Goal: Task Accomplishment & Management: Manage account settings

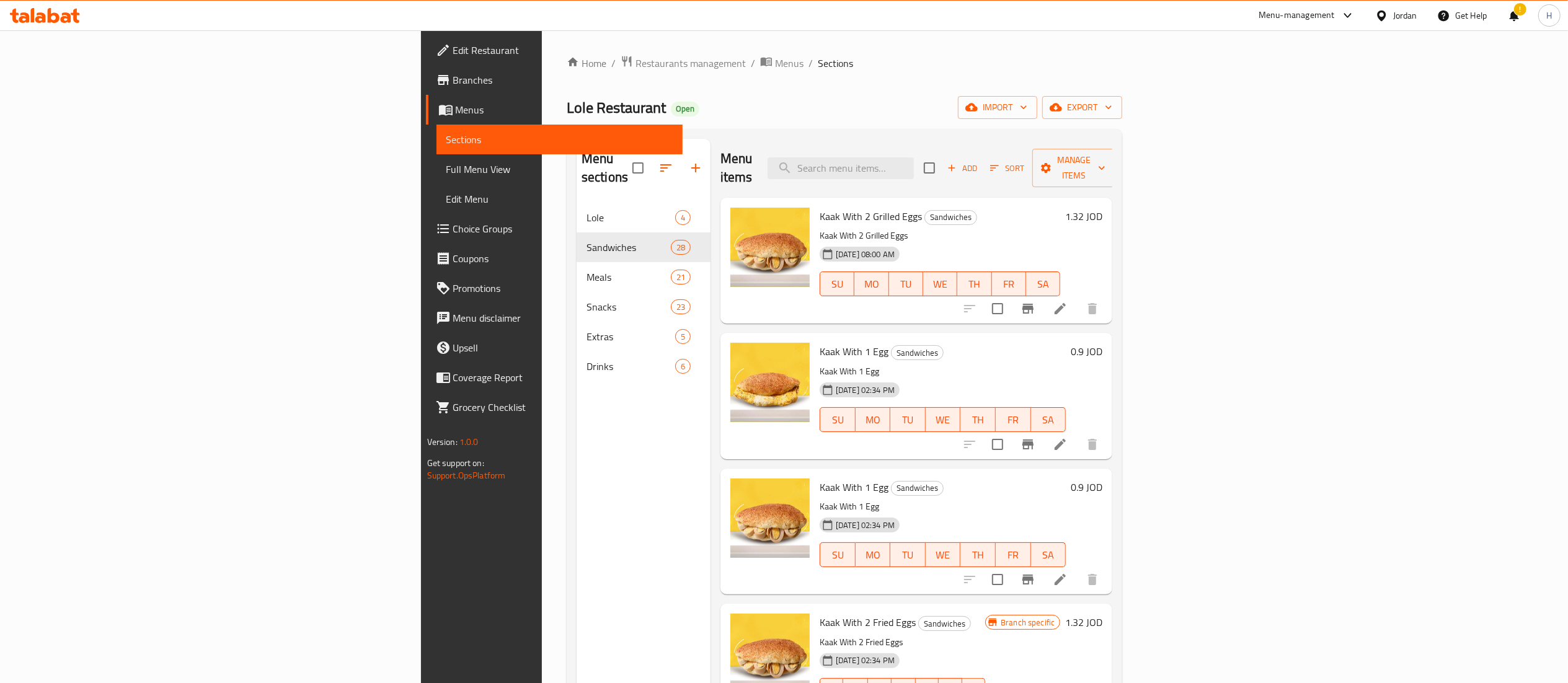
click at [1103, 207] on h6 "1.32 JOD" at bounding box center [1083, 216] width 37 height 17
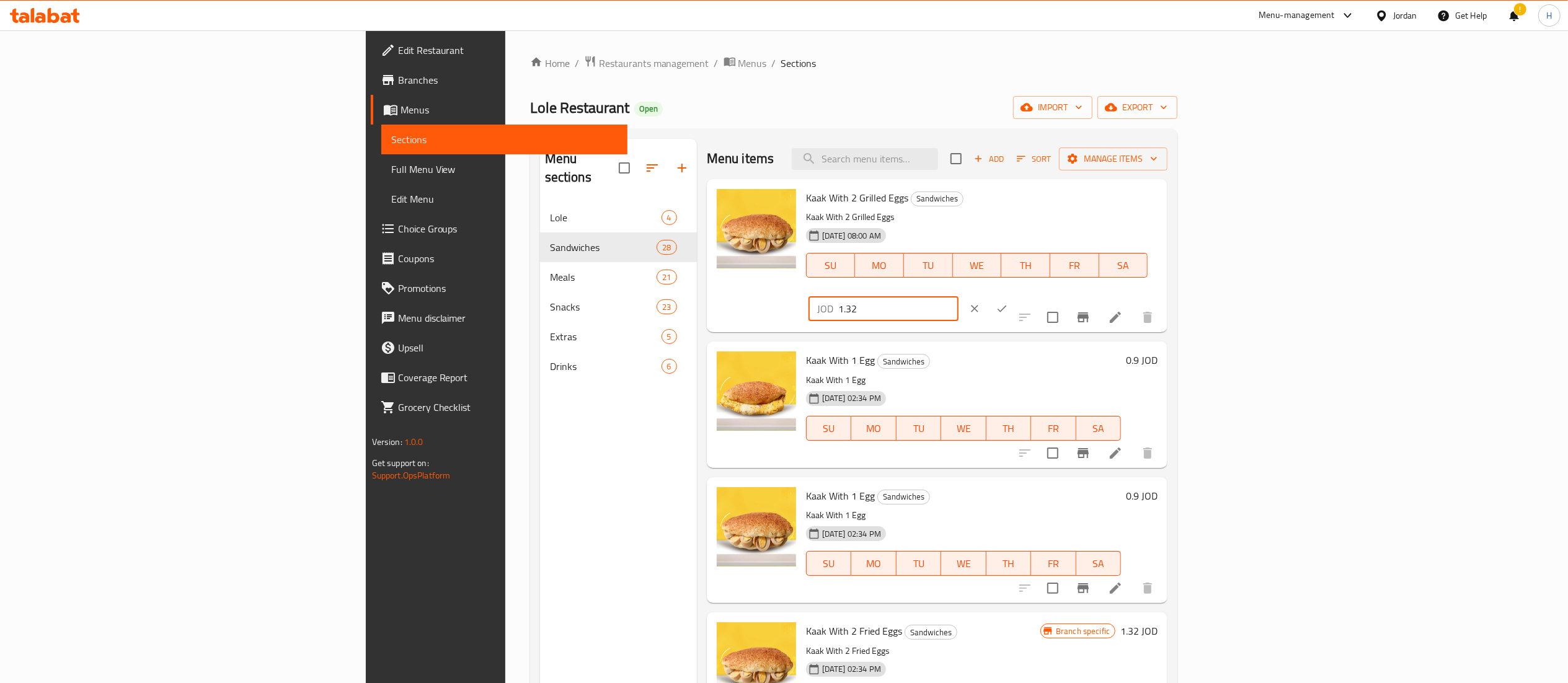
click at [958, 296] on input "1.32" at bounding box center [899, 309] width 120 height 25
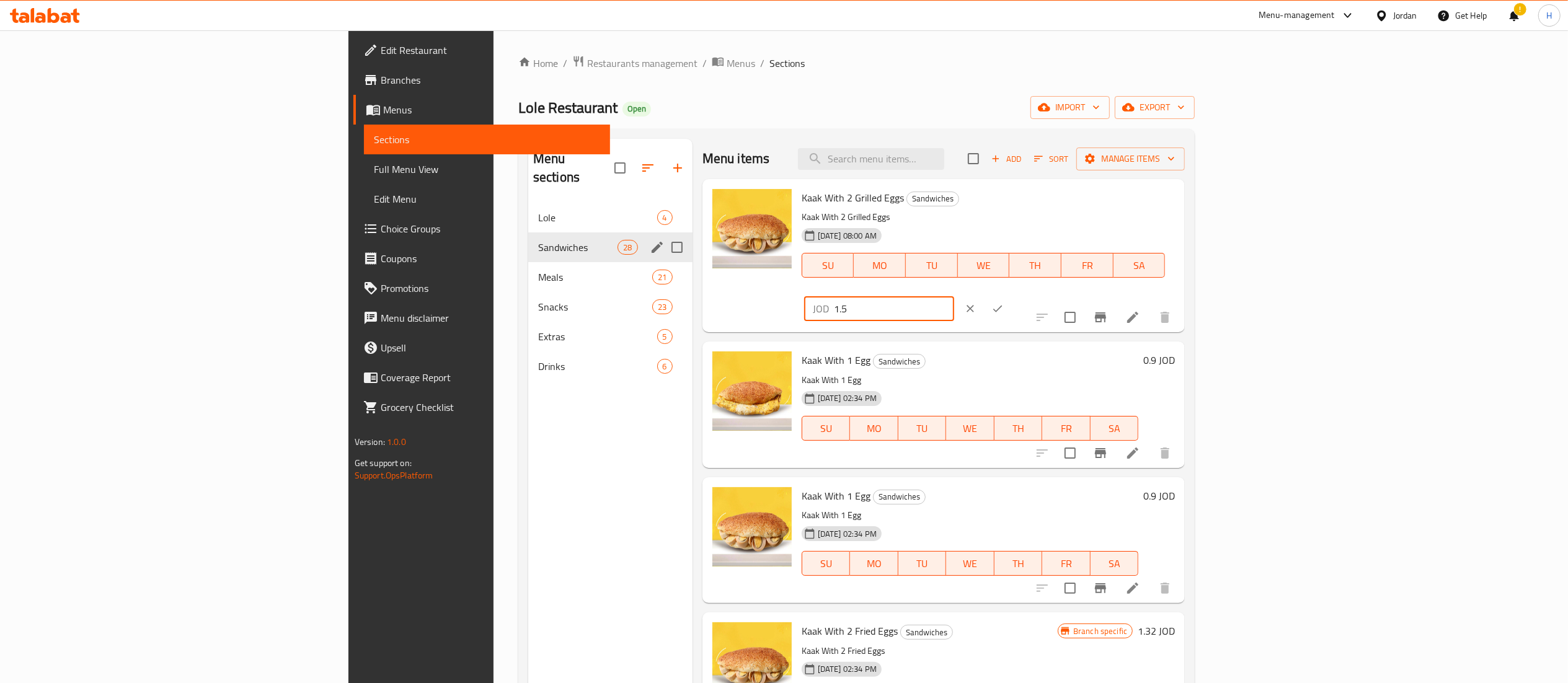
type input "1.5"
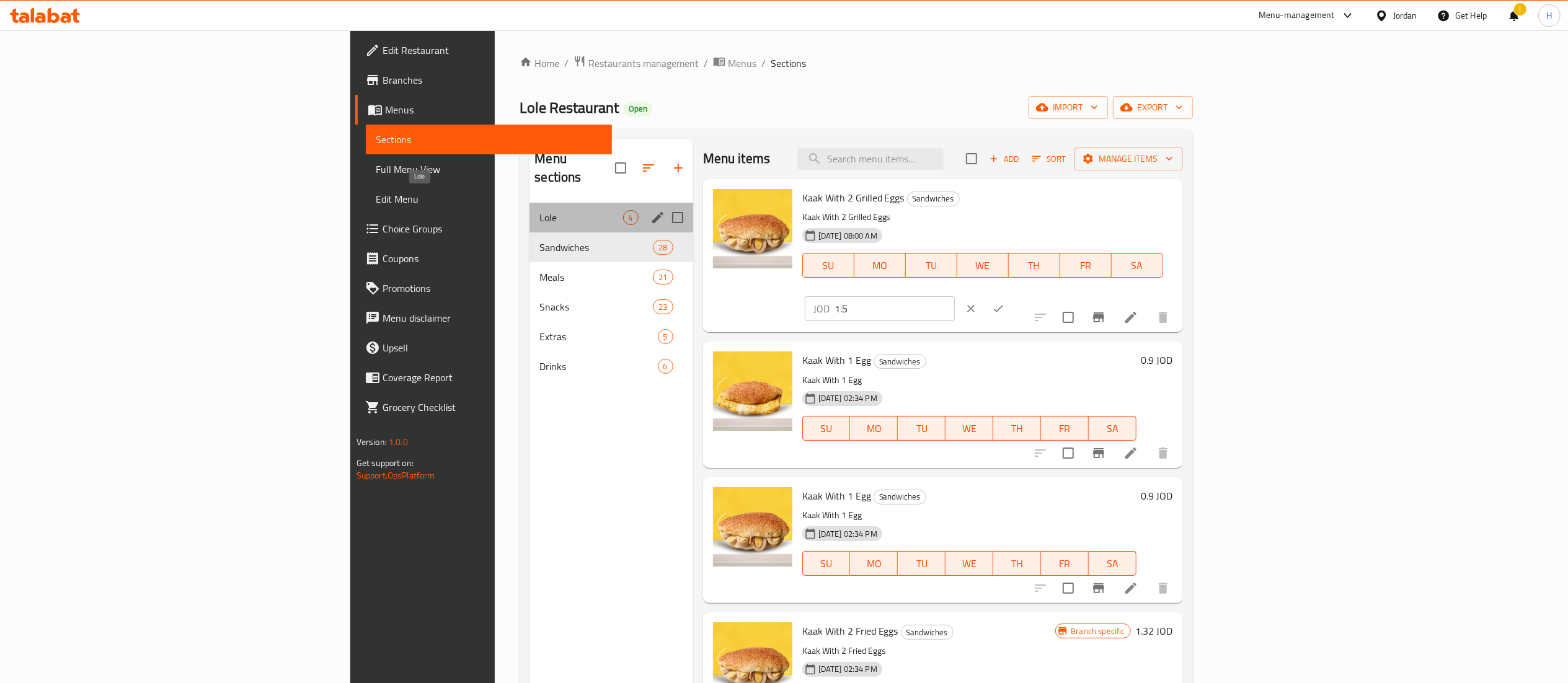
click at [539, 210] on span "Lole" at bounding box center [580, 218] width 83 height 15
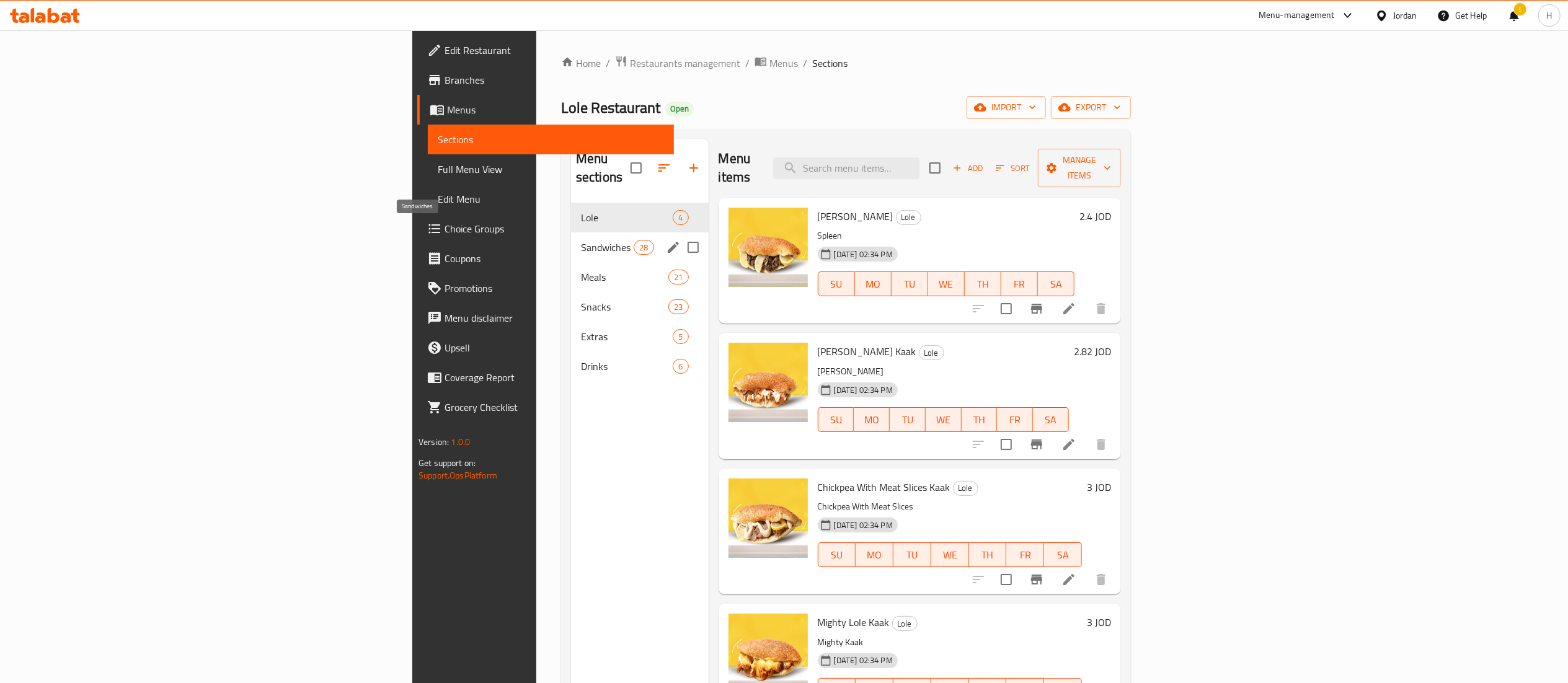
click at [581, 240] on span "Sandwiches" at bounding box center [607, 248] width 53 height 15
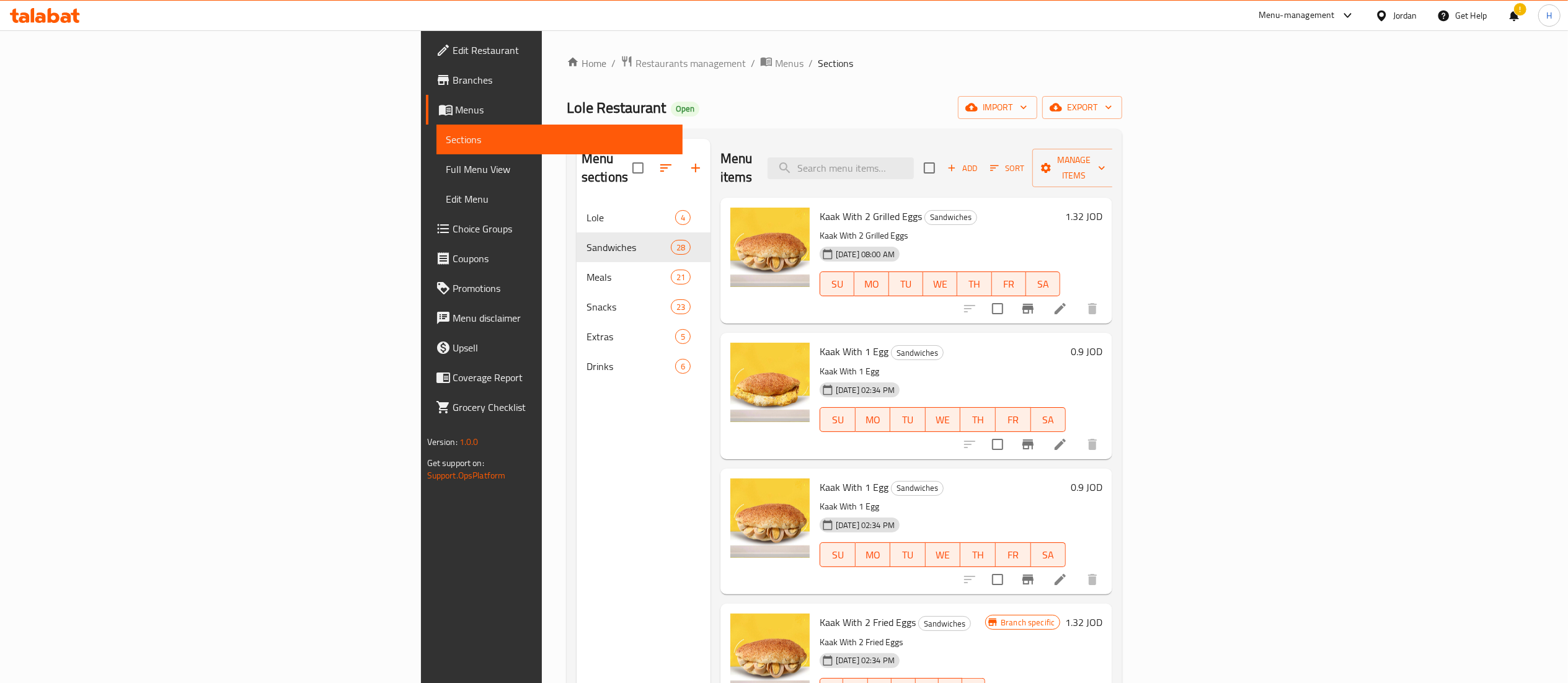
click at [1103, 207] on h6 "1.32 JOD" at bounding box center [1083, 216] width 37 height 17
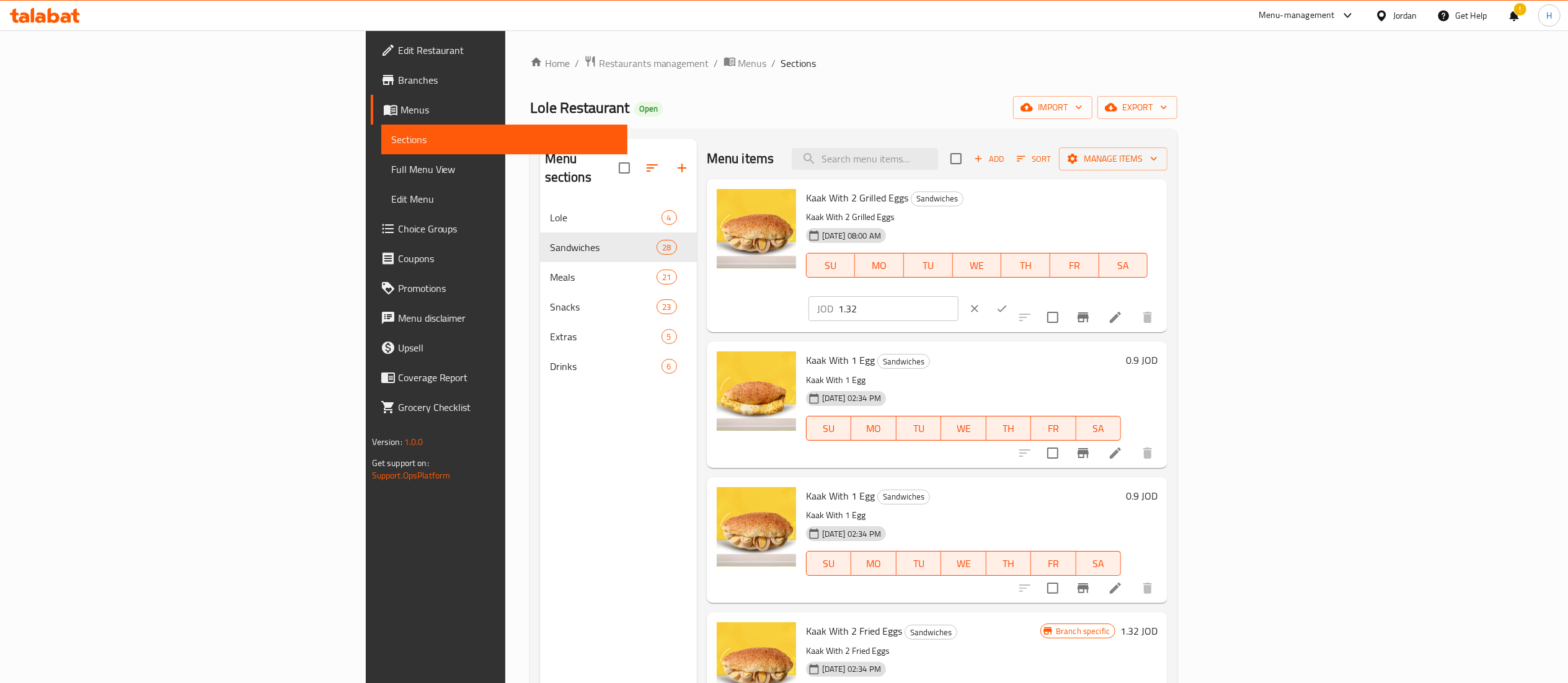
click at [958, 296] on input "1.32" at bounding box center [899, 309] width 120 height 25
type input "1.5"
click at [1008, 302] on icon "ok" at bounding box center [1002, 309] width 12 height 12
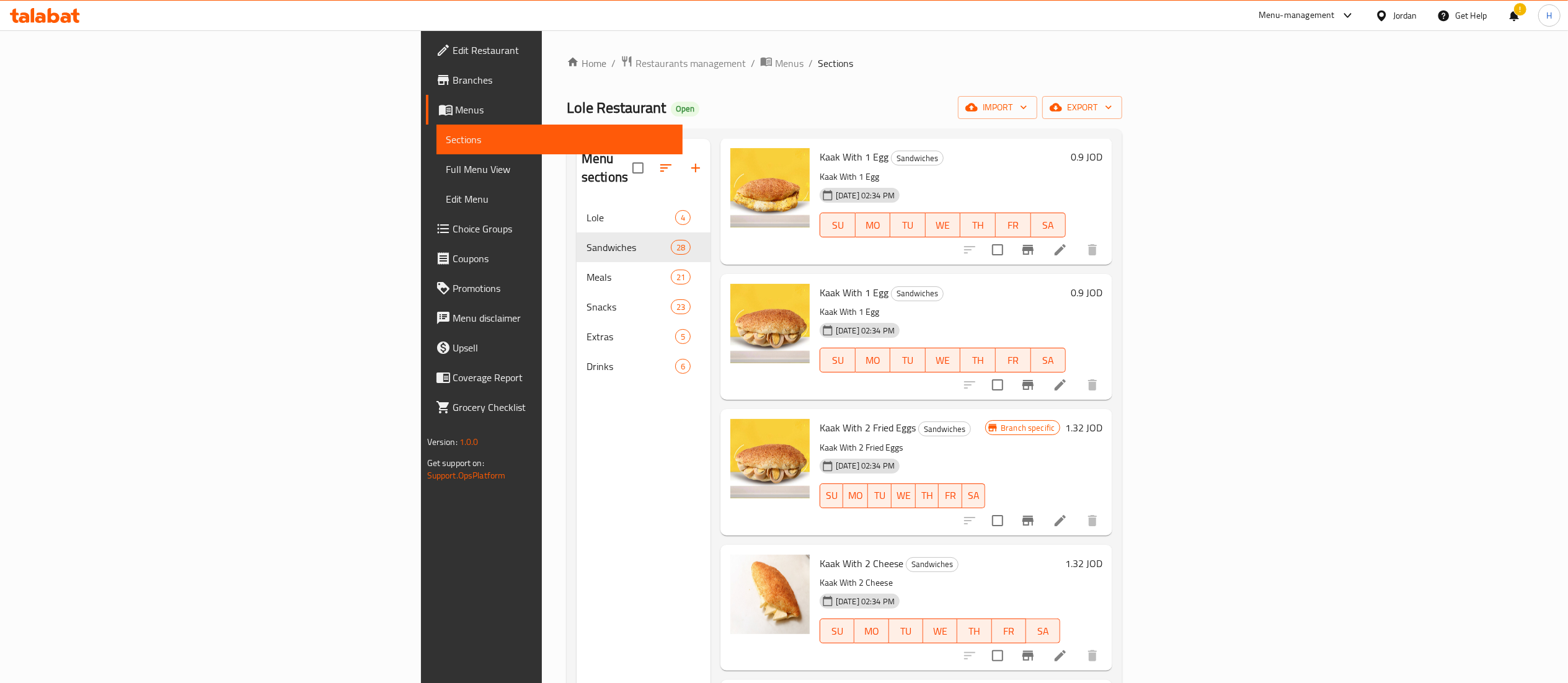
scroll to position [248, 0]
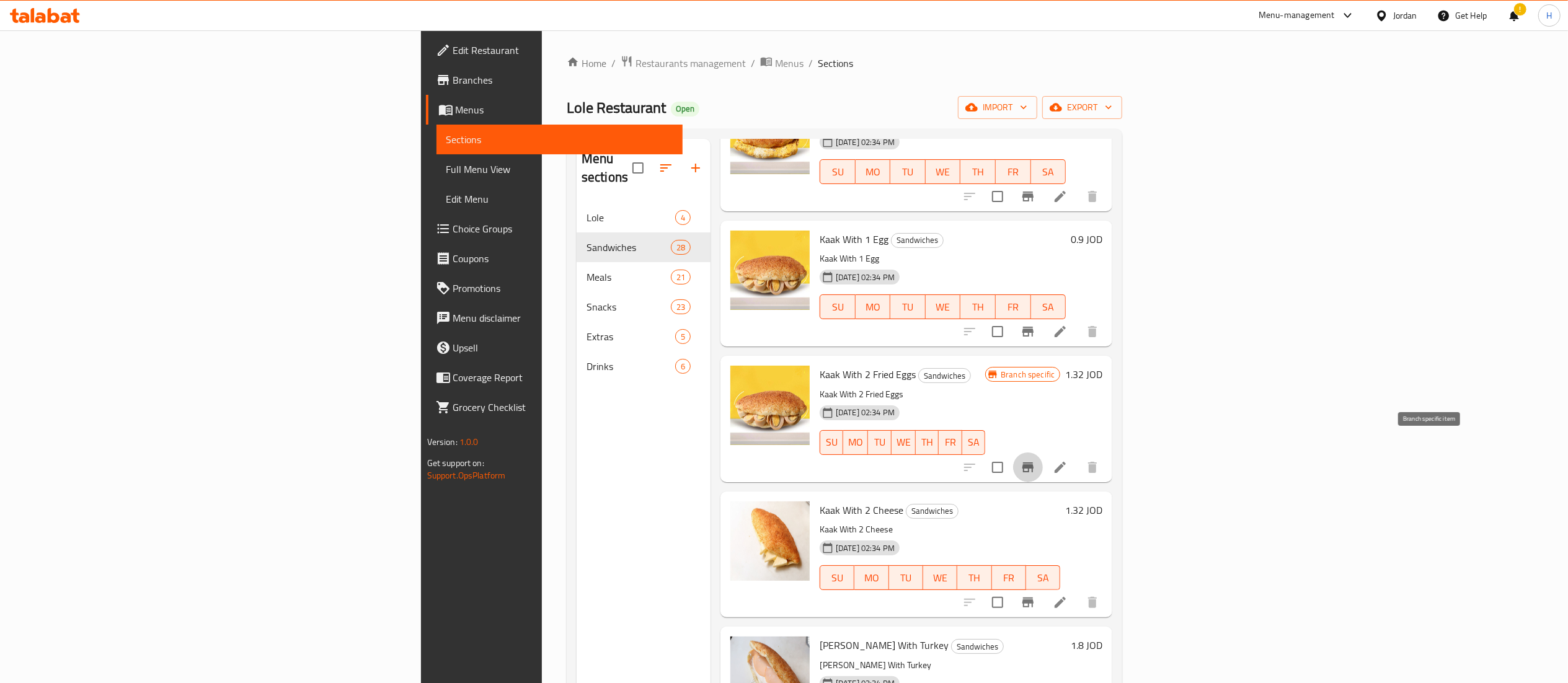
click at [1033, 463] on icon "Branch-specific-item" at bounding box center [1028, 467] width 11 height 10
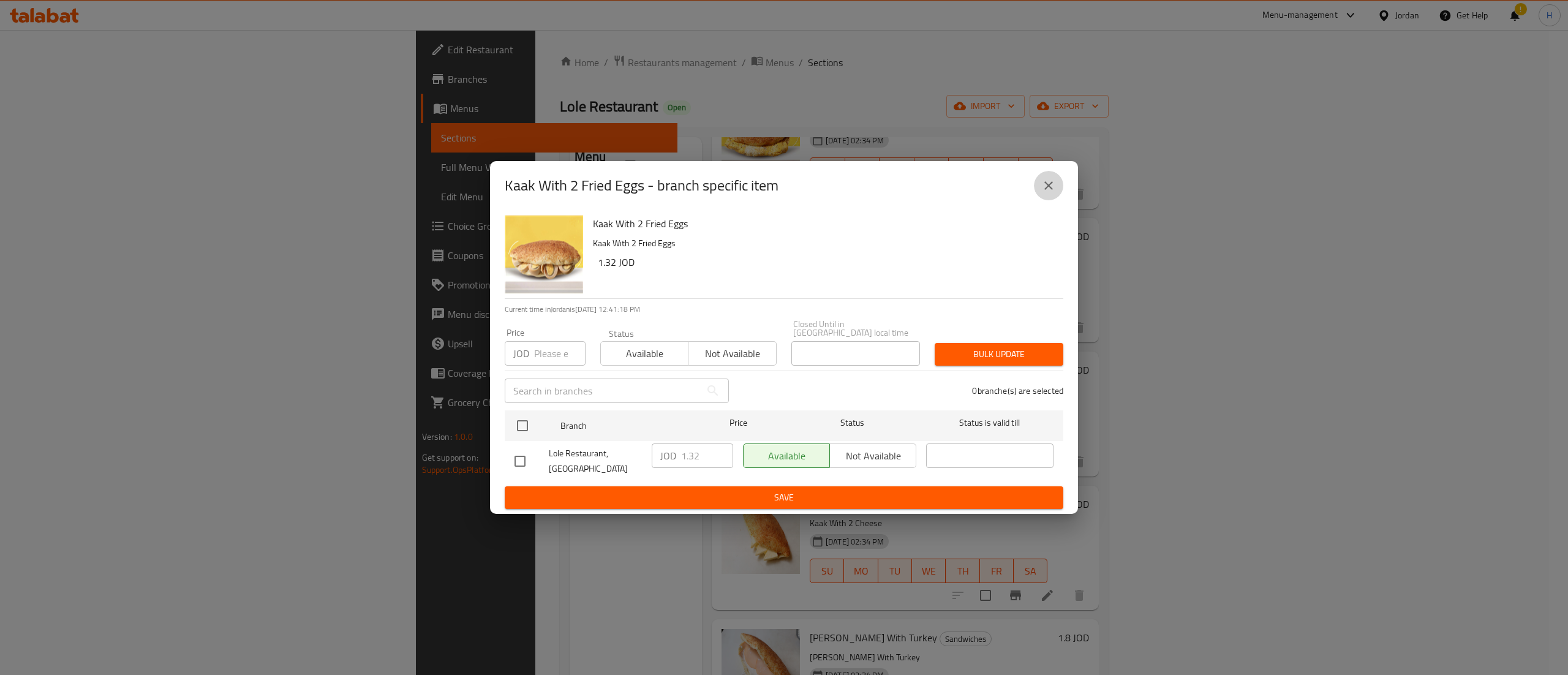
click at [1053, 191] on icon "close" at bounding box center [1049, 186] width 15 height 15
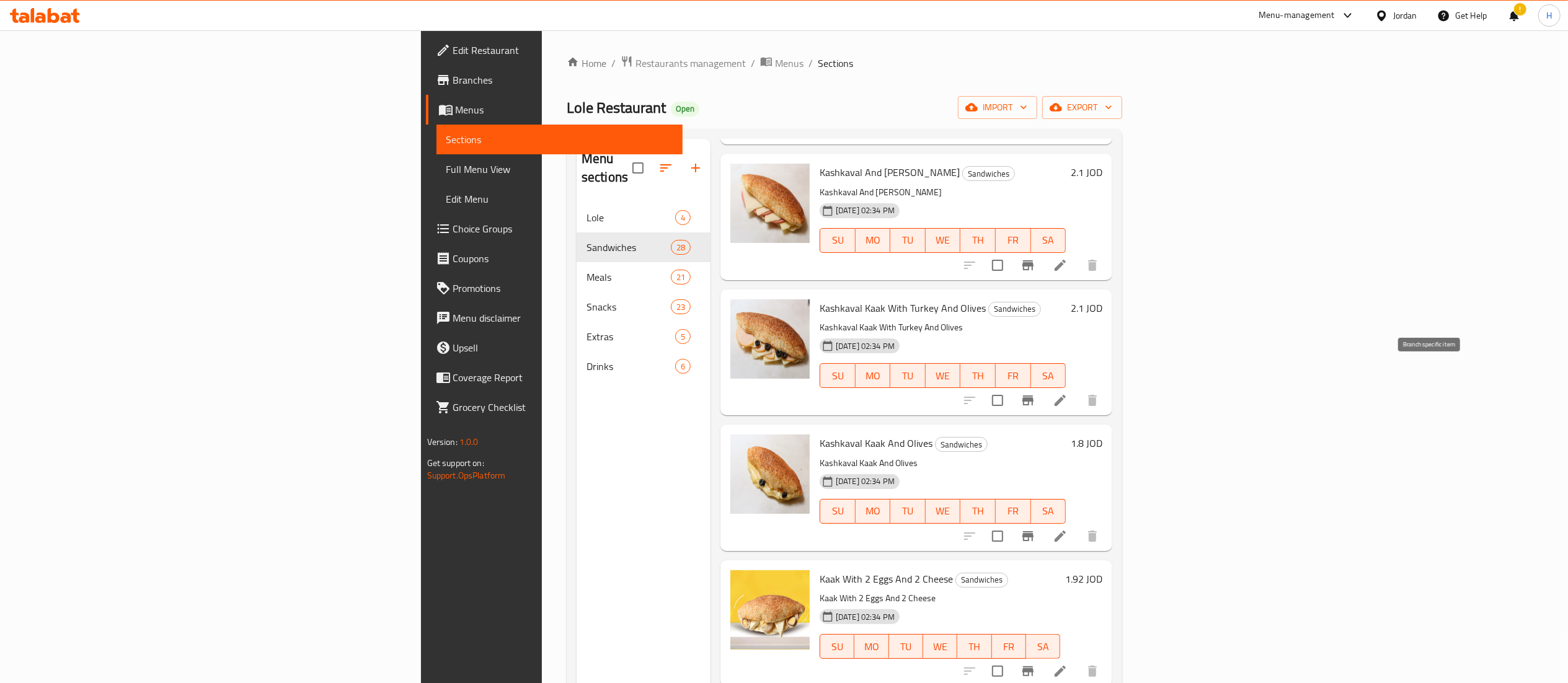
scroll to position [1116, 0]
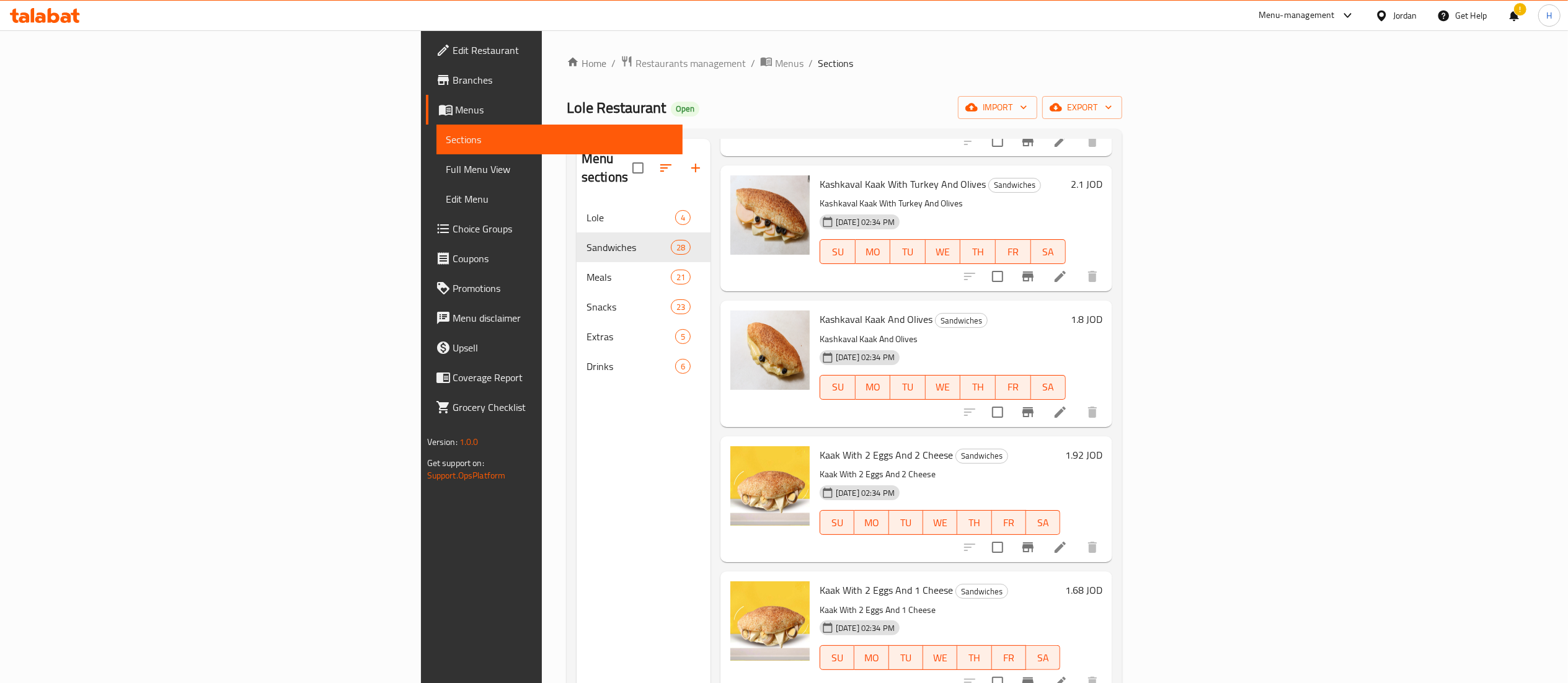
click at [1103, 446] on h6 "1.92 JOD" at bounding box center [1083, 454] width 37 height 17
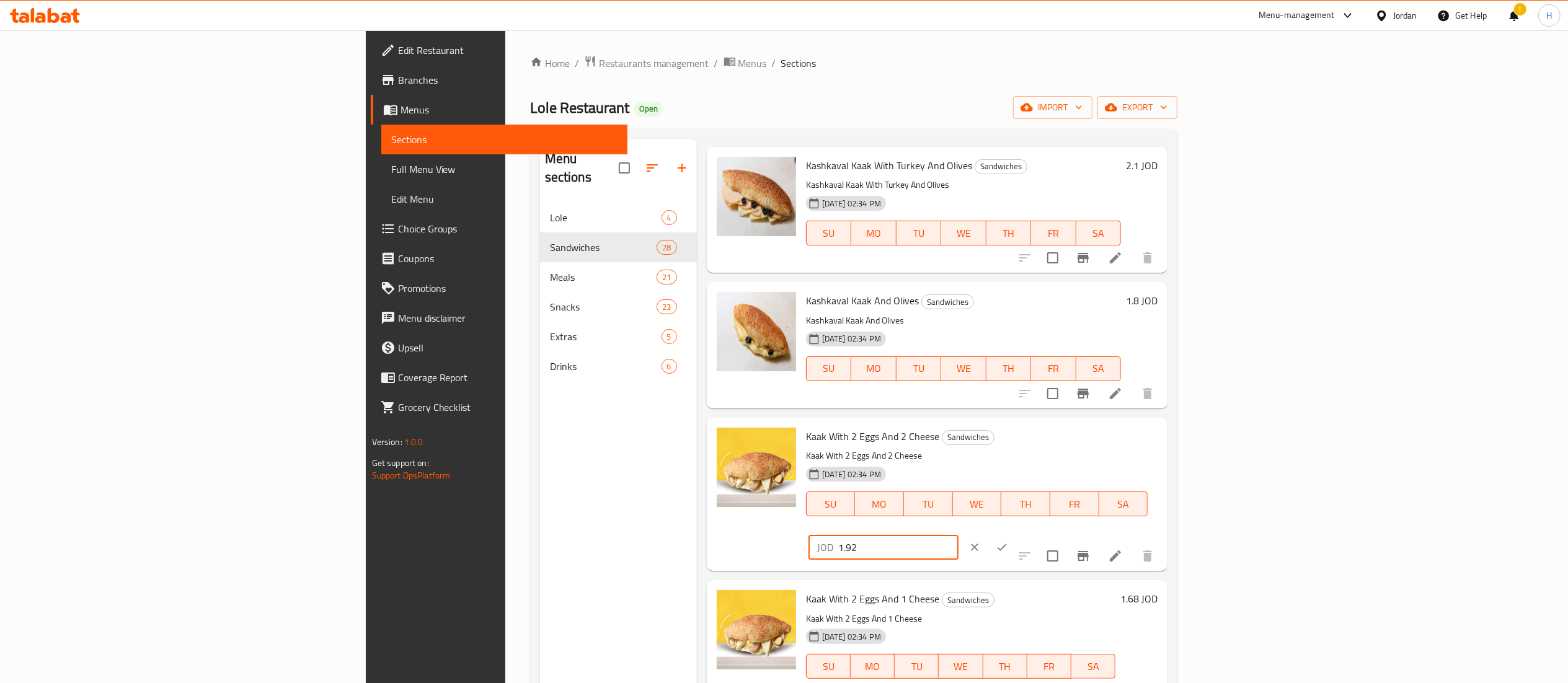
click at [958, 535] on input "1.92" at bounding box center [899, 547] width 120 height 25
type input "1.9"
click at [1016, 534] on button "ok" at bounding box center [1002, 547] width 27 height 27
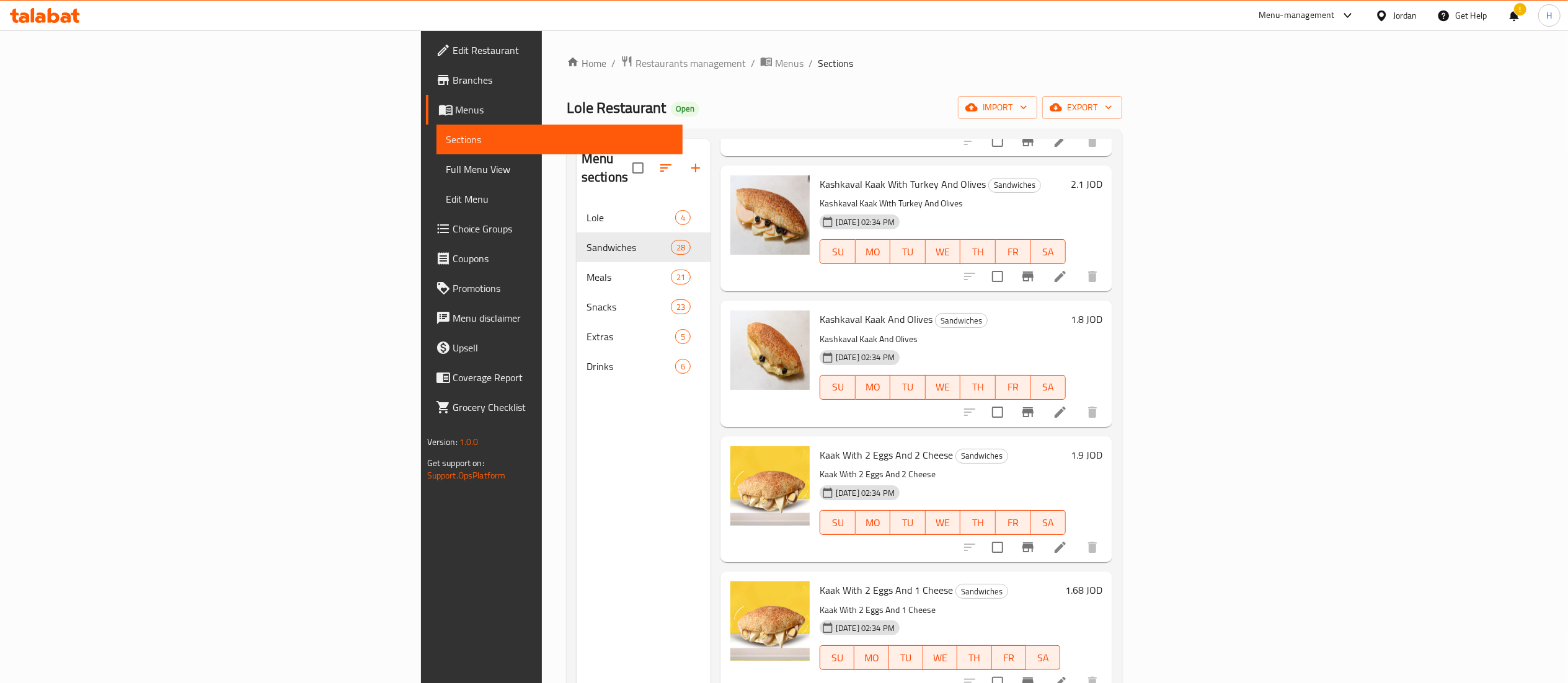
click at [1103, 582] on h6 "1.68 JOD" at bounding box center [1083, 590] width 37 height 17
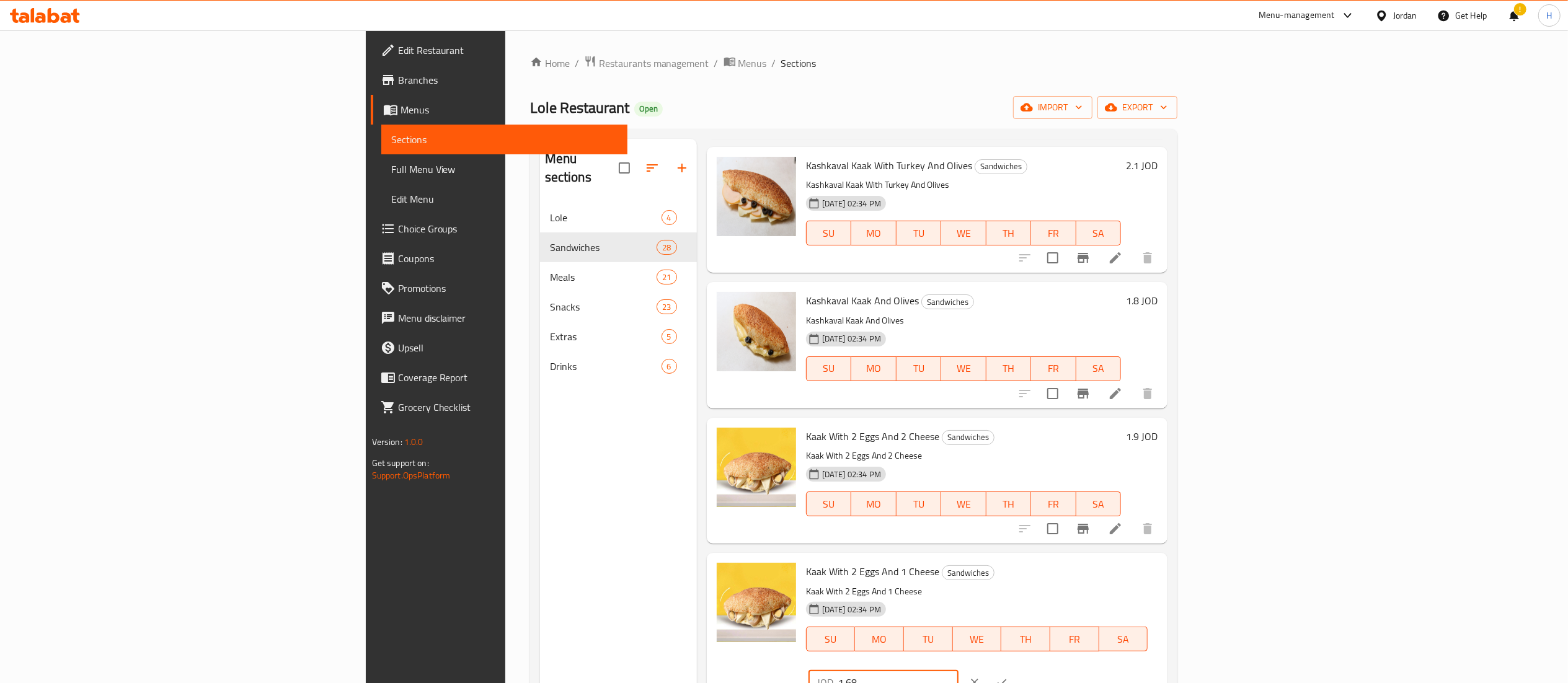
click at [958, 670] on input "1.68" at bounding box center [899, 682] width 120 height 25
type input "1.7"
click at [1016, 669] on button "ok" at bounding box center [1002, 682] width 27 height 27
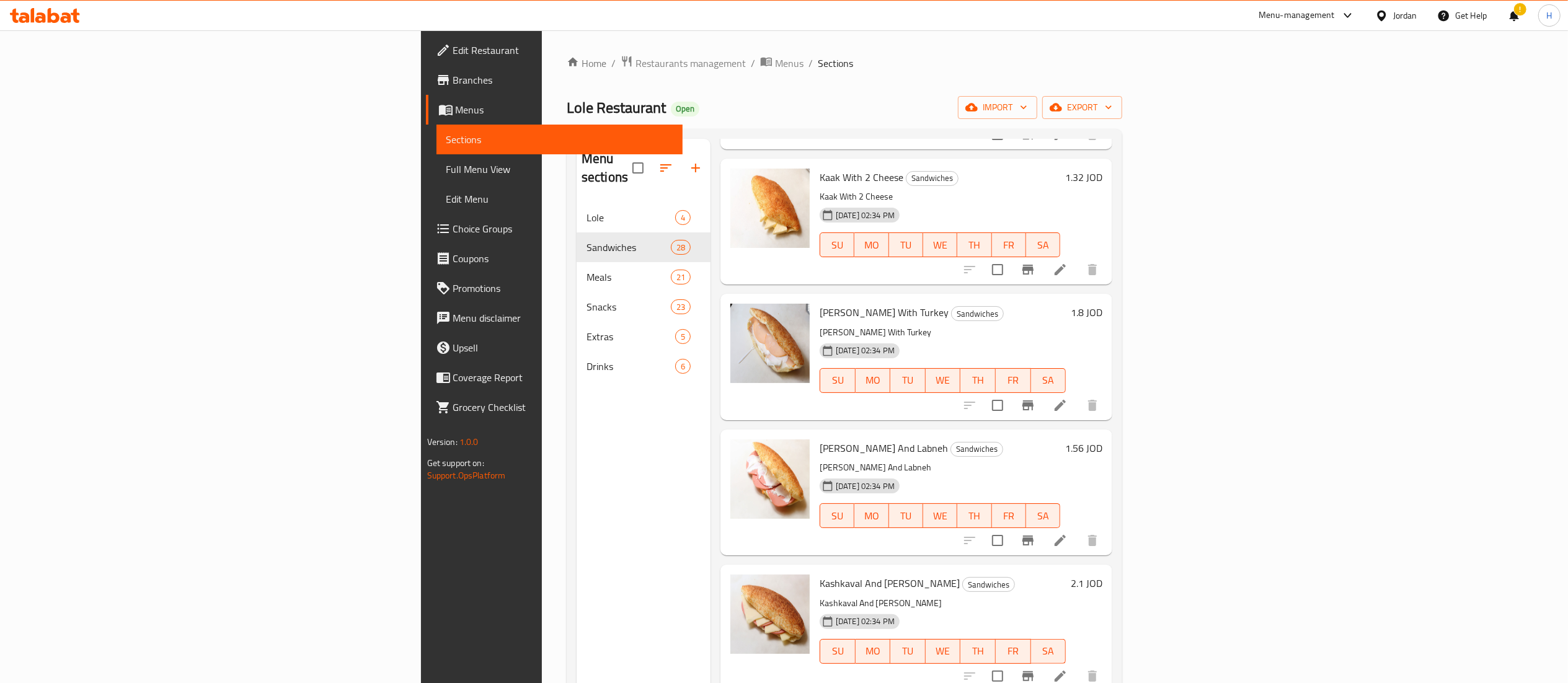
scroll to position [620, 0]
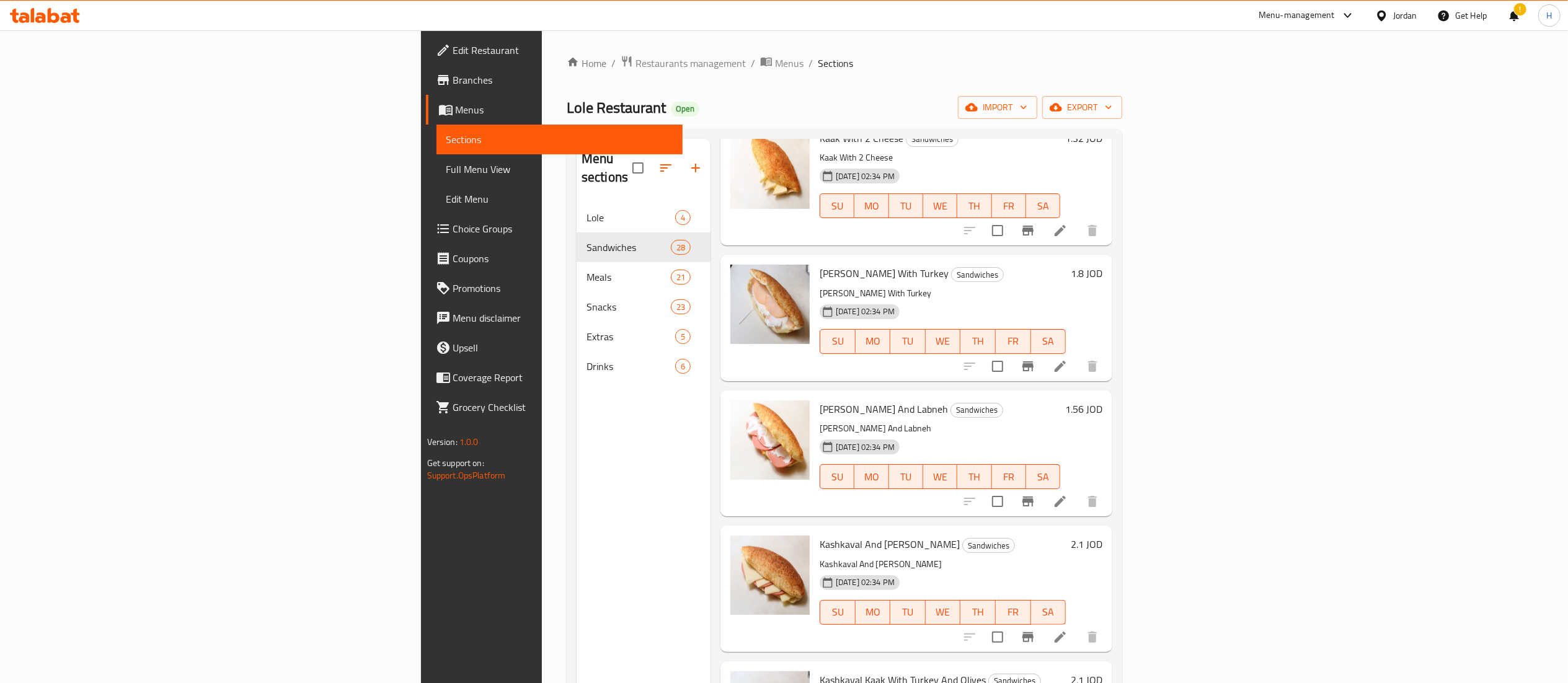
click at [1103, 400] on h6 "1.56 JOD" at bounding box center [1083, 409] width 37 height 17
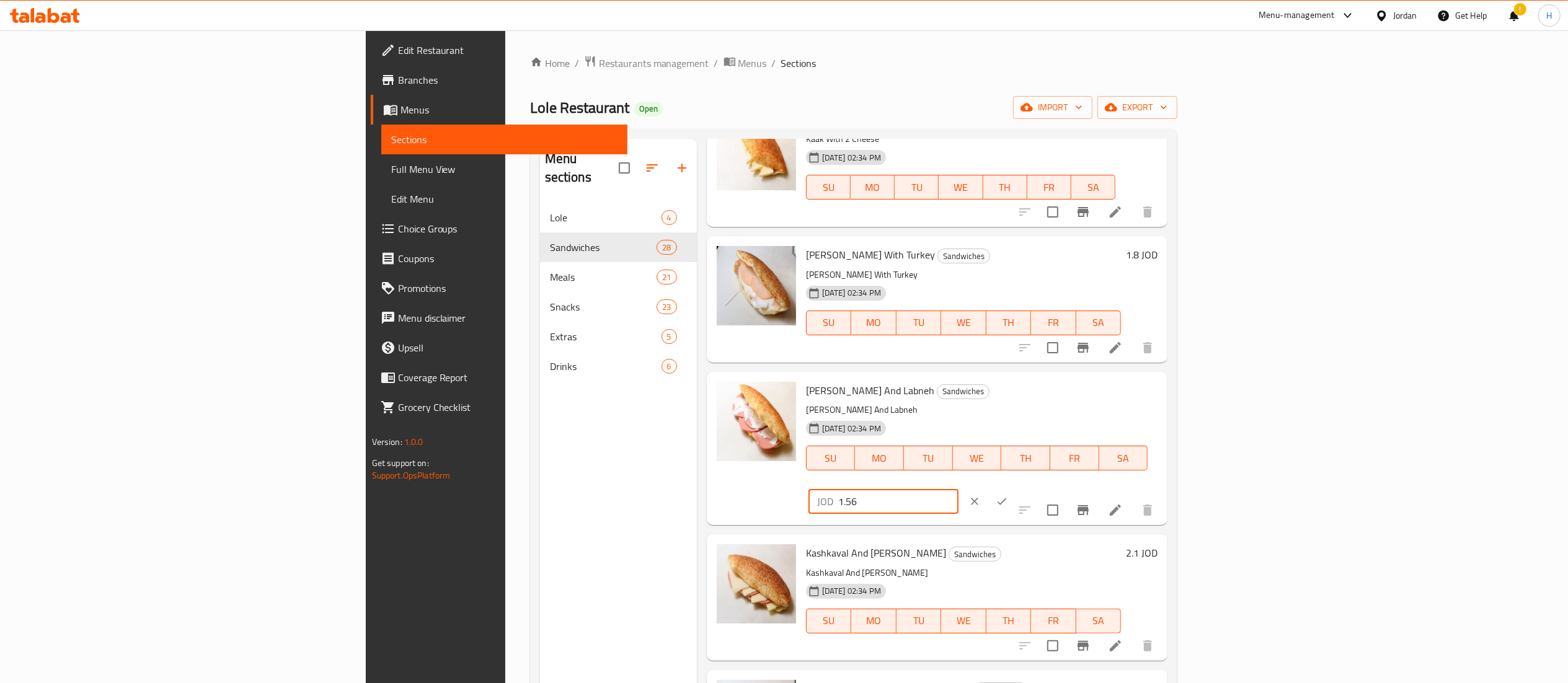
click at [958, 489] on input "1.56" at bounding box center [899, 502] width 120 height 25
type input "1.55"
click at [1008, 495] on icon "ok" at bounding box center [1002, 502] width 12 height 12
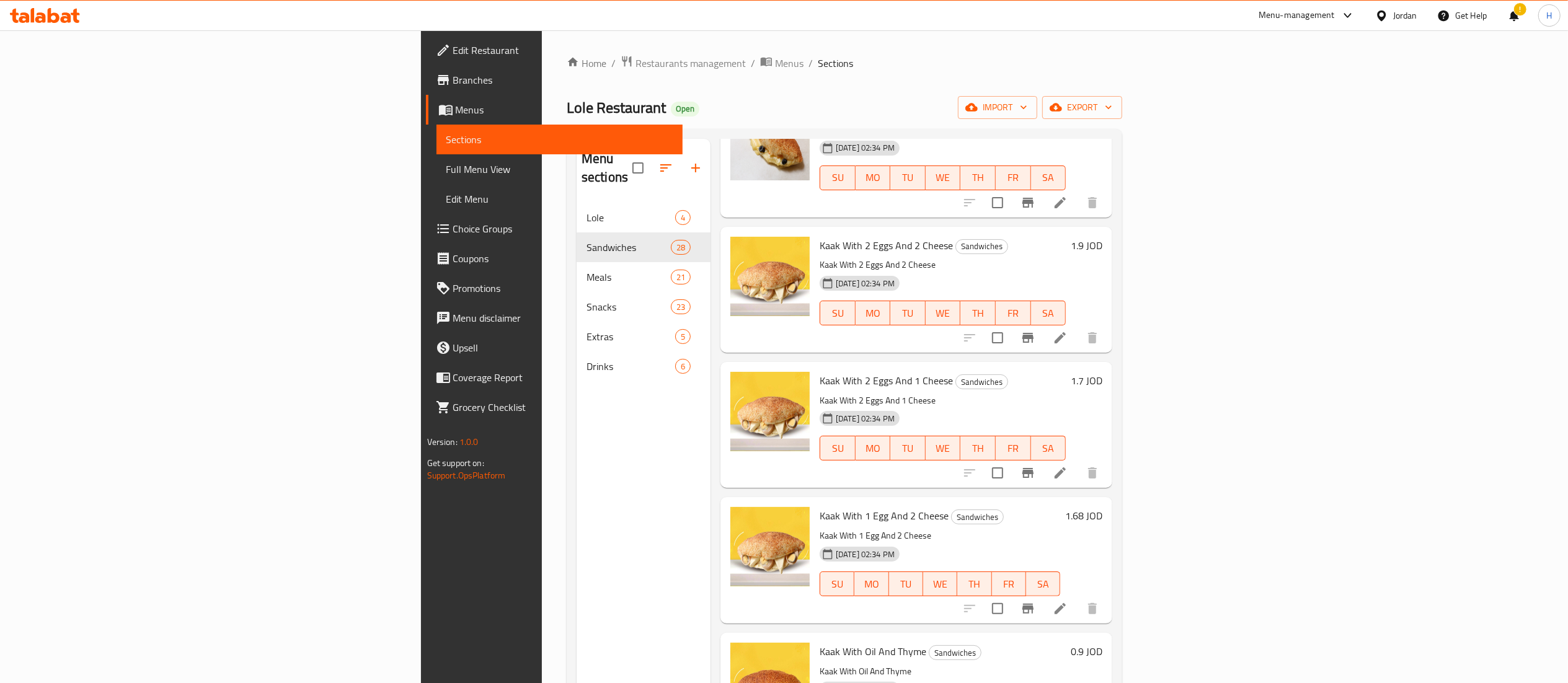
scroll to position [1364, 0]
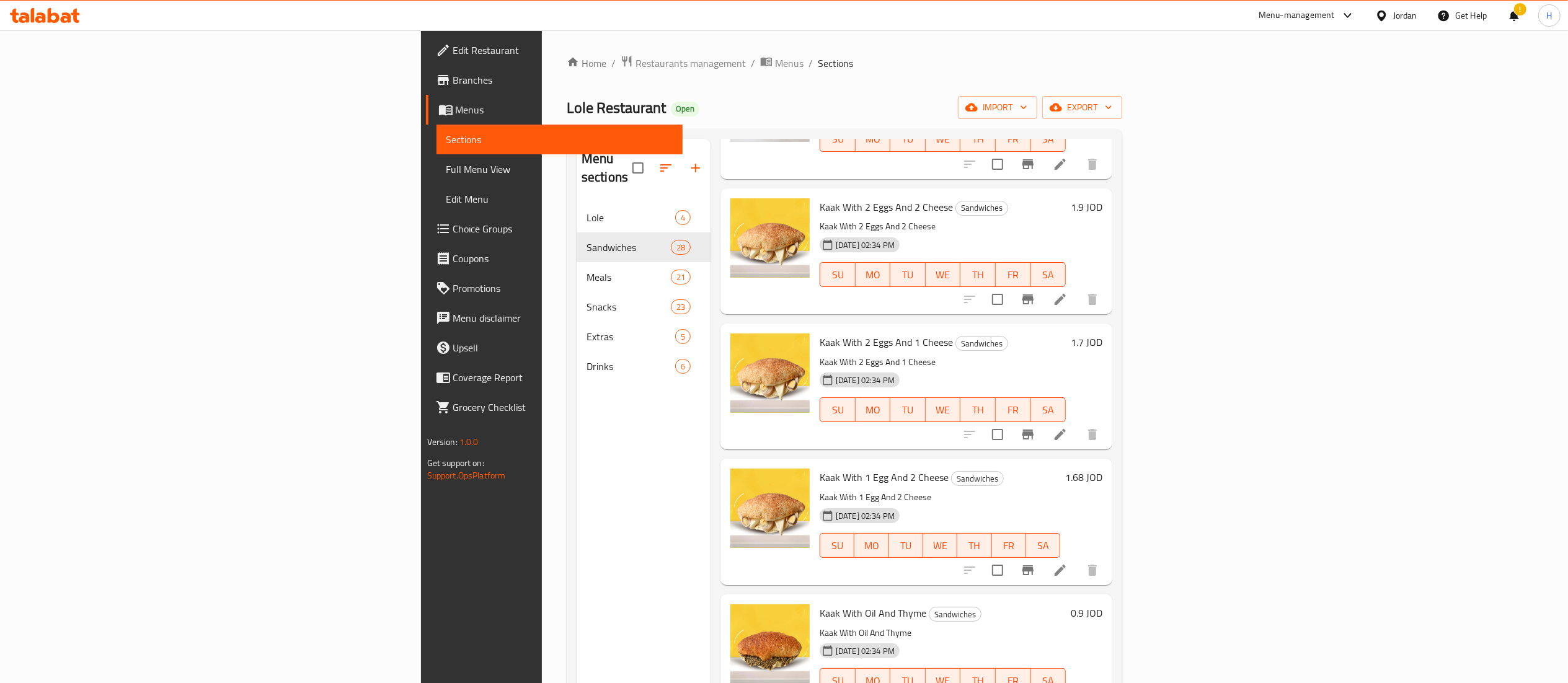
click at [1103, 469] on h6 "1.68 JOD" at bounding box center [1083, 477] width 37 height 17
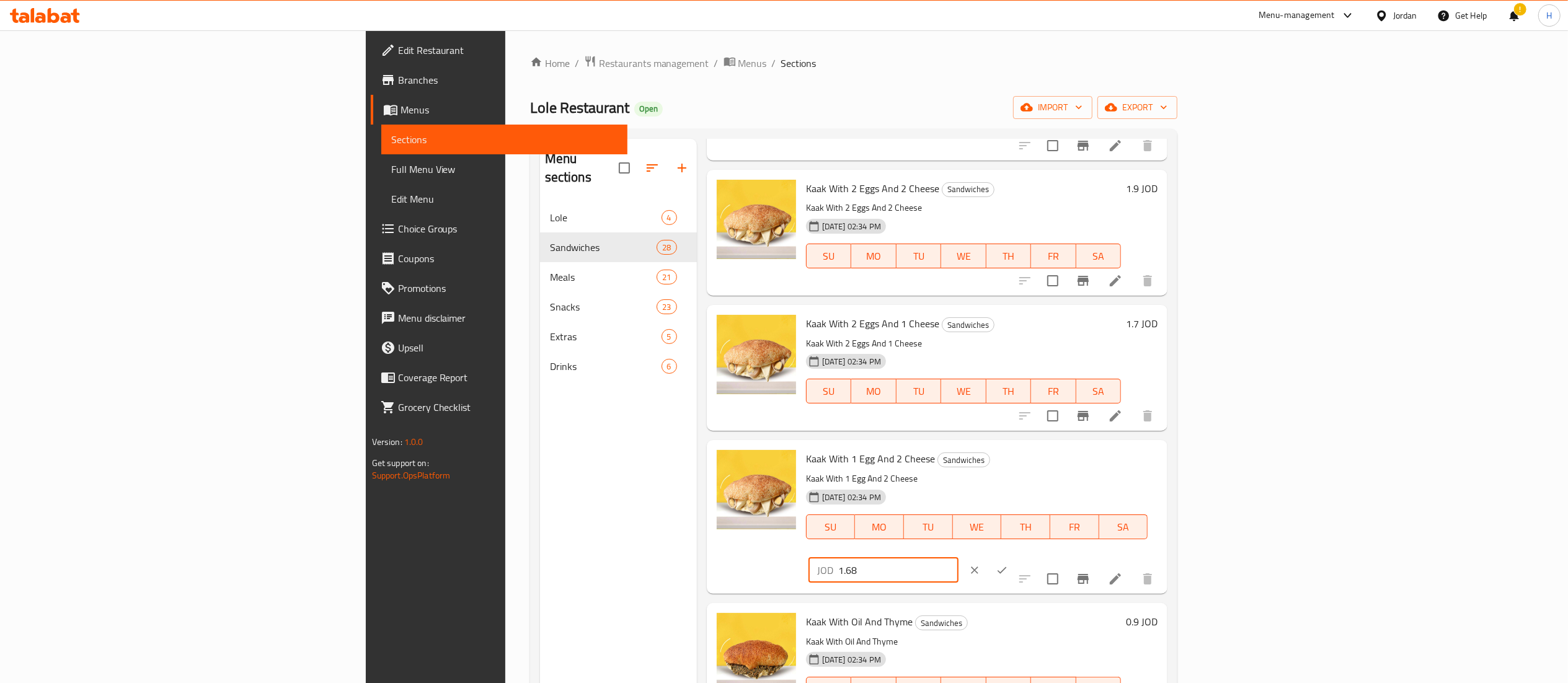
drag, startPoint x: 1379, startPoint y: 472, endPoint x: 1357, endPoint y: 453, distance: 29.1
click at [958, 558] on input "1.68" at bounding box center [899, 570] width 120 height 25
type input "1.7"
click at [1008, 564] on icon "ok" at bounding box center [1002, 570] width 12 height 12
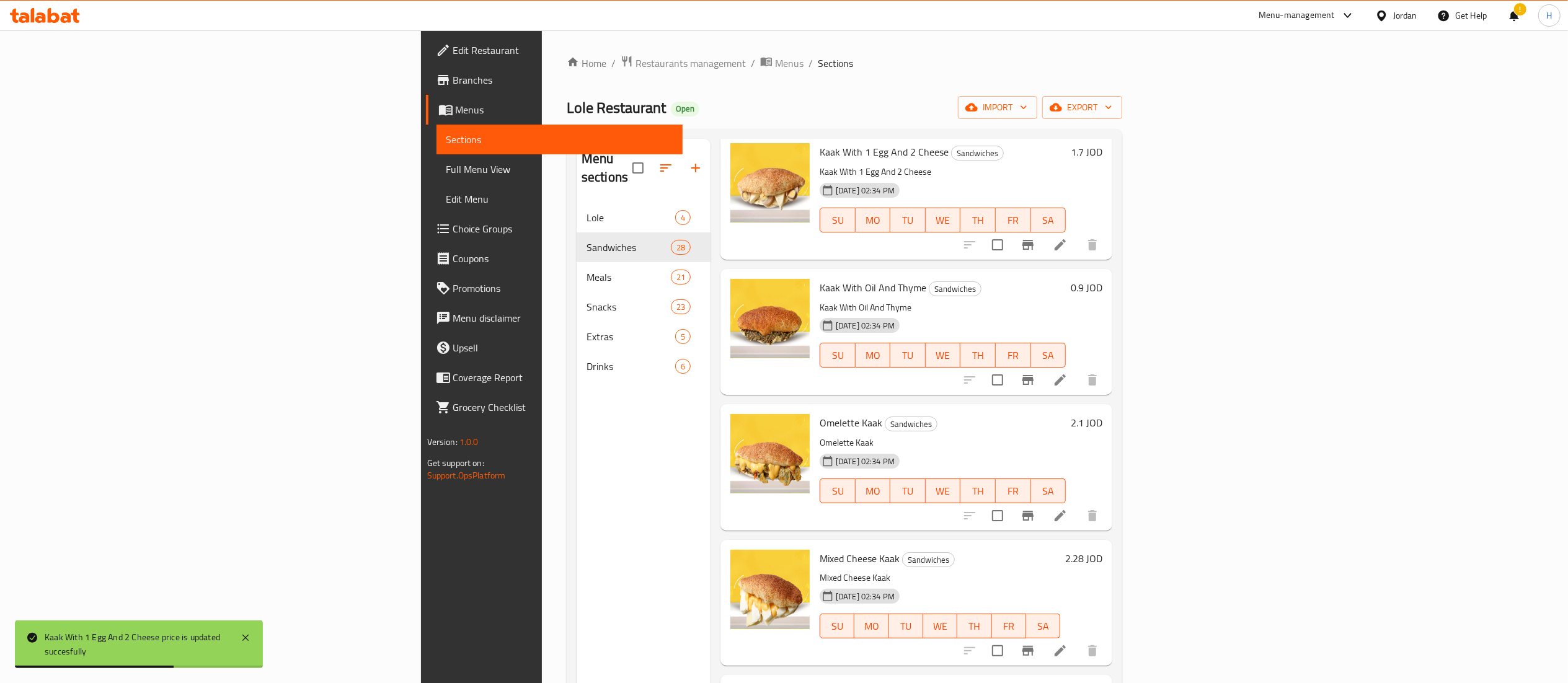
scroll to position [1736, 0]
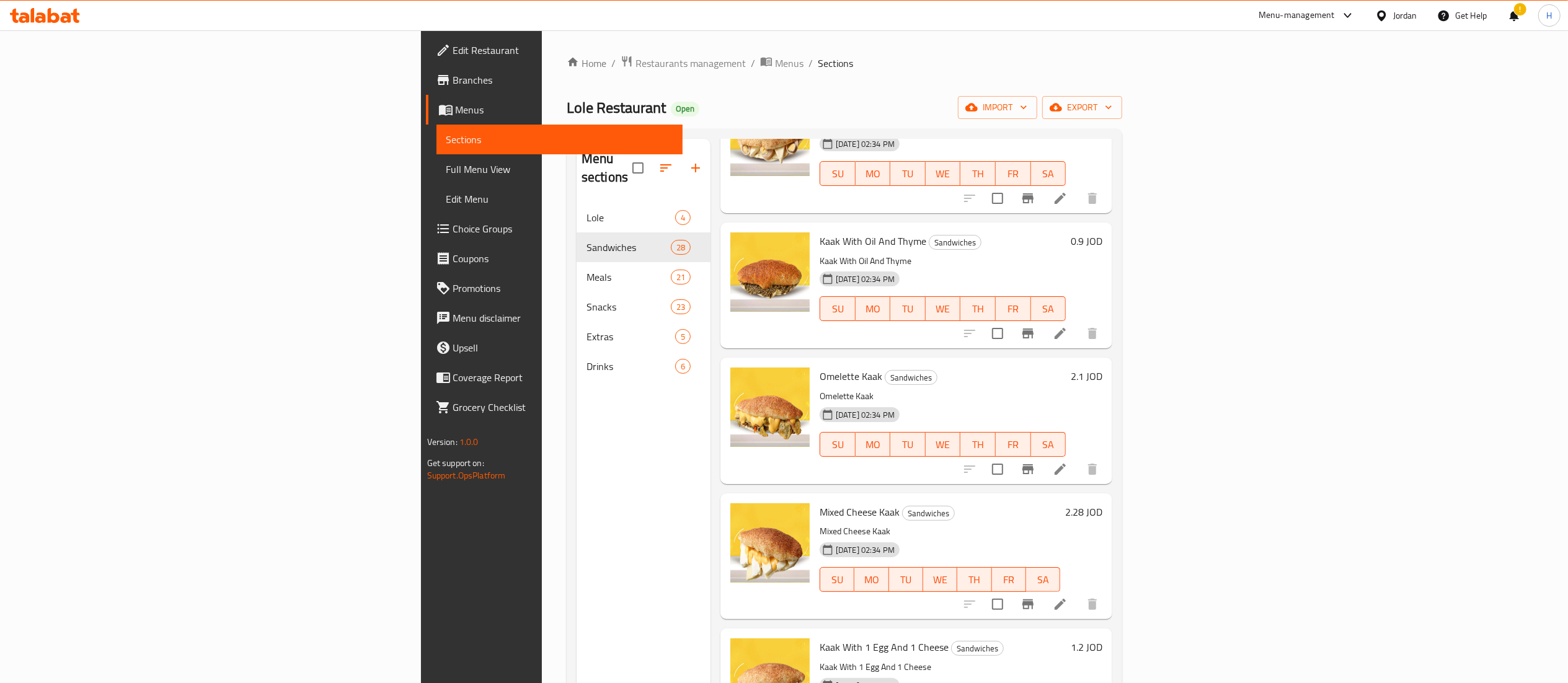
click at [1103, 368] on h6 "2.1 JOD" at bounding box center [1086, 376] width 31 height 17
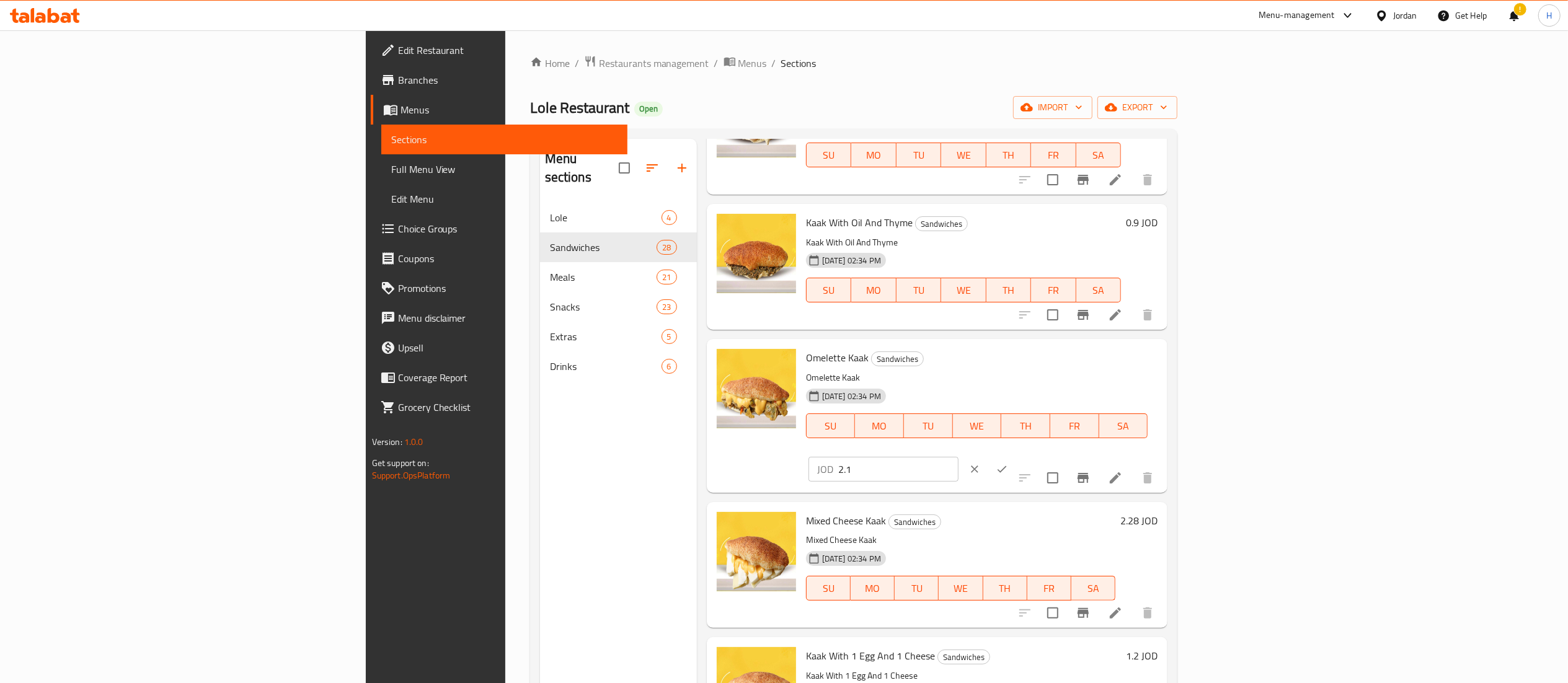
click at [958, 457] on input "2.1" at bounding box center [899, 469] width 120 height 25
click at [1148, 382] on p "Omelette Kaak" at bounding box center [977, 378] width 342 height 16
click at [1157, 512] on h6 "2.28 JOD" at bounding box center [1139, 520] width 37 height 17
click at [958, 619] on input "2.28" at bounding box center [899, 632] width 120 height 25
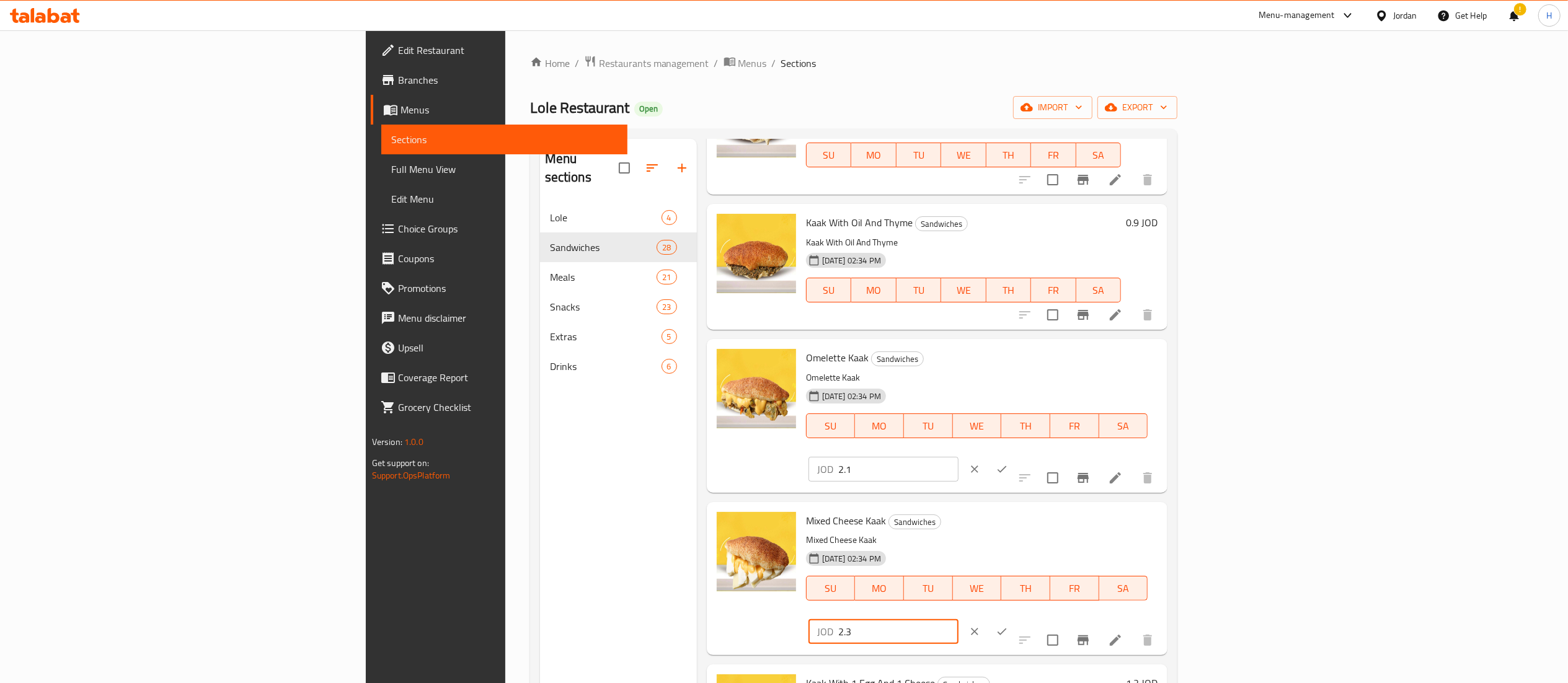
type input "2.3"
click at [1016, 618] on button "ok" at bounding box center [1002, 632] width 27 height 27
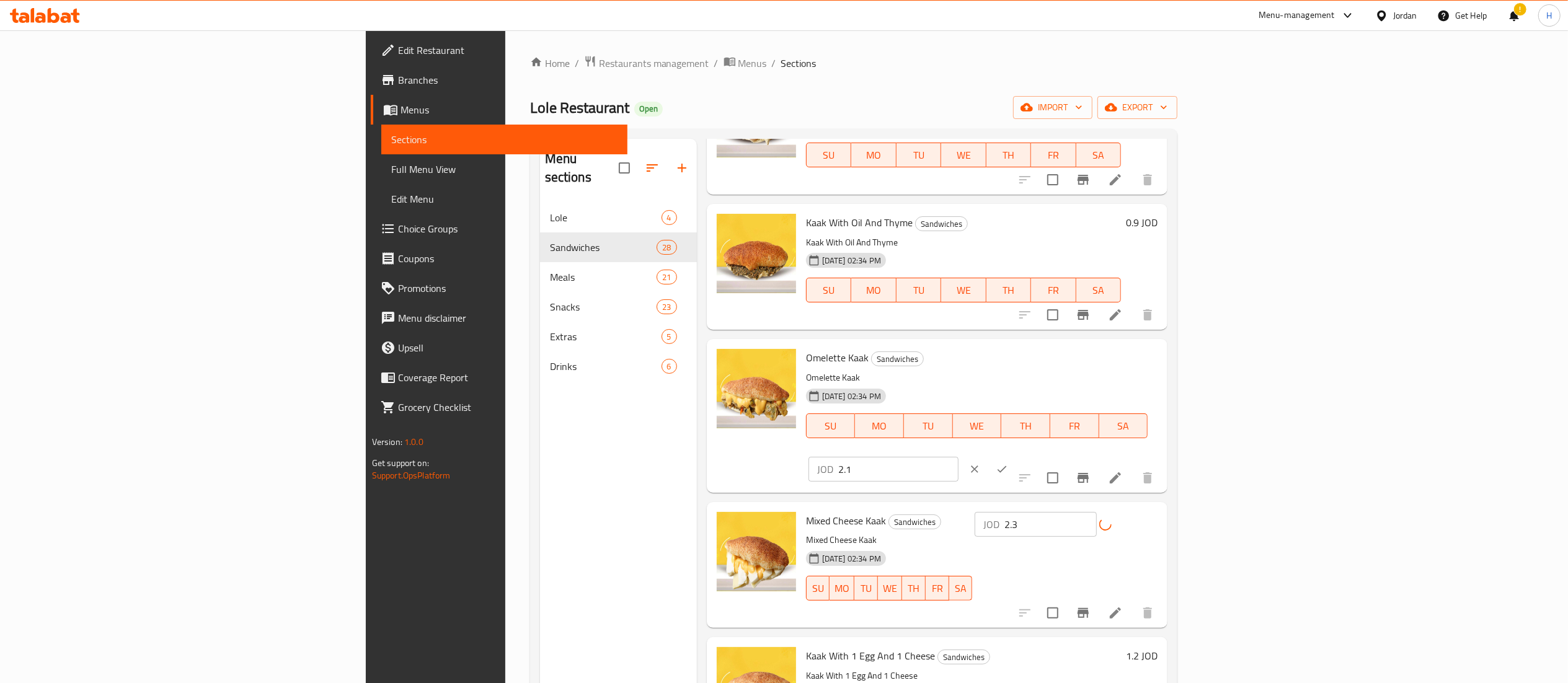
click at [1008, 463] on icon "ok" at bounding box center [1002, 469] width 12 height 12
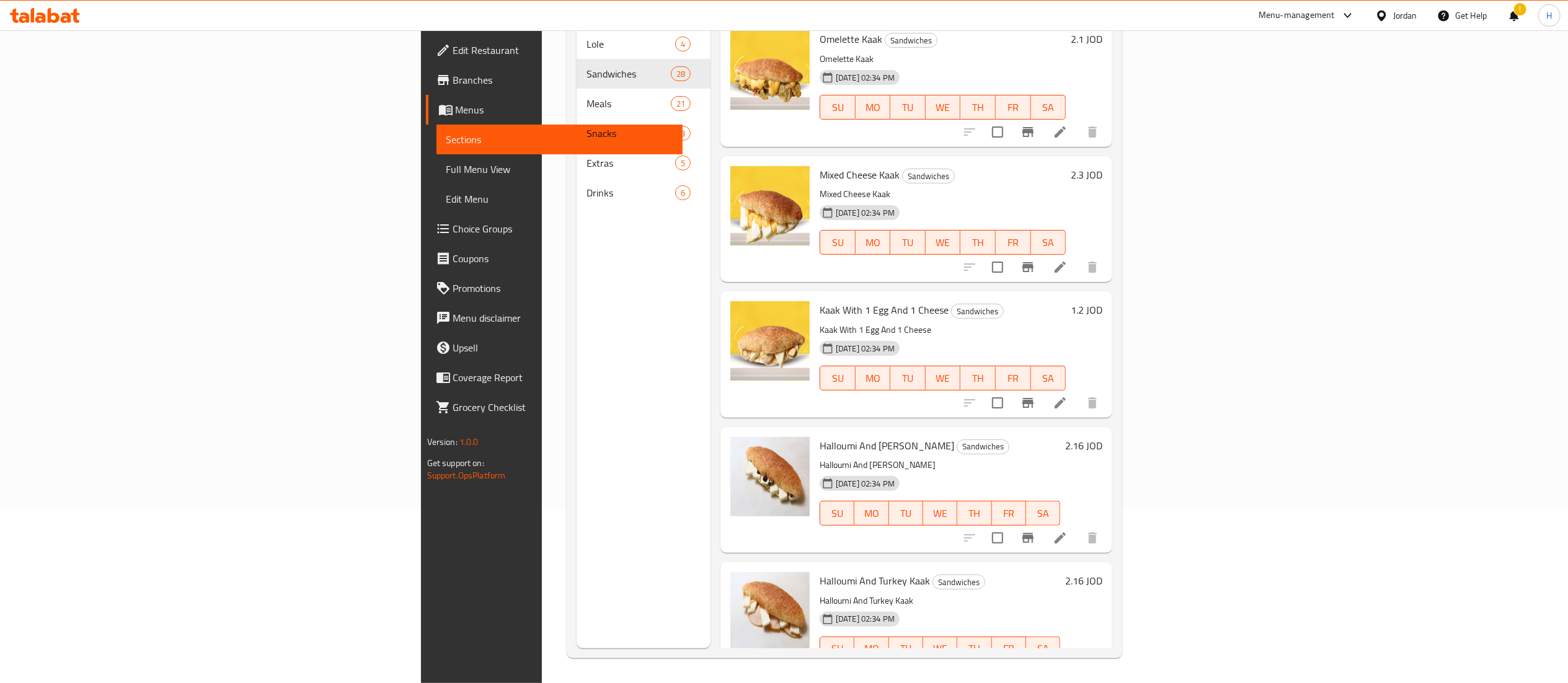
scroll to position [2024, 0]
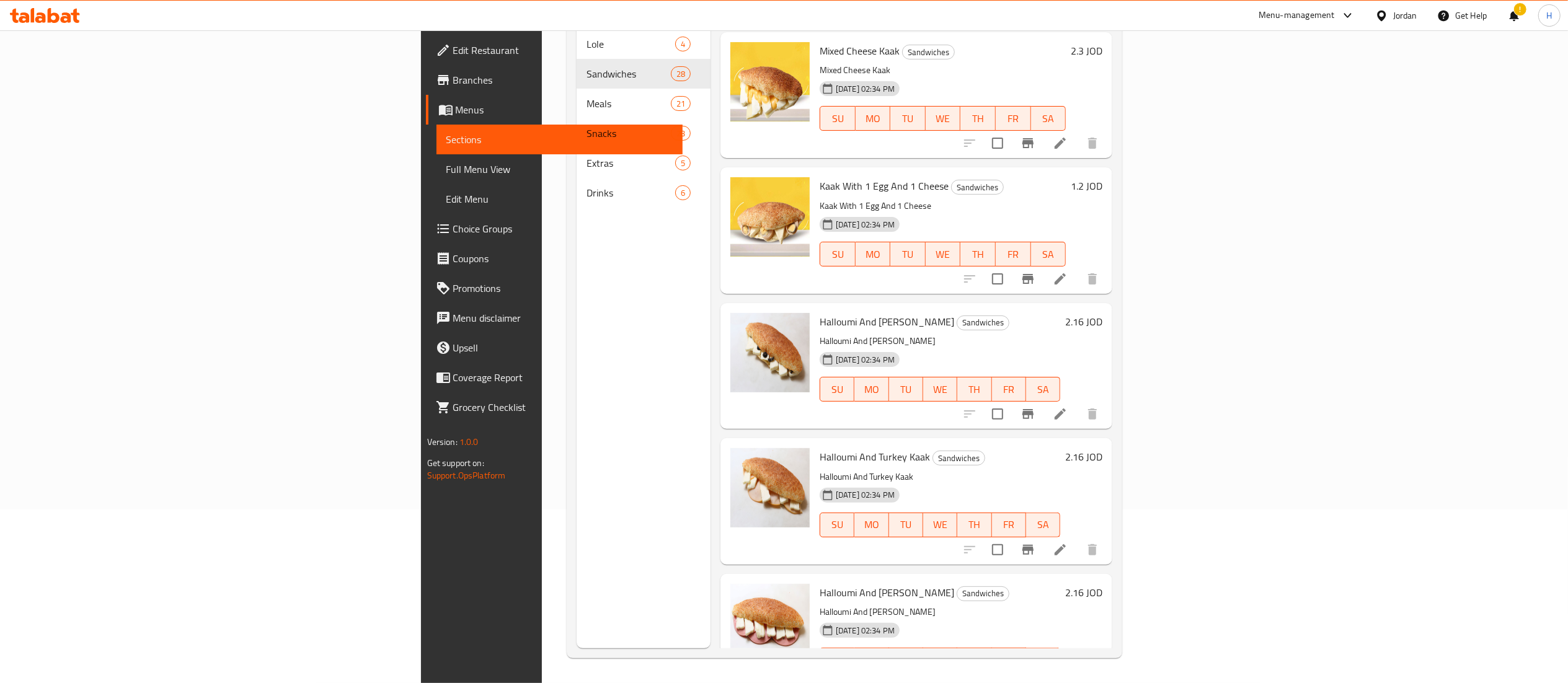
click at [1103, 456] on div "2.16 JOD" at bounding box center [1081, 501] width 42 height 106
click at [1103, 448] on h6 "2.16 JOD" at bounding box center [1083, 456] width 37 height 17
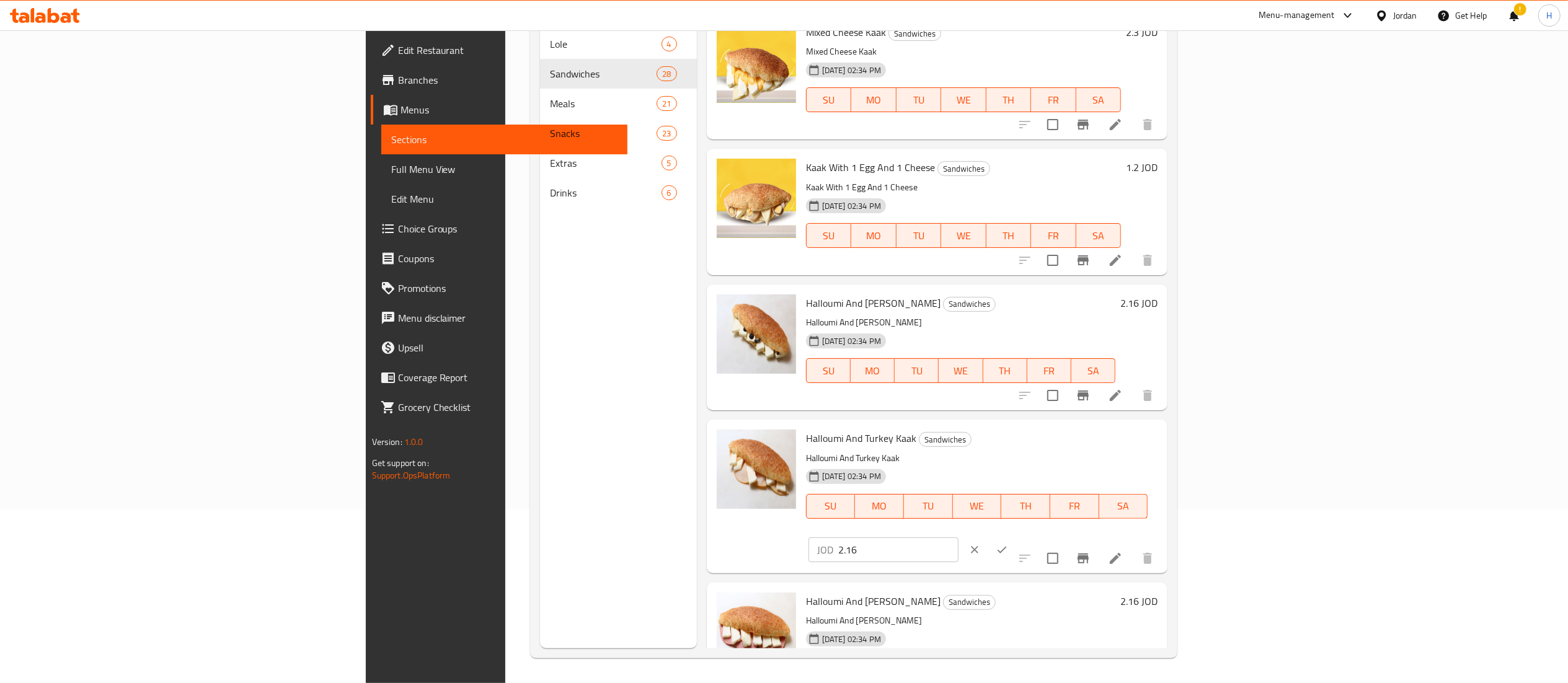
click at [958, 537] on input "2.16" at bounding box center [899, 550] width 120 height 25
type input "2.15"
click at [1008, 543] on icon "ok" at bounding box center [1002, 550] width 12 height 12
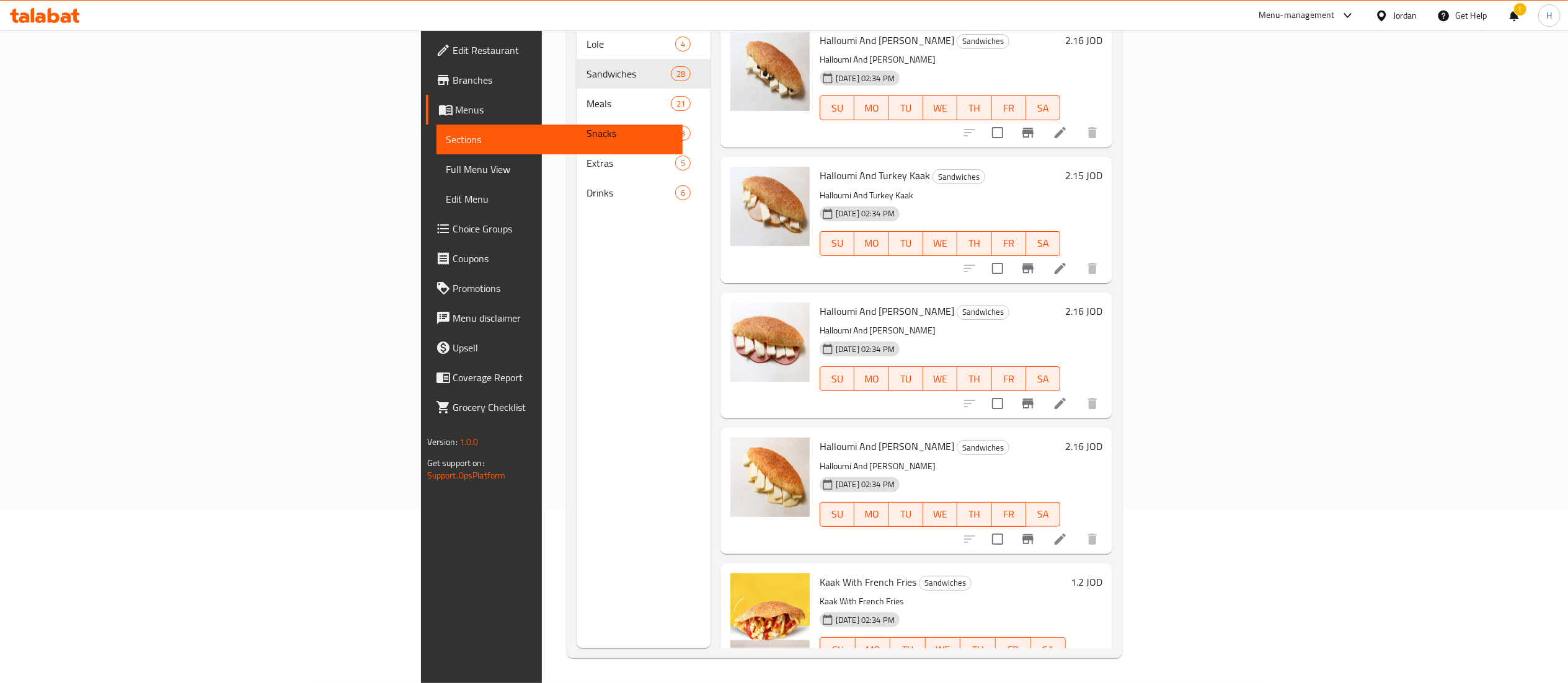
scroll to position [2271, 0]
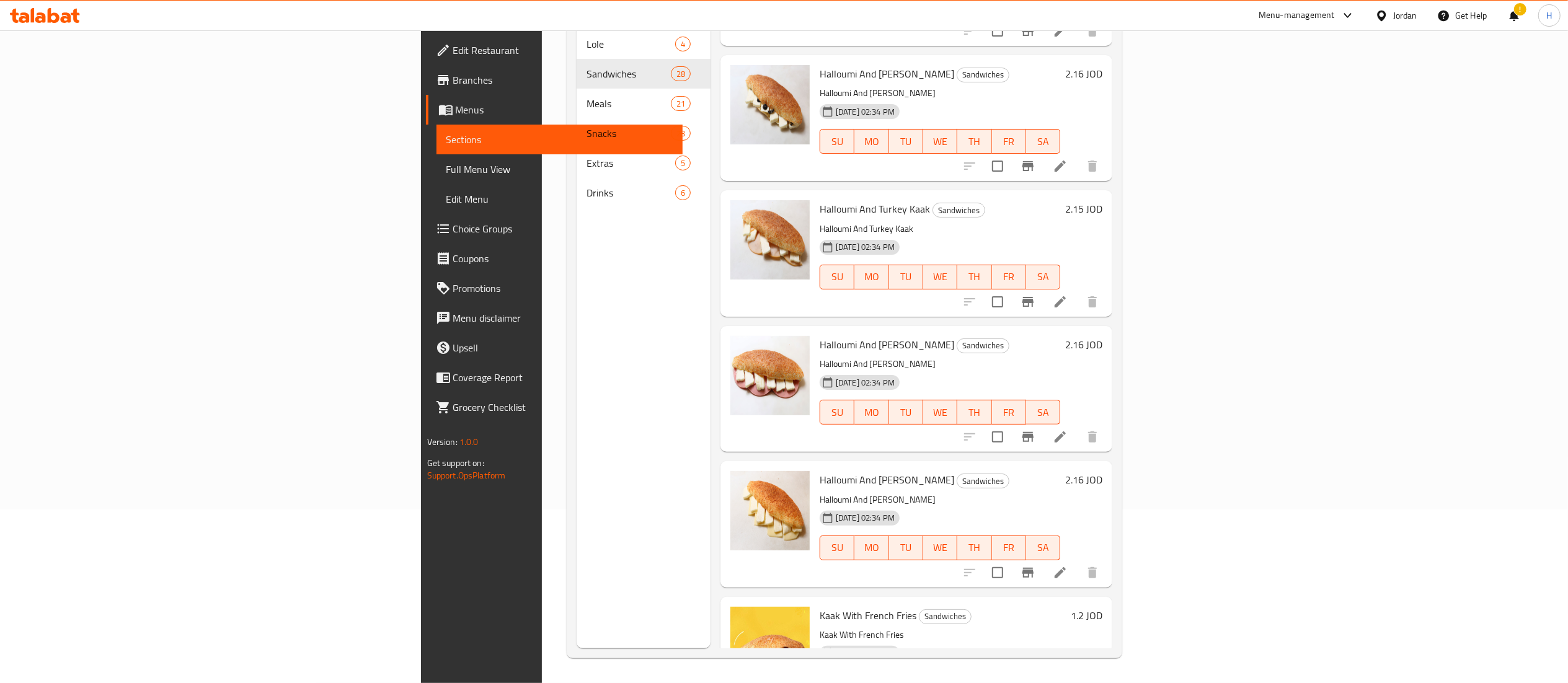
click at [1103, 336] on h6 "2.16 JOD" at bounding box center [1083, 344] width 37 height 17
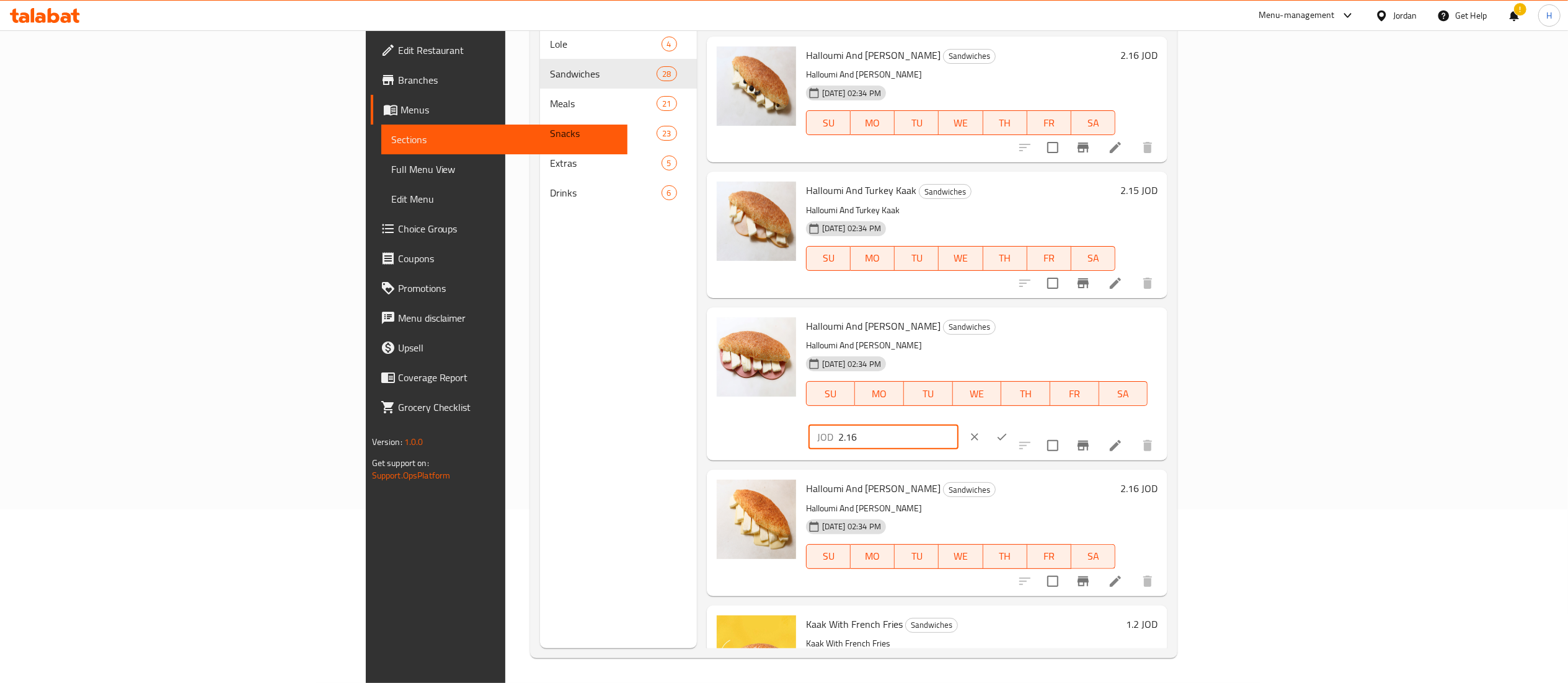
click at [958, 424] on input "2.16" at bounding box center [899, 437] width 120 height 25
type input "2.15"
click at [1008, 431] on icon "ok" at bounding box center [1002, 437] width 12 height 12
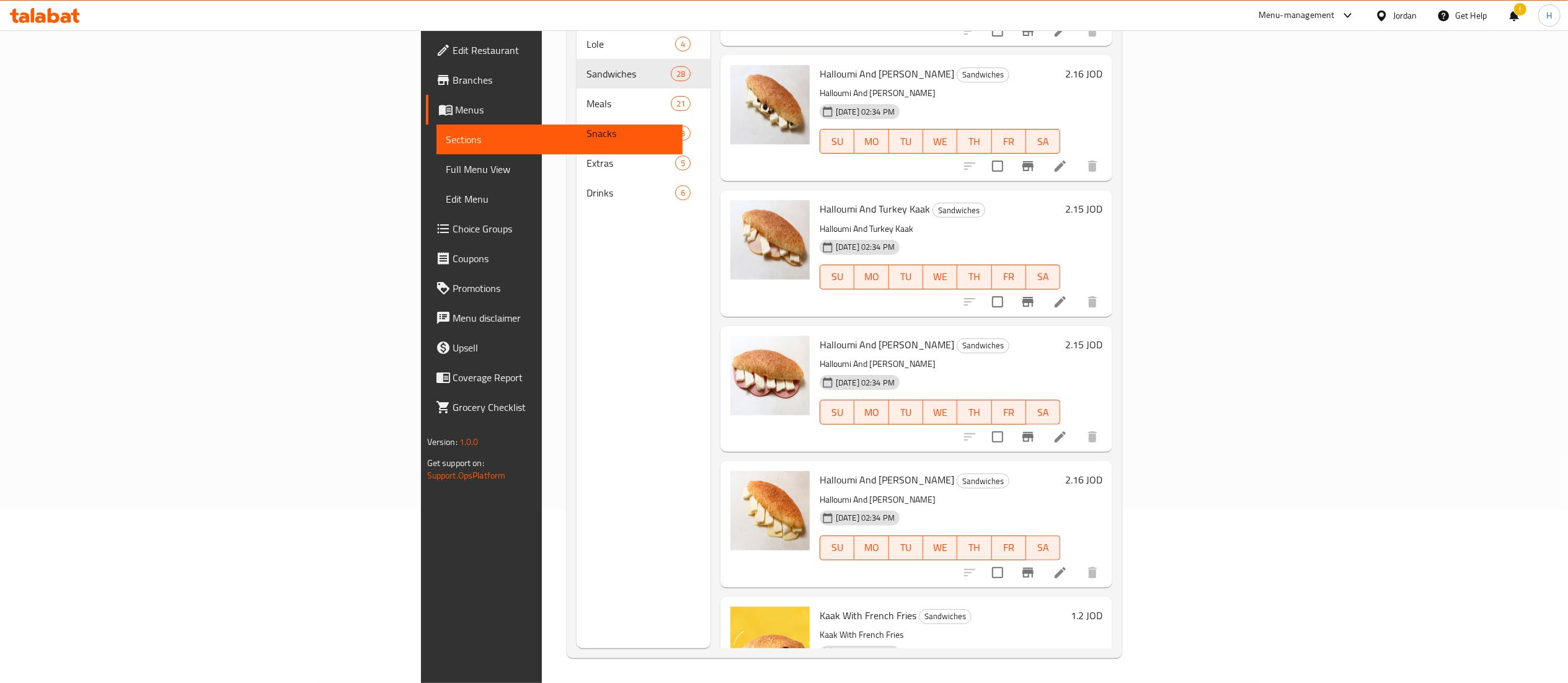
click at [1103, 471] on h6 "2.16 JOD" at bounding box center [1083, 479] width 37 height 17
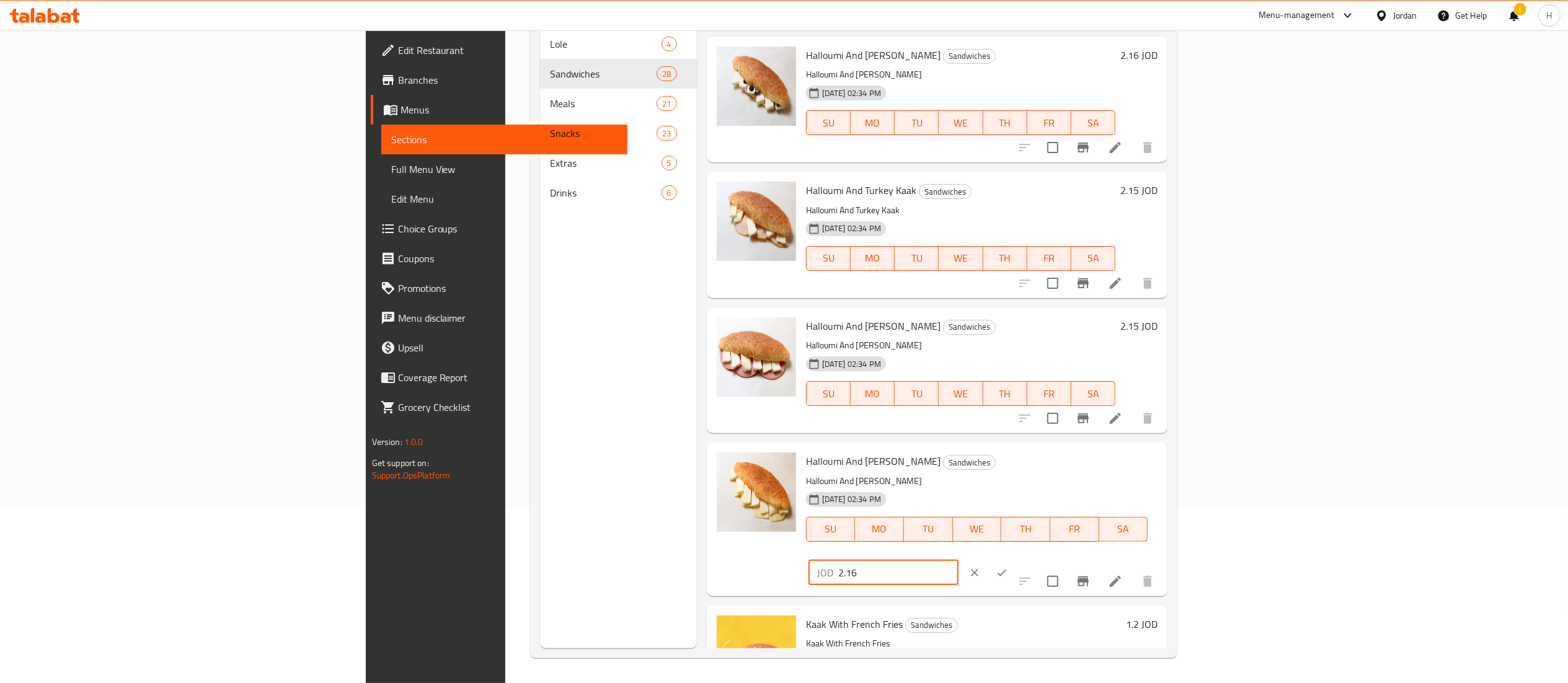
click at [958, 560] on input "2.16" at bounding box center [899, 573] width 120 height 25
type input "2.15"
click at [1008, 567] on icon "ok" at bounding box center [1002, 573] width 12 height 12
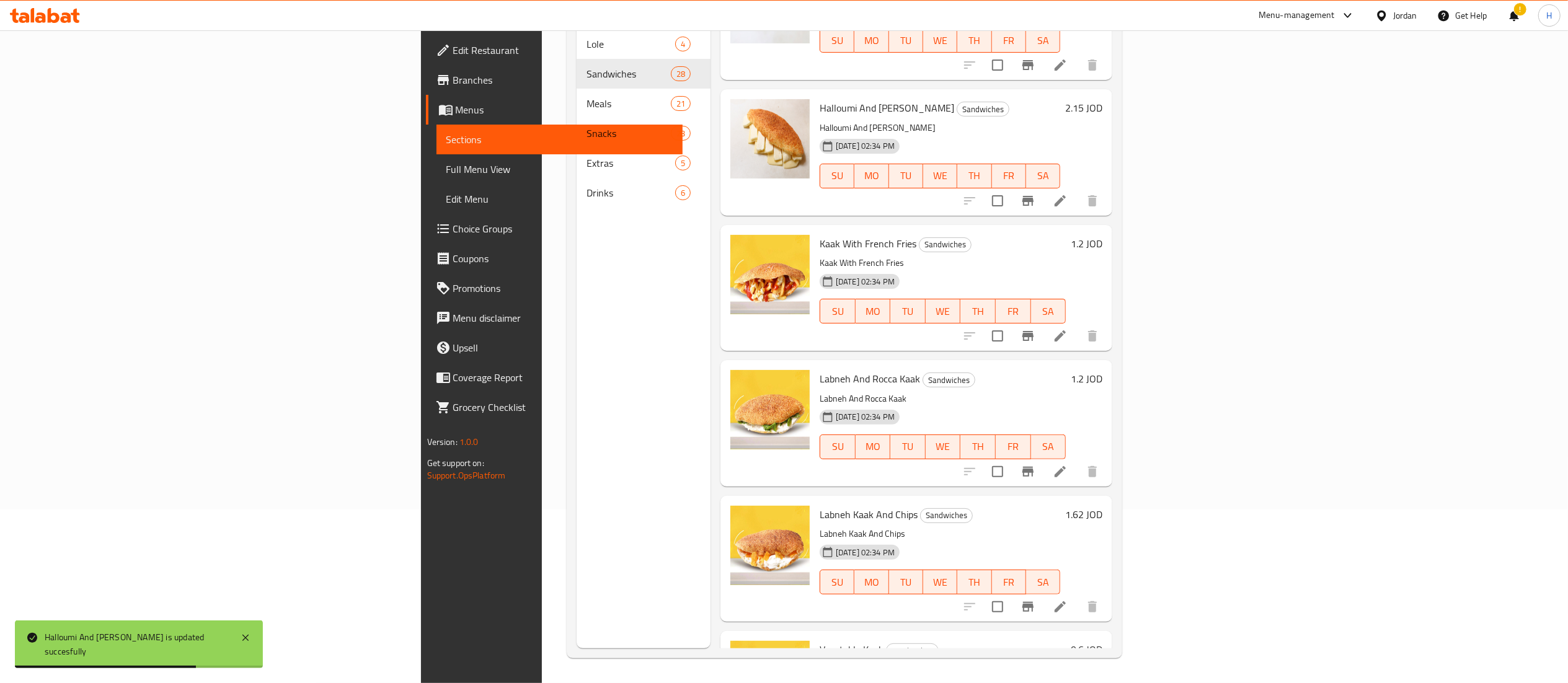
scroll to position [2768, 0]
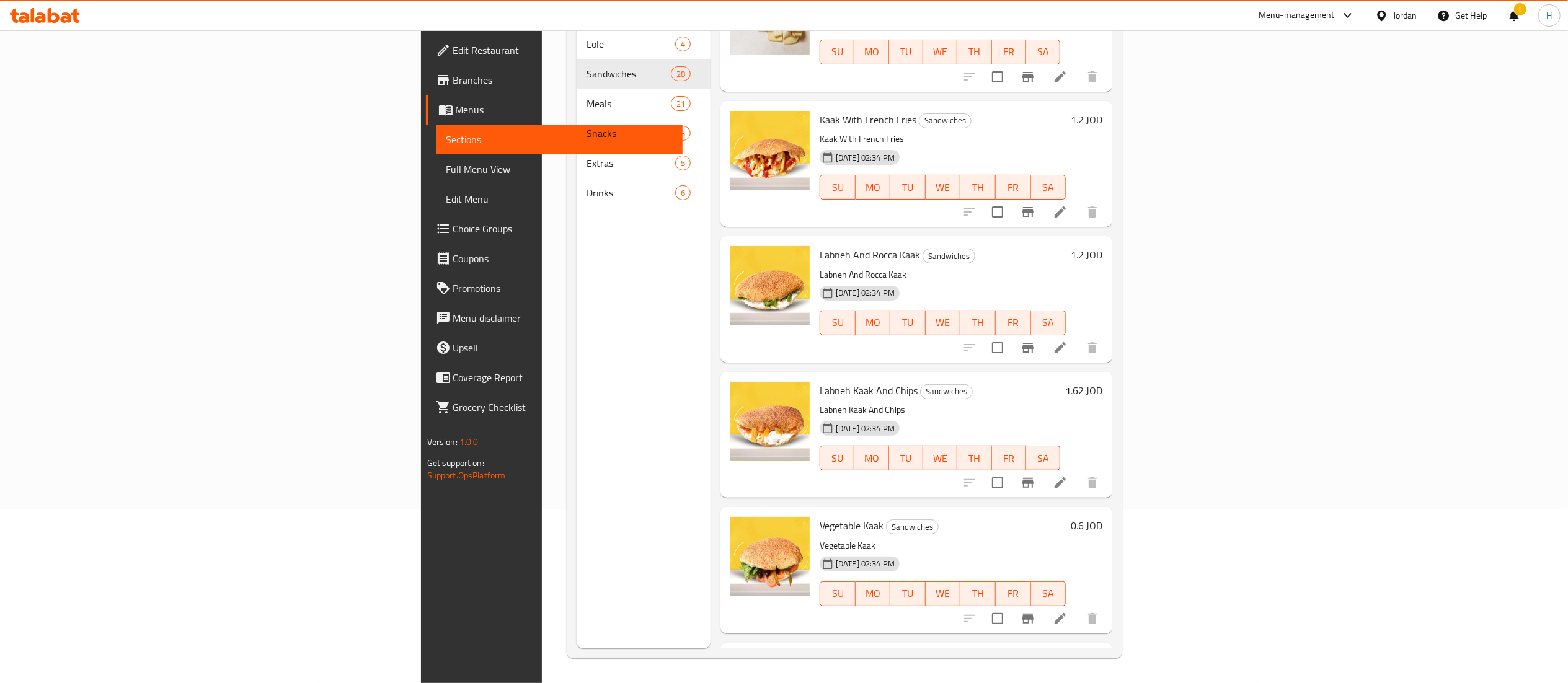
click at [1103, 382] on h6 "1.62 JOD" at bounding box center [1083, 390] width 37 height 17
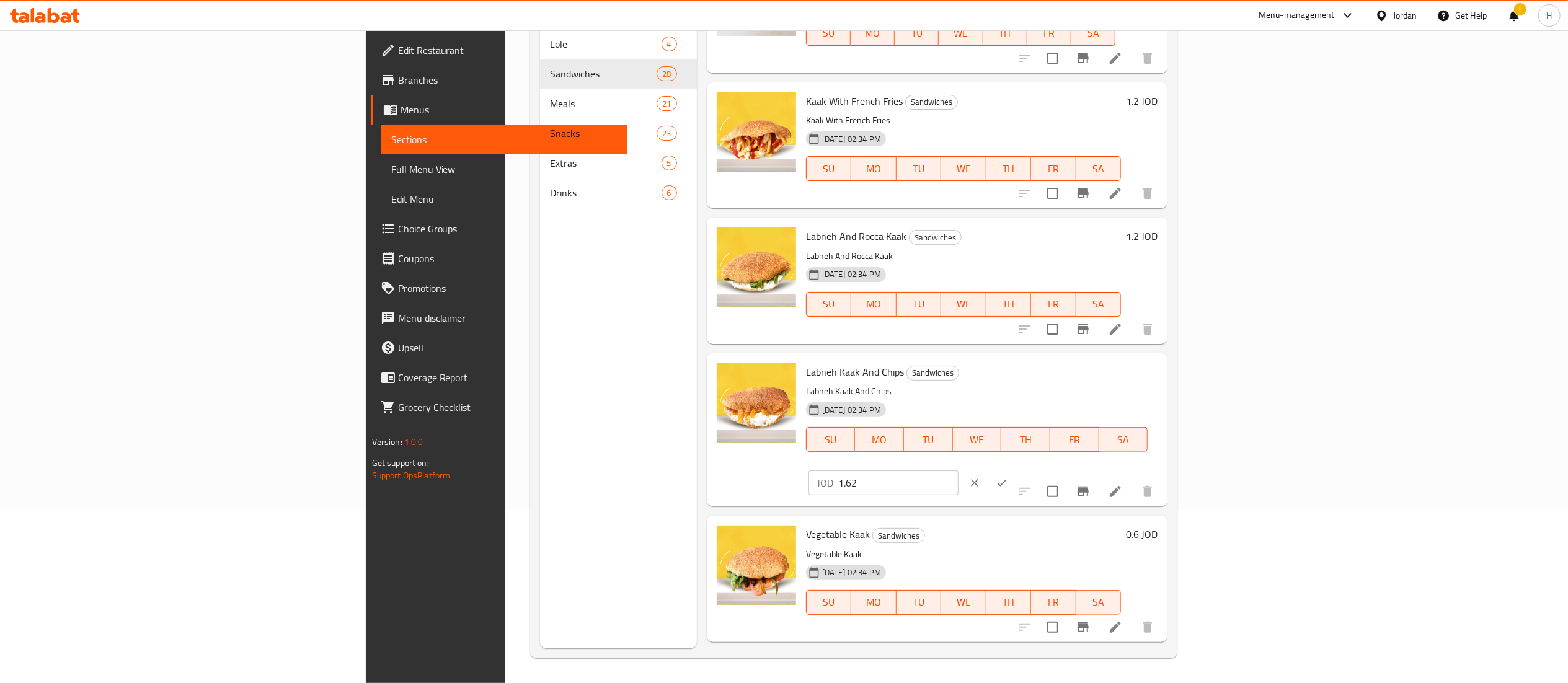
click at [958, 471] on input "1.62" at bounding box center [899, 483] width 120 height 25
type input "1.35"
click at [1008, 477] on icon "ok" at bounding box center [1002, 483] width 12 height 12
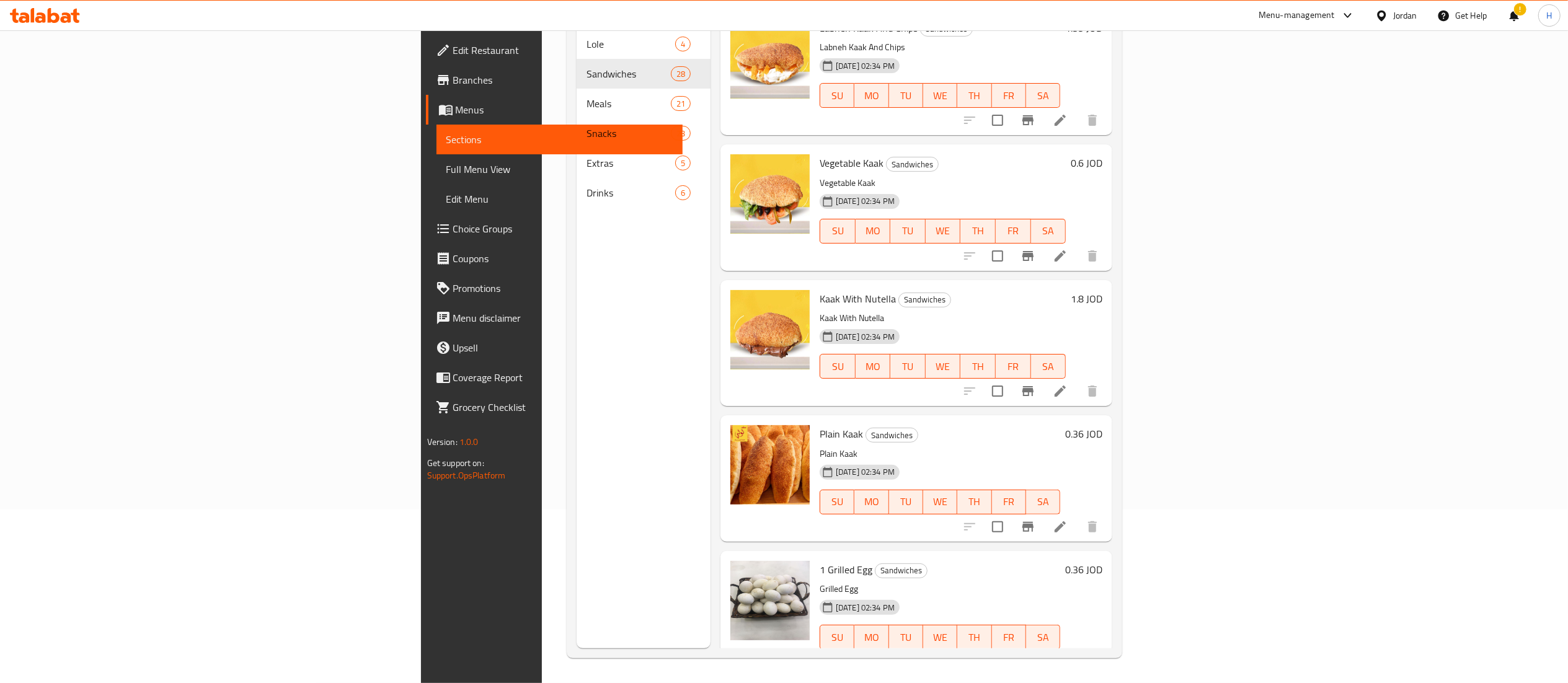
scroll to position [3139, 0]
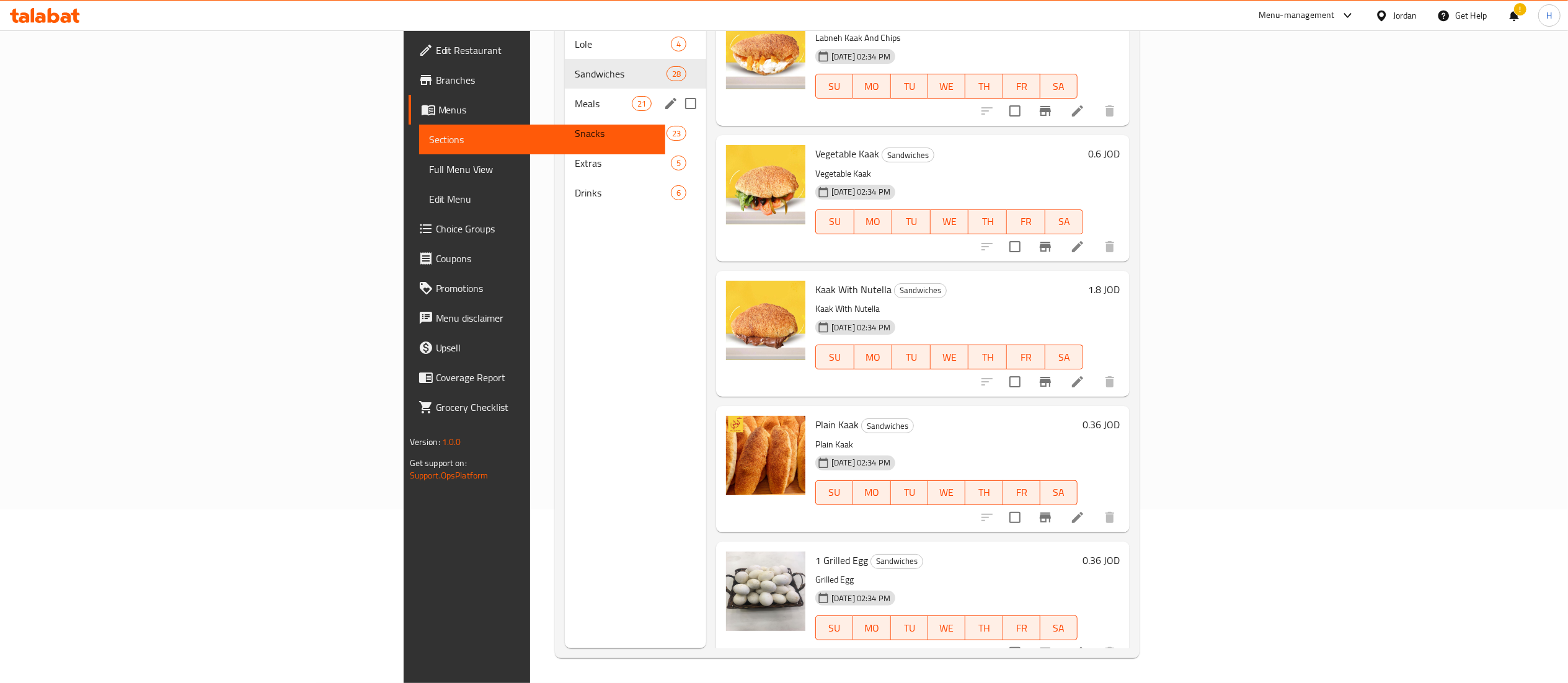
click at [575, 96] on span "Meals" at bounding box center [603, 103] width 56 height 15
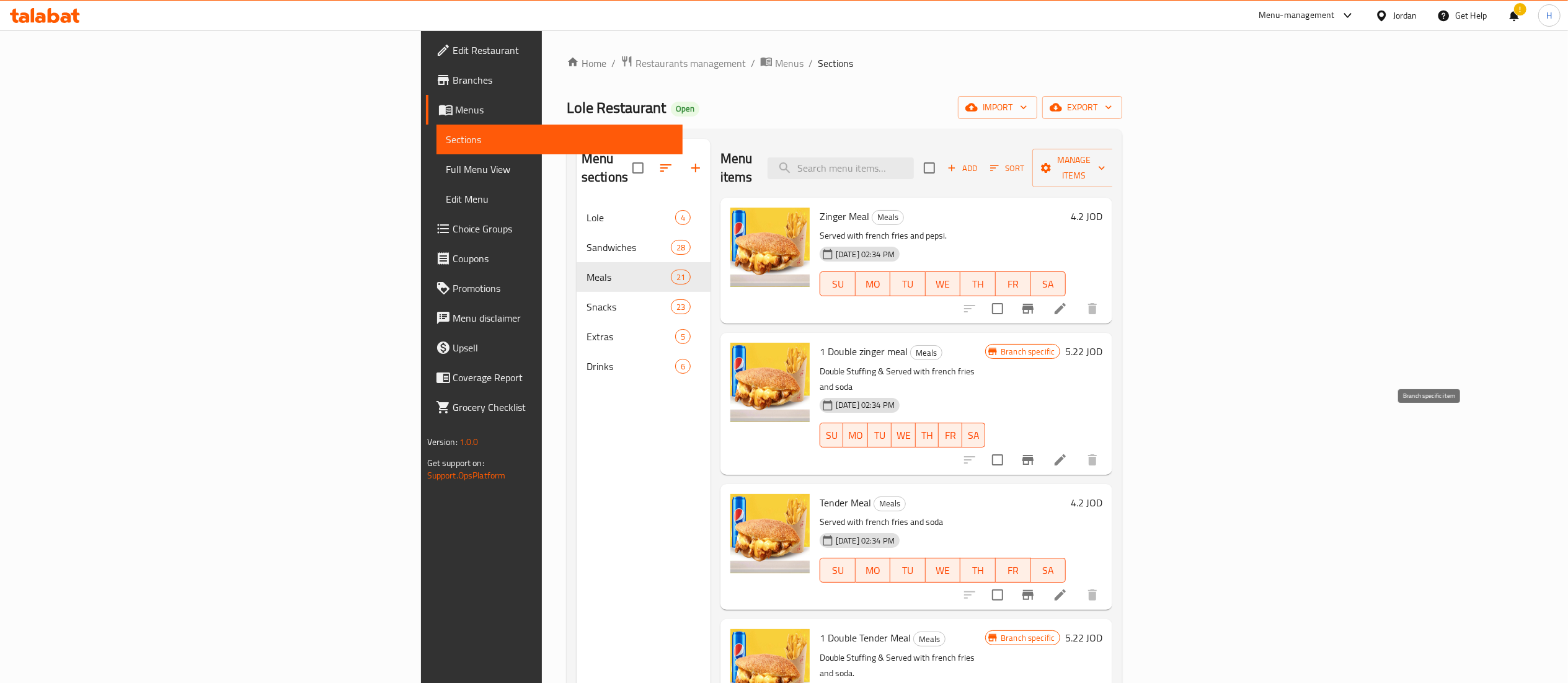
click at [1043, 445] on button "Branch-specific-item" at bounding box center [1027, 459] width 29 height 29
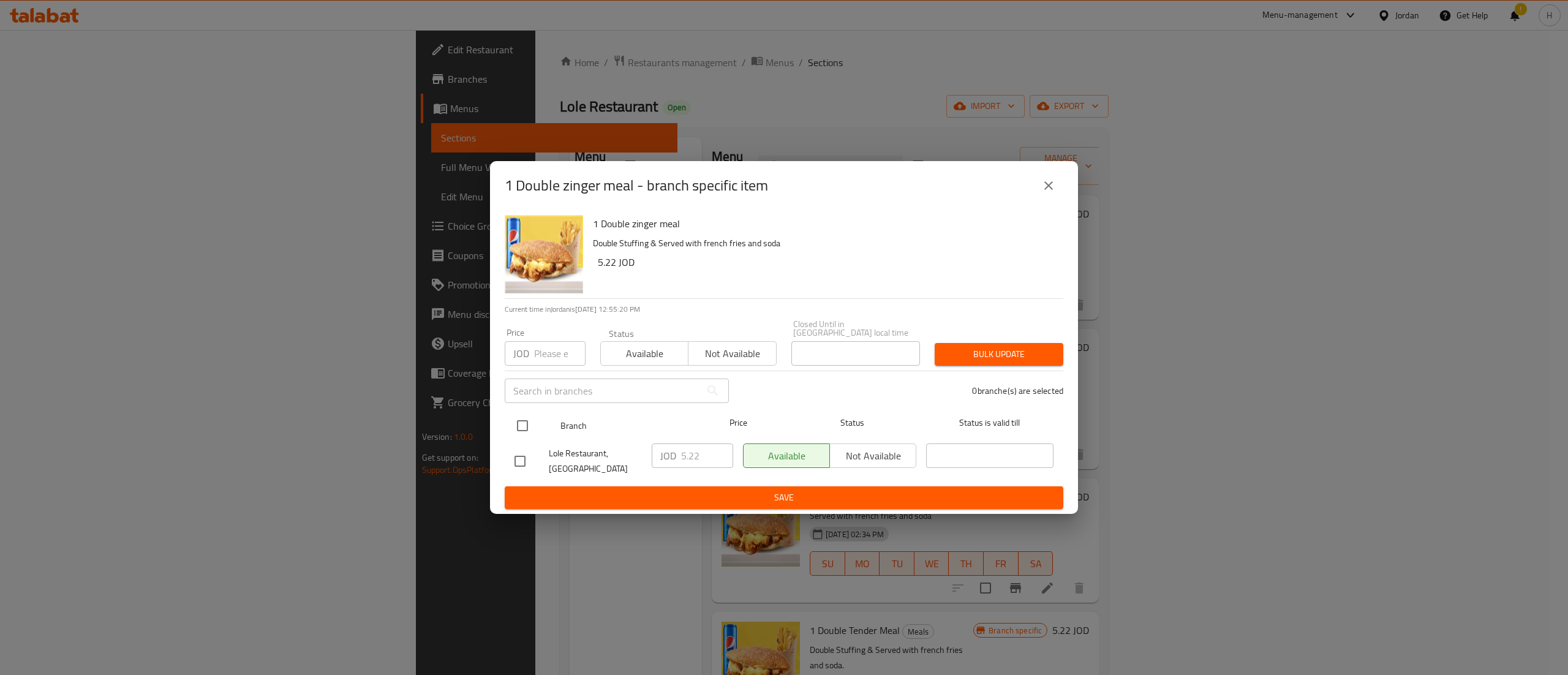
click at [527, 424] on input "checkbox" at bounding box center [523, 426] width 26 height 26
checkbox input "true"
click at [707, 453] on input "5.22" at bounding box center [707, 456] width 52 height 24
type input "5.25"
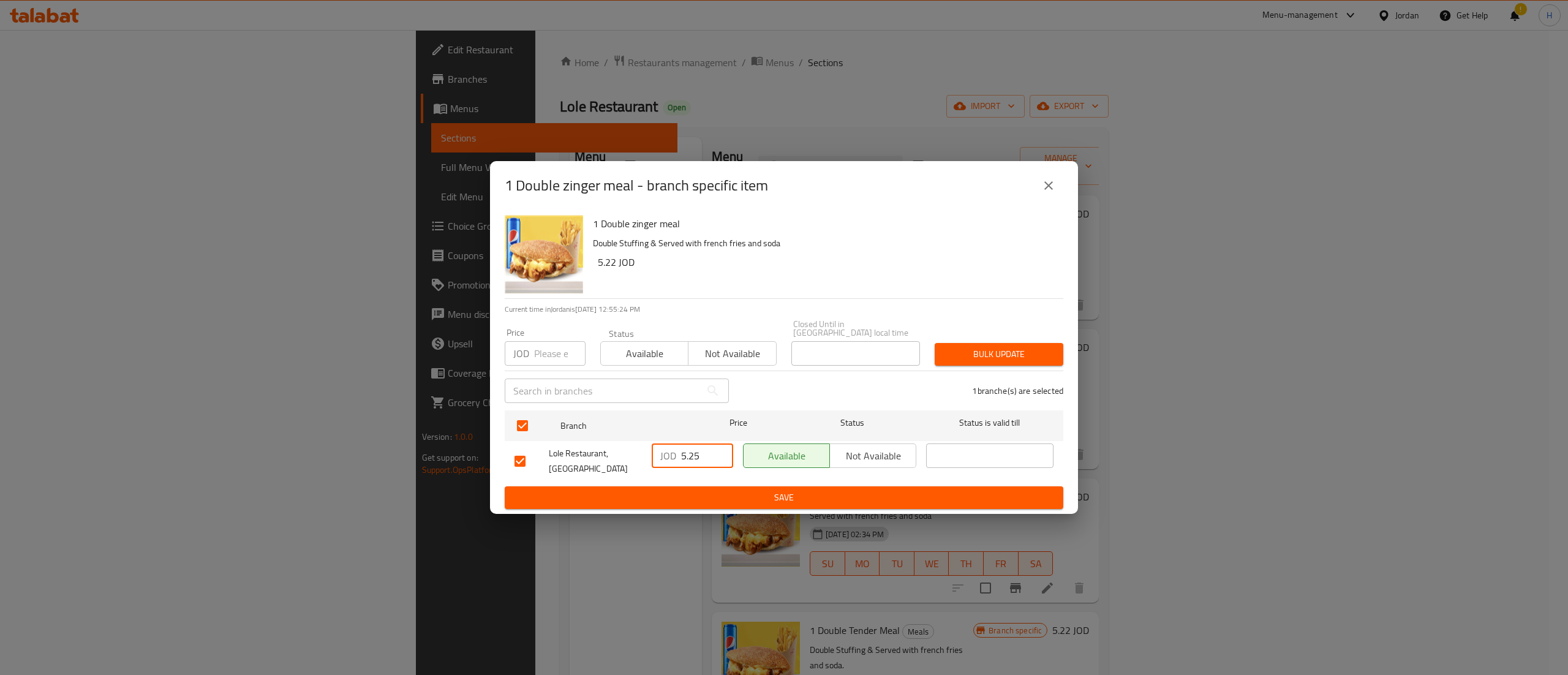
click at [696, 494] on span "Save" at bounding box center [784, 498] width 539 height 16
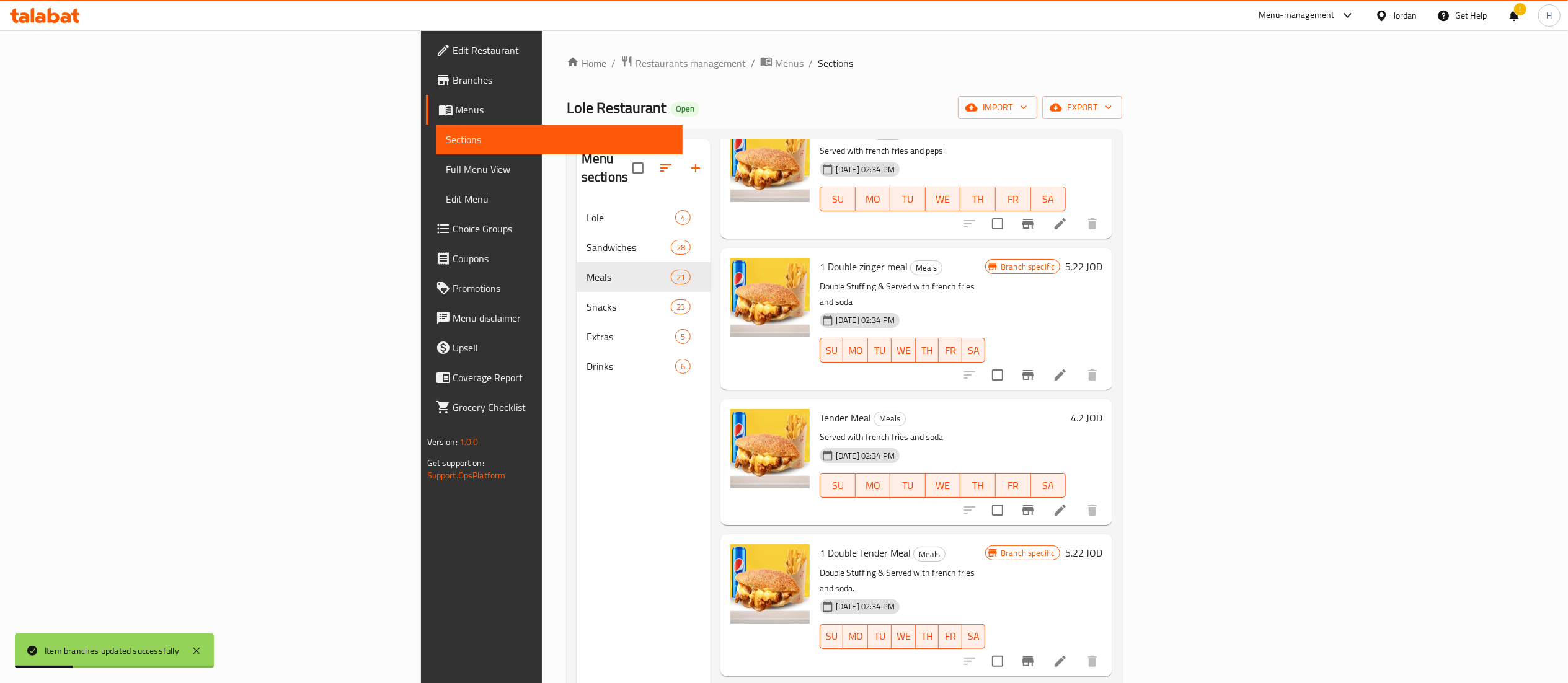
scroll to position [124, 0]
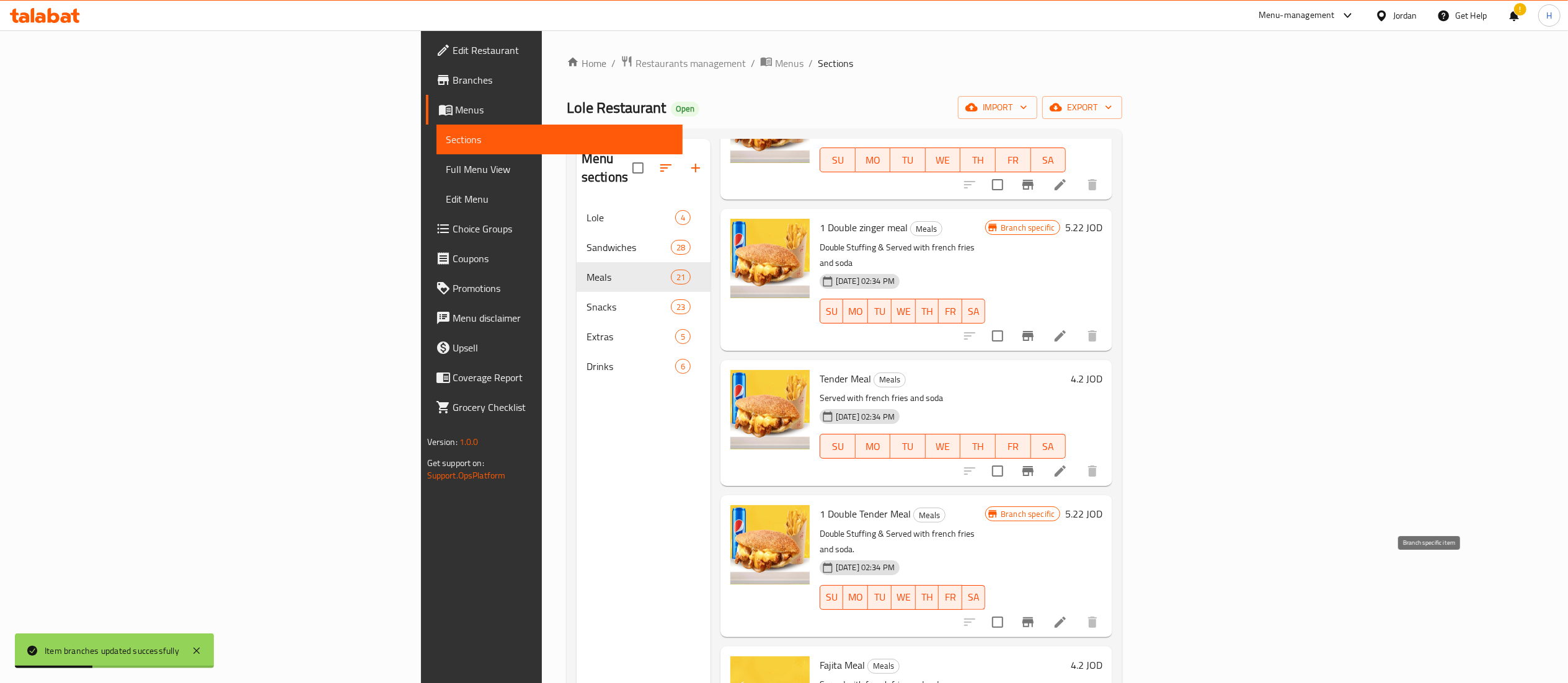
click at [1033, 617] on icon "Branch-specific-item" at bounding box center [1028, 622] width 11 height 10
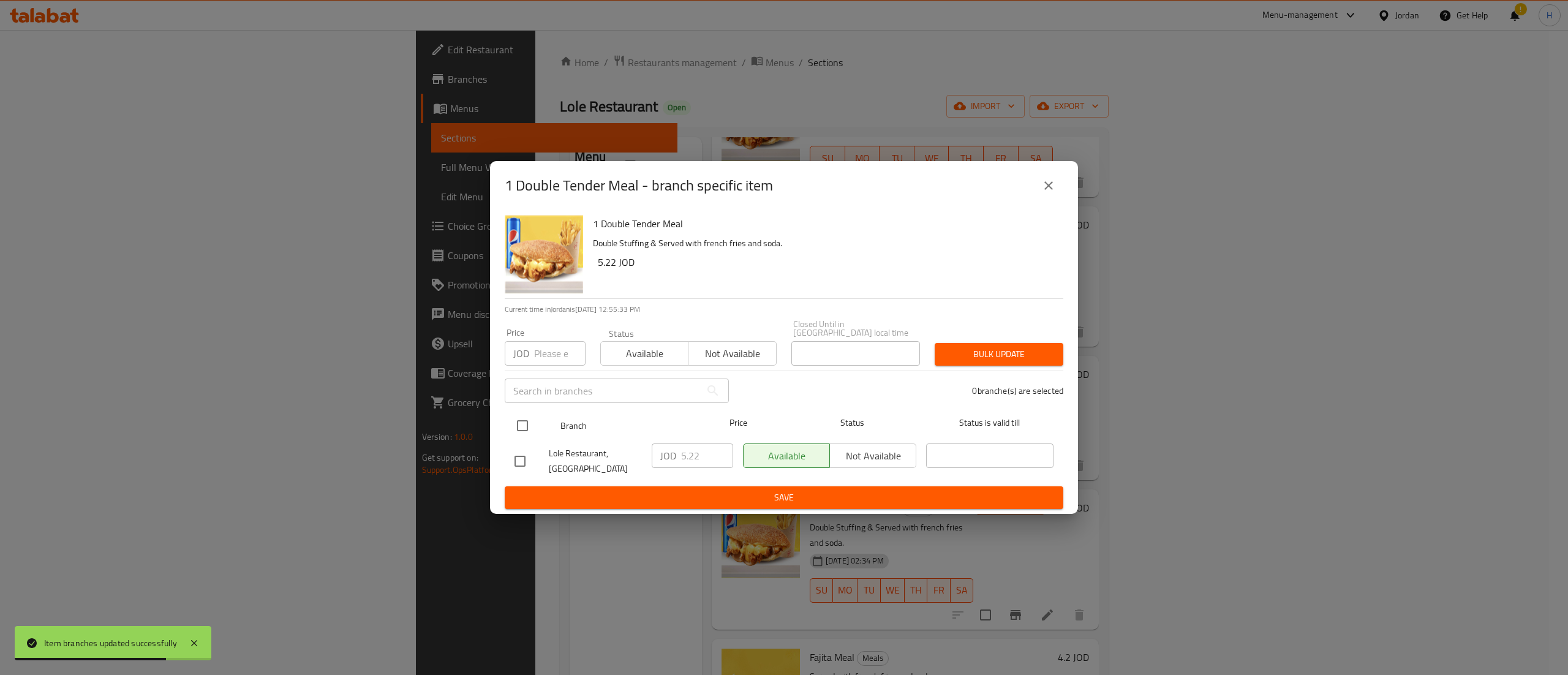
click at [523, 426] on input "checkbox" at bounding box center [523, 426] width 26 height 26
checkbox input "true"
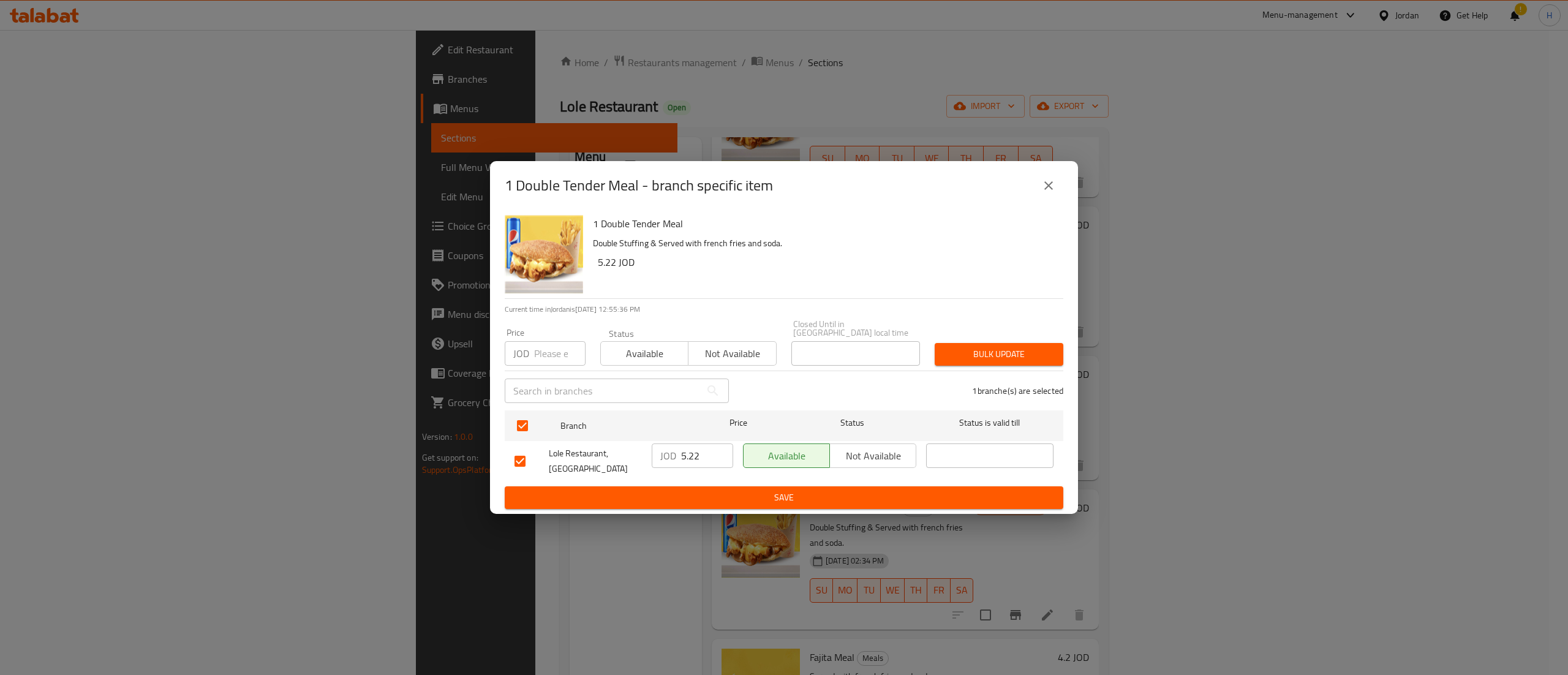
click at [713, 448] on input "5.22" at bounding box center [707, 456] width 52 height 24
type input "5.25"
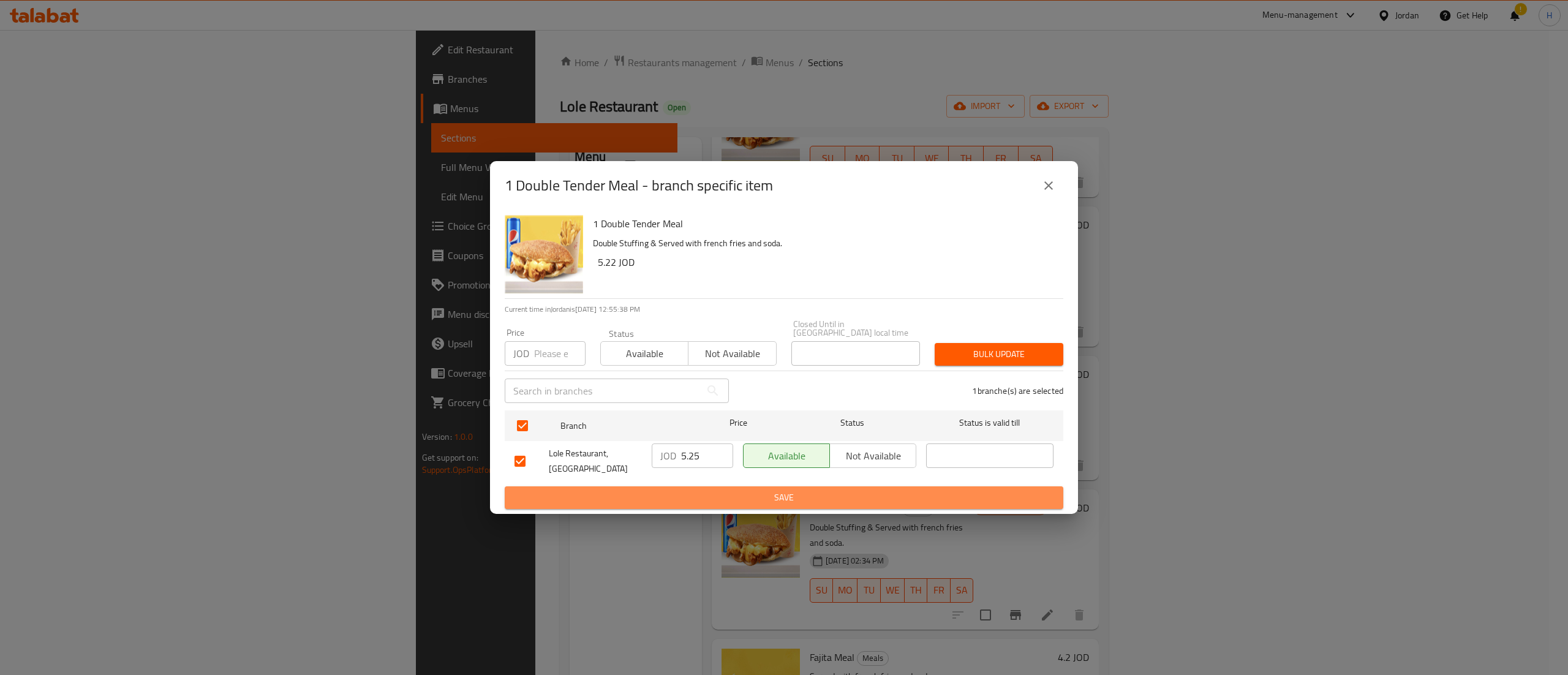
click at [700, 498] on span "Save" at bounding box center [784, 498] width 539 height 16
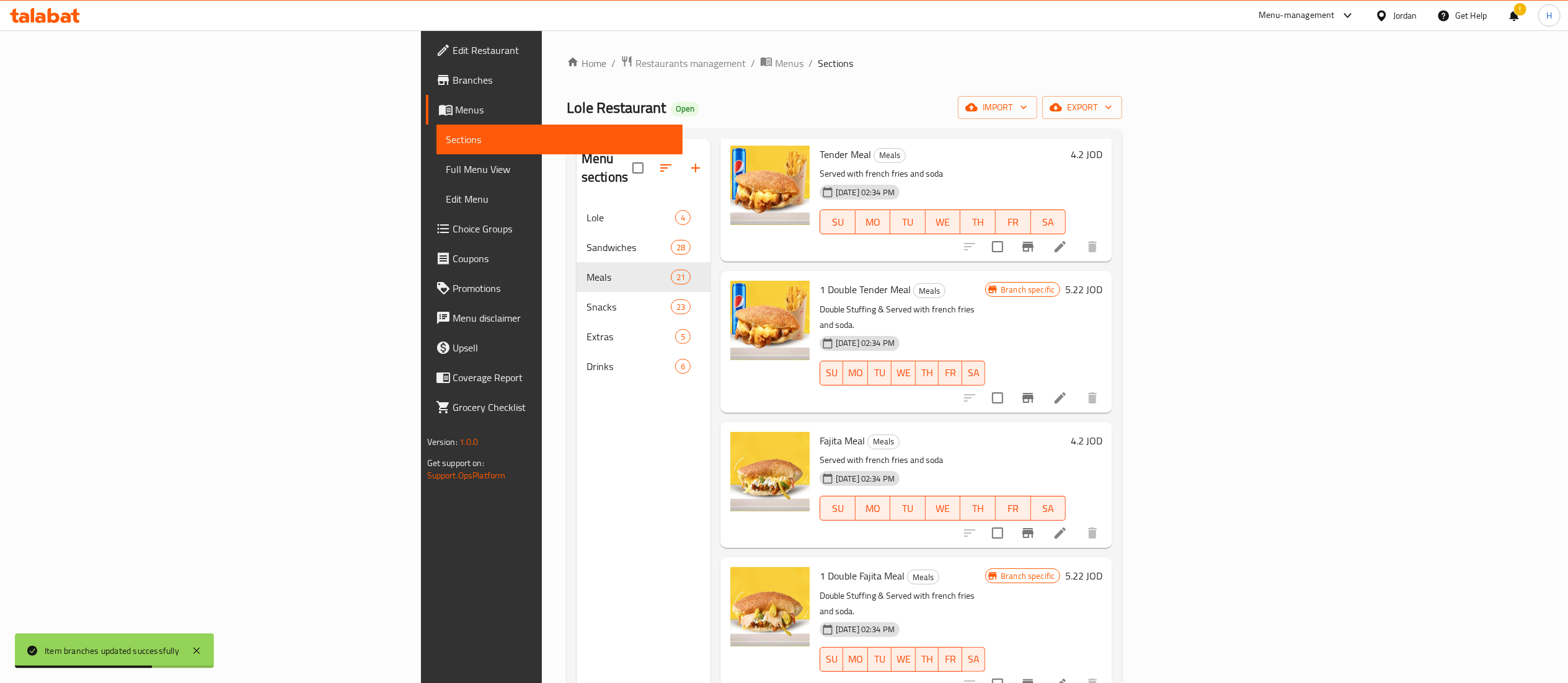
scroll to position [372, 0]
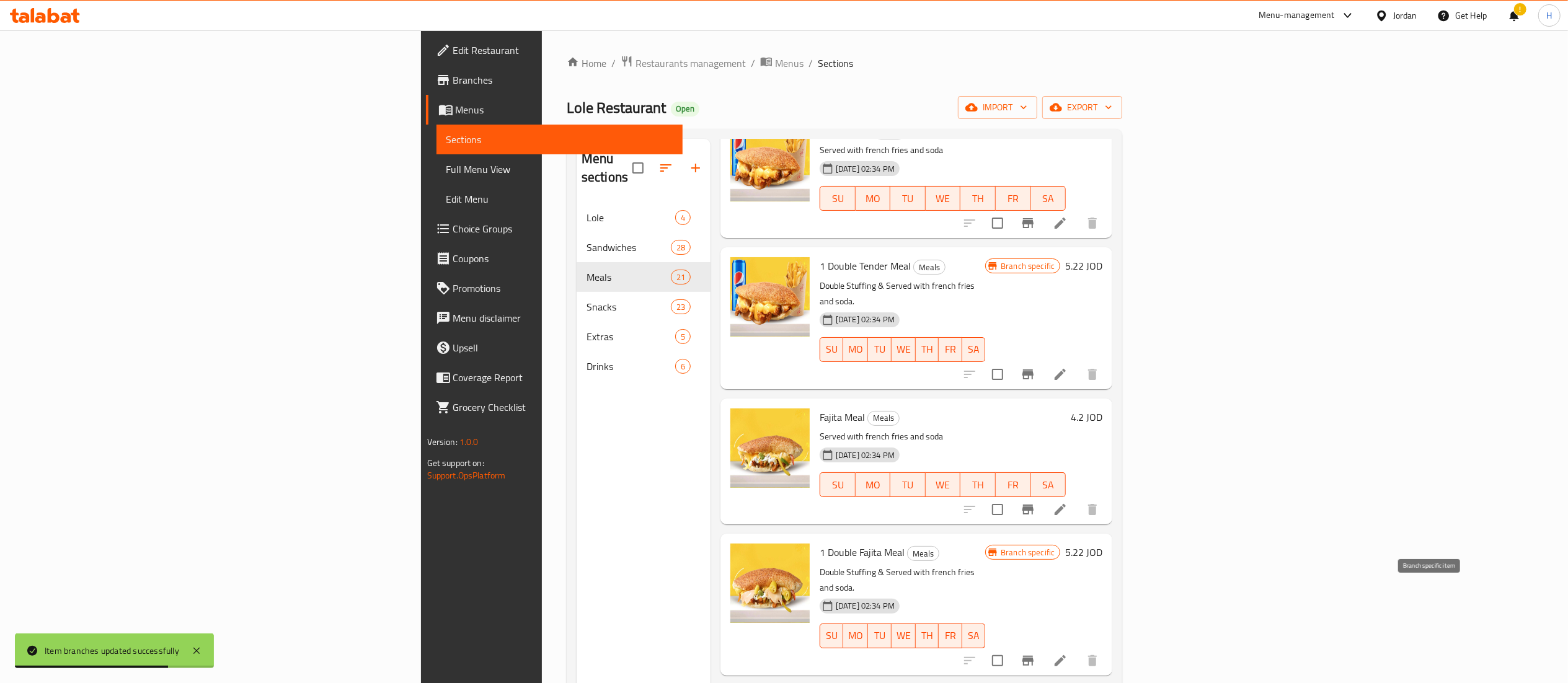
click at [1036, 654] on icon "Branch-specific-item" at bounding box center [1028, 661] width 15 height 15
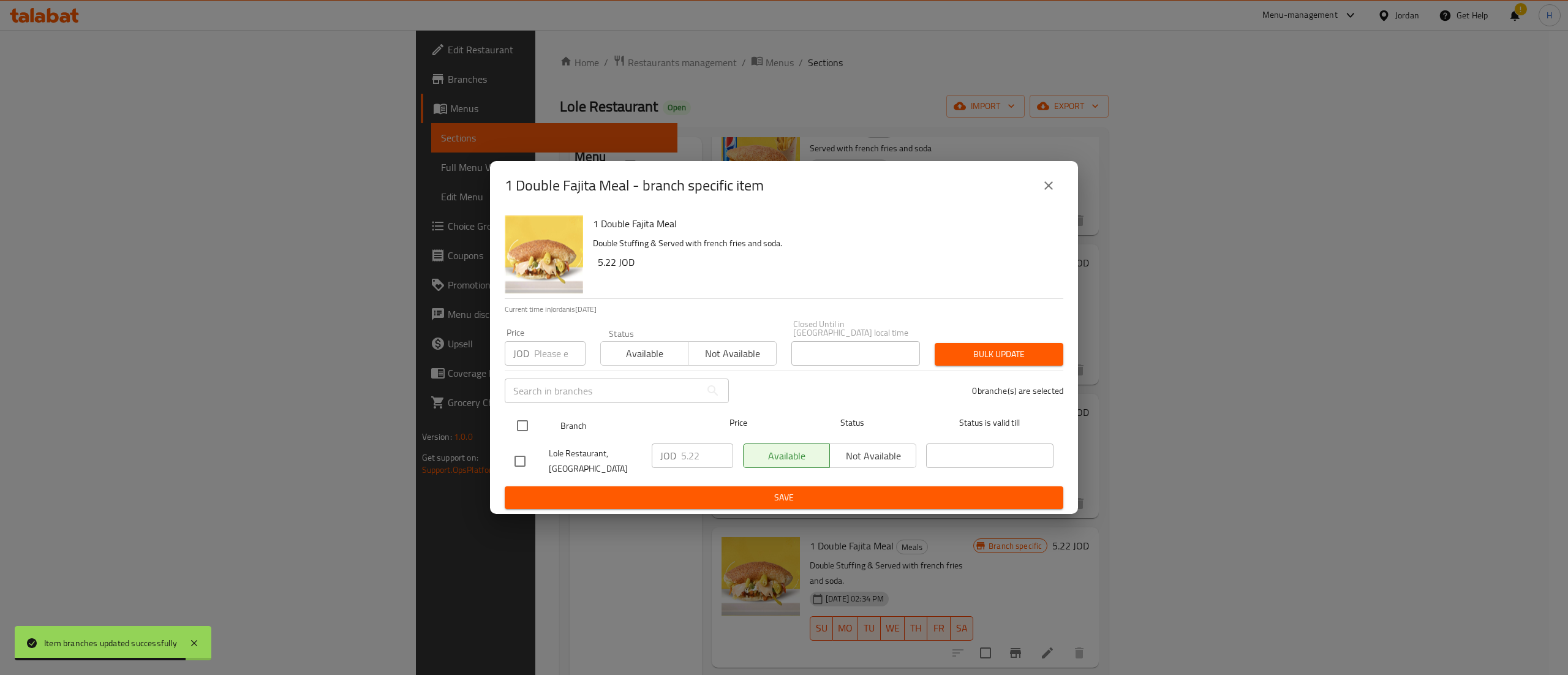
click at [521, 421] on input "checkbox" at bounding box center [523, 426] width 26 height 26
checkbox input "true"
click at [702, 453] on input "5.22" at bounding box center [707, 456] width 52 height 24
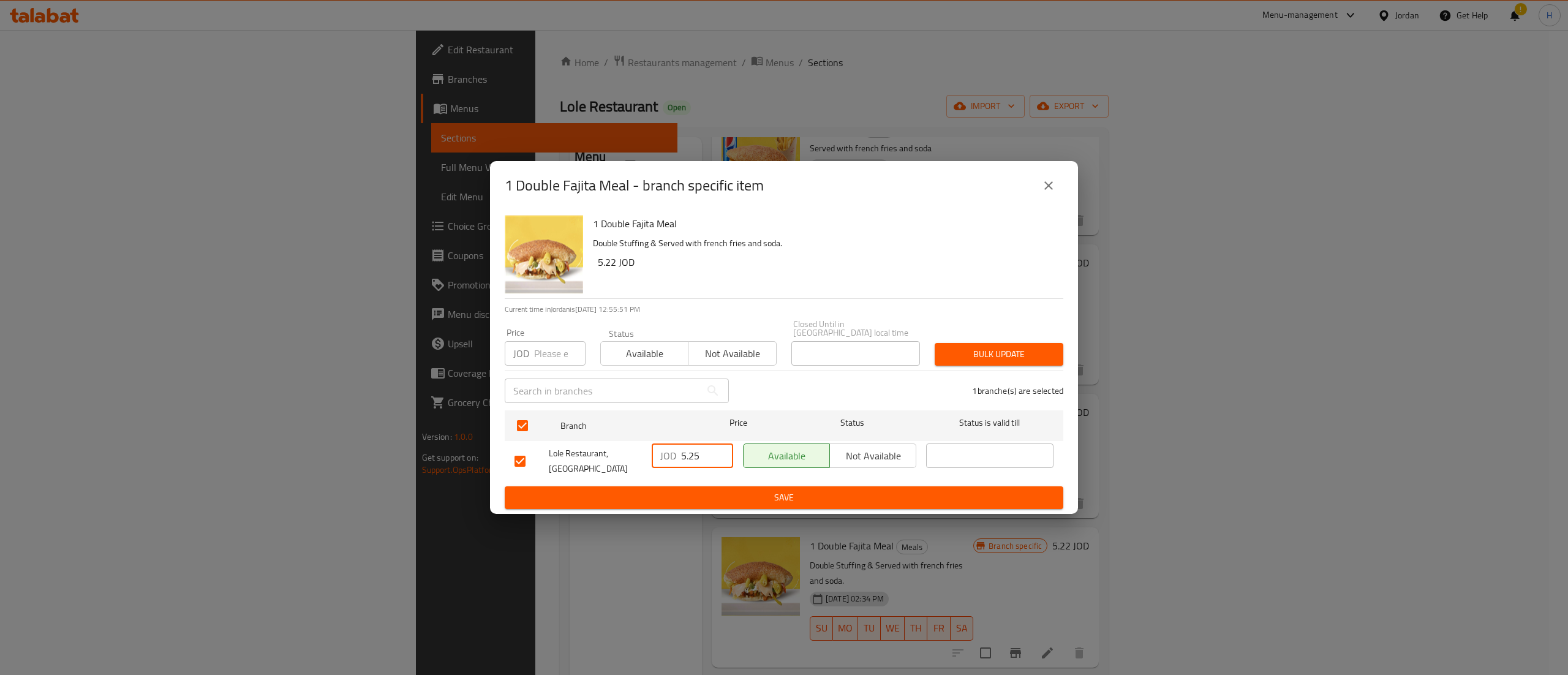
type input "5.25"
click at [629, 490] on span "Save" at bounding box center [784, 498] width 539 height 16
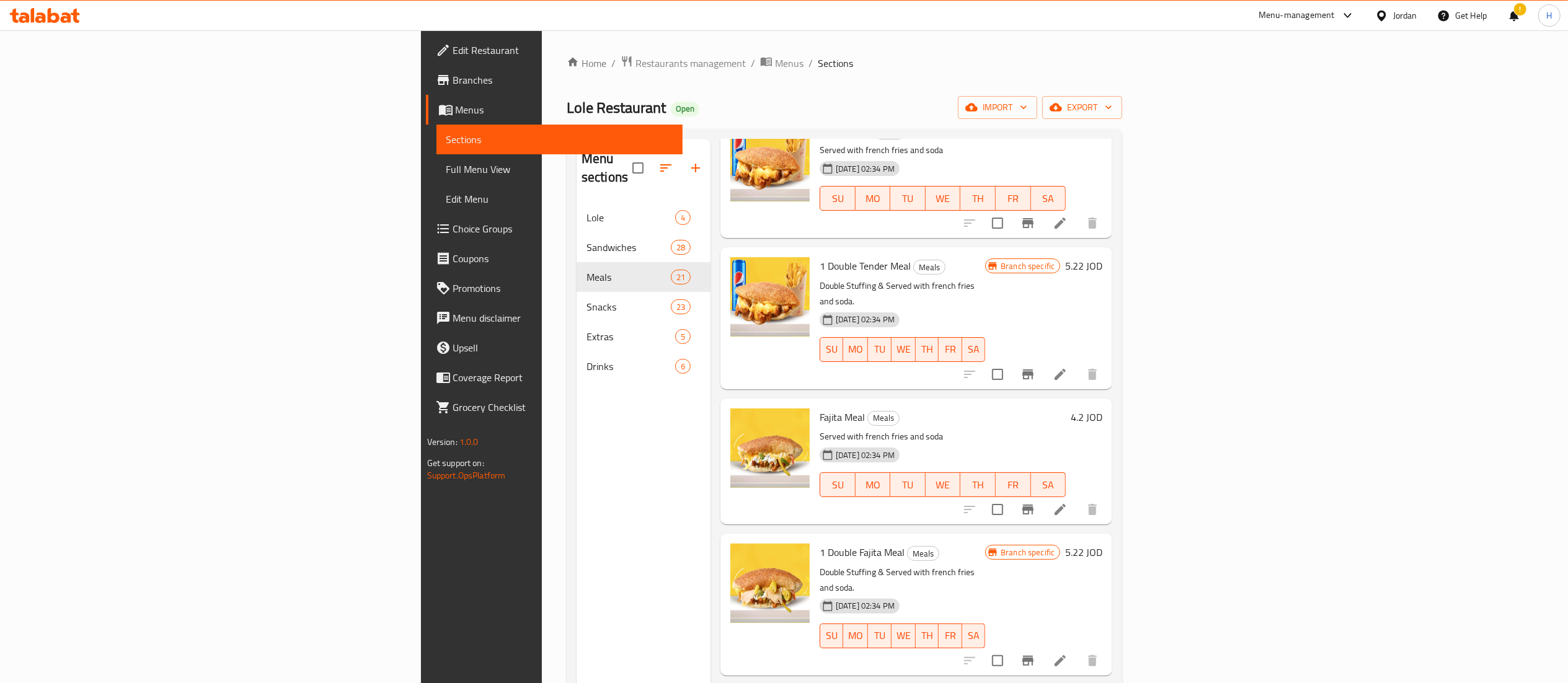
click at [1036, 654] on icon "Branch-specific-item" at bounding box center [1028, 661] width 15 height 15
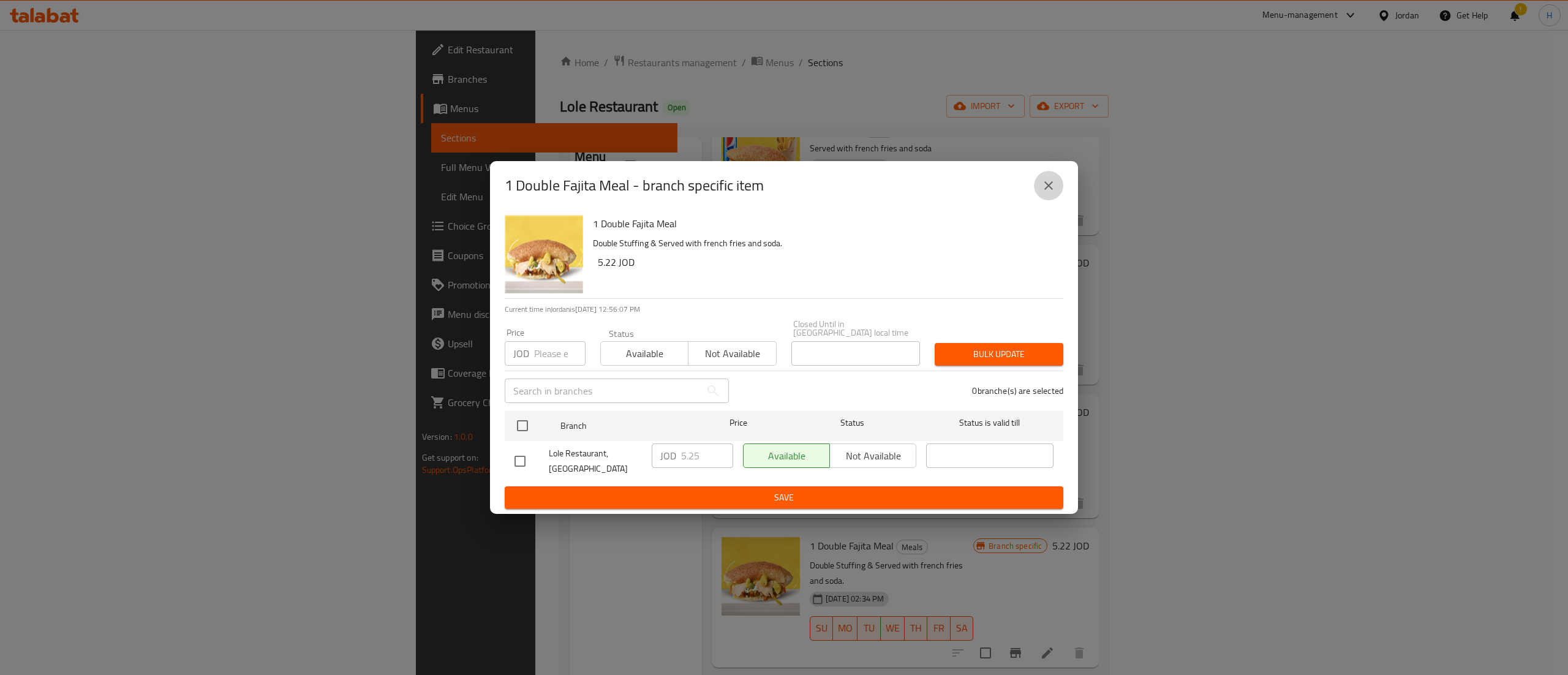
click at [1044, 189] on icon "close" at bounding box center [1049, 186] width 15 height 15
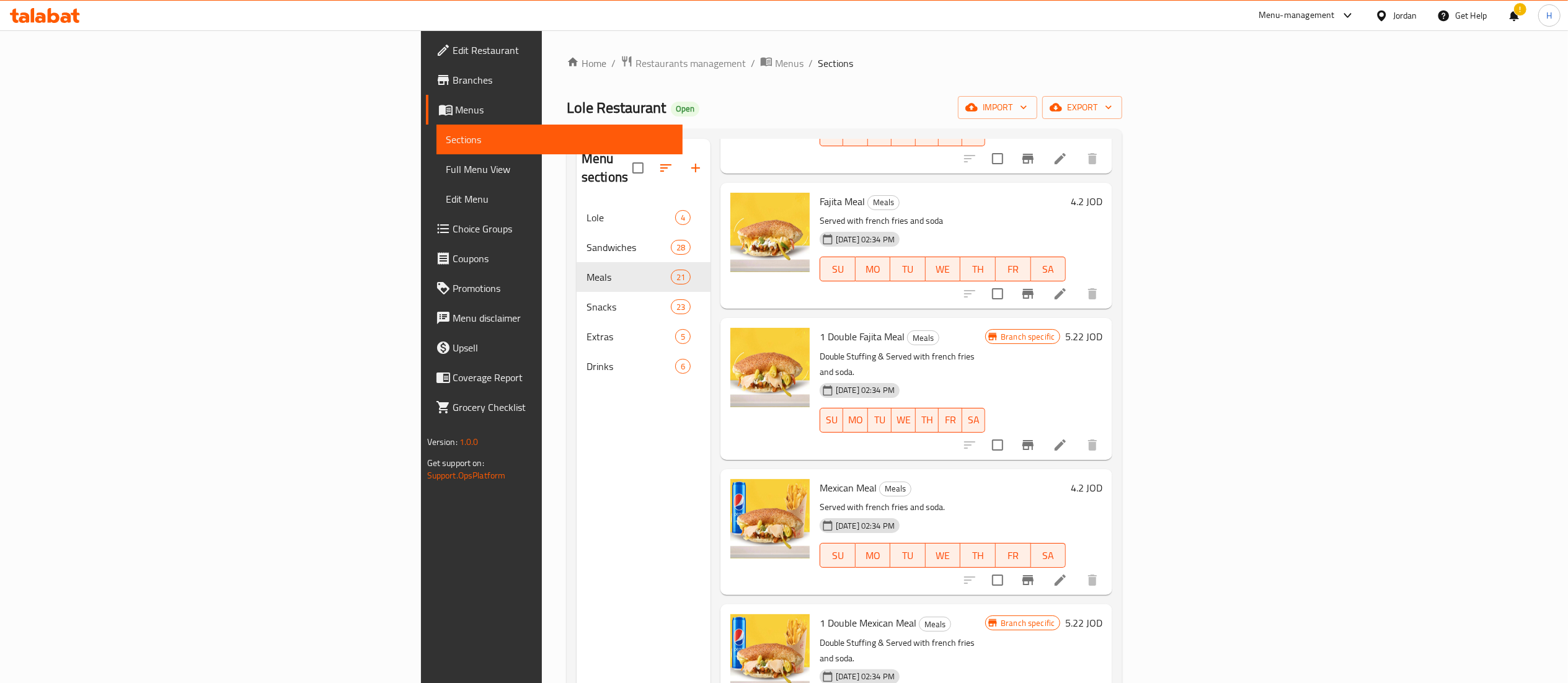
scroll to position [620, 0]
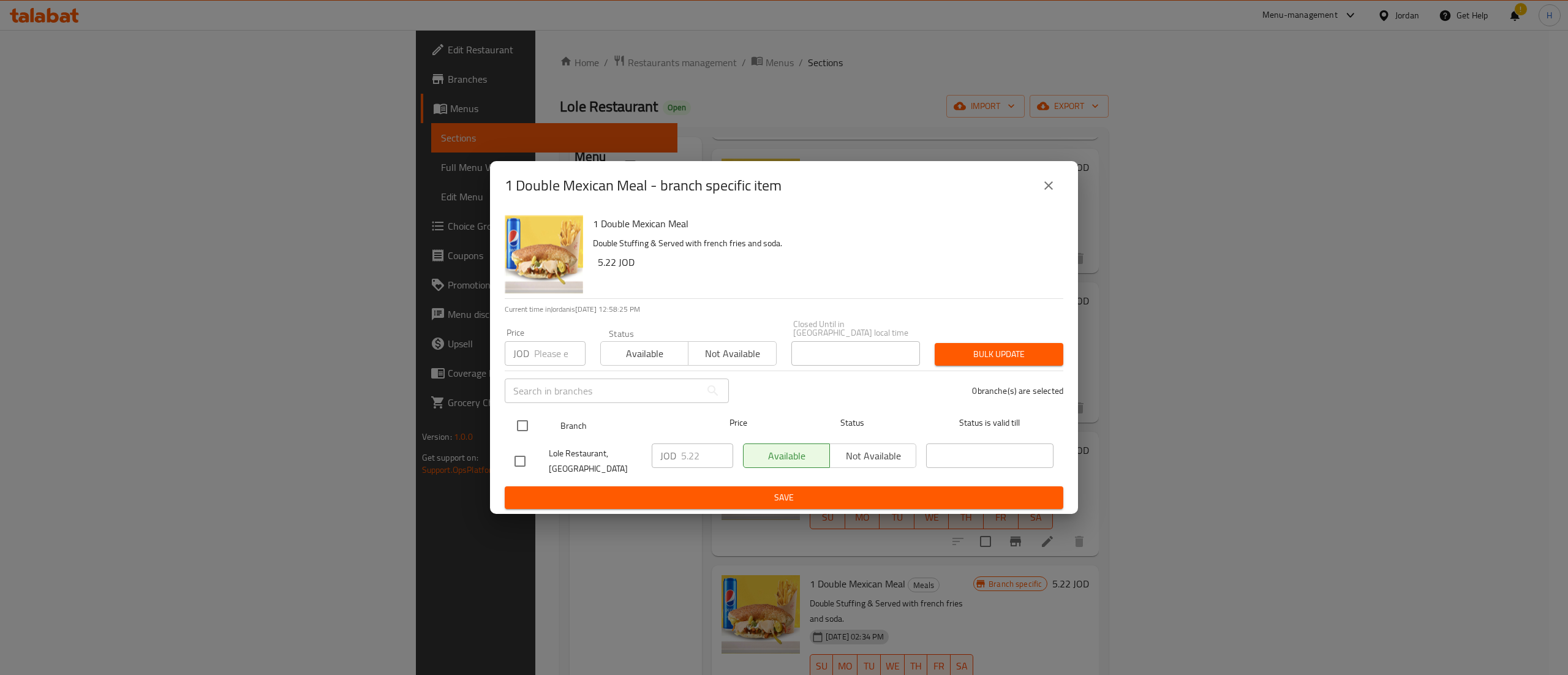
click at [520, 420] on input "checkbox" at bounding box center [523, 426] width 26 height 26
checkbox input "true"
click at [700, 451] on input "5.22" at bounding box center [707, 456] width 52 height 24
type input "5.25"
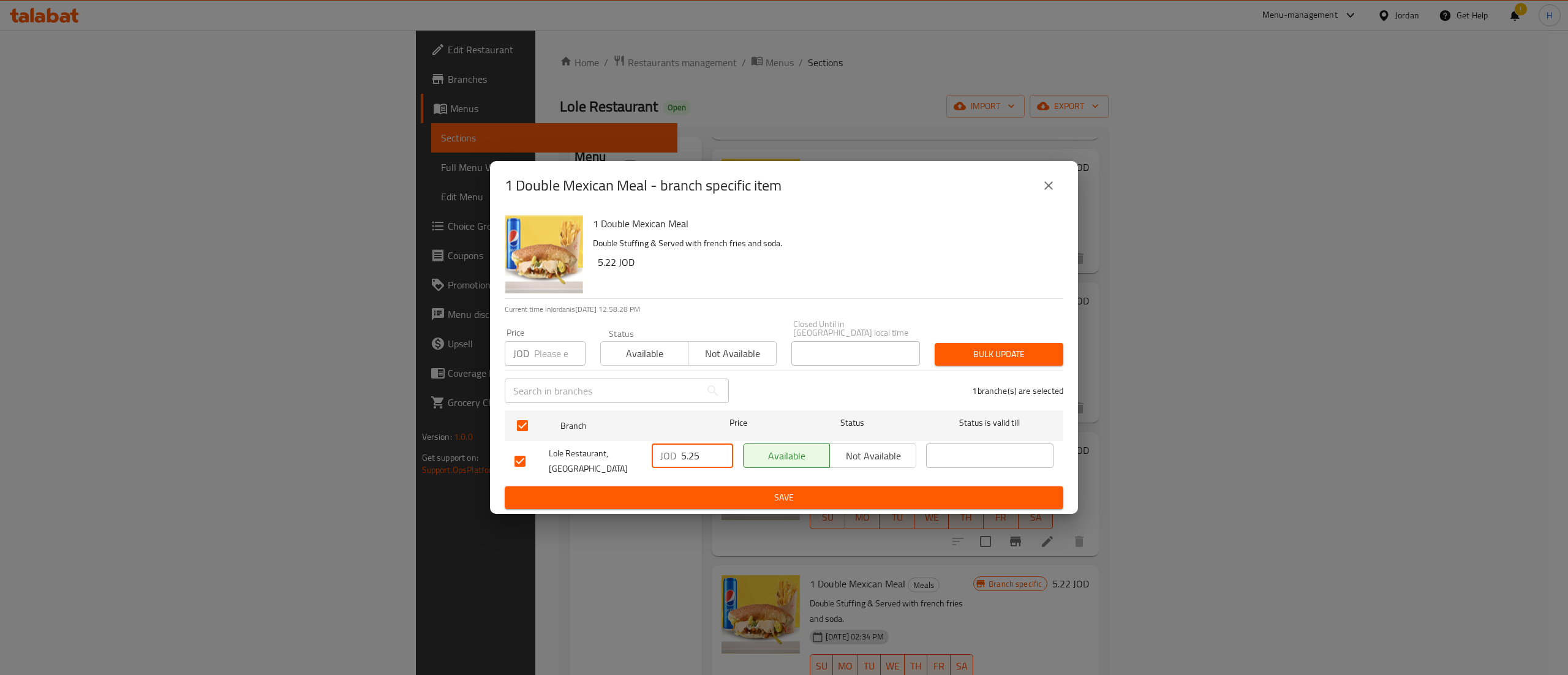
click at [730, 501] on span "Save" at bounding box center [784, 498] width 539 height 16
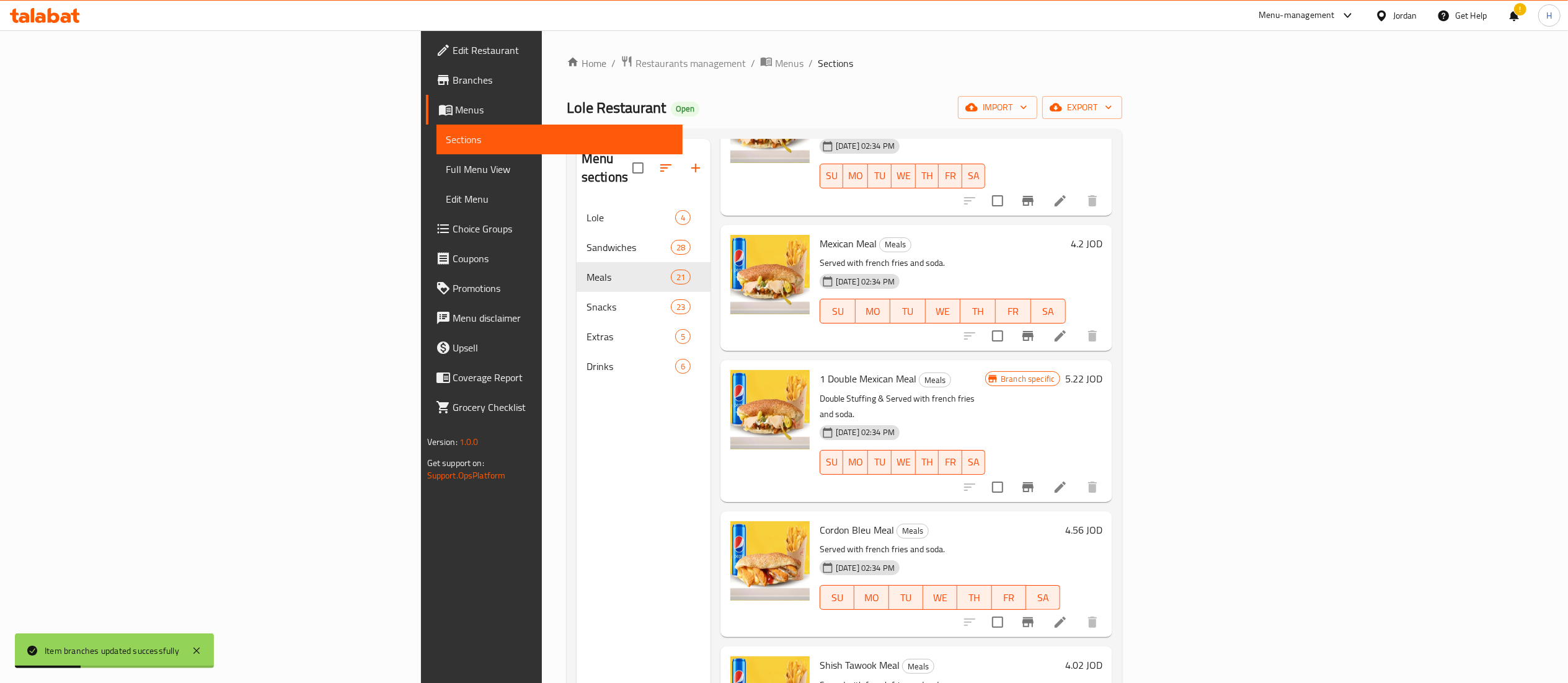
scroll to position [868, 0]
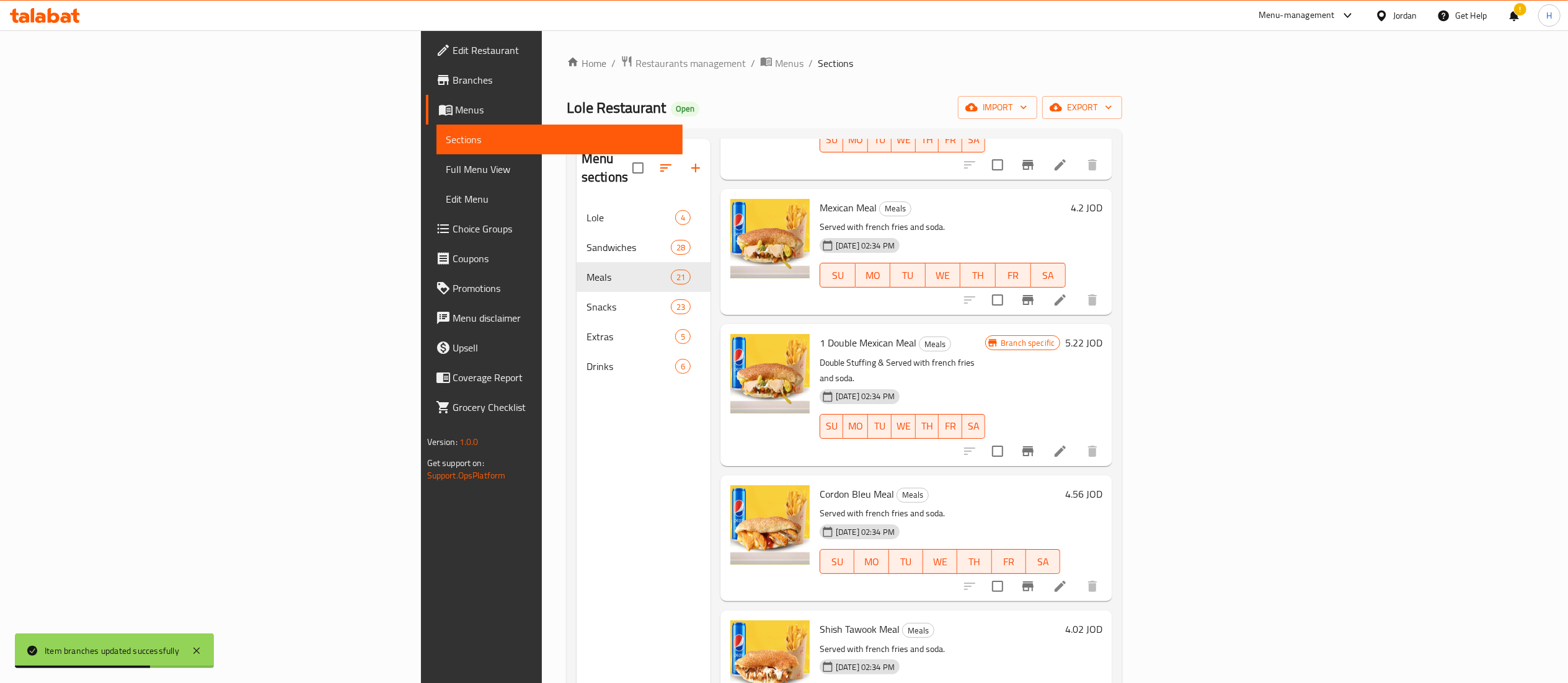
click at [1103, 485] on h6 "4.56 JOD" at bounding box center [1083, 493] width 37 height 17
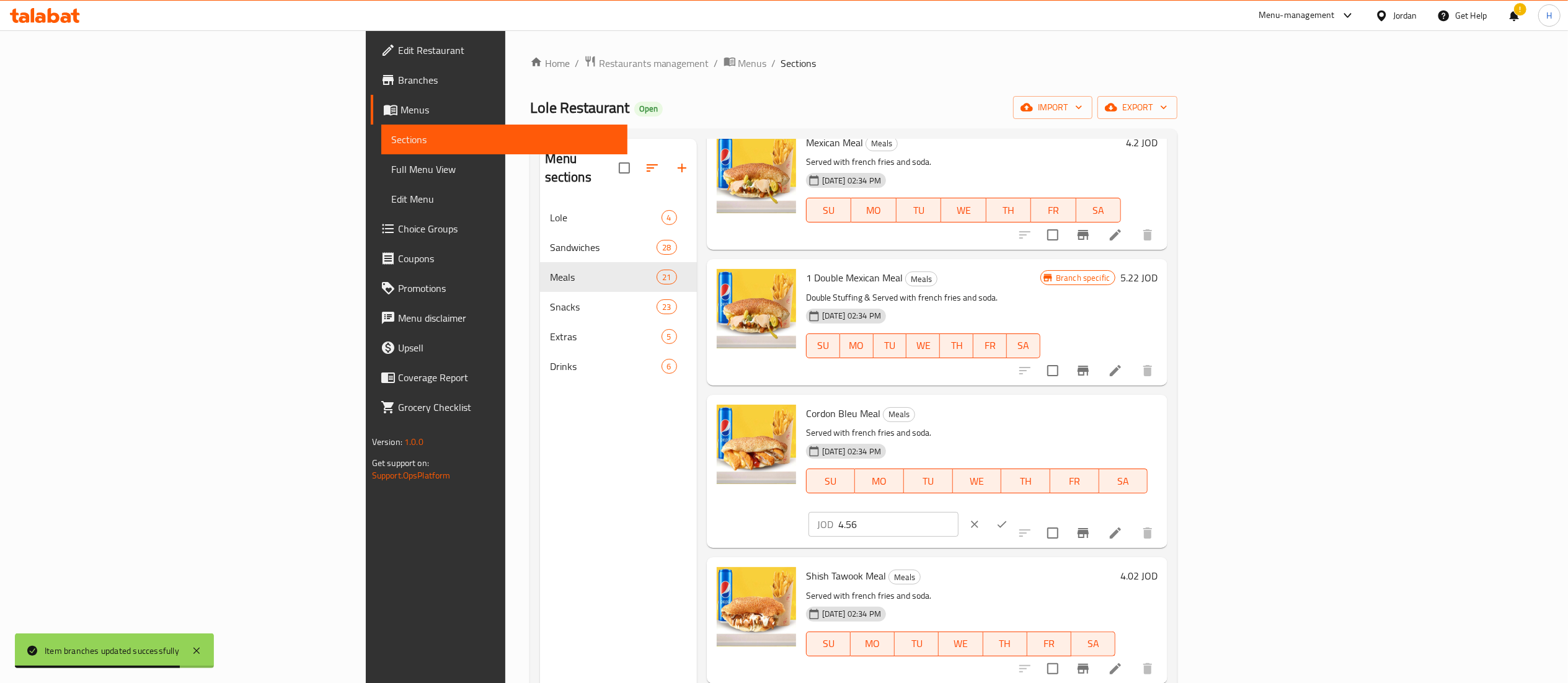
click at [958, 512] on input "4.56" at bounding box center [899, 524] width 120 height 25
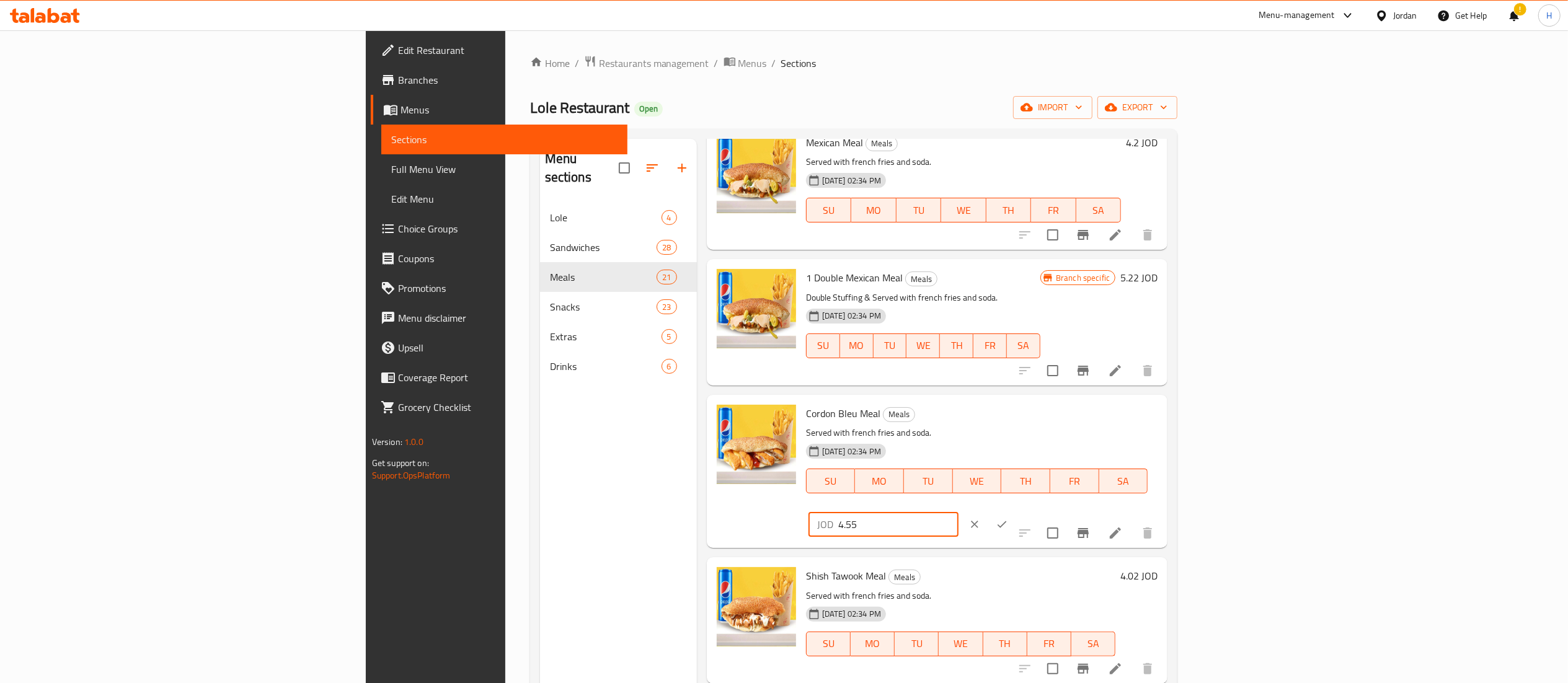
type input "4.55"
click at [1016, 511] on button "ok" at bounding box center [1002, 524] width 27 height 27
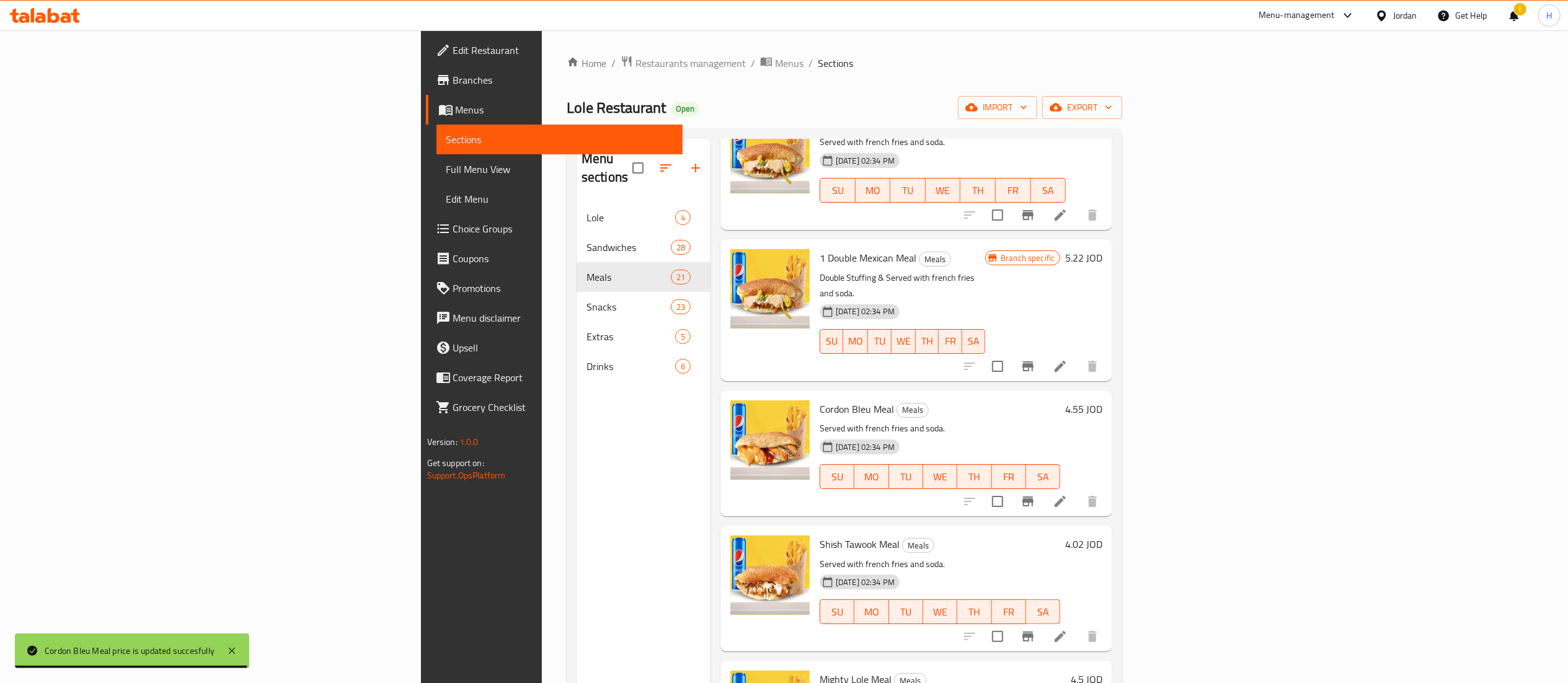
scroll to position [992, 0]
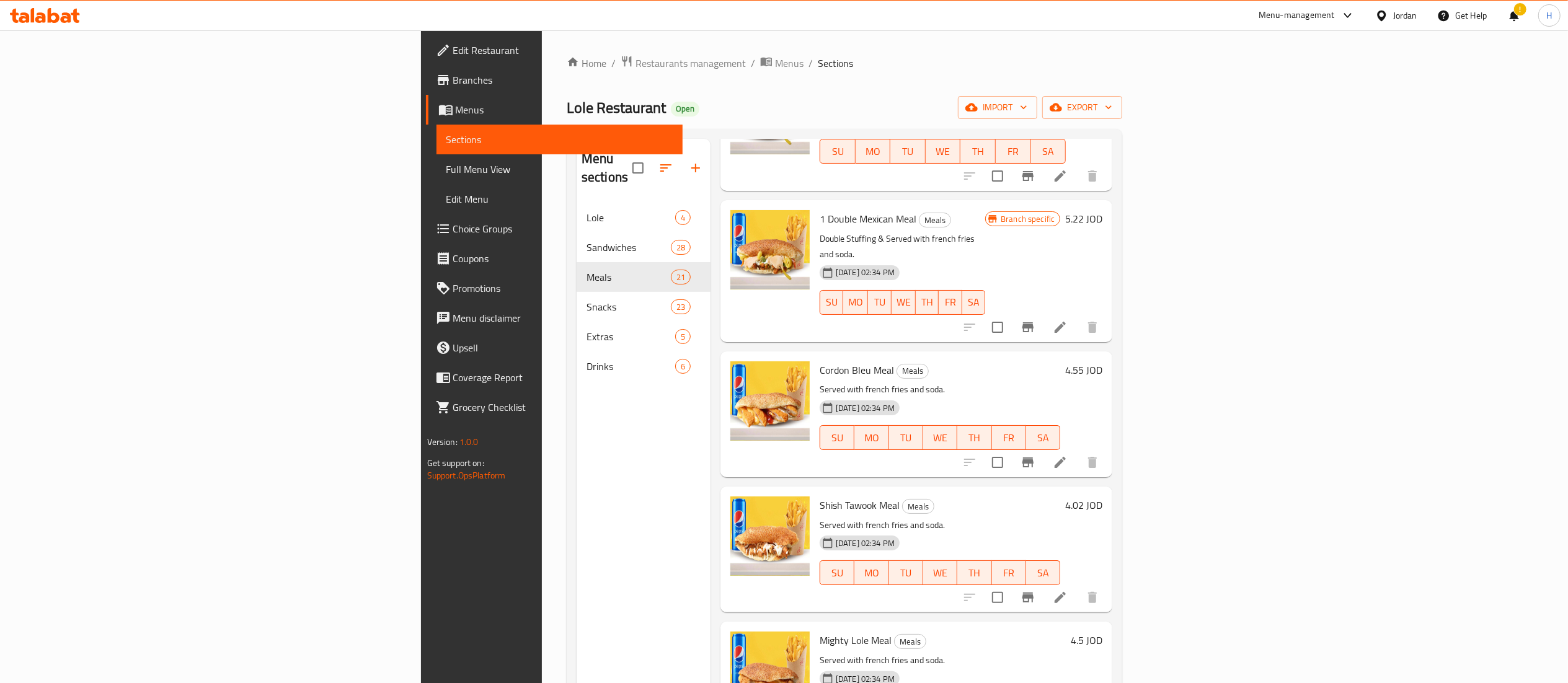
click at [1103, 497] on h6 "4.02 JOD" at bounding box center [1083, 505] width 37 height 17
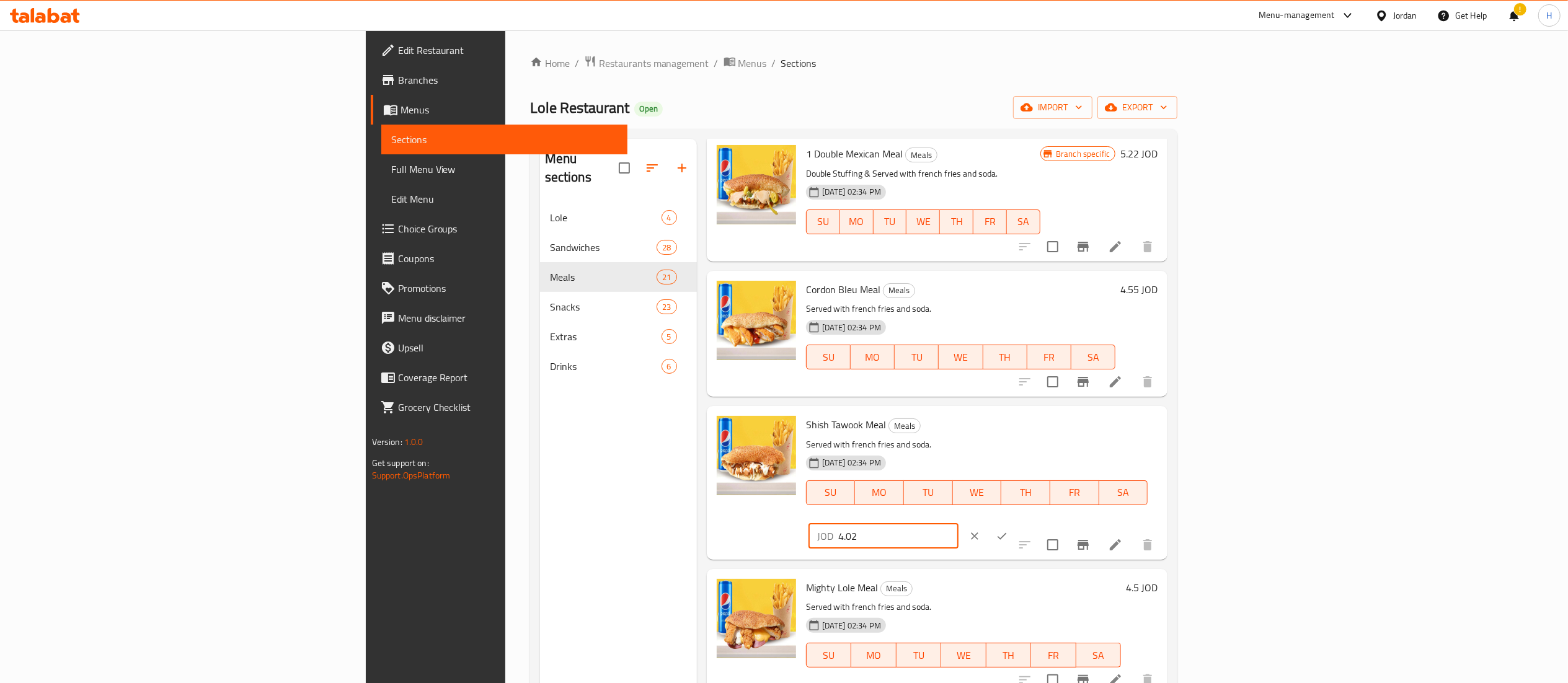
drag, startPoint x: 1365, startPoint y: 435, endPoint x: 1219, endPoint y: 426, distance: 146.3
click at [1162, 426] on div "Shish Tawook Meal Meals Served with french fries and soda. 19-04-2021 02:34 PM …" at bounding box center [981, 482] width 361 height 143
type input "4"
click at [1008, 530] on icon "ok" at bounding box center [1002, 536] width 12 height 12
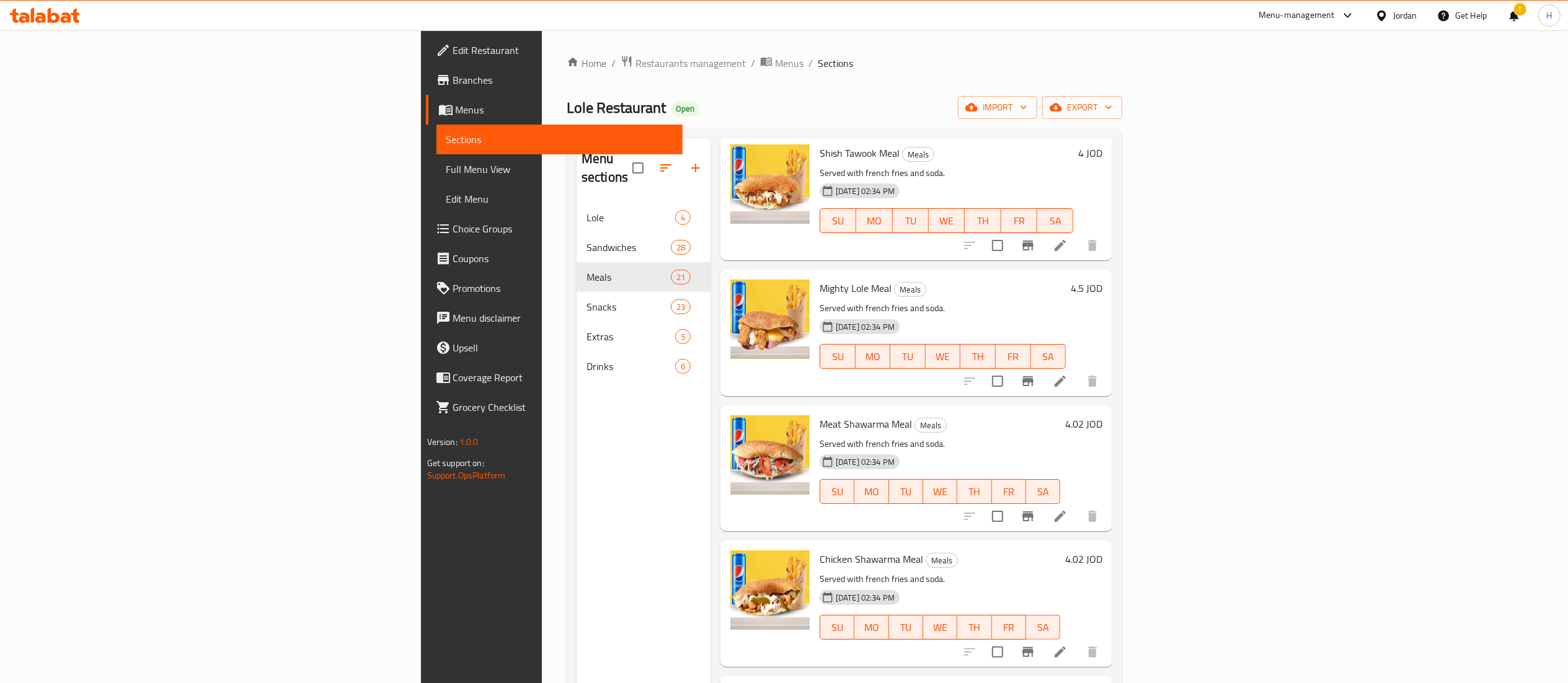
scroll to position [1364, 0]
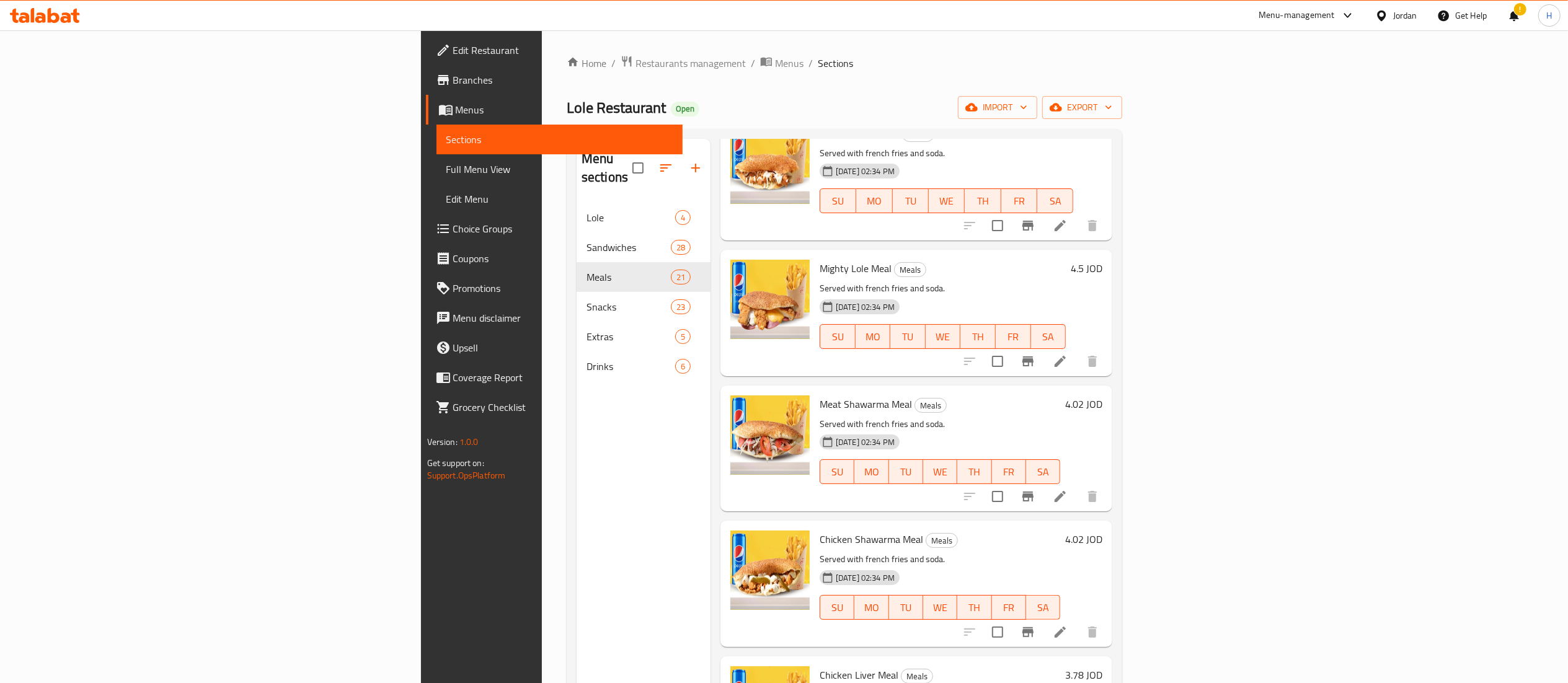
click at [1103, 396] on div "4.02 JOD" at bounding box center [1081, 448] width 42 height 106
click at [1103, 396] on div "4.02 JOD" at bounding box center [1081, 404] width 42 height 17
click at [1103, 396] on h6 "4.02 JOD" at bounding box center [1083, 404] width 37 height 17
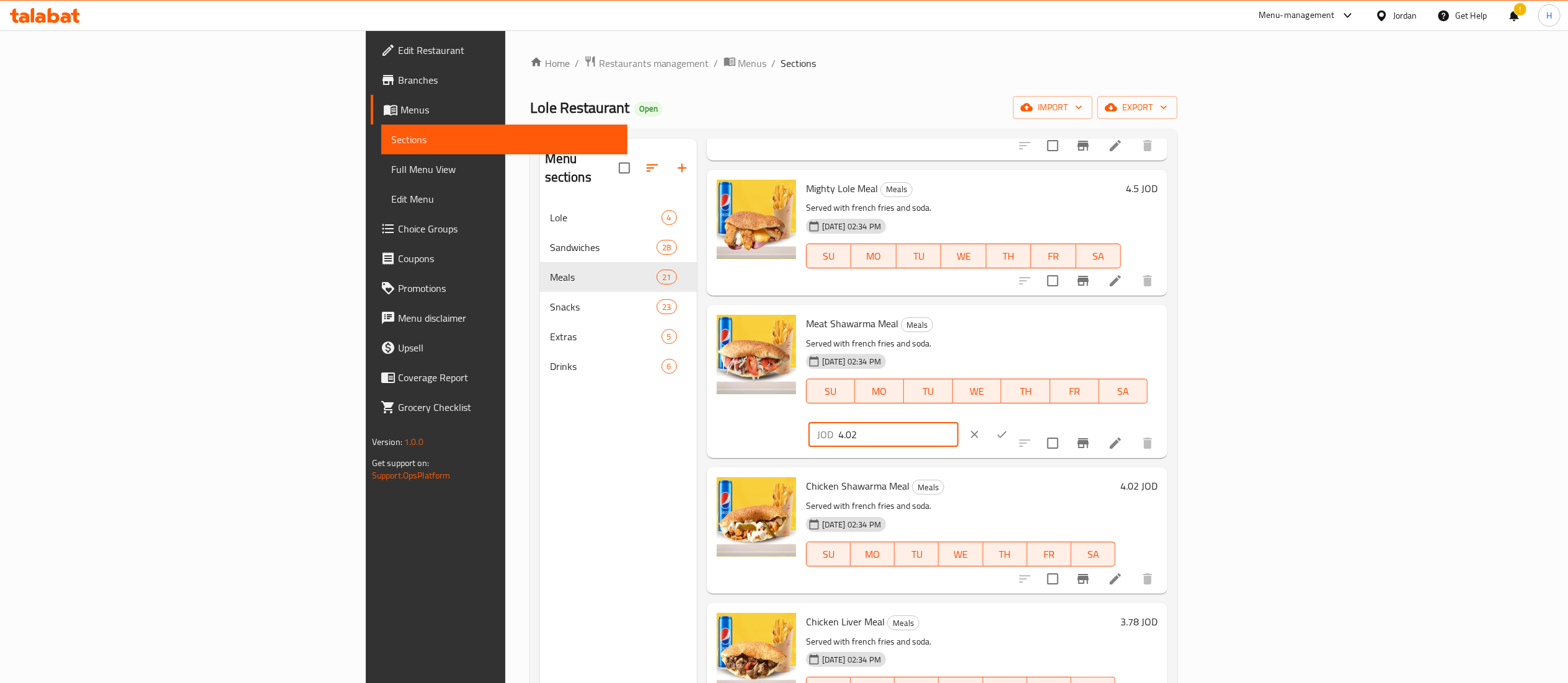
click at [958, 422] on input "4.02" at bounding box center [899, 435] width 120 height 25
type input "4"
click at [1016, 421] on button "ok" at bounding box center [1002, 435] width 27 height 27
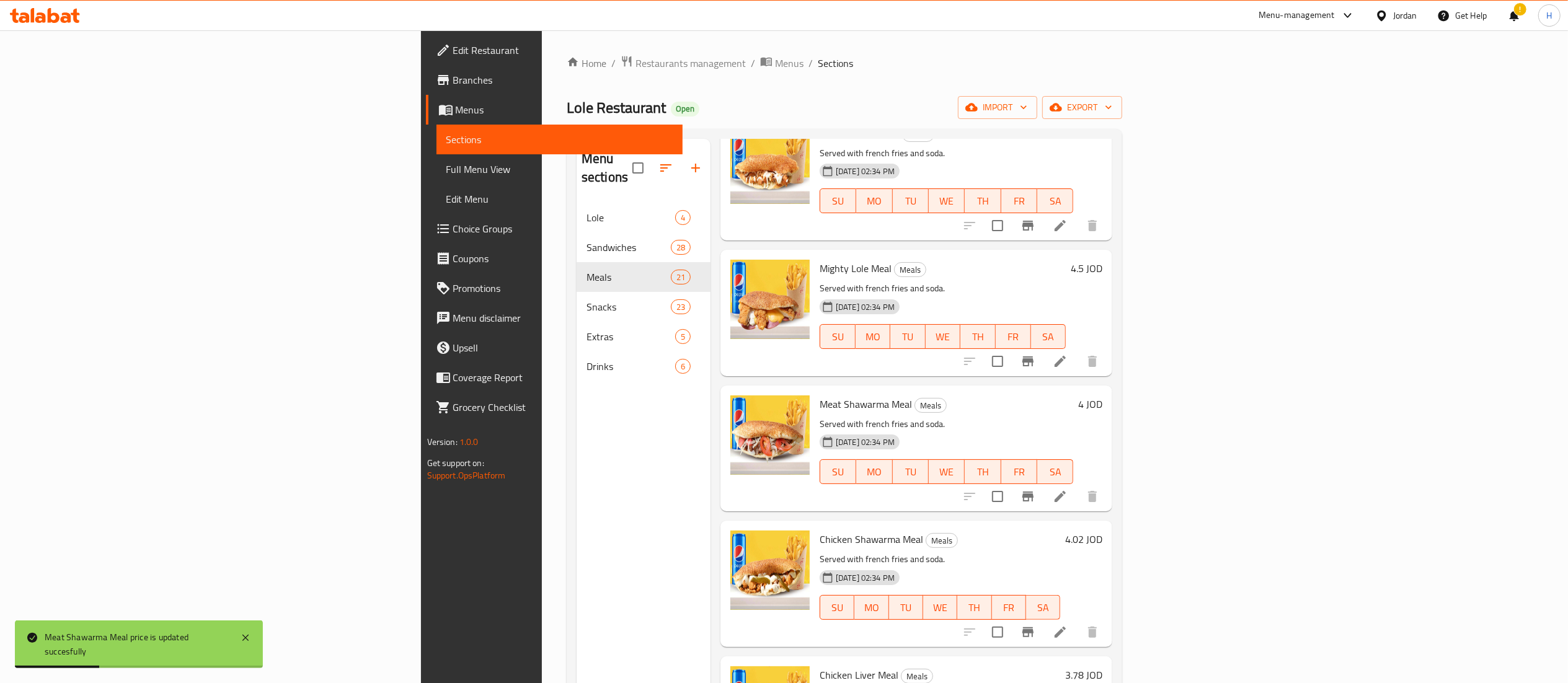
click at [1103, 530] on h6 "4.02 JOD" at bounding box center [1083, 539] width 37 height 17
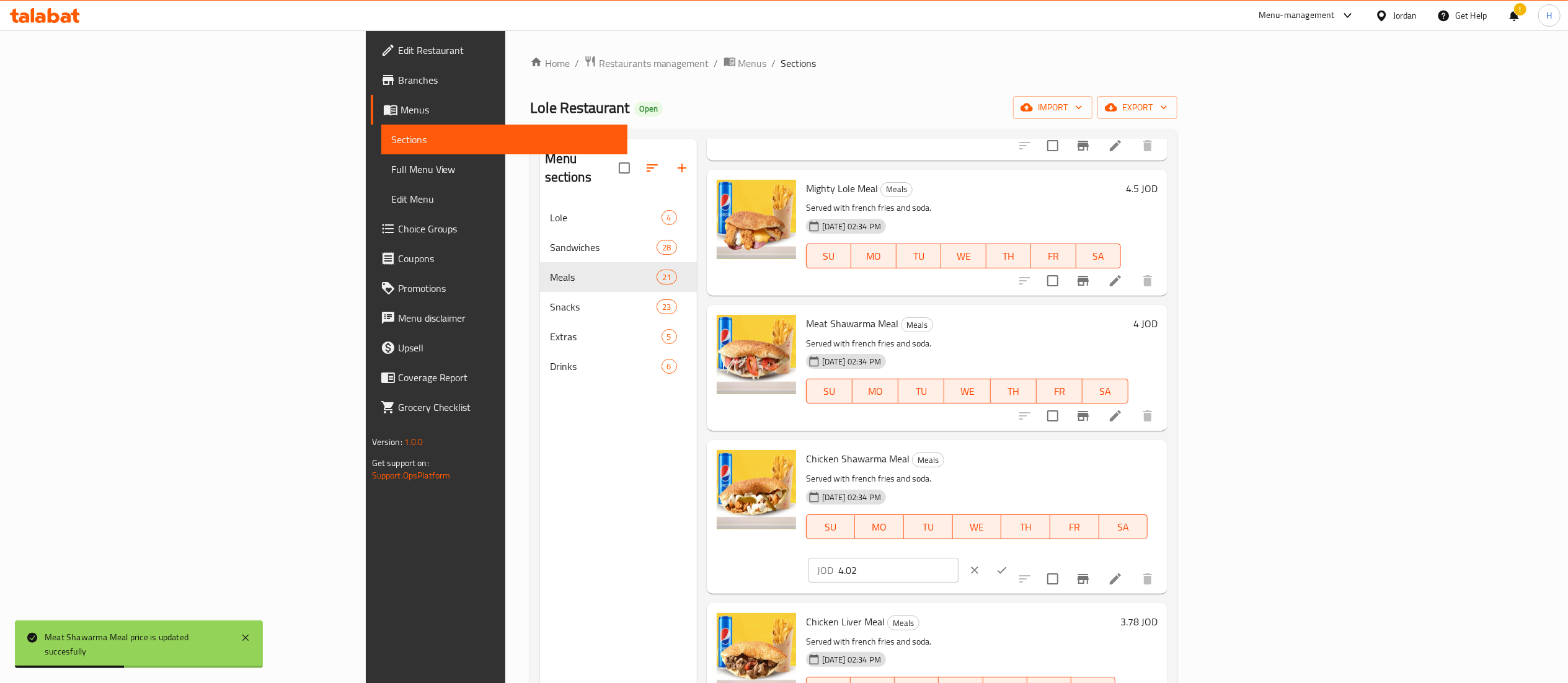
click at [958, 558] on input "4.02" at bounding box center [899, 570] width 120 height 25
type input "4"
click at [1008, 564] on icon "ok" at bounding box center [1002, 570] width 12 height 12
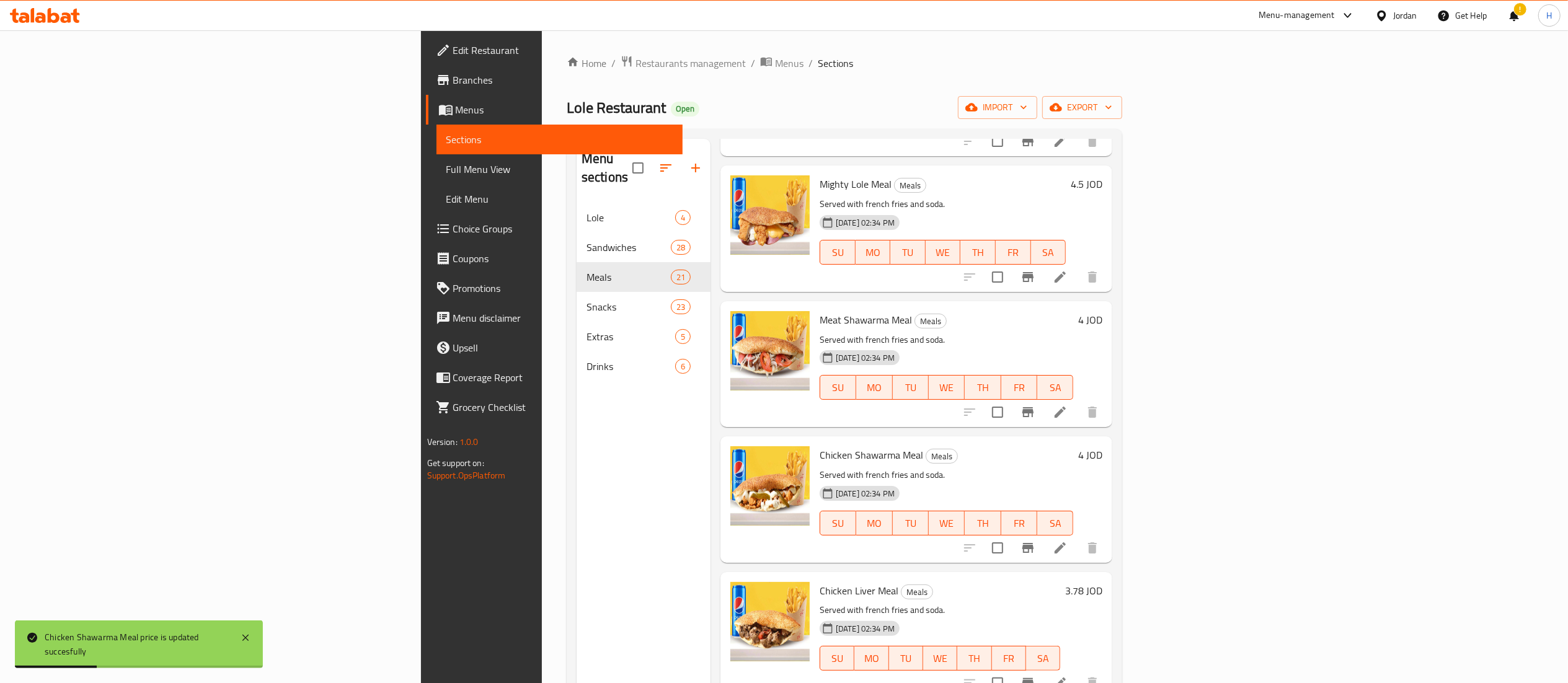
scroll to position [1488, 0]
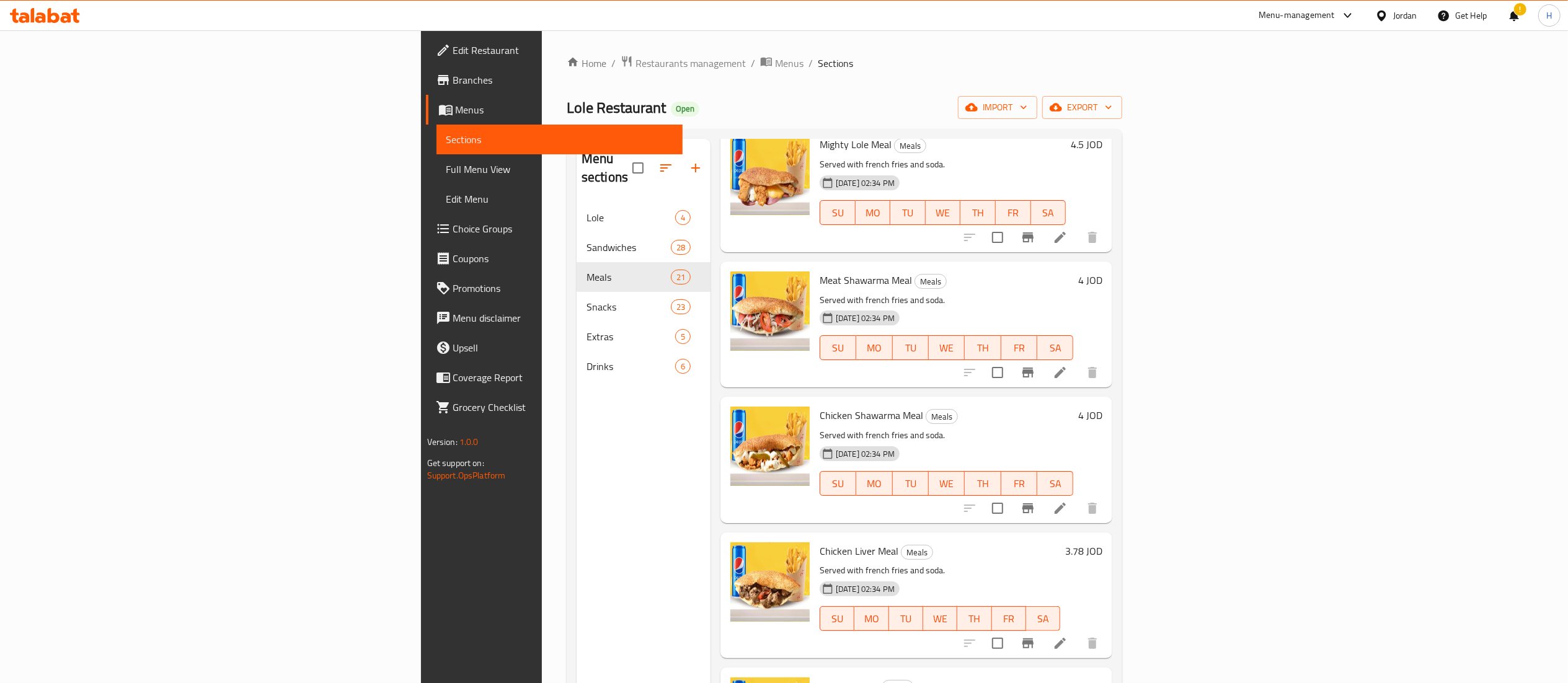
click at [1103, 543] on h6 "3.78 JOD" at bounding box center [1083, 551] width 37 height 17
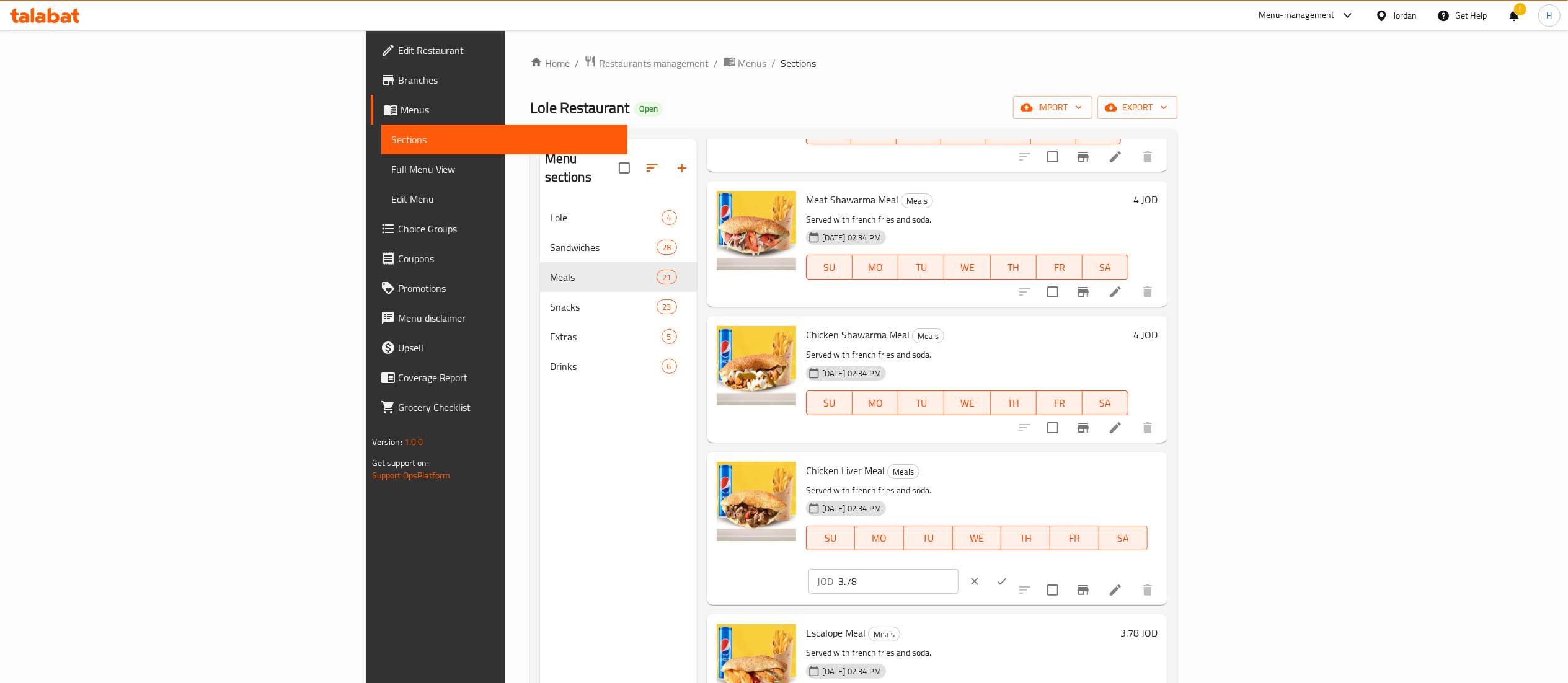
click at [958, 569] on input "3.78" at bounding box center [899, 582] width 120 height 25
type input "3.75"
click at [1008, 576] on icon "ok" at bounding box center [1002, 582] width 12 height 12
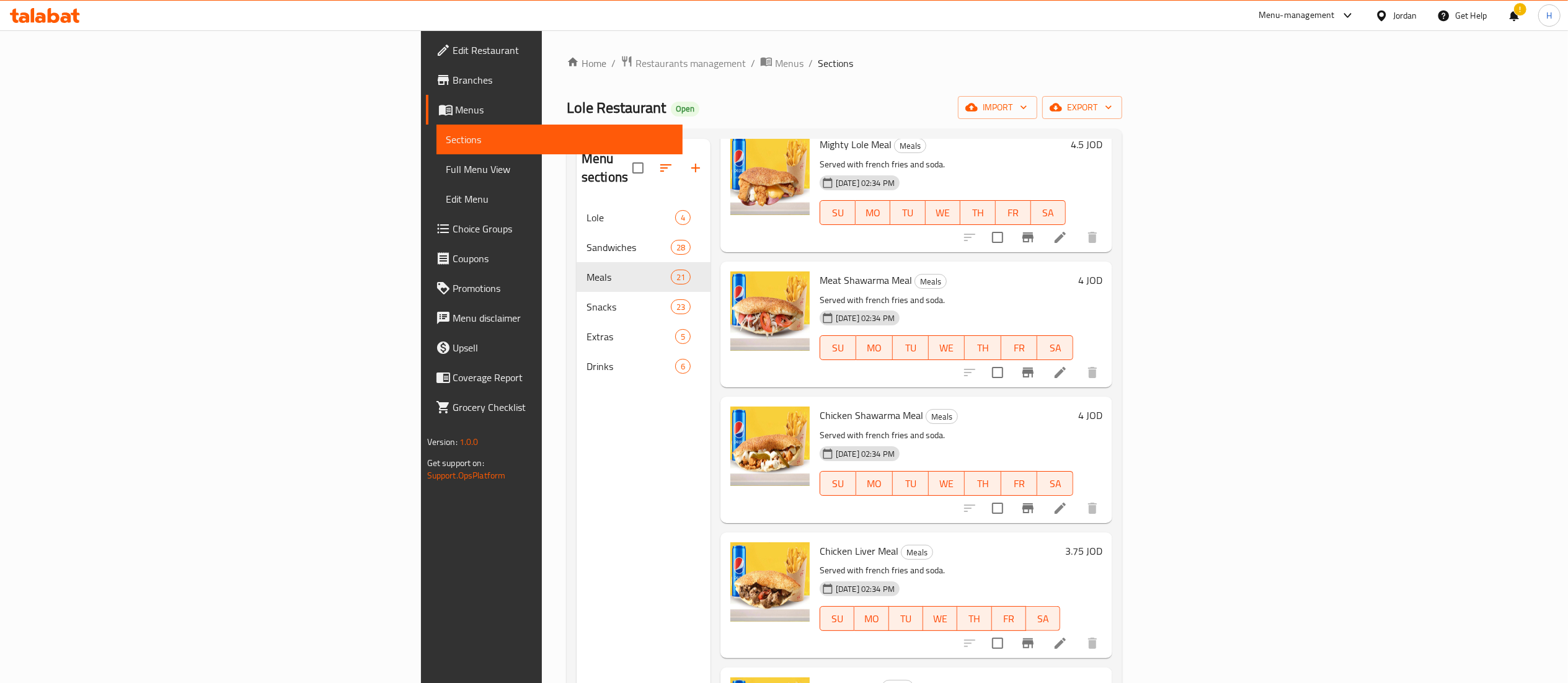
click at [1103, 678] on h6 "3.78 JOD" at bounding box center [1083, 686] width 37 height 17
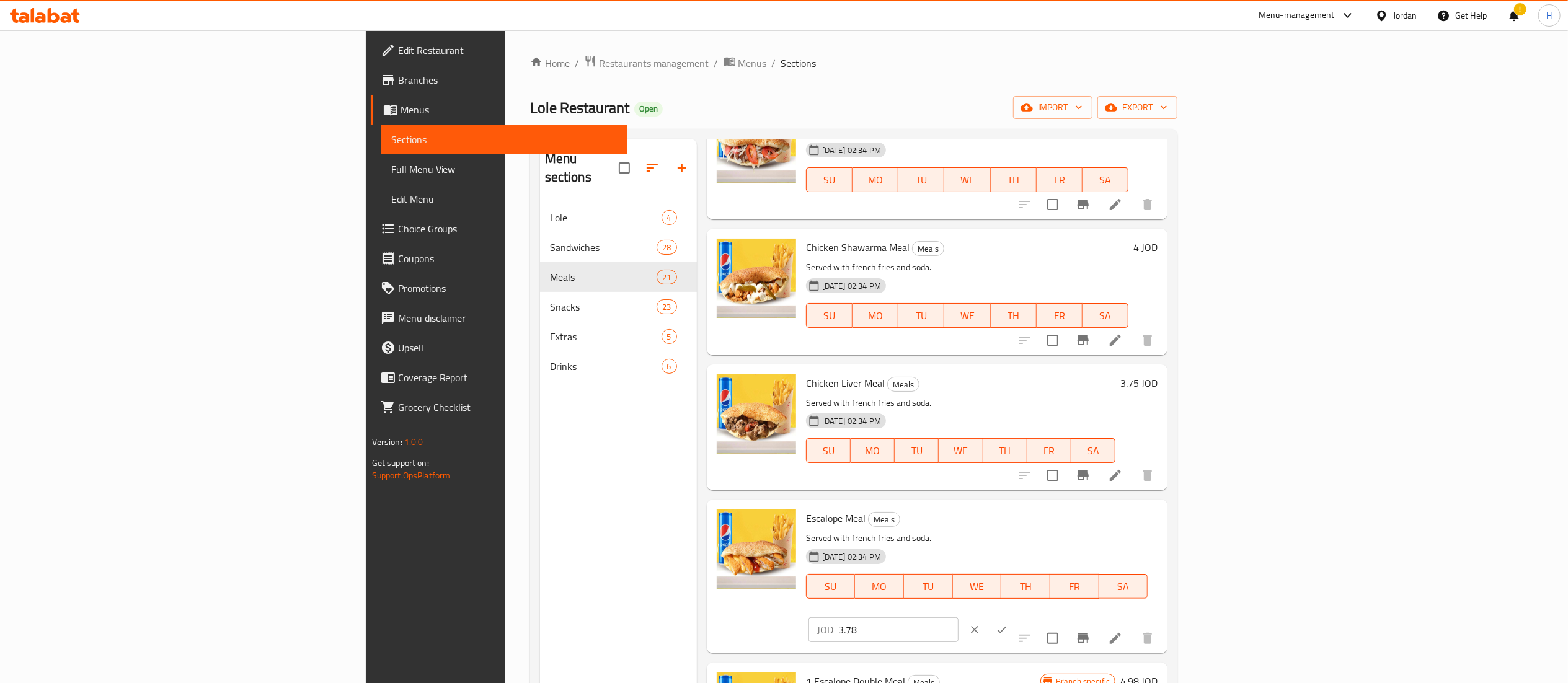
scroll to position [1612, 0]
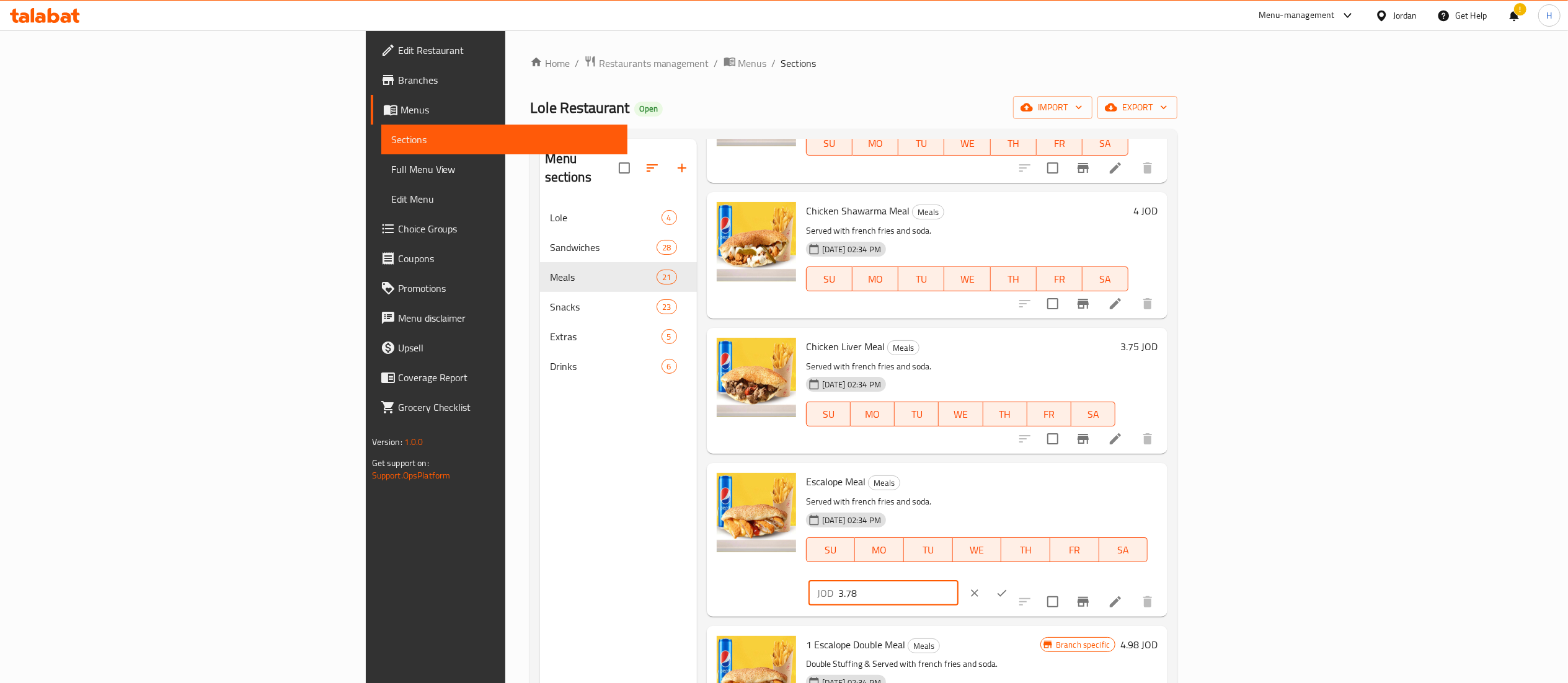
click at [958, 581] on input "3.78" at bounding box center [899, 593] width 120 height 25
type input "3.75"
click at [1008, 587] on icon "ok" at bounding box center [1002, 593] width 12 height 12
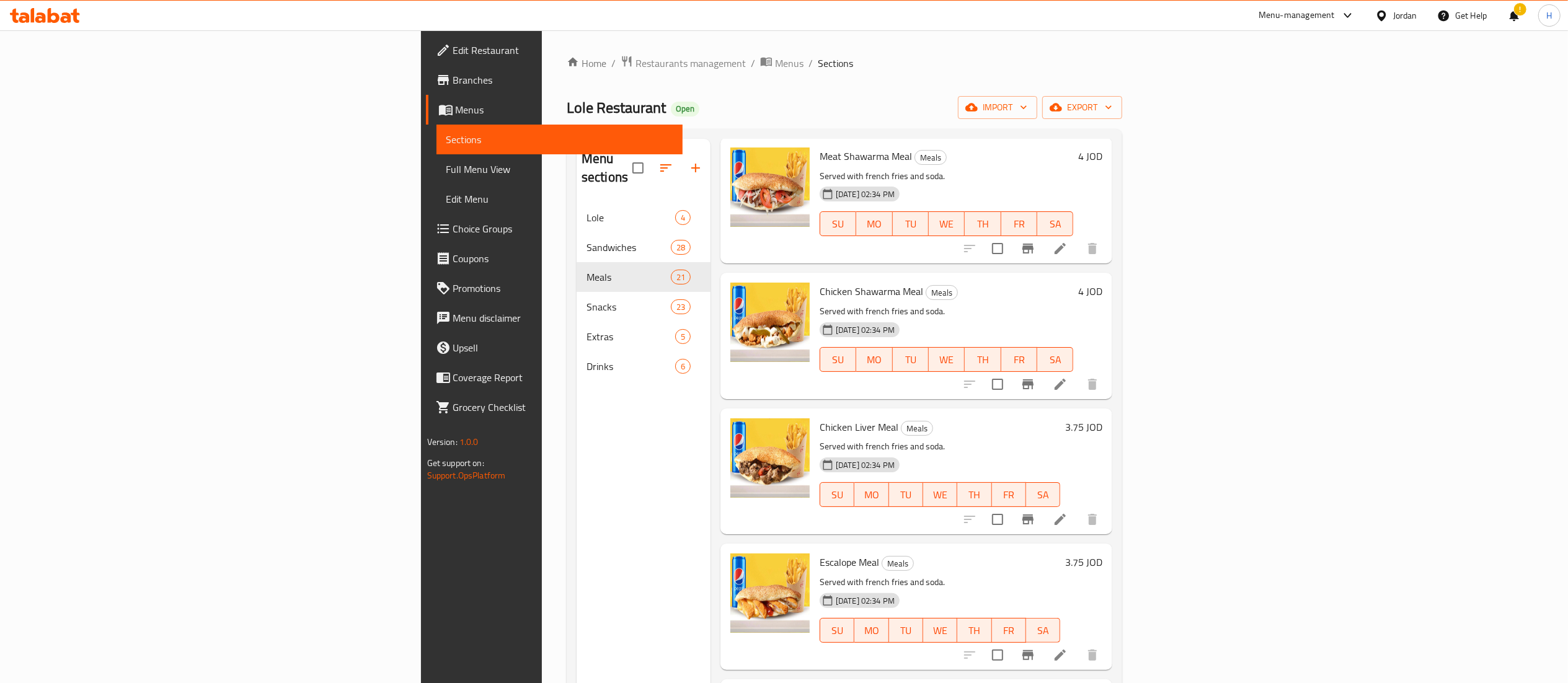
scroll to position [1859, 0]
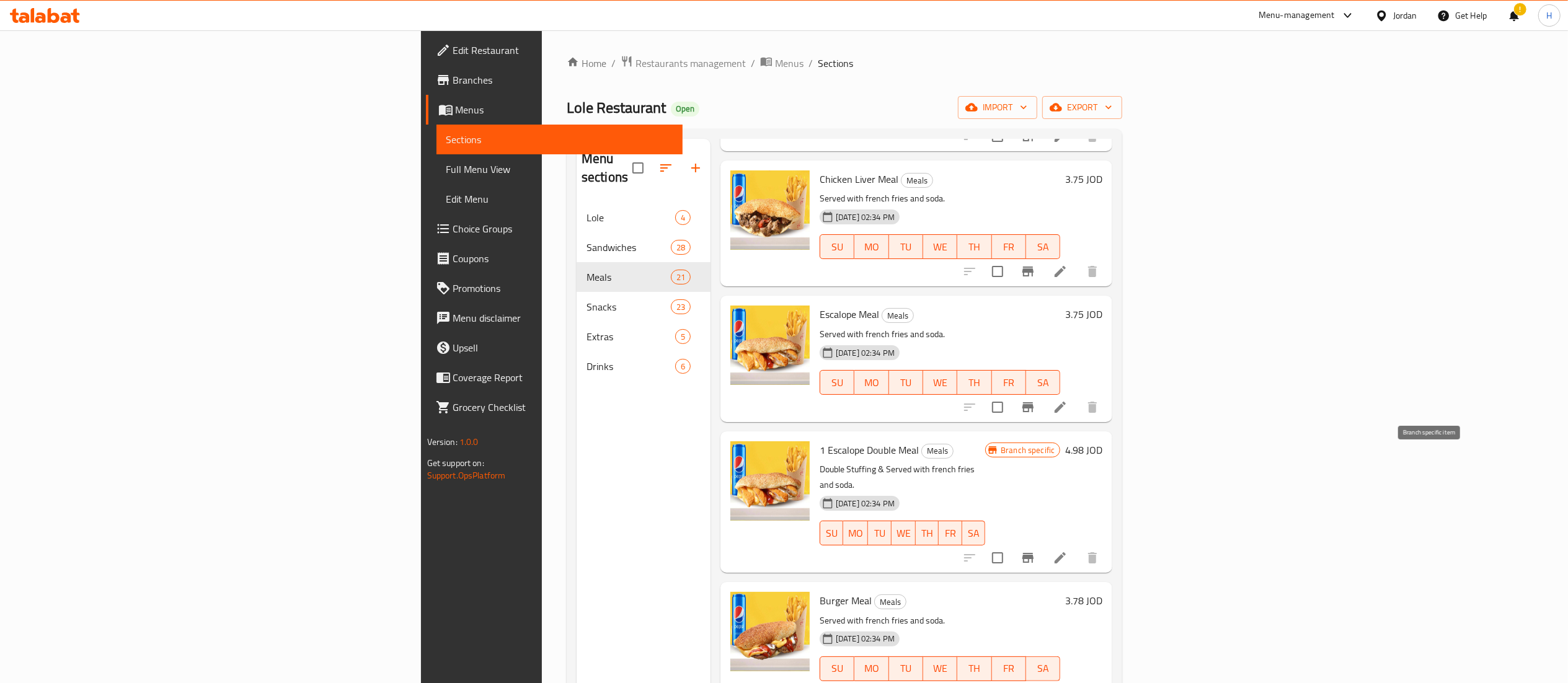
click at [1033, 553] on icon "Branch-specific-item" at bounding box center [1028, 558] width 11 height 10
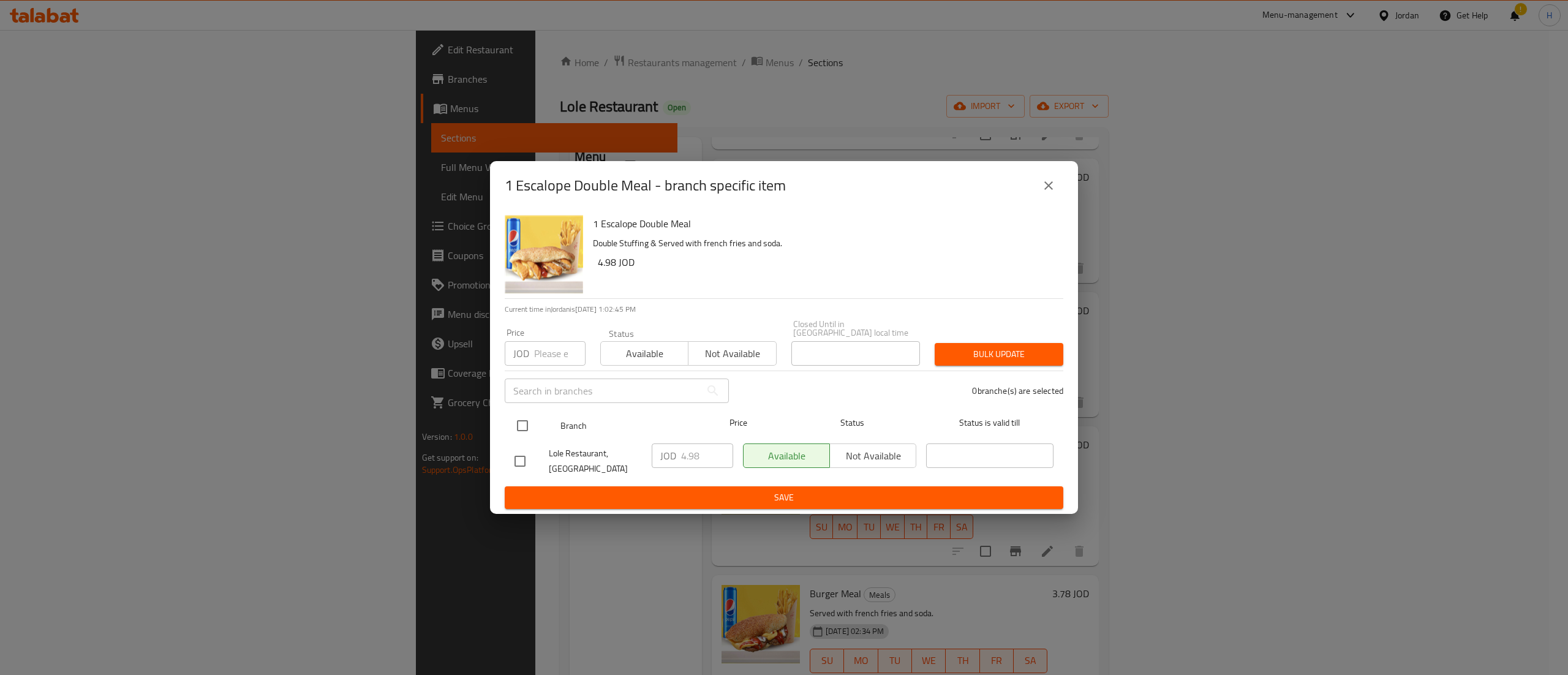
drag, startPoint x: 522, startPoint y: 423, endPoint x: 555, endPoint y: 426, distance: 33.1
click at [522, 423] on input "checkbox" at bounding box center [523, 426] width 26 height 26
checkbox input "true"
click at [681, 453] on input "4.98" at bounding box center [707, 456] width 52 height 24
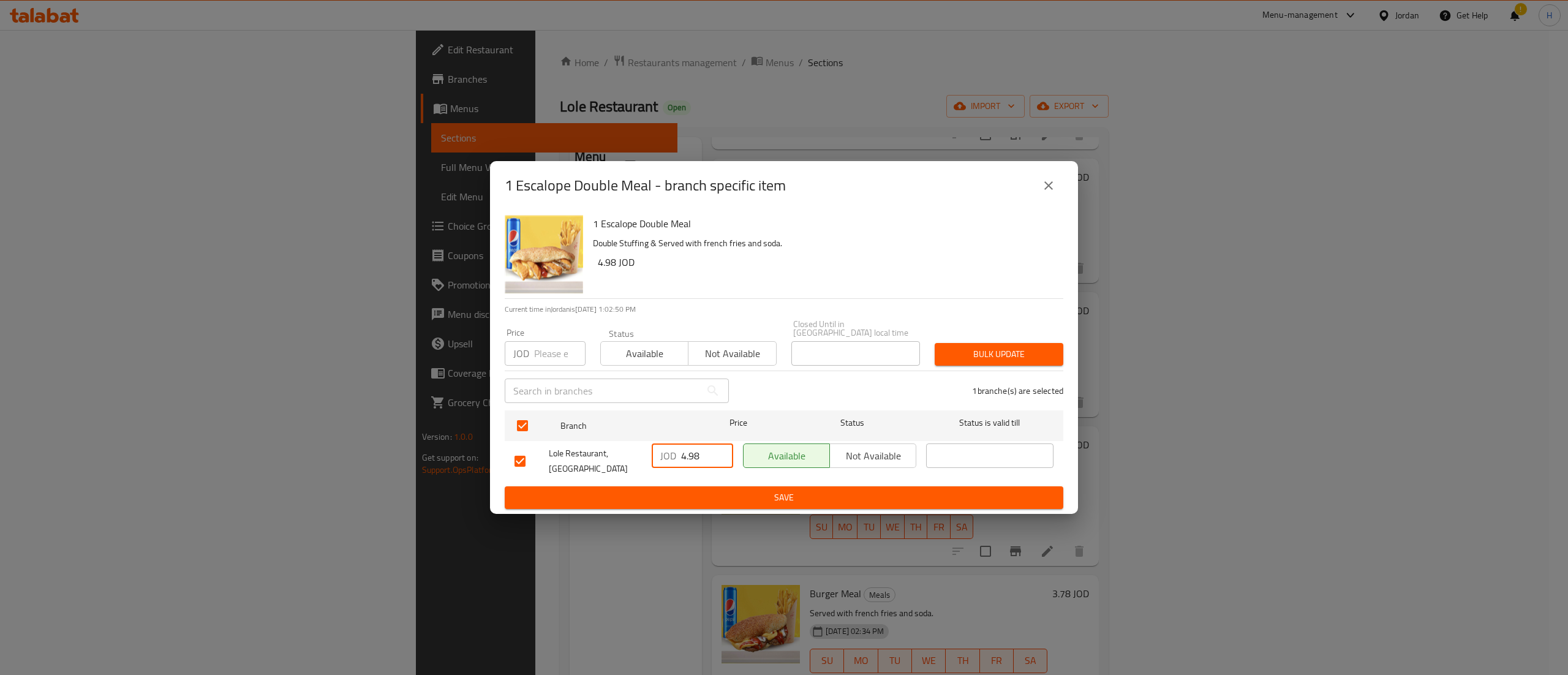
click at [681, 453] on input "4.98" at bounding box center [707, 456] width 52 height 24
type input "5"
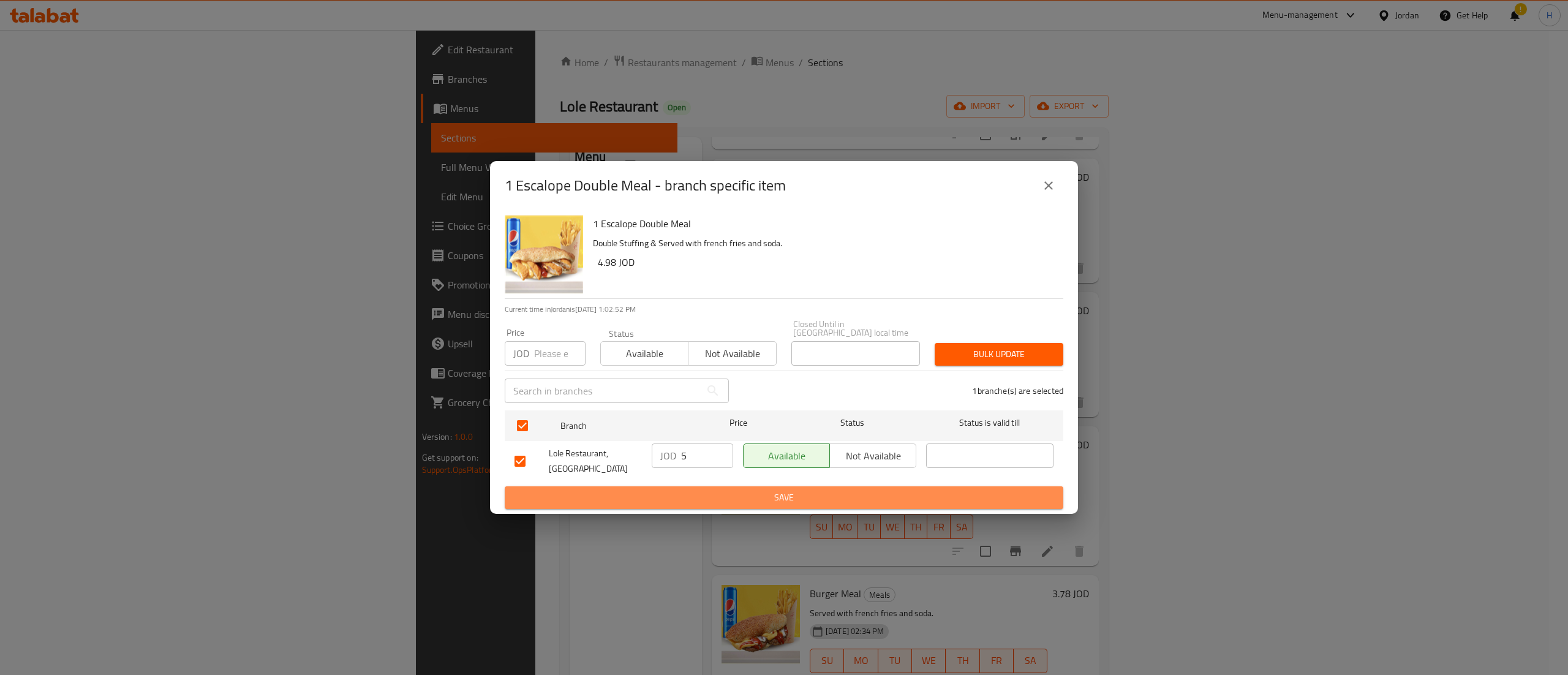
click at [692, 491] on span "Save" at bounding box center [784, 498] width 539 height 16
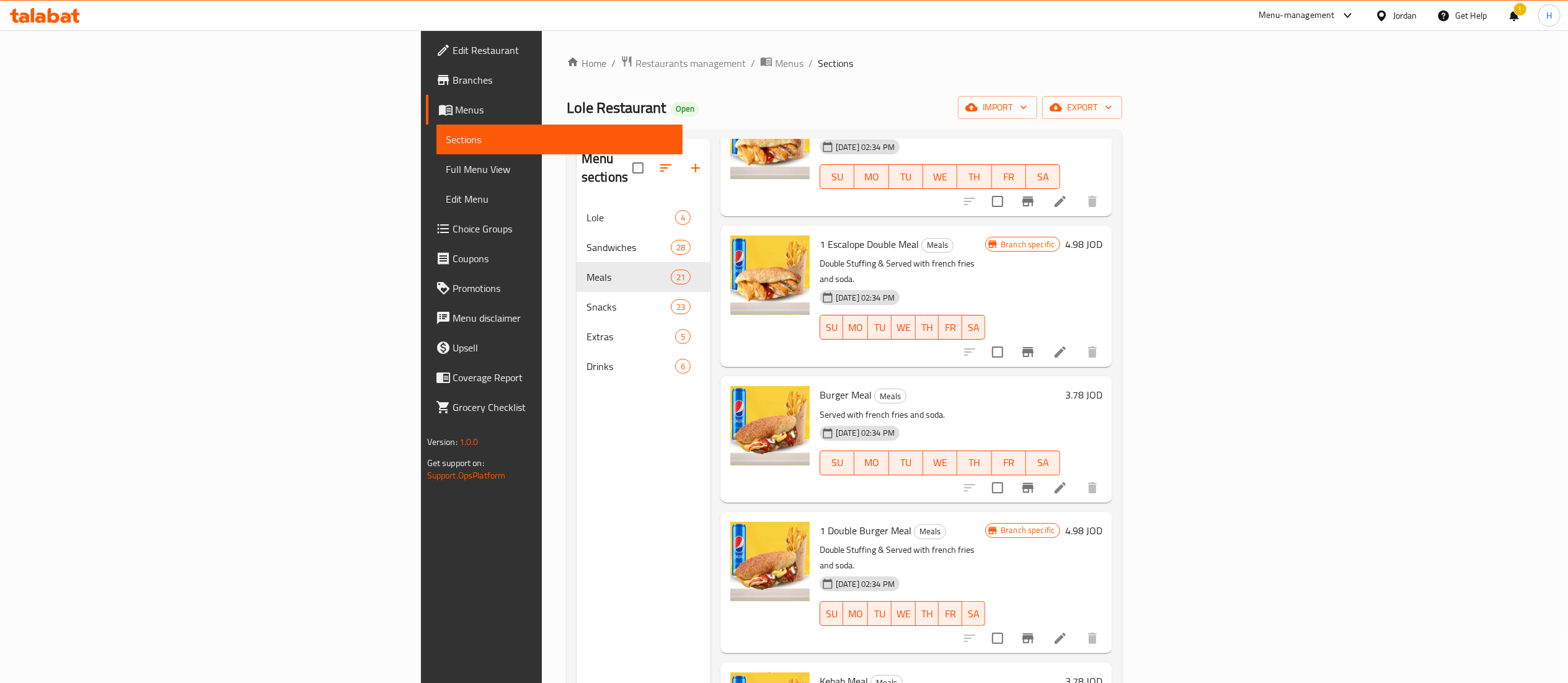
scroll to position [2108, 0]
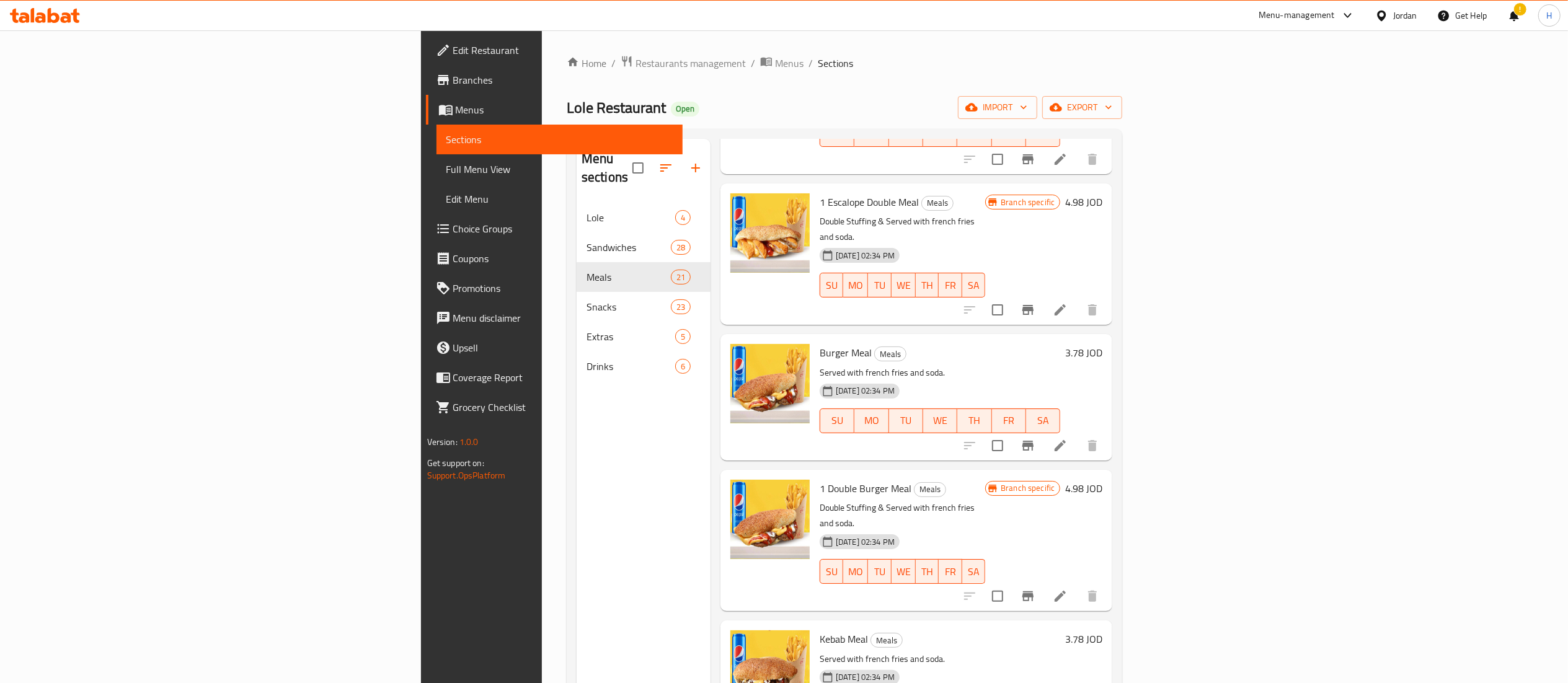
click at [1033, 591] on icon "Branch-specific-item" at bounding box center [1028, 596] width 11 height 10
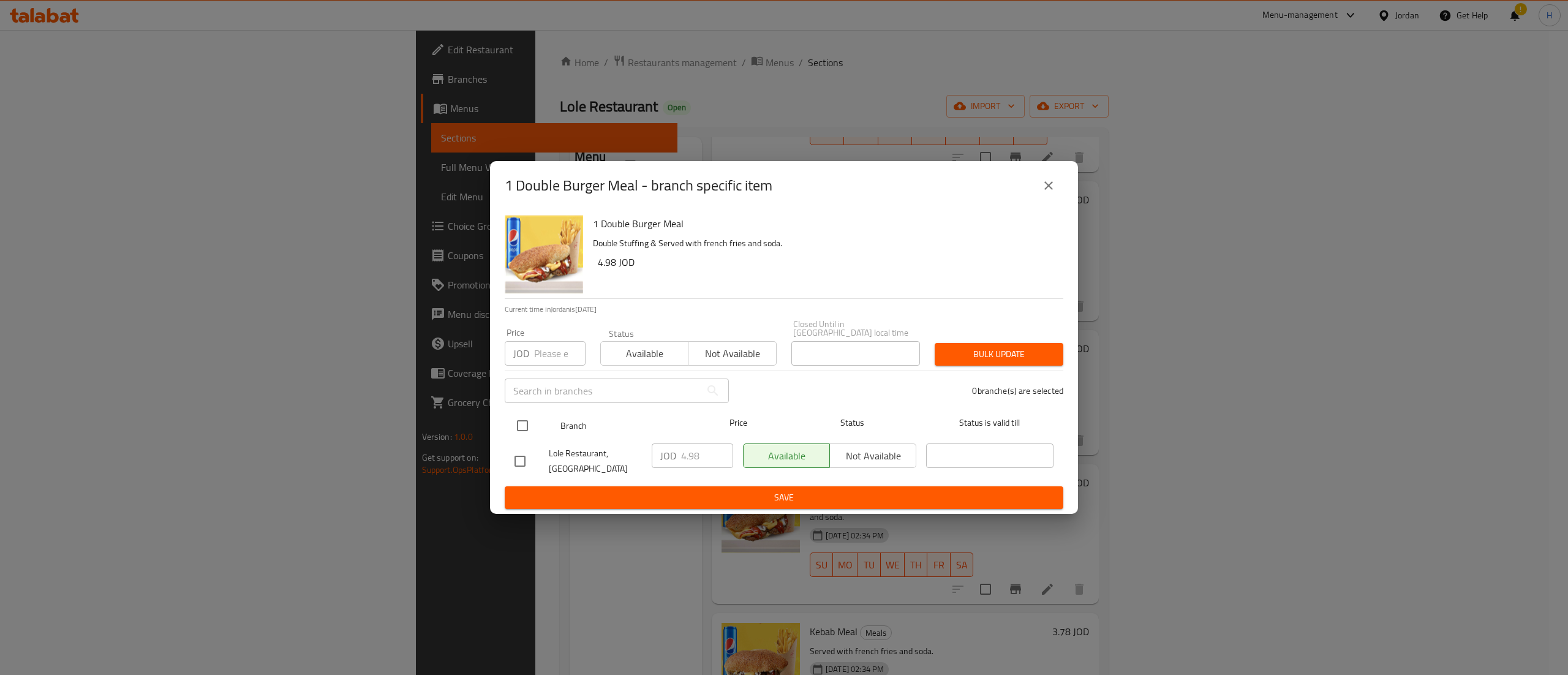
click at [519, 415] on input "checkbox" at bounding box center [523, 426] width 26 height 26
checkbox input "true"
click at [696, 450] on input "4.98" at bounding box center [707, 456] width 52 height 24
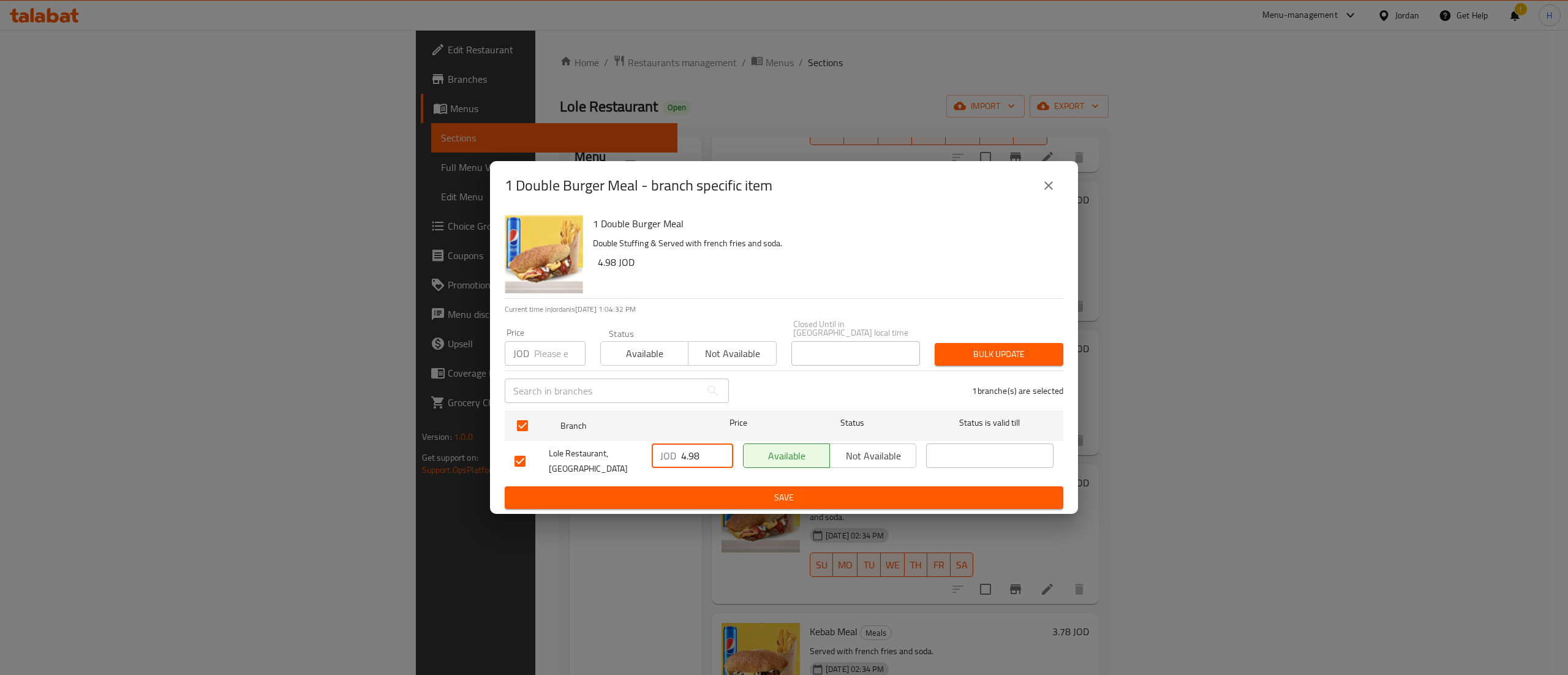
click at [696, 450] on input "4.98" at bounding box center [707, 456] width 52 height 24
type input "5"
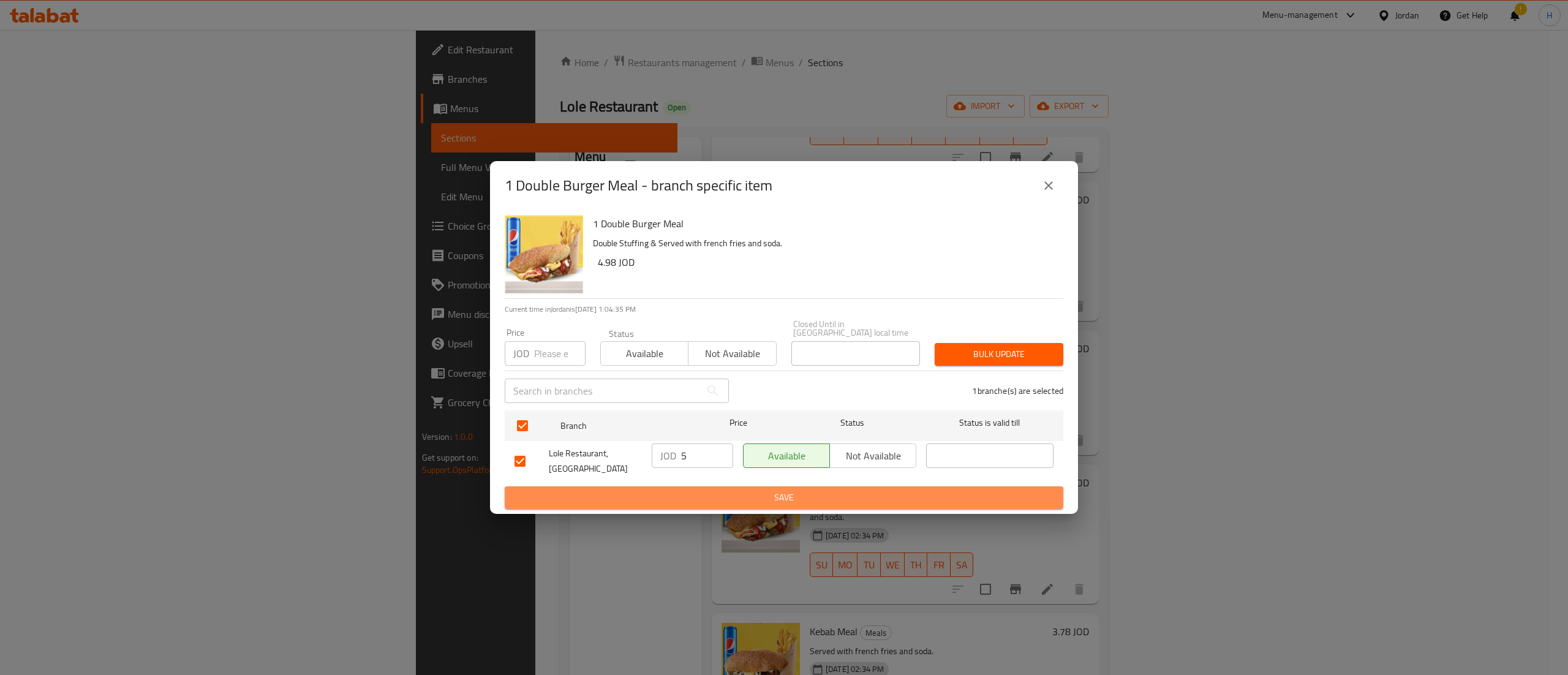
click at [832, 490] on span "Save" at bounding box center [784, 498] width 539 height 16
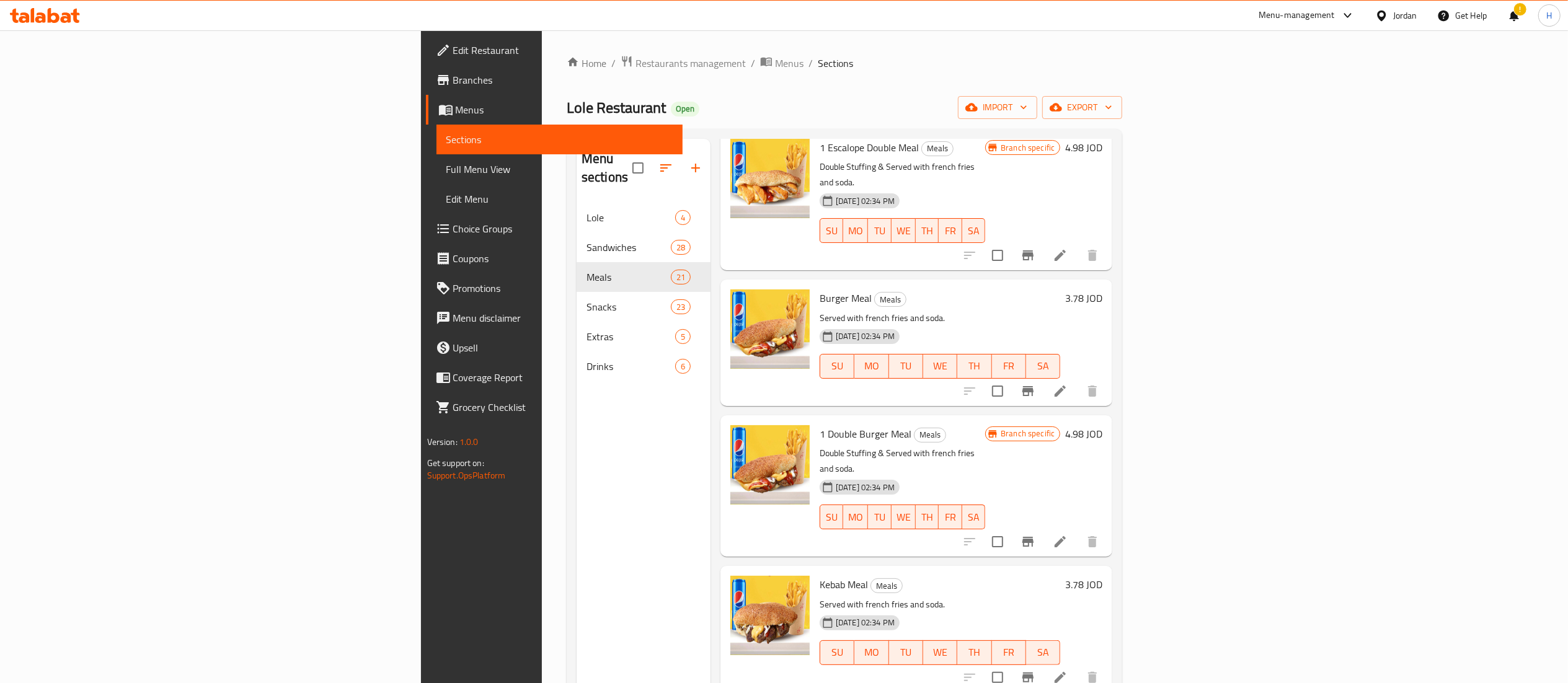
scroll to position [2191, 0]
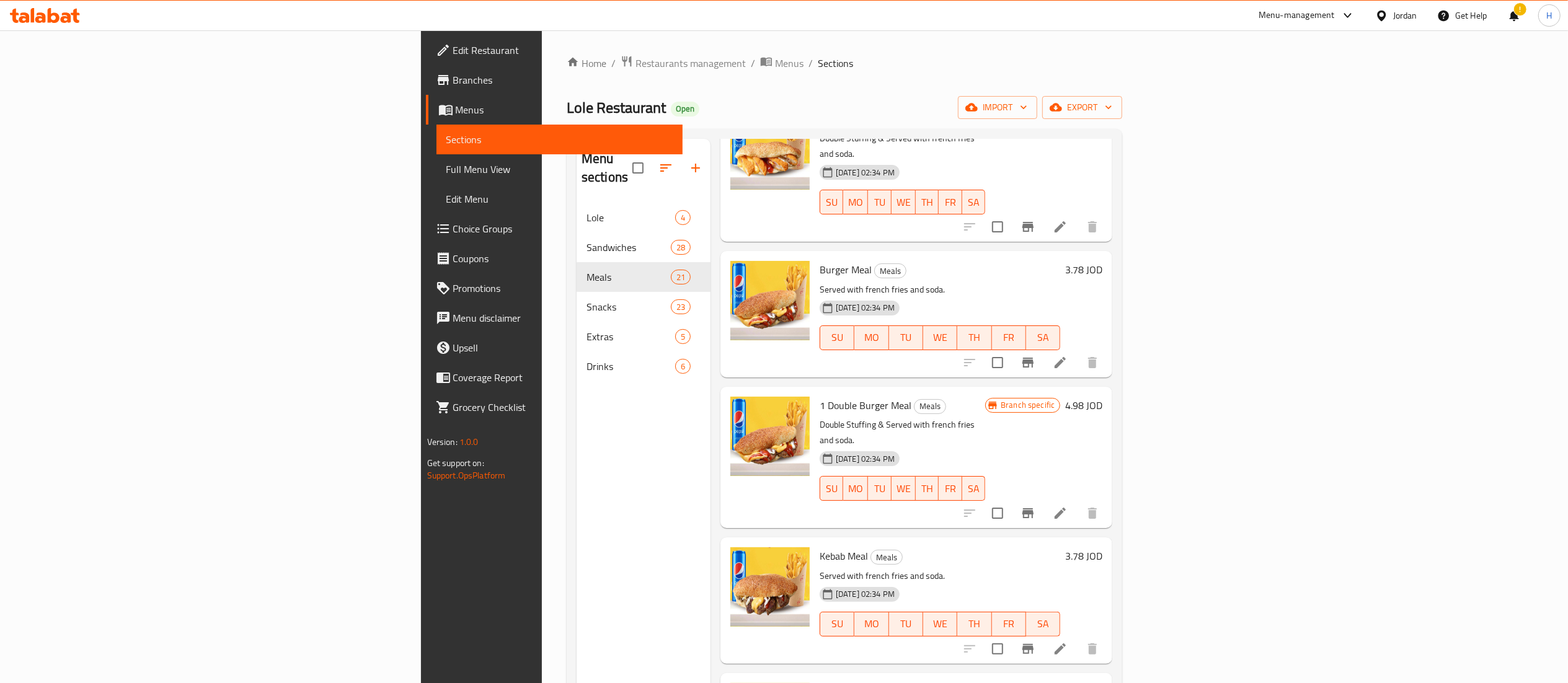
click at [1103, 547] on h6 "3.78 JOD" at bounding box center [1083, 556] width 37 height 17
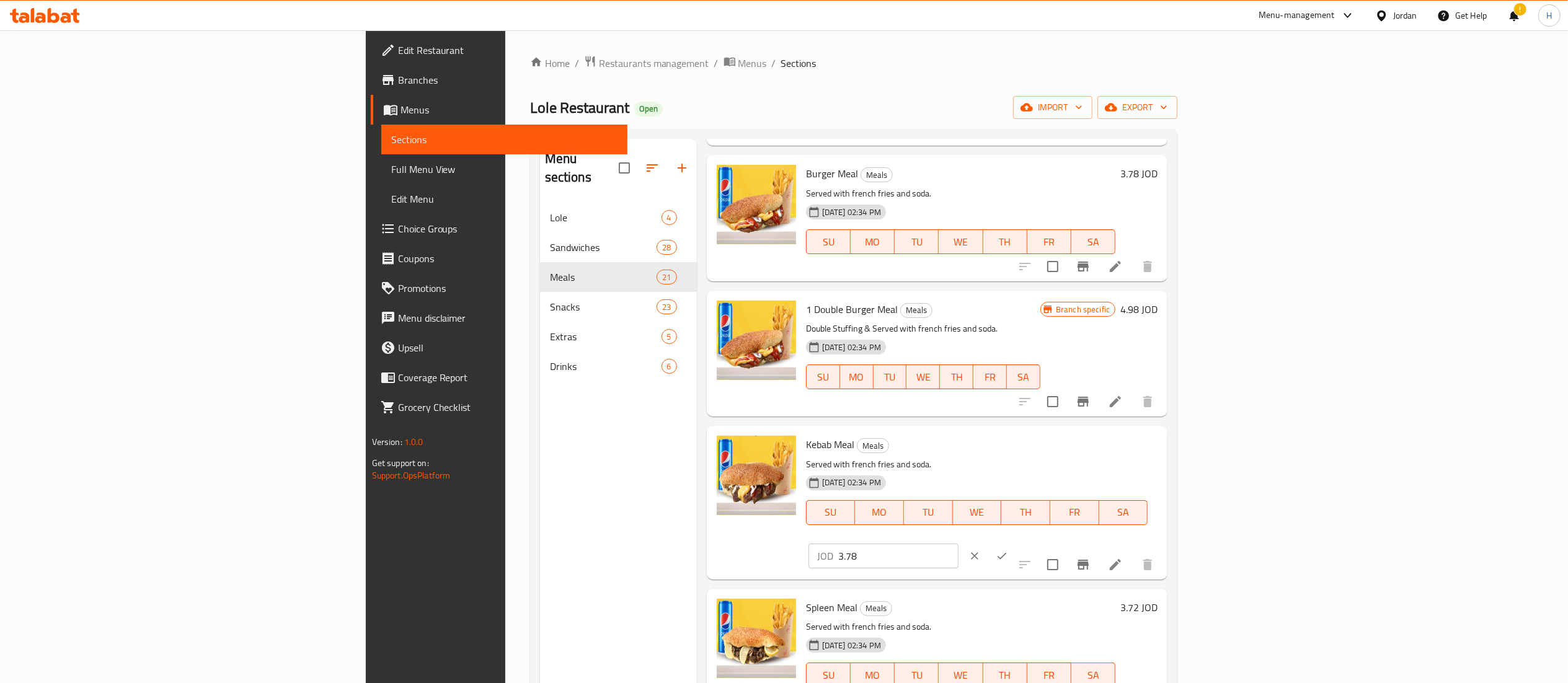
click at [1033, 543] on div "JOD 3.78 ​" at bounding box center [921, 556] width 225 height 27
click at [958, 543] on input "3.78" at bounding box center [899, 556] width 120 height 25
type input "3.75"
click at [1007, 552] on icon "ok" at bounding box center [1002, 556] width 10 height 7
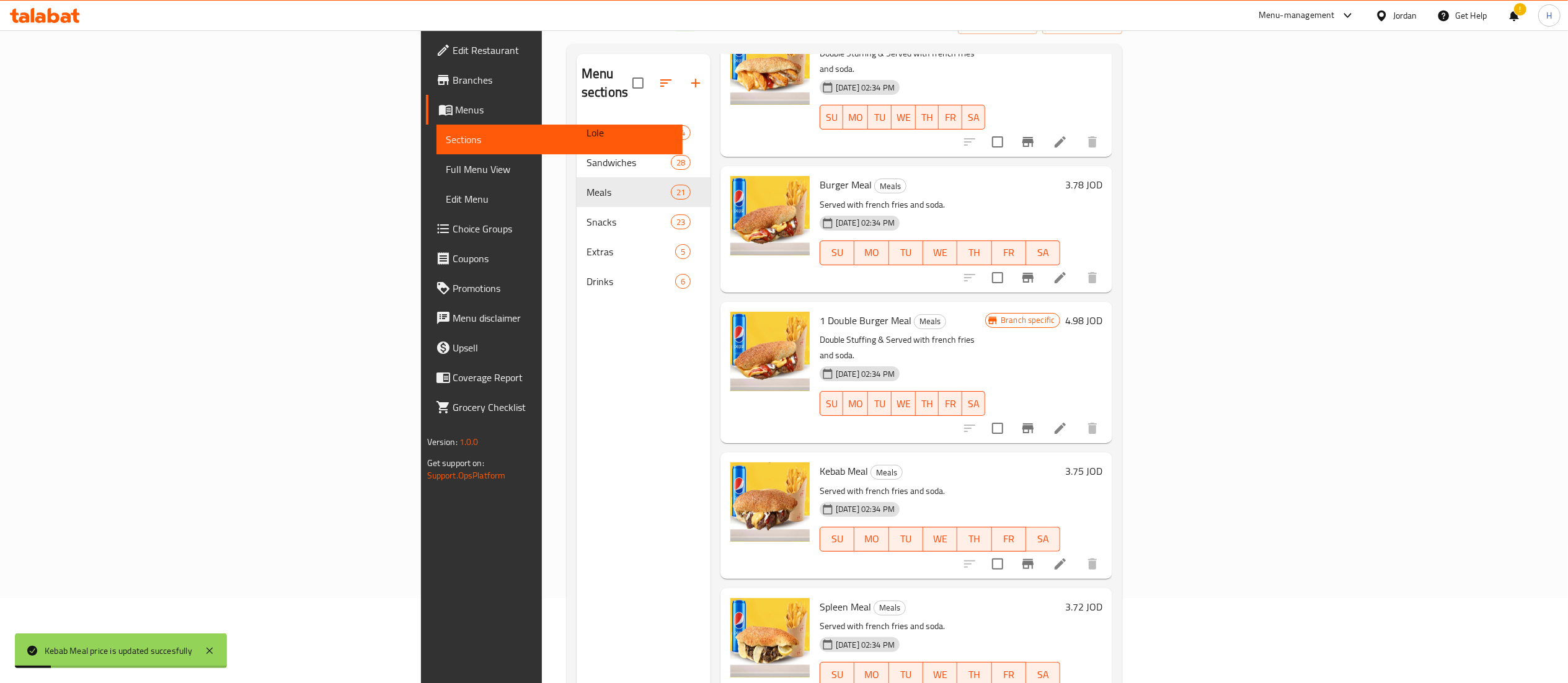
scroll to position [124, 0]
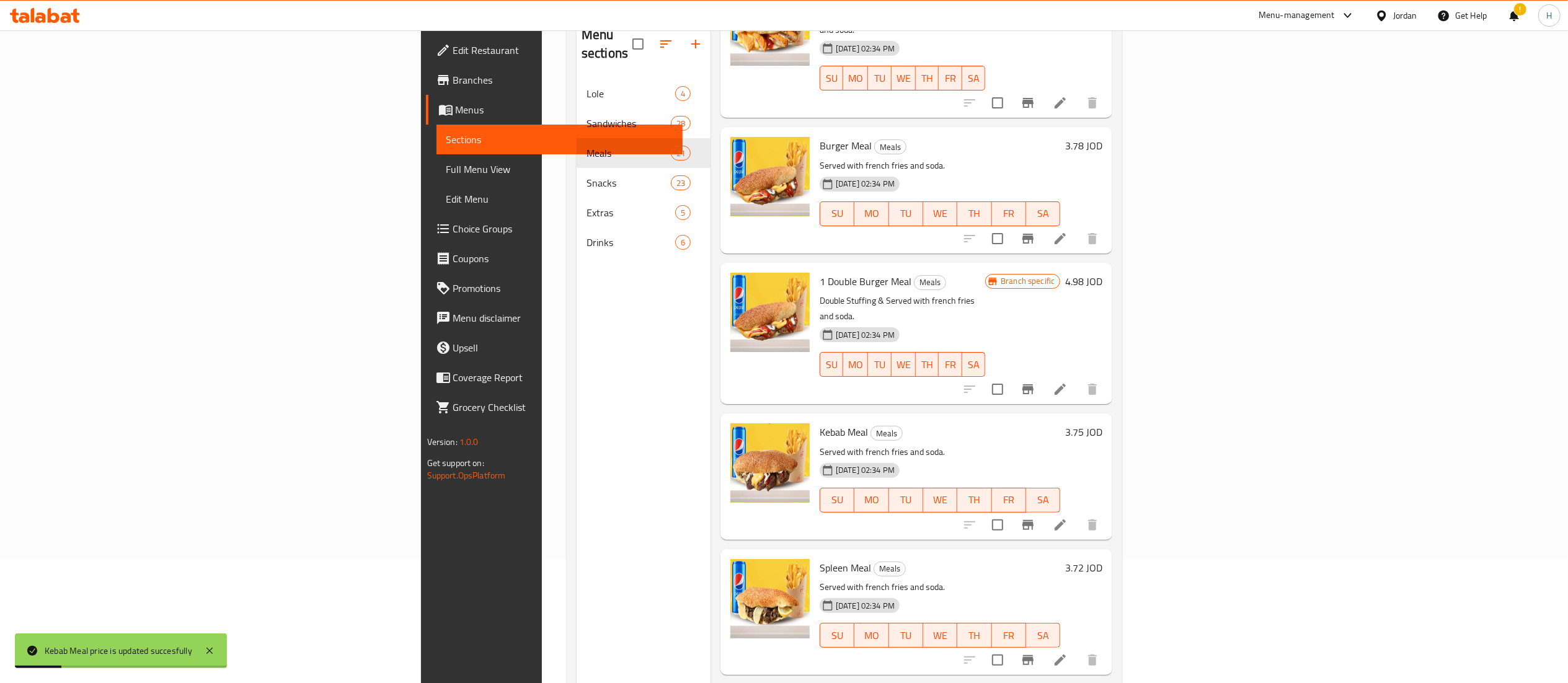
click at [1103, 559] on h6 "3.72 JOD" at bounding box center [1083, 567] width 37 height 17
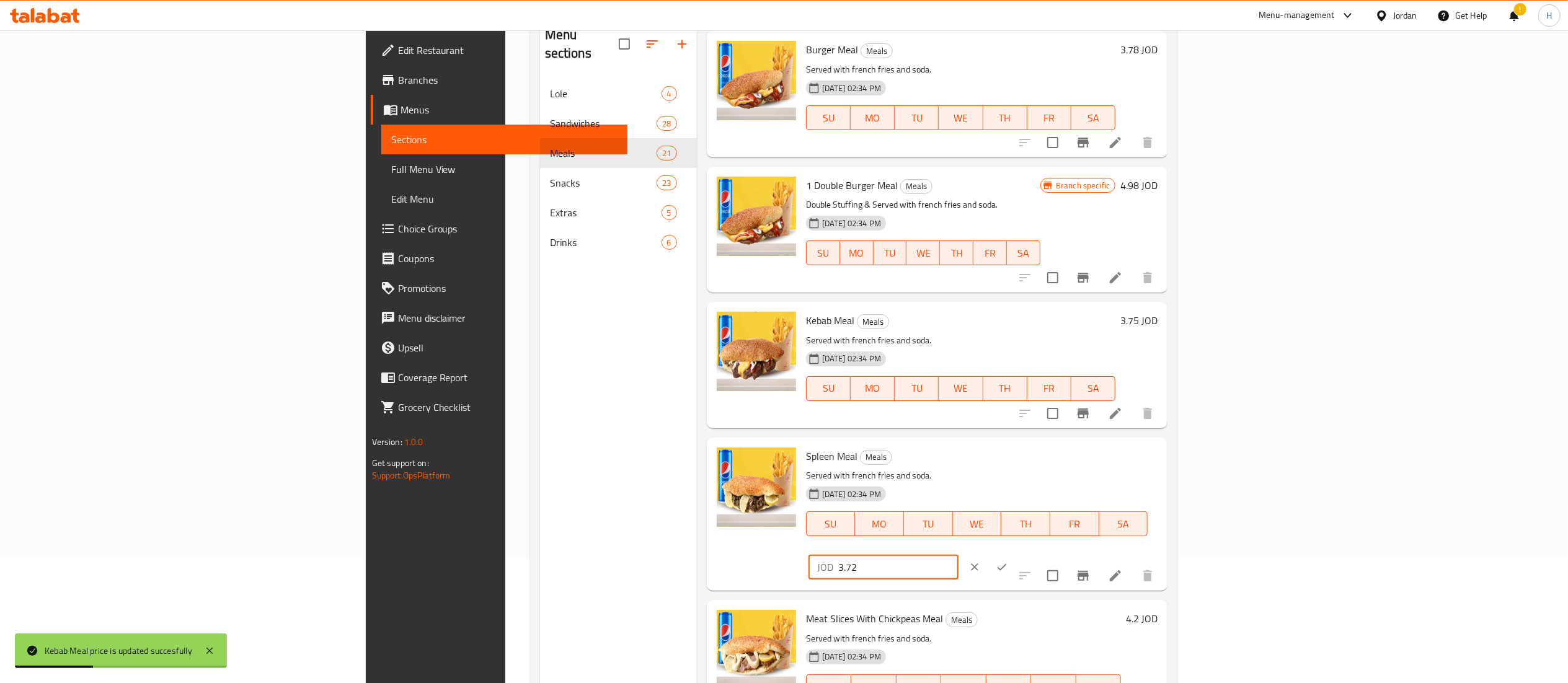
click at [958, 555] on input "3.72" at bounding box center [899, 567] width 120 height 25
type input "3.7"
click at [1016, 554] on button "ok" at bounding box center [1002, 567] width 27 height 27
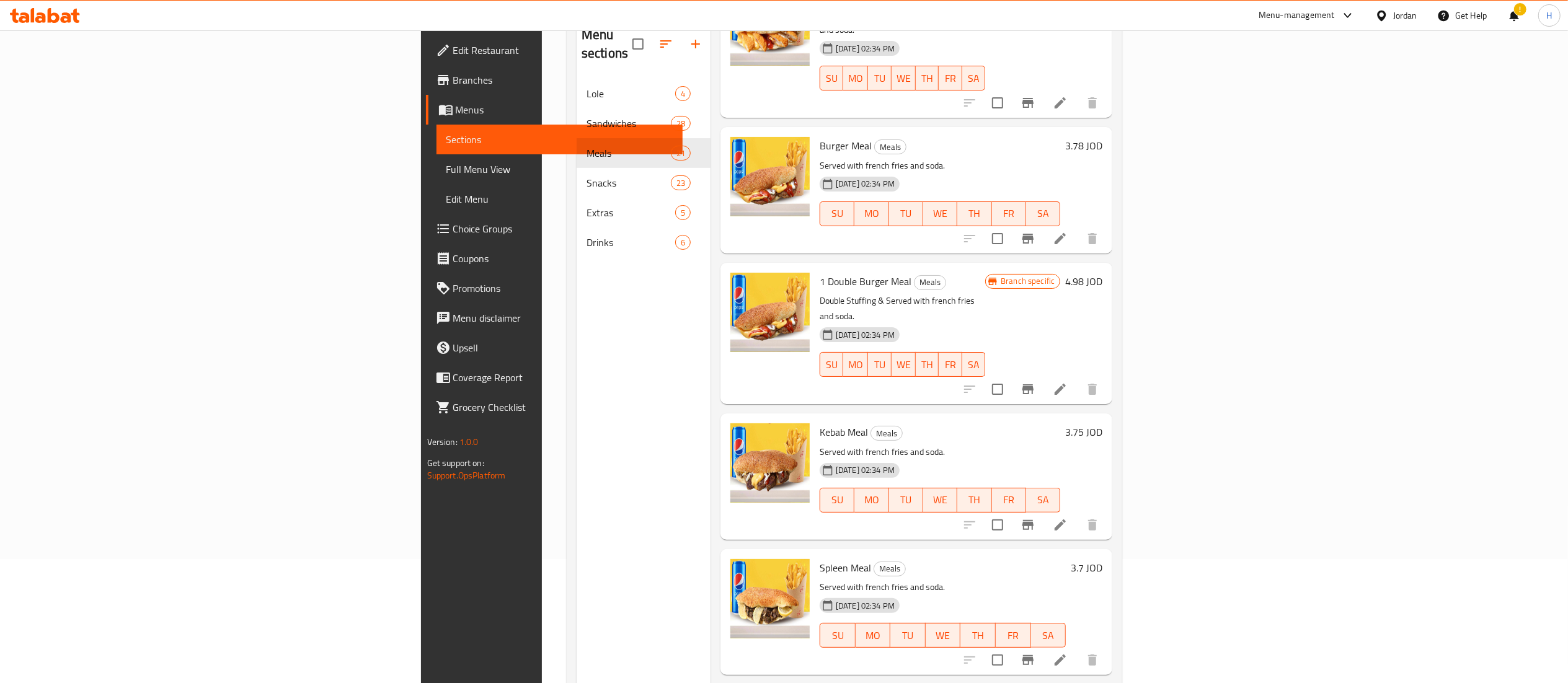
scroll to position [175, 0]
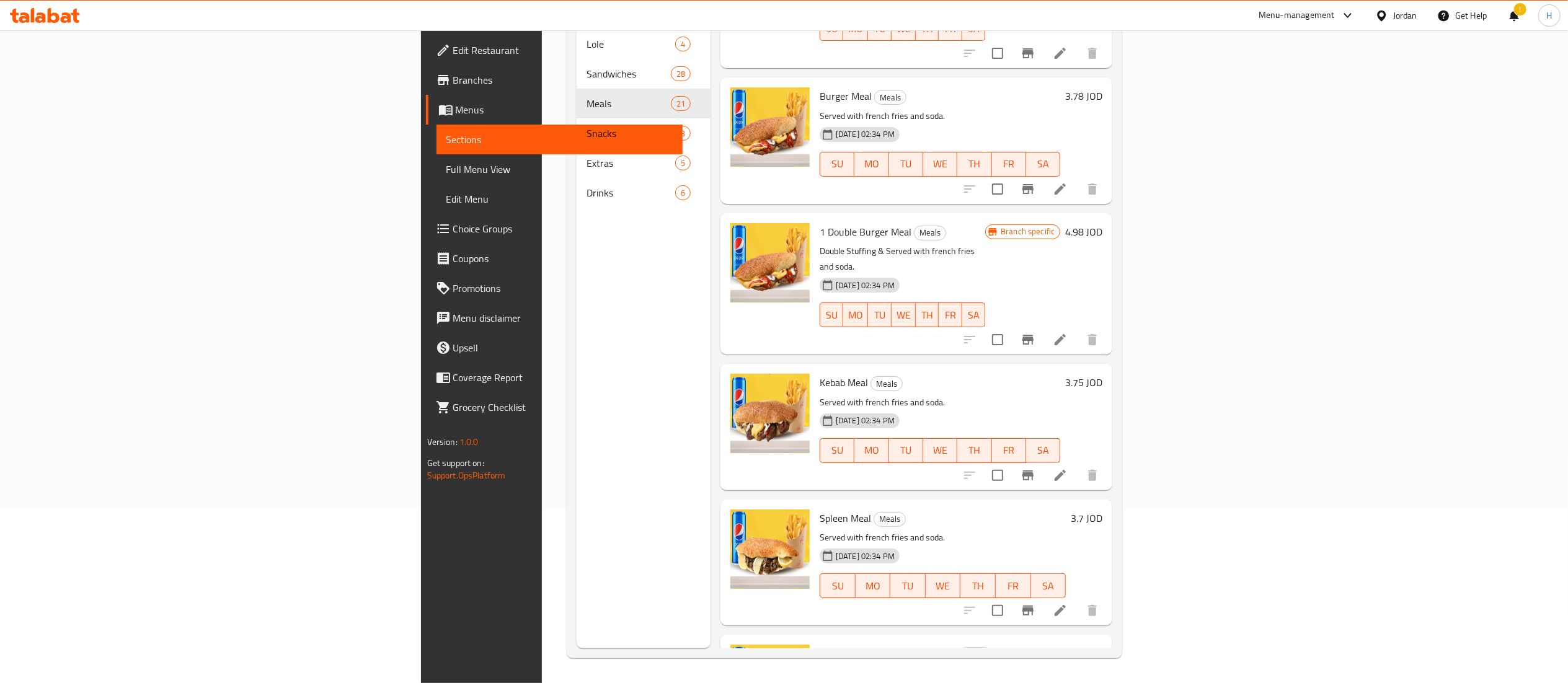
click at [1066, 645] on h6 "Meat Slices With Chickpeas Meal Meals" at bounding box center [942, 653] width 246 height 17
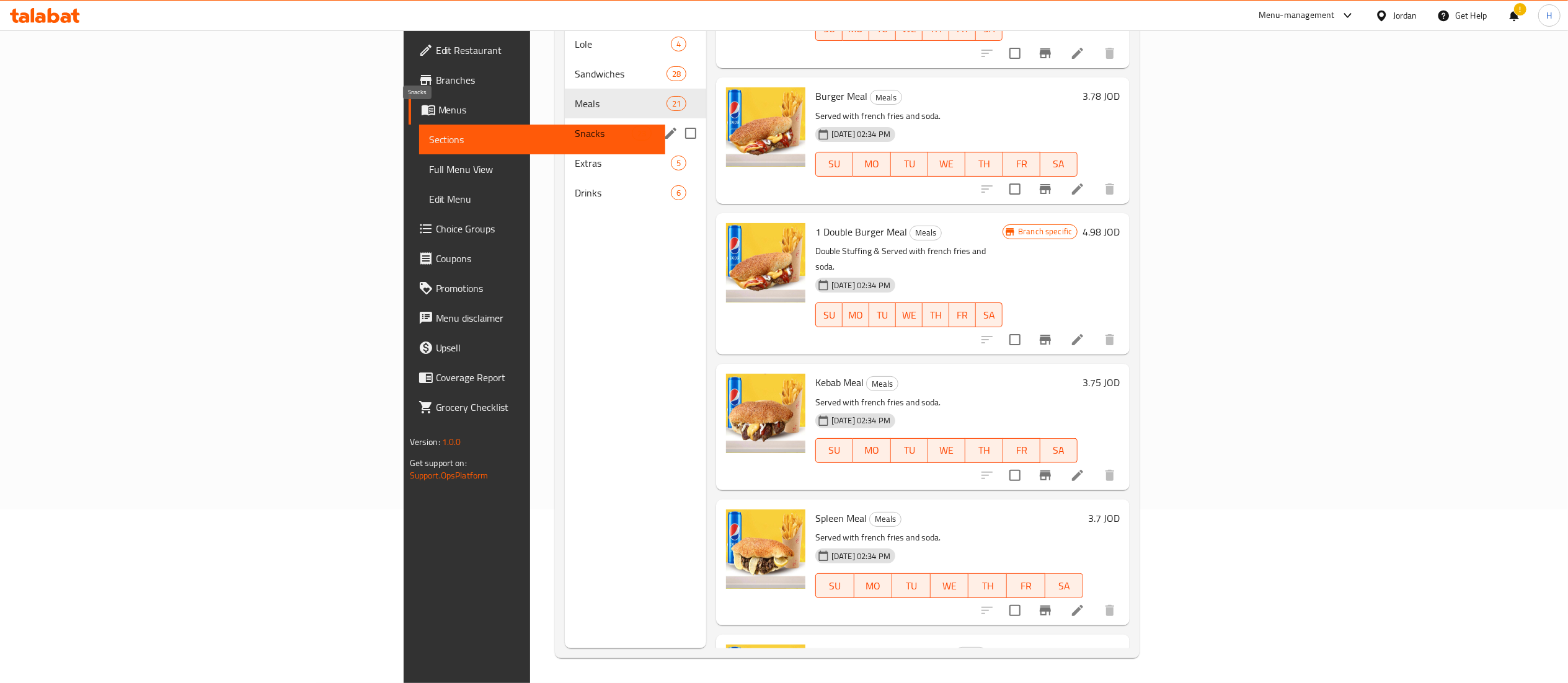
click at [575, 126] on span "Snacks" at bounding box center [603, 133] width 56 height 15
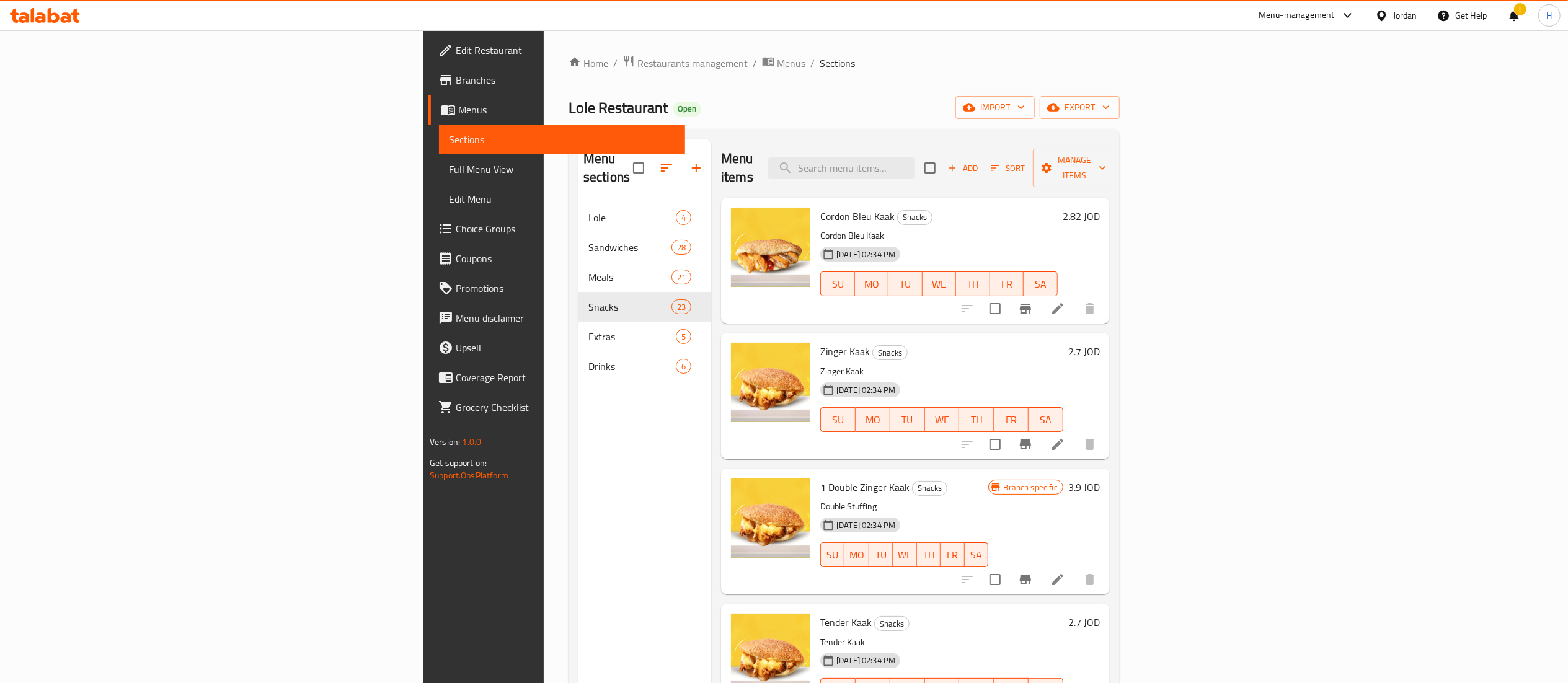
click at [1100, 207] on h6 "2.82 JOD" at bounding box center [1081, 216] width 37 height 17
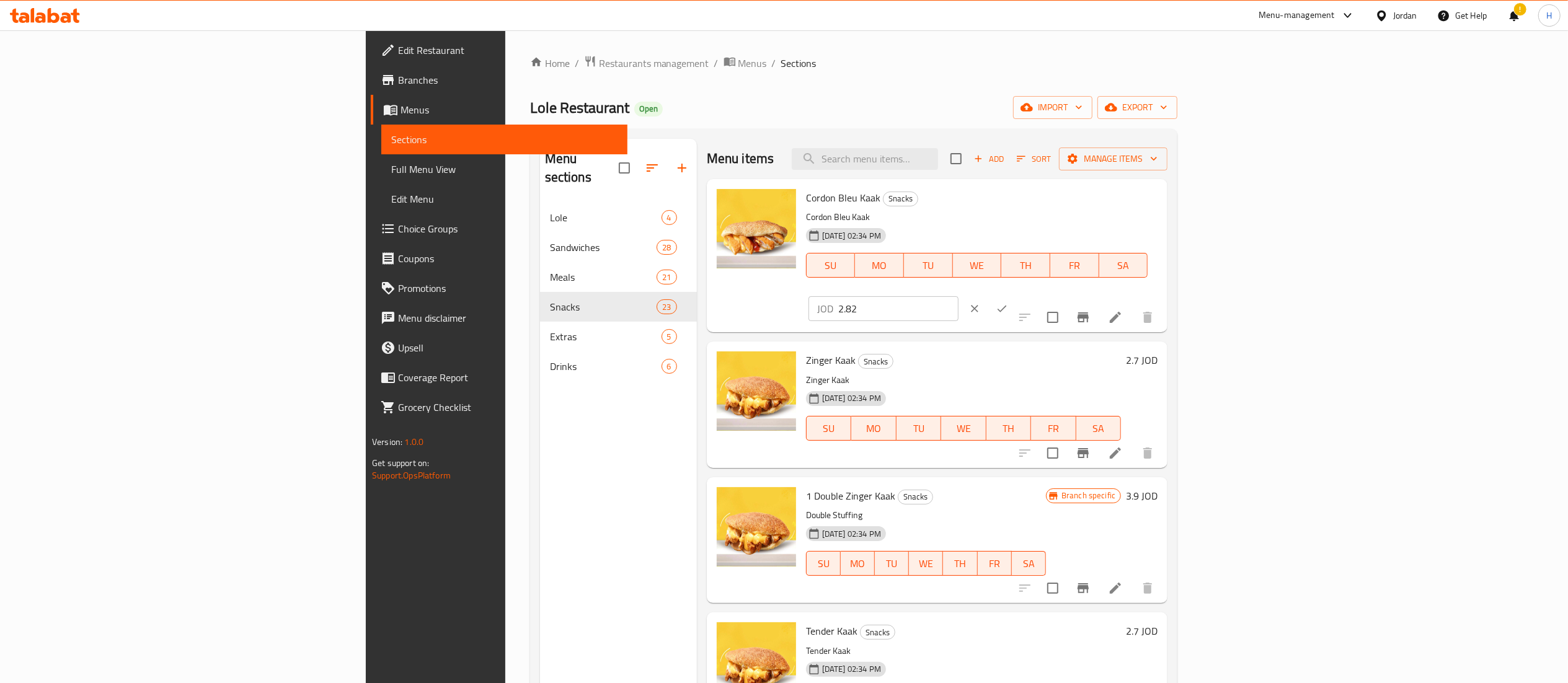
click at [958, 296] on input "2.82" at bounding box center [899, 309] width 120 height 25
type input "2.8"
click at [1008, 302] on icon "ok" at bounding box center [1002, 309] width 12 height 12
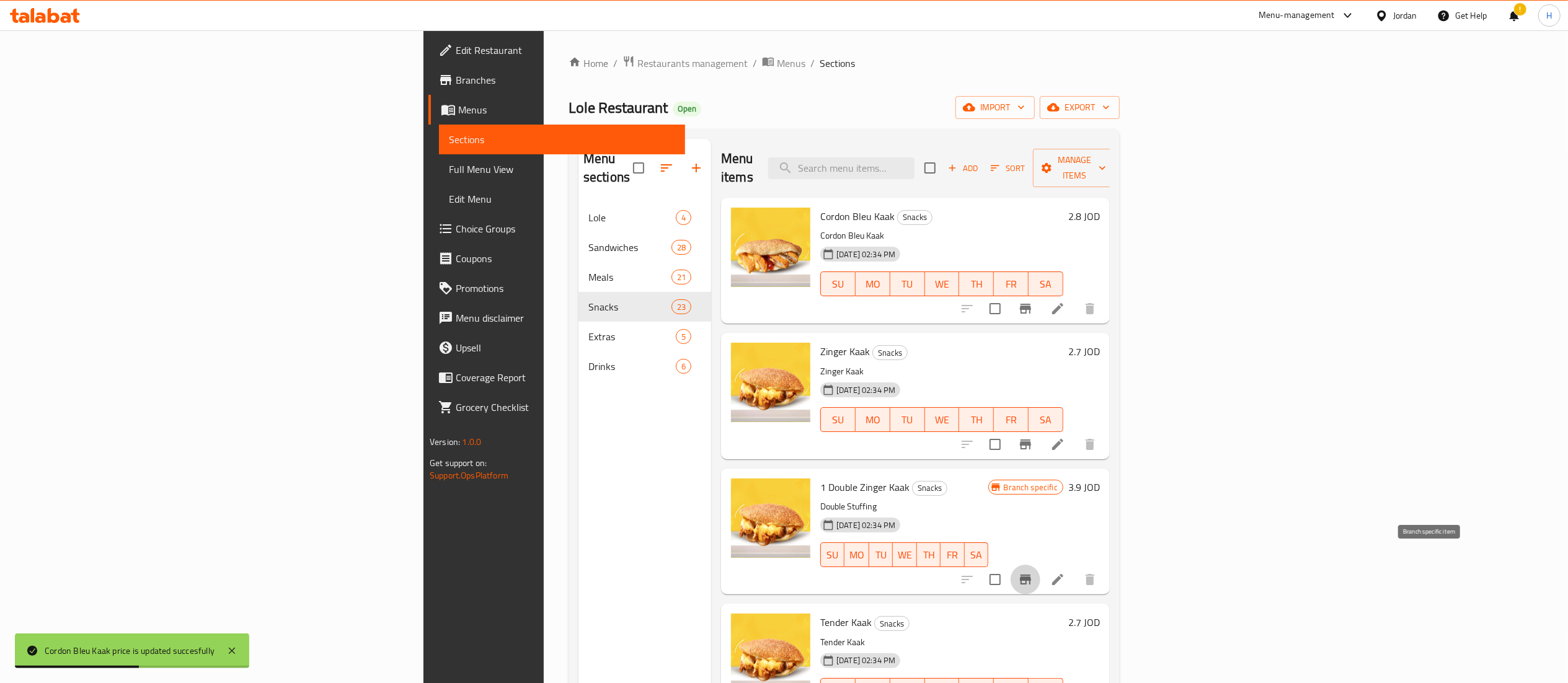
click at [1033, 572] on icon "Branch-specific-item" at bounding box center [1025, 580] width 15 height 15
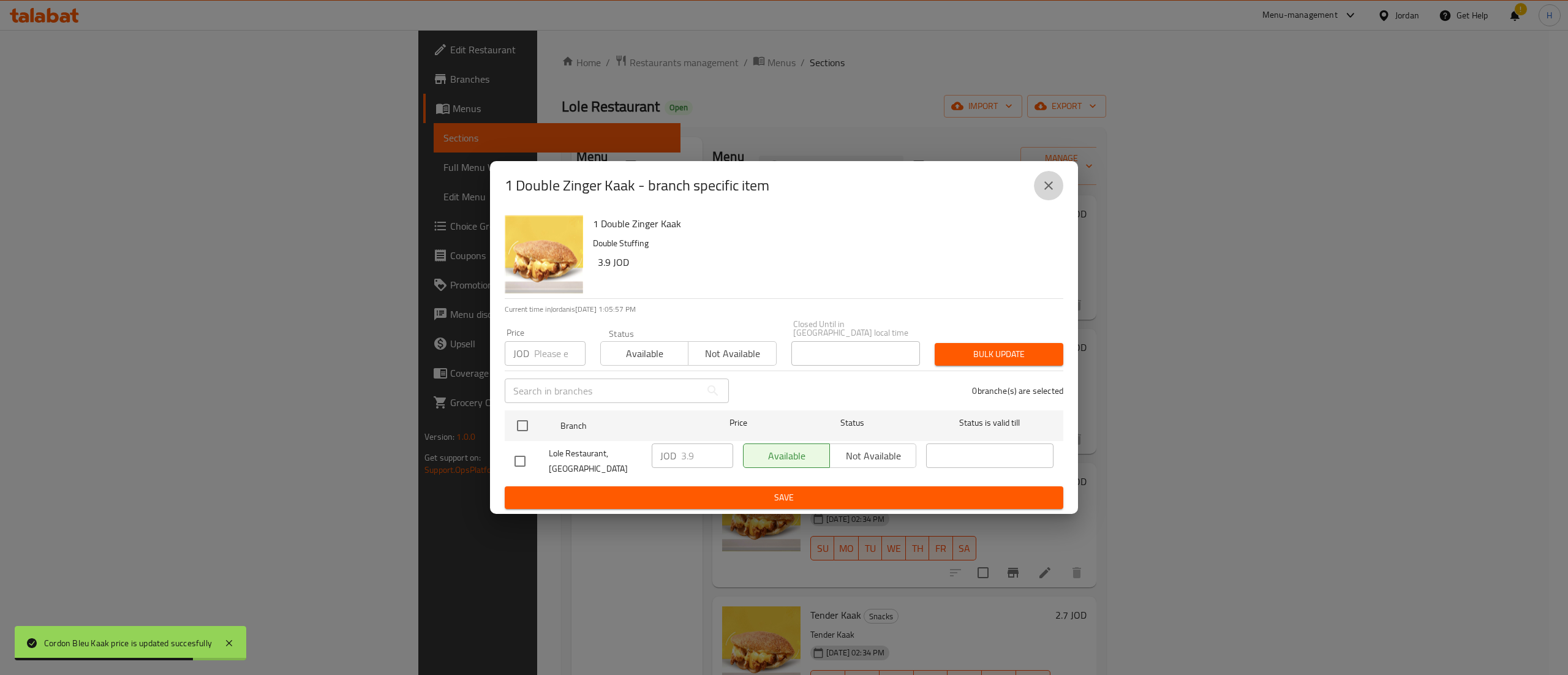
click at [1051, 188] on icon "close" at bounding box center [1048, 185] width 9 height 9
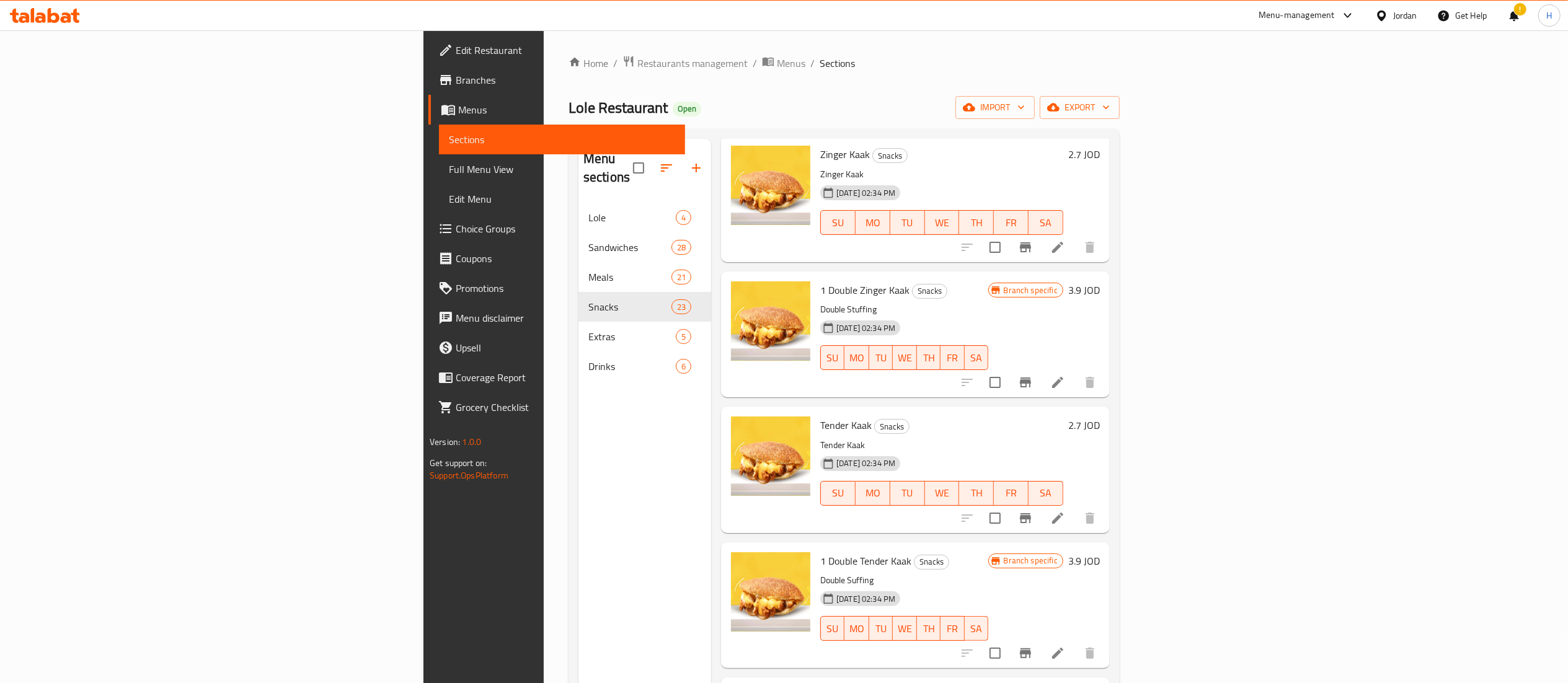
scroll to position [248, 0]
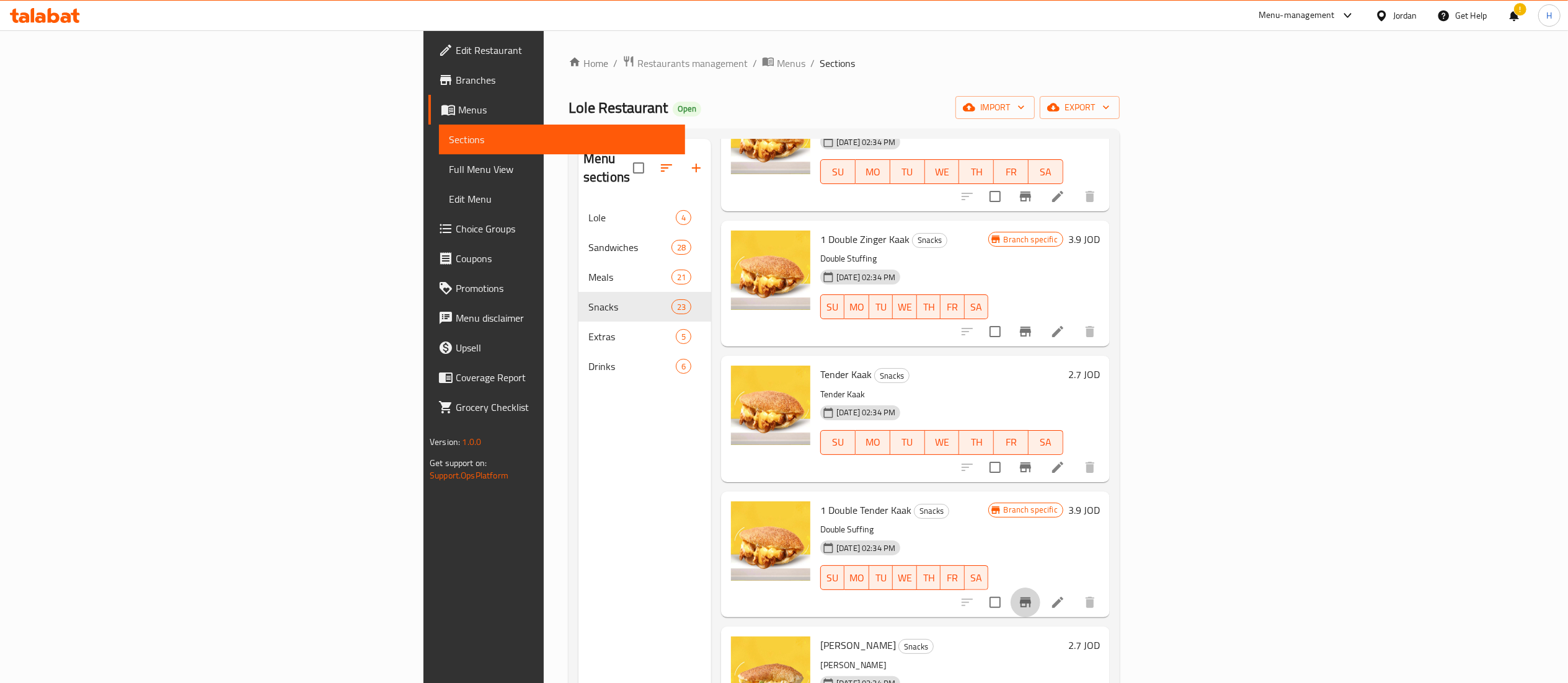
click at [1031, 597] on icon "Branch-specific-item" at bounding box center [1025, 602] width 11 height 10
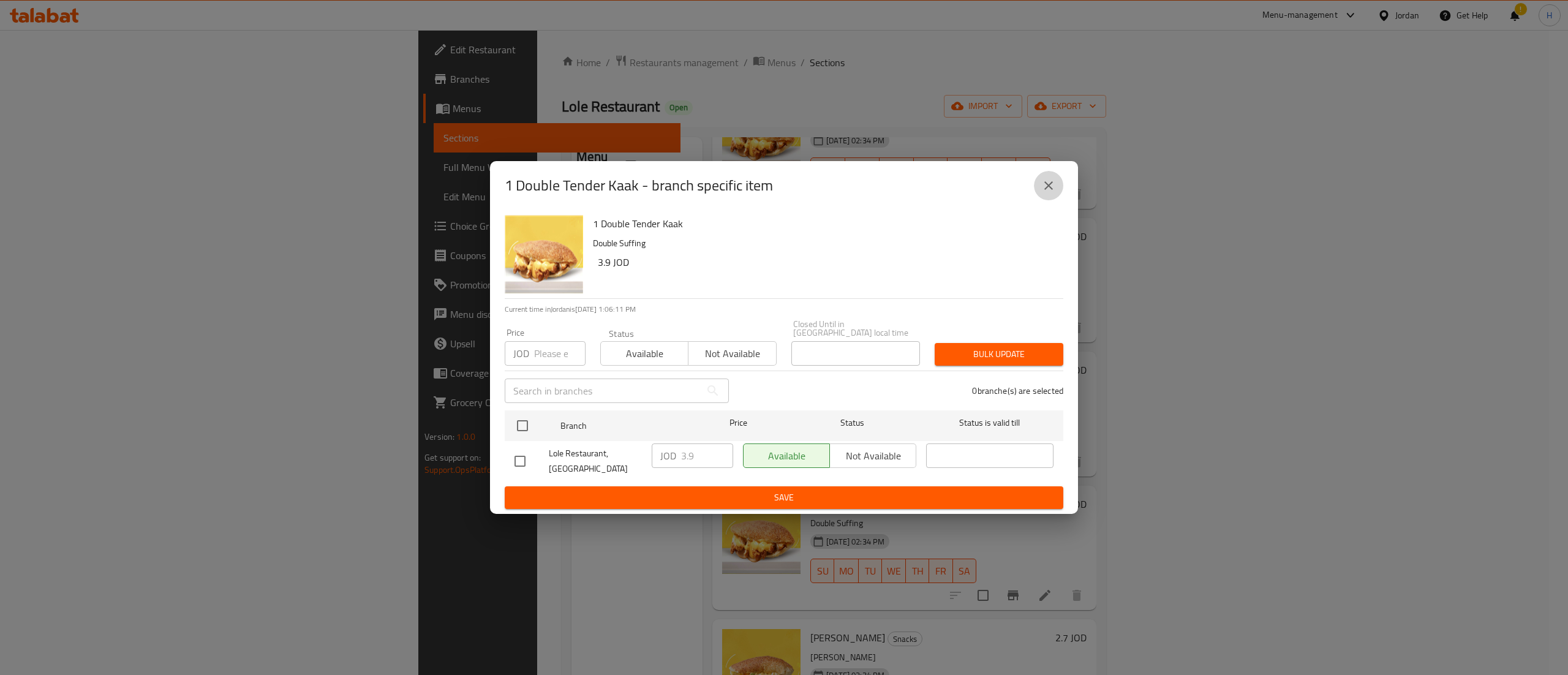
click at [1039, 193] on button "close" at bounding box center [1048, 185] width 29 height 29
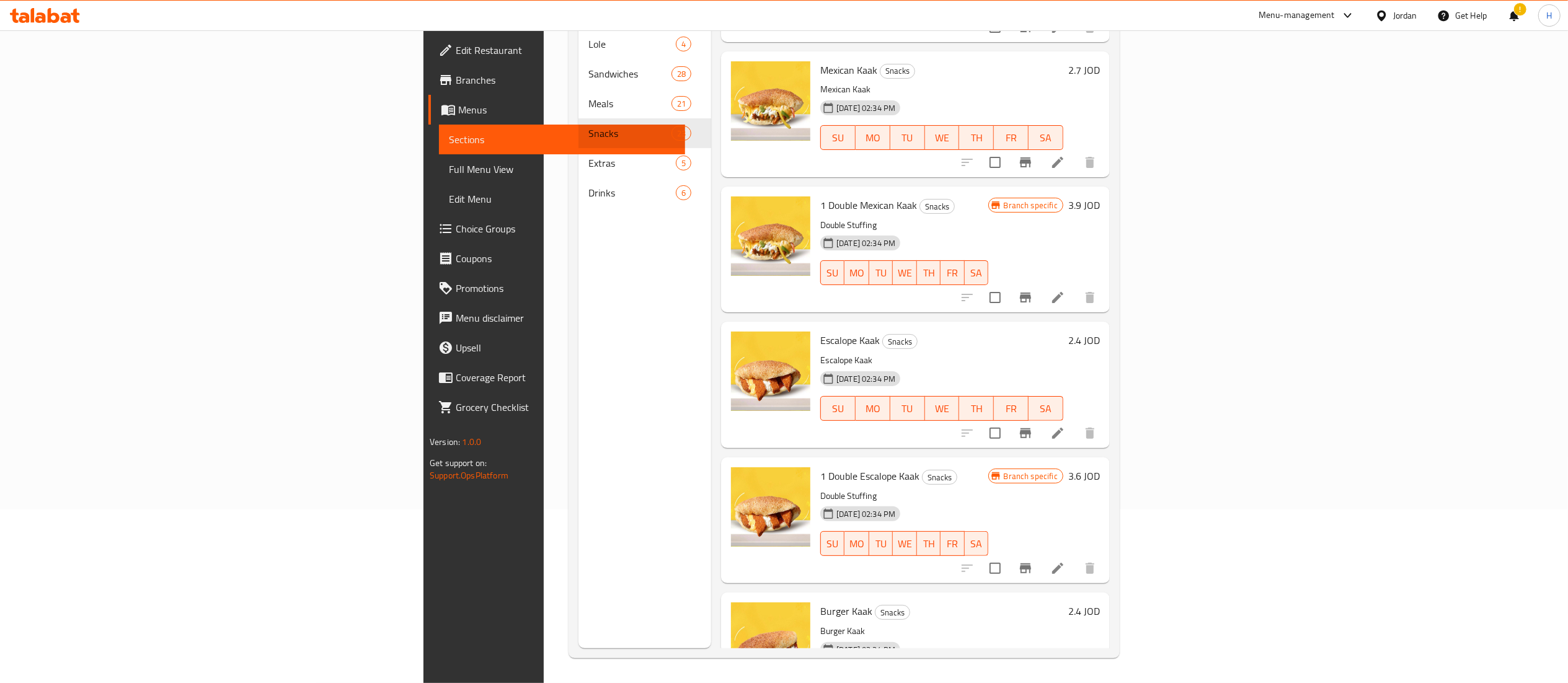
scroll to position [1364, 0]
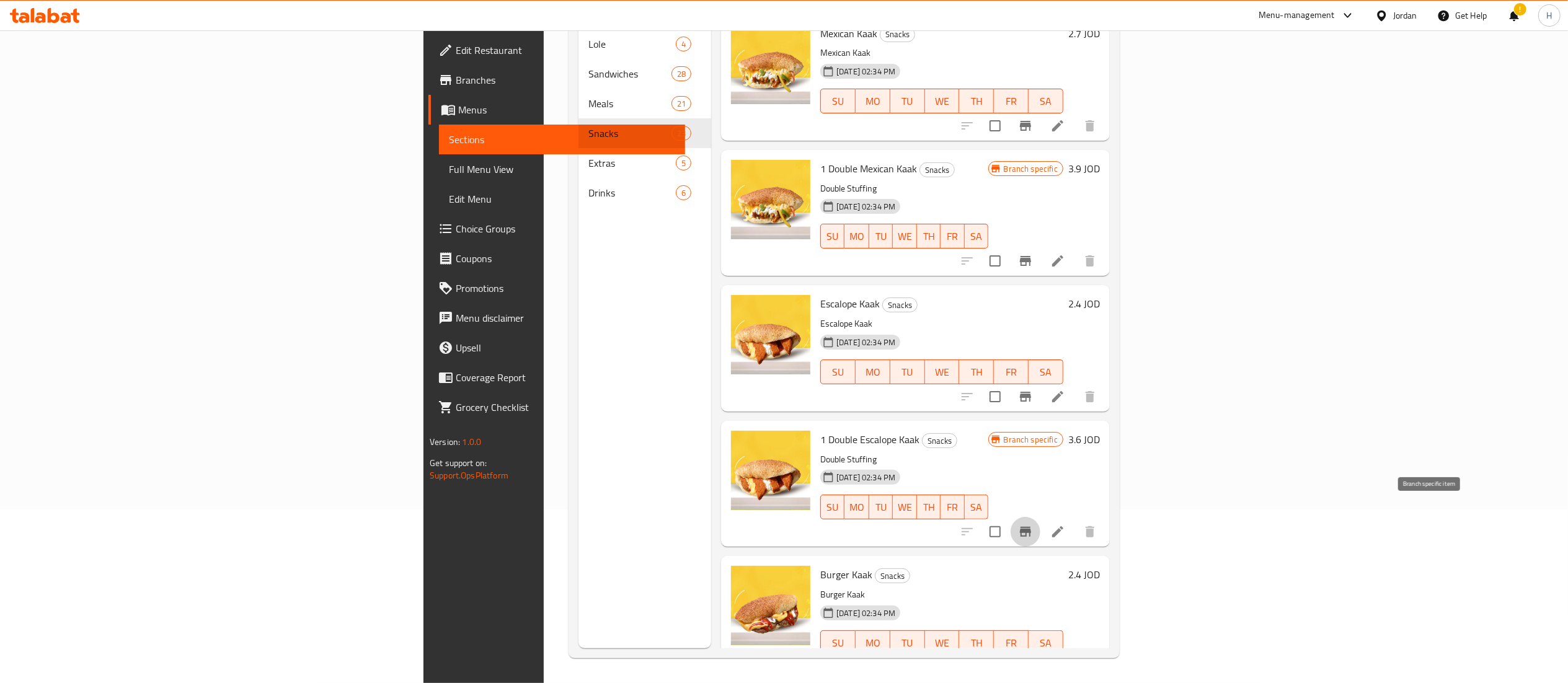
click at [1033, 524] on icon "Branch-specific-item" at bounding box center [1025, 532] width 15 height 15
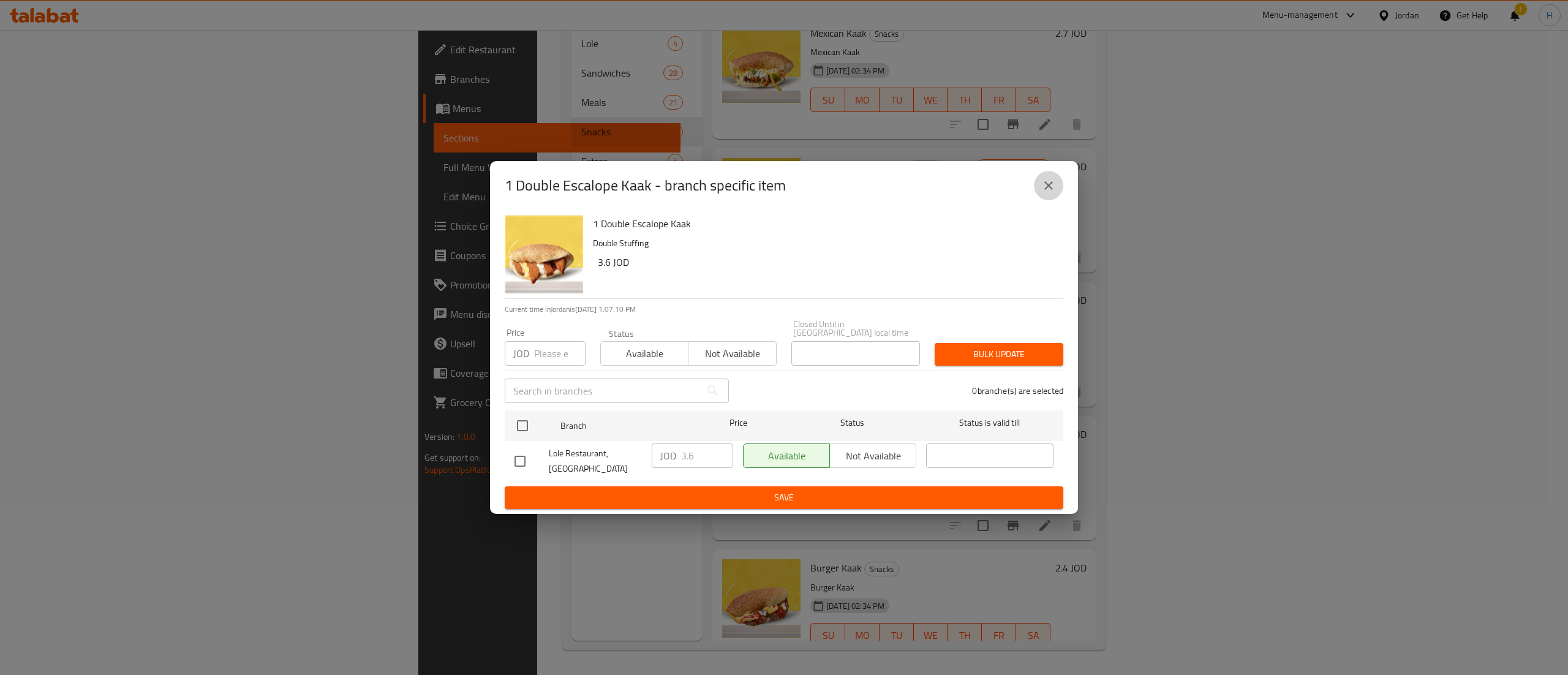
click at [1044, 193] on icon "close" at bounding box center [1049, 186] width 15 height 15
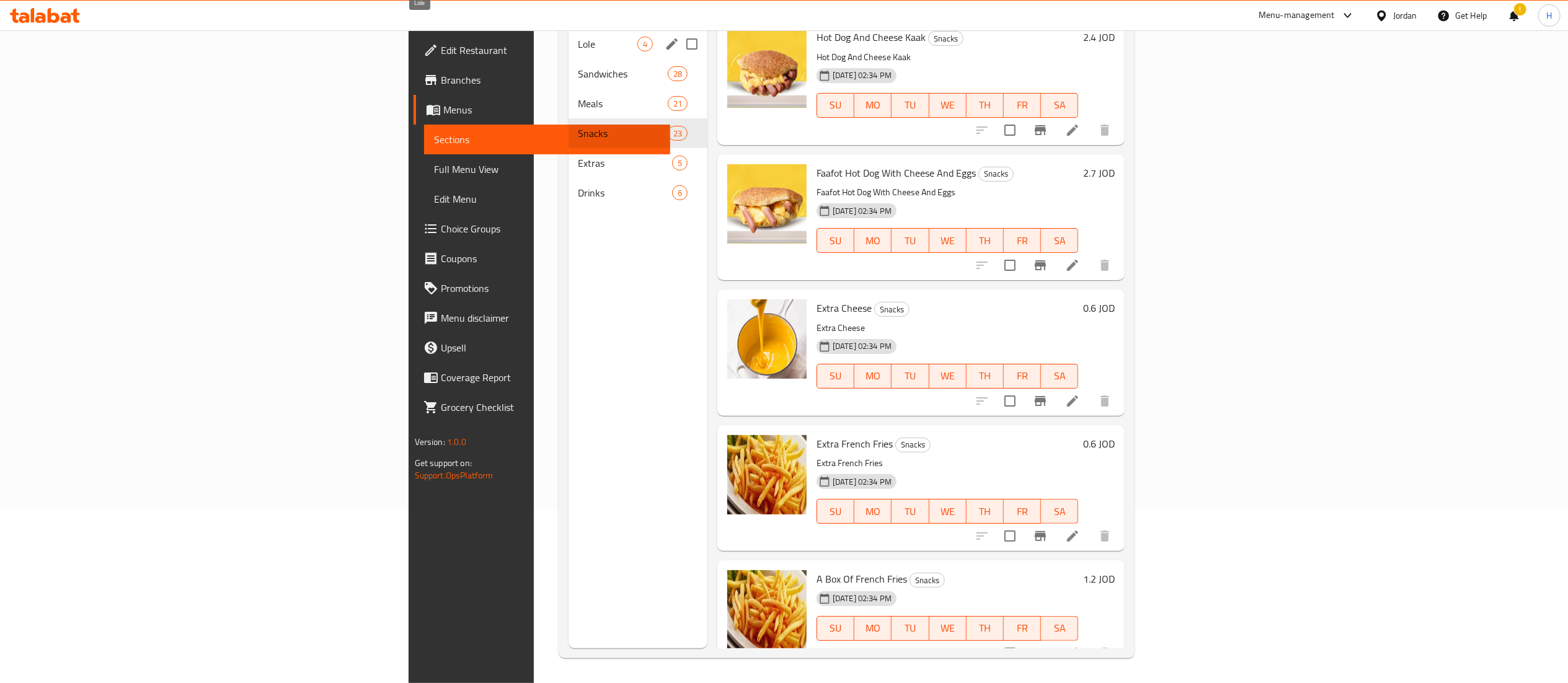
scroll to position [0, 0]
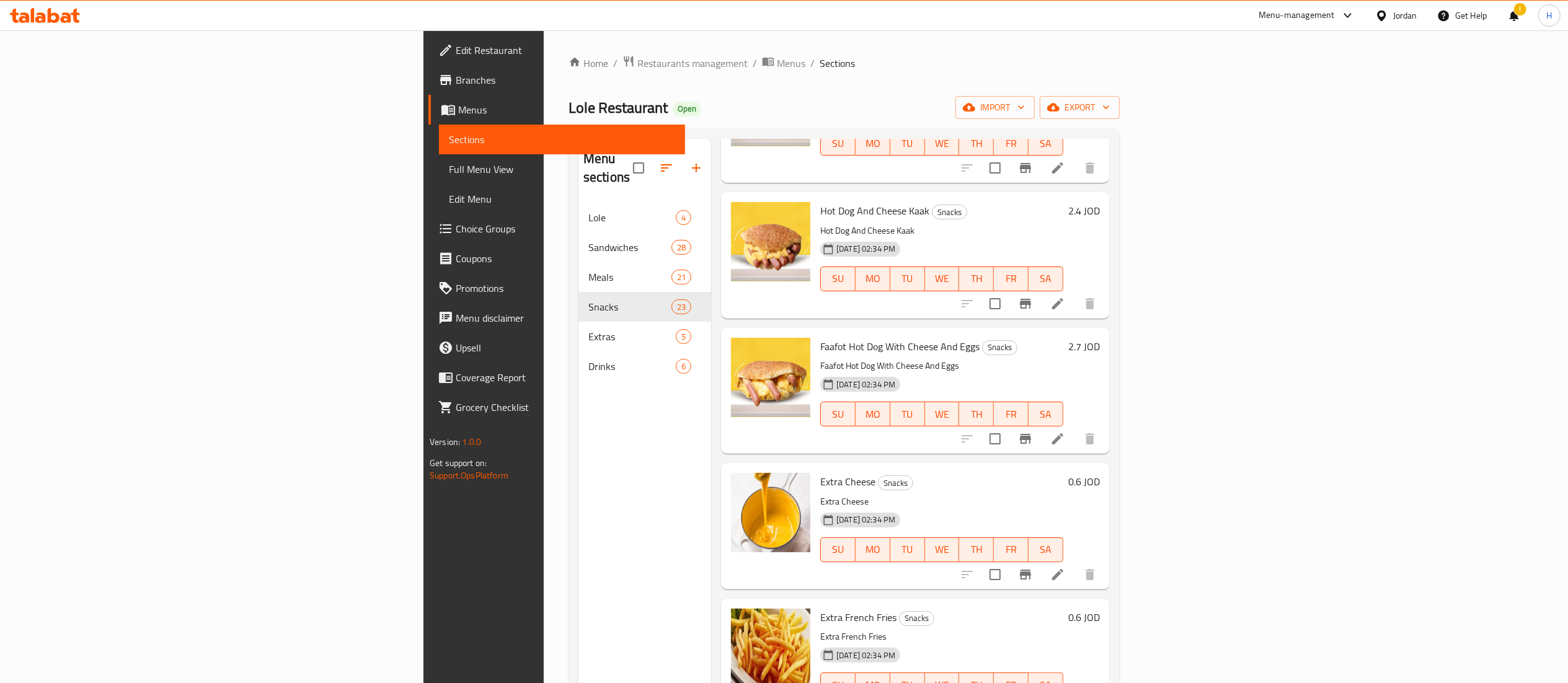
click at [51, 16] on icon at bounding box center [44, 16] width 70 height 15
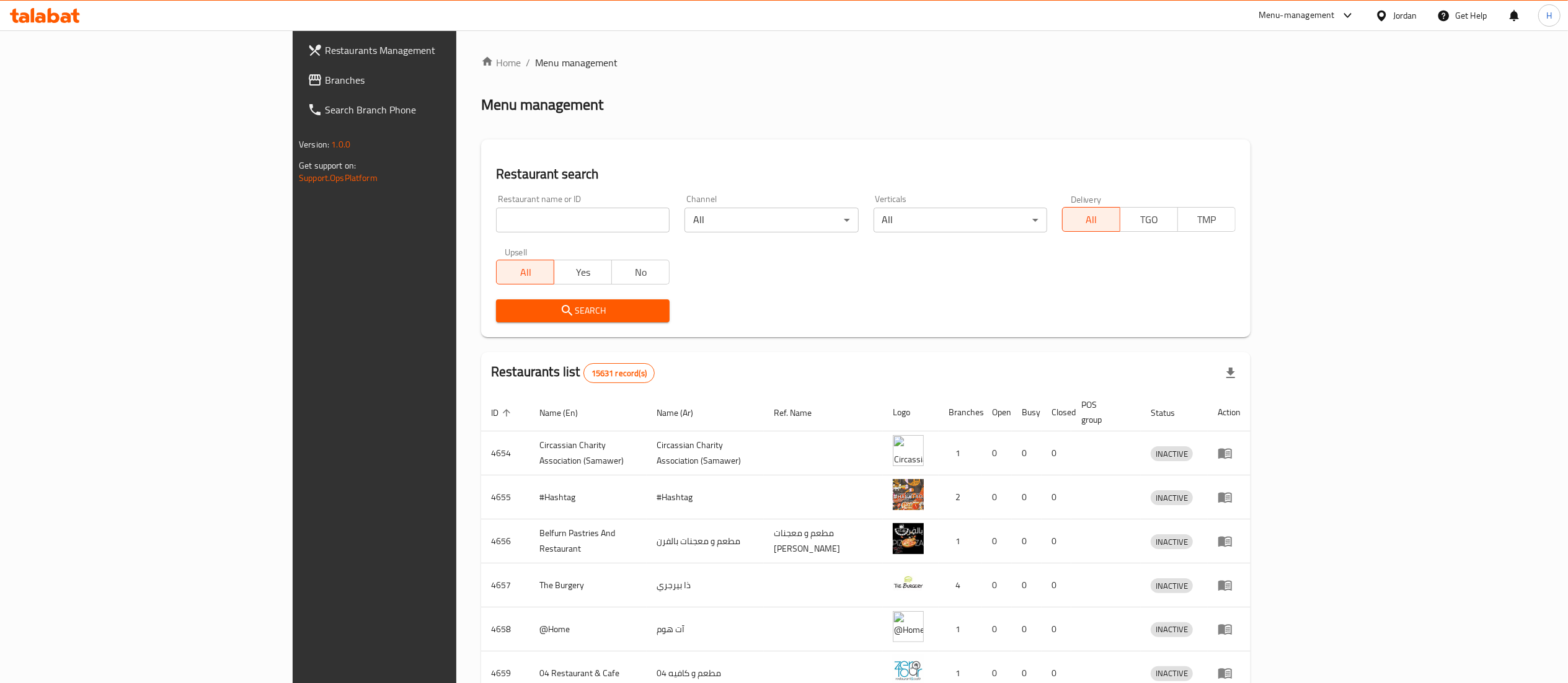
click at [496, 224] on input "search" at bounding box center [583, 220] width 174 height 25
paste input "660792"
type input "660792"
click button "Search" at bounding box center [583, 311] width 174 height 23
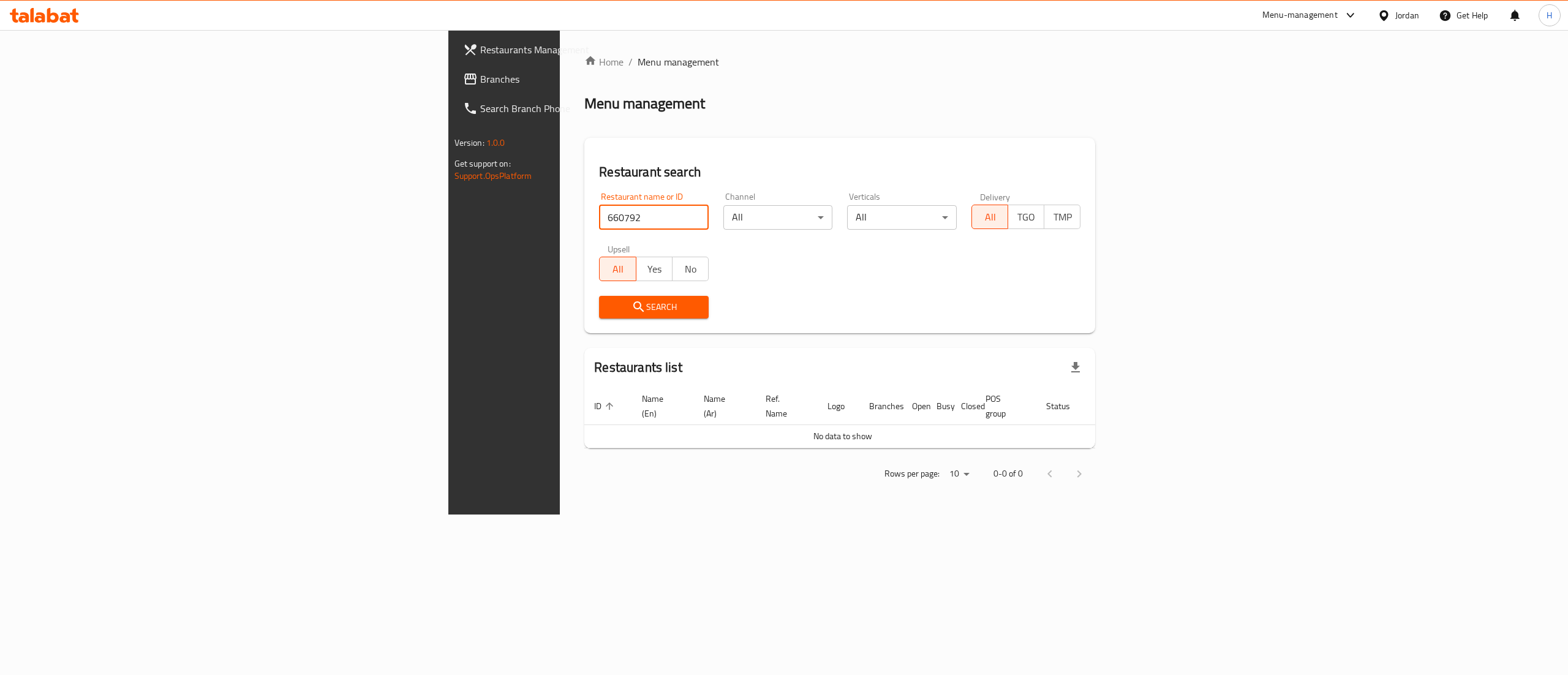
click at [480, 77] on span "Branches" at bounding box center [590, 79] width 220 height 15
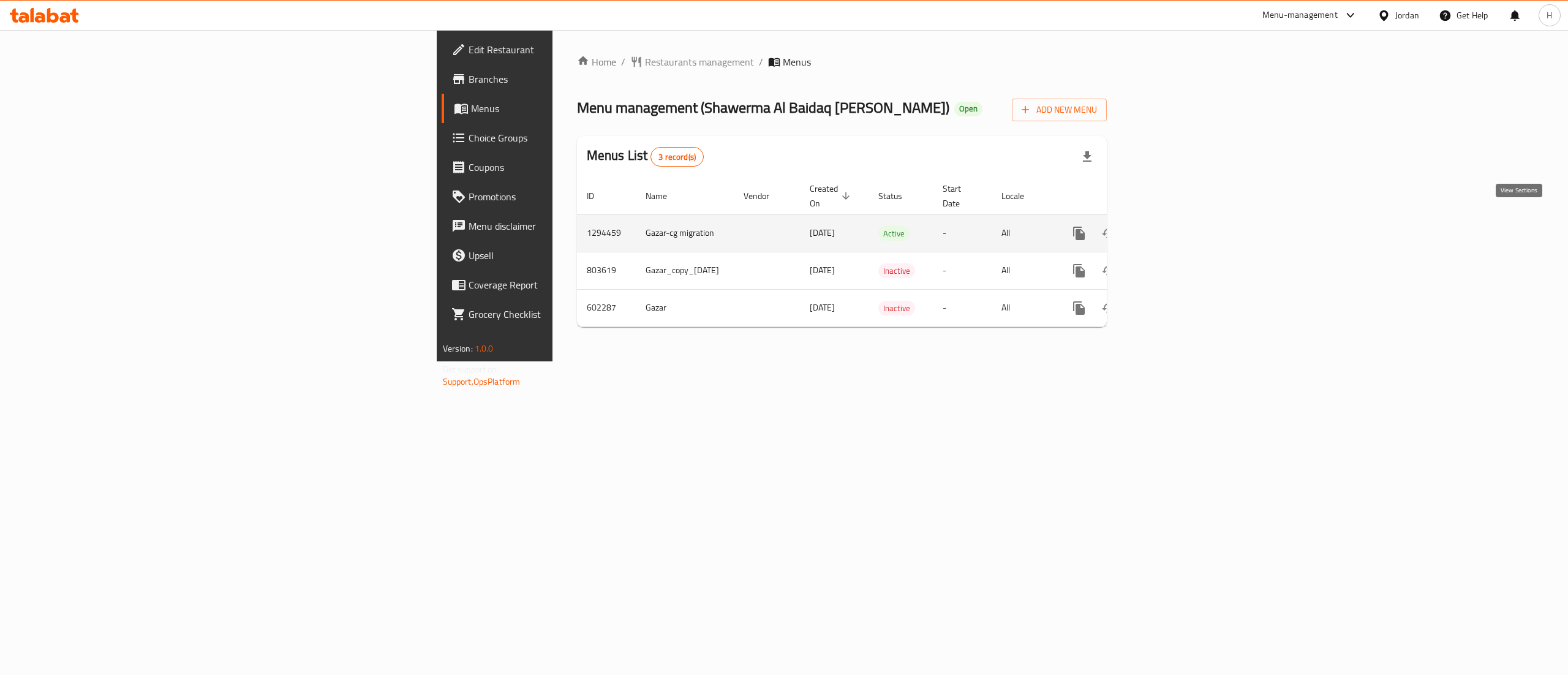
click at [1174, 226] on icon "enhanced table" at bounding box center [1168, 233] width 15 height 15
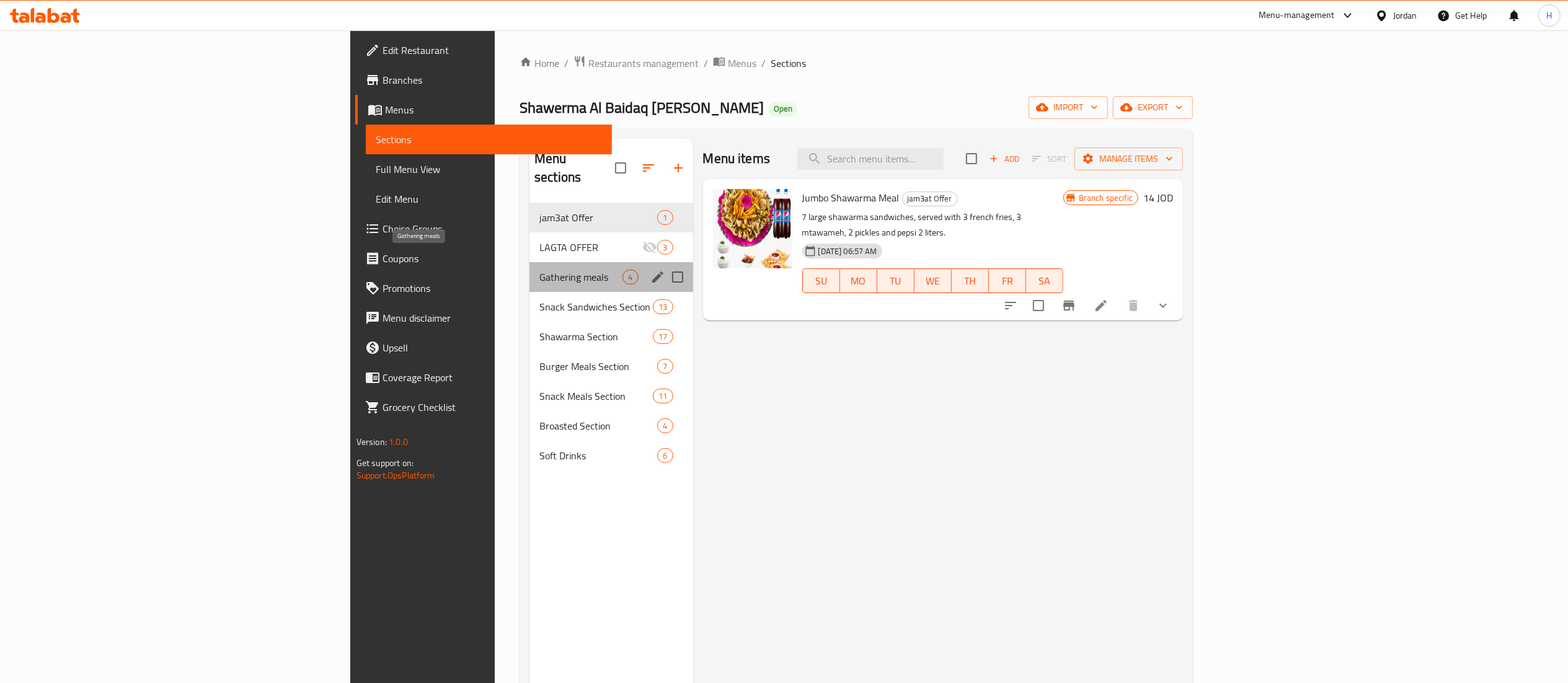
click at [539, 270] on span "Gathering meals" at bounding box center [580, 277] width 83 height 15
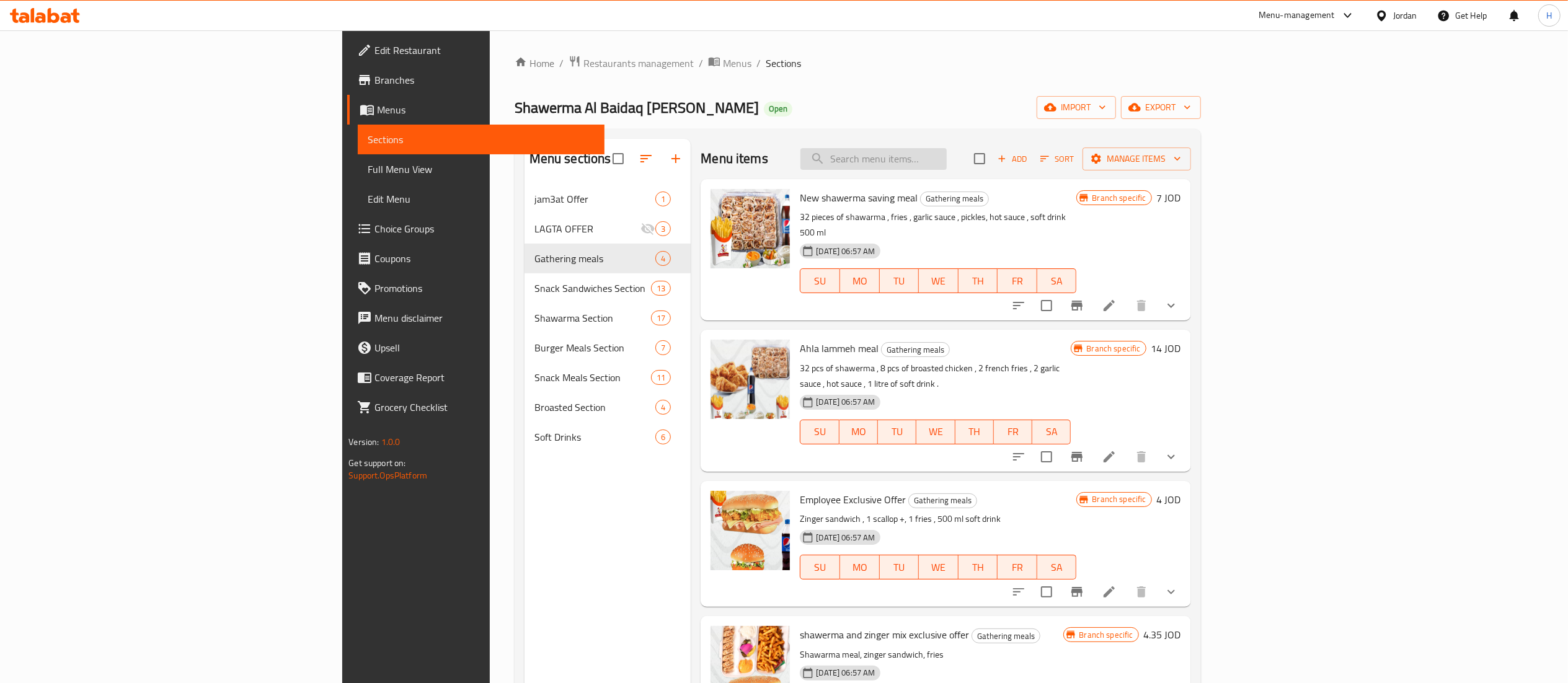
click at [947, 153] on input "search" at bounding box center [873, 159] width 146 height 22
paste input "وجبة توفير"
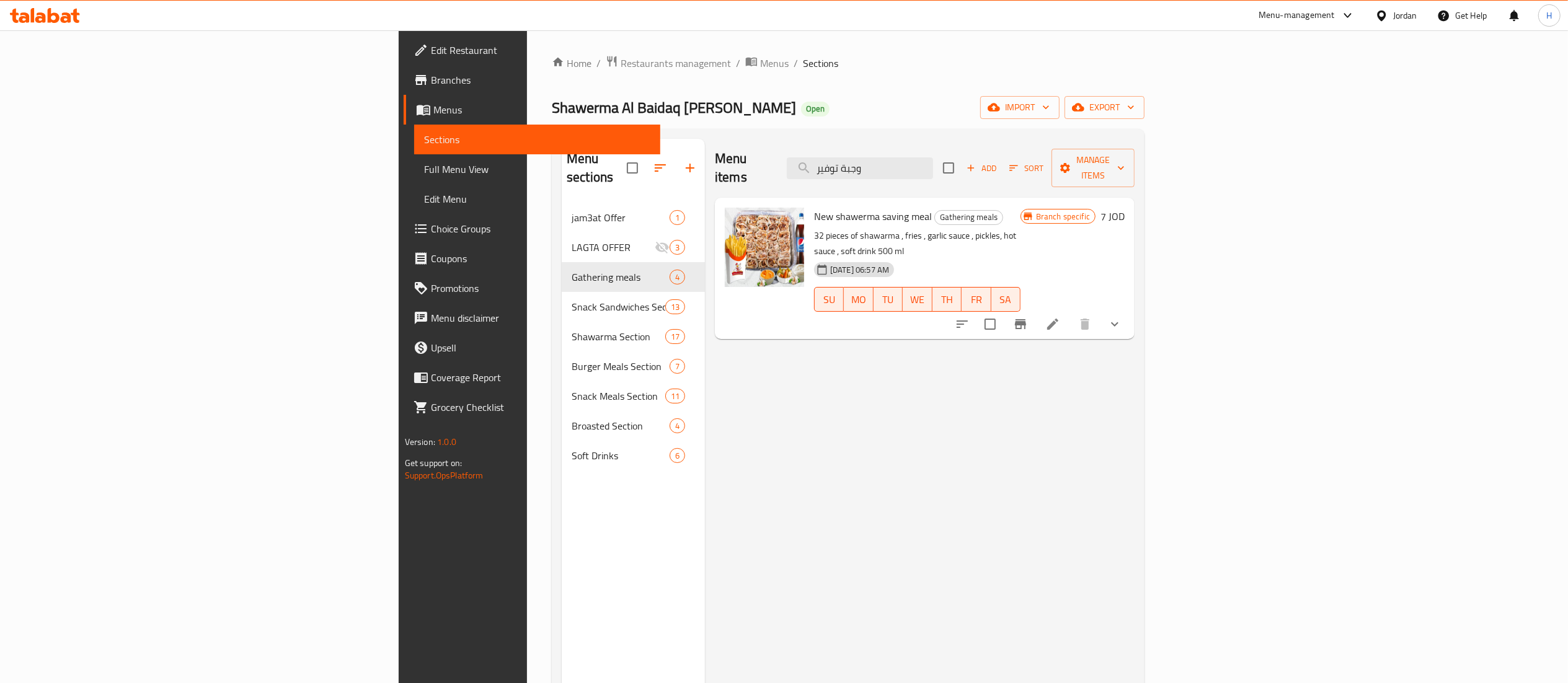
type input "وجبة توفير"
click at [1135, 402] on div "Menu items وجبة توفير Add Sort Manage items New shawerma saving meal Gathering …" at bounding box center [920, 480] width 430 height 683
click at [1026, 319] on icon "Branch-specific-item" at bounding box center [1020, 324] width 11 height 10
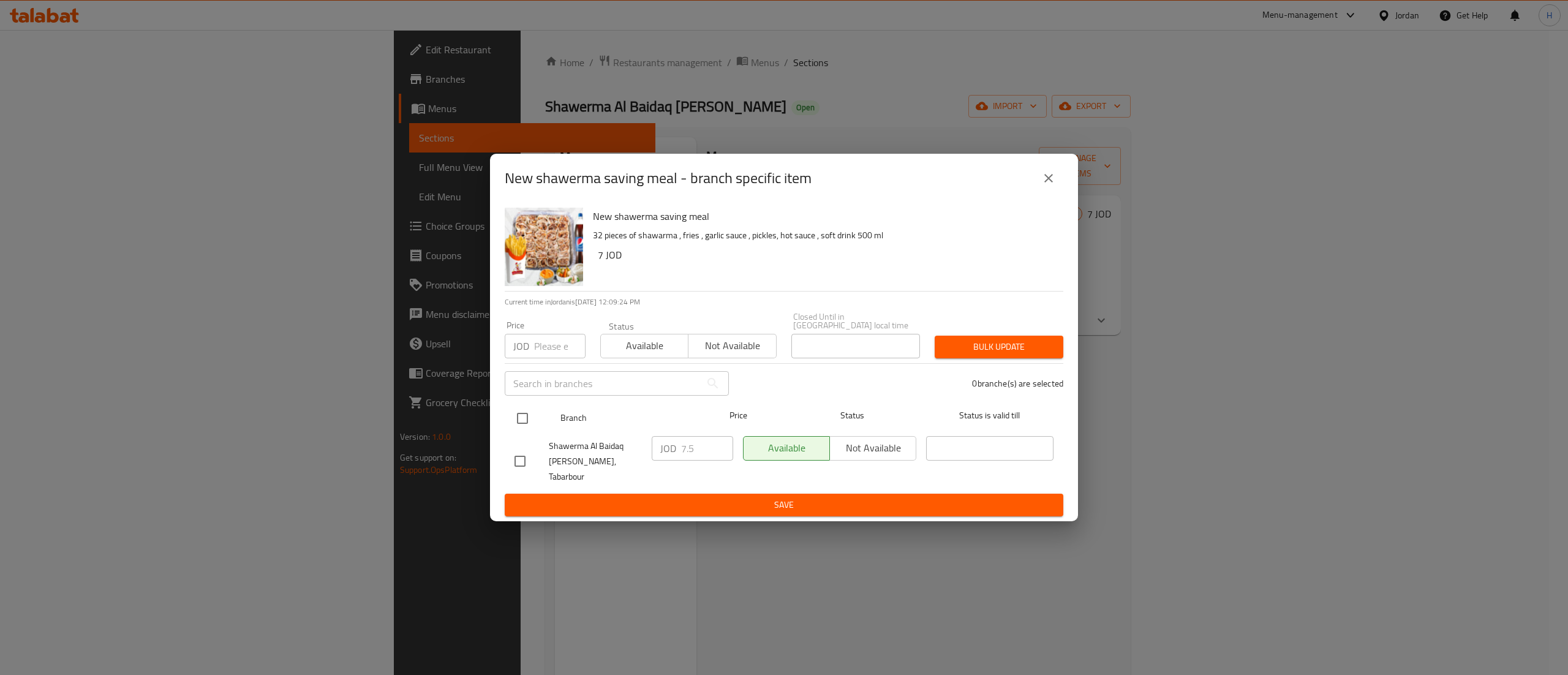
click at [523, 420] on input "checkbox" at bounding box center [523, 419] width 26 height 26
checkbox input "true"
drag, startPoint x: 694, startPoint y: 446, endPoint x: 646, endPoint y: 444, distance: 48.0
click at [646, 444] on div "Shawerma Al Baidaq Al Demashqi, Tabarbour JOD 7.5 ​ Available Not available ​" at bounding box center [784, 462] width 549 height 61
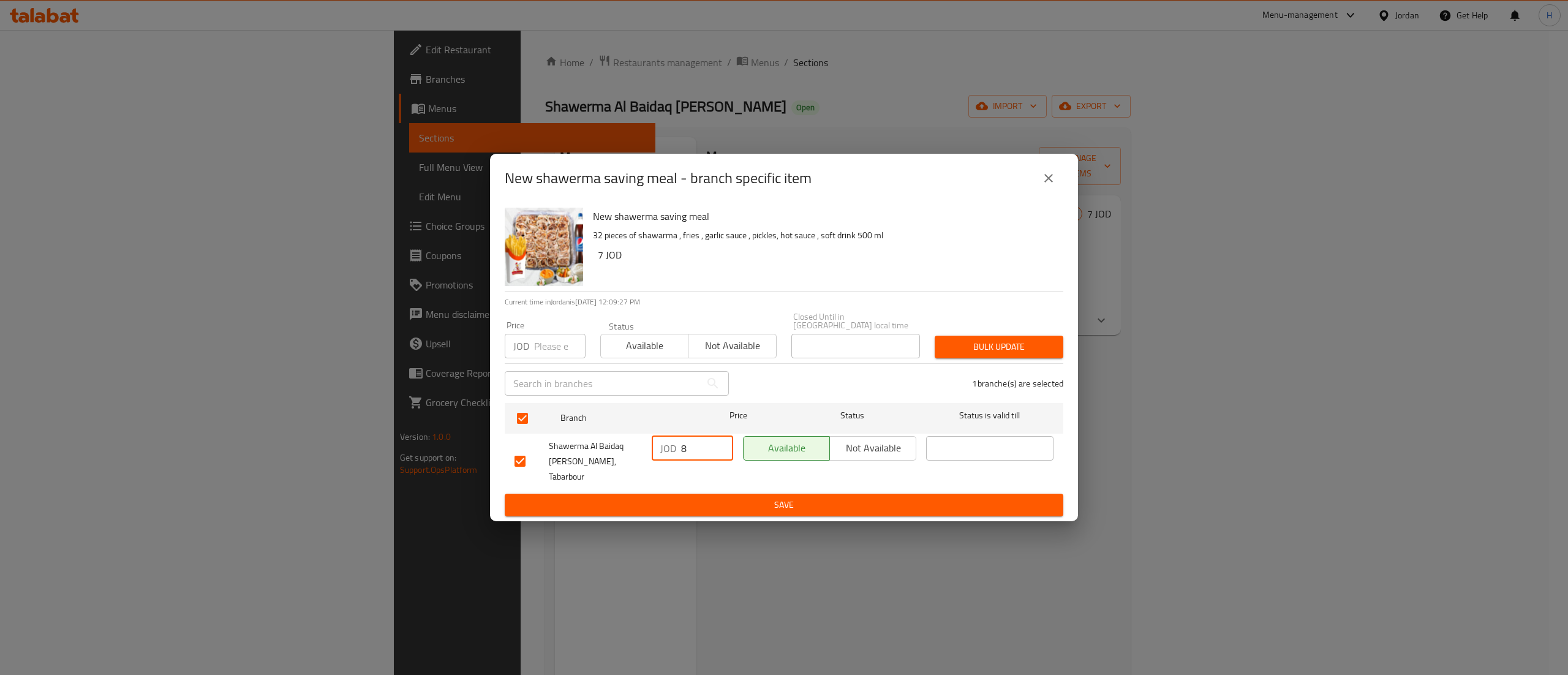
type input "8"
click at [762, 499] on span "Save" at bounding box center [784, 505] width 539 height 16
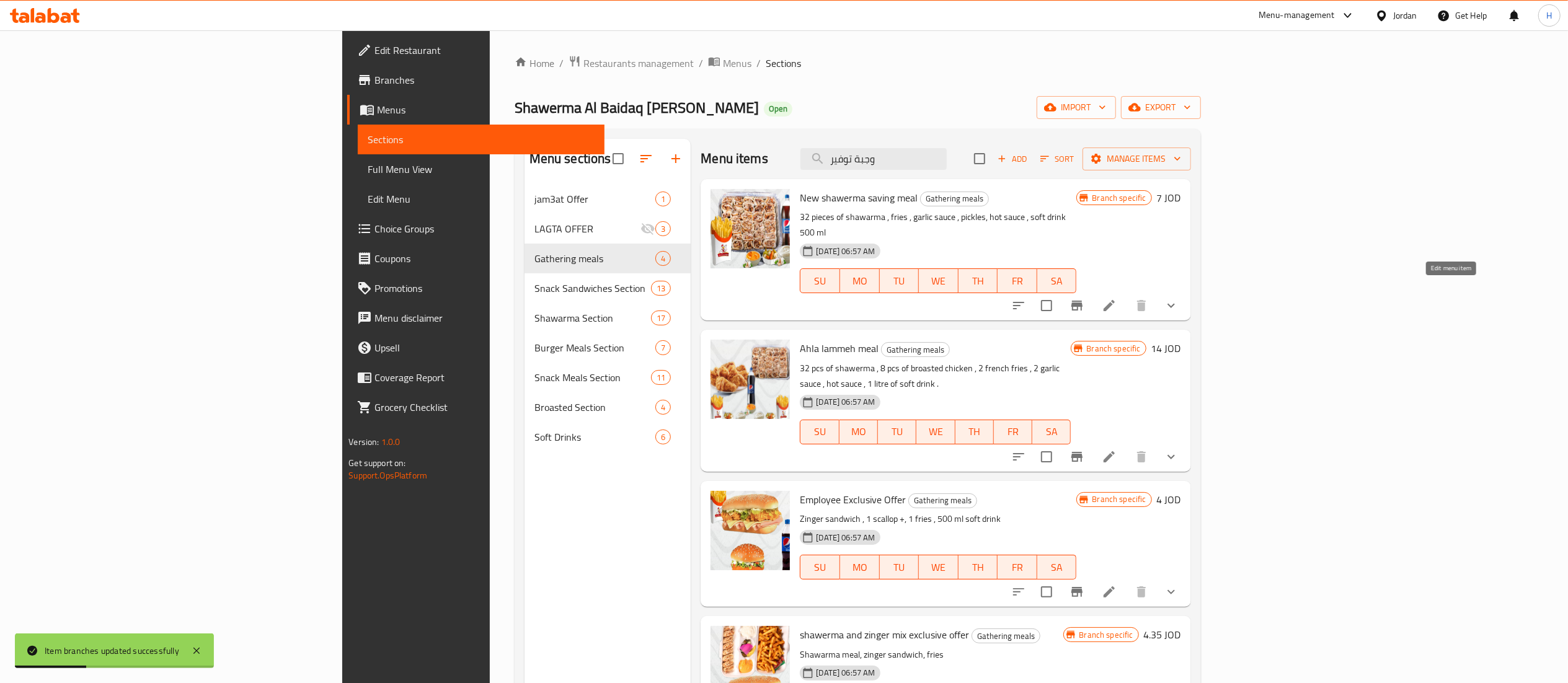
click at [1116, 298] on icon at bounding box center [1109, 306] width 15 height 15
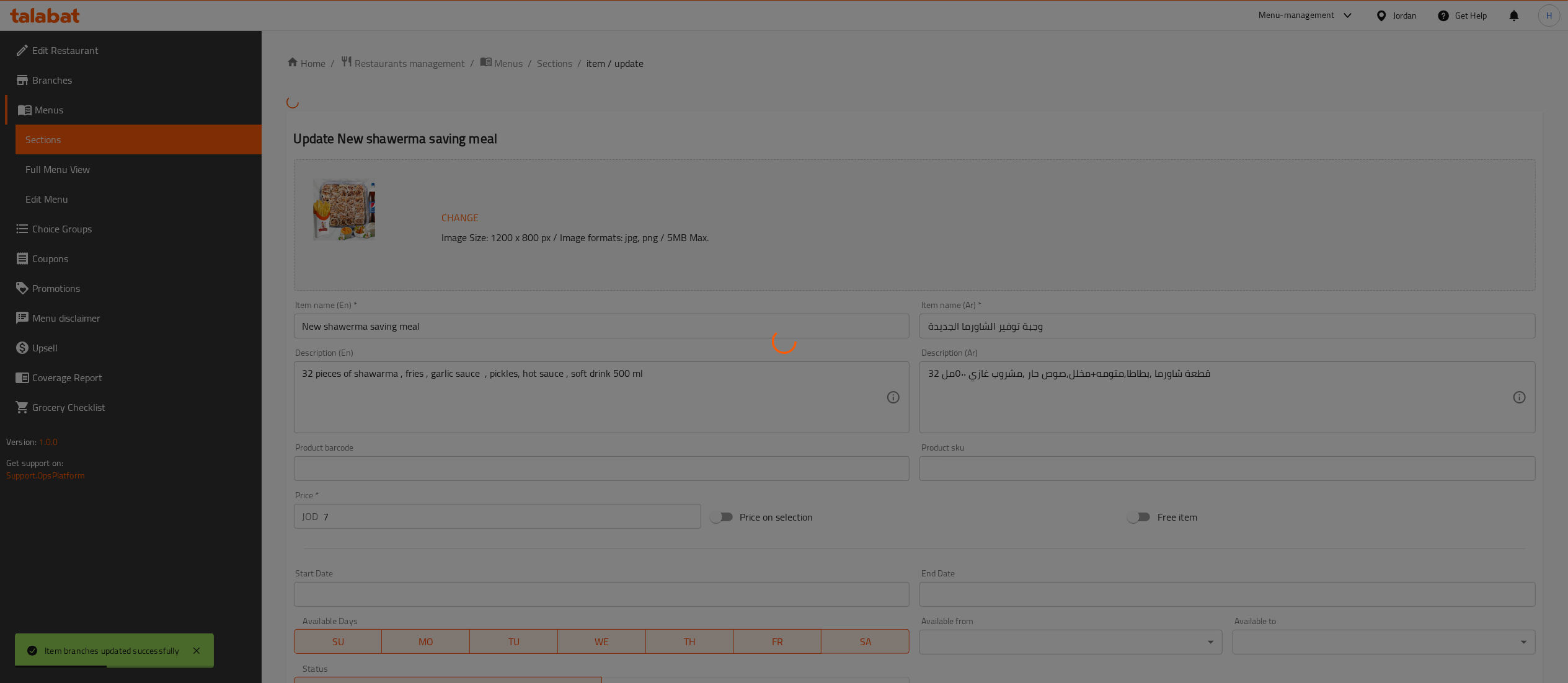
type input "اختيارك من نوع الخبز"
type input "1"
type input "اختيارك من المشروب الغازي :"
type input "1"
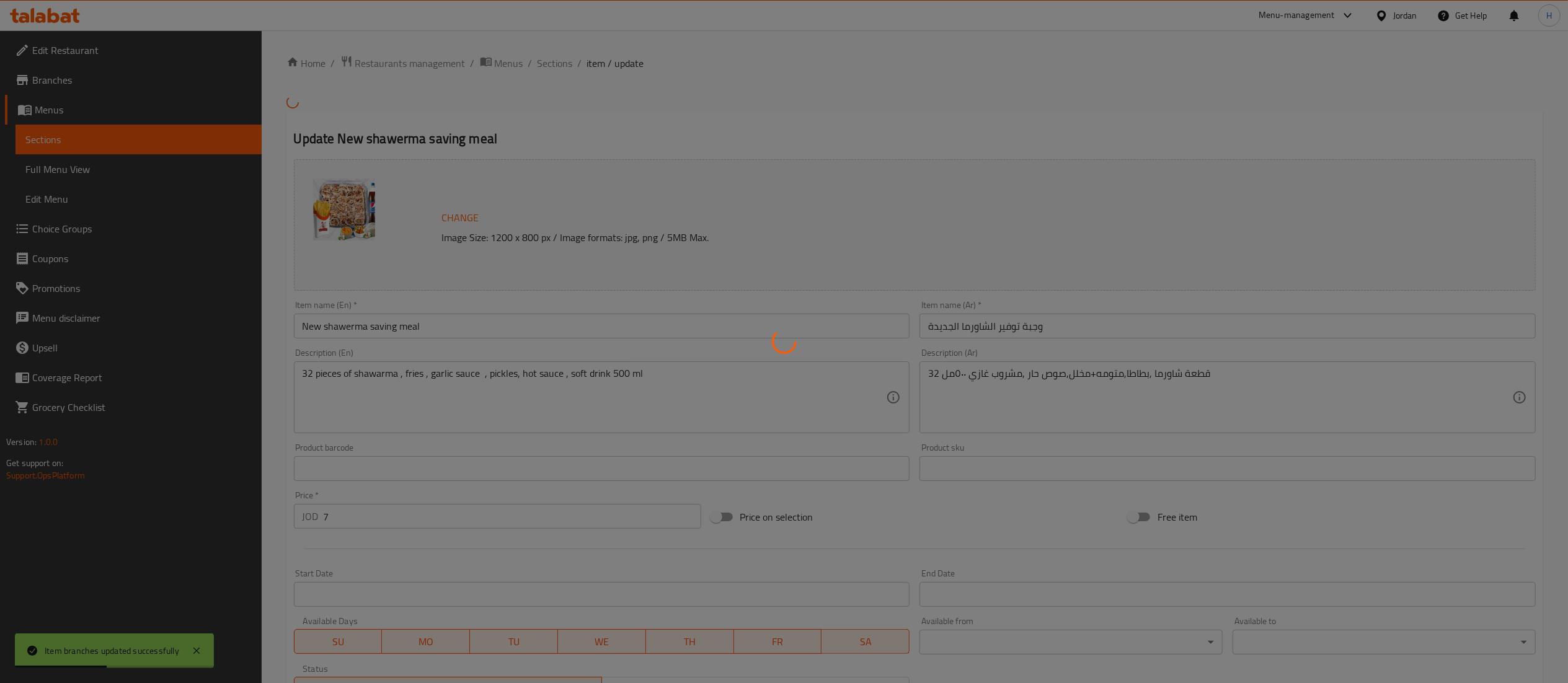
type input "1"
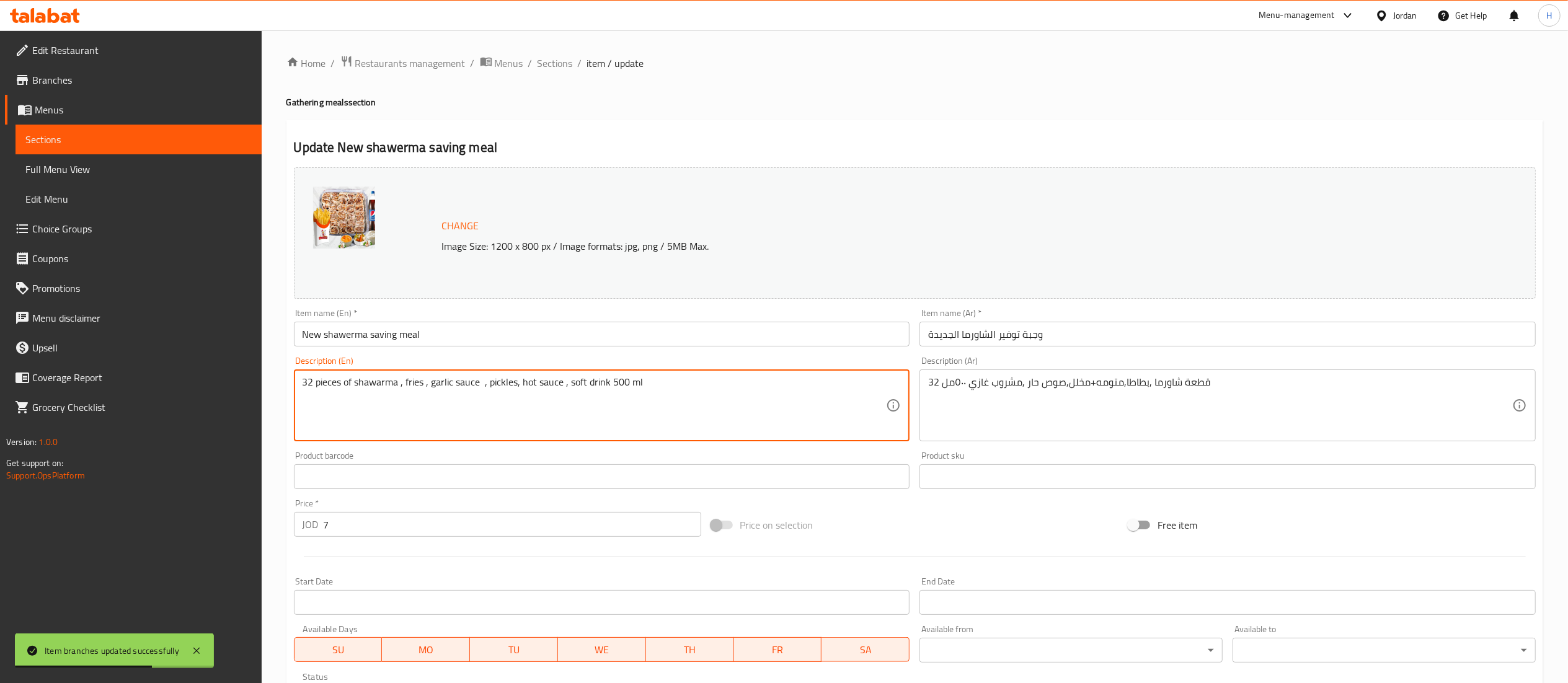
drag, startPoint x: 645, startPoint y: 376, endPoint x: 608, endPoint y: 383, distance: 37.7
type textarea "32 pieces of shawarma , fries , garlic sauce , pickles, hot sauce , soft drink …"
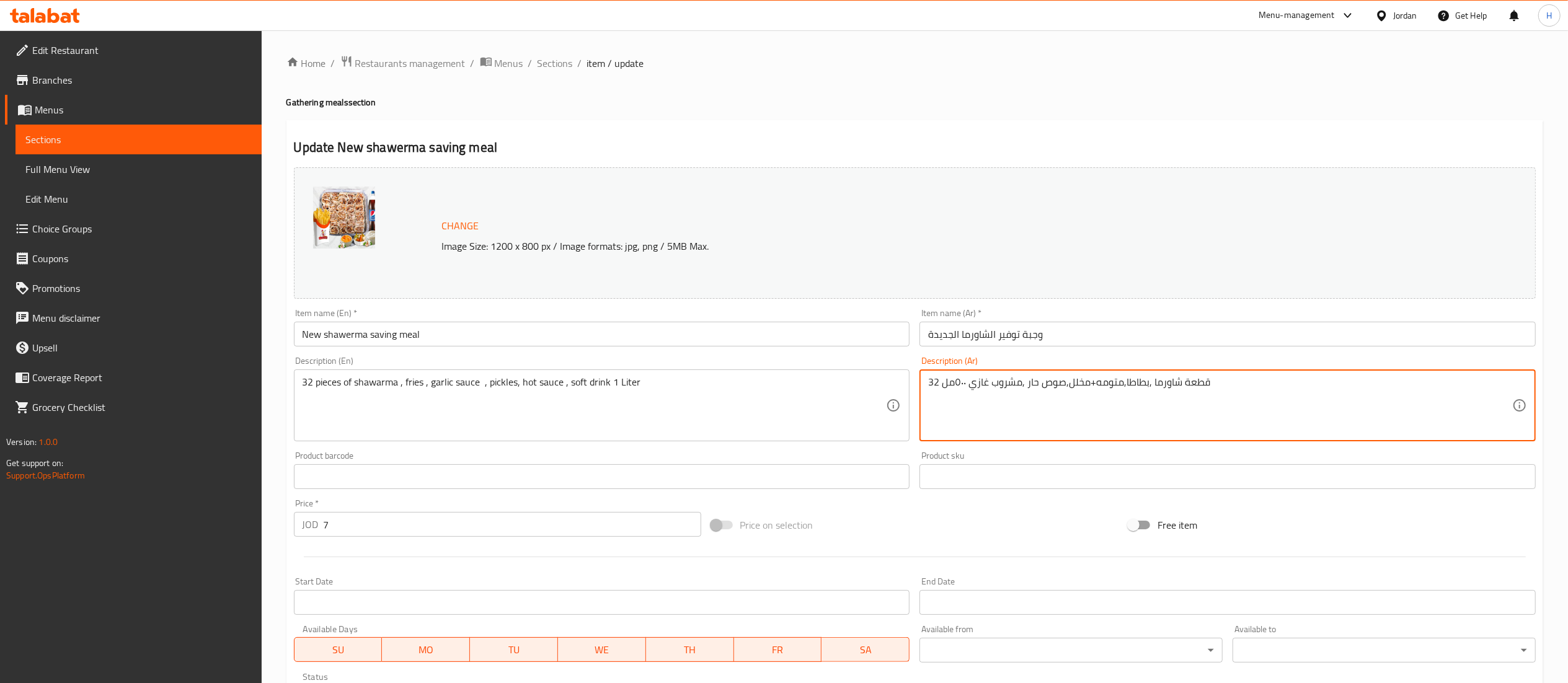
drag, startPoint x: 966, startPoint y: 381, endPoint x: 947, endPoint y: 385, distance: 19.4
click at [946, 385] on textarea "32 قطعة شاورما ,بطاطا,متومه+مخلل,صوص حار ,مشروب غازي ٥٠٠مل" at bounding box center [1220, 406] width 584 height 59
drag, startPoint x: 941, startPoint y: 385, endPoint x: 955, endPoint y: 387, distance: 14.1
click at [955, 387] on textarea "32 قطعة شاورما ,بطاطا,متومه+مخلل,صوص حار ,مشروب غازي ٥٠٠مل" at bounding box center [1220, 406] width 584 height 59
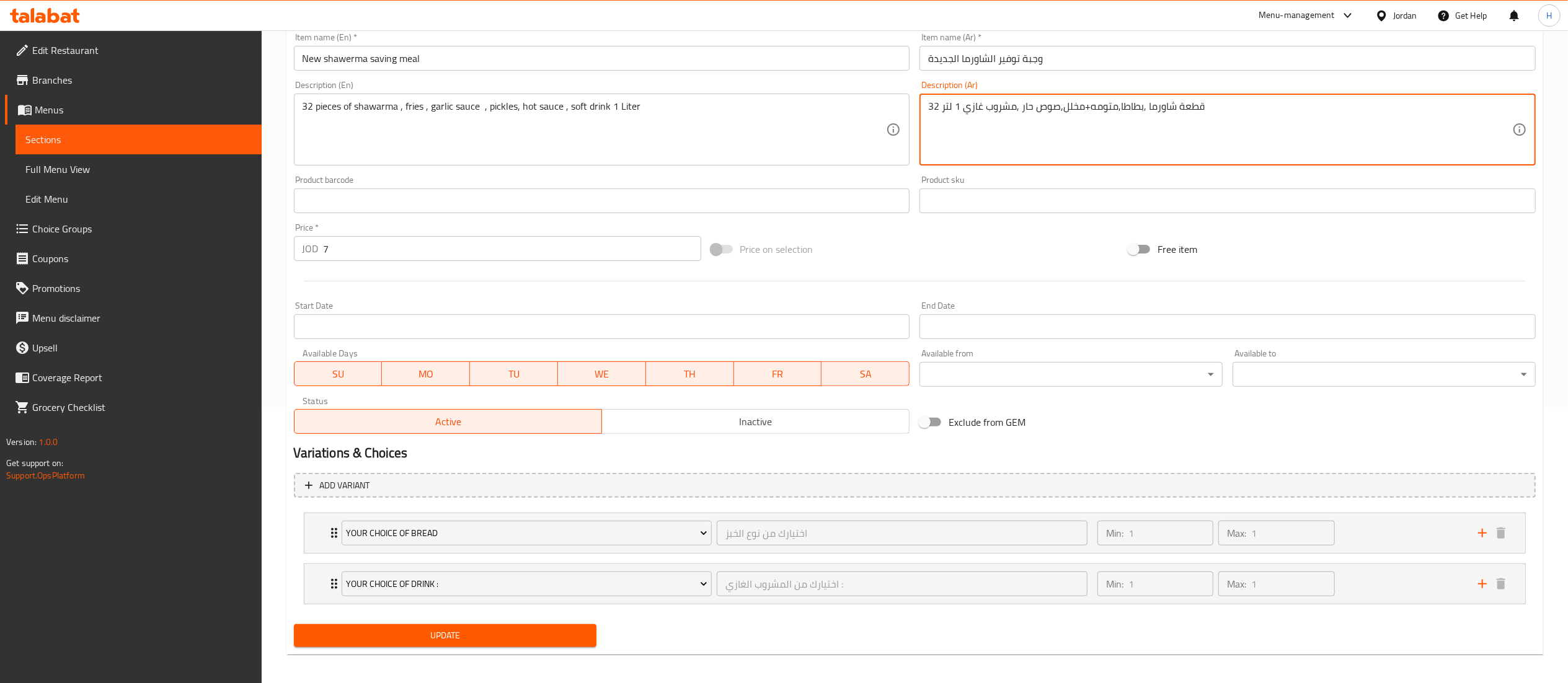
scroll to position [283, 0]
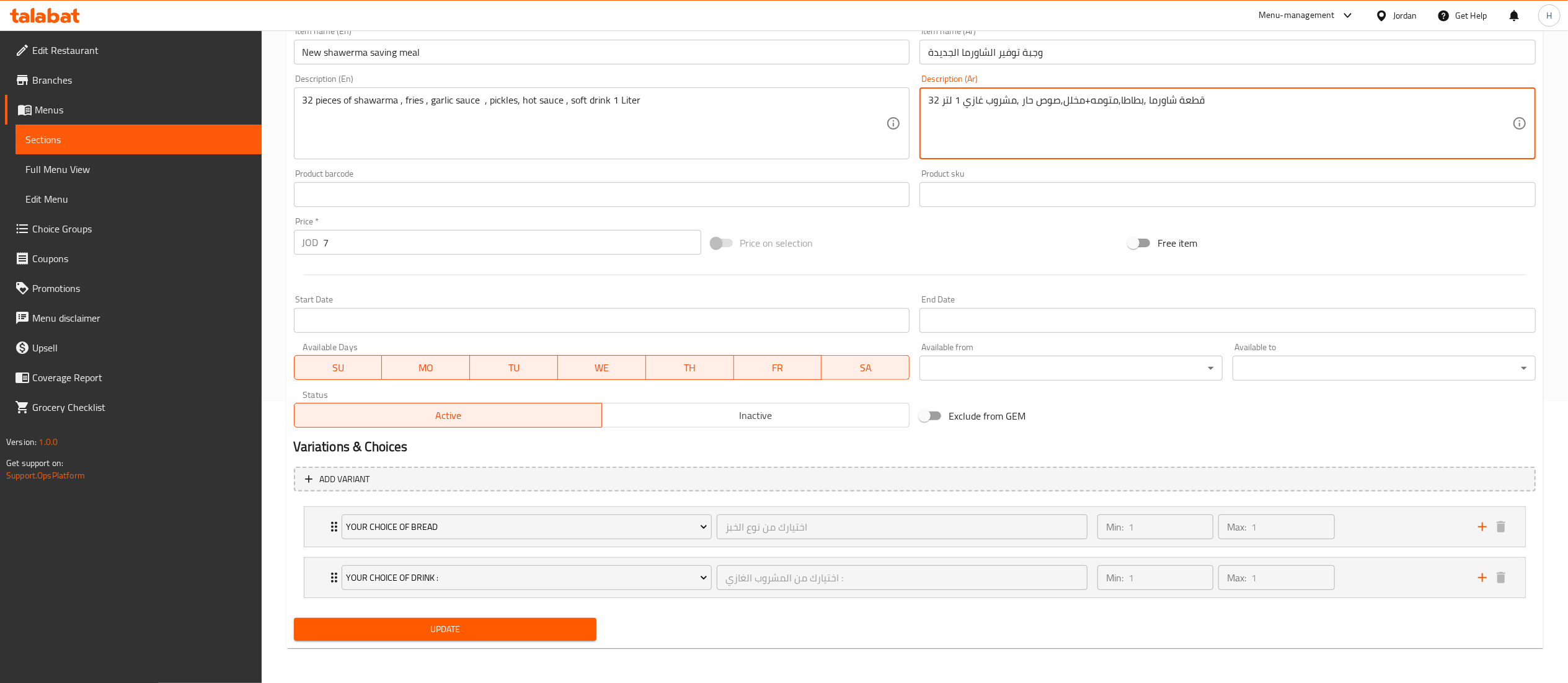
type textarea "32 قطعة شاورما ,بطاطا,متومه+مخلل,صوص حار ,مشروب غازي 1 لتر"
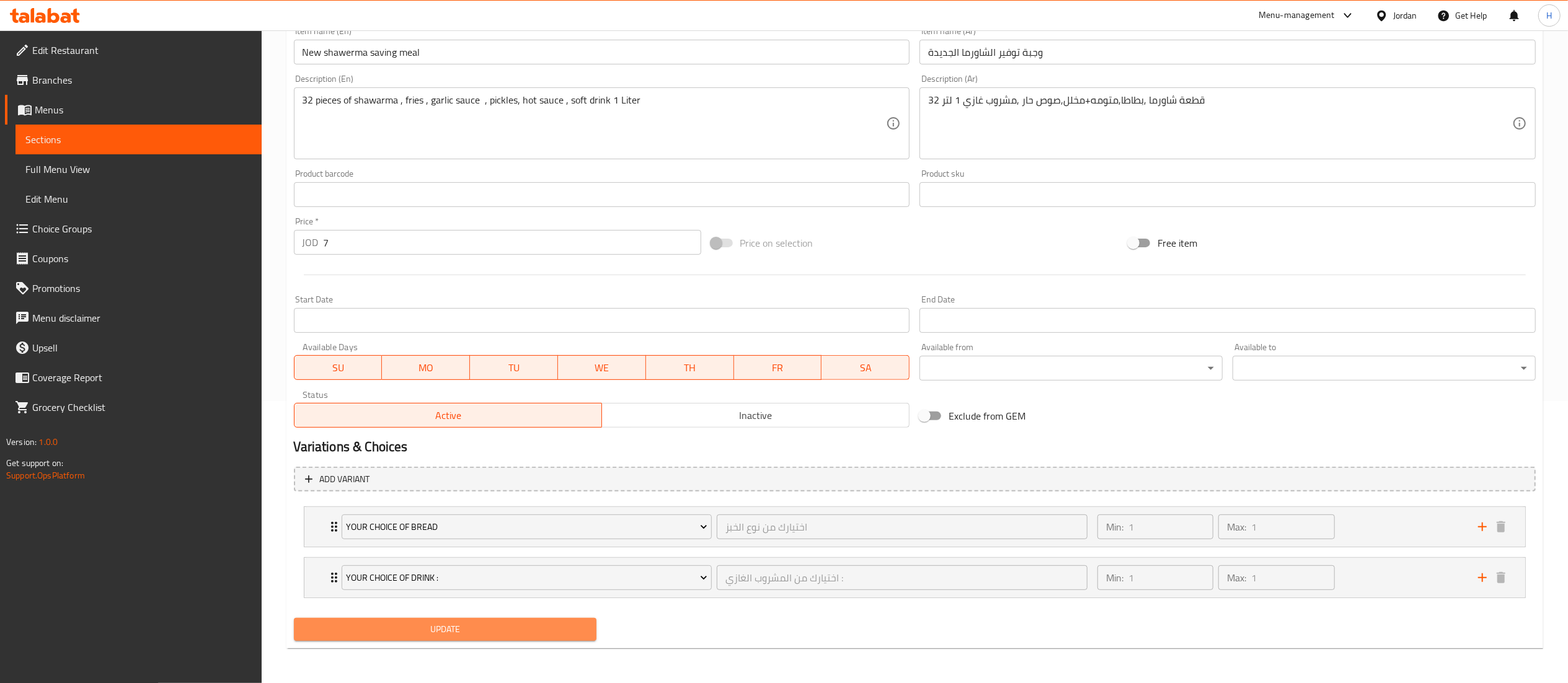
click at [479, 636] on span "Update" at bounding box center [446, 630] width 283 height 16
click at [419, 632] on span "Update" at bounding box center [446, 630] width 283 height 16
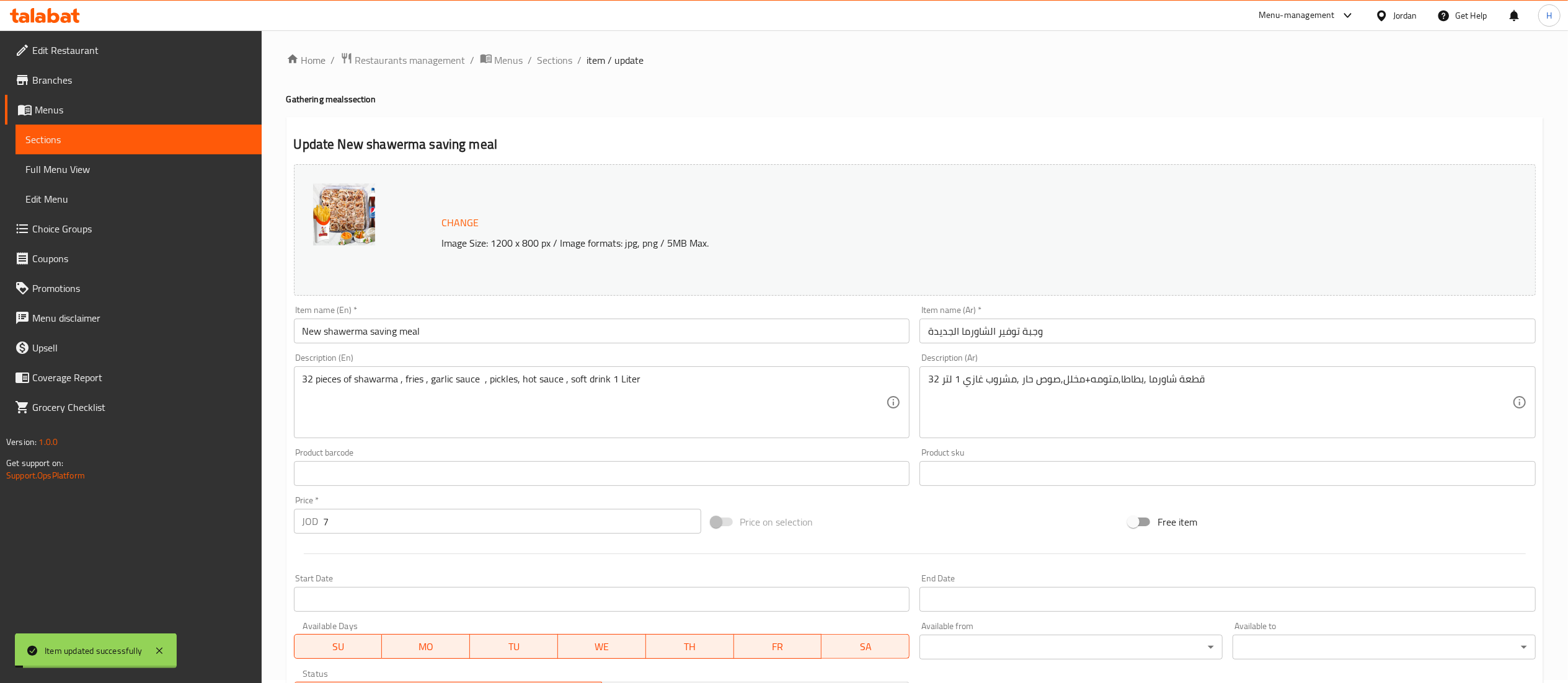
scroll to position [0, 0]
click at [558, 63] on span "Sections" at bounding box center [555, 64] width 36 height 15
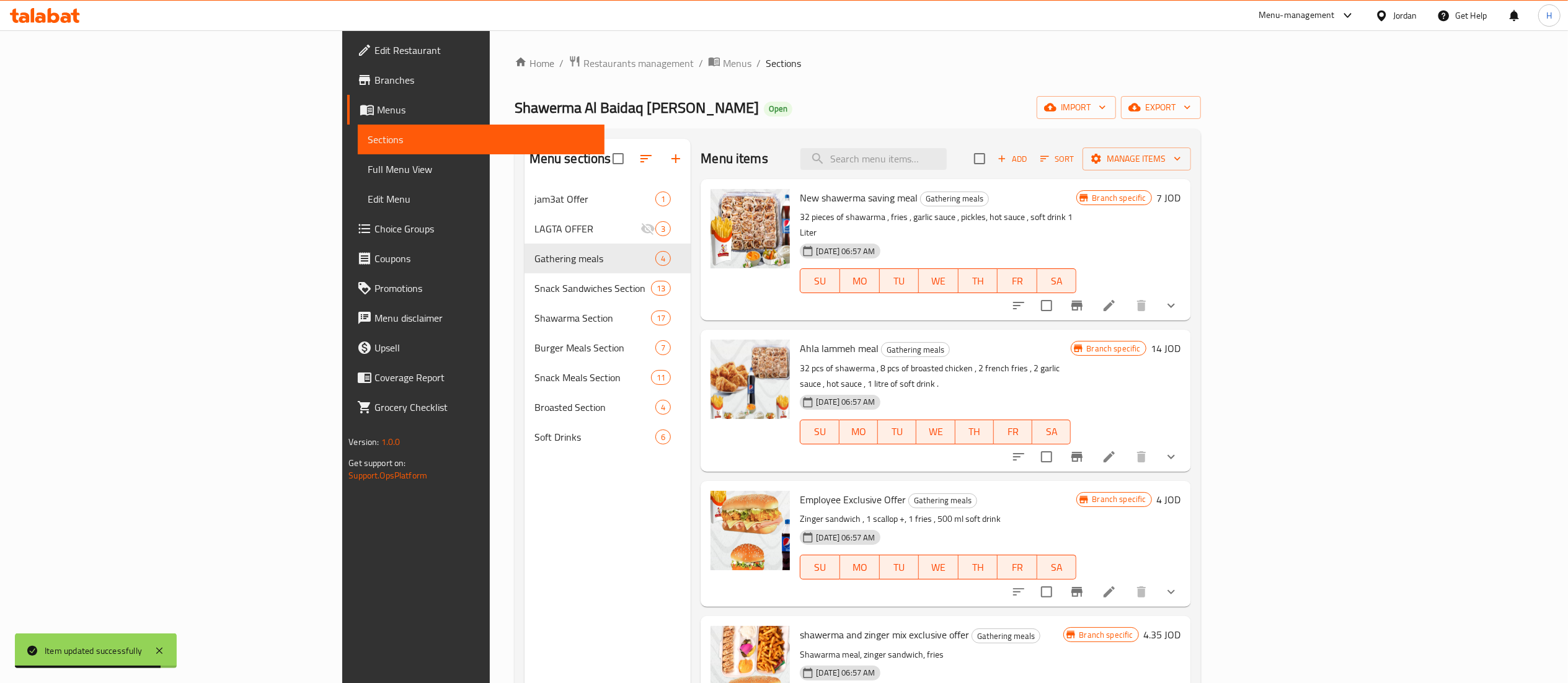
click at [1201, 86] on div "Home / Restaurants management / Menus / Sections Shawerma Al Baidaq Al Demashqi…" at bounding box center [858, 443] width 686 height 777
click at [1116, 584] on icon at bounding box center [1109, 592] width 15 height 15
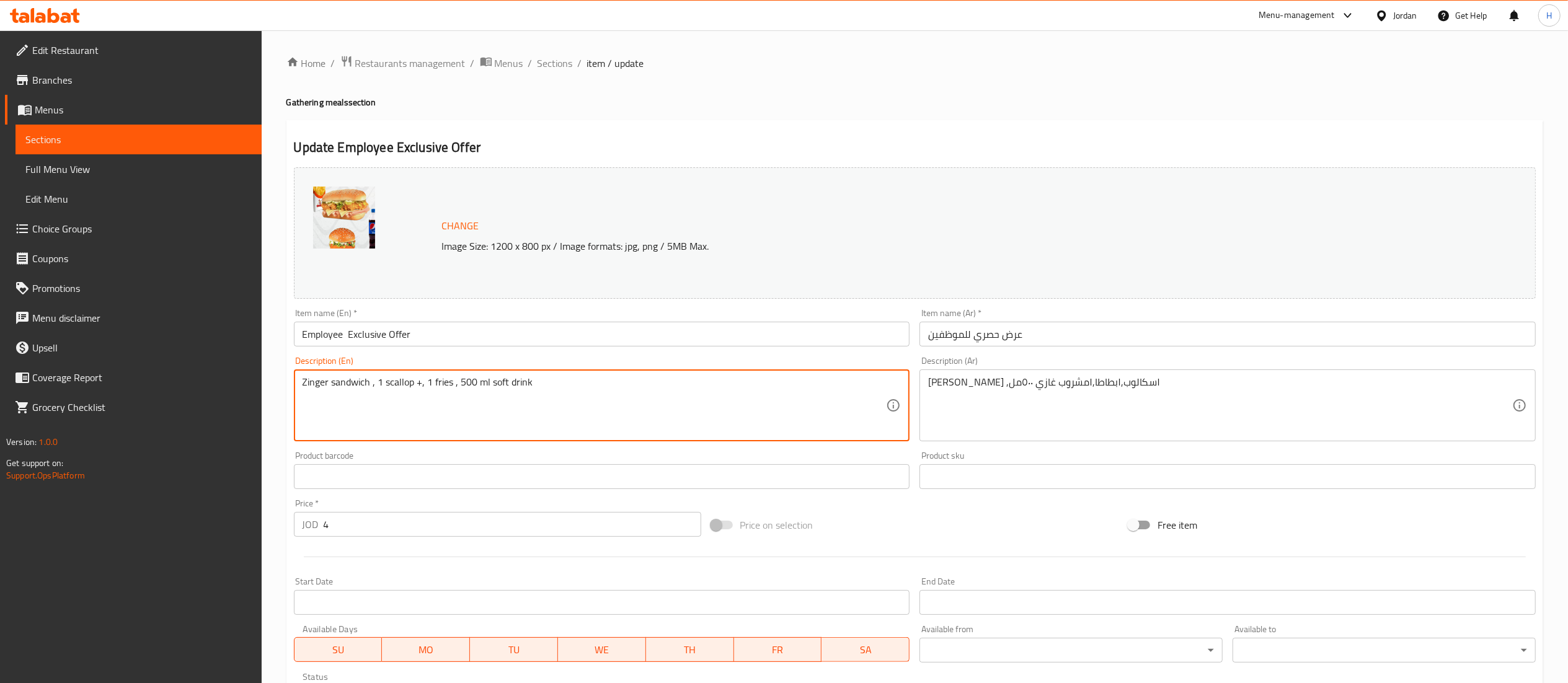
click at [462, 381] on textarea "Zinger sandwich , 1 scallop +, 1 fries , 500 ml soft drink" at bounding box center [594, 406] width 584 height 59
type textarea "Zinger sandwich , 1 scallop +, 1 fries , 250 ml soft drink"
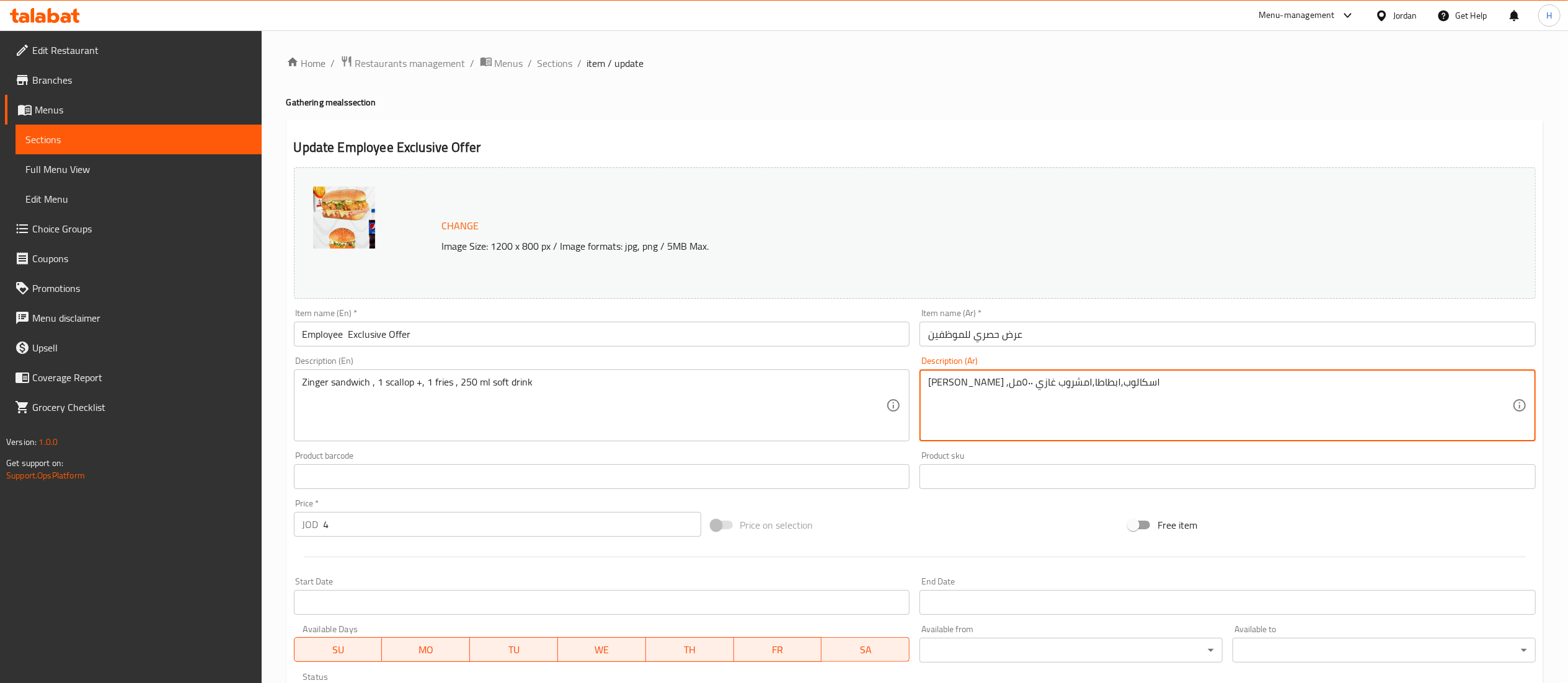
drag, startPoint x: 941, startPoint y: 385, endPoint x: 952, endPoint y: 385, distance: 11.0
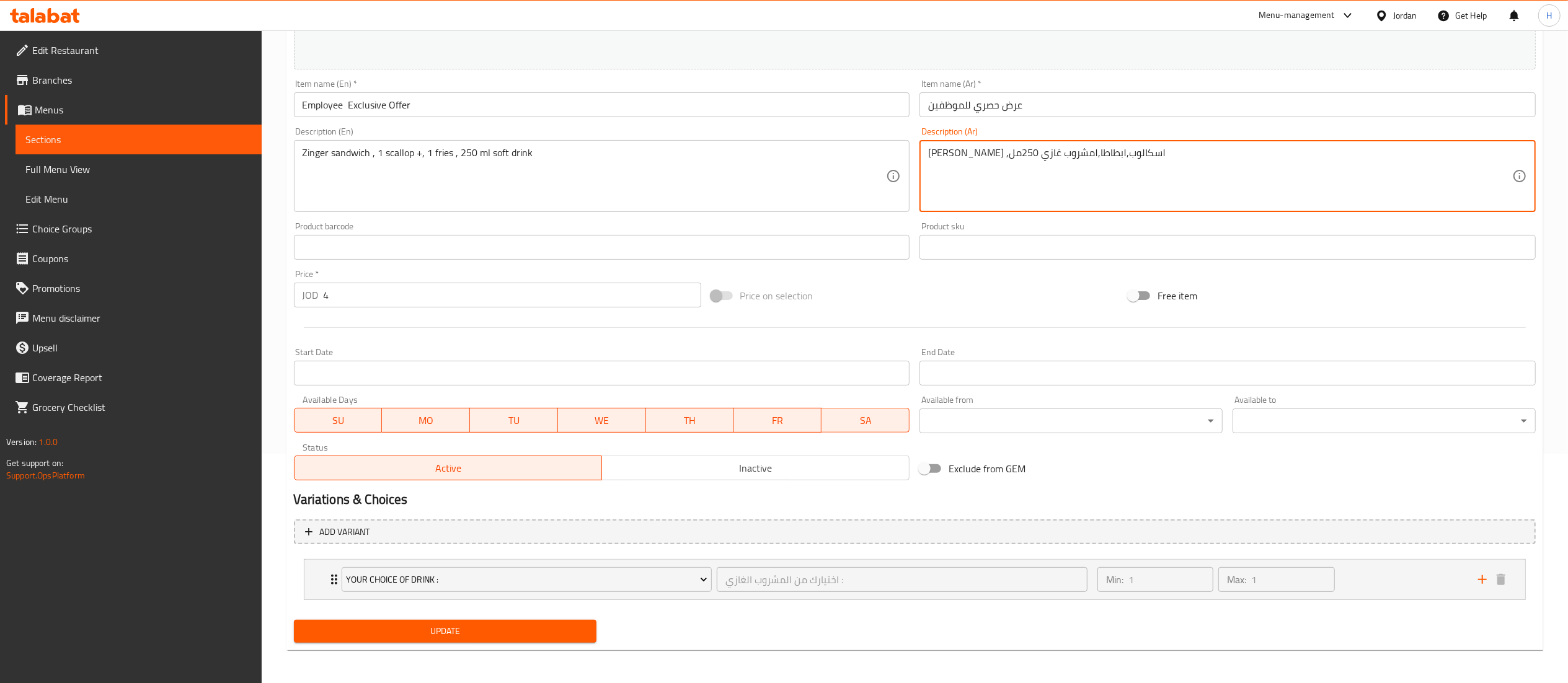
scroll to position [231, 0]
type textarea "ساندوش زنجر ,١سكالوب,١بطاطا,١مشروب غازي 250مل"
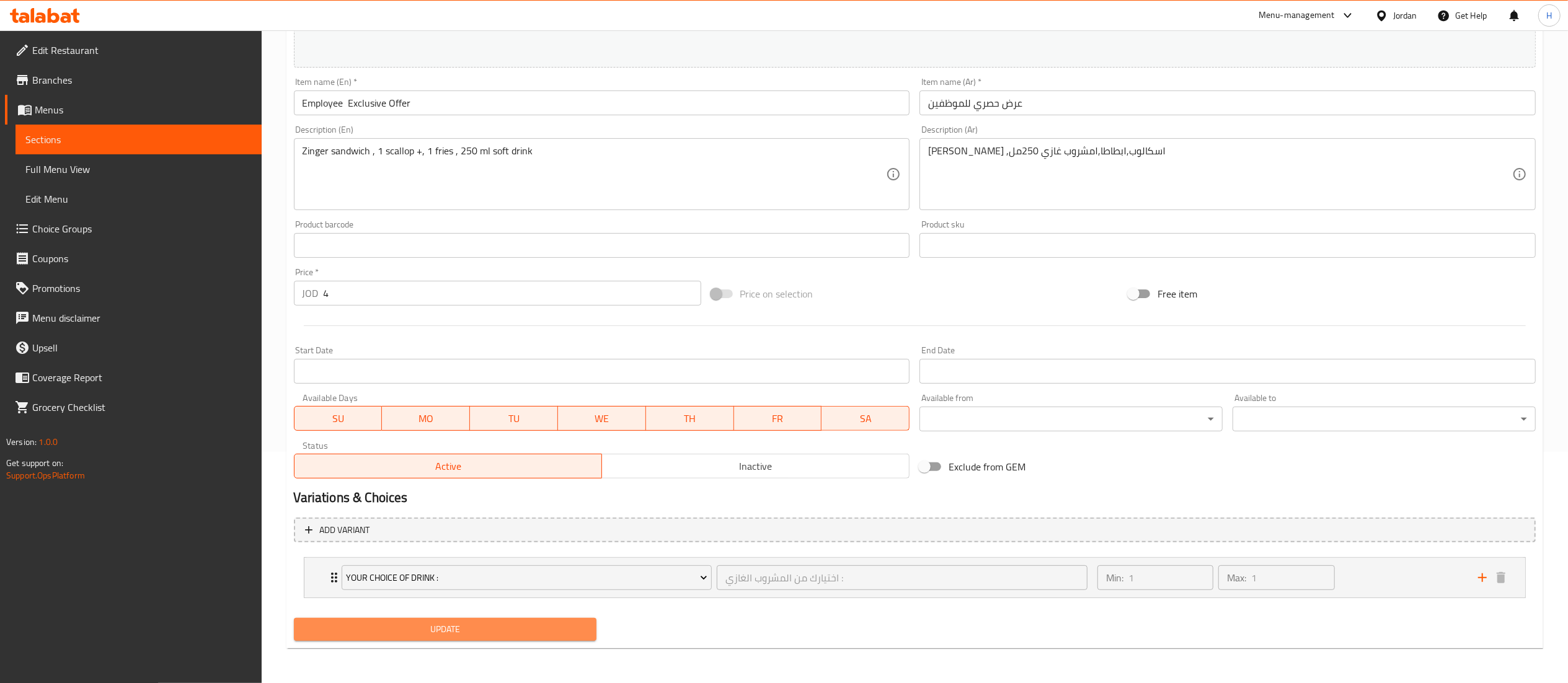
click at [439, 632] on span "Update" at bounding box center [446, 630] width 283 height 16
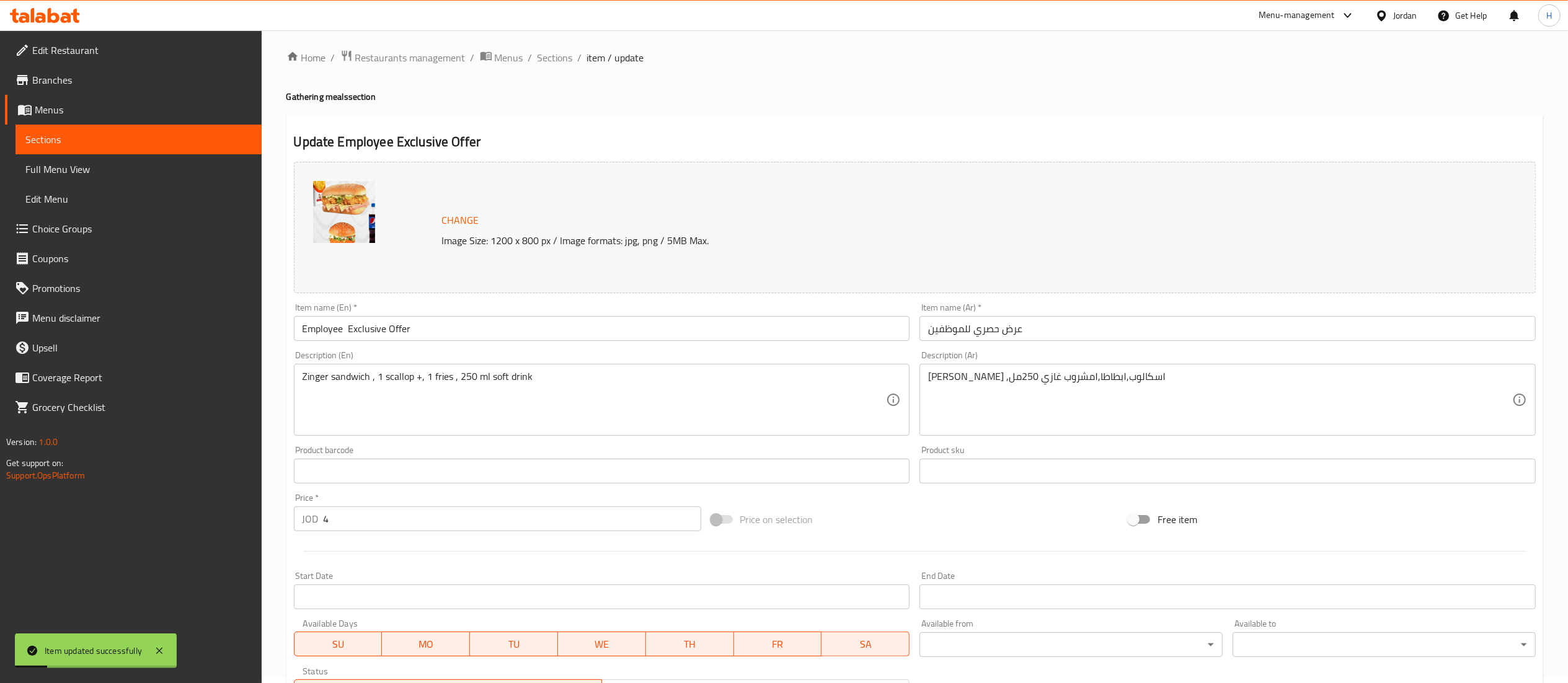
scroll to position [0, 0]
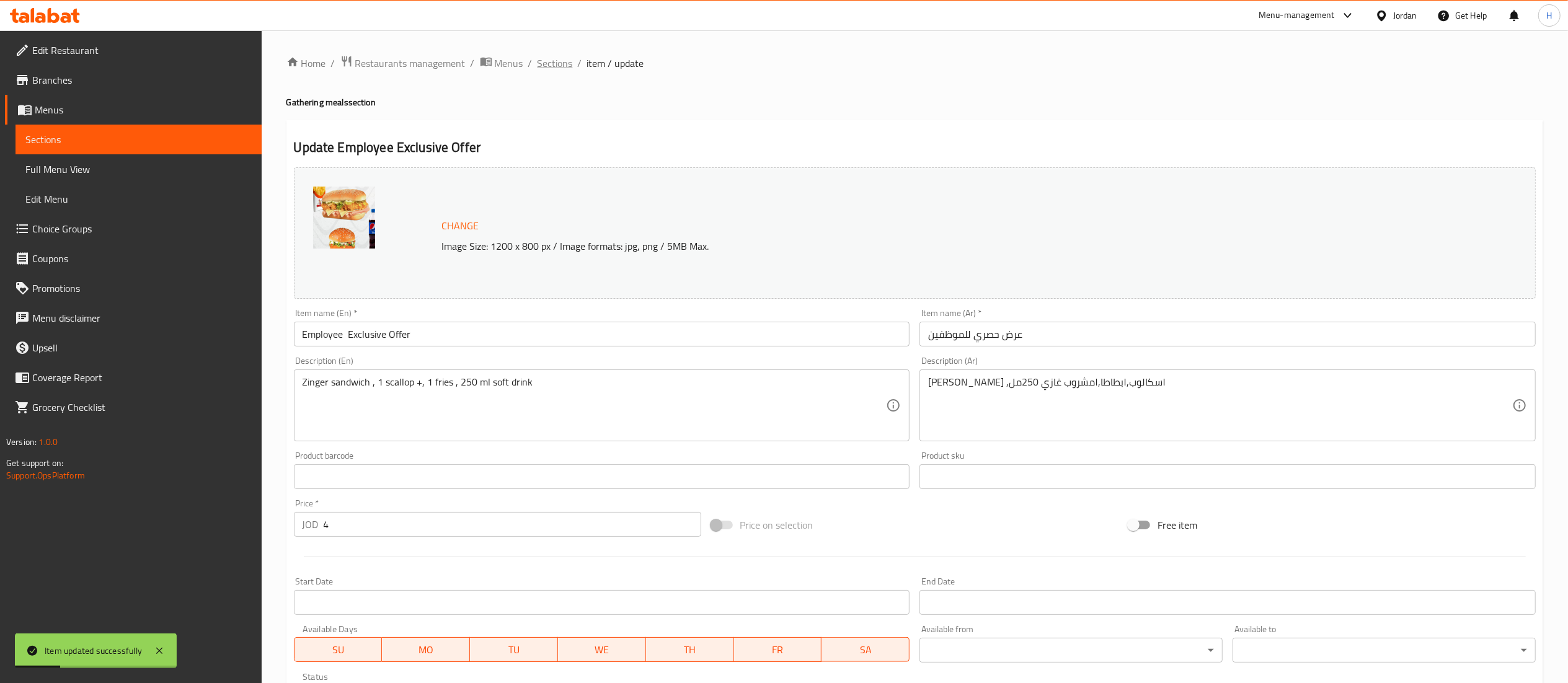
click at [563, 64] on span "Sections" at bounding box center [555, 64] width 36 height 15
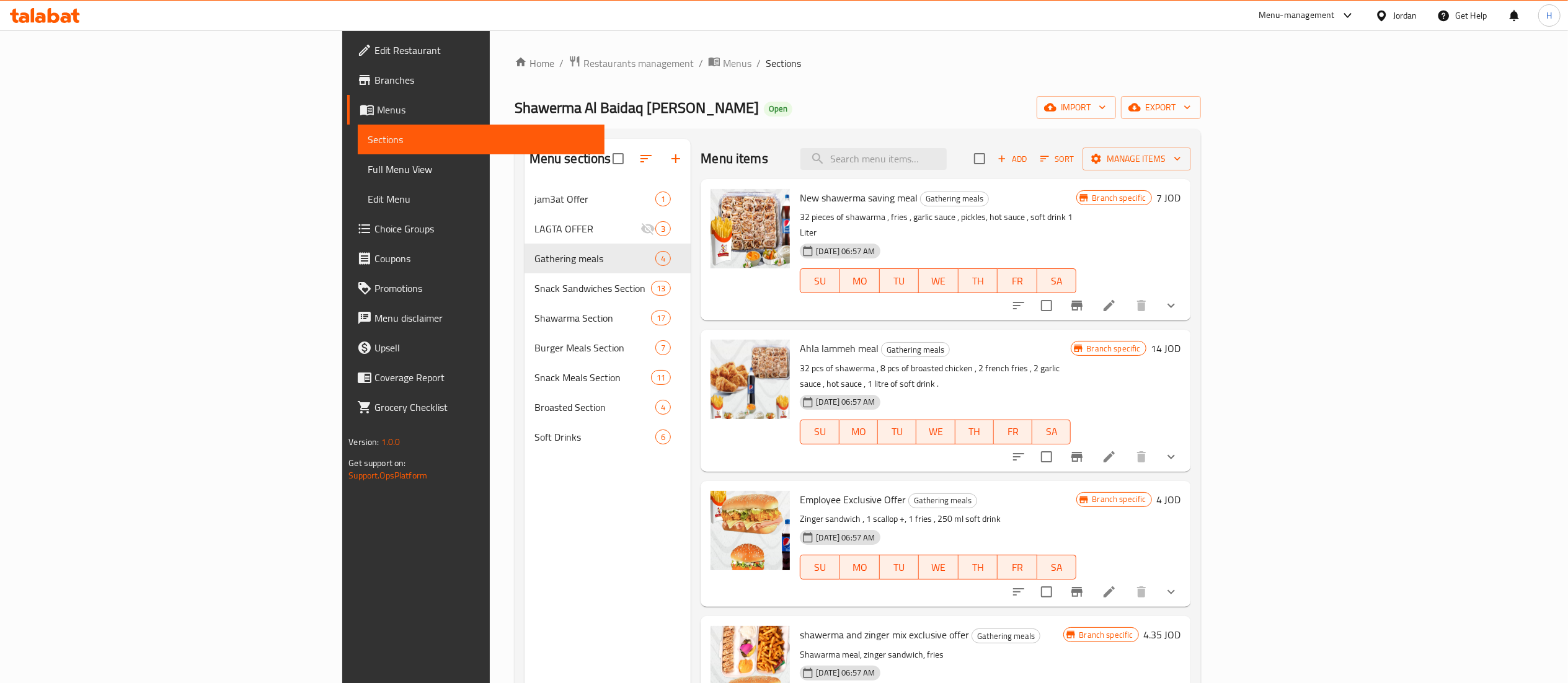
click at [1190, 616] on div "shawerma and zinger mix exclusive offer Gathering meals Shawarma meal, zinger s…" at bounding box center [946, 679] width 490 height 126
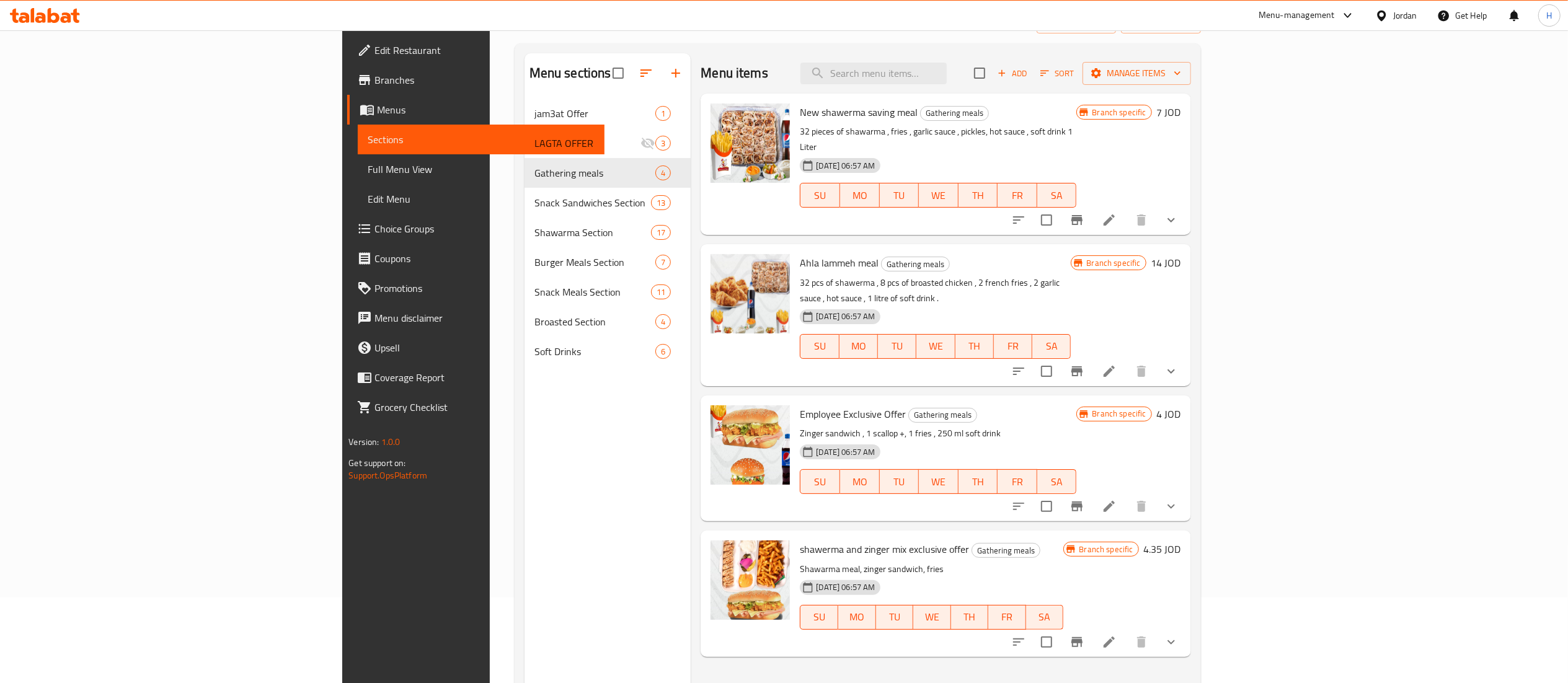
scroll to position [124, 0]
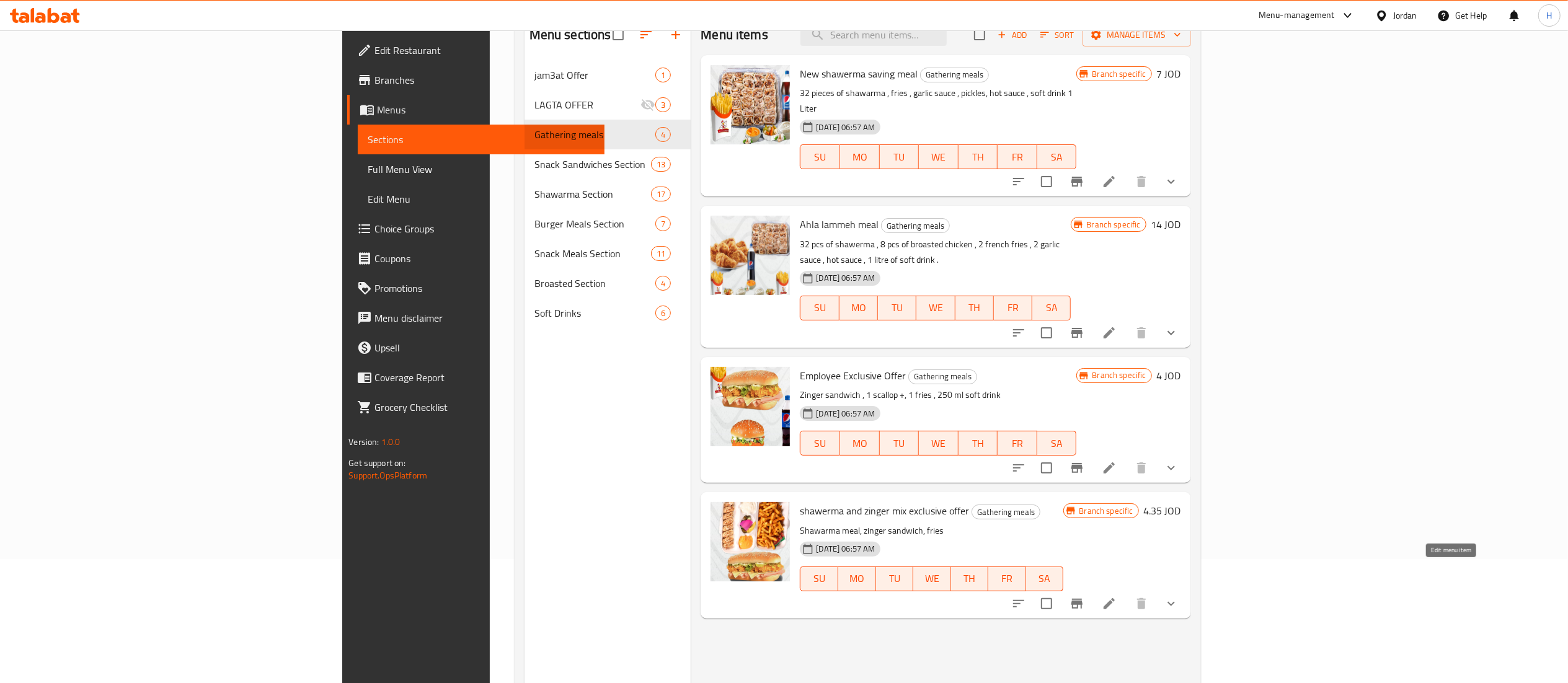
click at [1116, 596] on icon at bounding box center [1109, 604] width 15 height 15
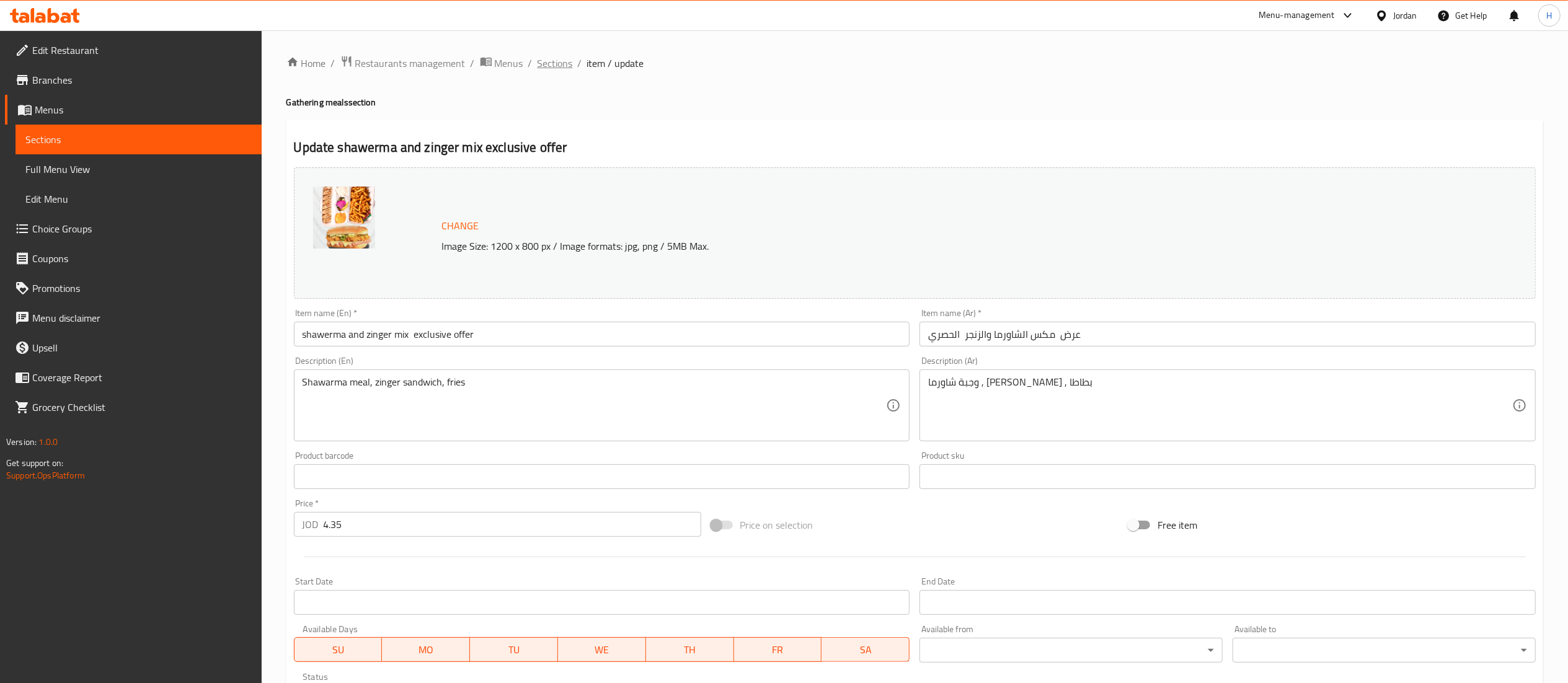
click at [550, 66] on span "Sections" at bounding box center [555, 64] width 36 height 15
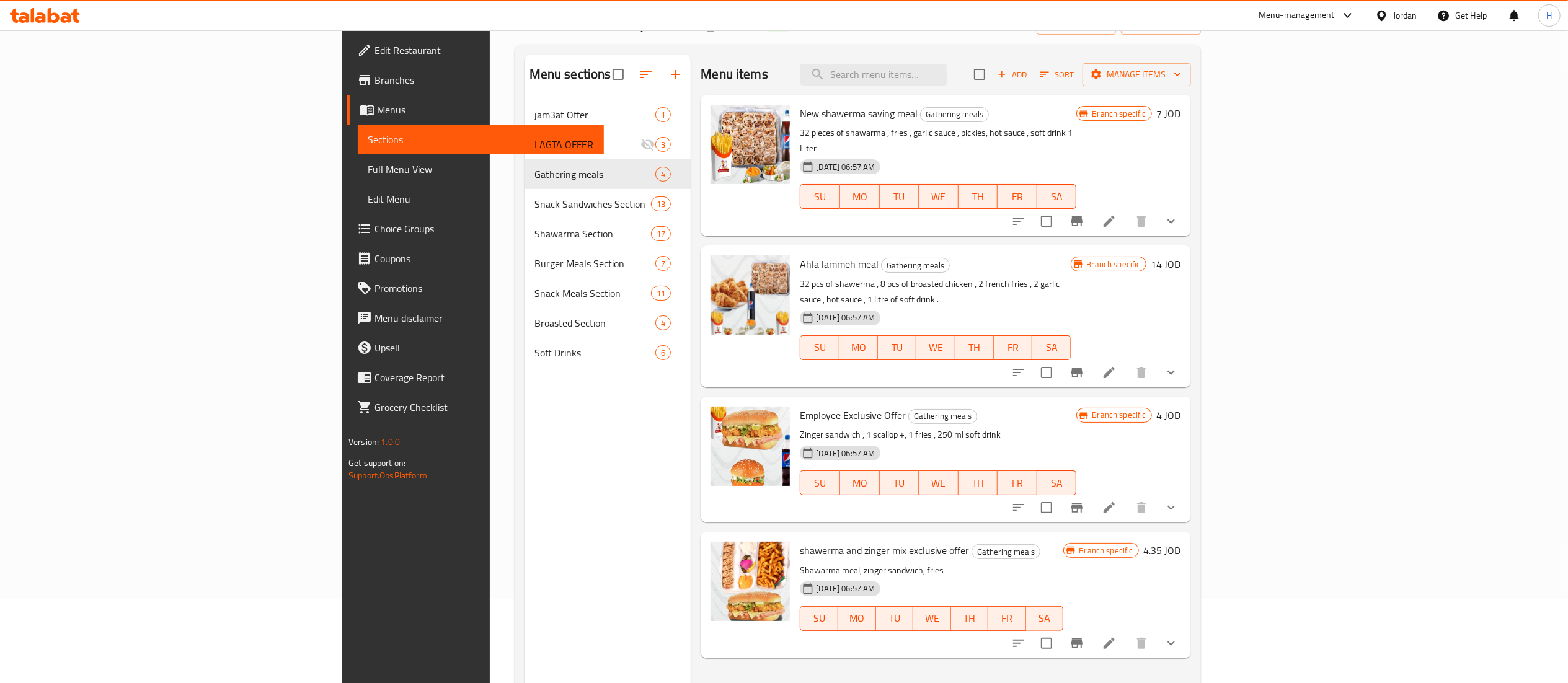
scroll to position [175, 0]
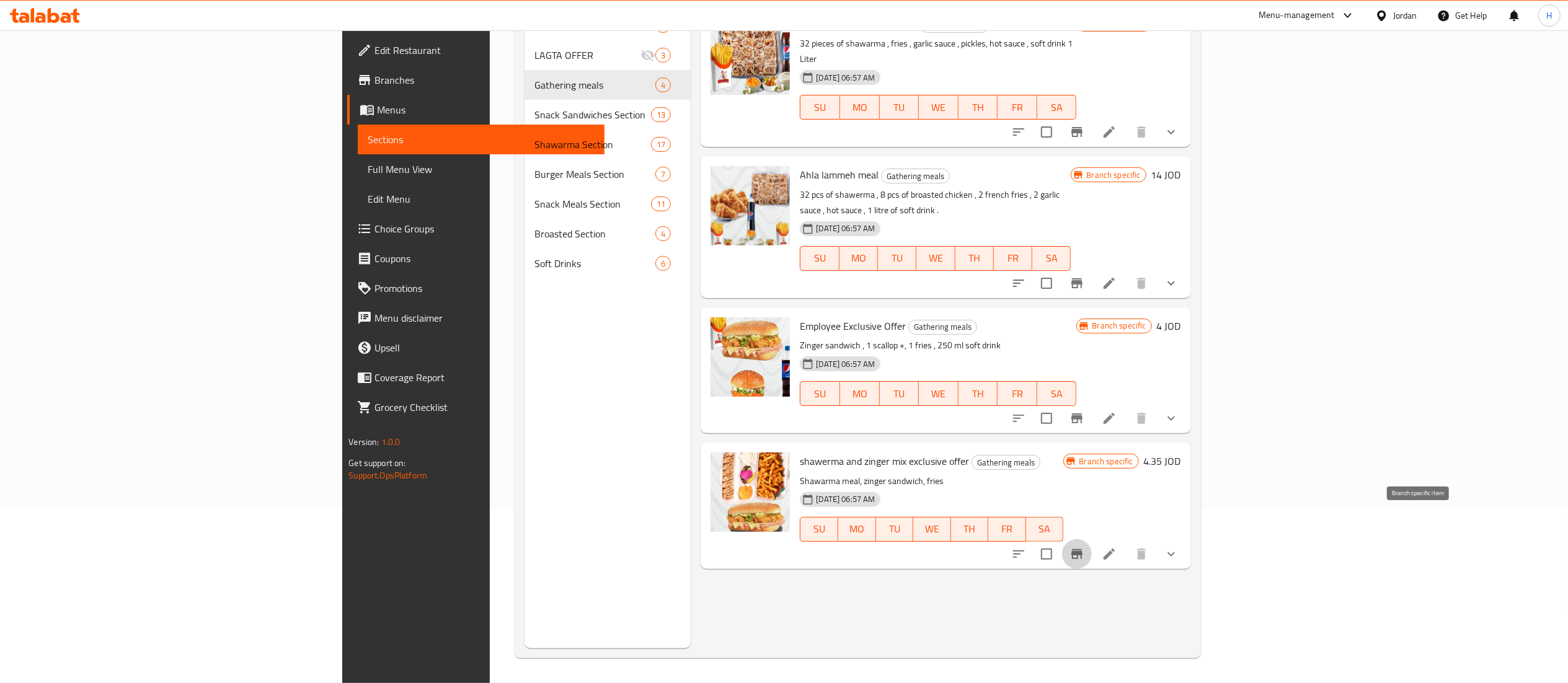
click at [1084, 547] on icon "Branch-specific-item" at bounding box center [1077, 554] width 15 height 15
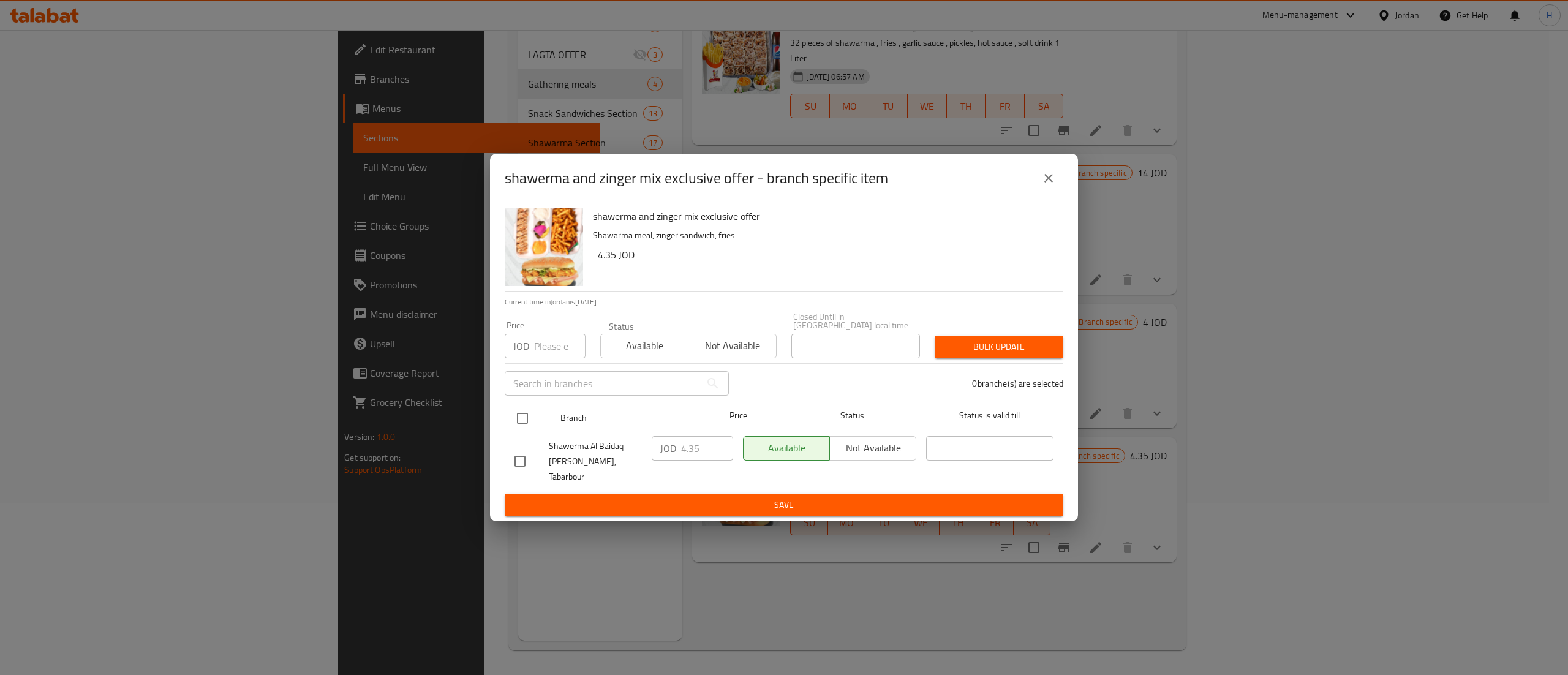
click at [519, 421] on input "checkbox" at bounding box center [523, 419] width 26 height 26
checkbox input "true"
click at [707, 450] on input "4.35" at bounding box center [707, 448] width 52 height 24
type input "4.6"
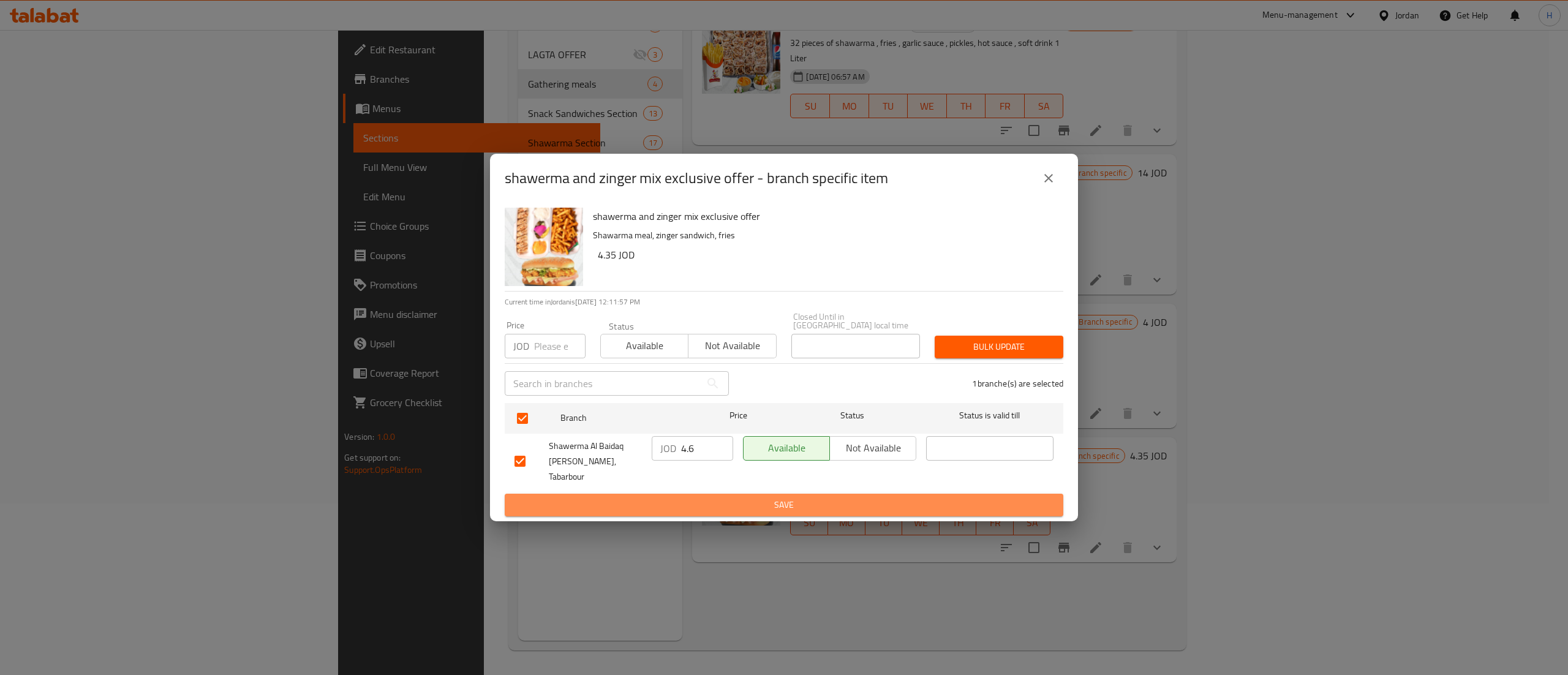
click at [705, 498] on span "Save" at bounding box center [784, 505] width 539 height 16
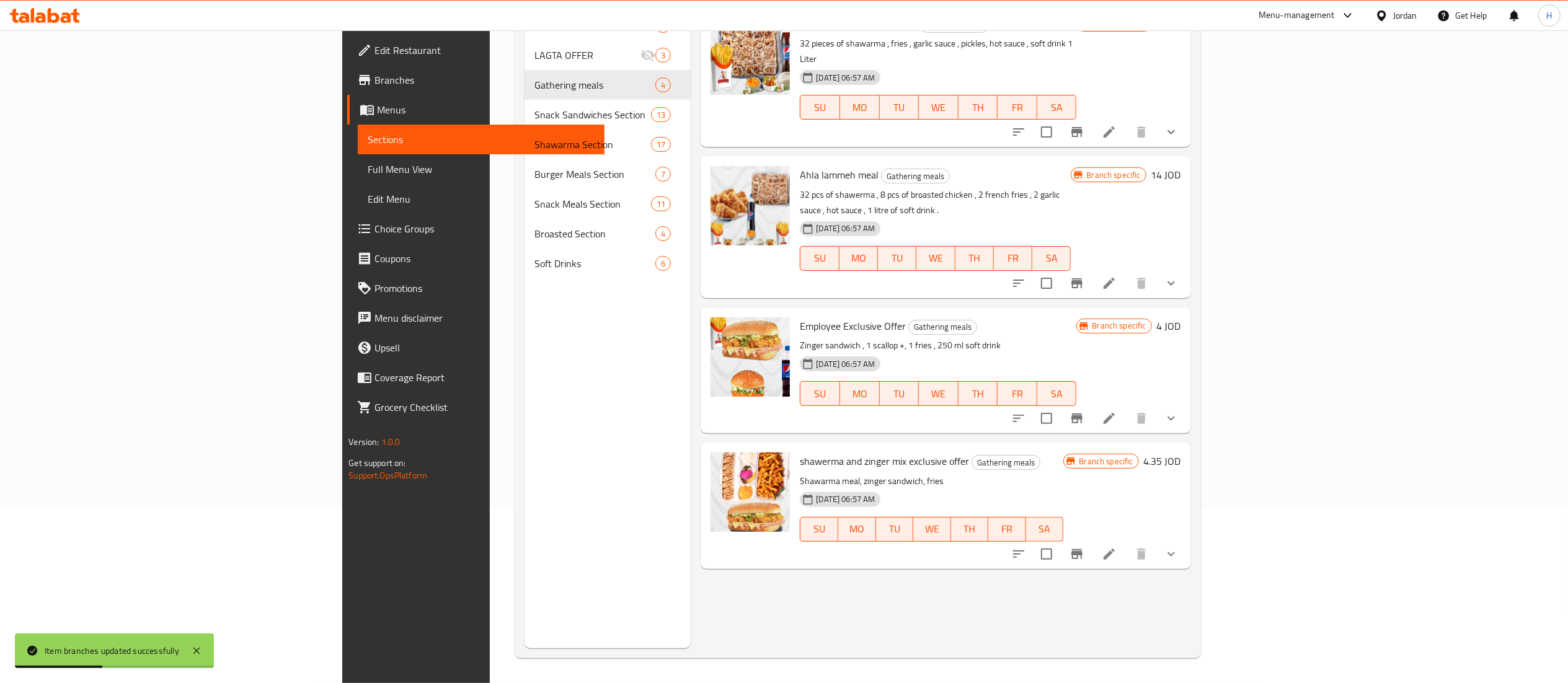
drag, startPoint x: 1278, startPoint y: 49, endPoint x: 1231, endPoint y: 75, distance: 53.7
click at [1081, 65] on div "18-06-2025 06:57 AM SU MO TU WE TH FR SA" at bounding box center [938, 99] width 286 height 67
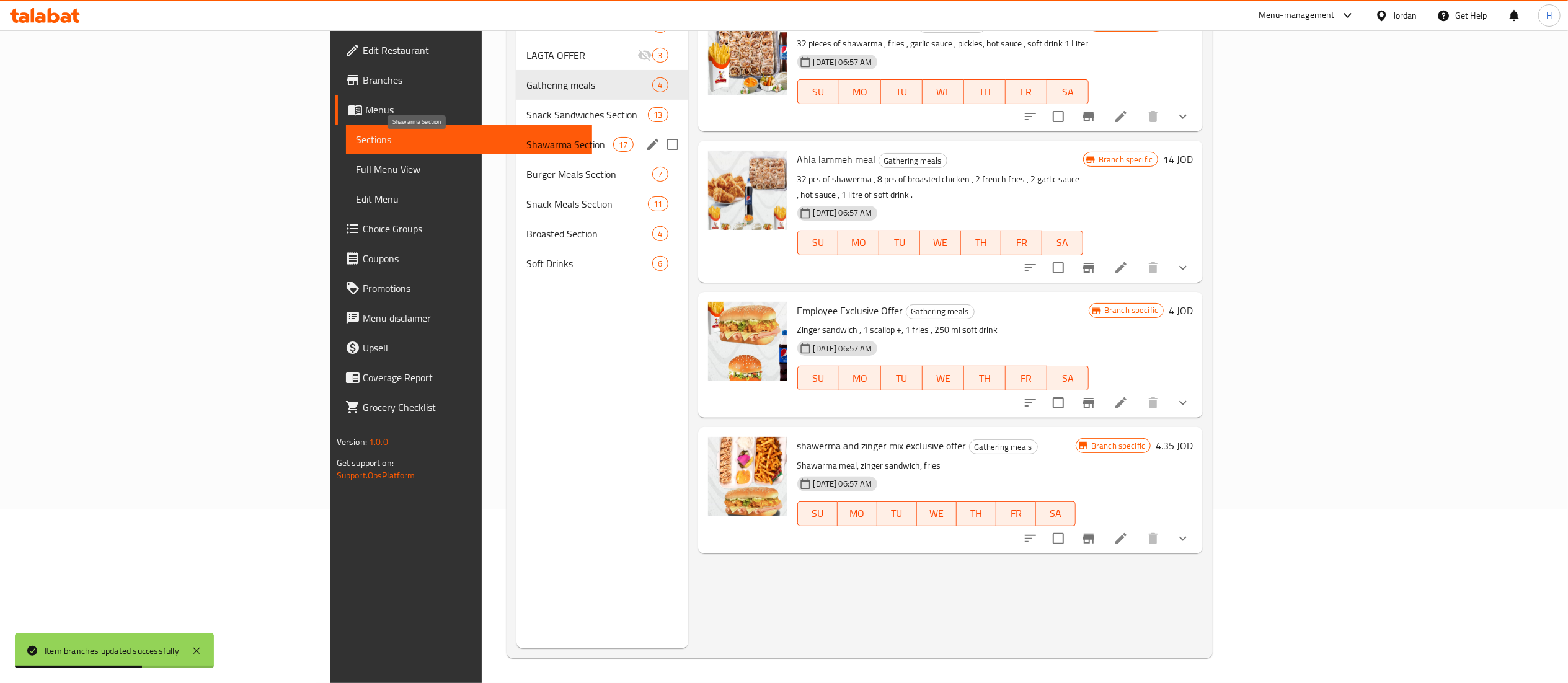
click at [526, 146] on span "Shawarma Section" at bounding box center [570, 144] width 88 height 15
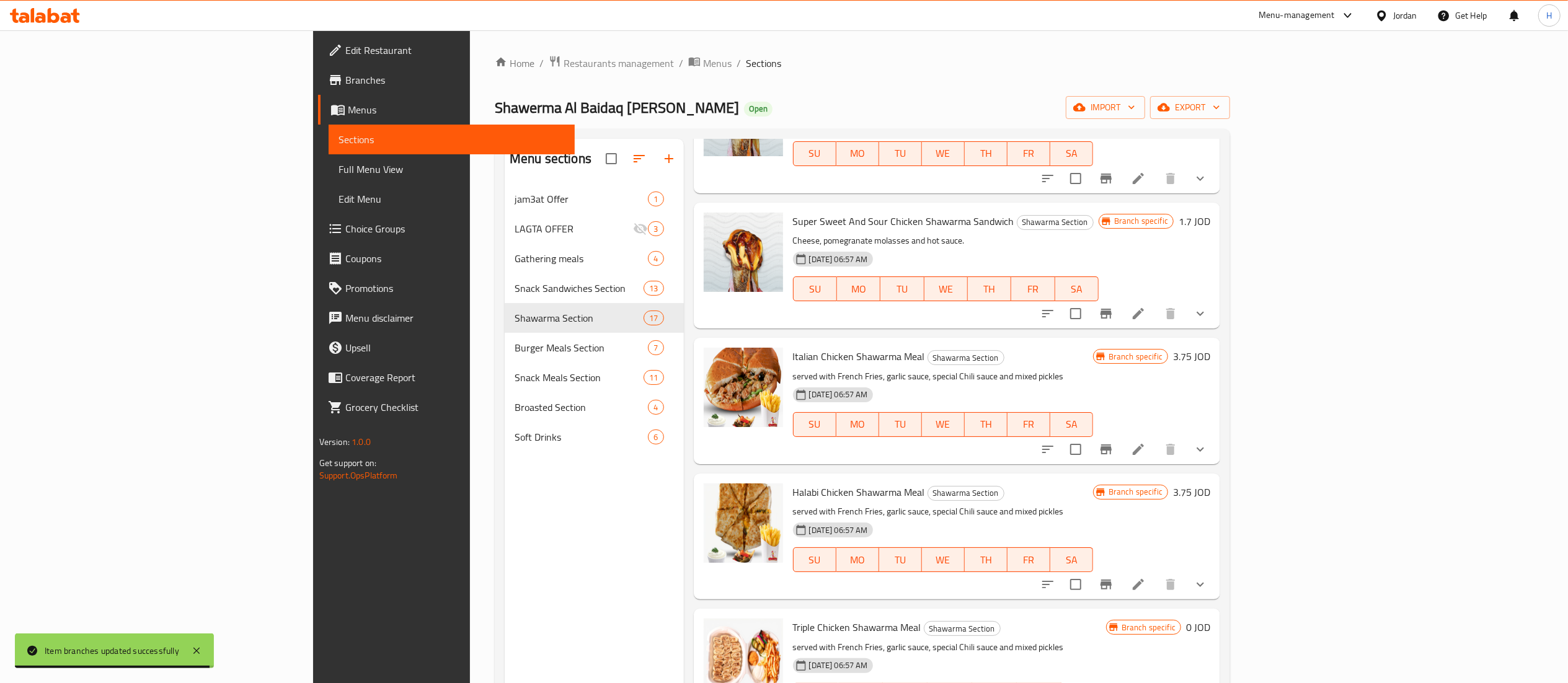
scroll to position [620, 0]
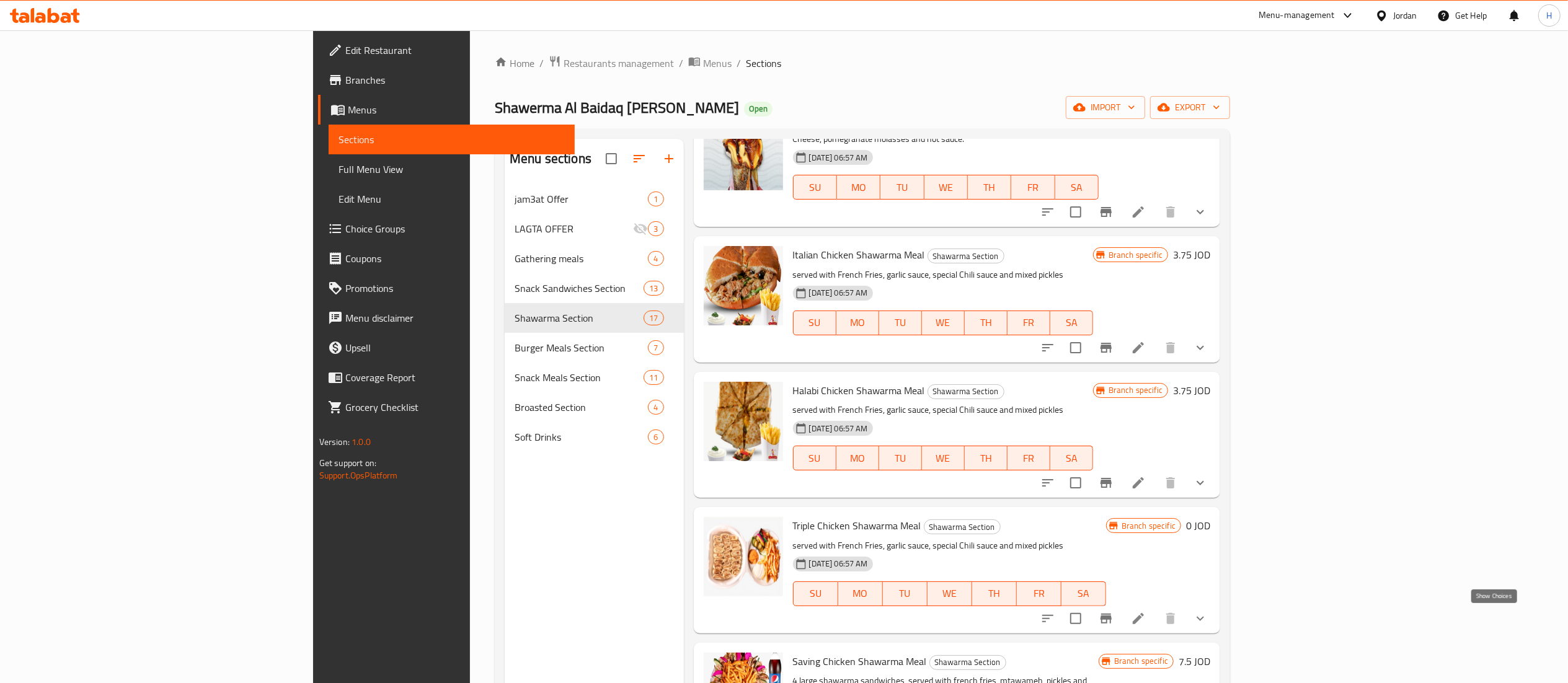
click at [1208, 622] on icon "show more" at bounding box center [1200, 619] width 15 height 15
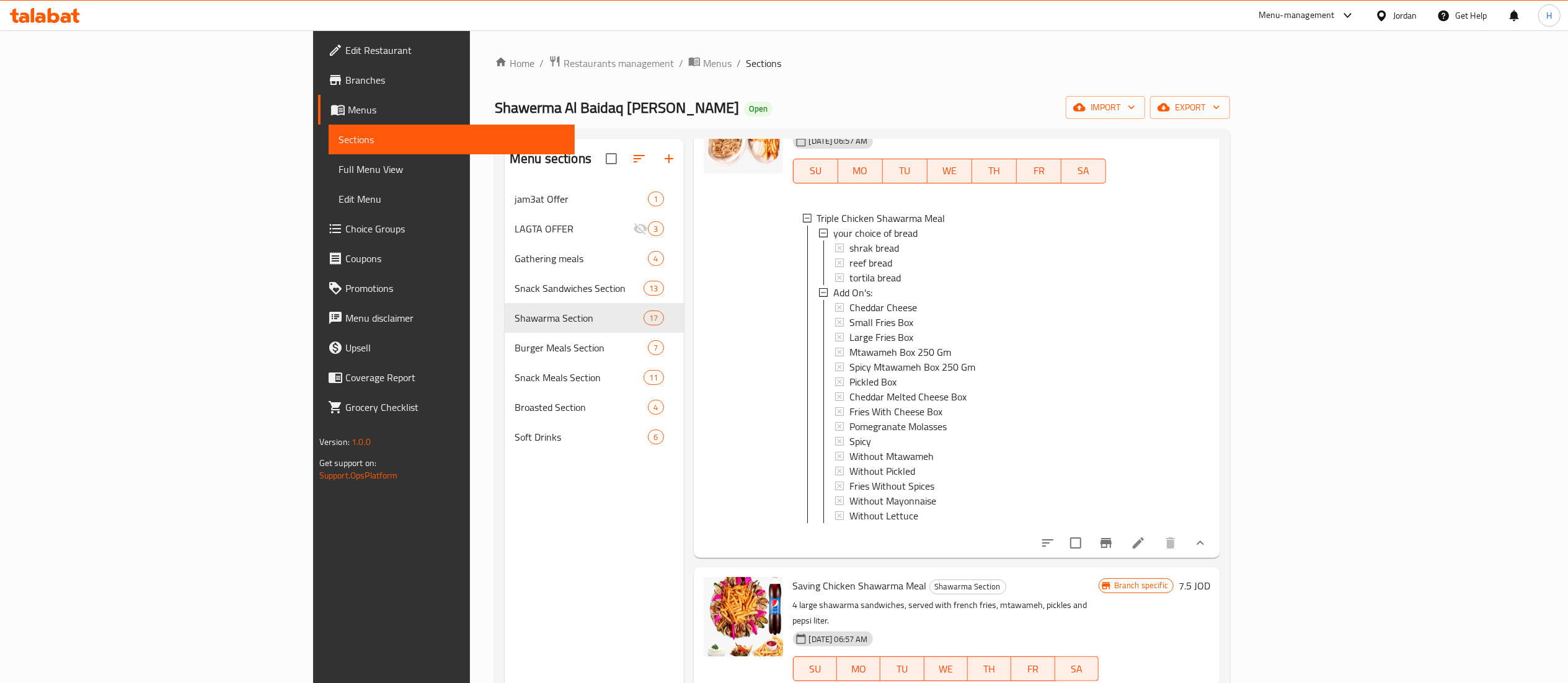
scroll to position [992, 0]
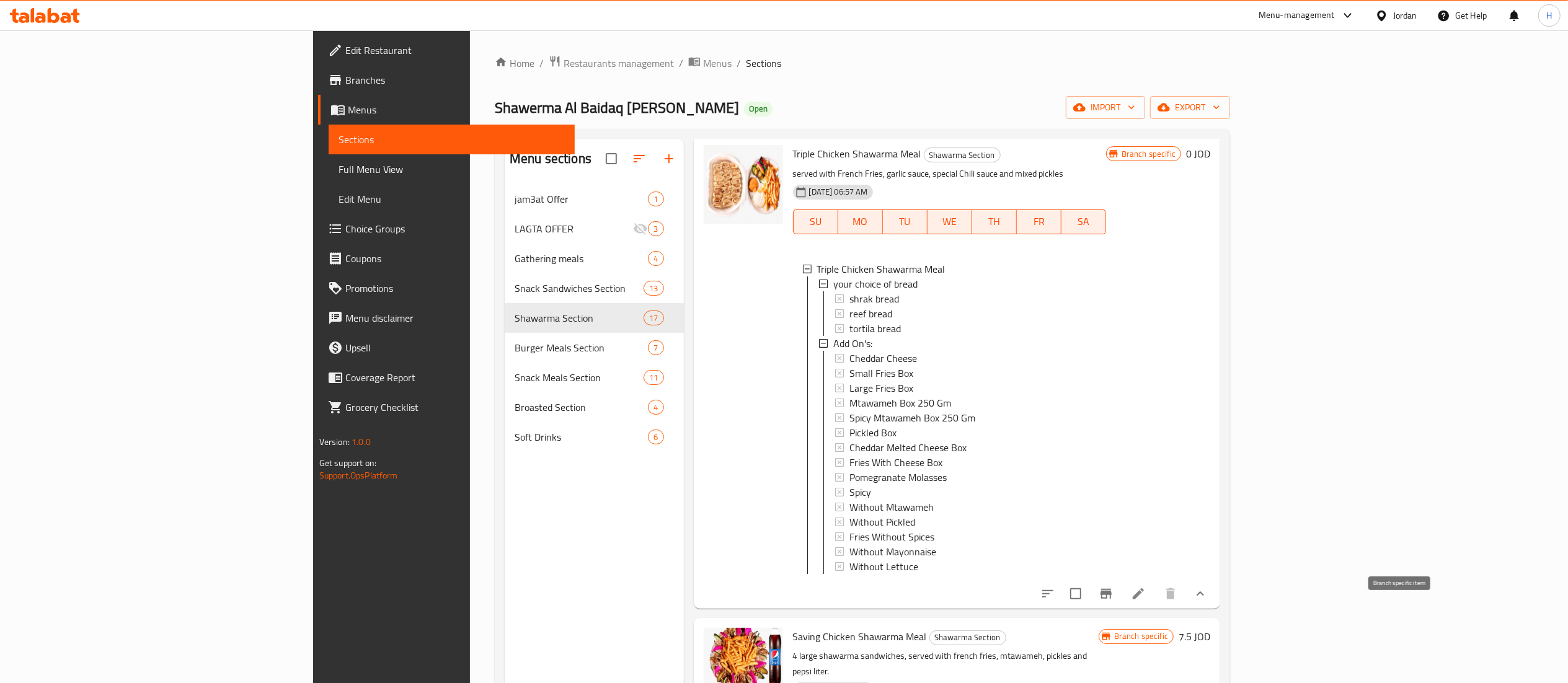
click at [1114, 602] on icon "Branch-specific-item" at bounding box center [1106, 594] width 15 height 15
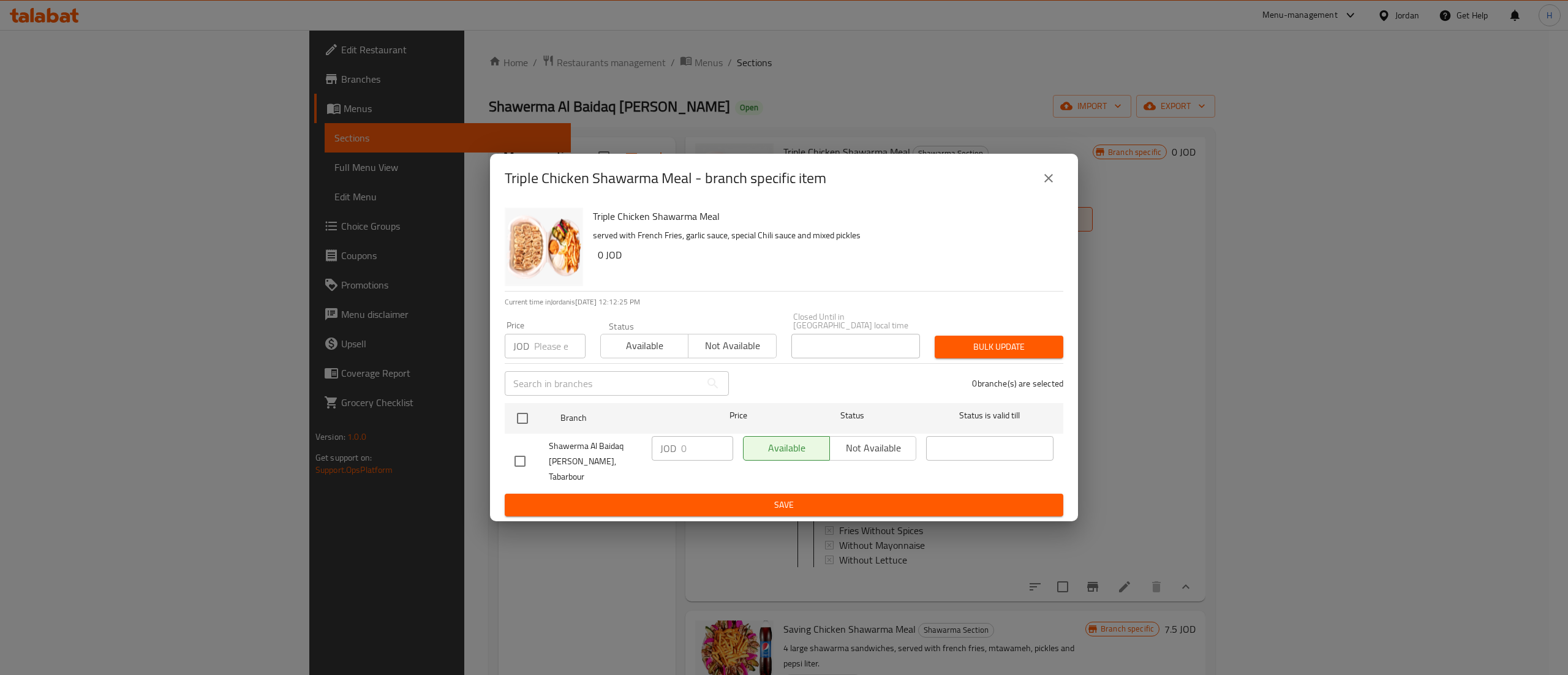
click at [1049, 185] on icon "close" at bounding box center [1049, 179] width 15 height 15
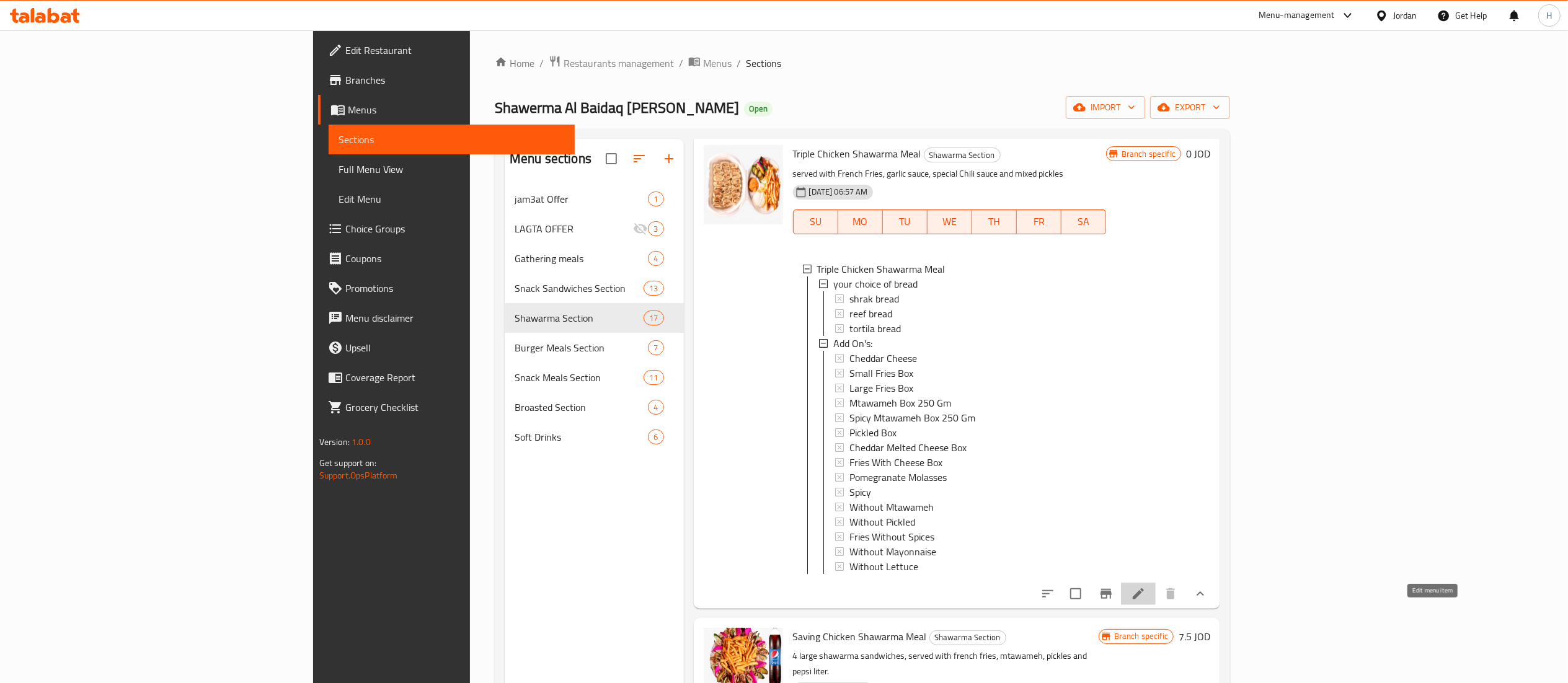
click at [1144, 600] on icon at bounding box center [1138, 594] width 11 height 11
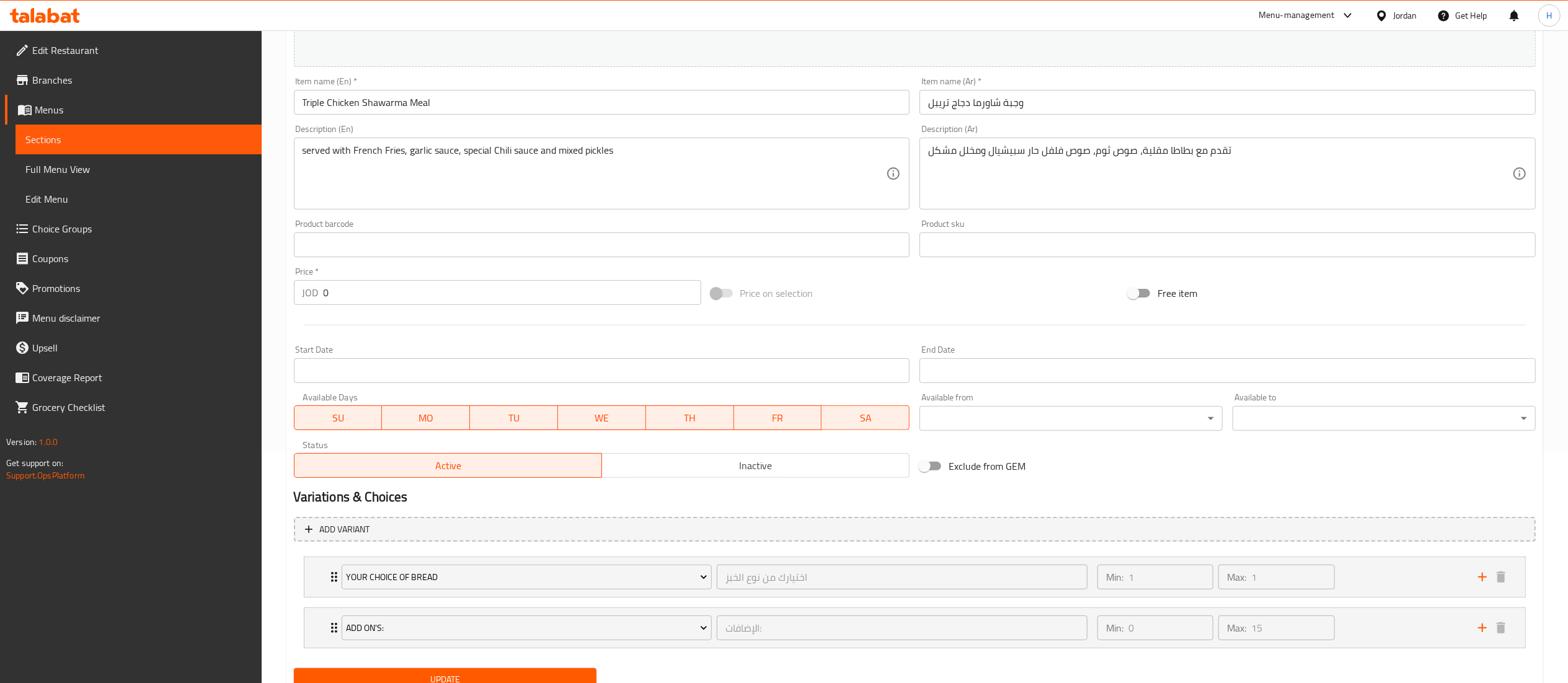
scroll to position [283, 0]
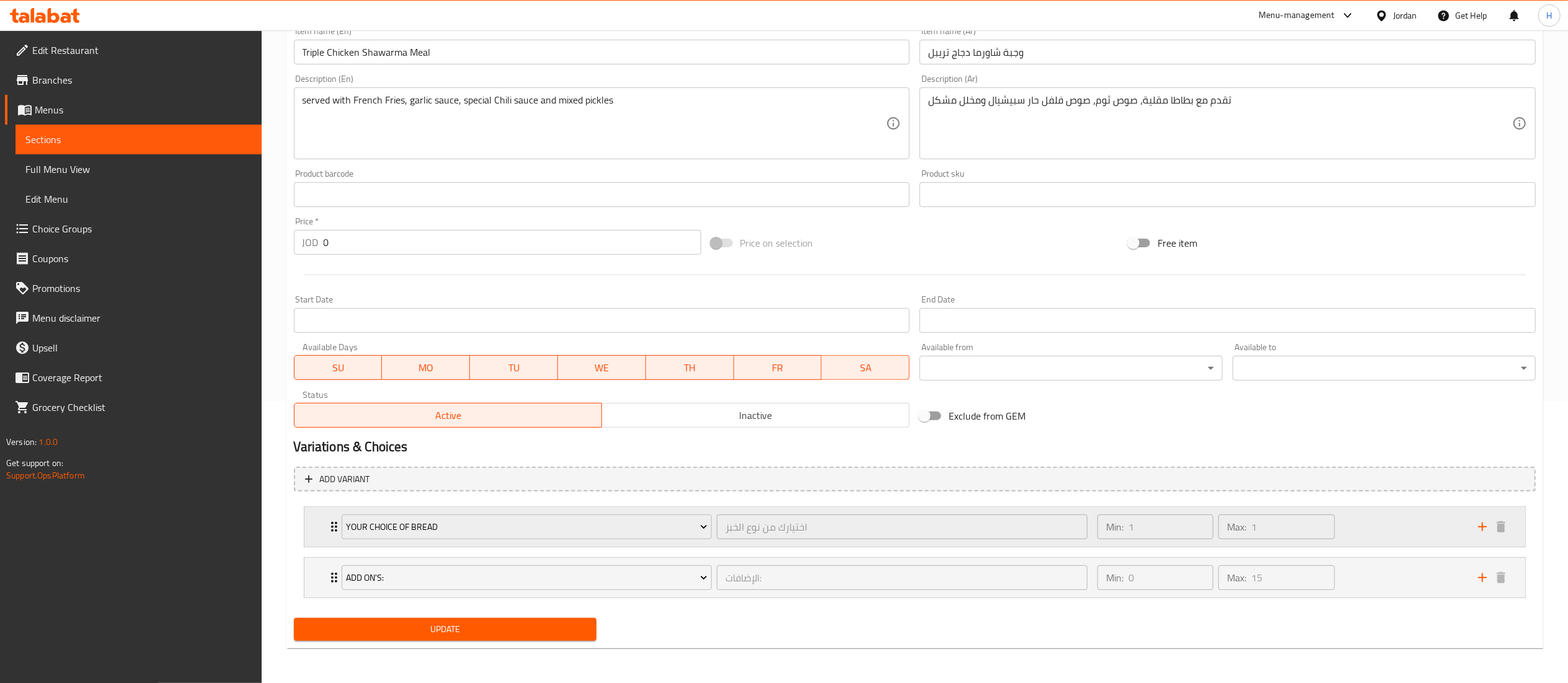
click at [1392, 530] on div "Min: 1 ​ Max: 1 ​" at bounding box center [1280, 527] width 381 height 40
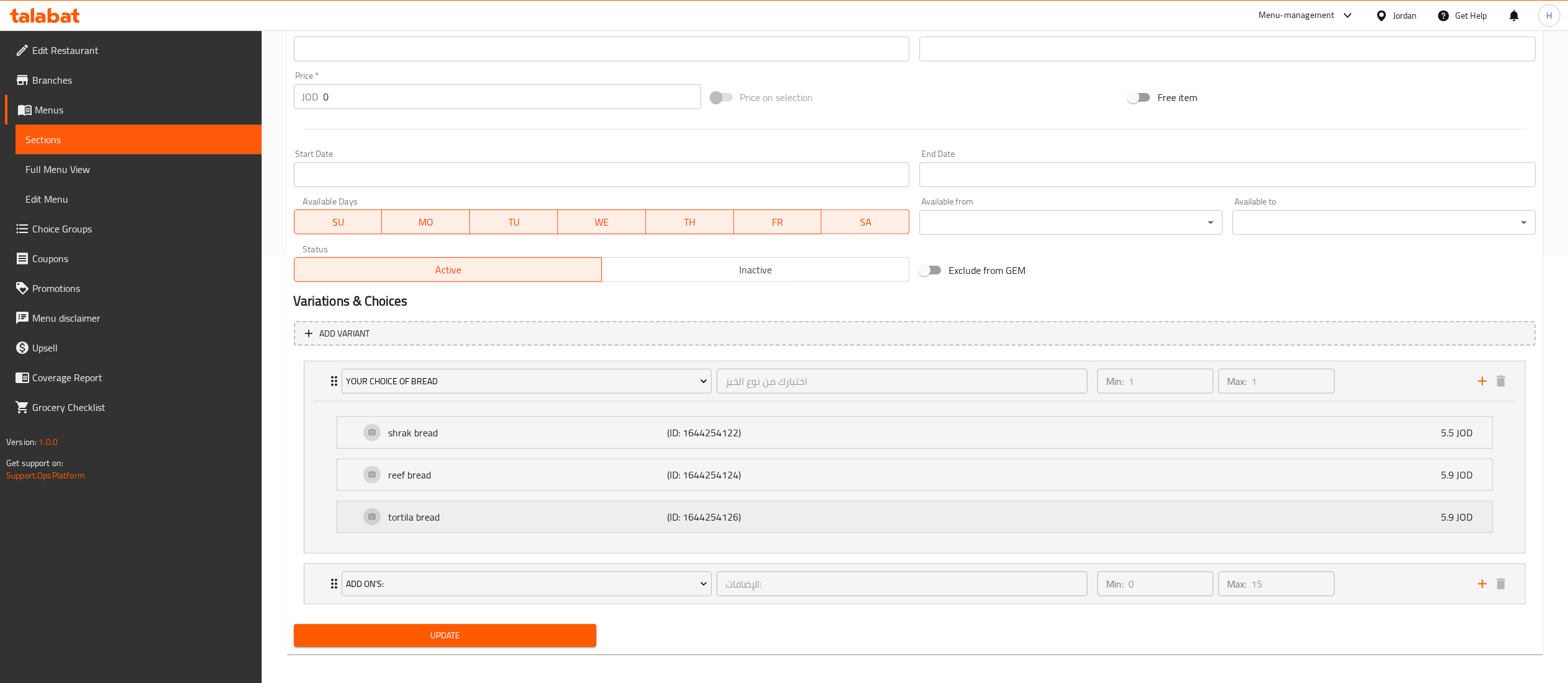
scroll to position [437, 0]
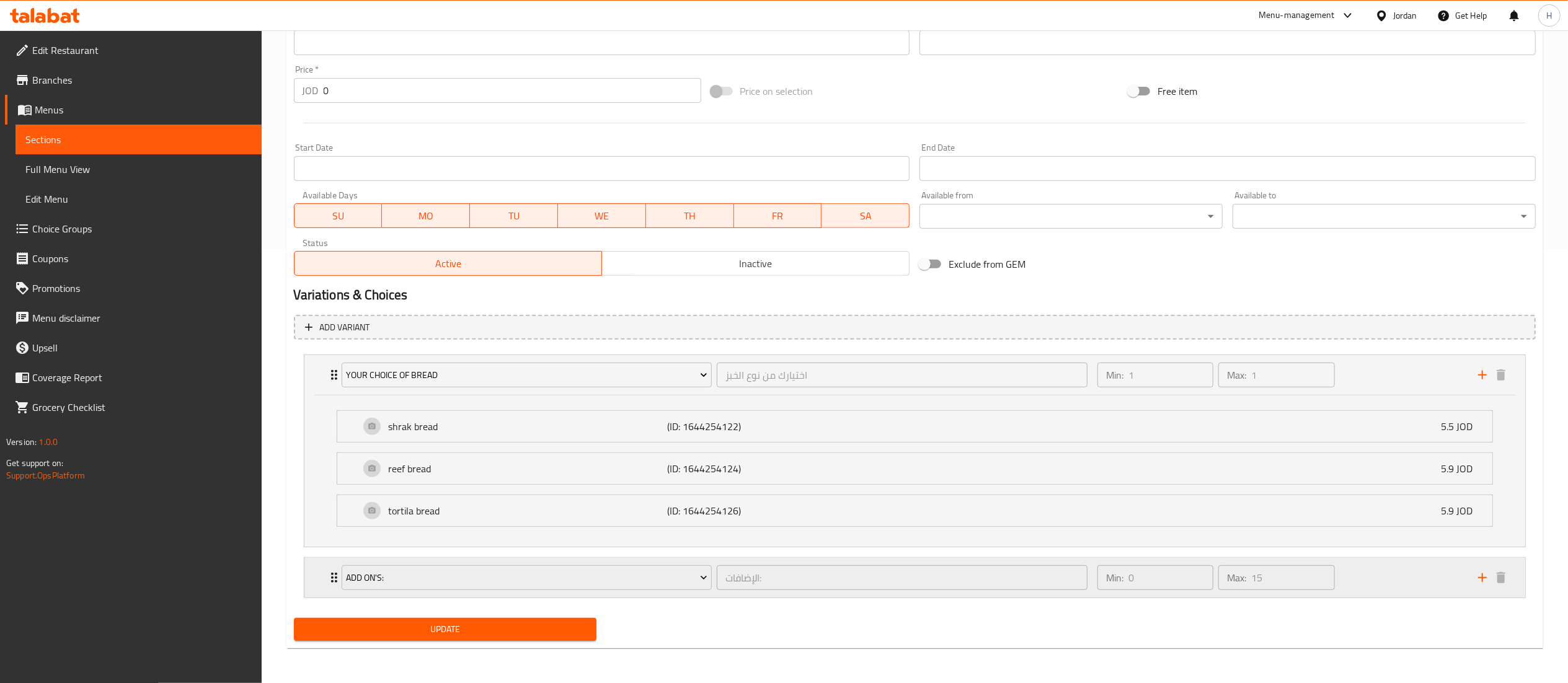
click at [1399, 578] on div "Min: 0 ​ Max: 15 ​" at bounding box center [1280, 578] width 381 height 40
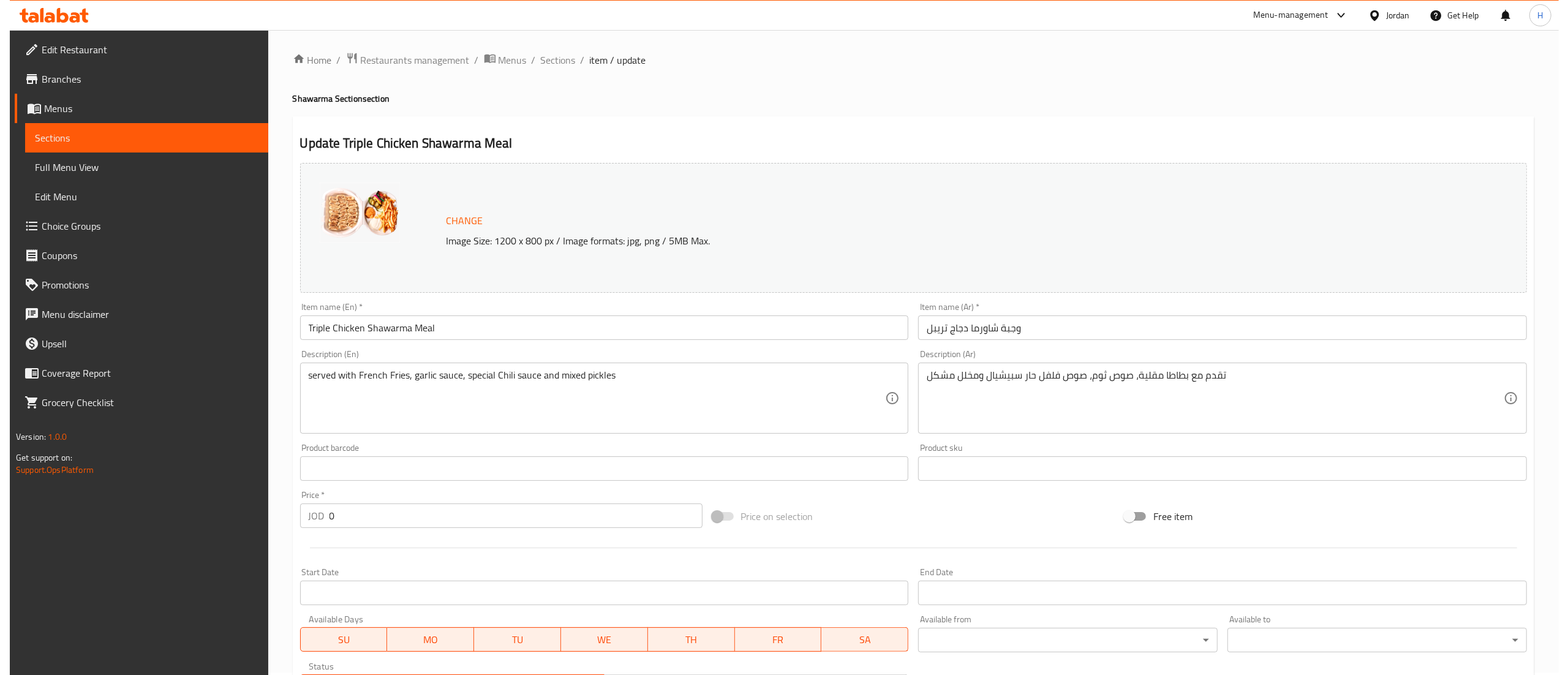
scroll to position [0, 0]
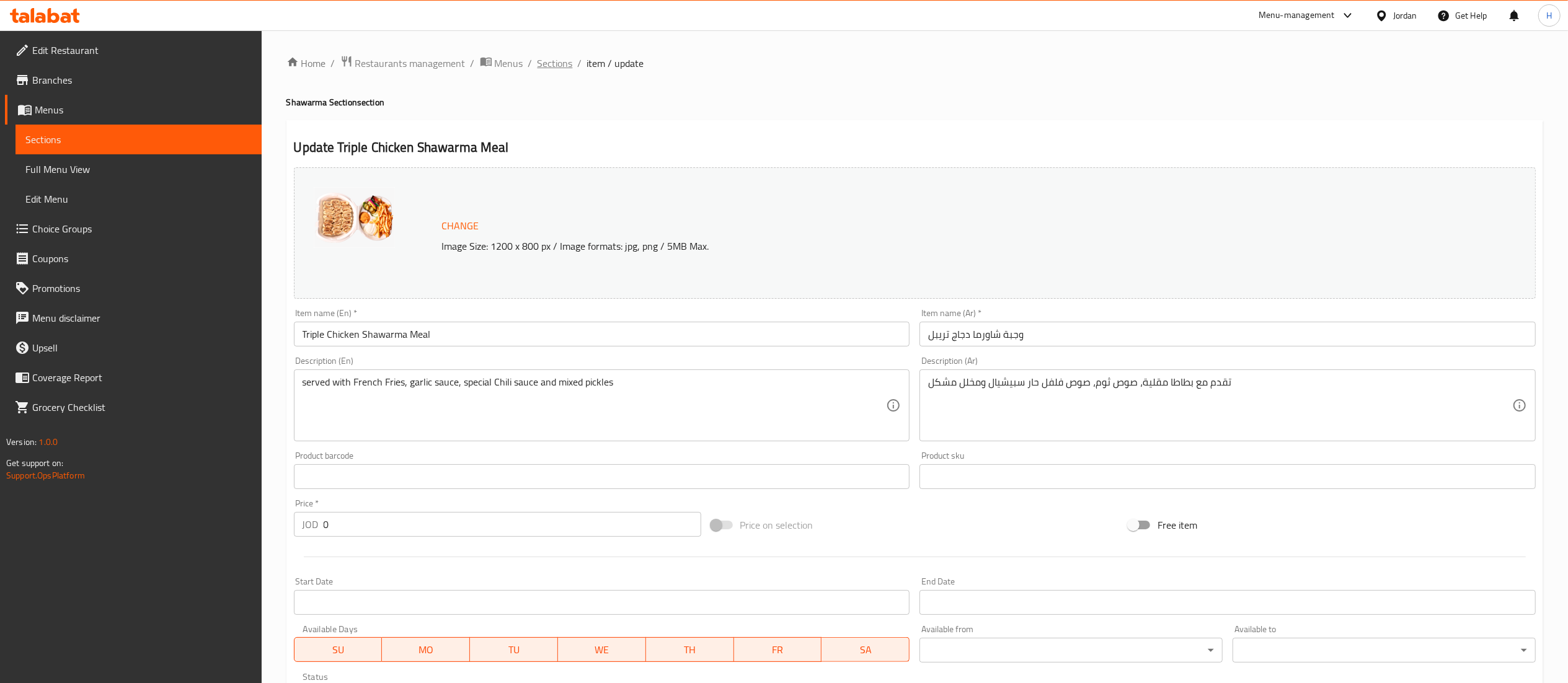
click at [553, 62] on span "Sections" at bounding box center [555, 64] width 36 height 15
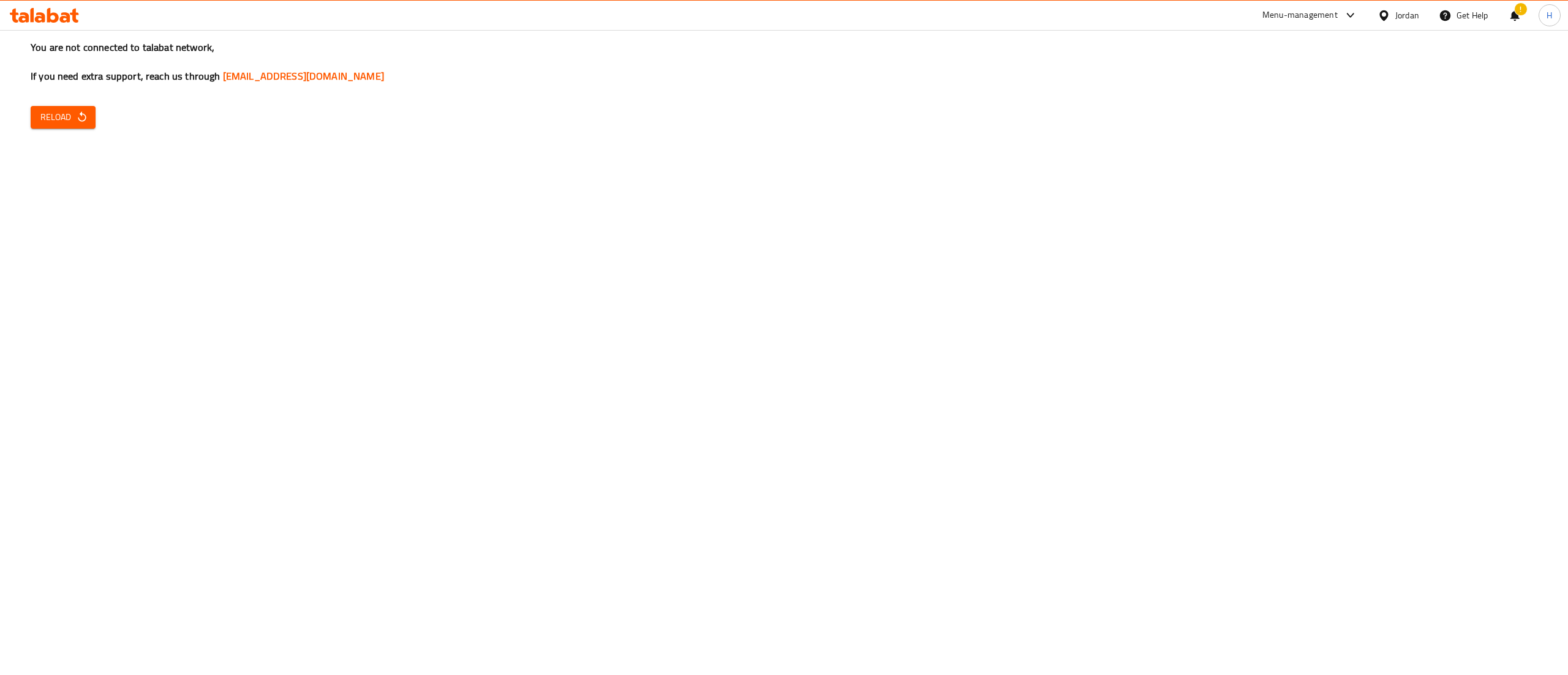
click at [53, 116] on span "Reload" at bounding box center [63, 117] width 45 height 16
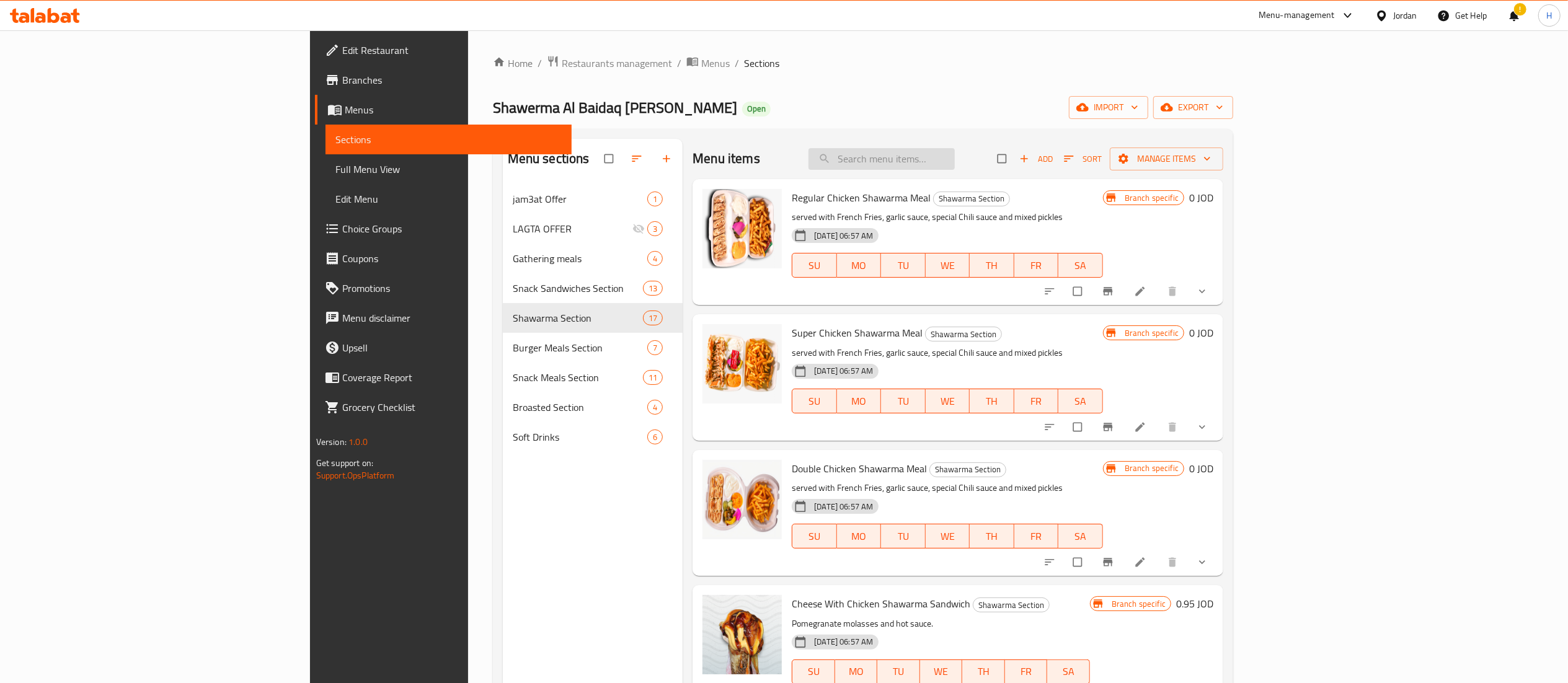
click at [955, 156] on input "search" at bounding box center [882, 159] width 146 height 22
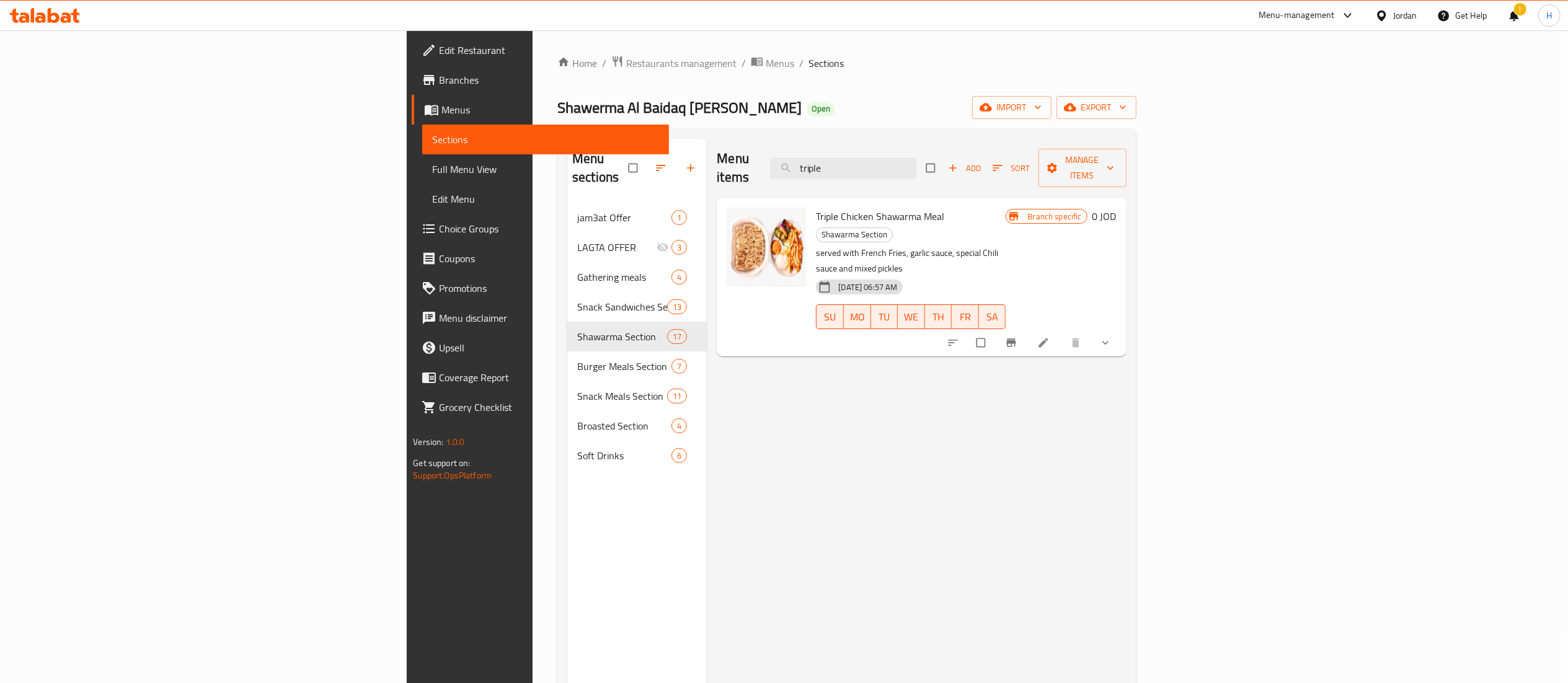
type input "triple"
click at [962, 351] on div "Menu items triple Add Sort Manage items Triple Chicken Shawarma Meal Shawarma S…" at bounding box center [916, 480] width 419 height 683
click at [1122, 329] on button "show more" at bounding box center [1106, 343] width 29 height 27
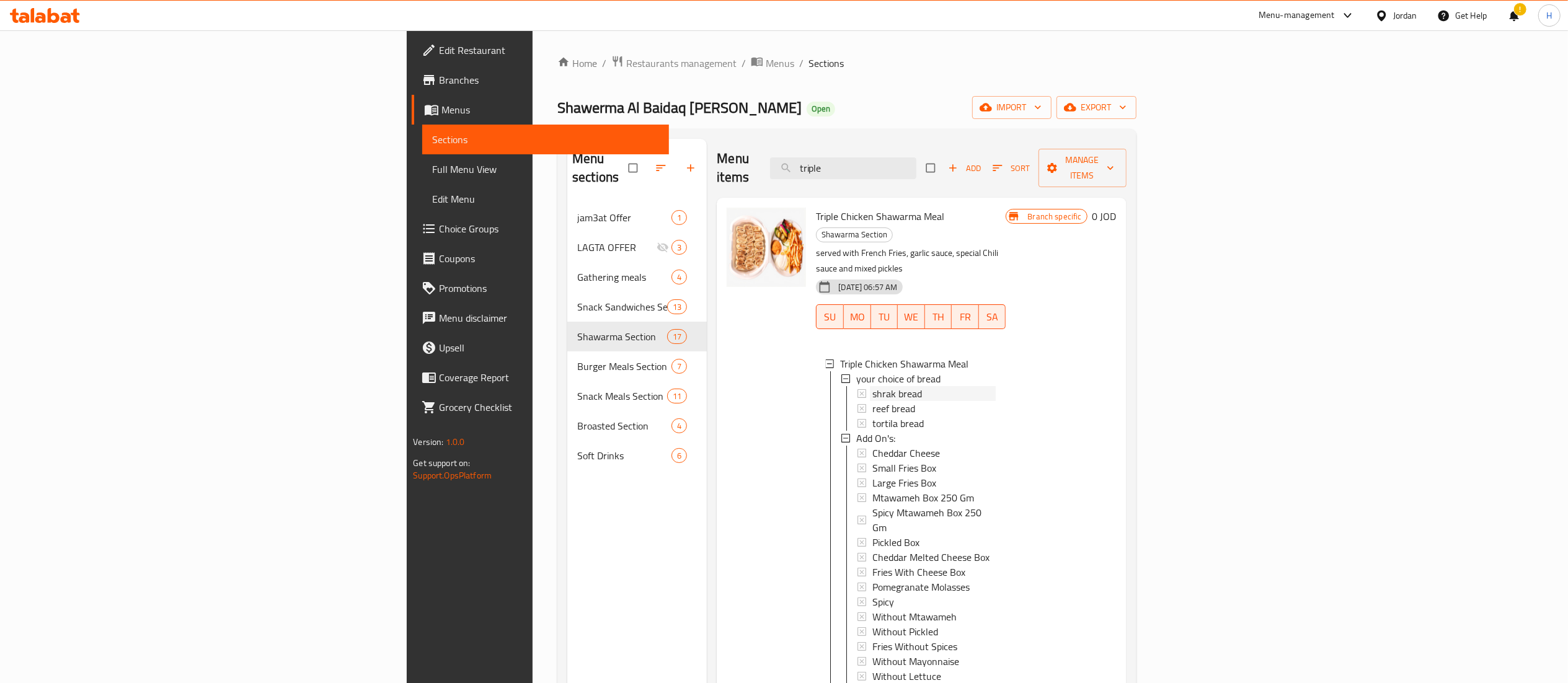
click at [884, 386] on div "shrak bread" at bounding box center [934, 394] width 123 height 15
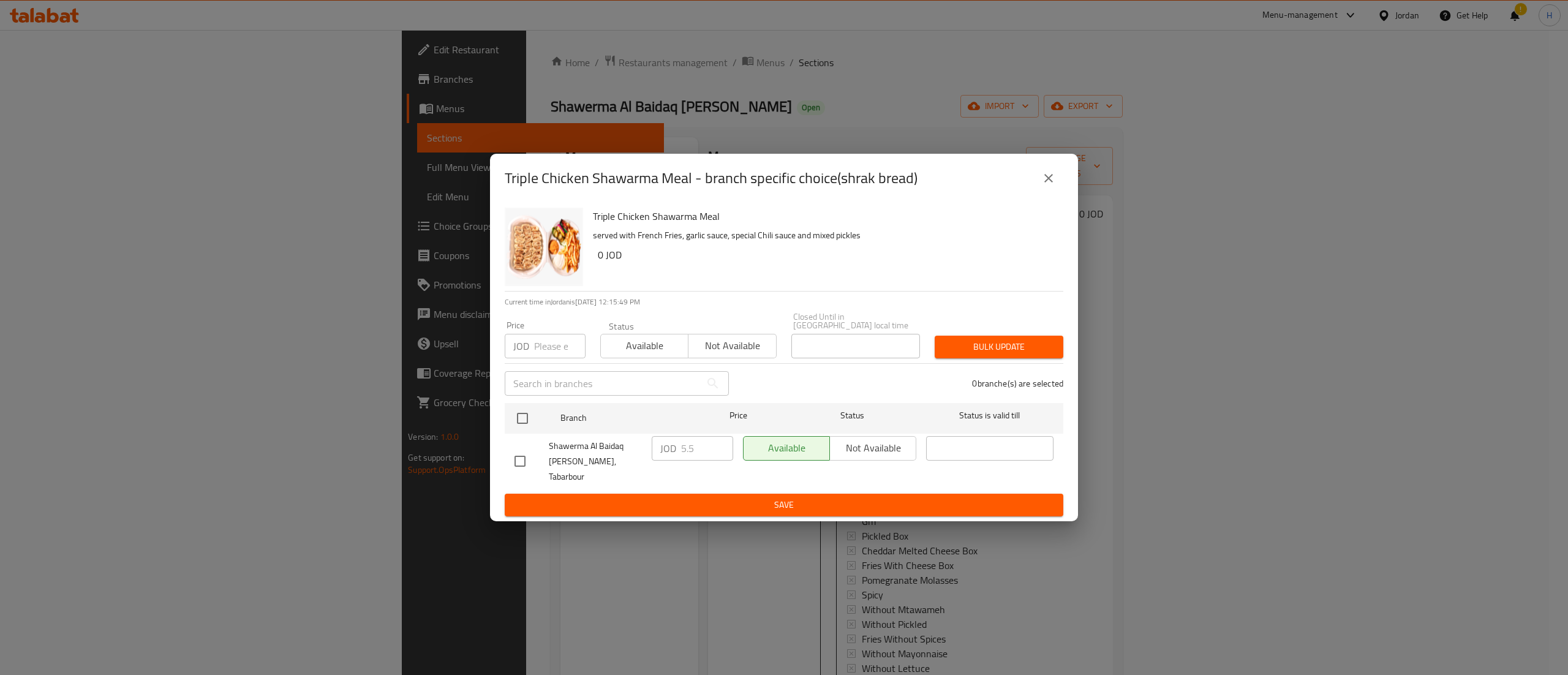
click at [1045, 185] on icon "close" at bounding box center [1049, 179] width 15 height 15
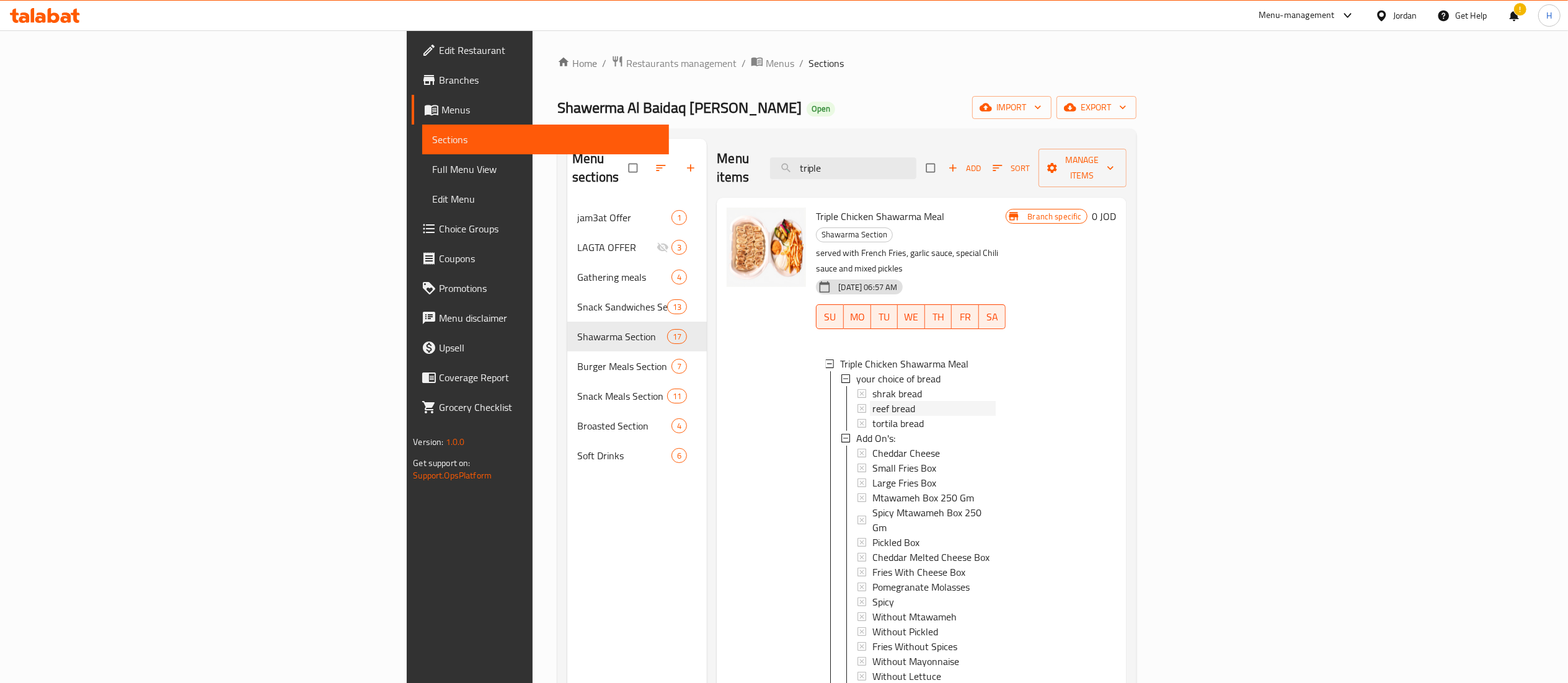
click at [872, 401] on div "reef bread" at bounding box center [934, 409] width 123 height 15
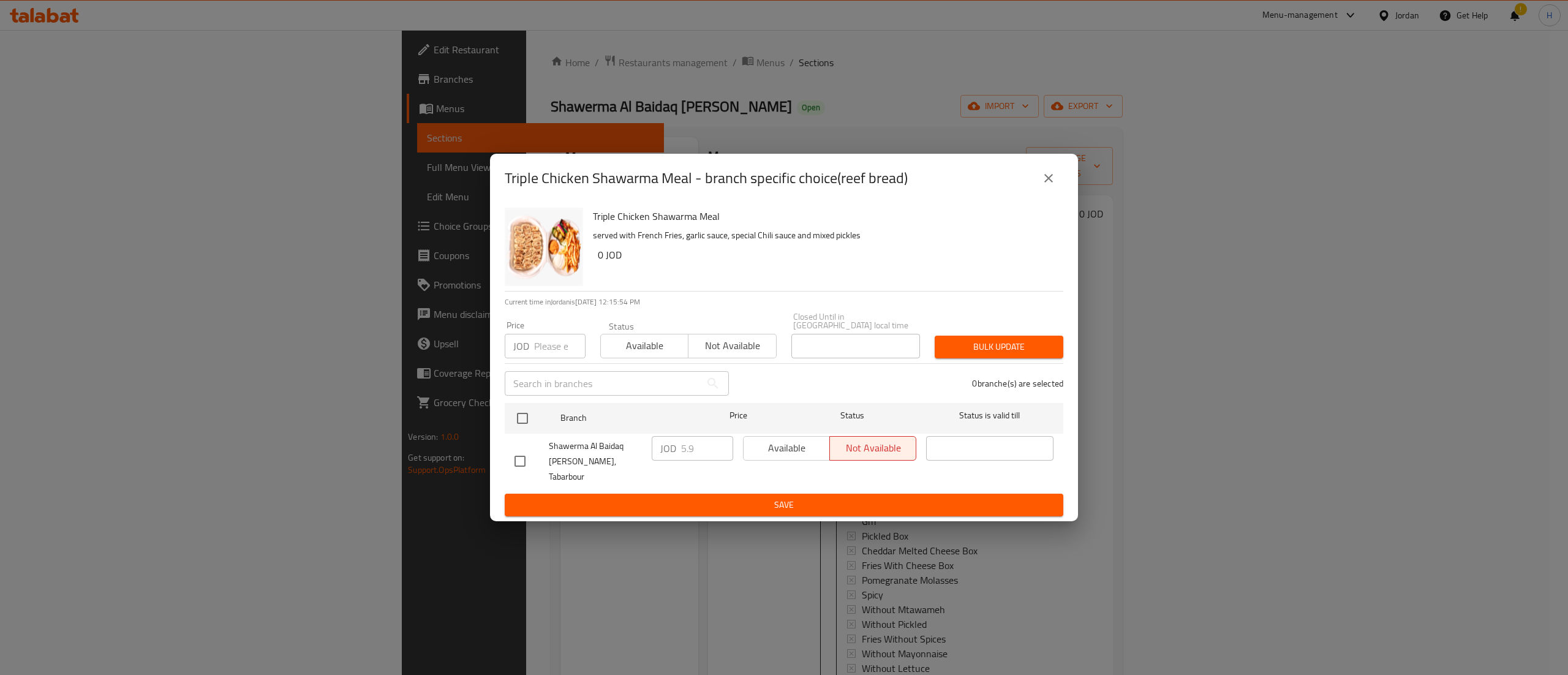
click at [1047, 183] on icon "close" at bounding box center [1048, 178] width 9 height 9
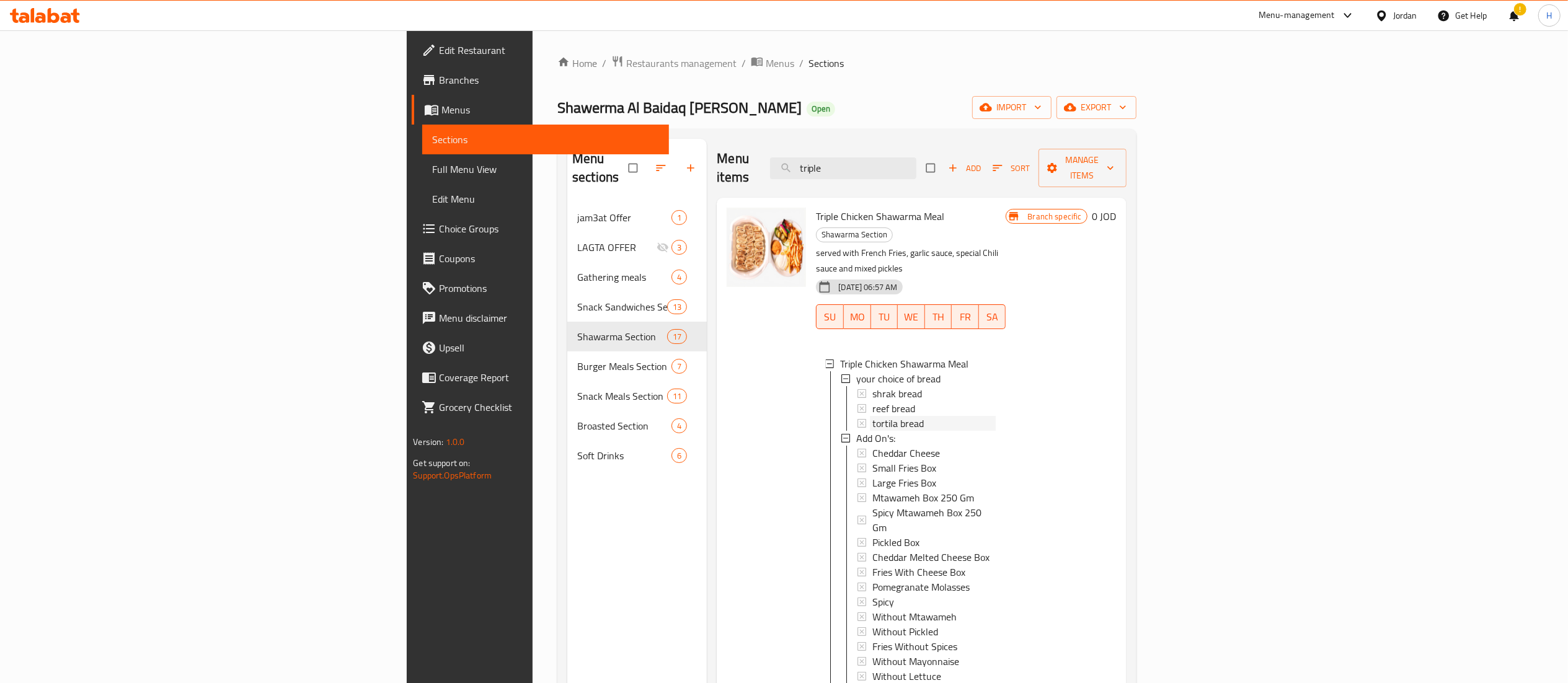
click at [872, 416] on span "tortila bread" at bounding box center [897, 424] width 51 height 15
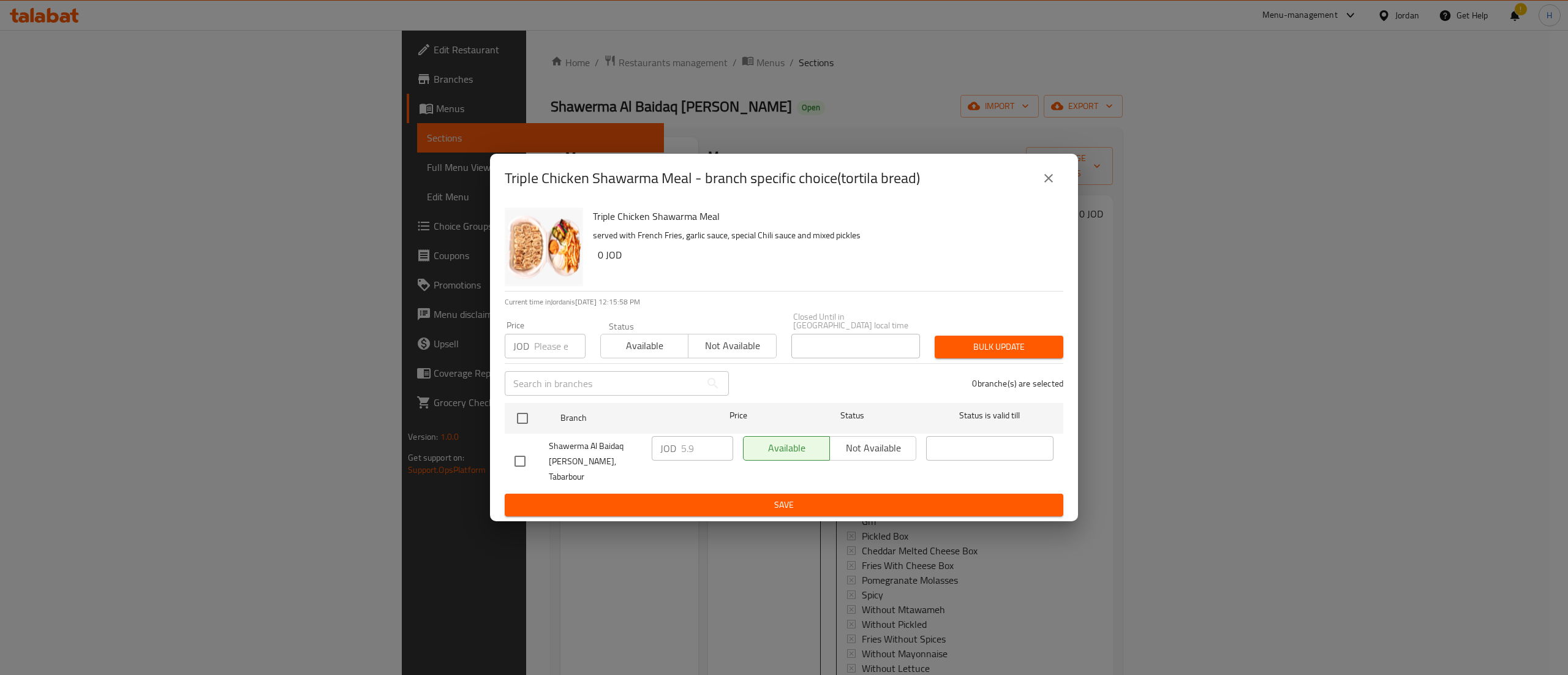
click at [1051, 185] on icon "close" at bounding box center [1049, 179] width 15 height 15
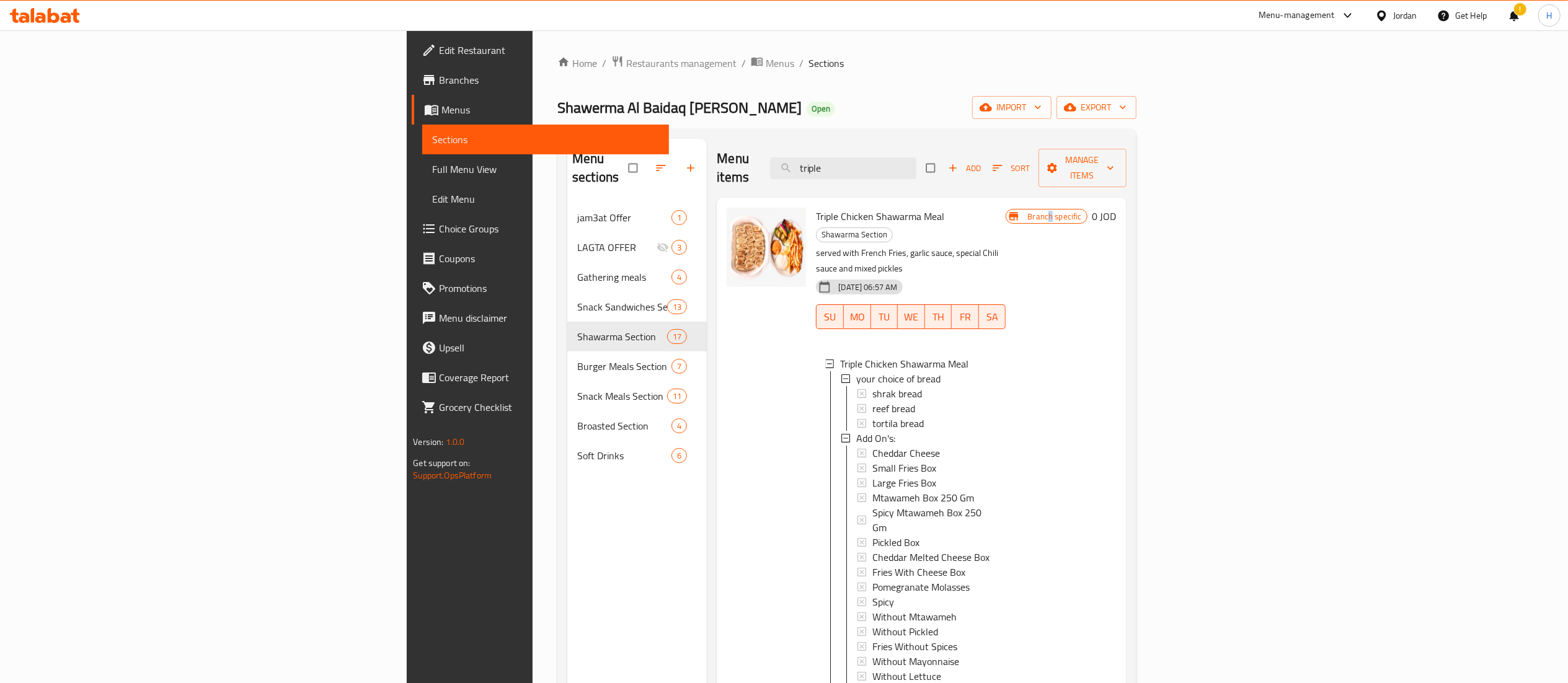
click at [1116, 296] on div "Branch specific 0 JOD" at bounding box center [1060, 458] width 110 height 501
drag, startPoint x: 844, startPoint y: 129, endPoint x: 769, endPoint y: 128, distance: 75.0
click at [769, 128] on div "Home / Restaurants management / Menus / Sections Shawerma Al Baidaq Al Demashqi…" at bounding box center [847, 443] width 579 height 777
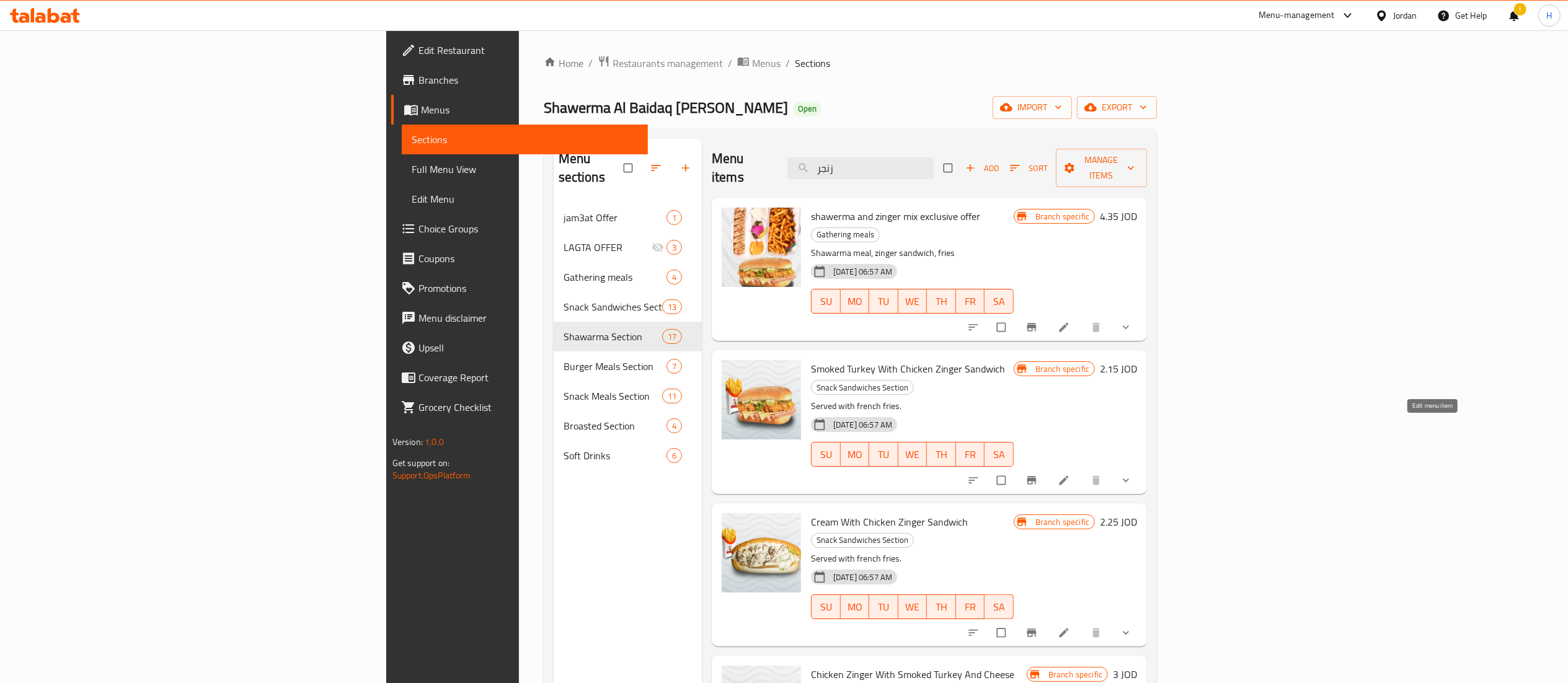
type input "زنجر"
click at [1048, 467] on button "Branch-specific-item" at bounding box center [1032, 480] width 29 height 27
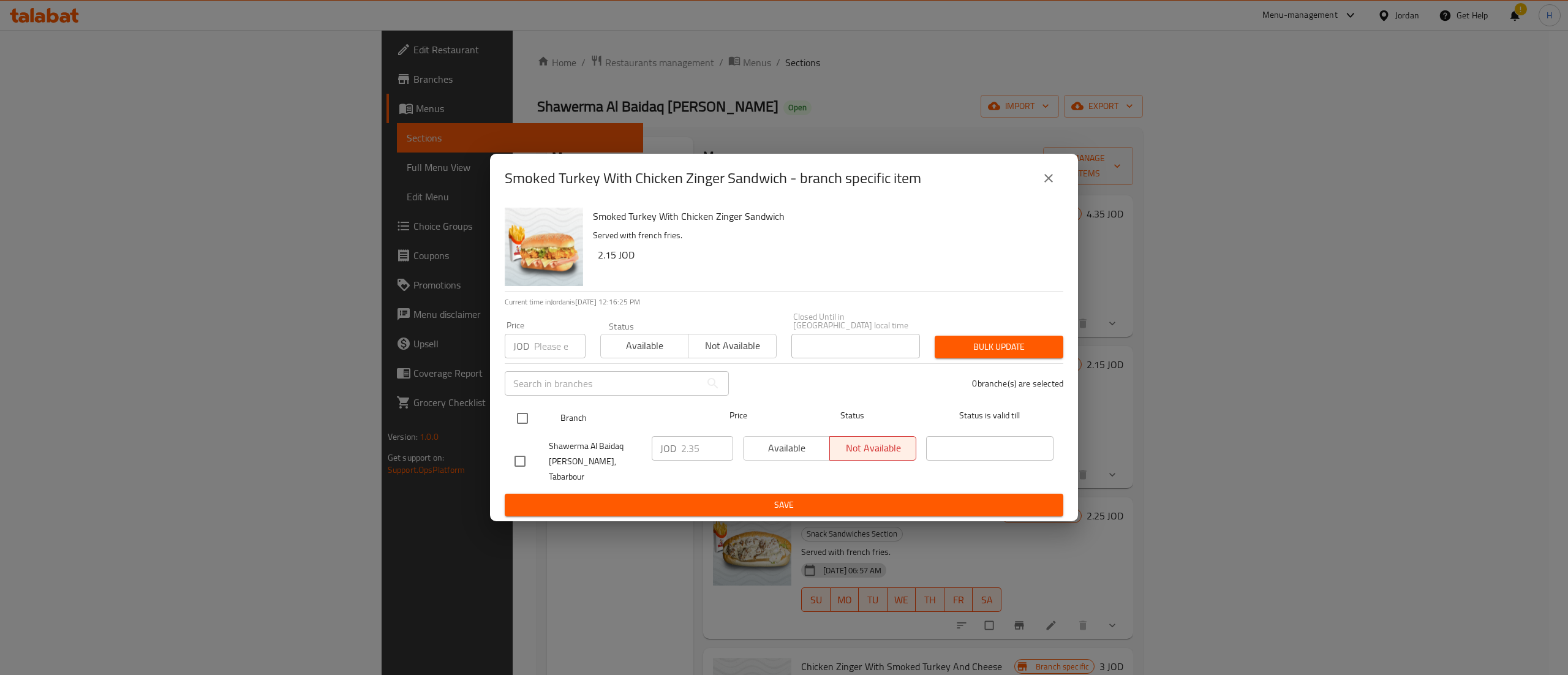
click at [527, 416] on input "checkbox" at bounding box center [523, 419] width 26 height 26
checkbox input "true"
click at [694, 453] on input "2.35" at bounding box center [707, 448] width 52 height 24
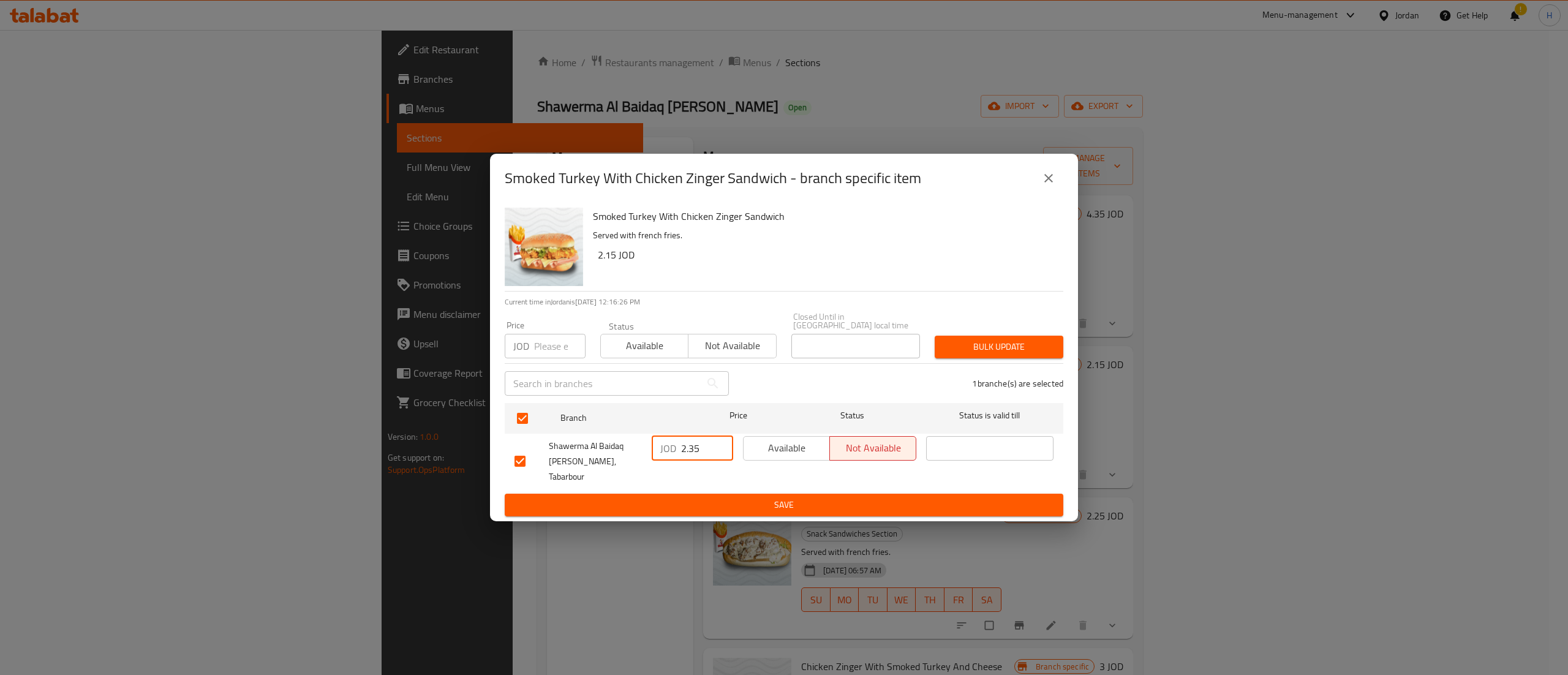
paste input "1.2"
type input "1.25"
click at [716, 502] on button "Save" at bounding box center [784, 505] width 559 height 23
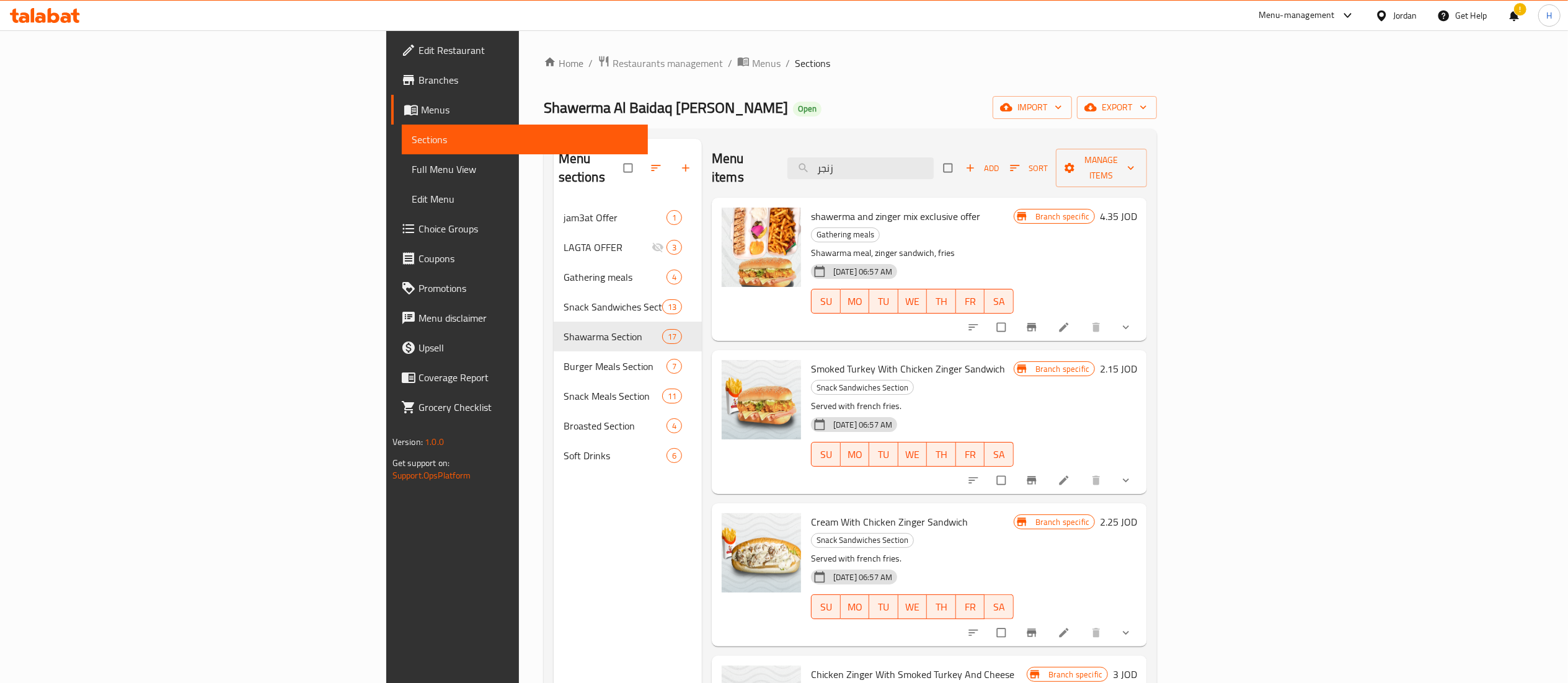
drag, startPoint x: 979, startPoint y: 162, endPoint x: 882, endPoint y: 154, distance: 97.3
click at [882, 154] on div "Menu items زنجر Add Sort Manage items" at bounding box center [929, 168] width 435 height 59
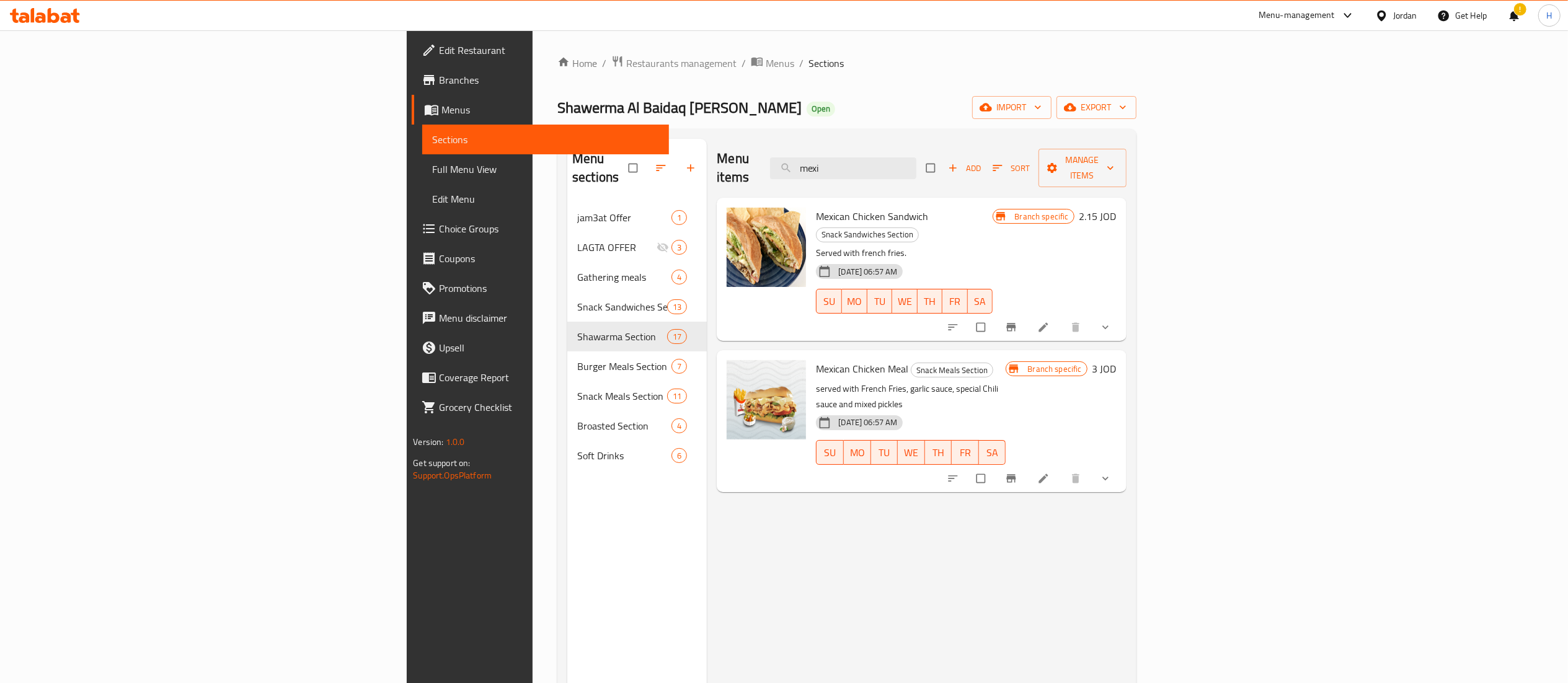
type input "mexi"
click at [1016, 324] on icon "Branch-specific-item" at bounding box center [1011, 328] width 10 height 8
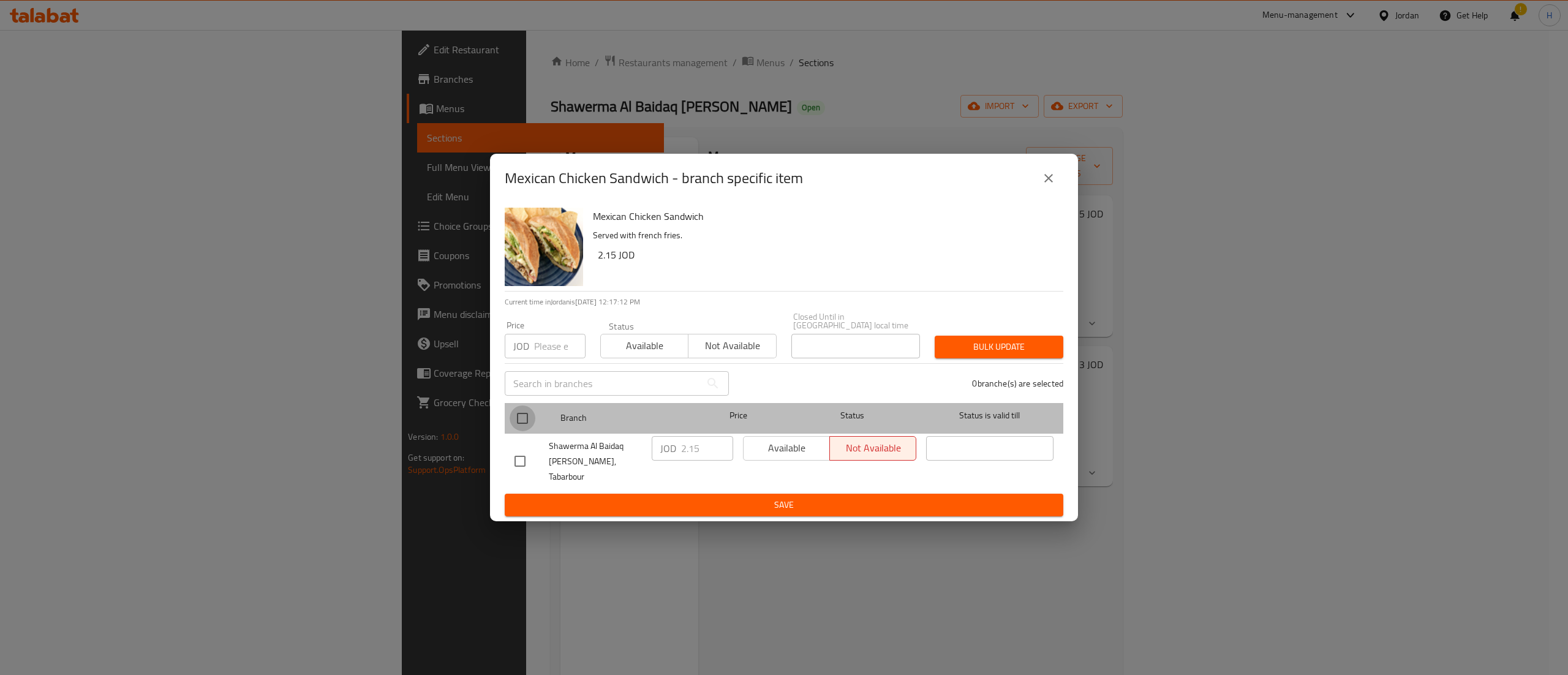
click at [513, 420] on input "checkbox" at bounding box center [523, 419] width 26 height 26
checkbox input "true"
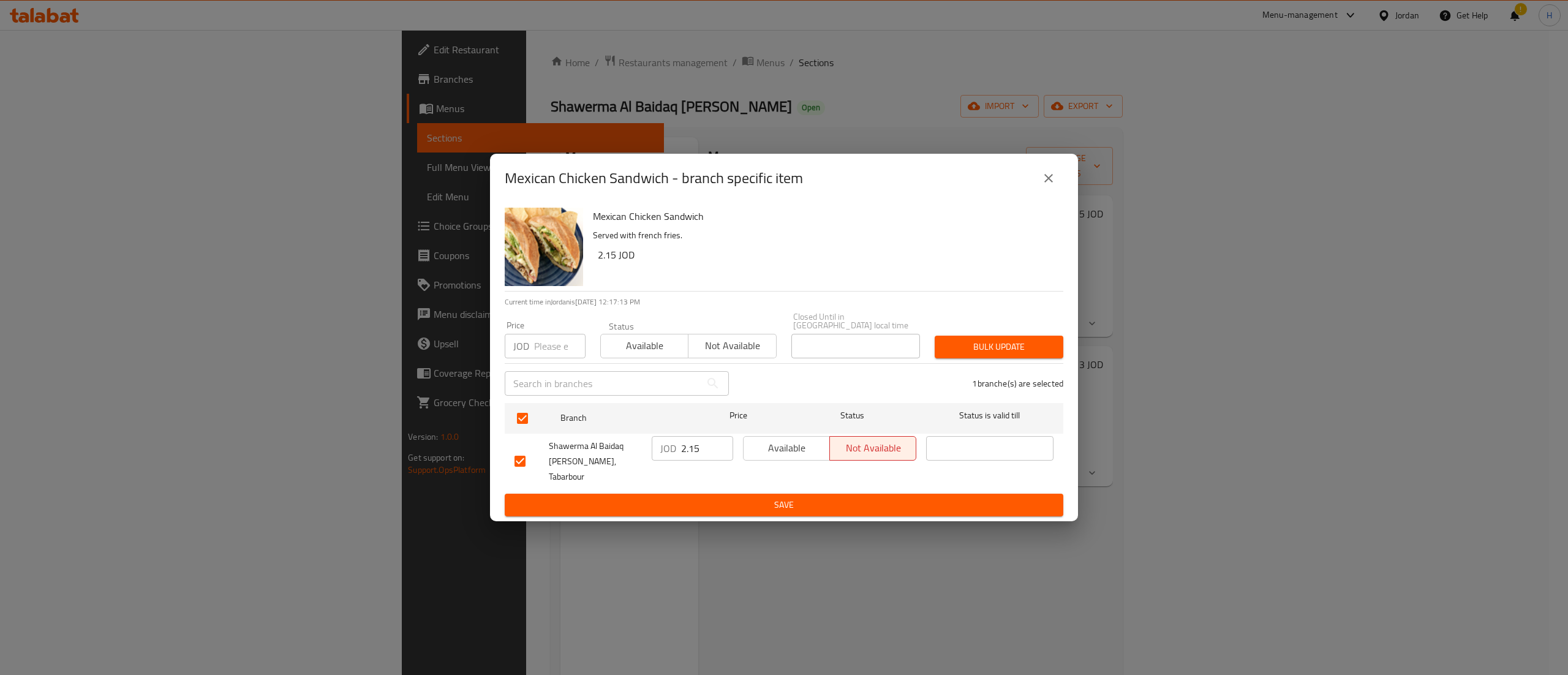
click at [694, 452] on input "2.15" at bounding box center [707, 448] width 52 height 24
click at [692, 452] on input "2.15" at bounding box center [707, 448] width 52 height 24
type input "1.25"
click at [782, 480] on ul "Branch Price Status Status is valid till Shawerma Al Baidaq Al Demashqi, Tabarb…" at bounding box center [784, 446] width 559 height 96
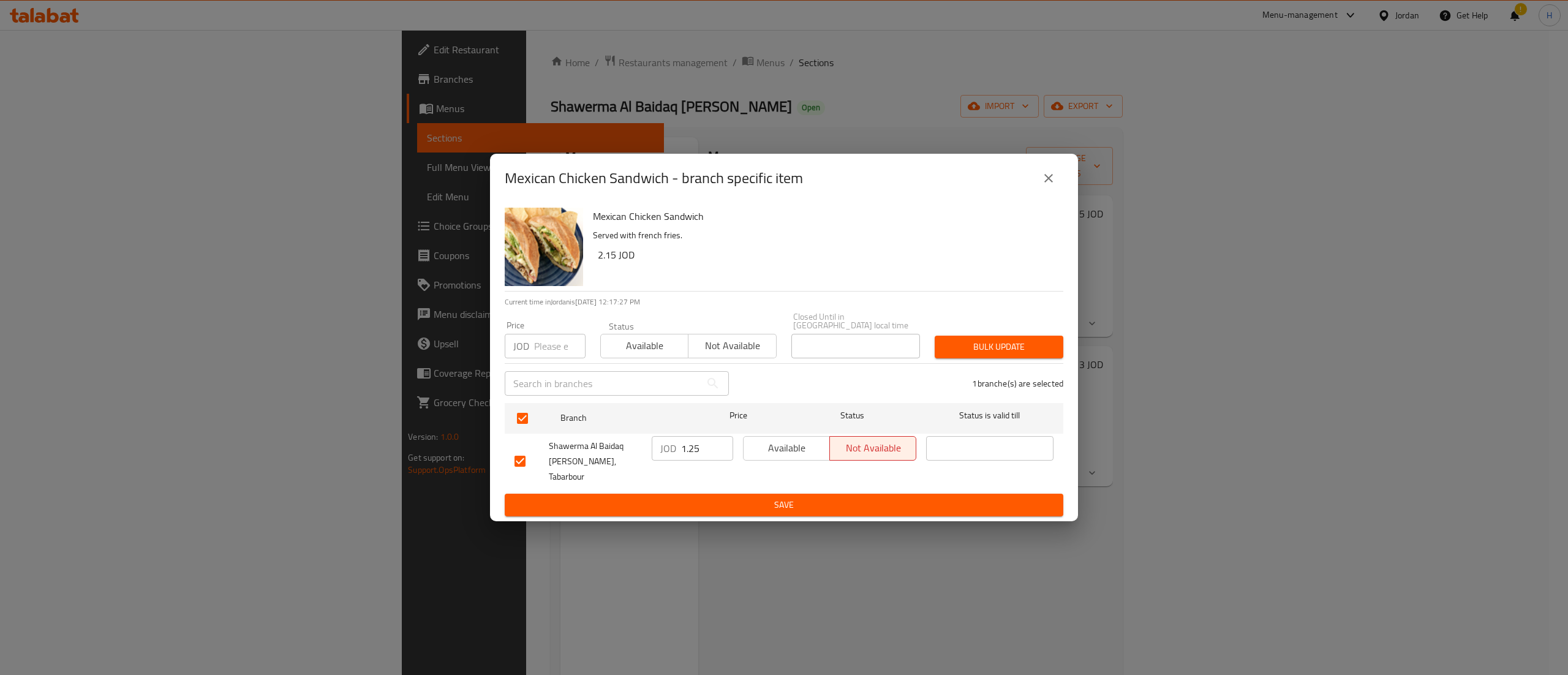
click at [776, 494] on button "Save" at bounding box center [784, 505] width 559 height 23
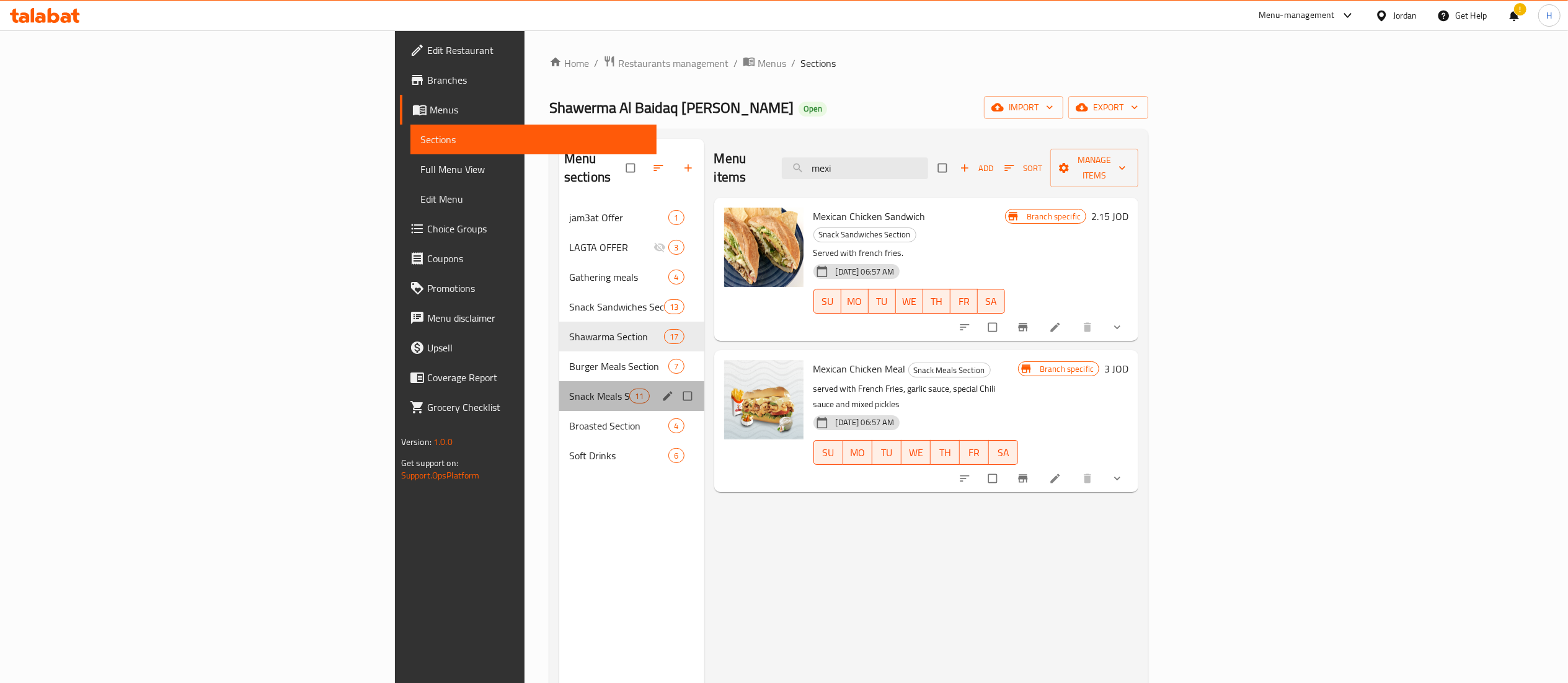
click at [559, 388] on div "Snack Meals Section 11" at bounding box center [632, 396] width 145 height 29
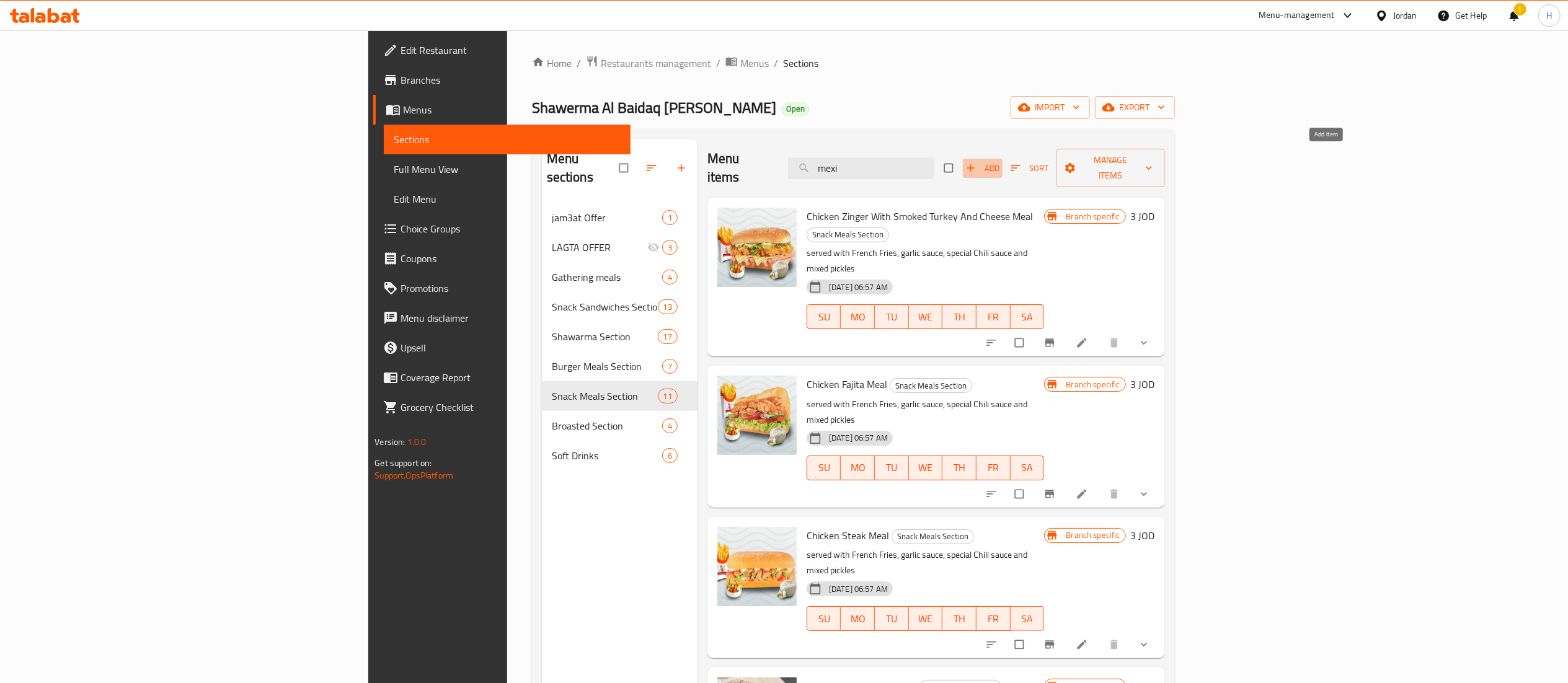
click at [999, 163] on span "Add" at bounding box center [982, 168] width 34 height 14
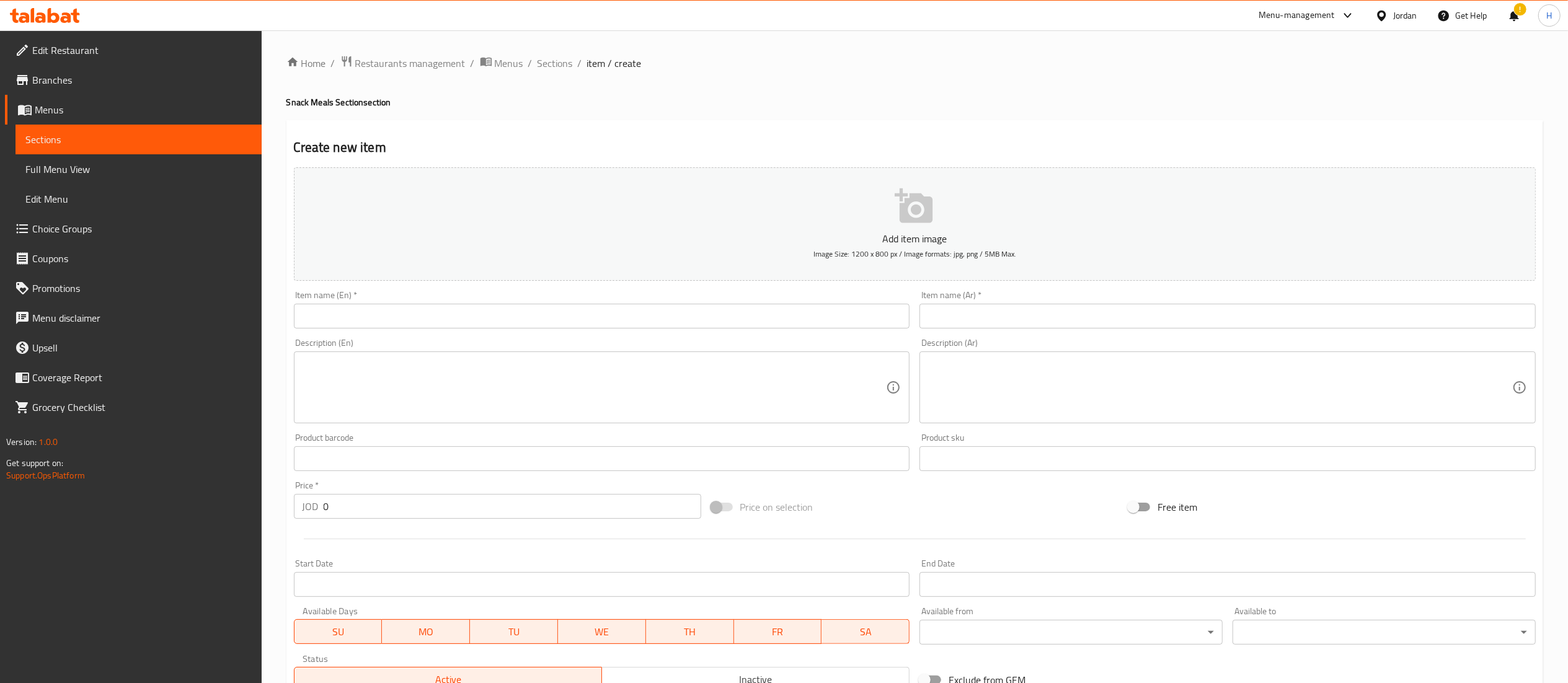
click at [1042, 322] on input "text" at bounding box center [1227, 316] width 616 height 25
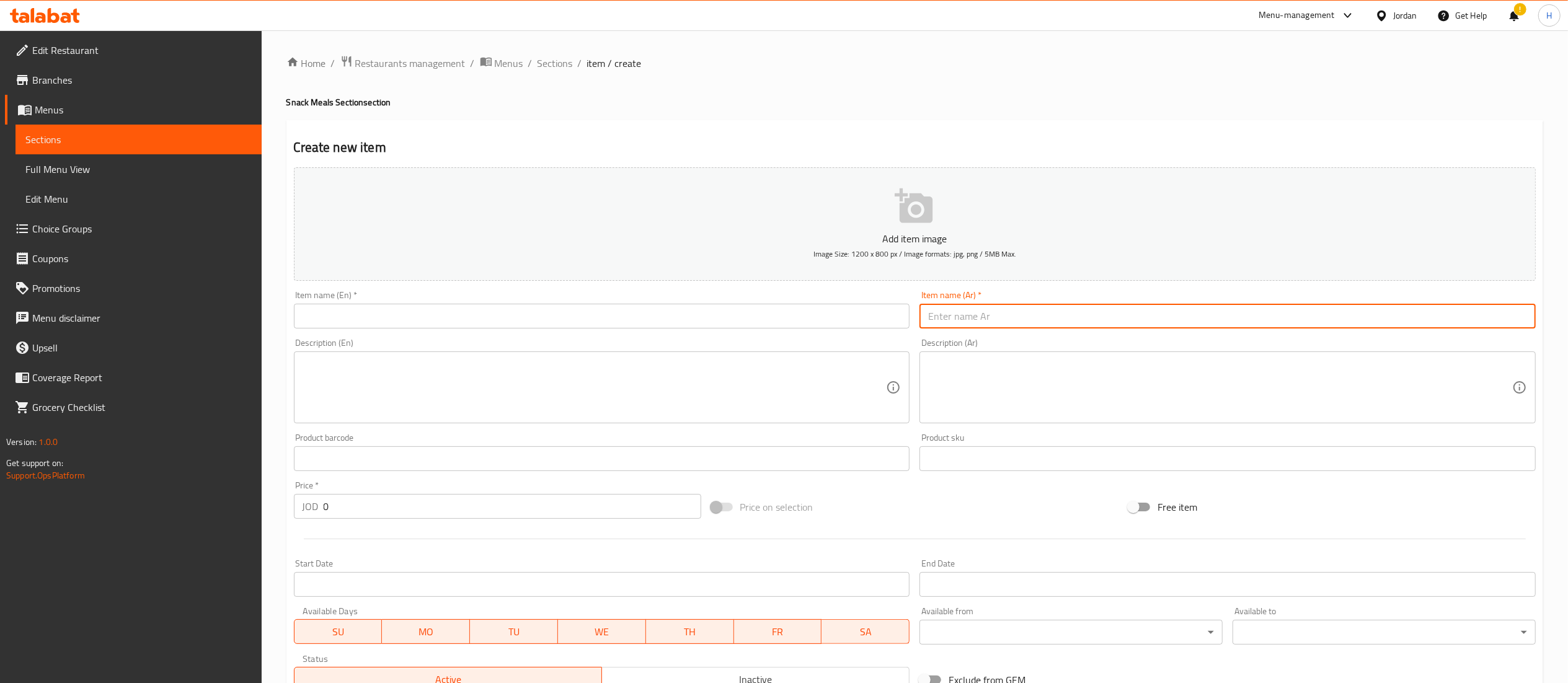
paste input "وجبة كلاسيكو دجاج مشروم"
type input "وجبة كلاسيكو دجاج مشروم"
click at [737, 317] on input "text" at bounding box center [602, 316] width 616 height 25
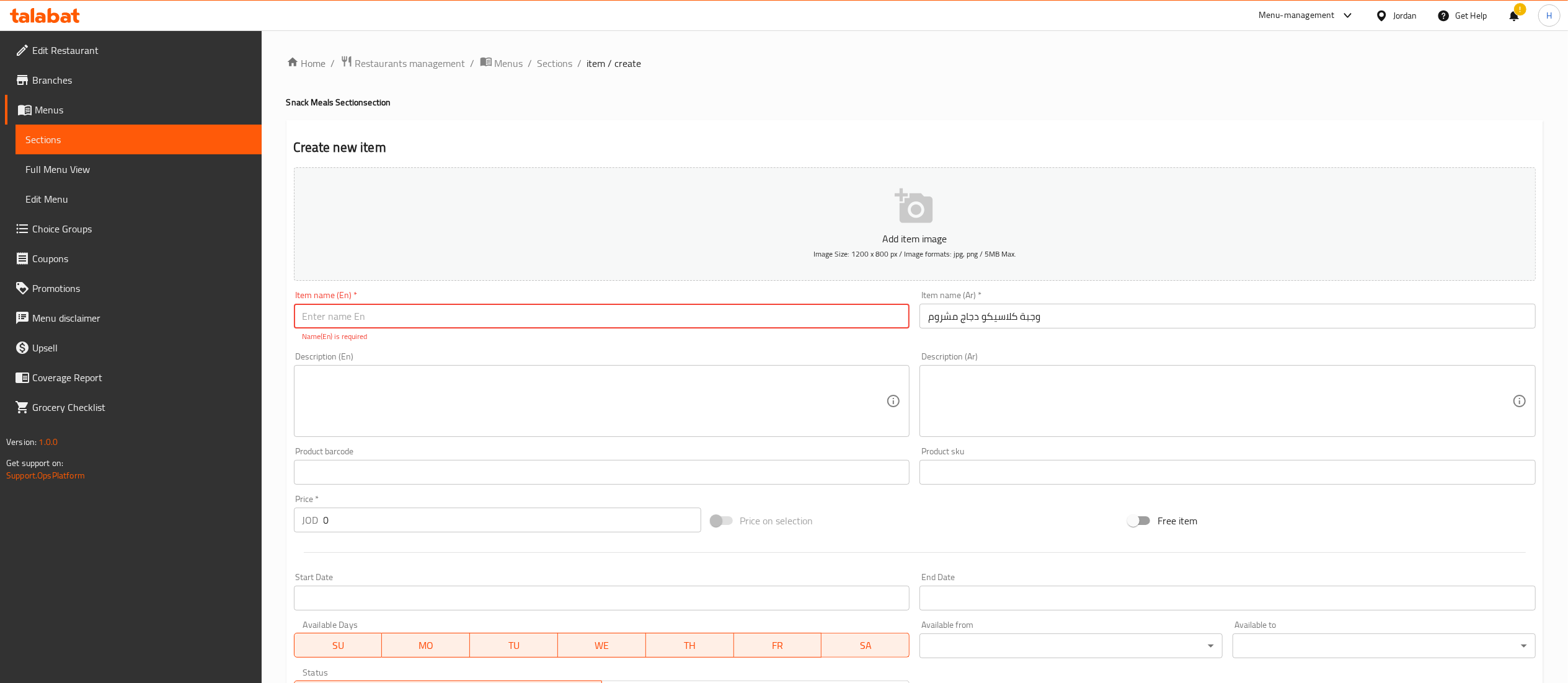
paste input "Classic Chicken and Mushroom Meal"
type input "Classic Chicken and Mushroom Meal"
click at [509, 396] on textarea at bounding box center [594, 401] width 584 height 59
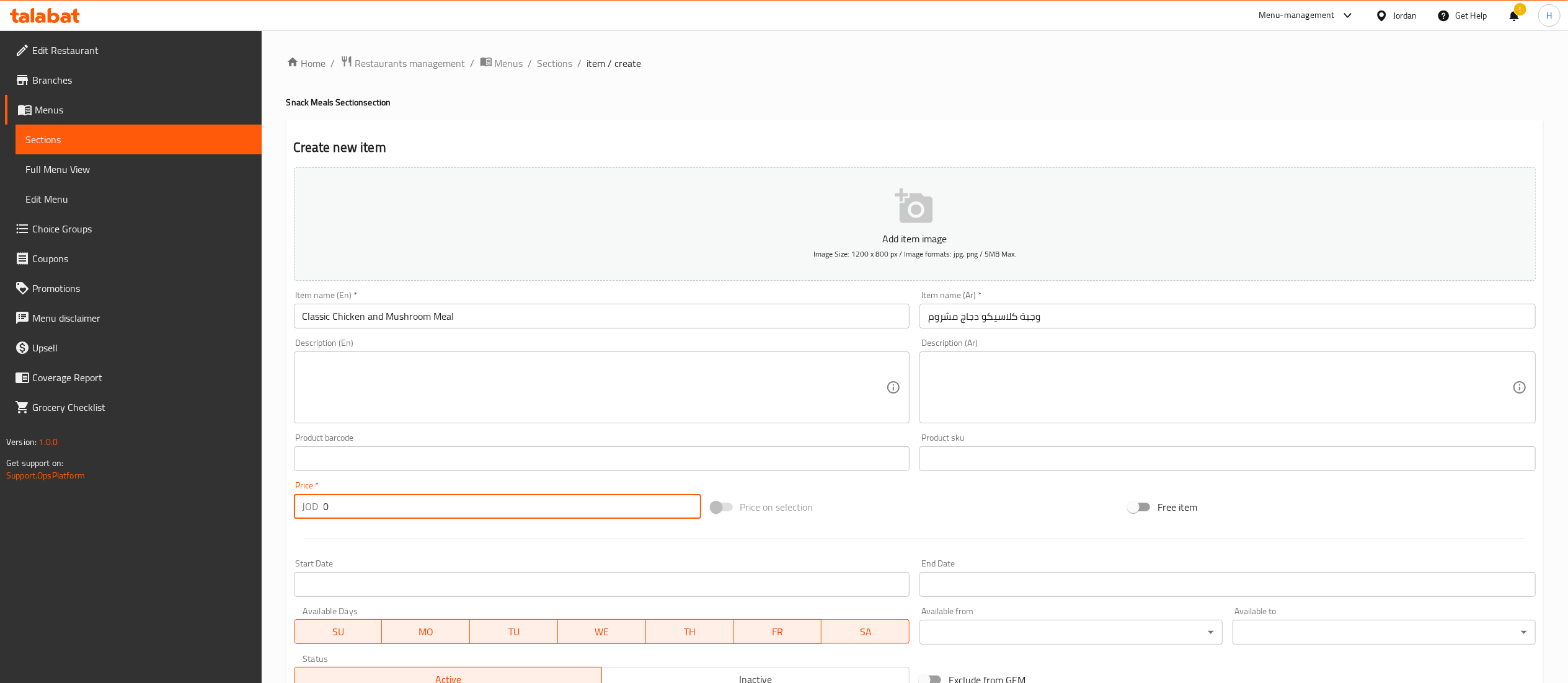
drag, startPoint x: 355, startPoint y: 506, endPoint x: 188, endPoint y: 510, distance: 167.0
click at [188, 510] on div "Edit Restaurant Branches Menus Sections Full Menu View Edit Menu Choice Groups …" at bounding box center [784, 453] width 1568 height 846
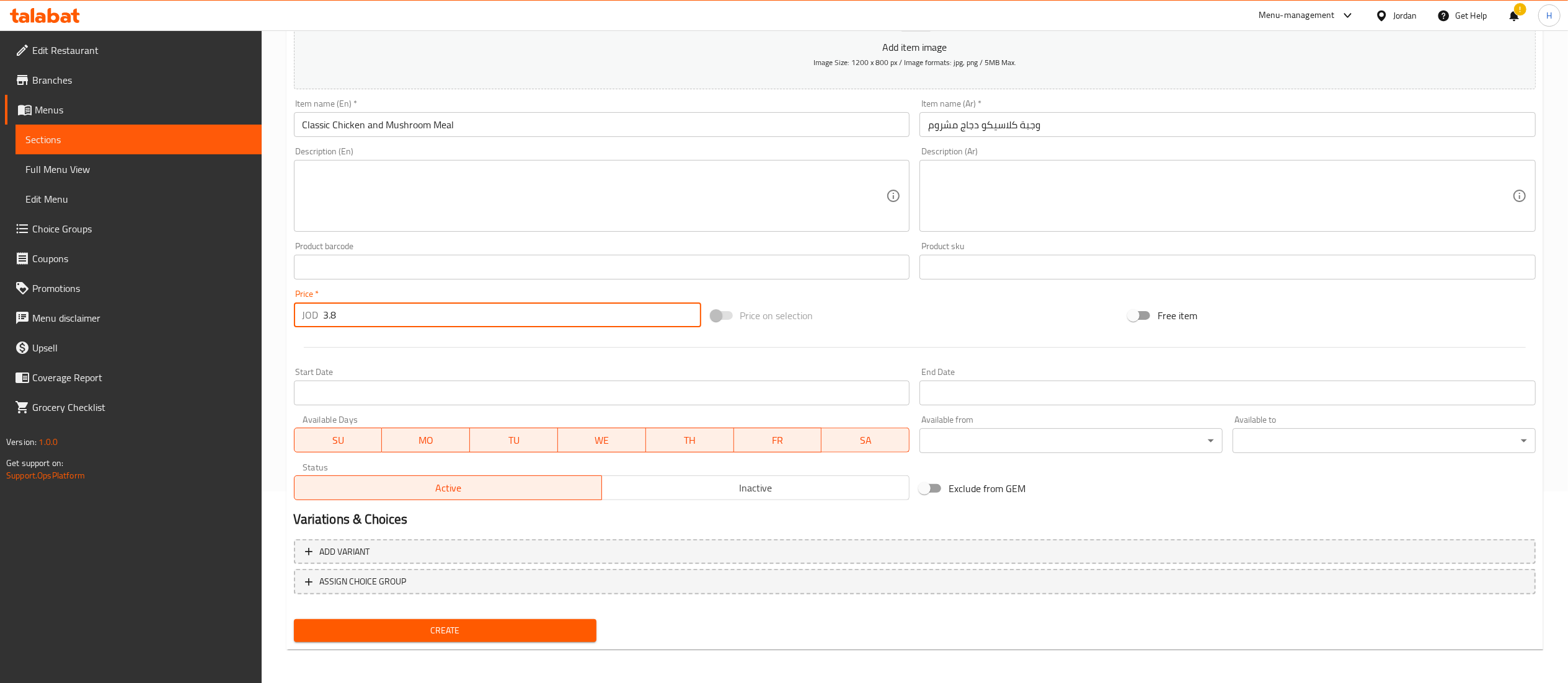
type input "3.8"
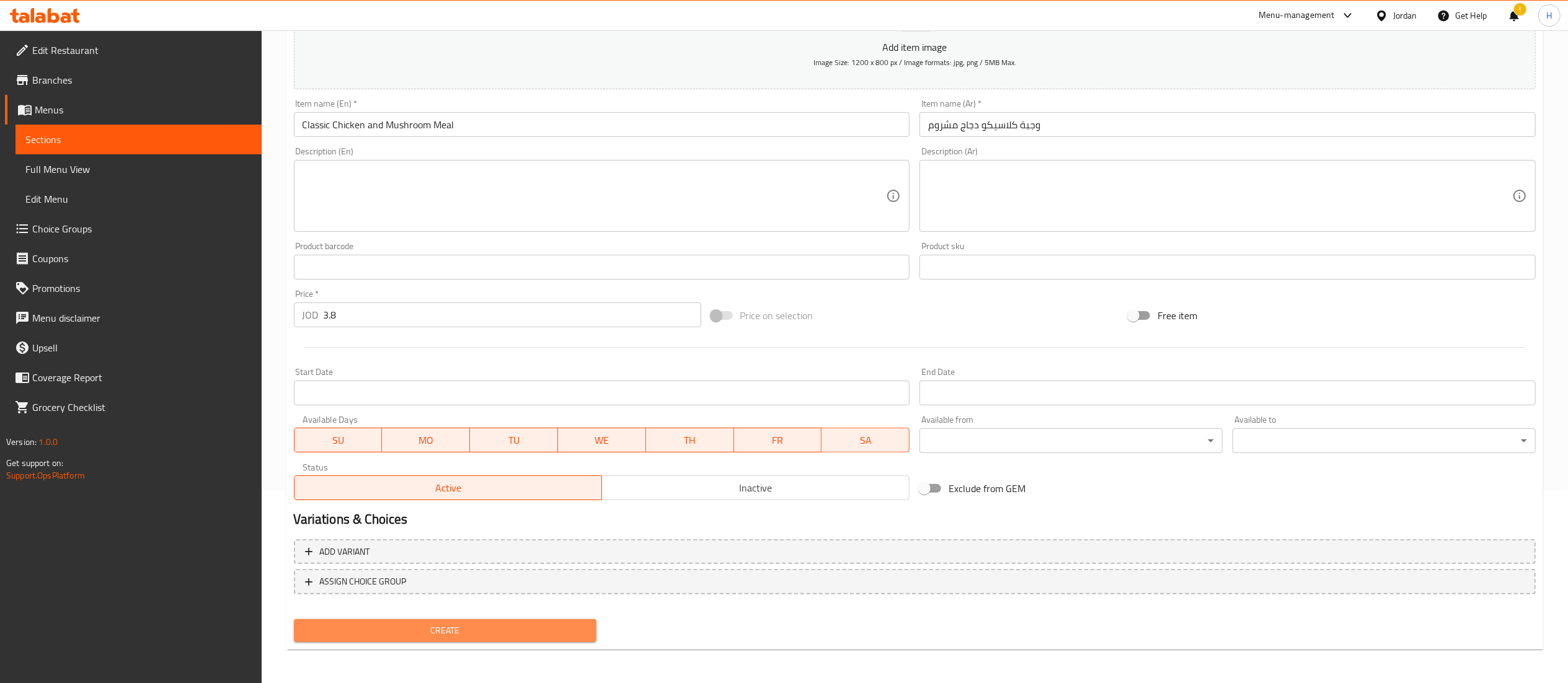
click at [482, 637] on span "Create" at bounding box center [446, 630] width 283 height 16
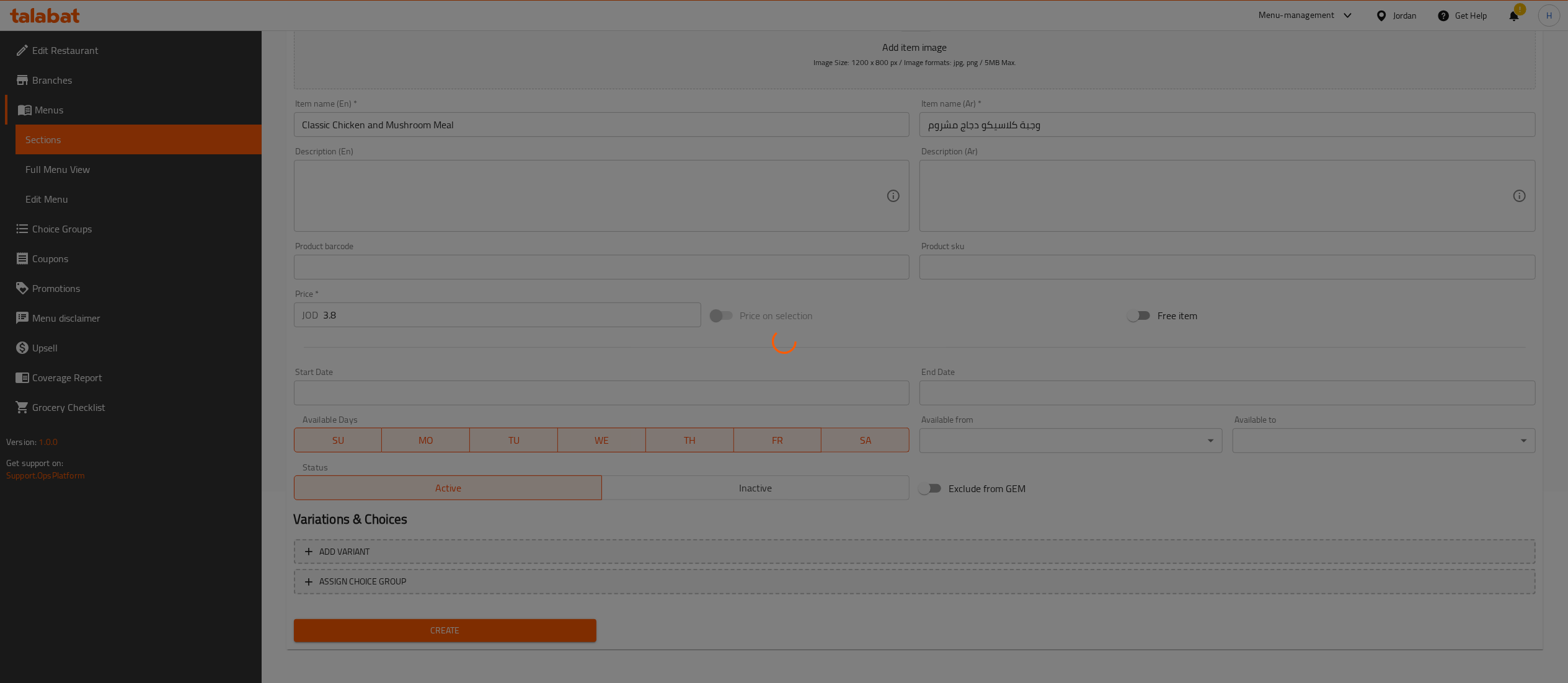
type input "0"
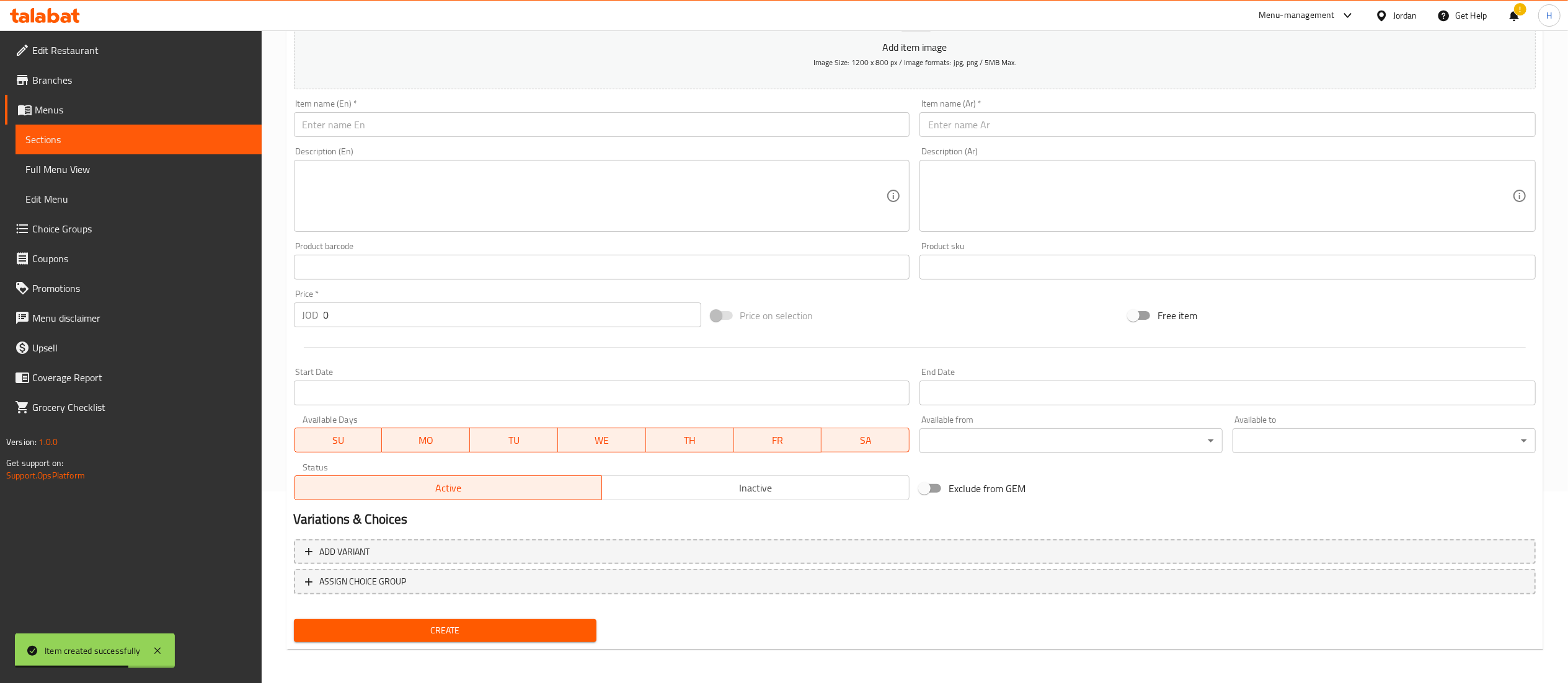
click at [1323, 331] on div "Free item" at bounding box center [1332, 315] width 417 height 34
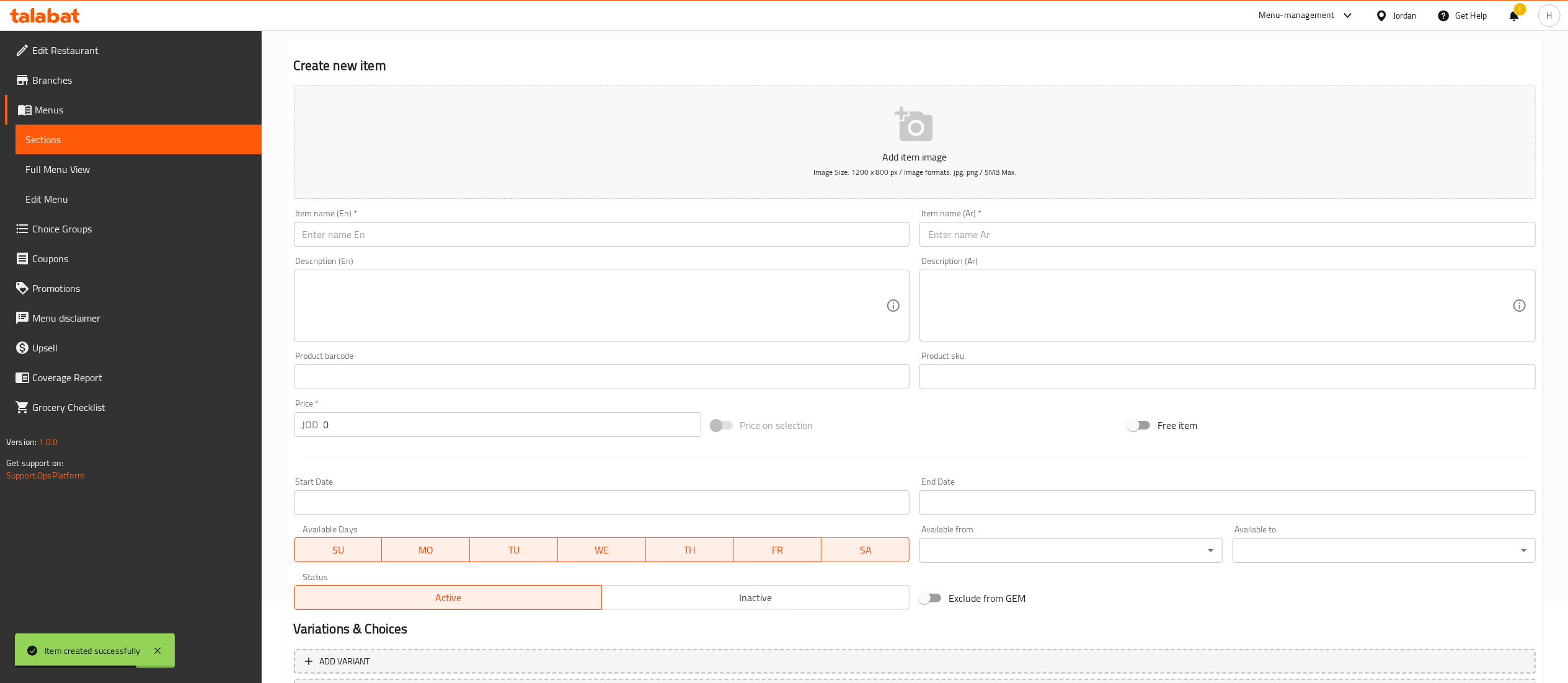
scroll to position [0, 0]
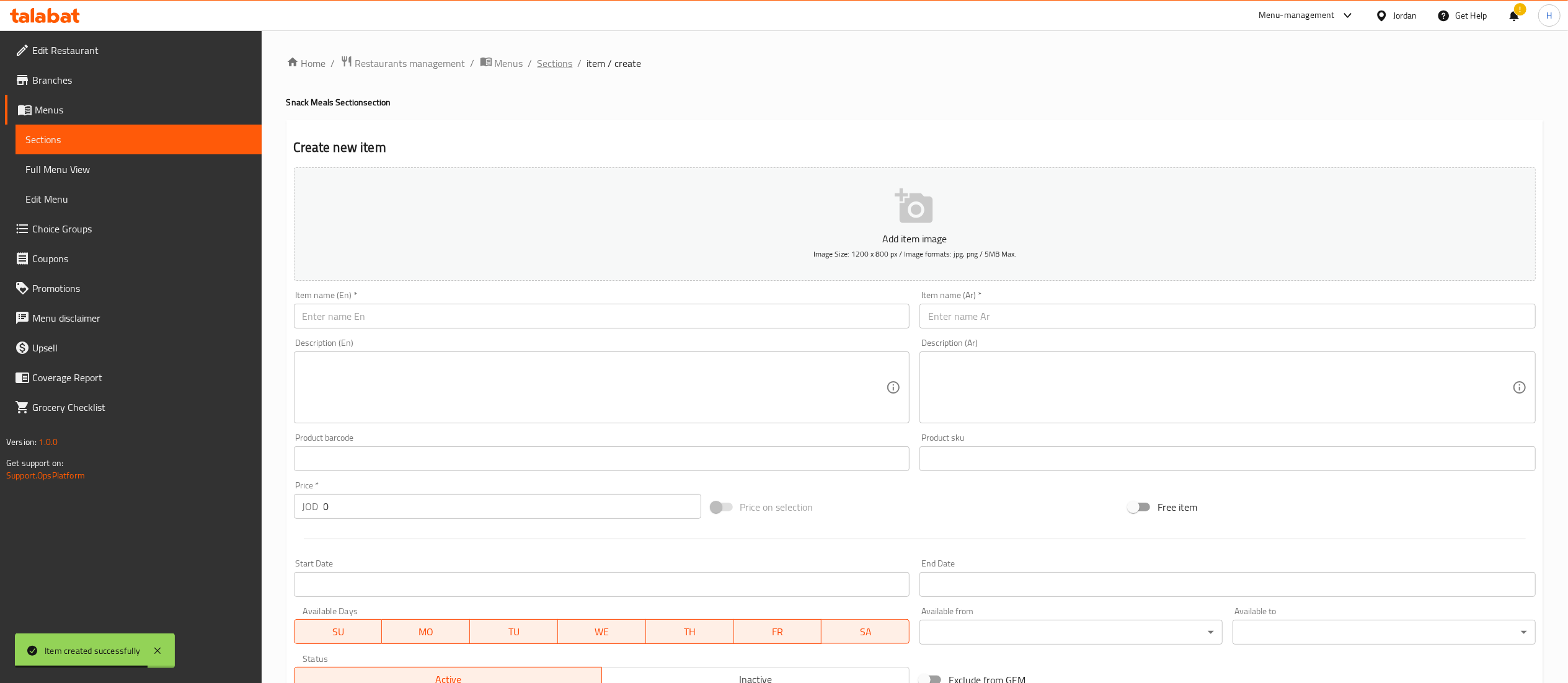
click at [551, 66] on span "Sections" at bounding box center [555, 64] width 36 height 15
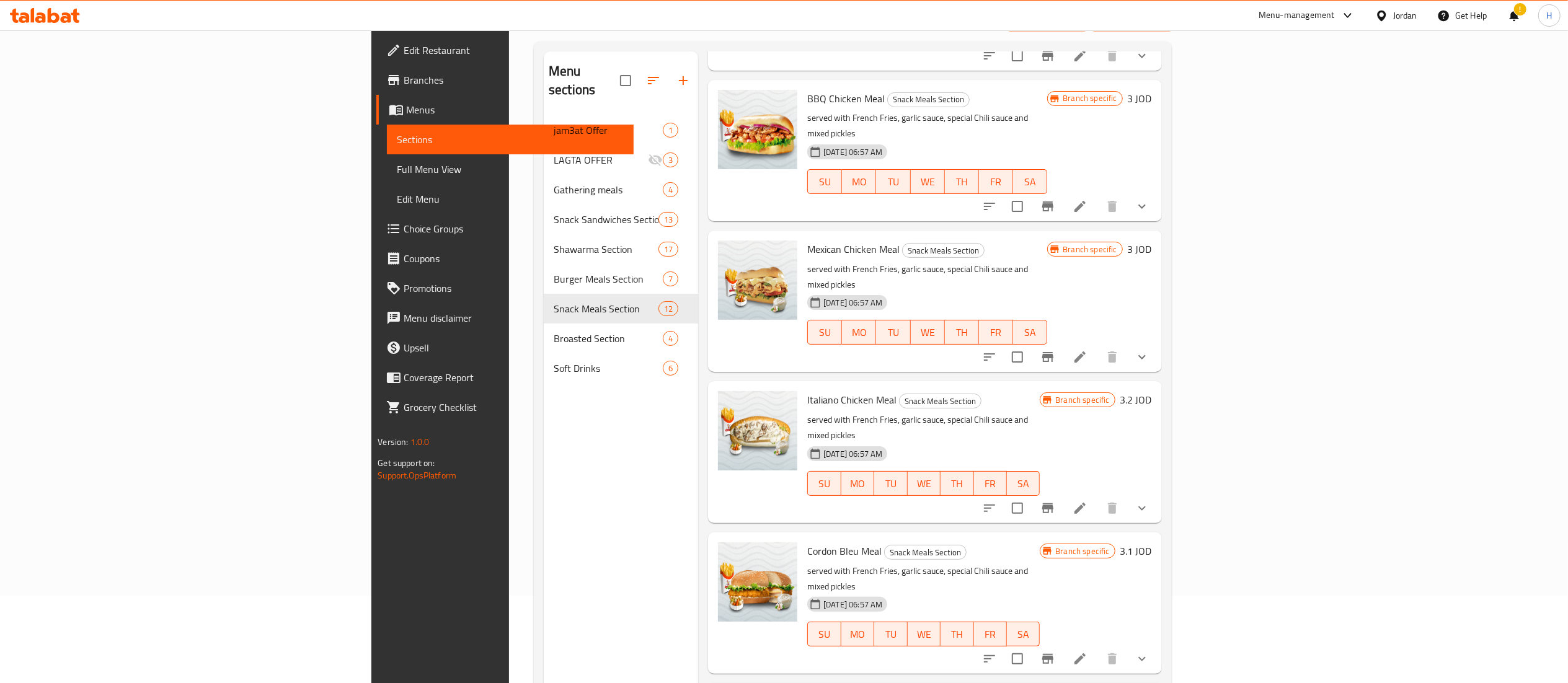
scroll to position [175, 0]
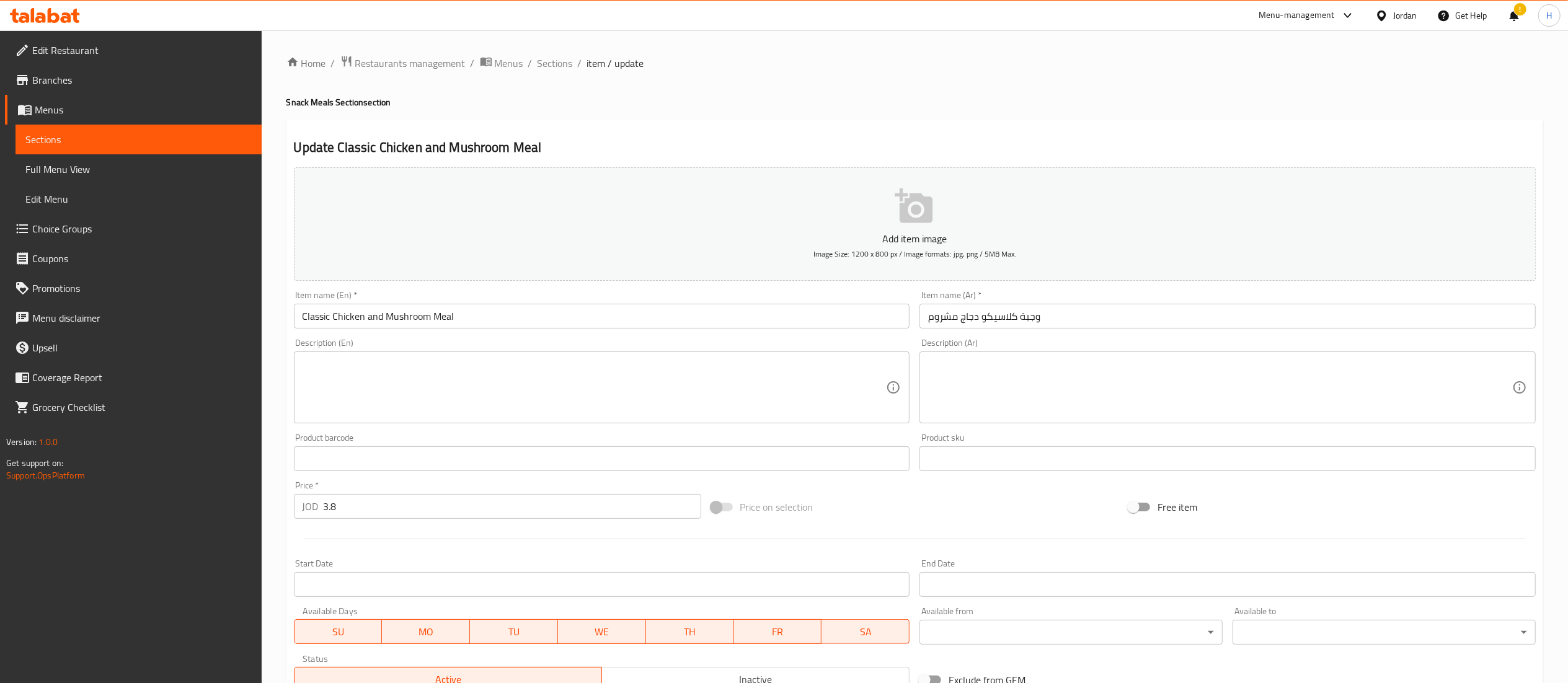
click at [1025, 405] on textarea at bounding box center [1220, 388] width 584 height 59
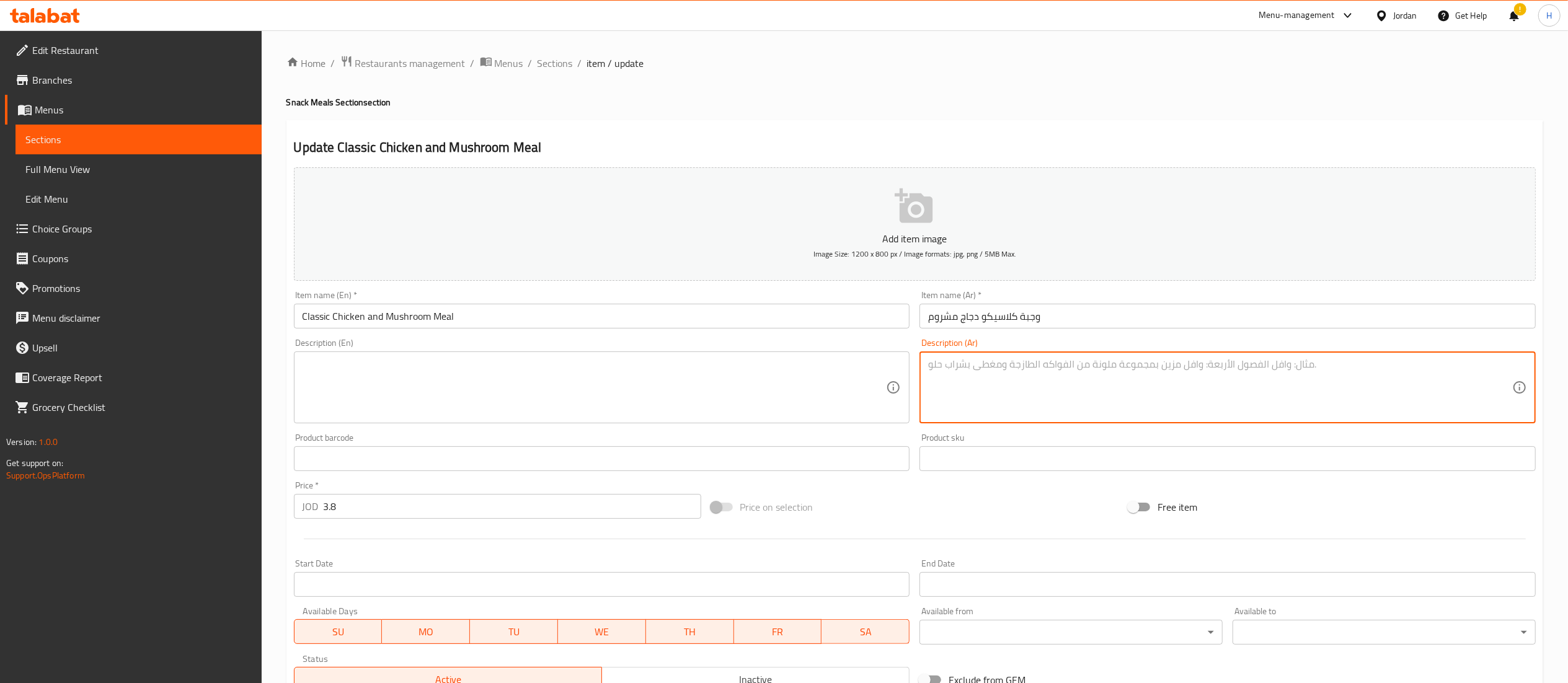
paste textarea "150 غرام صدر دجاج مقرمش.مشروم.بندورة.خس.جبنةموزريلا.كريمة.بصل.مخلل.جبنةشيدر.كتش…"
type textarea "150 غرام صدر دجاج مقرمش.مشروم.بندورة.خس.جبنةموزريلا.كريمة.بصل.مخلل.جبنةشيدر.كتش…"
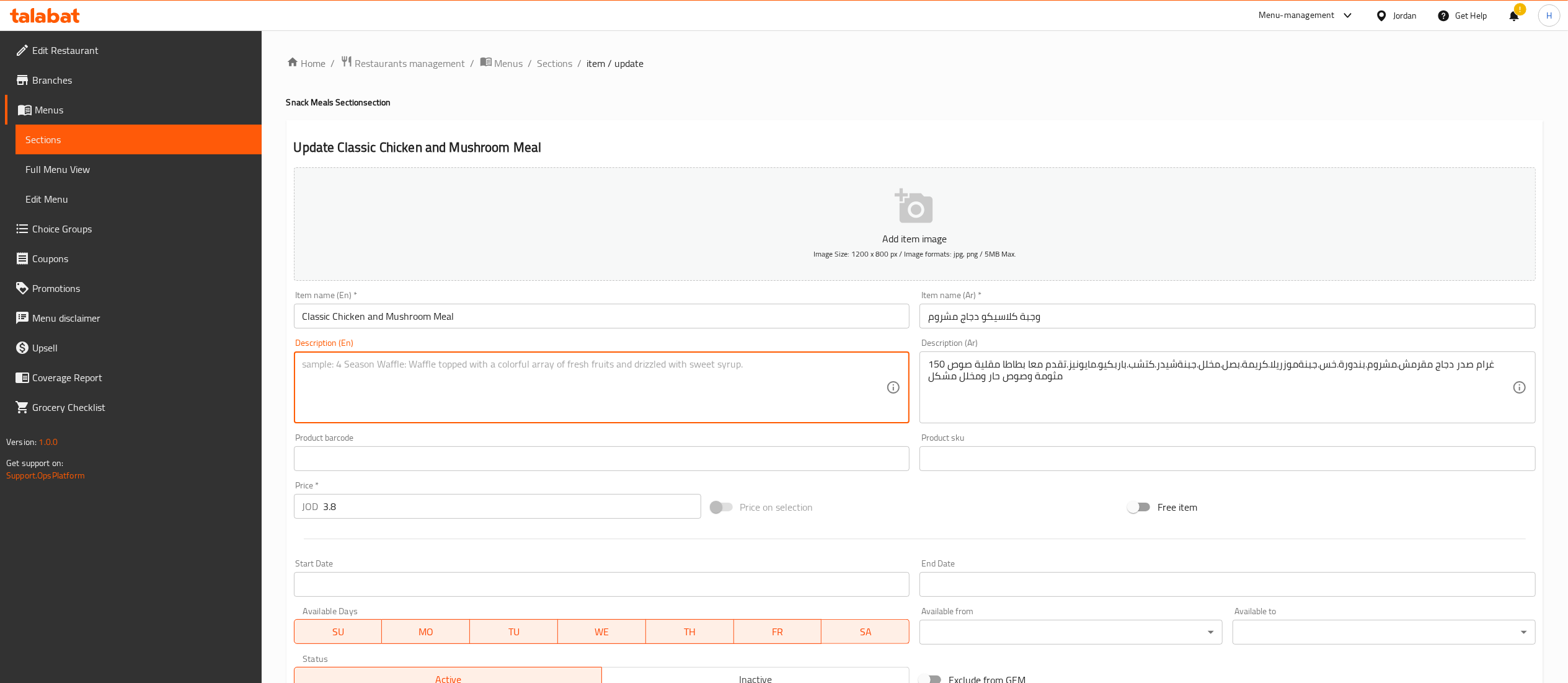
click at [619, 389] on textarea at bounding box center [594, 388] width 584 height 59
paste textarea "150g crispy chicken breast, mushrooms, tomatoes, lettuce, mozzarella cheese, cr…"
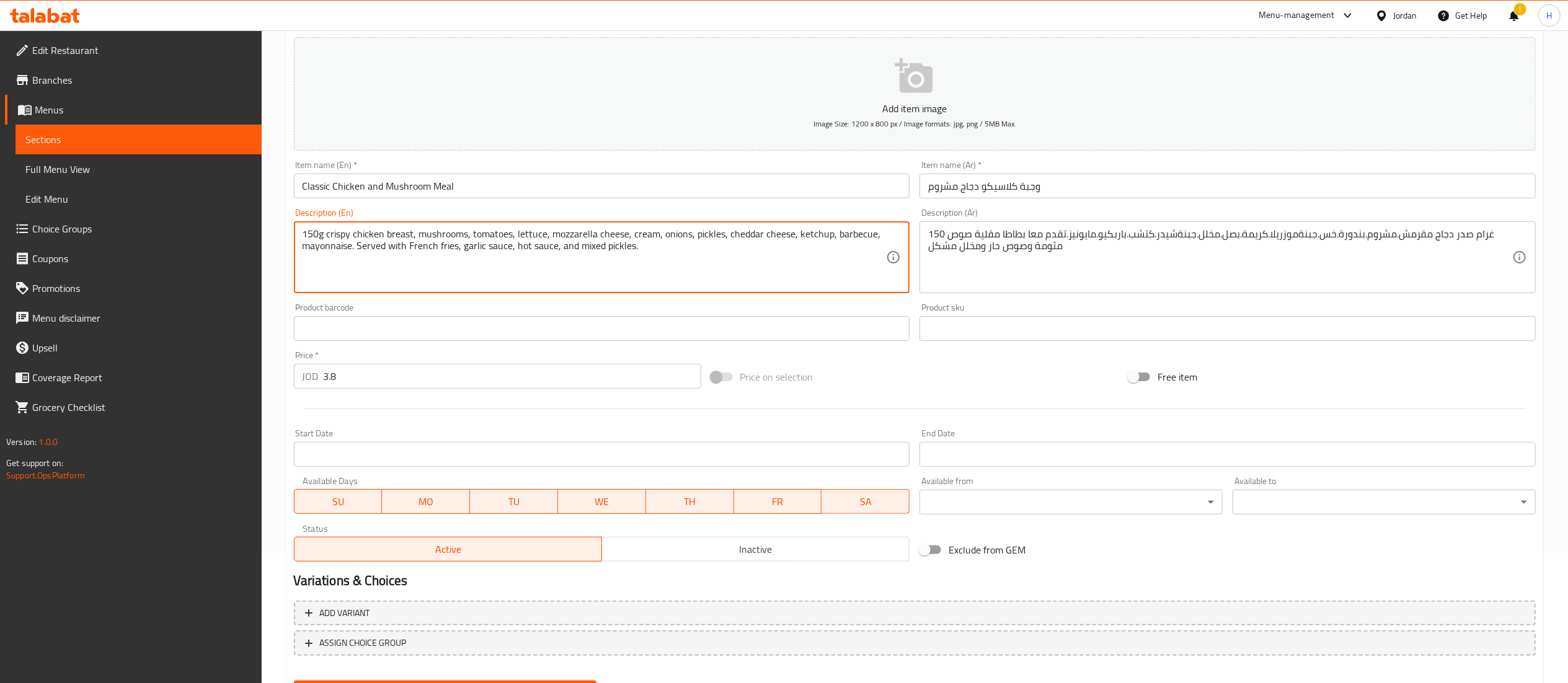
scroll to position [192, 0]
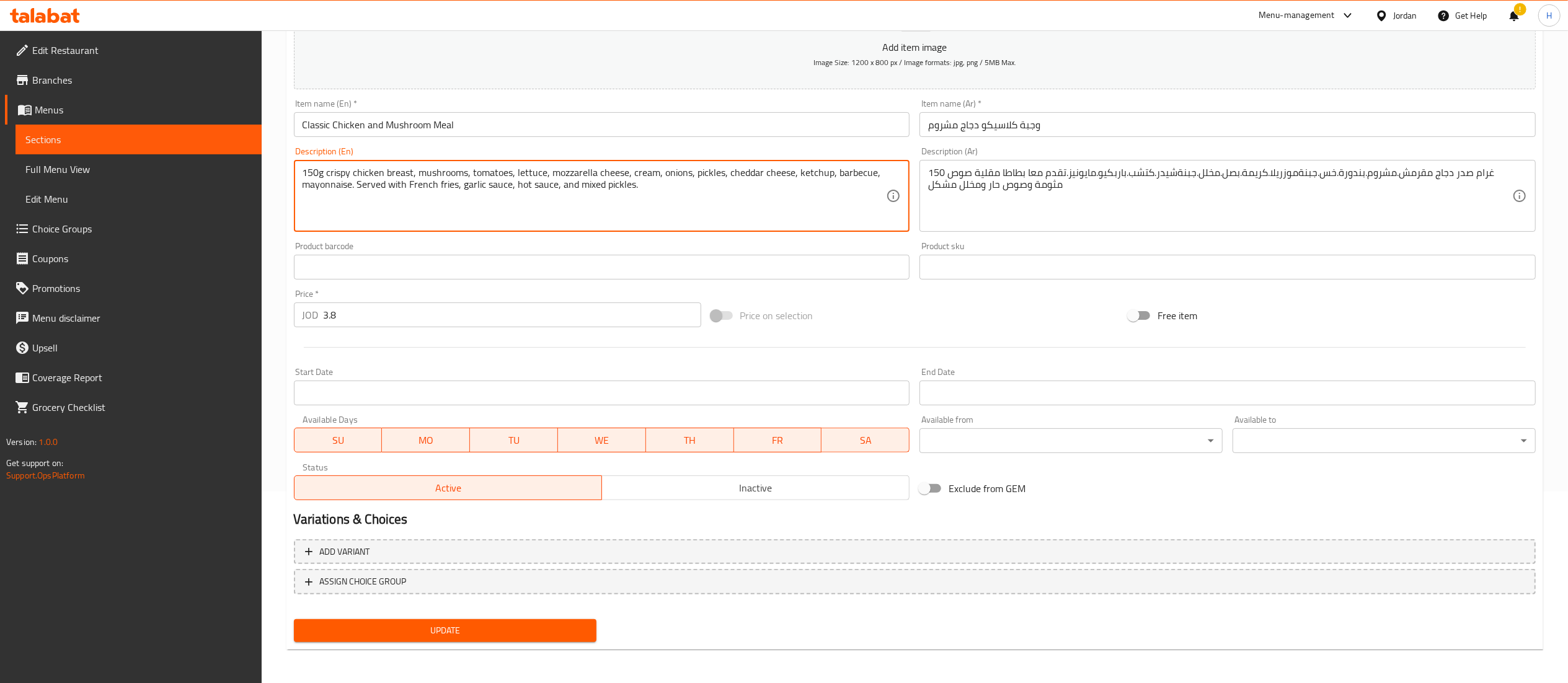
type textarea "150g crispy chicken breast, mushrooms, tomatoes, lettuce, mozzarella cheese, cr…"
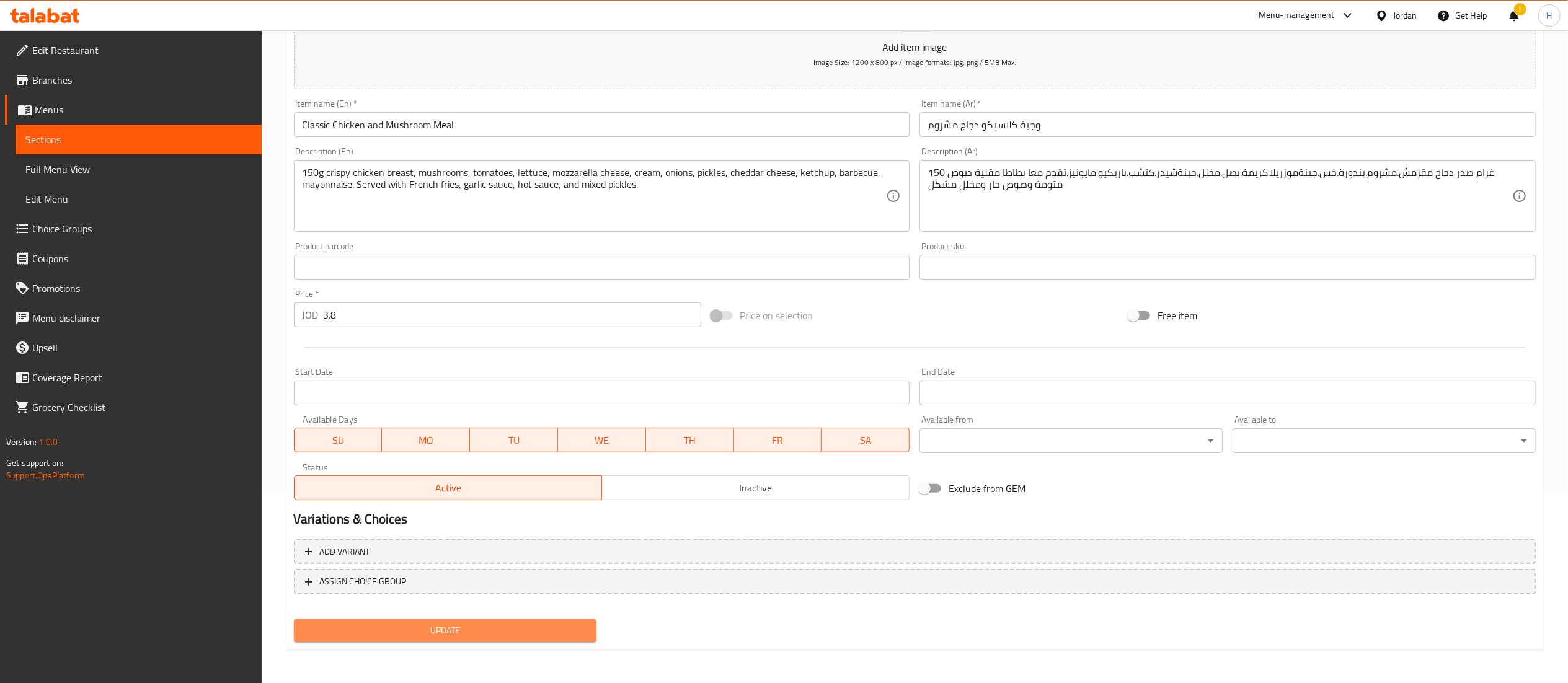
click at [378, 626] on span "Update" at bounding box center [446, 630] width 283 height 16
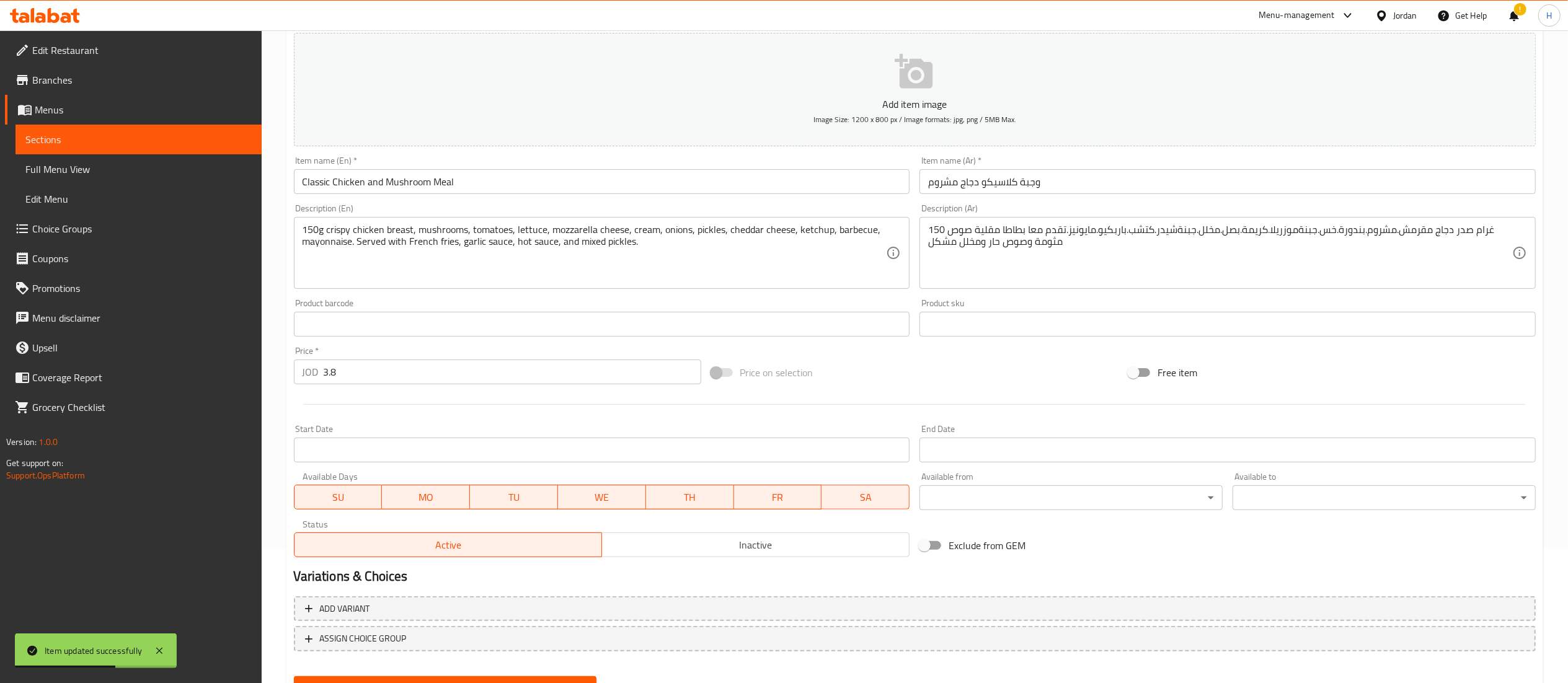
scroll to position [0, 0]
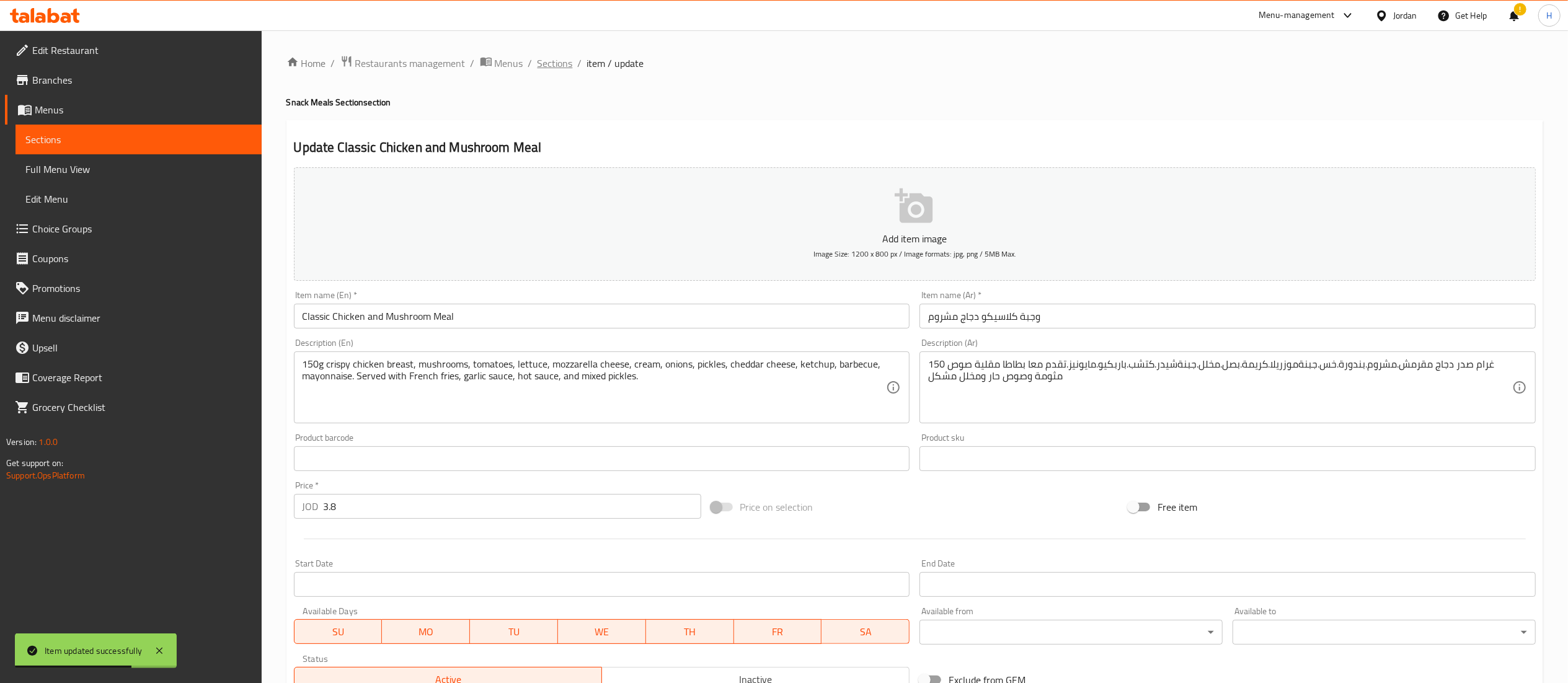
click at [567, 62] on span "Sections" at bounding box center [555, 64] width 36 height 15
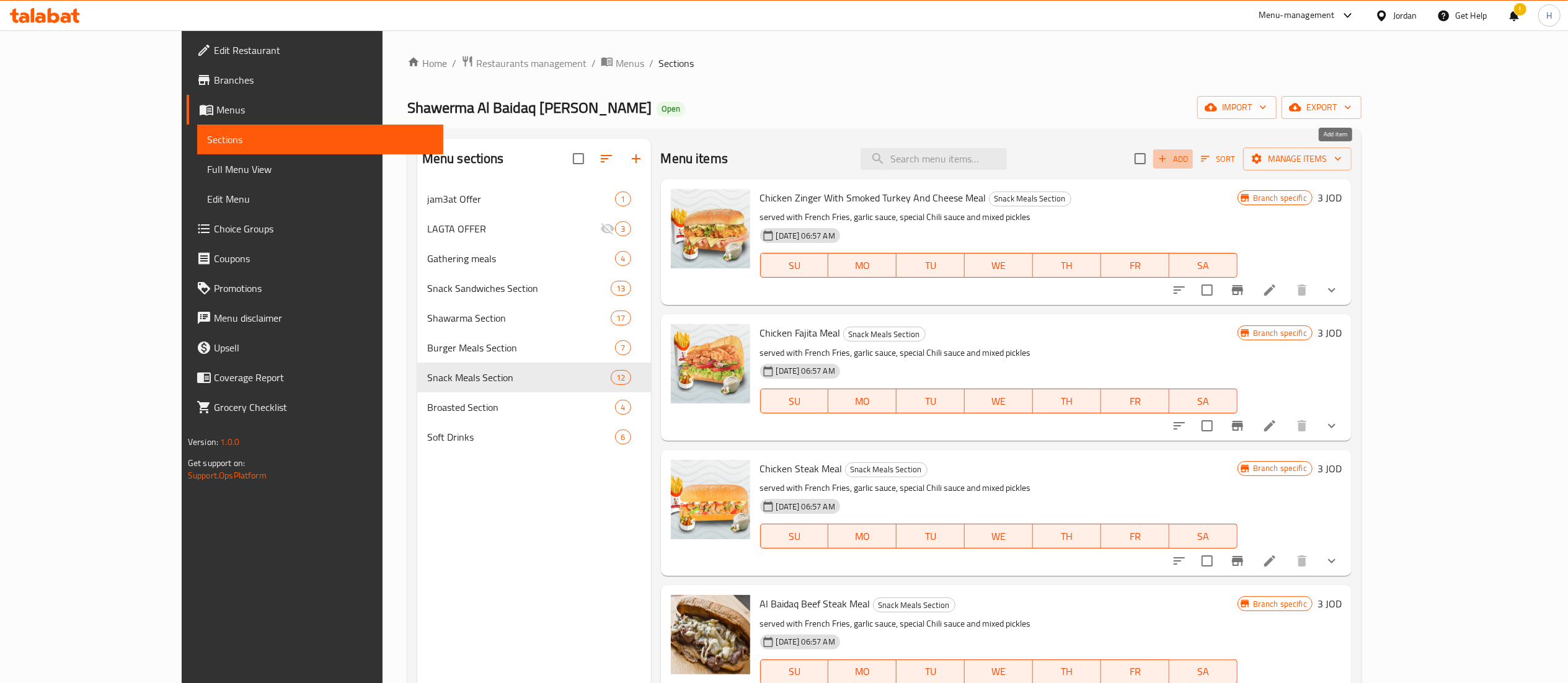
click at [1190, 153] on span "Add" at bounding box center [1172, 159] width 34 height 14
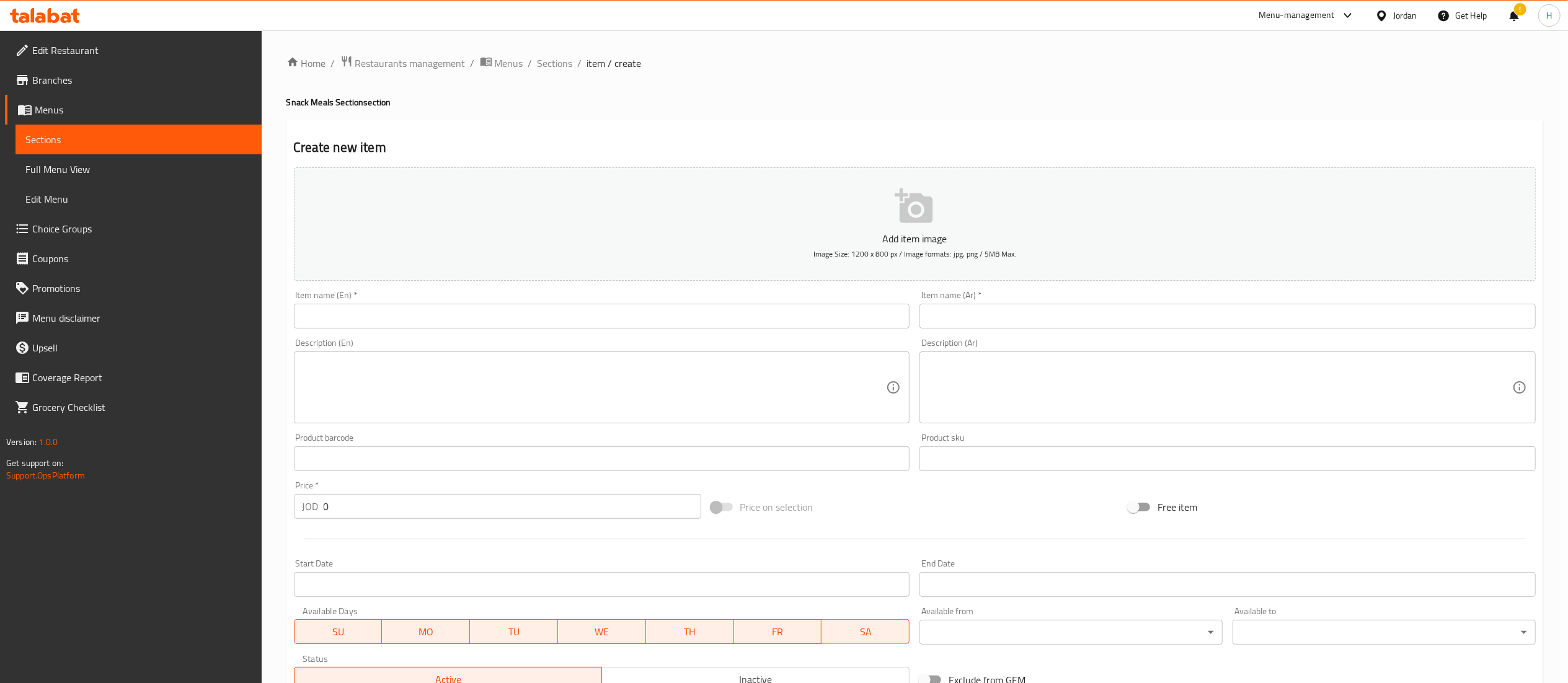
click at [1101, 320] on input "text" at bounding box center [1227, 316] width 616 height 25
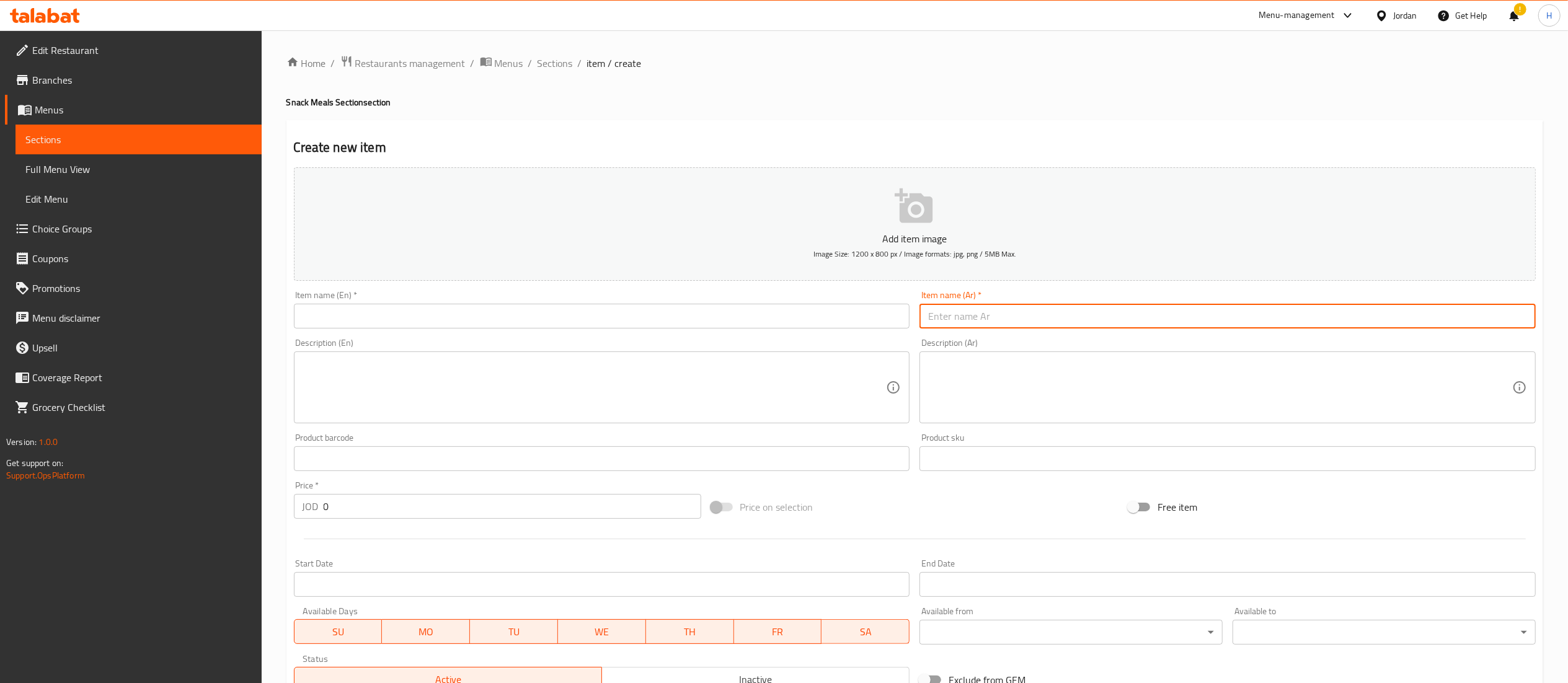
paste input "وجبة كلاسيكو دجاج"
type input "وجبة كلاسيكو دجاج"
click at [765, 317] on input "text" at bounding box center [602, 316] width 616 height 25
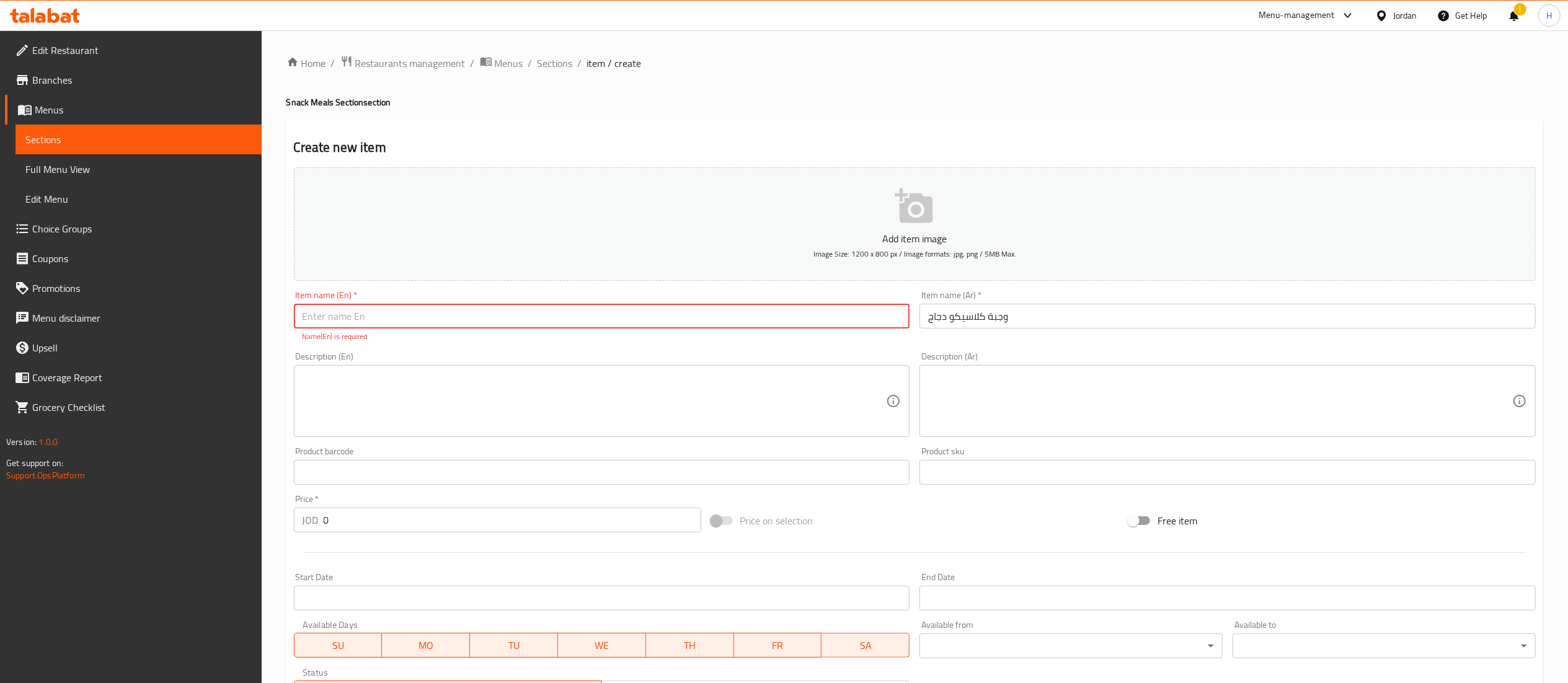
type input "v"
paste input "Classico chicken meal"
type input "Classico chicken meal"
click at [724, 391] on textarea at bounding box center [594, 401] width 584 height 59
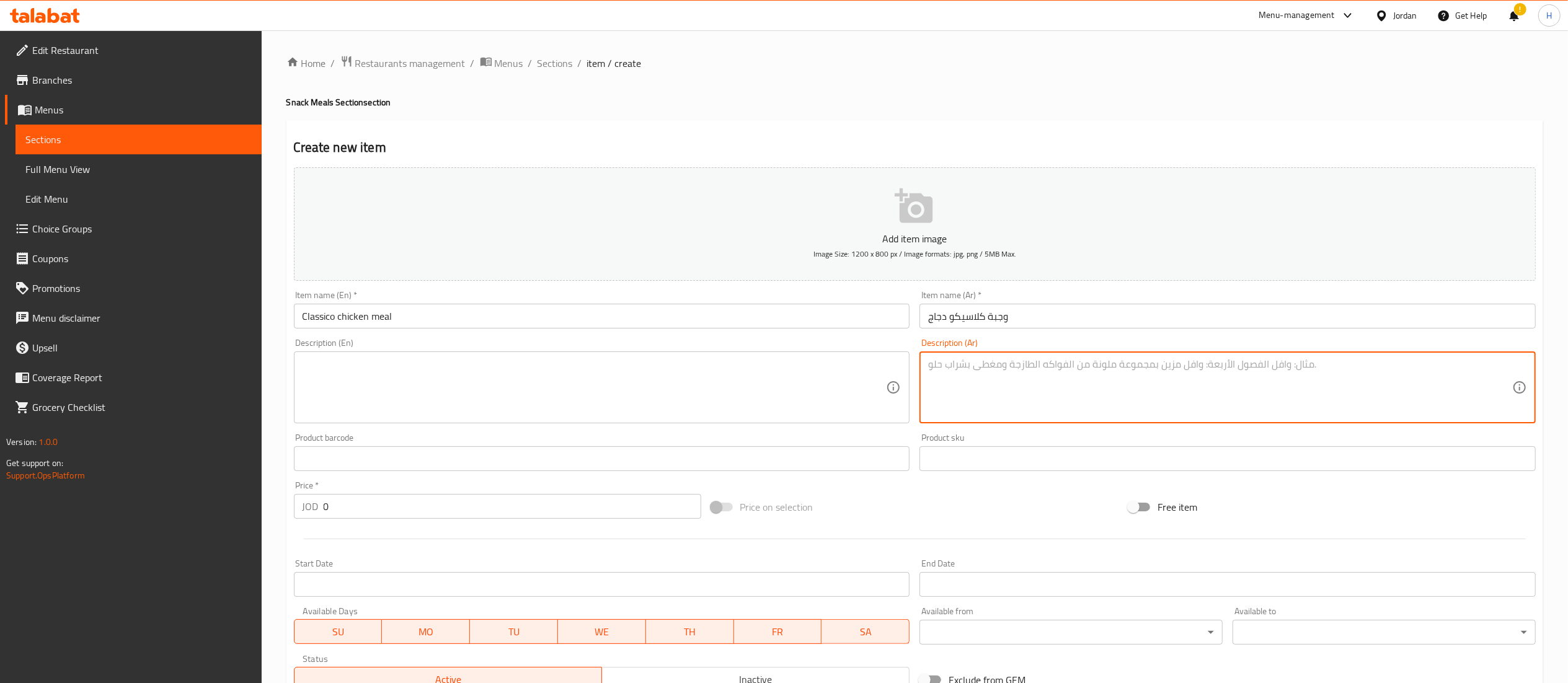
click at [1096, 404] on textarea at bounding box center [1220, 388] width 584 height 59
paste textarea "150 غرام صدر دجاج مقرمش.بندورة.خس.مخلل.جبنةشيدر.كتشب.باربكيو.مايونيز.تقدم معا ب…"
type textarea "150 غرام صدر دجاج مقرمش.بندورة.خس.مخلل.جبنةشيدر.كتشب.باربكيو.مايونيز.تقدم معا ب…"
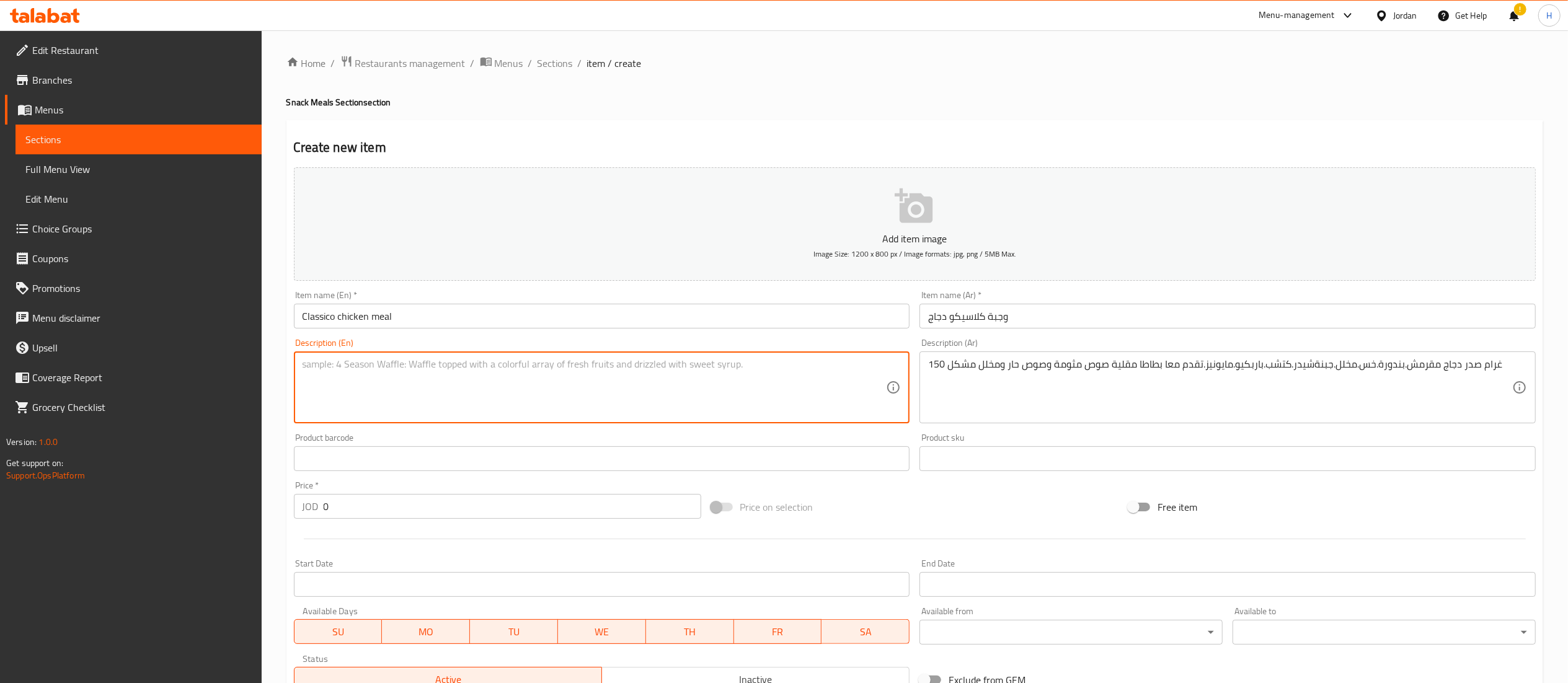
click at [428, 416] on textarea at bounding box center [594, 388] width 584 height 59
paste textarea "150g crispy chicken breast, tomatoes, lettuce, pickles, cheddar cheese, ketchup…"
type textarea "150g crispy chicken breast, tomatoes, lettuce, pickles, cheddar cheese, ketchup…"
drag, startPoint x: 345, startPoint y: 510, endPoint x: 316, endPoint y: 511, distance: 29.0
click at [316, 511] on div "JOD 0 Price *" at bounding box center [497, 506] width 407 height 25
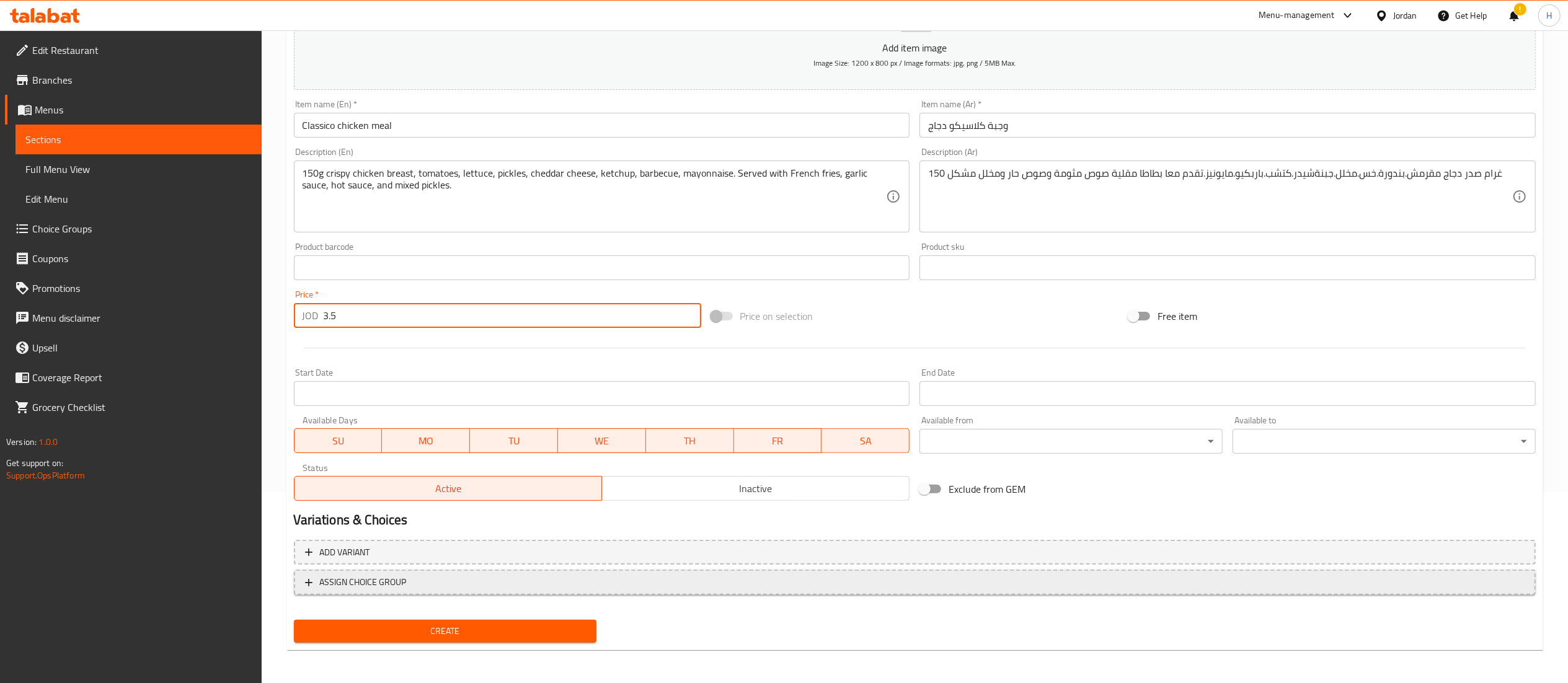
scroll to position [192, 0]
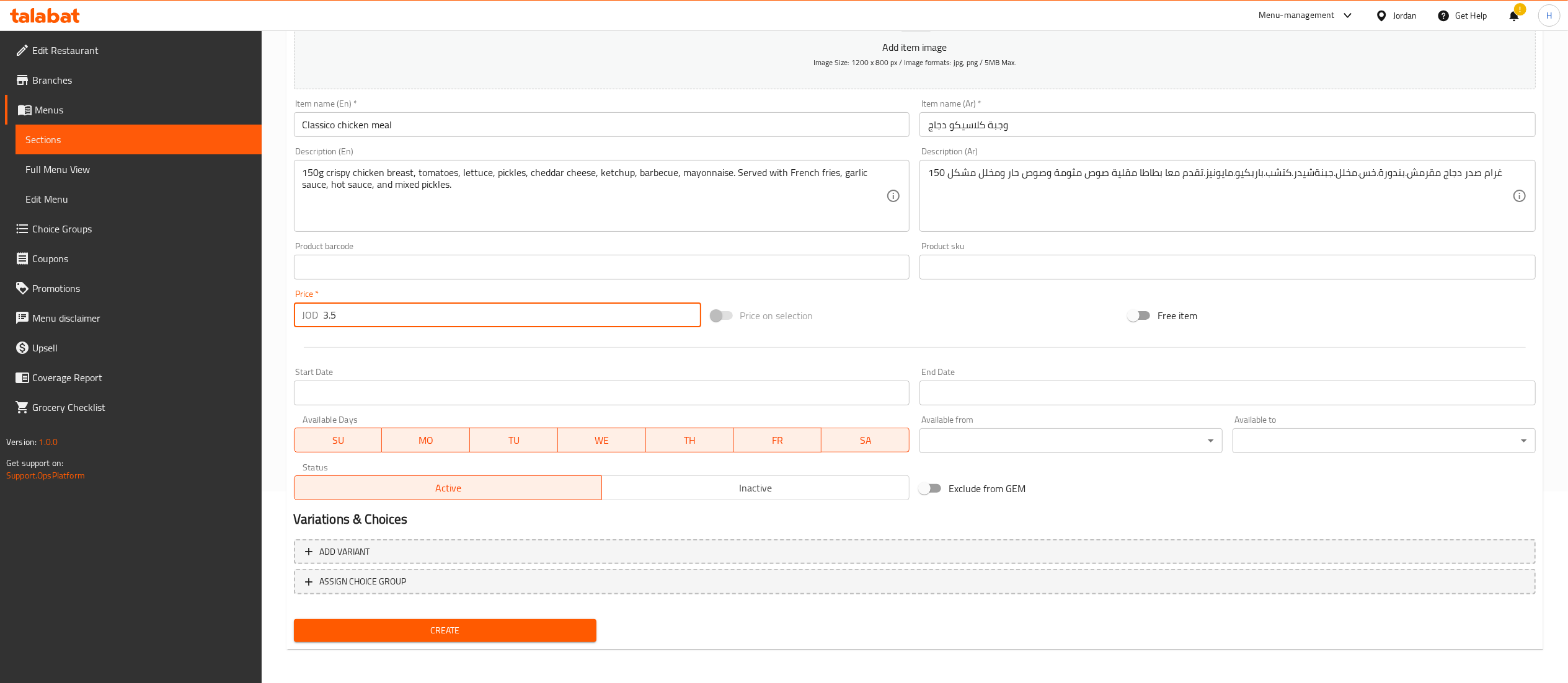
type input "3.5"
click at [463, 632] on span "Create" at bounding box center [446, 630] width 283 height 16
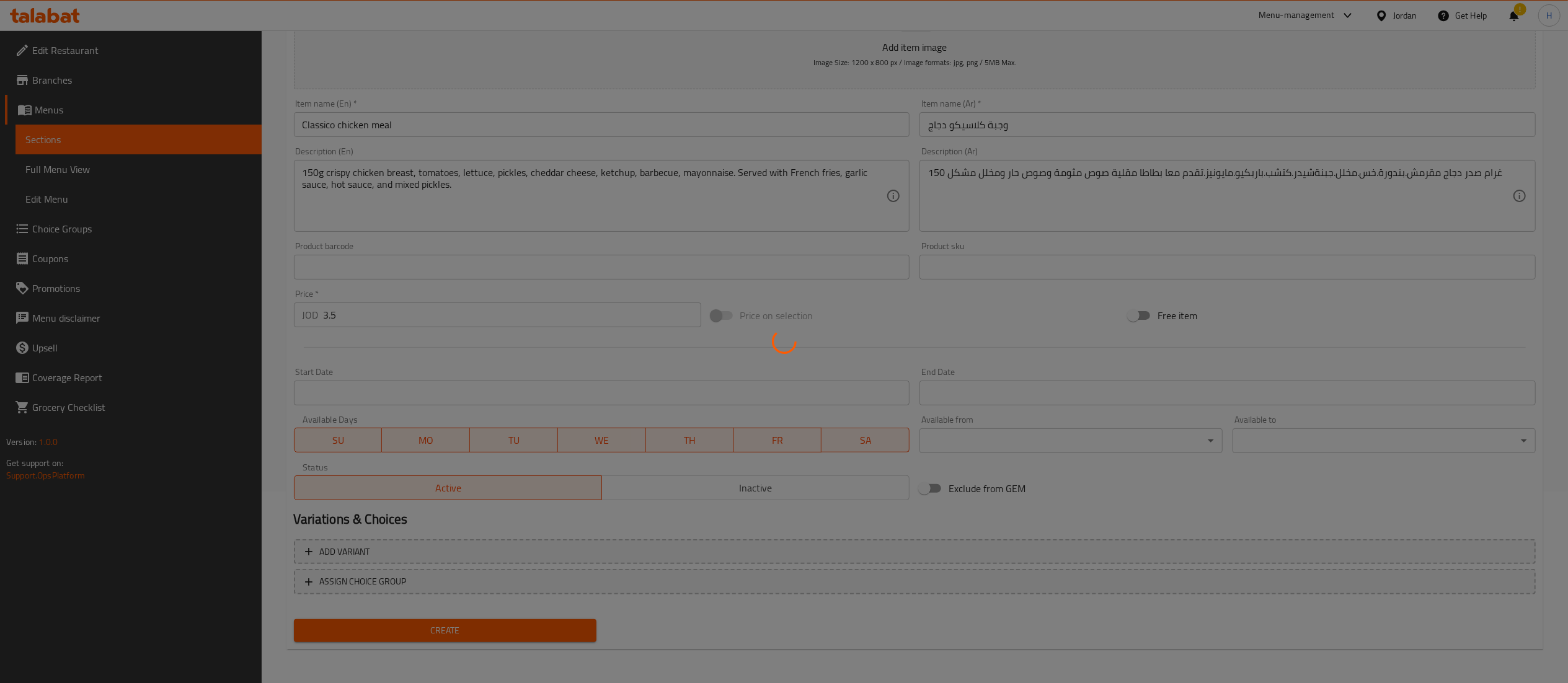
type input "0"
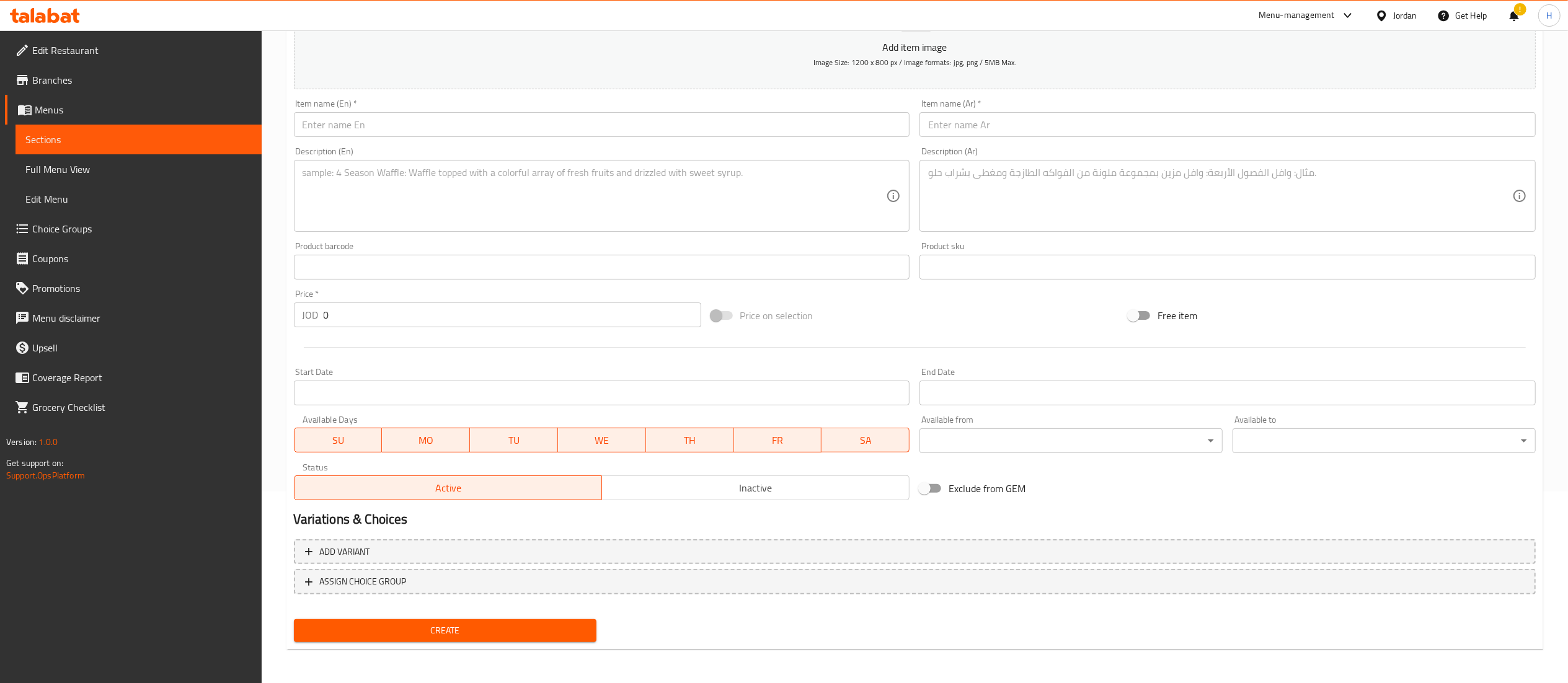
click at [1283, 129] on input "text" at bounding box center [1227, 125] width 616 height 25
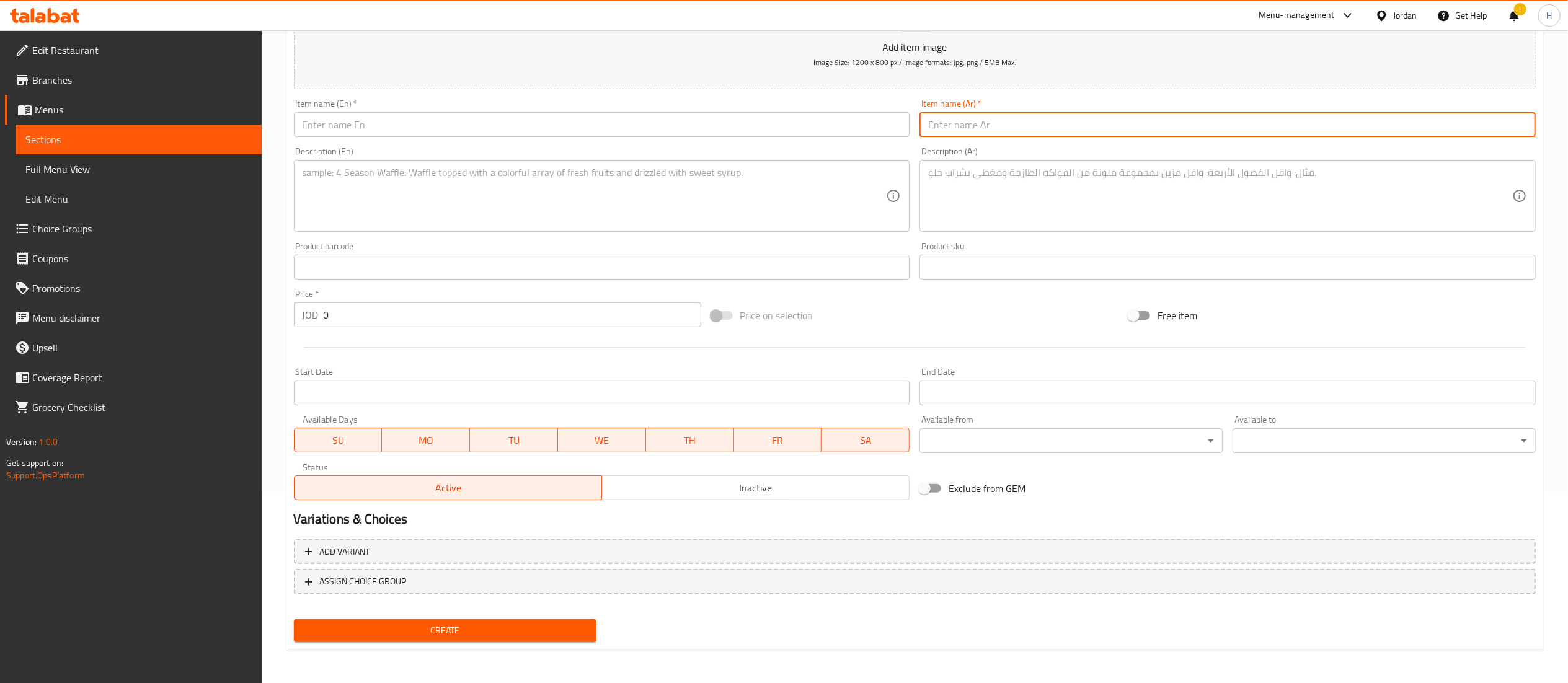
paste input "وجبة شاورما دجاج دبل سئ ولدع"
type input "وجبة شاورما دجاج دبل سئ ولدع"
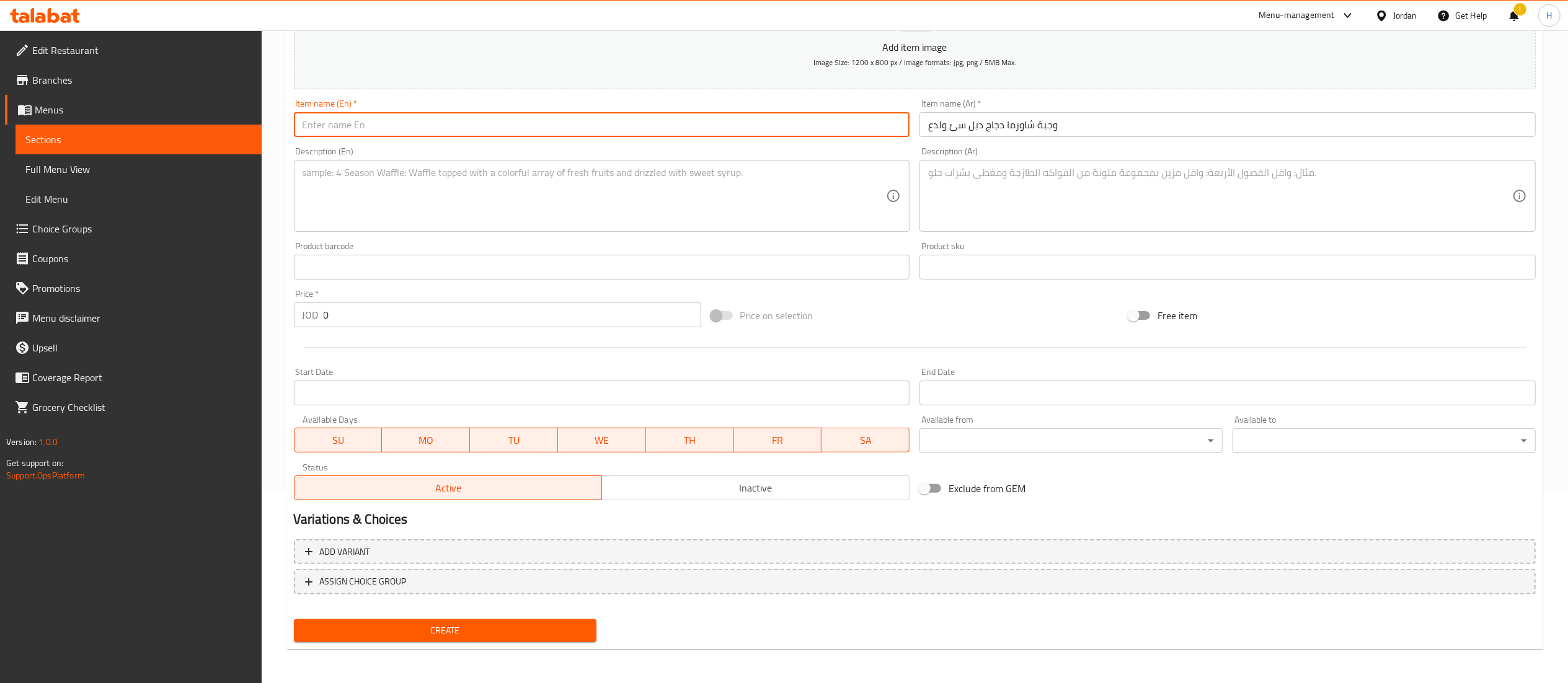
click at [762, 131] on input "text" at bounding box center [602, 125] width 616 height 25
type input "Double shawarma chicken meal Saa w ladae"
click at [346, 305] on input "0" at bounding box center [513, 315] width 378 height 25
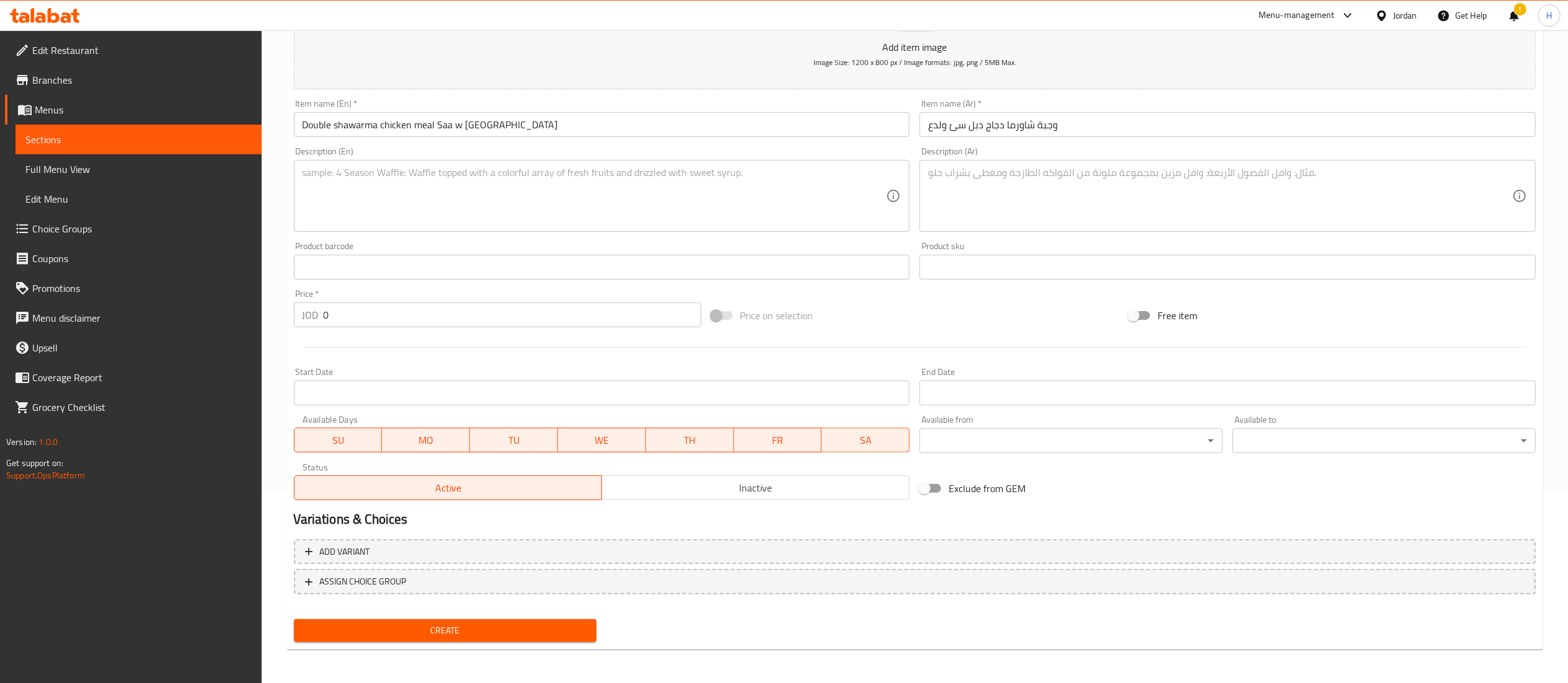
click at [1257, 190] on textarea at bounding box center [1220, 196] width 584 height 59
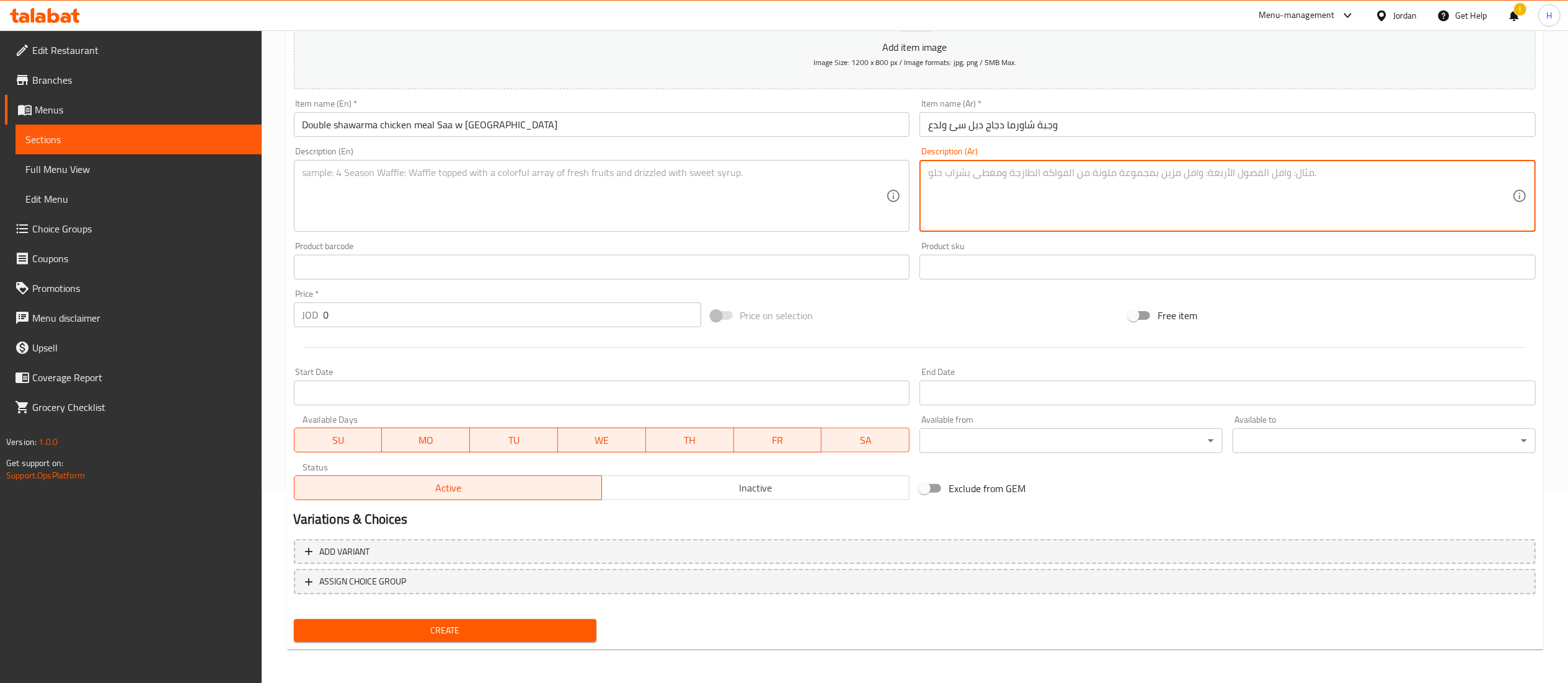
paste textarea "جبنة ودبس رمان وشطة"
type textarea "جبنة ودبس رمان وشطة"
click at [781, 168] on textarea at bounding box center [594, 196] width 584 height 59
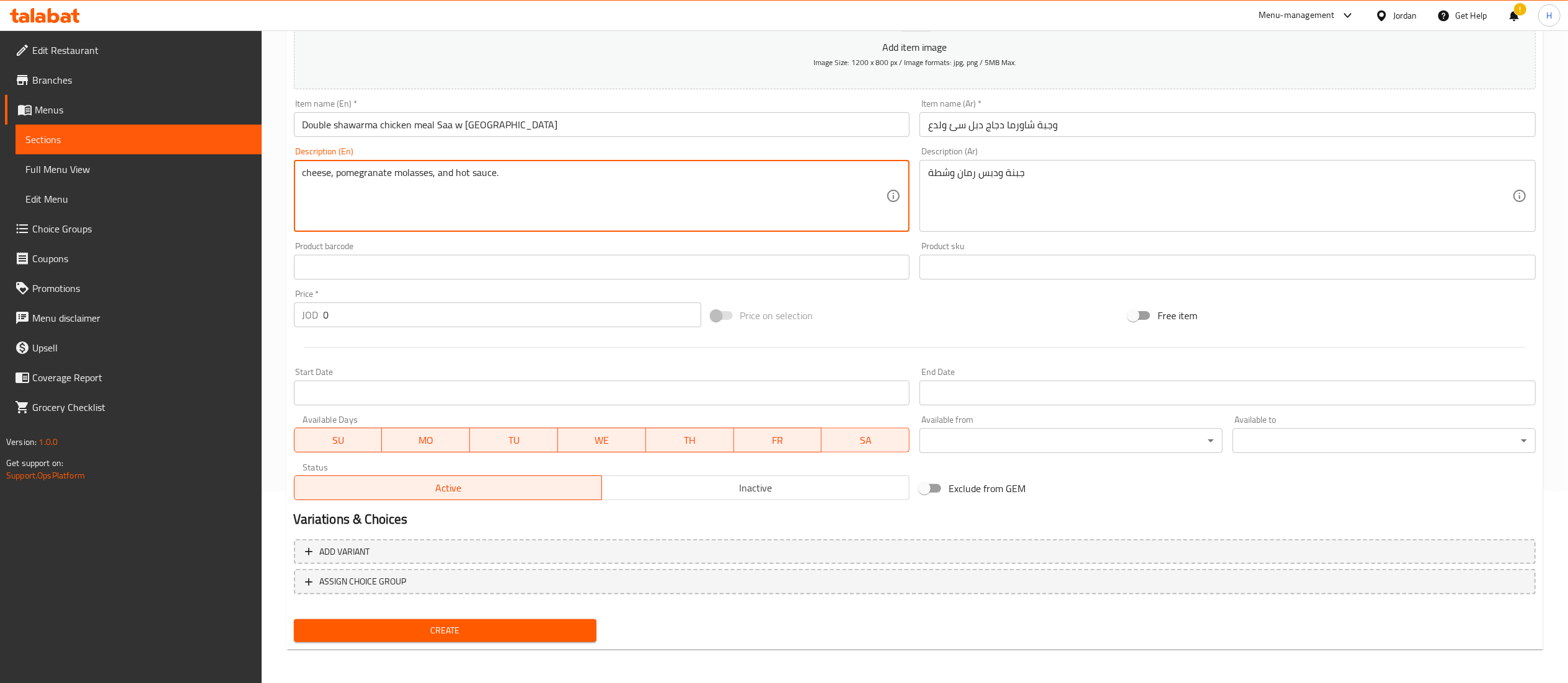
type textarea "cheese, pomegranate molasses, and hot sauce."
drag, startPoint x: 255, startPoint y: 333, endPoint x: 238, endPoint y: 334, distance: 17.0
click at [238, 334] on div "Edit Restaurant Branches Menus Sections Full Menu View Edit Menu Choice Groups …" at bounding box center [784, 261] width 1568 height 846
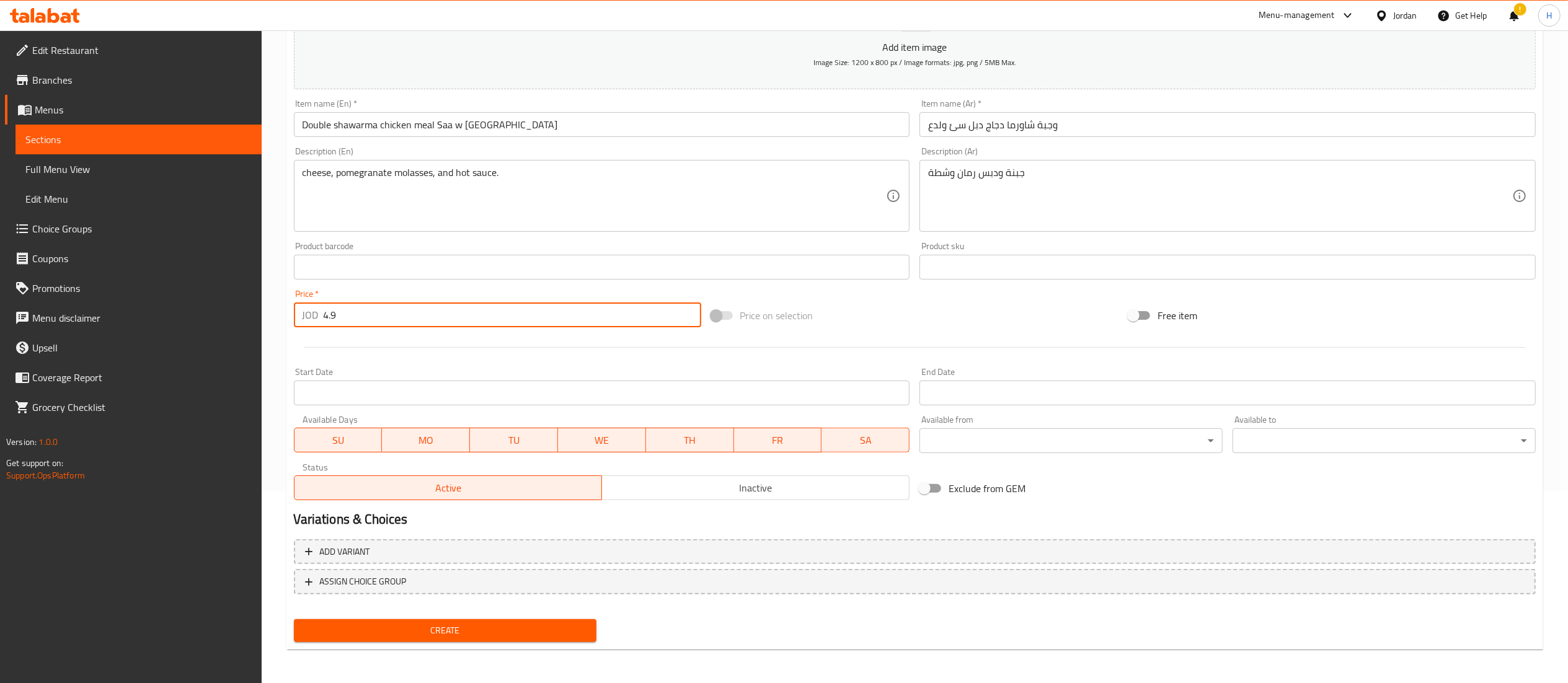
type input "4.9"
click at [470, 631] on span "Create" at bounding box center [446, 630] width 283 height 16
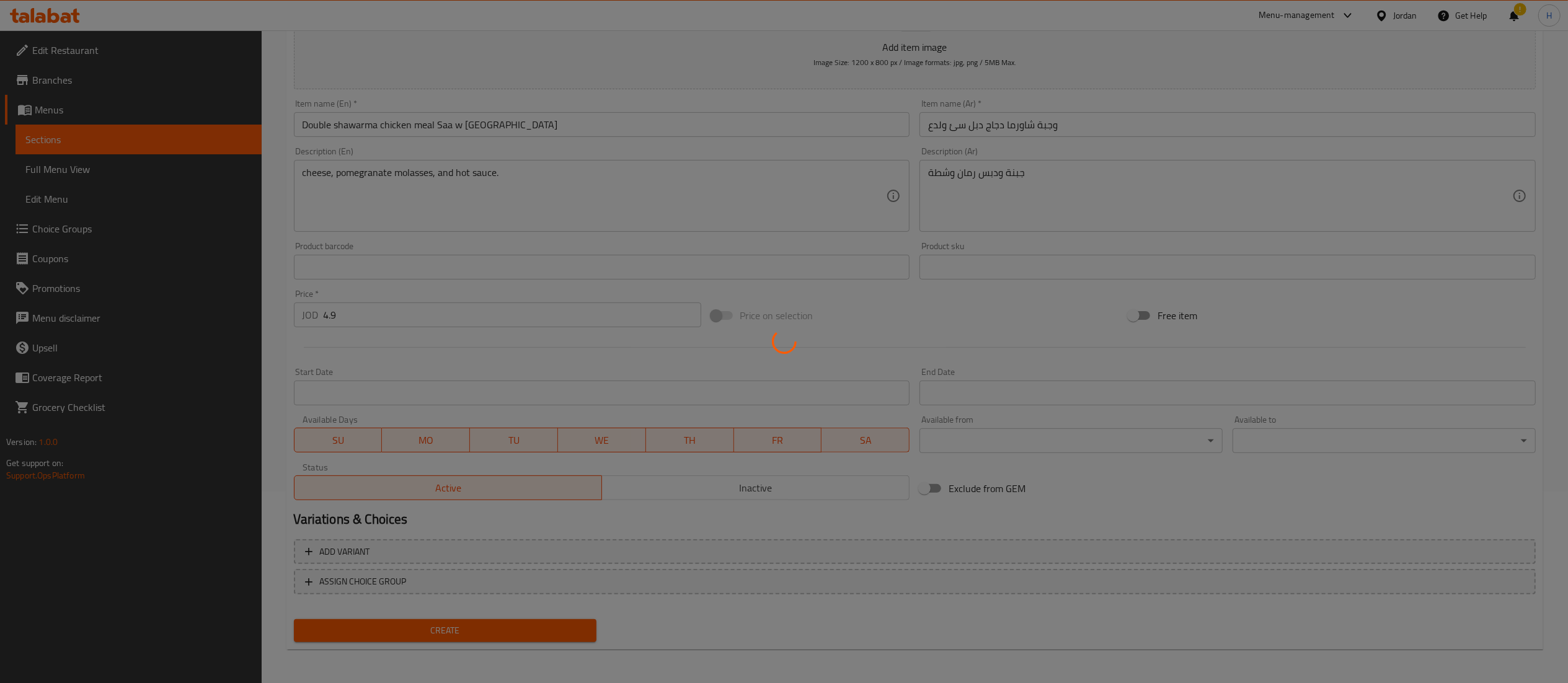
type input "0"
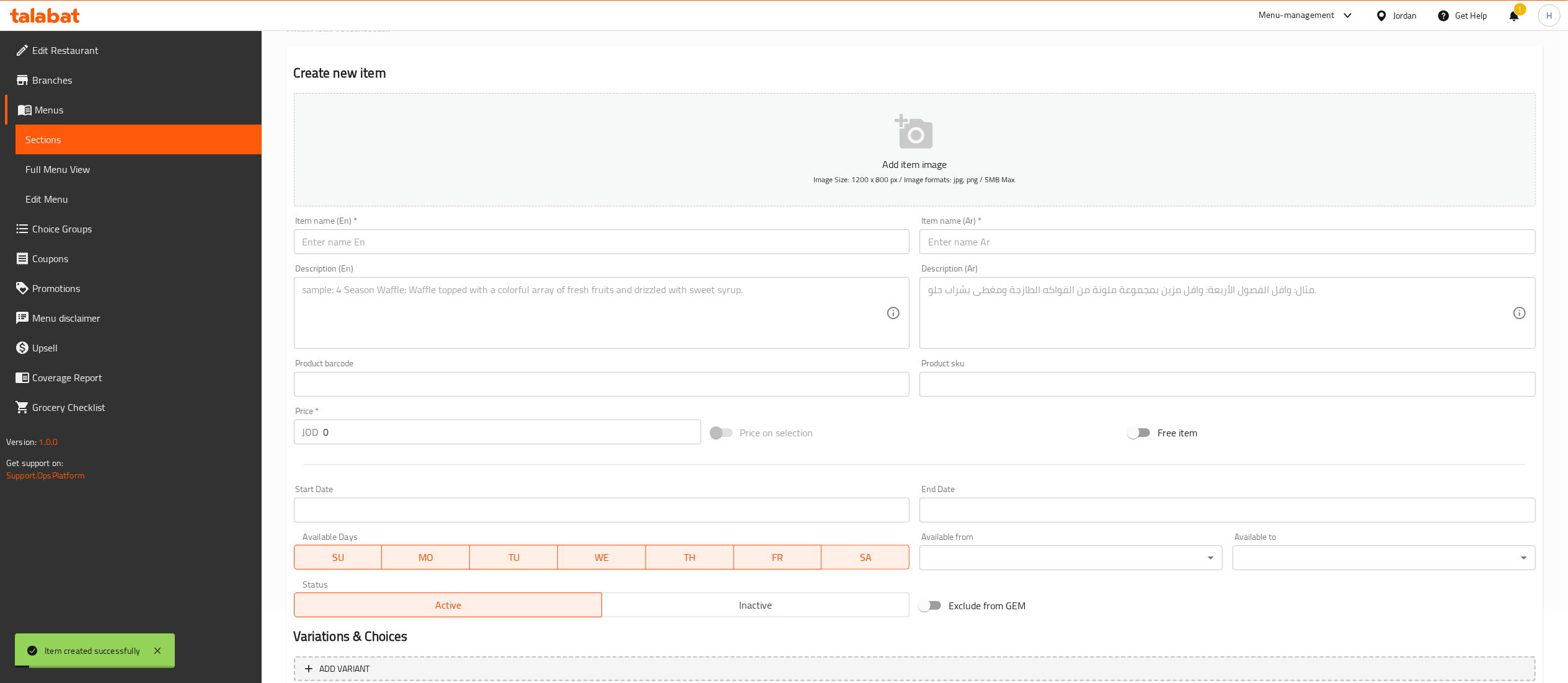
scroll to position [0, 0]
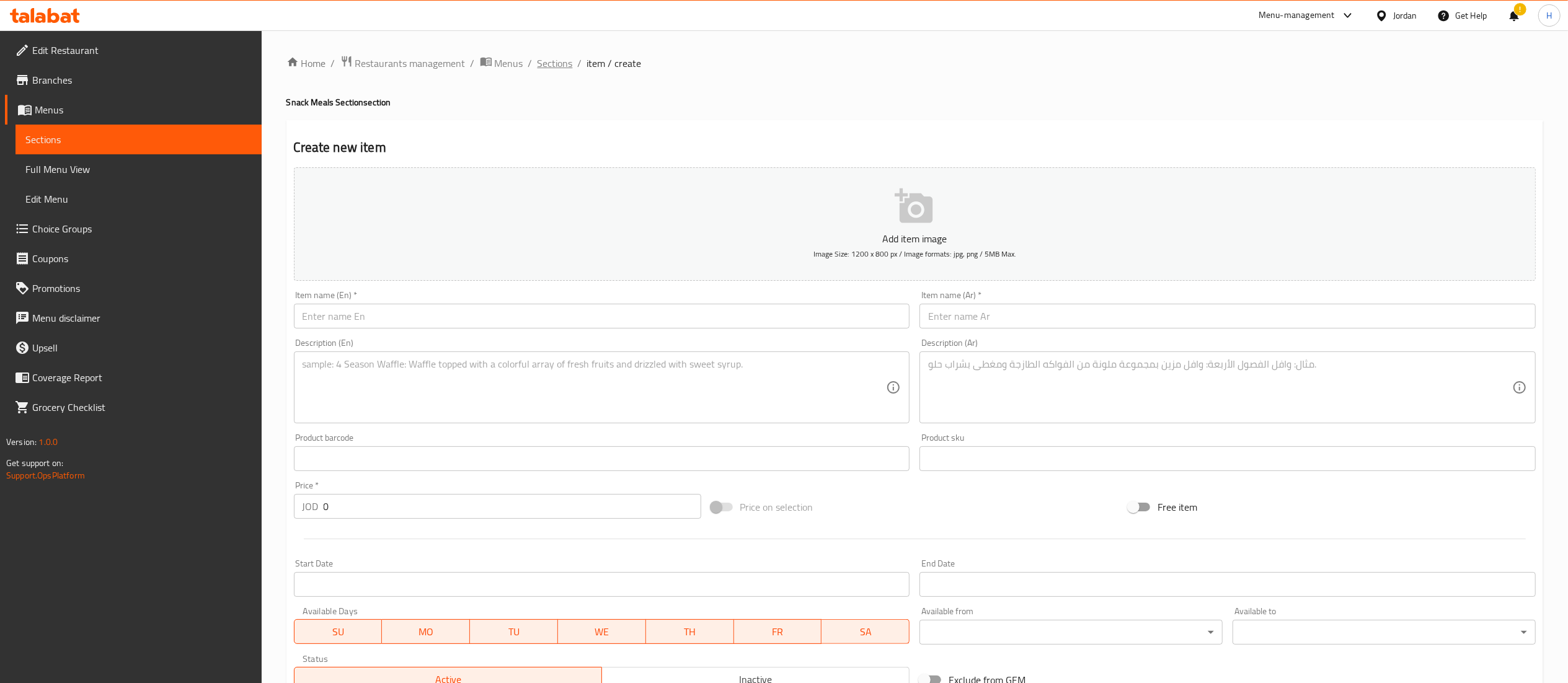
click at [547, 59] on span "Sections" at bounding box center [555, 64] width 36 height 15
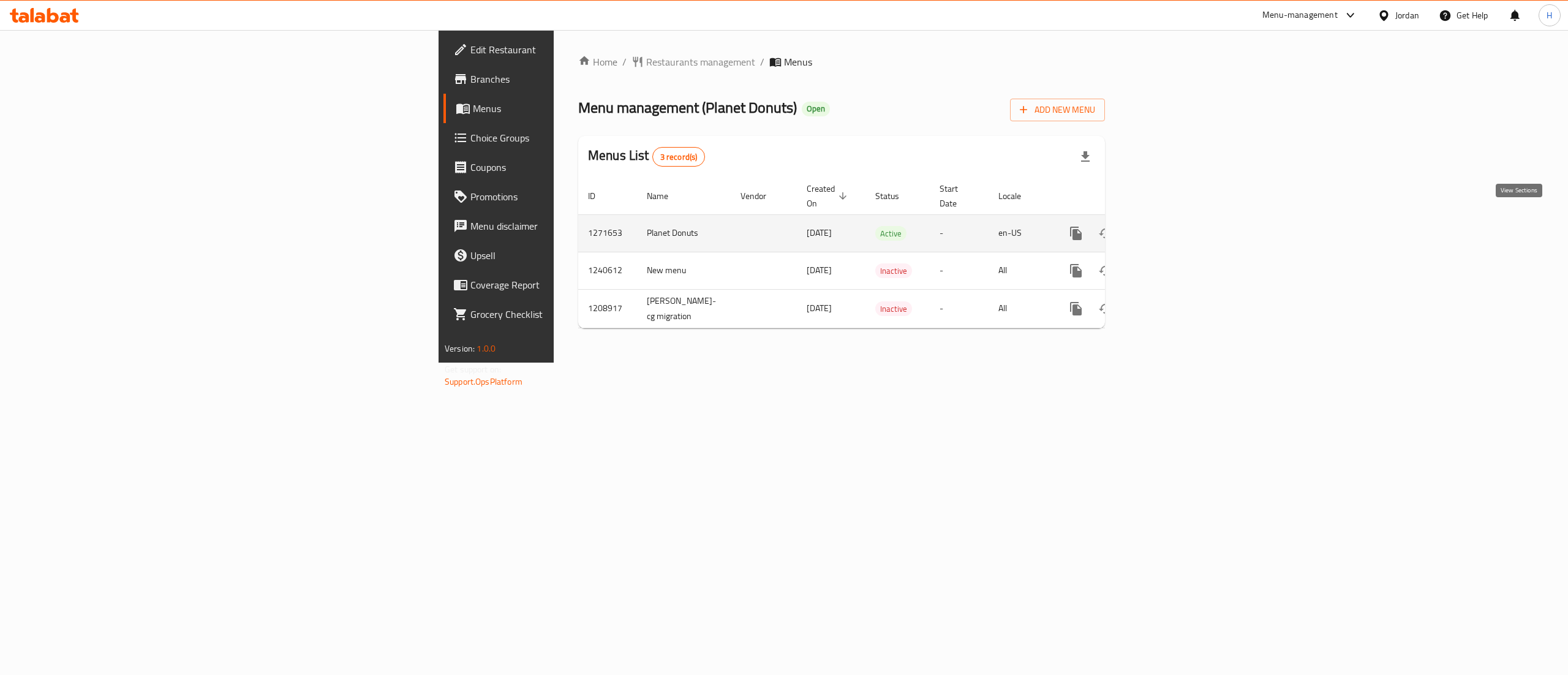
click at [1179, 229] on link "enhanced table" at bounding box center [1164, 233] width 29 height 29
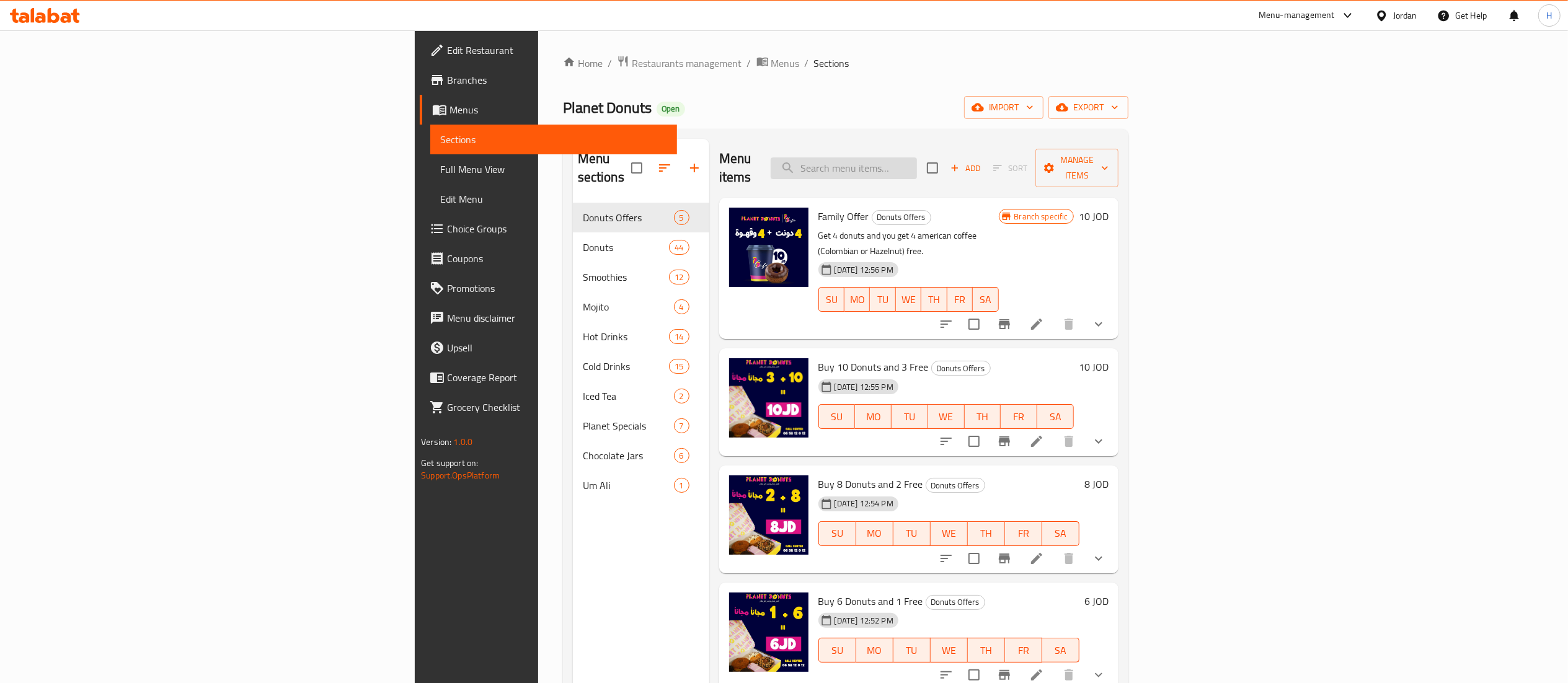
click at [917, 165] on input "search" at bounding box center [844, 168] width 146 height 22
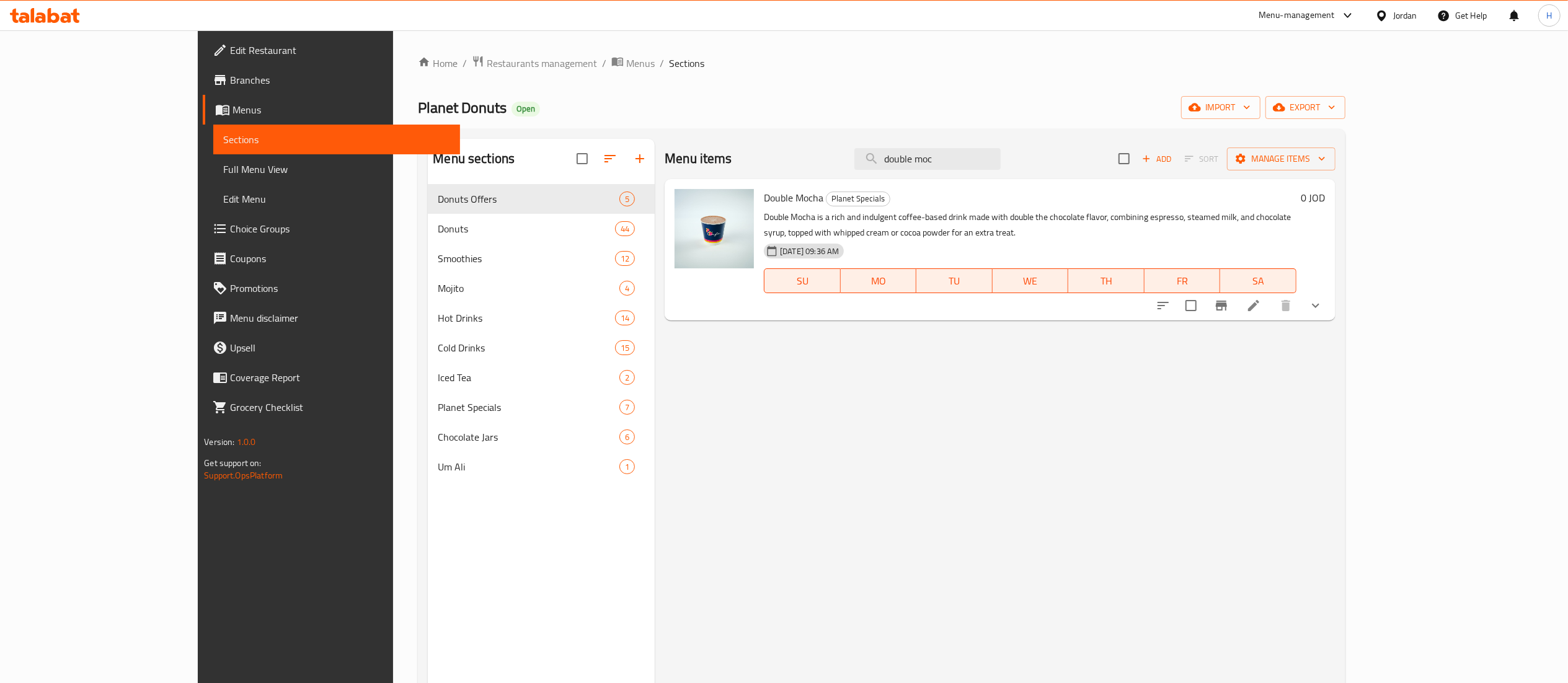
type input "double moc"
click at [1323, 301] on icon "show more" at bounding box center [1315, 306] width 15 height 15
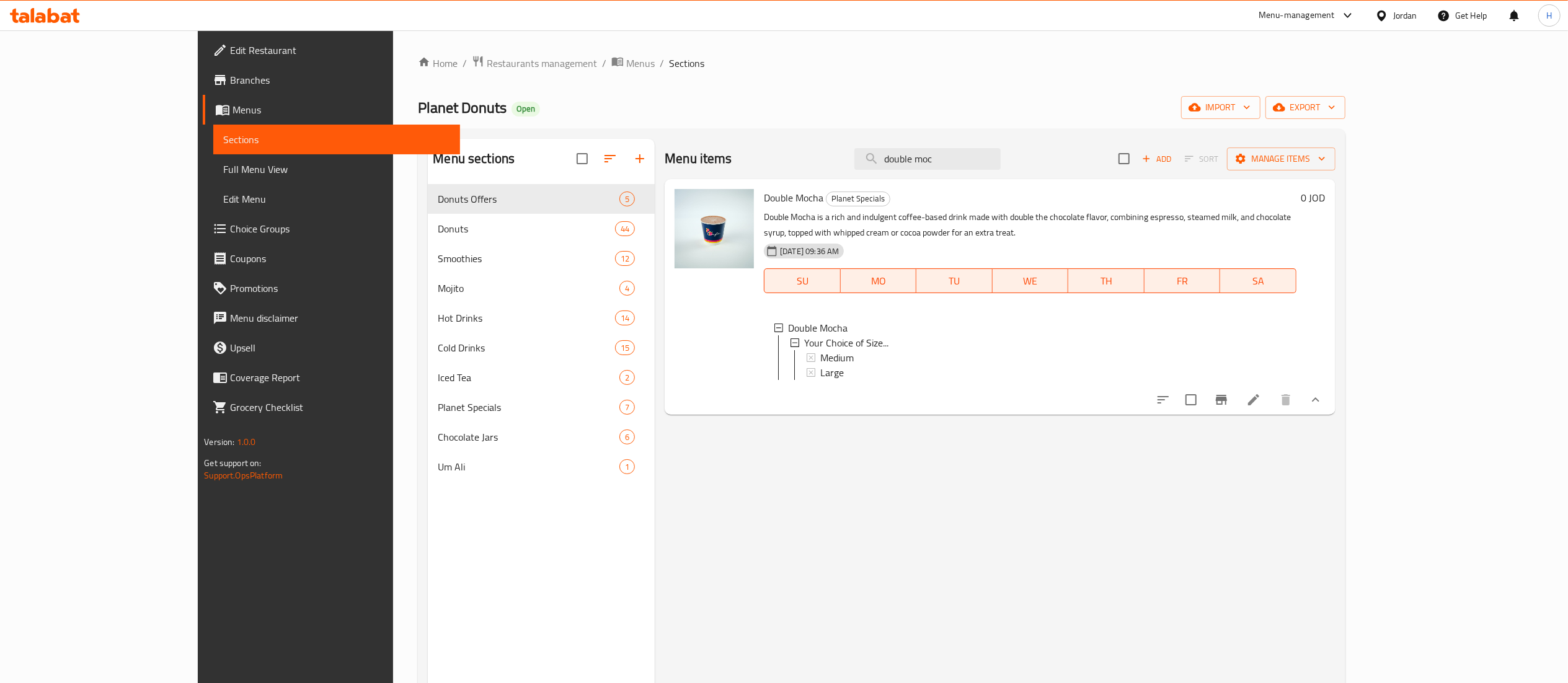
click at [1259, 405] on icon at bounding box center [1253, 400] width 11 height 11
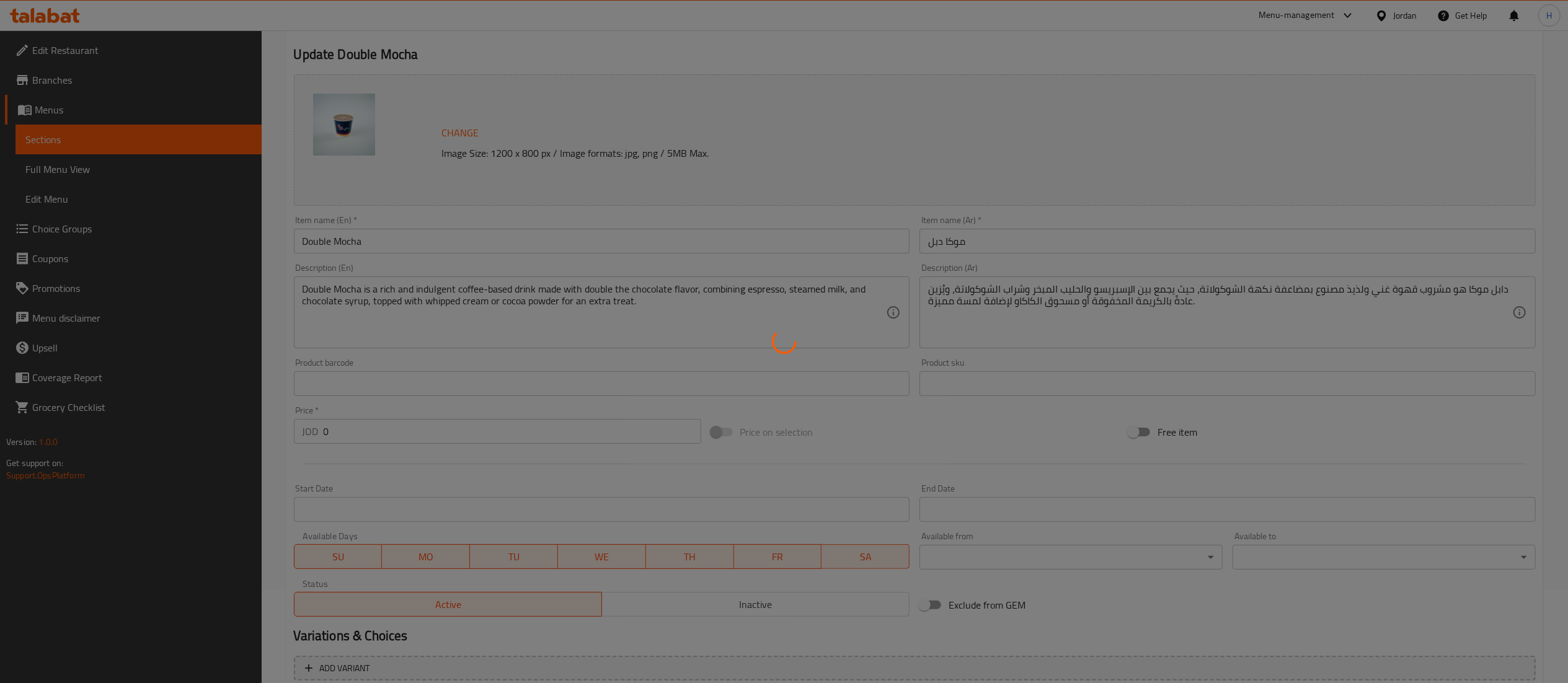
scroll to position [231, 0]
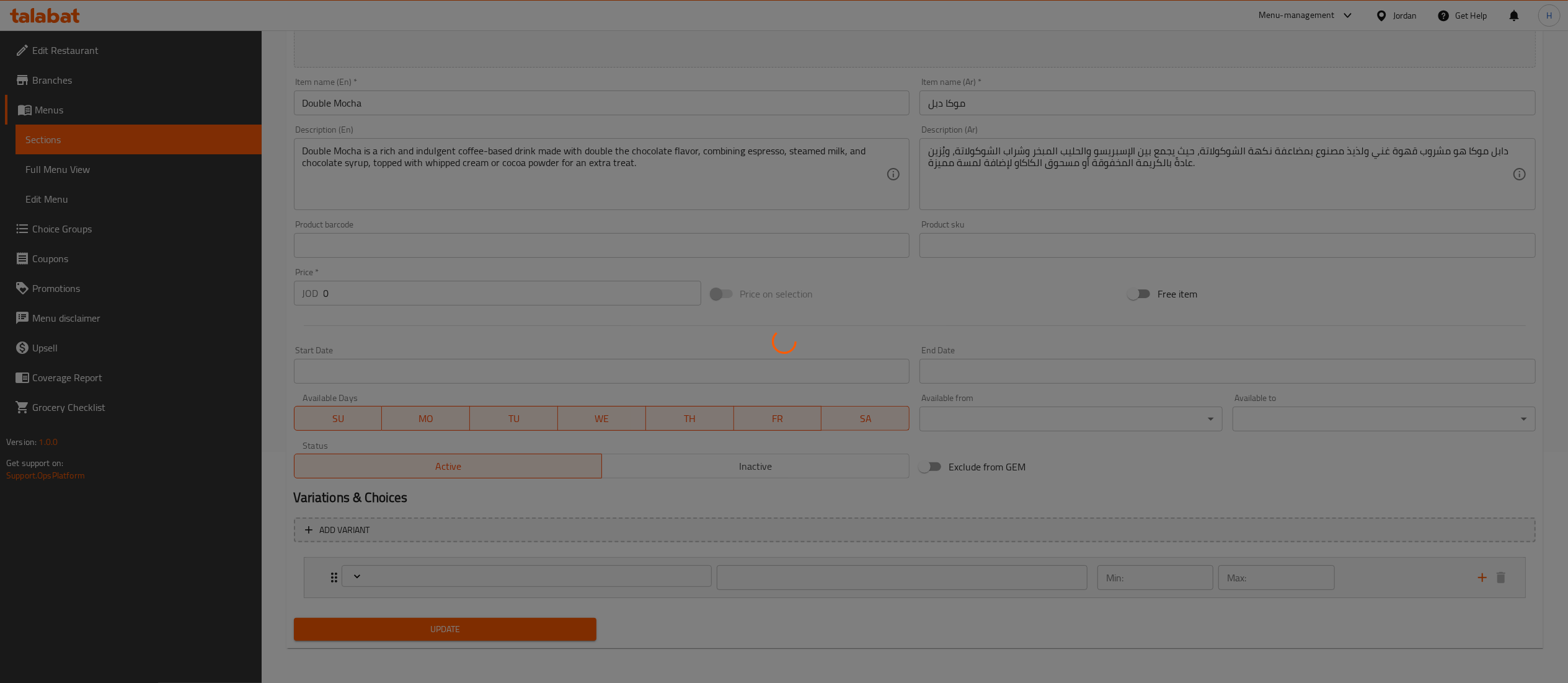
type input "اختيارك من الحجم"
type input "1"
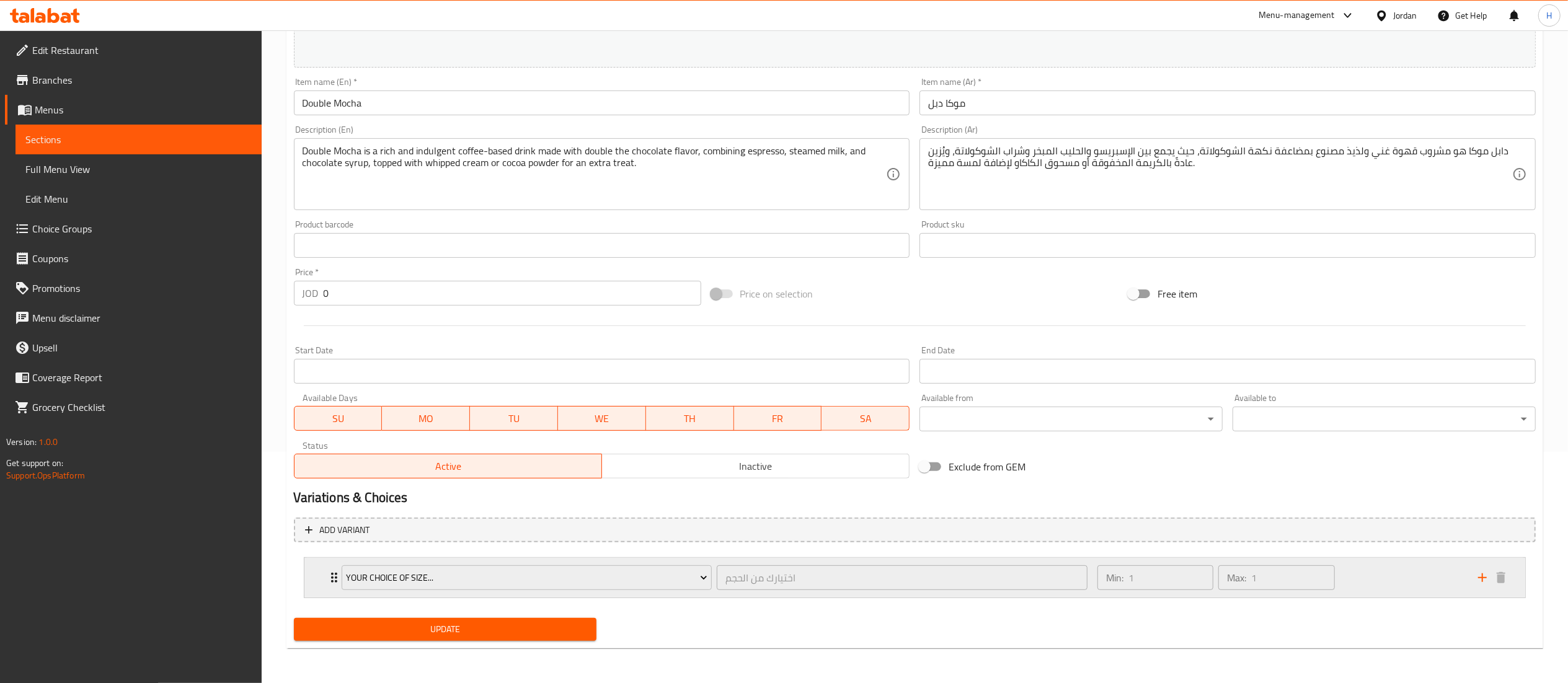
click at [1402, 580] on div "Min: 1 ​ Max: 1 ​" at bounding box center [1280, 578] width 381 height 40
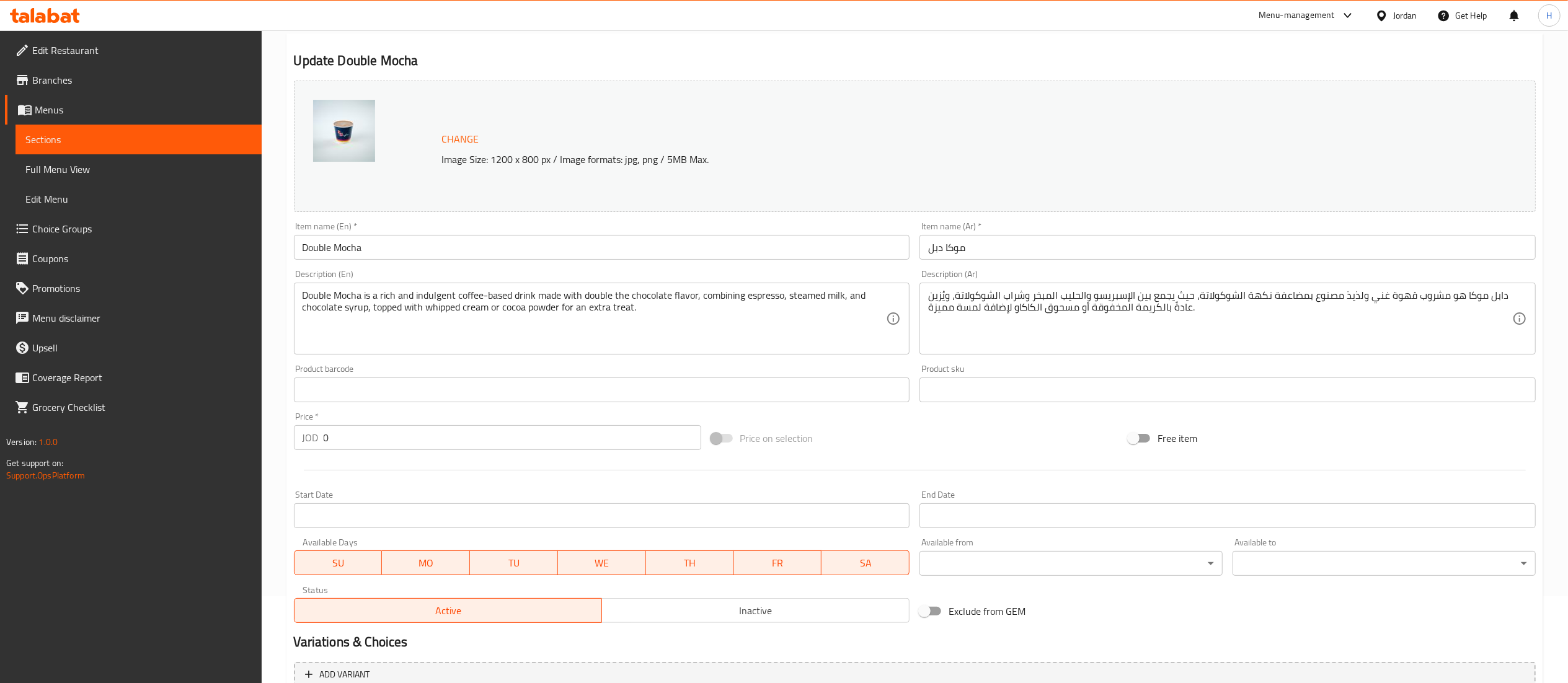
scroll to position [0, 0]
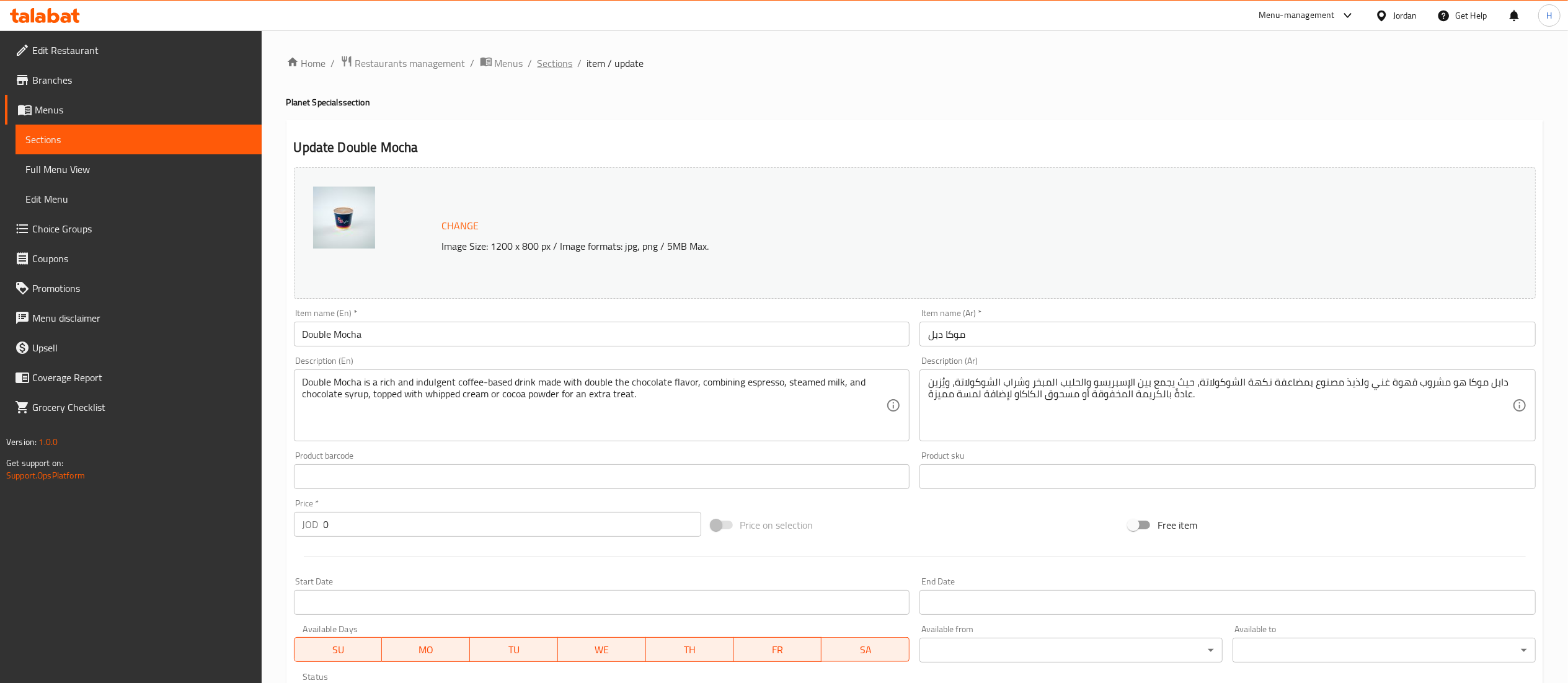
click at [550, 64] on span "Sections" at bounding box center [555, 64] width 36 height 15
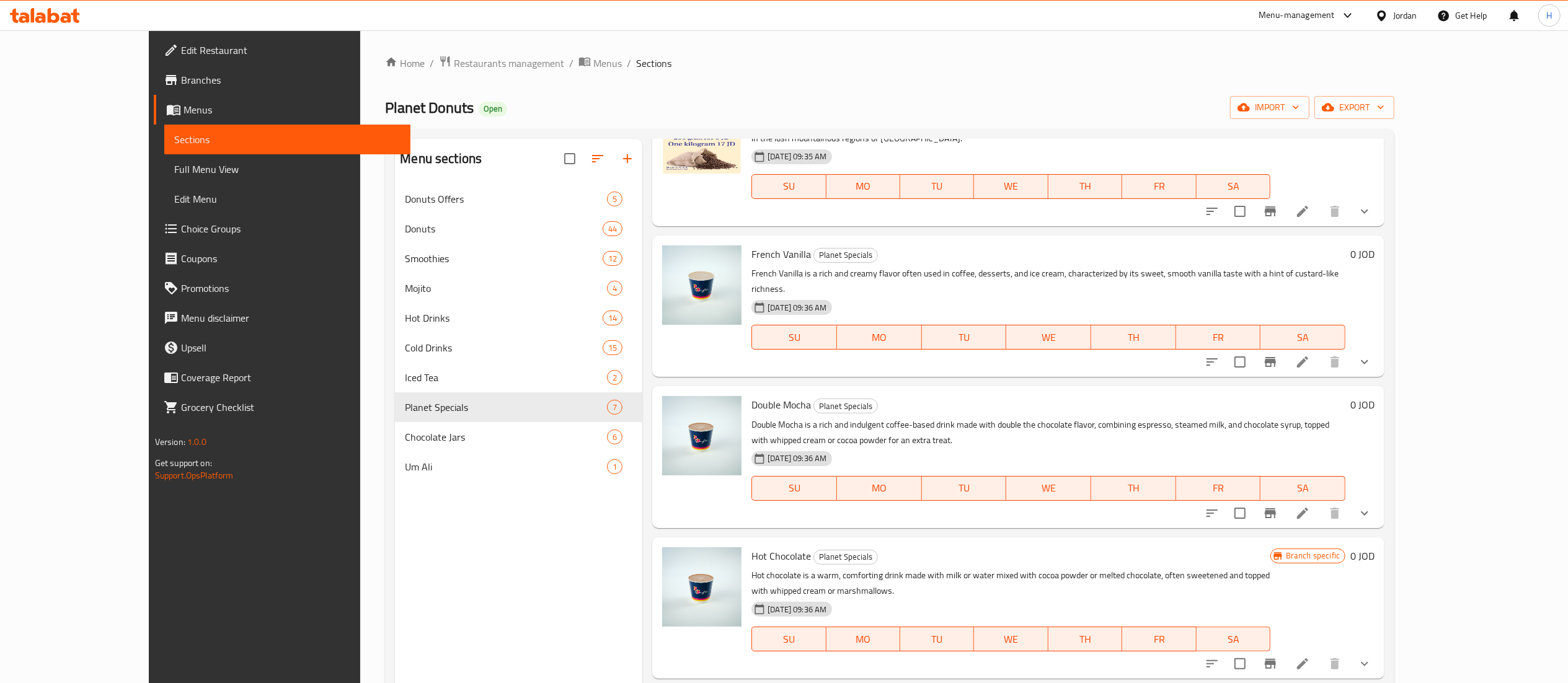
scroll to position [248, 0]
click at [1379, 496] on button "show more" at bounding box center [1364, 511] width 29 height 29
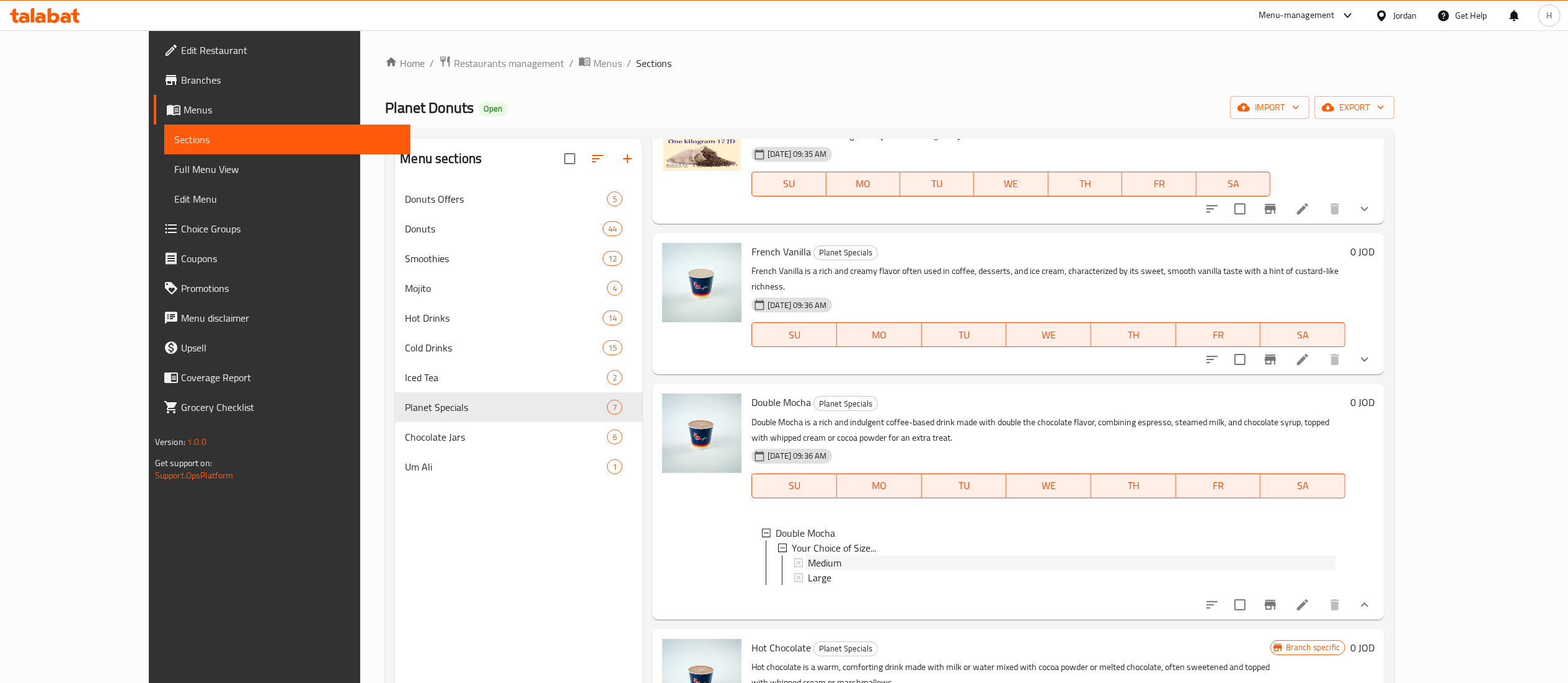
click at [833, 556] on div "Medium" at bounding box center [1071, 563] width 528 height 15
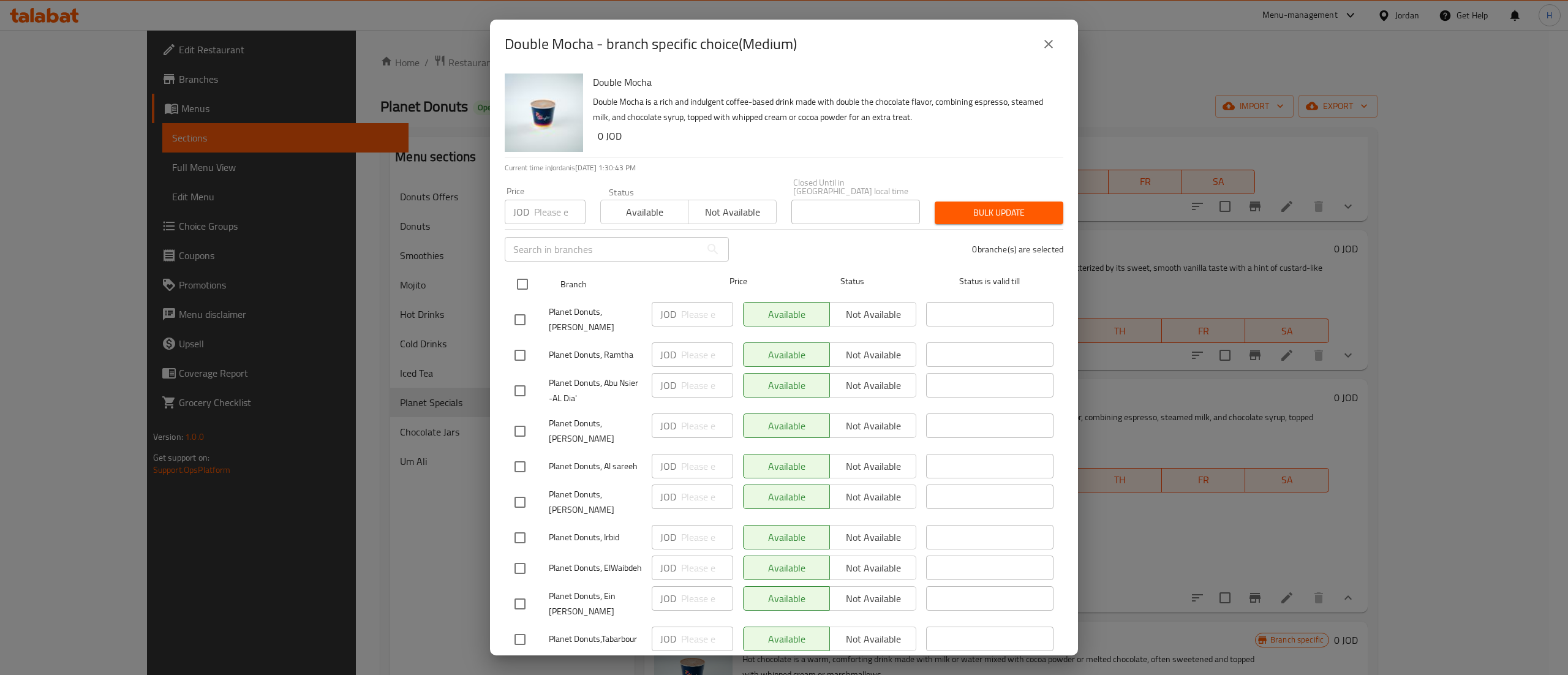
click at [519, 274] on input "checkbox" at bounding box center [523, 284] width 26 height 26
checkbox input "true"
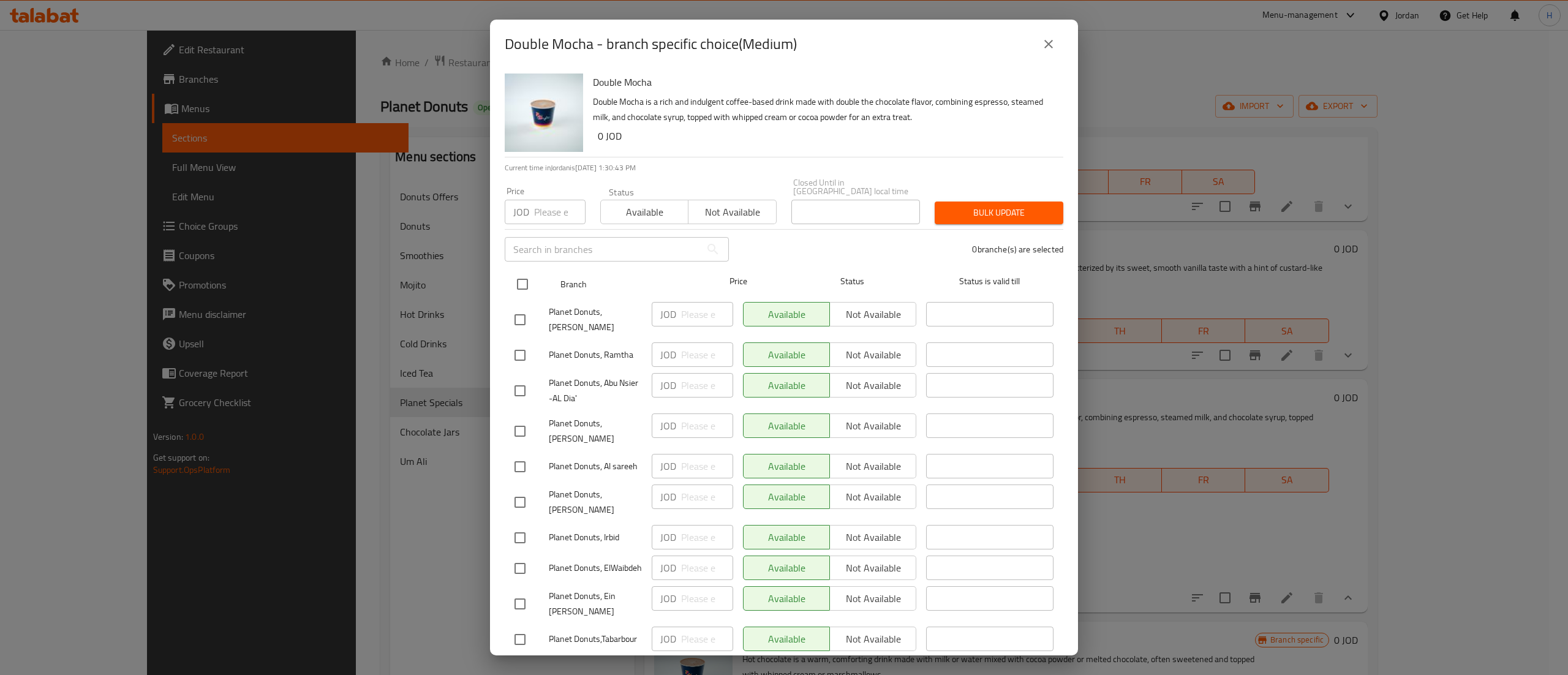
checkbox input "true"
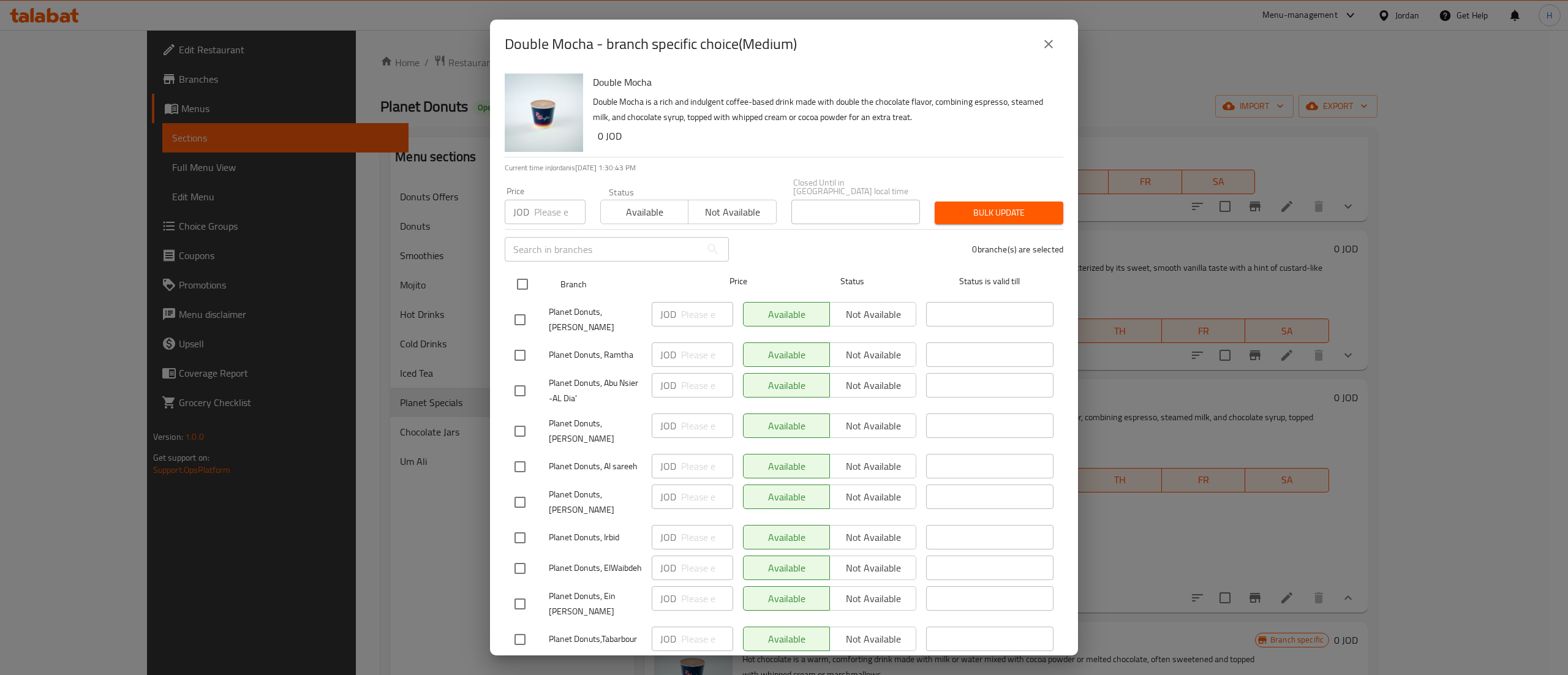
checkbox input "true"
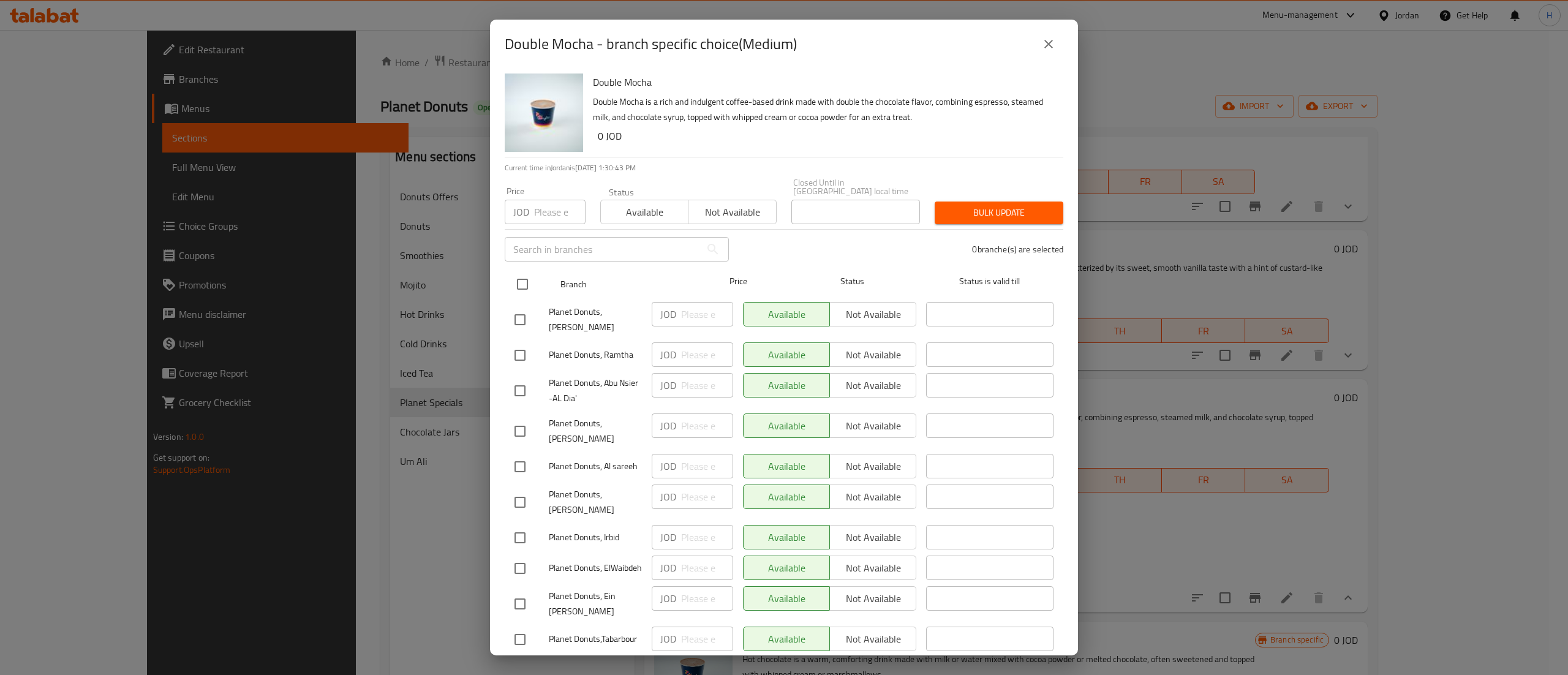
checkbox input "true"
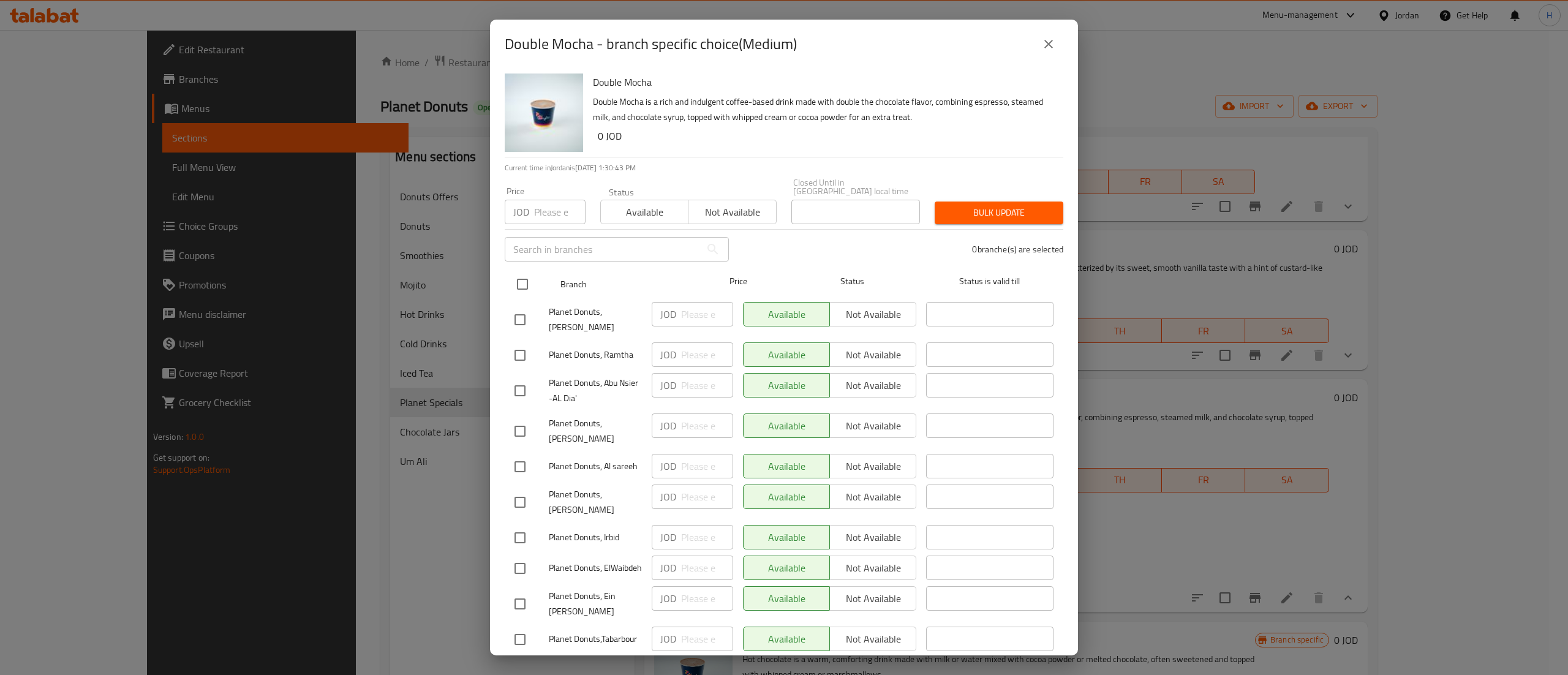
checkbox input "true"
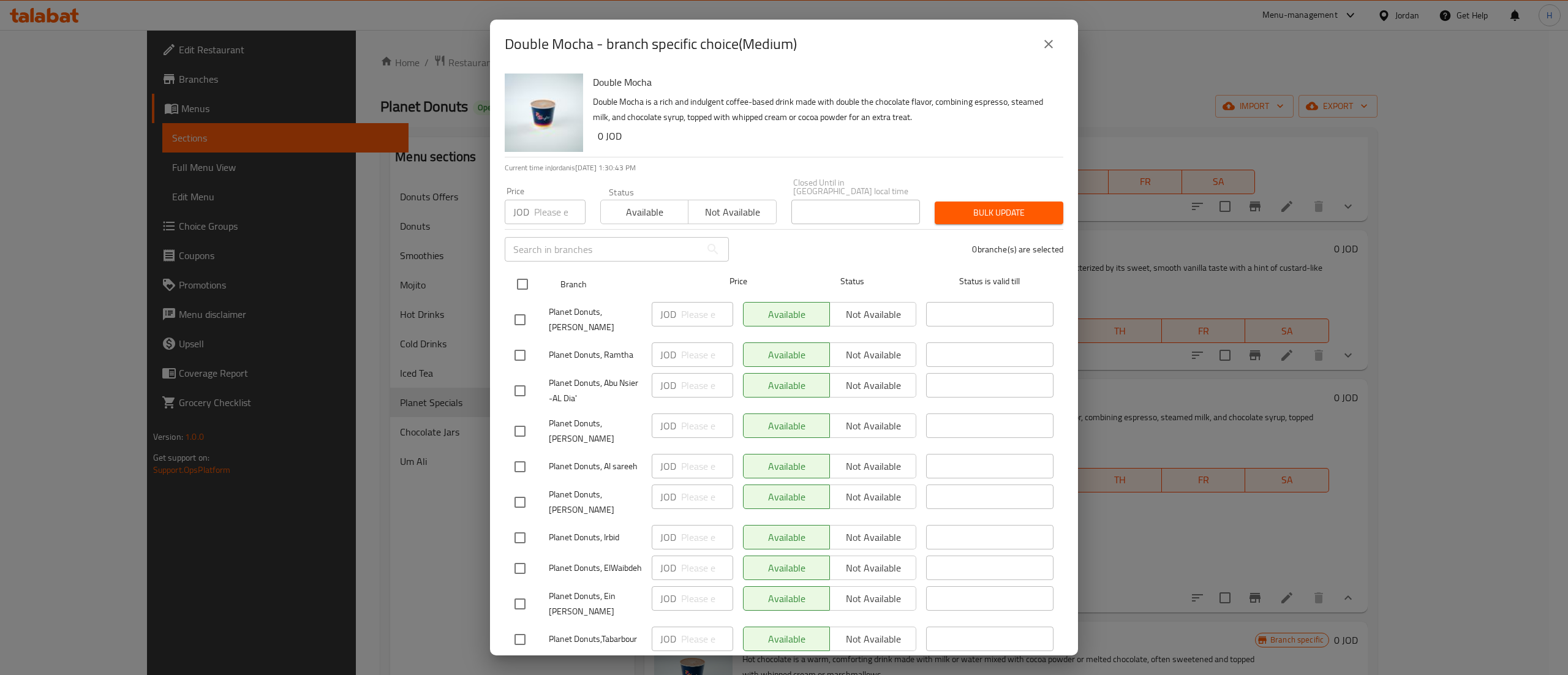
checkbox input "true"
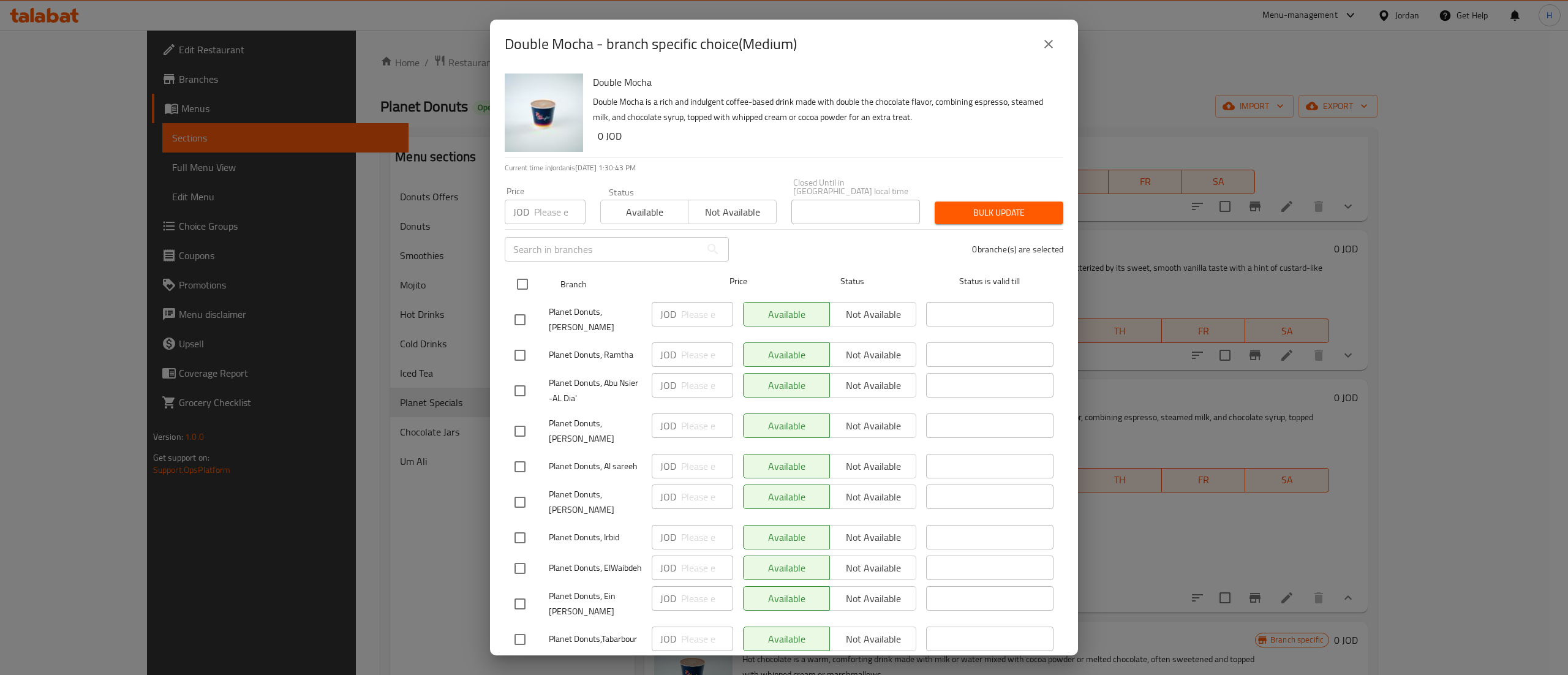
checkbox input "true"
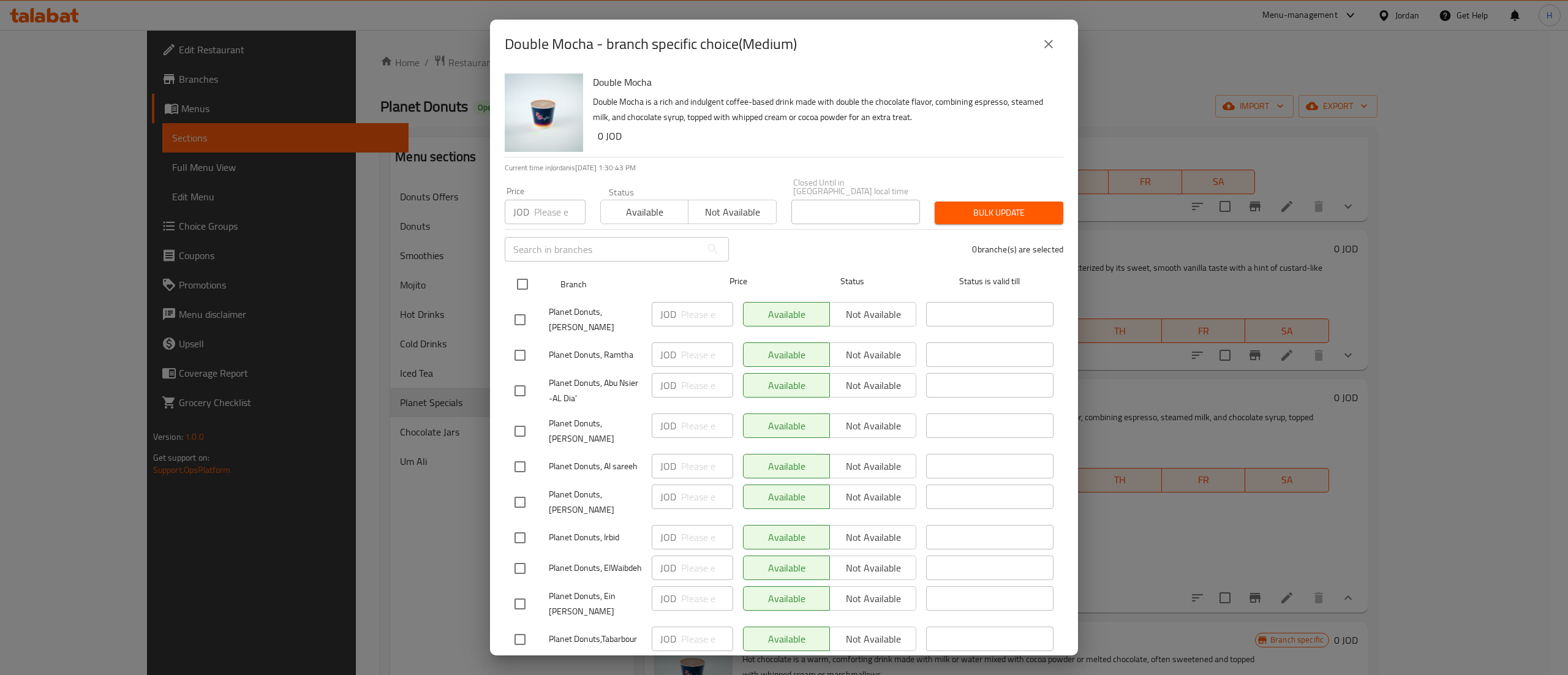
checkbox input "true"
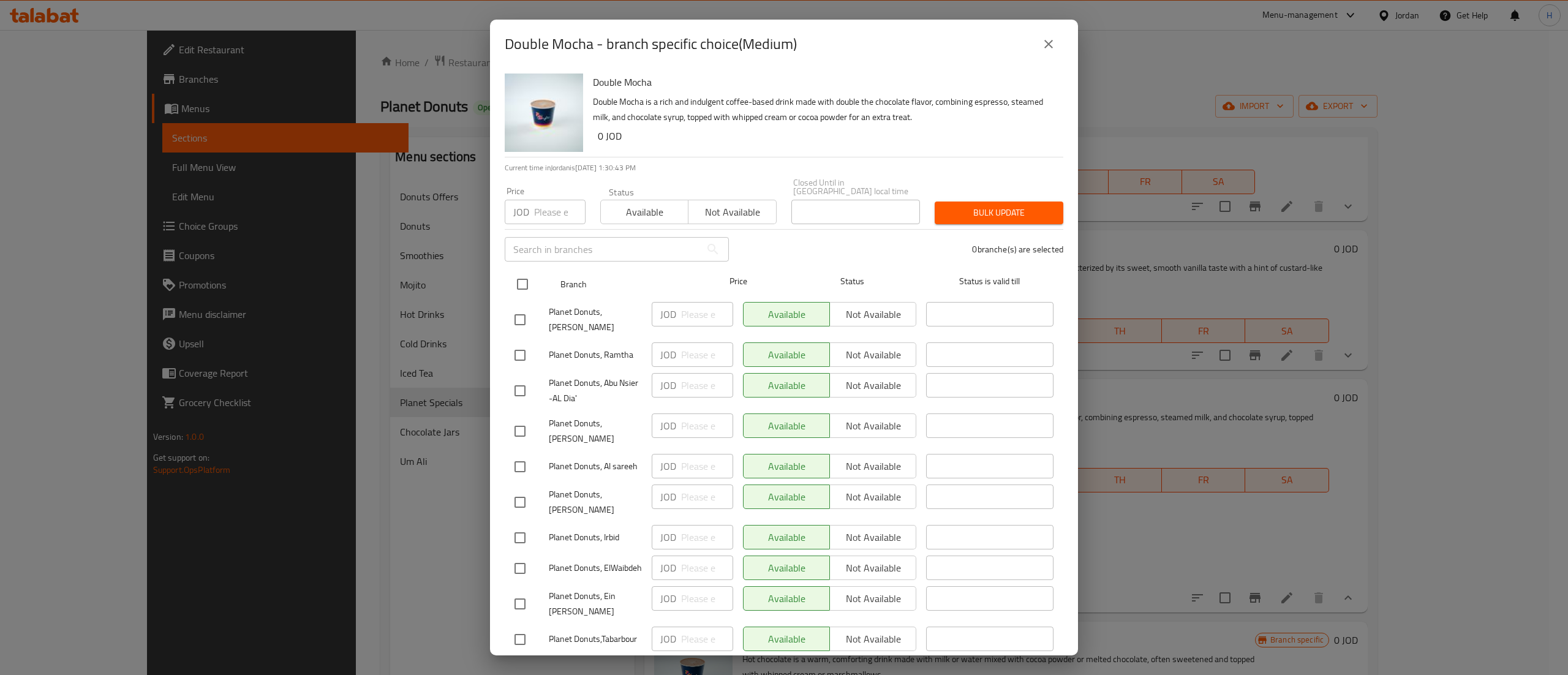
checkbox input "true"
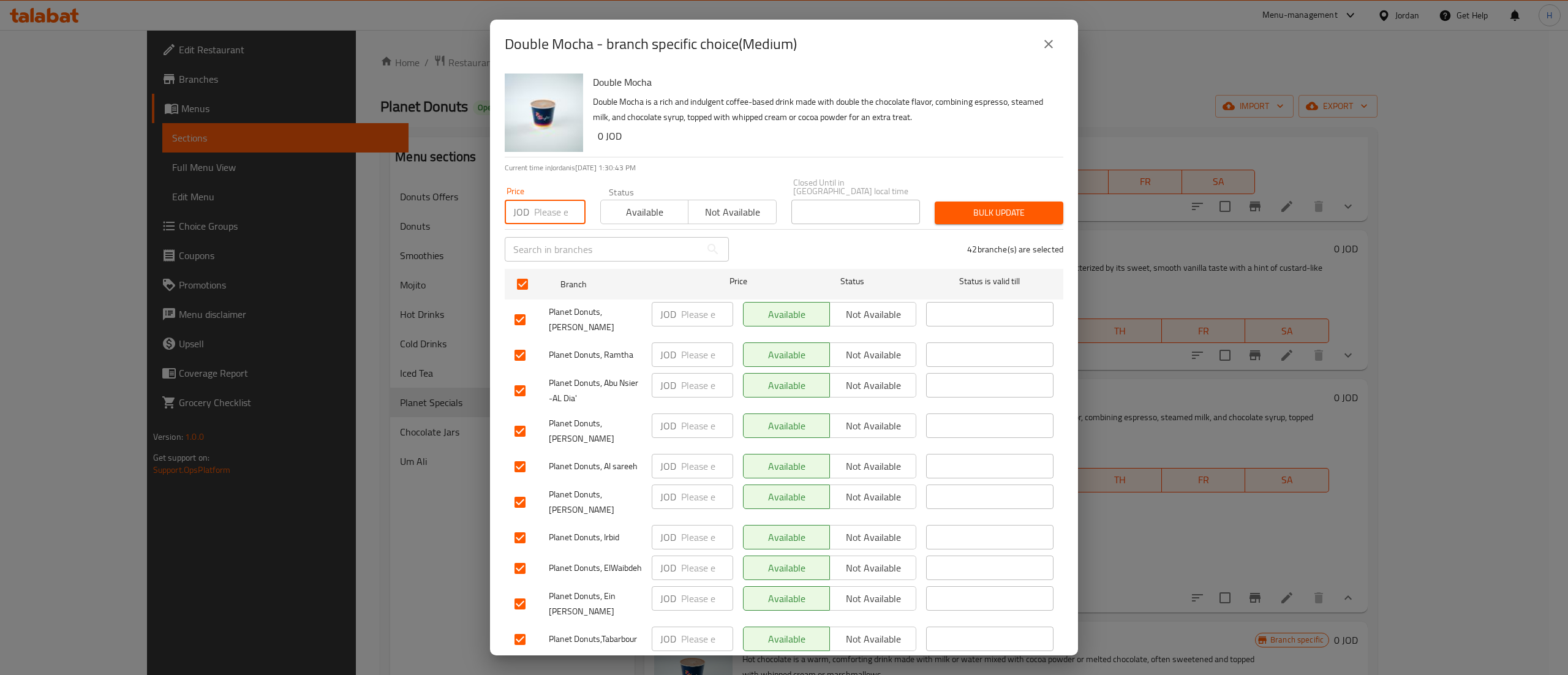
click at [549, 200] on input "number" at bounding box center [560, 212] width 51 height 24
type input "1.25"
click at [1003, 205] on span "Bulk update" at bounding box center [999, 212] width 109 height 16
click at [1050, 41] on icon "close" at bounding box center [1049, 44] width 15 height 15
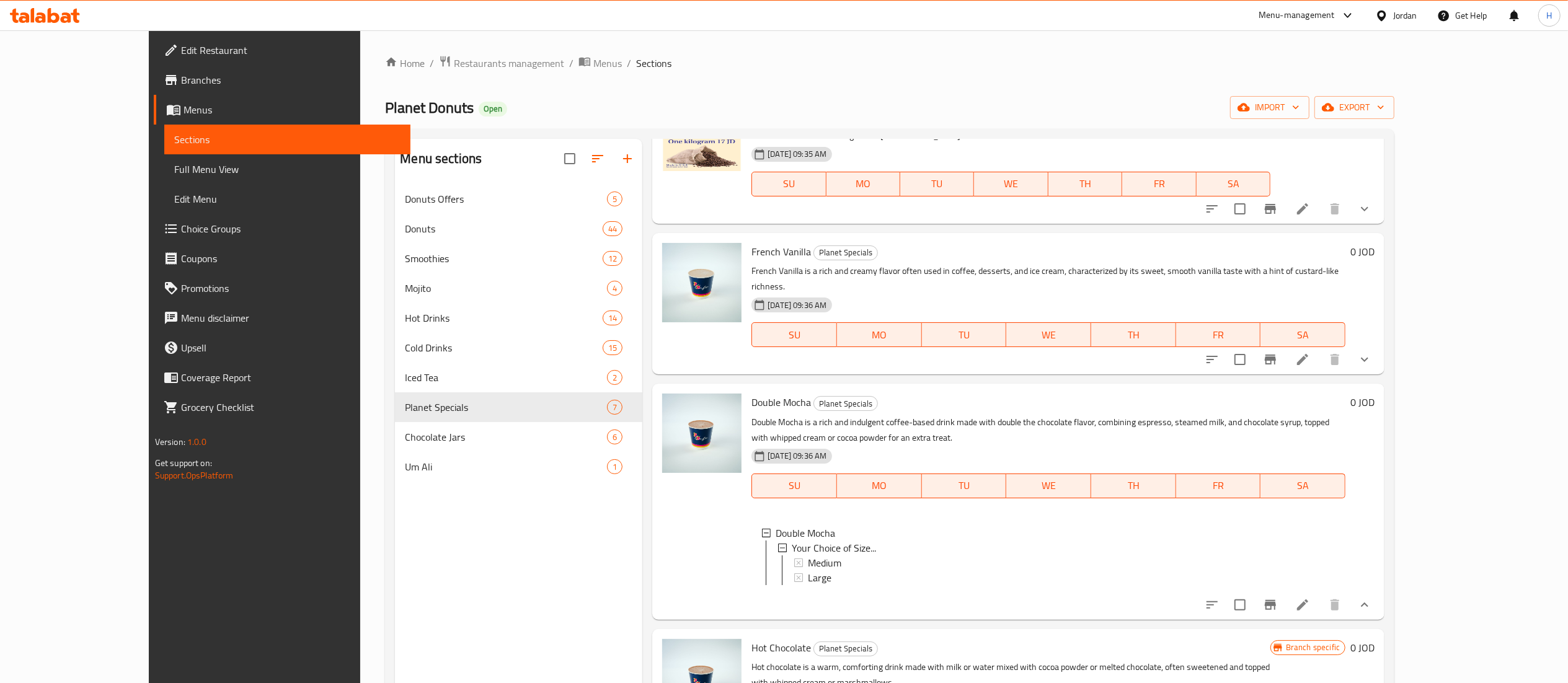
scroll to position [372, 0]
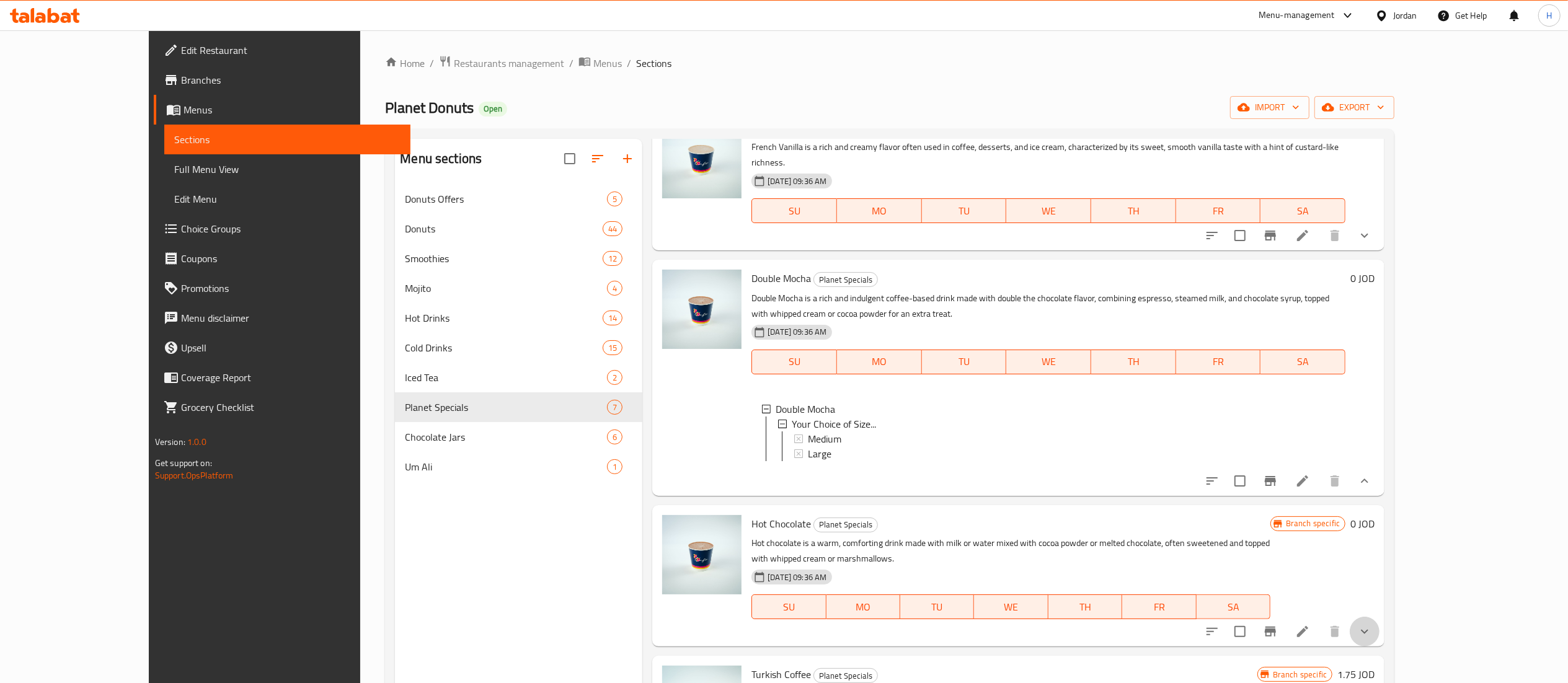
click at [1379, 617] on button "show more" at bounding box center [1364, 631] width 29 height 29
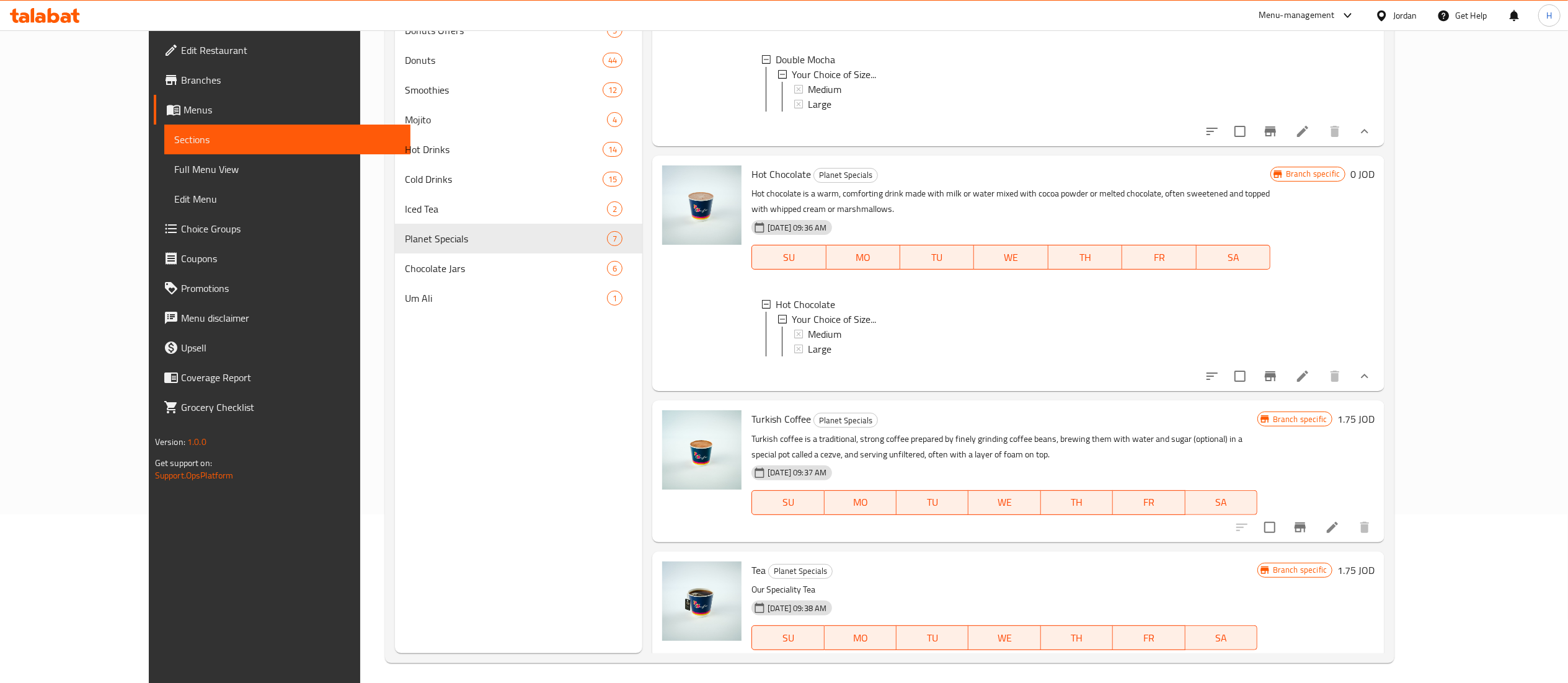
scroll to position [175, 0]
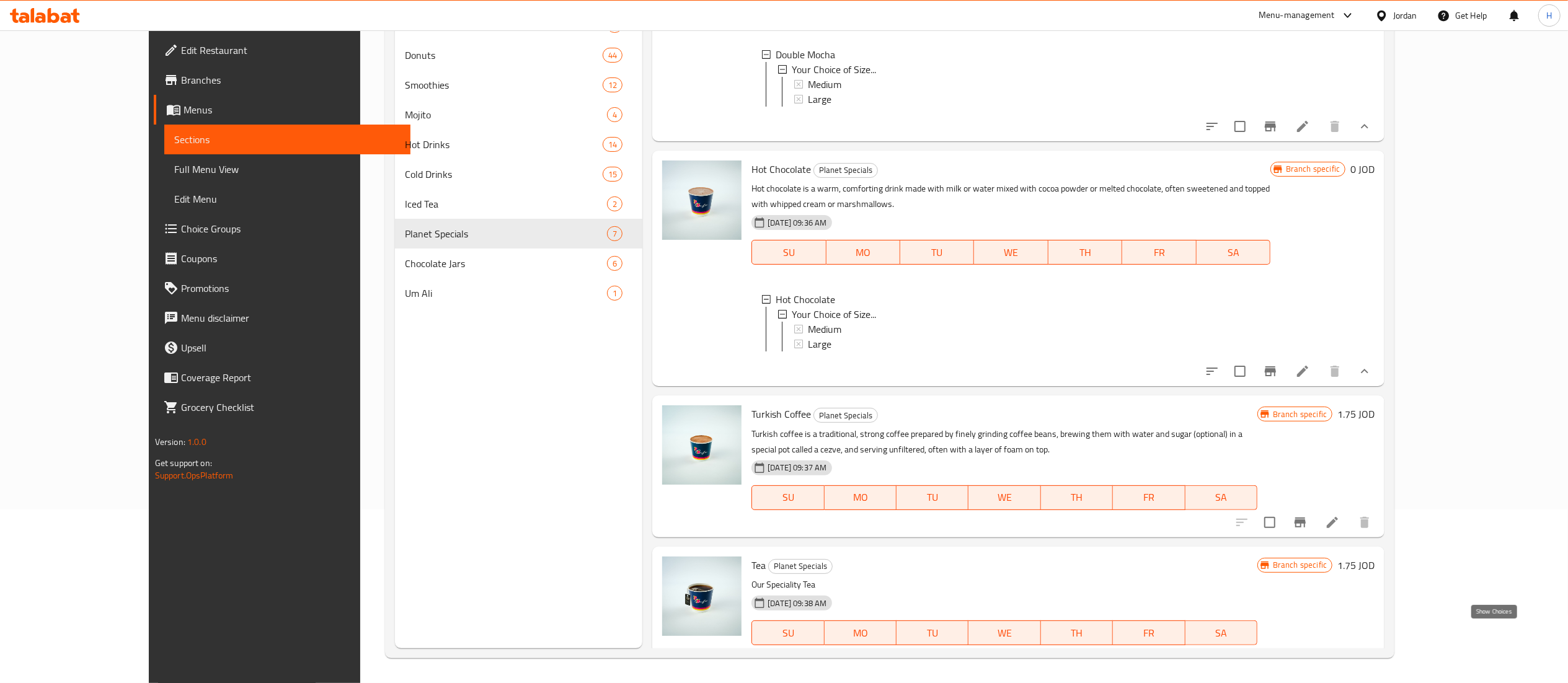
click at [1372, 650] on icon "show more" at bounding box center [1365, 658] width 15 height 15
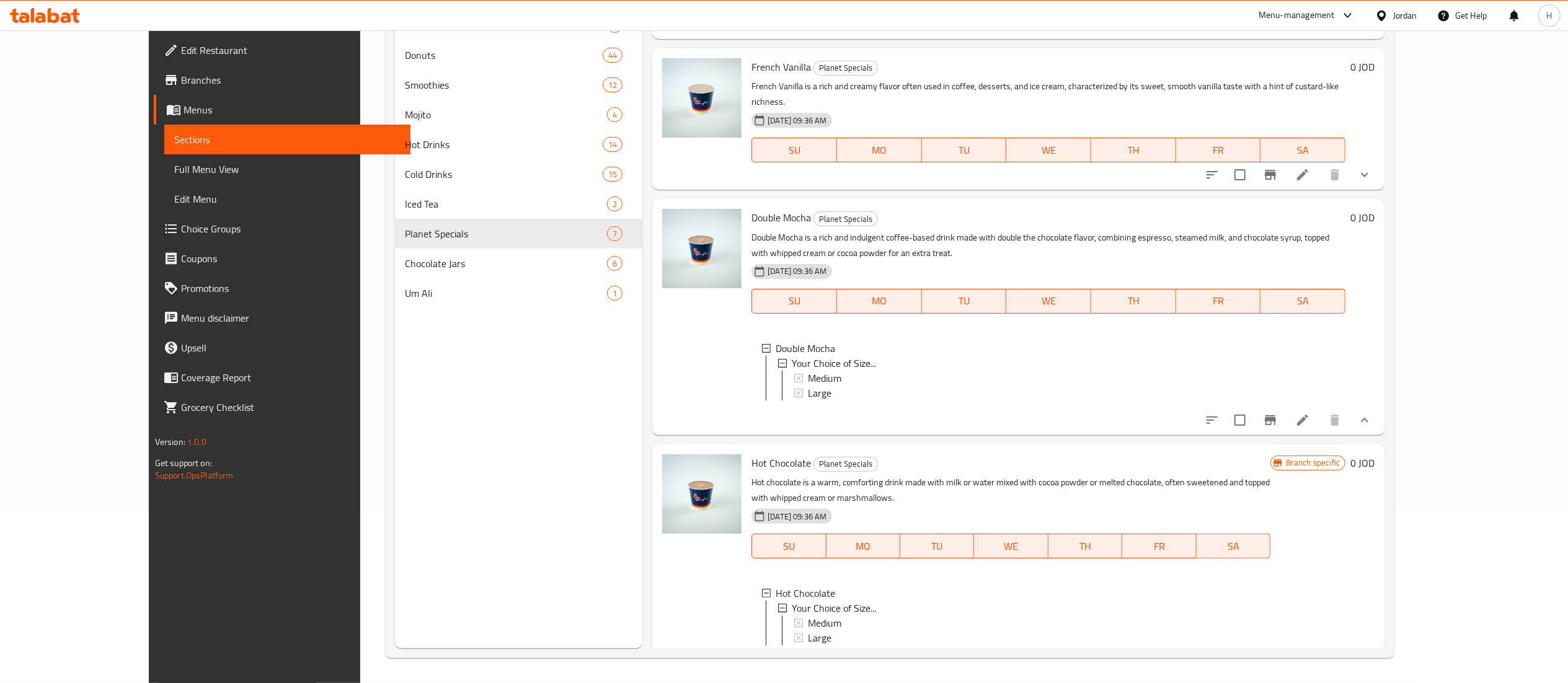
scroll to position [135, 0]
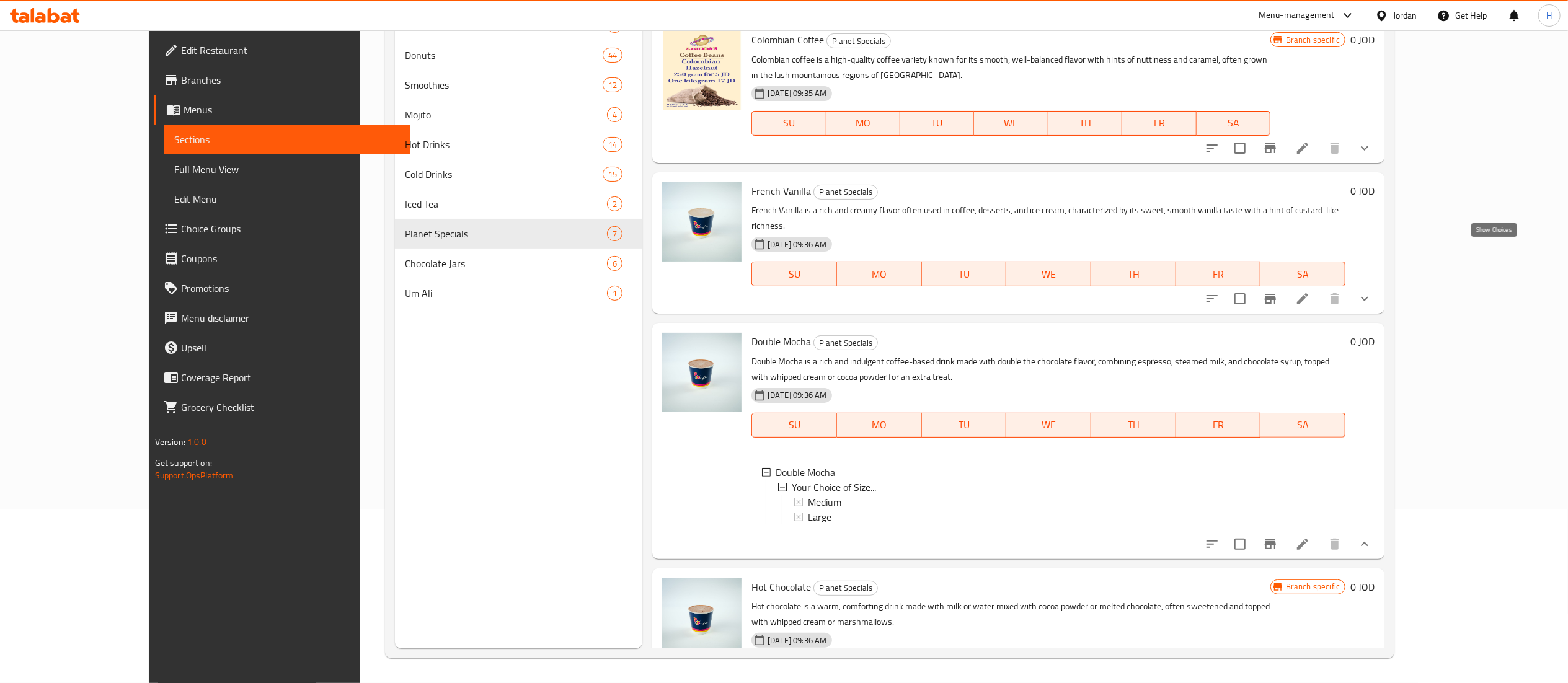
click at [1372, 292] on icon "show more" at bounding box center [1365, 299] width 15 height 15
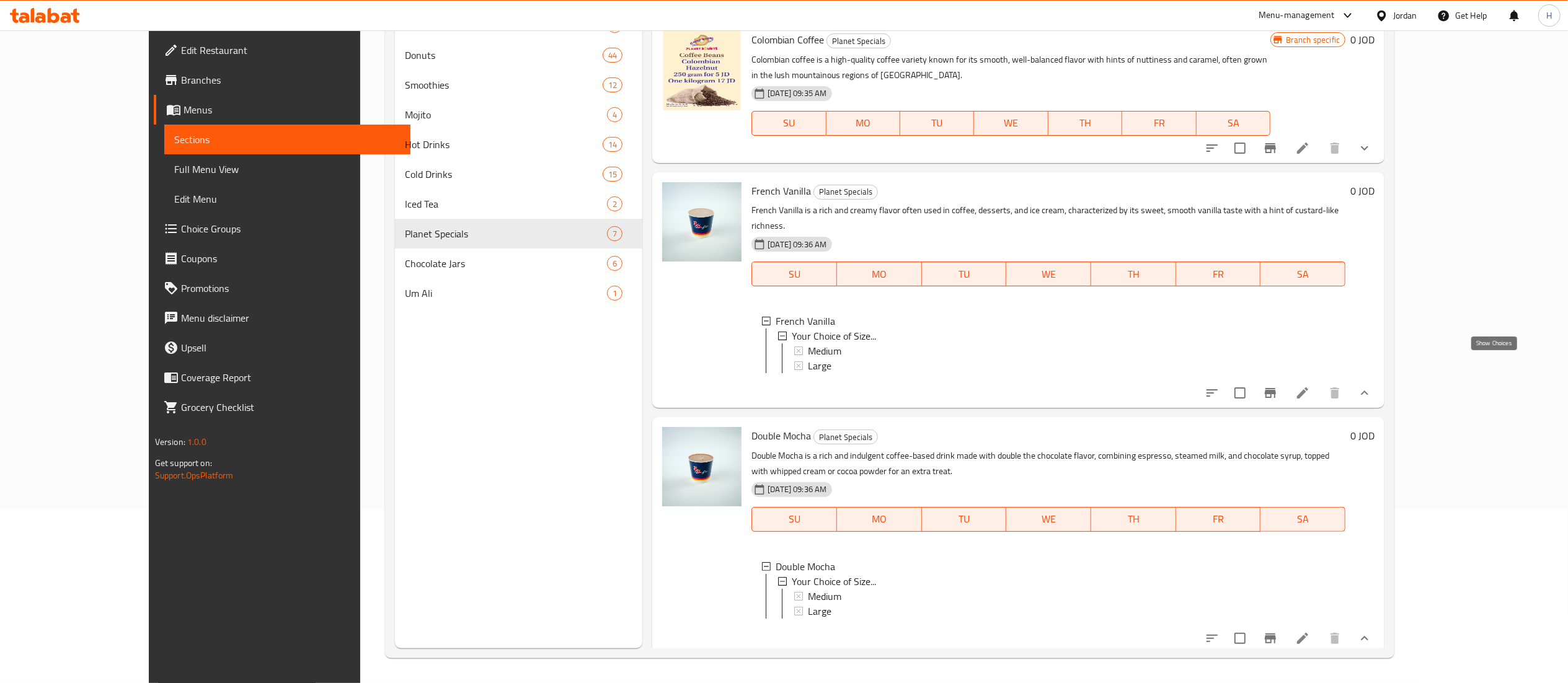
click at [1372, 385] on icon "show more" at bounding box center [1365, 393] width 15 height 15
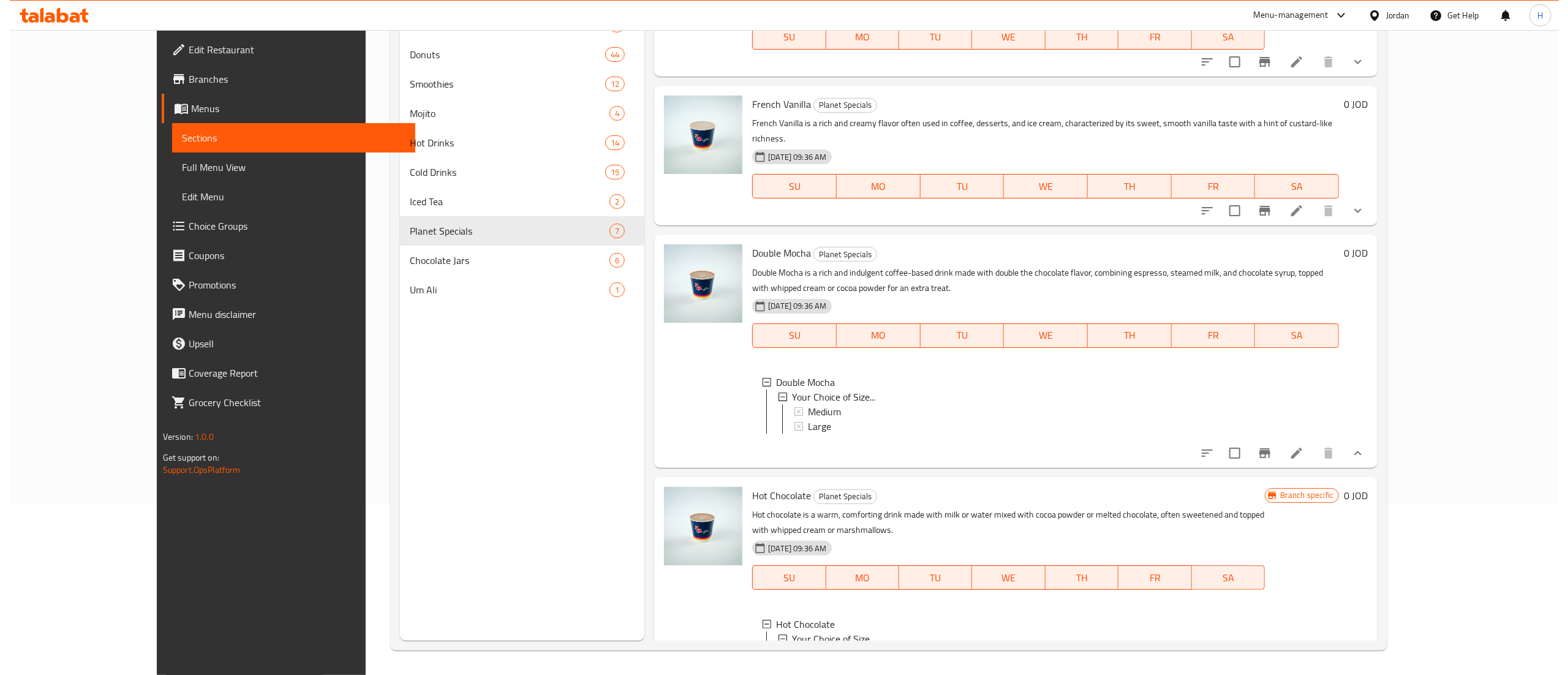
scroll to position [256, 0]
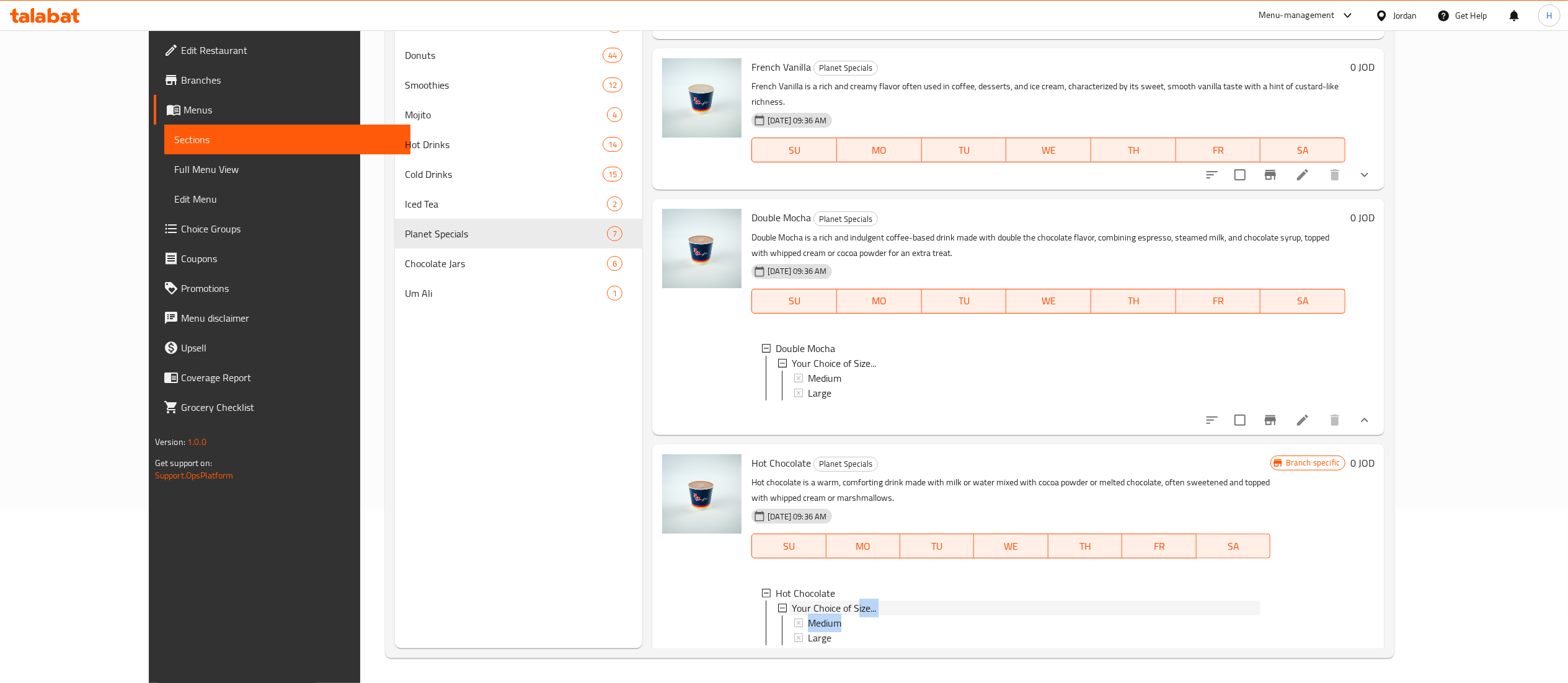
drag, startPoint x: 819, startPoint y: 570, endPoint x: 801, endPoint y: 582, distance: 21.6
click at [801, 601] on li "Your Choice of Size... Medium Large" at bounding box center [1019, 623] width 483 height 44
click at [808, 615] on span "Medium" at bounding box center [824, 623] width 34 height 15
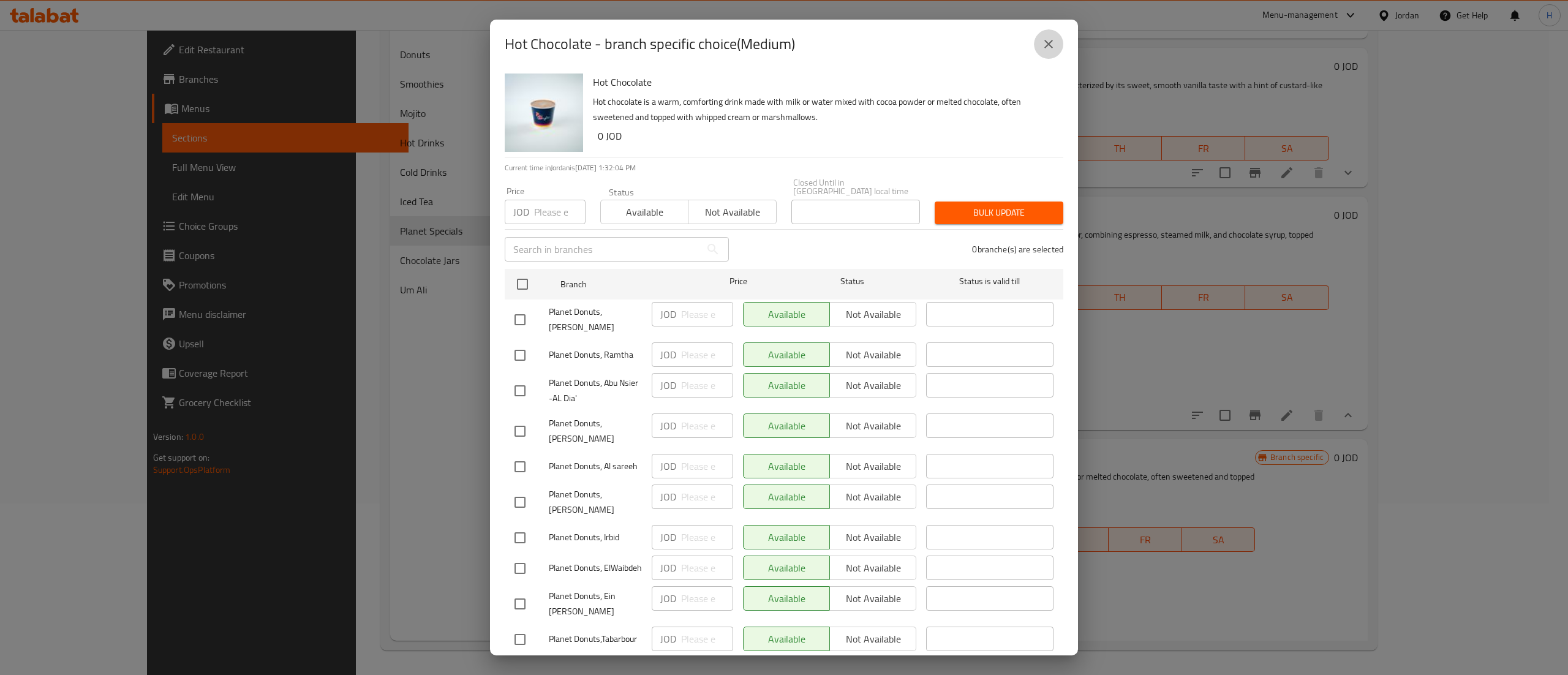
click at [1058, 44] on button "close" at bounding box center [1048, 43] width 29 height 29
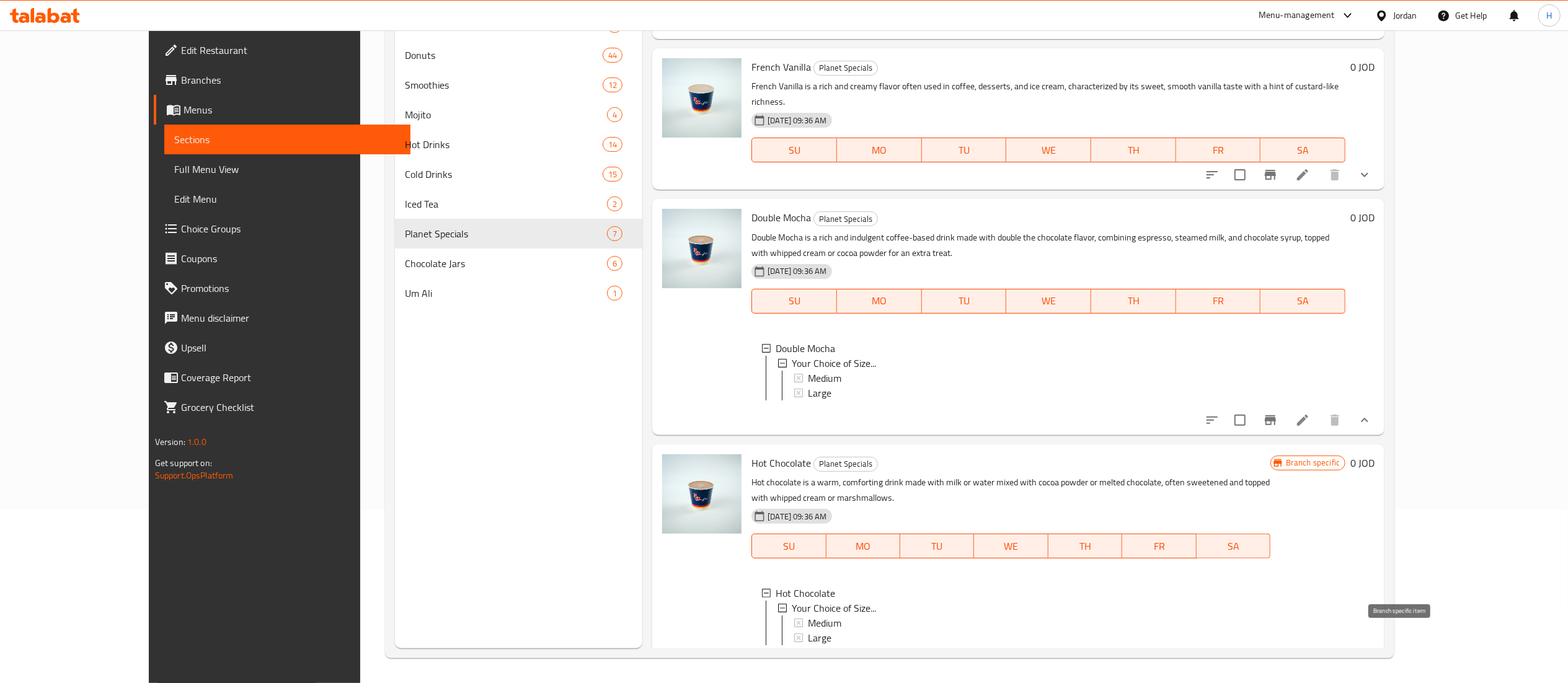
click at [1278, 658] on icon "Branch-specific-item" at bounding box center [1270, 665] width 15 height 15
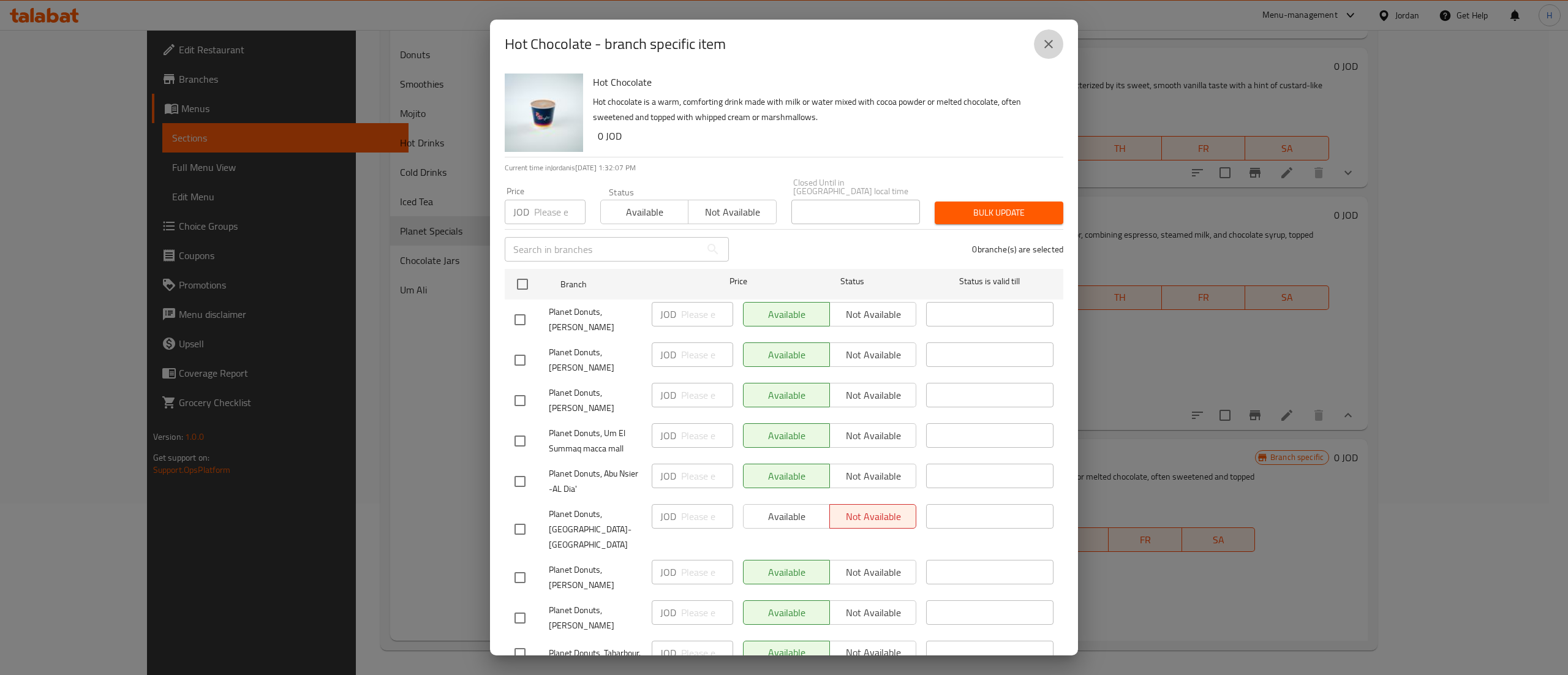
click at [1057, 34] on button "close" at bounding box center [1048, 43] width 29 height 29
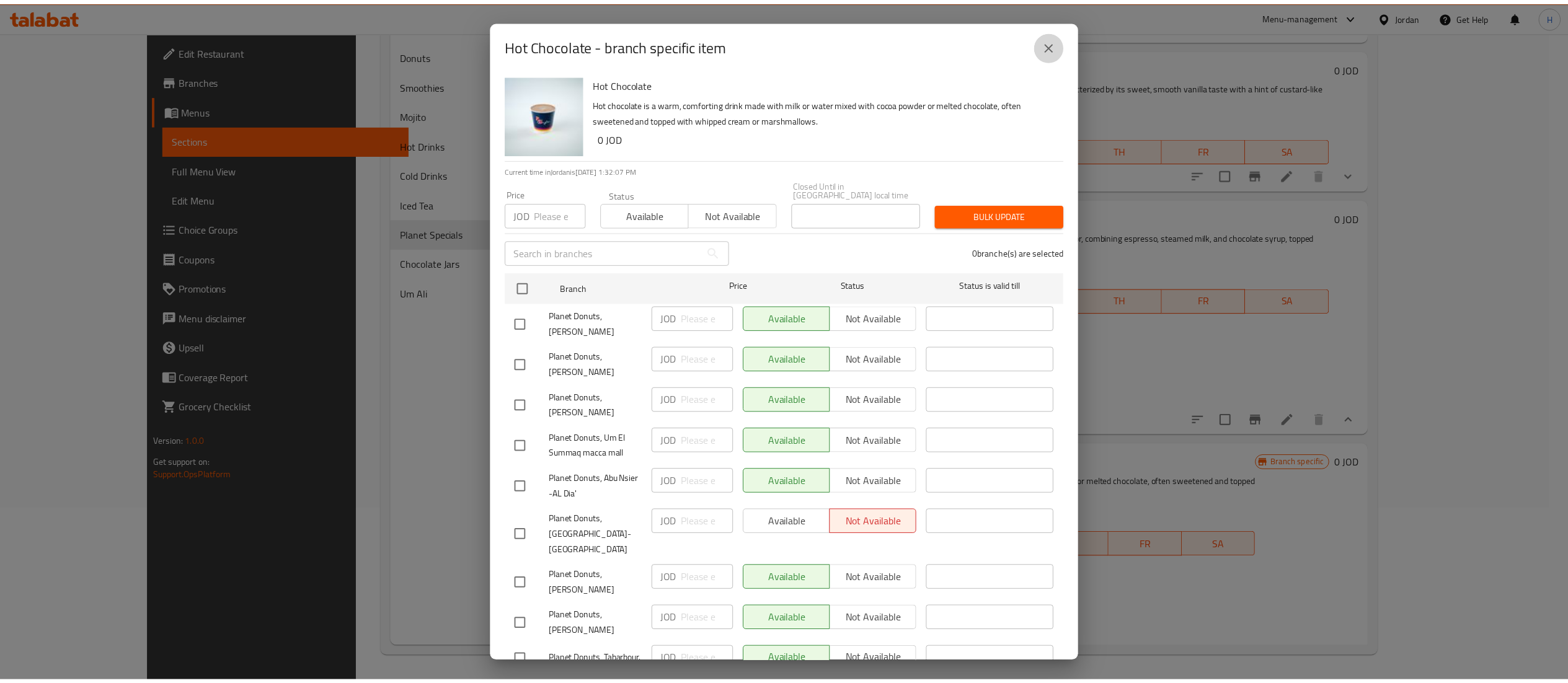
scroll to position [266, 0]
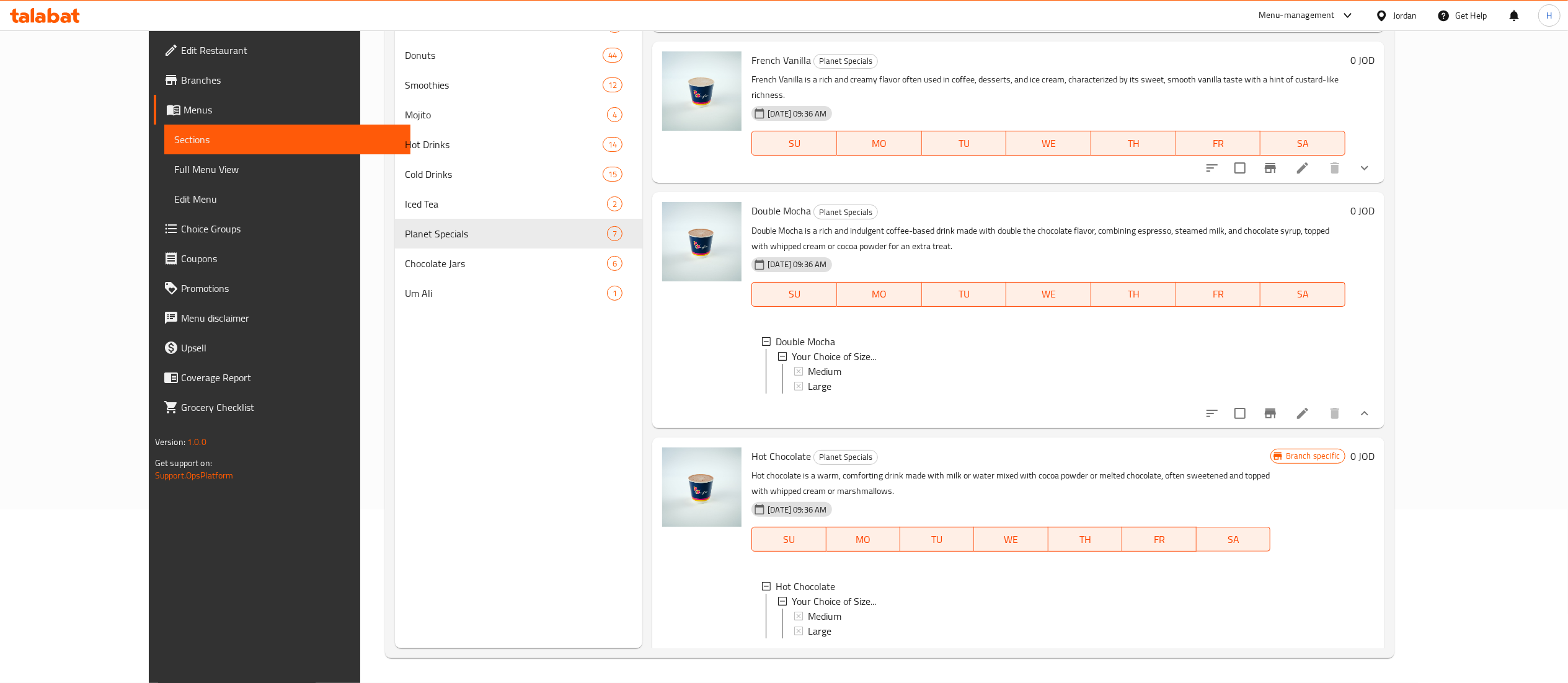
click at [181, 229] on span "Choice Groups" at bounding box center [290, 229] width 220 height 15
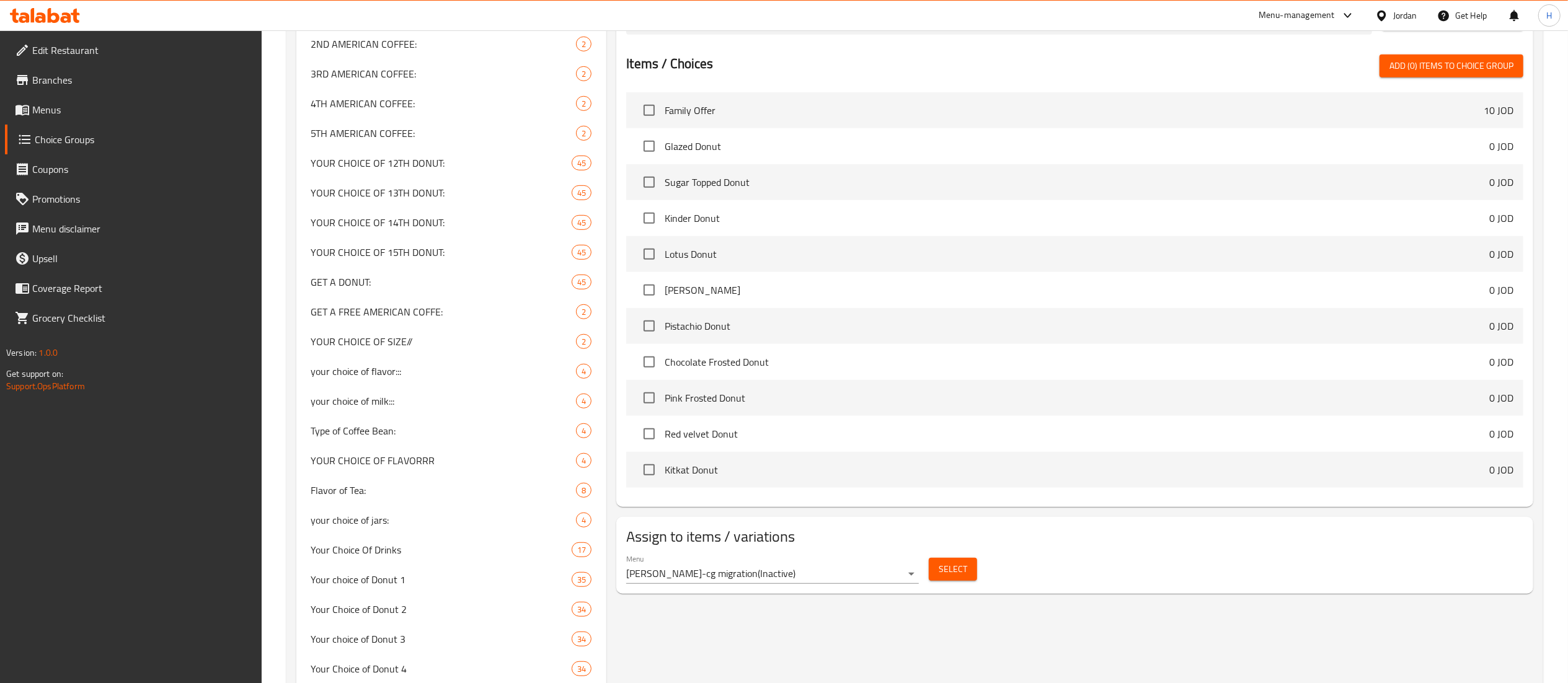
scroll to position [1616, 0]
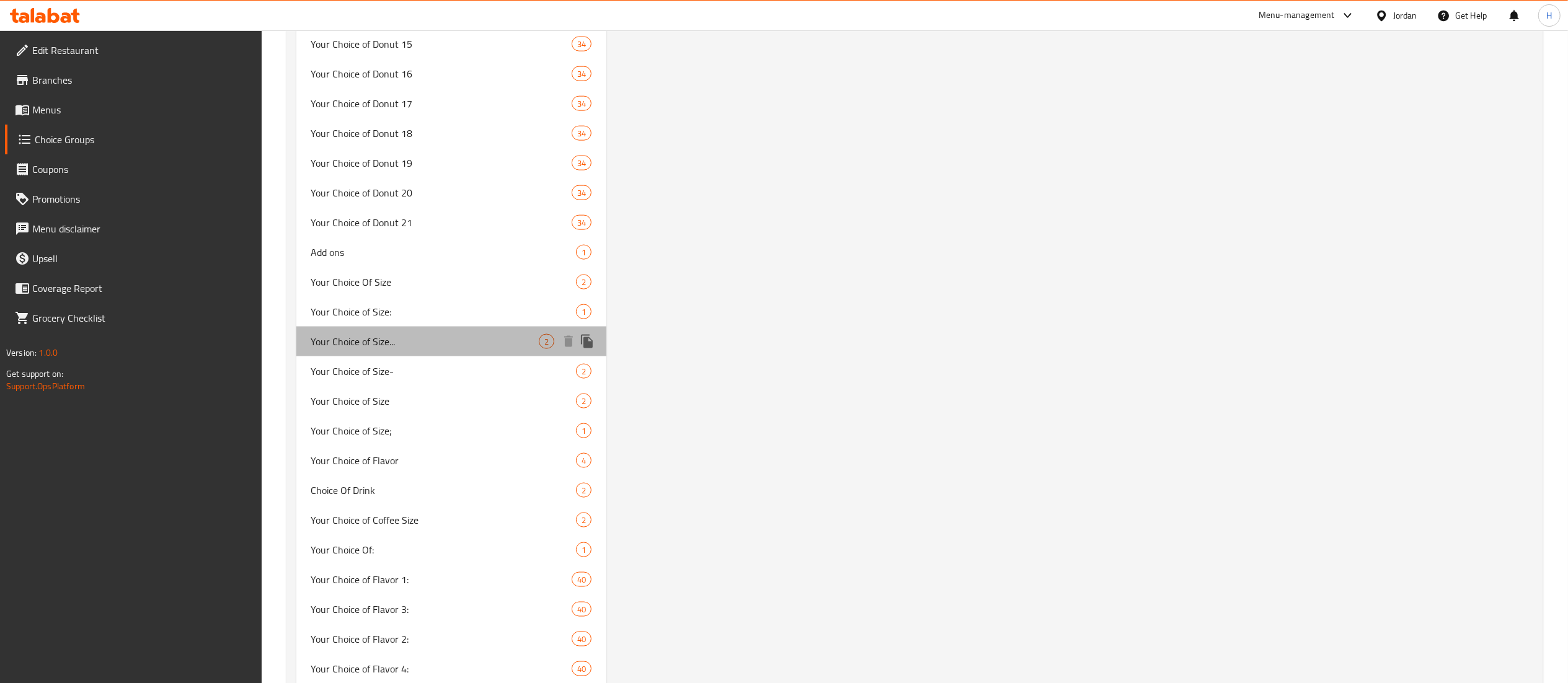
click at [517, 331] on div "Your Choice of Size... 2" at bounding box center [452, 341] width 311 height 29
type input "Your Choice of Size..."
type input "اختيارك من الحجم"
click at [866, 379] on div "Your Choice of Size... (ID: 429800) Your Choice of Size... ​ اختيارك من الحجم ​…" at bounding box center [1072, 678] width 931 height 4307
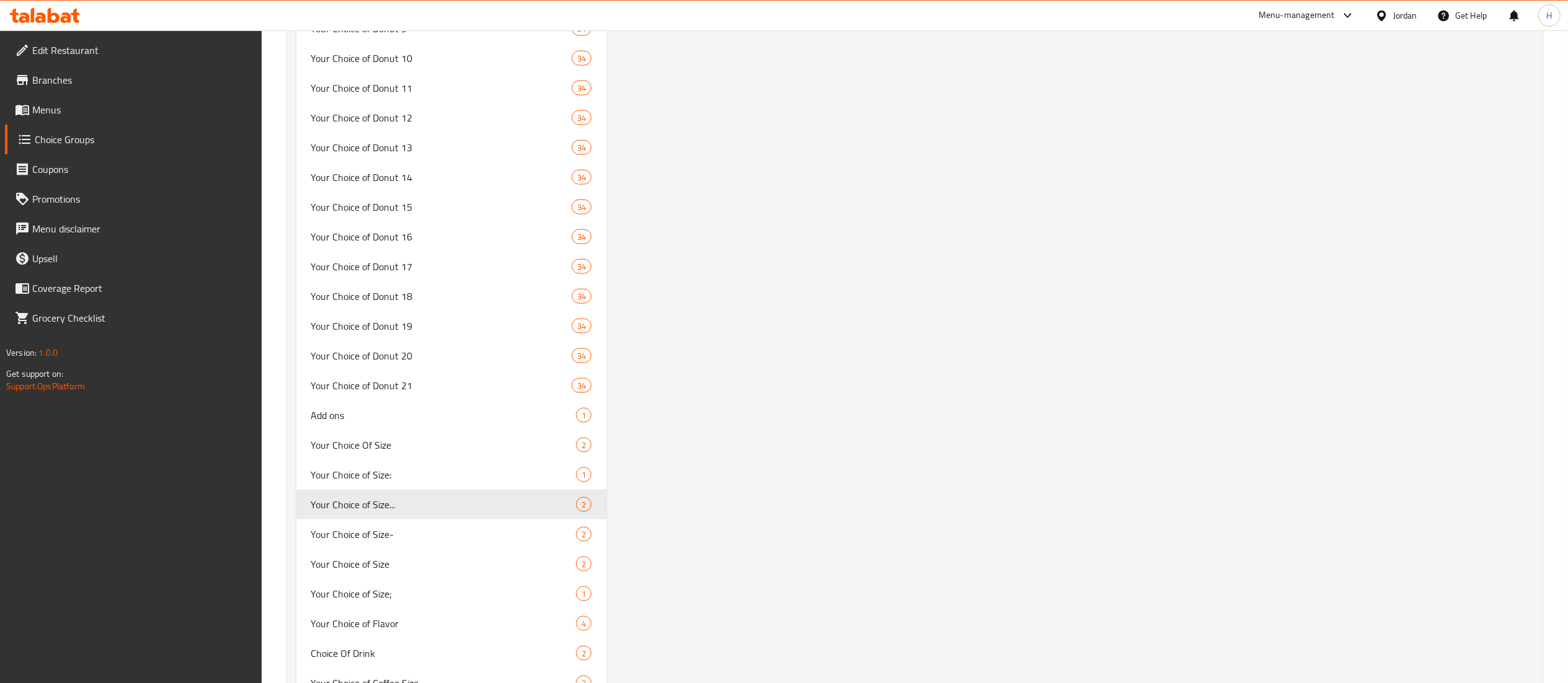
scroll to position [1493, 0]
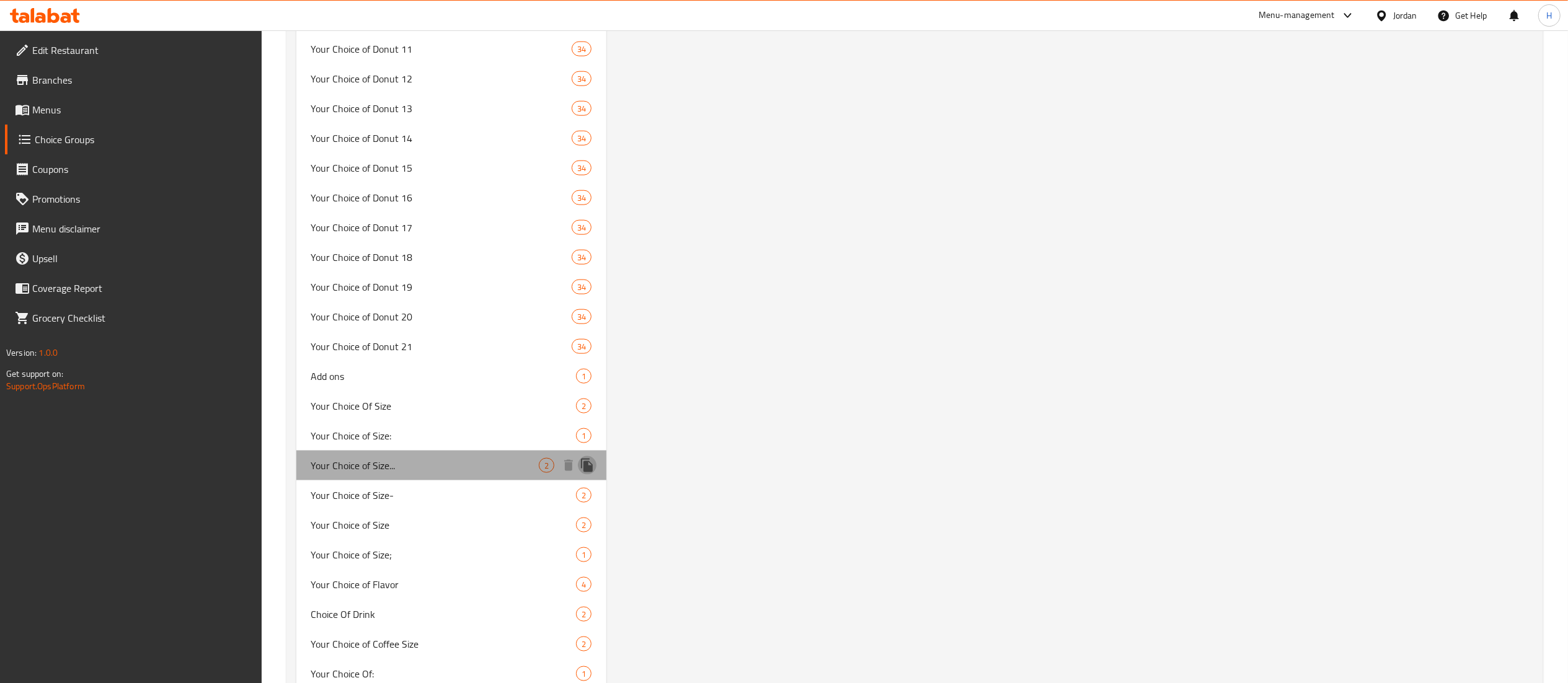
click at [589, 464] on icon "duplicate" at bounding box center [587, 465] width 15 height 15
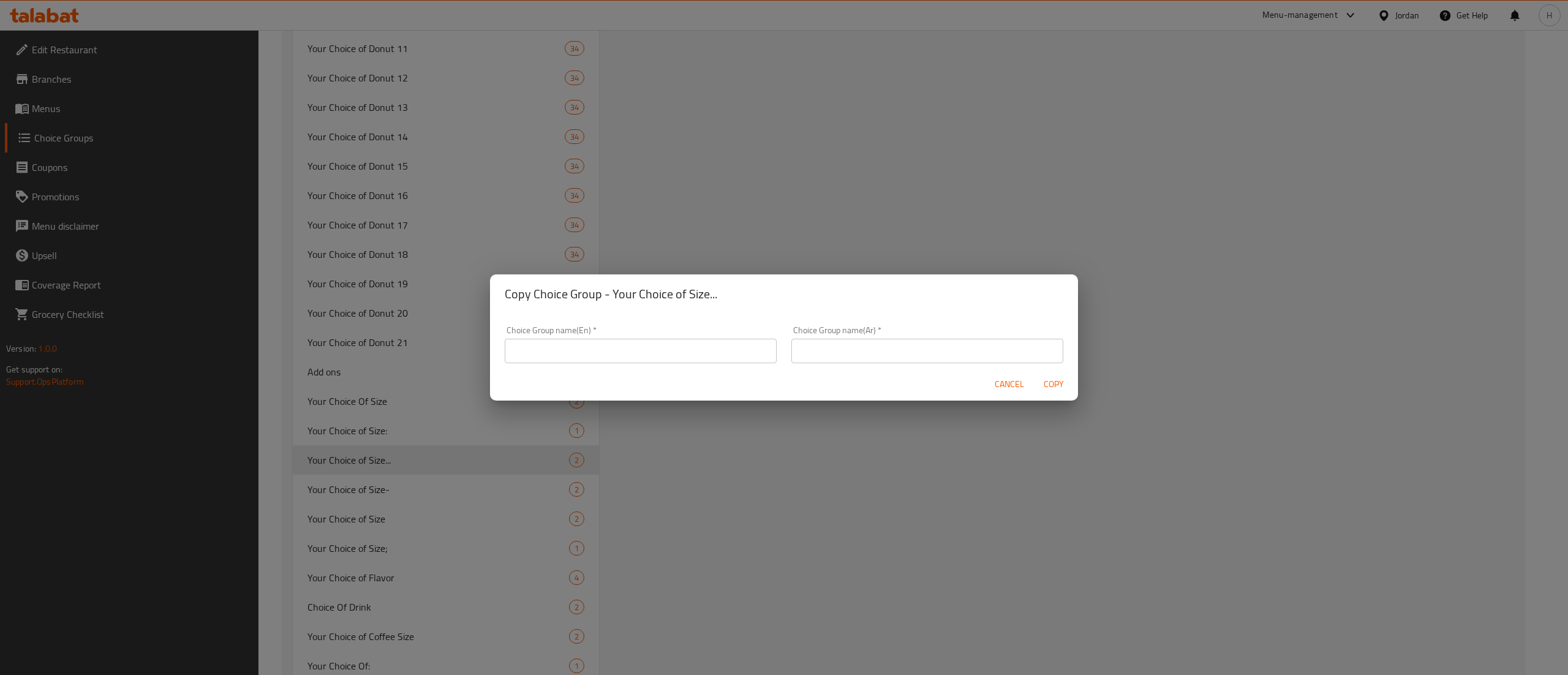
click at [602, 352] on input "text" at bounding box center [640, 351] width 272 height 24
type input "Your Choice of Size...."
click at [871, 359] on input "text" at bounding box center [927, 351] width 272 height 24
type input "اختيارك من"
click at [1057, 389] on span "Copy" at bounding box center [1053, 384] width 29 height 16
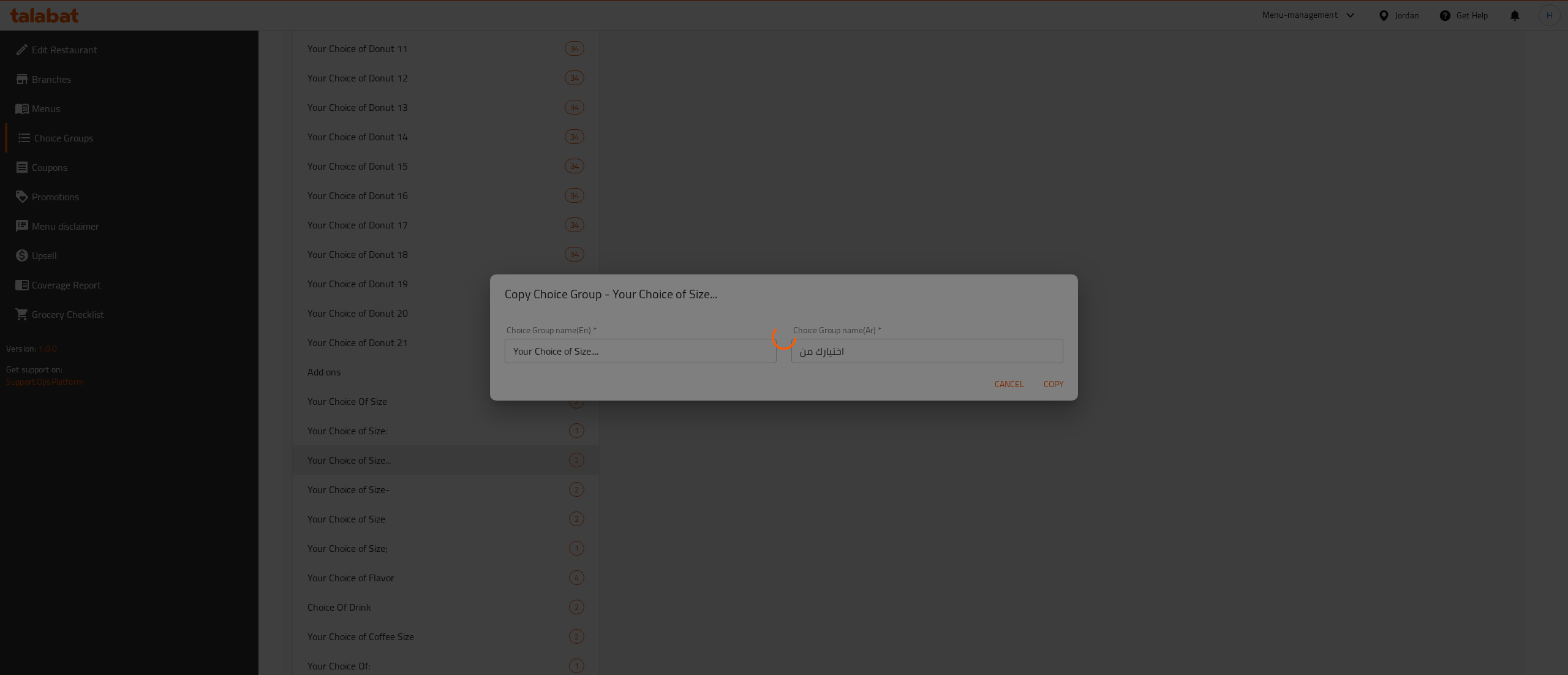
type input "Your Choice of Size...."
type input "اختيارك من"
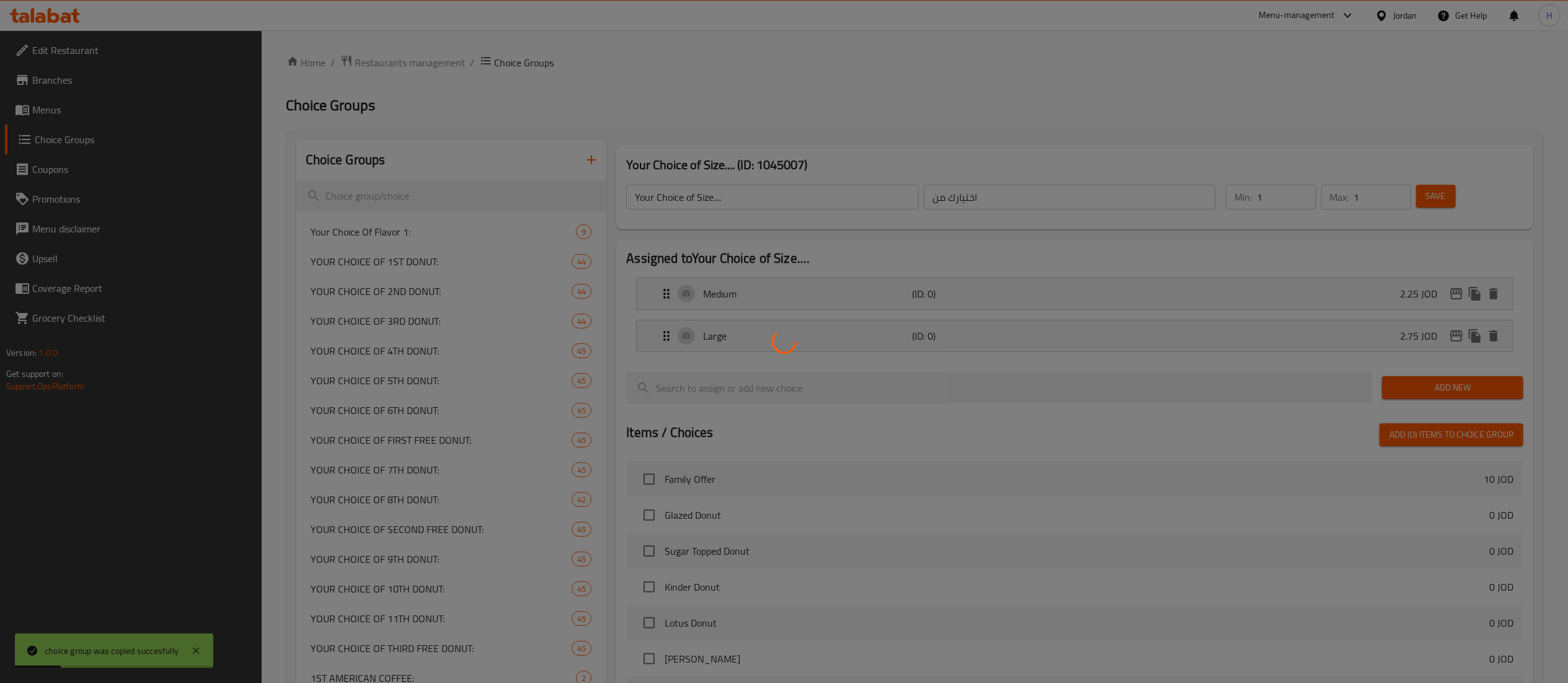
scroll to position [0, 0]
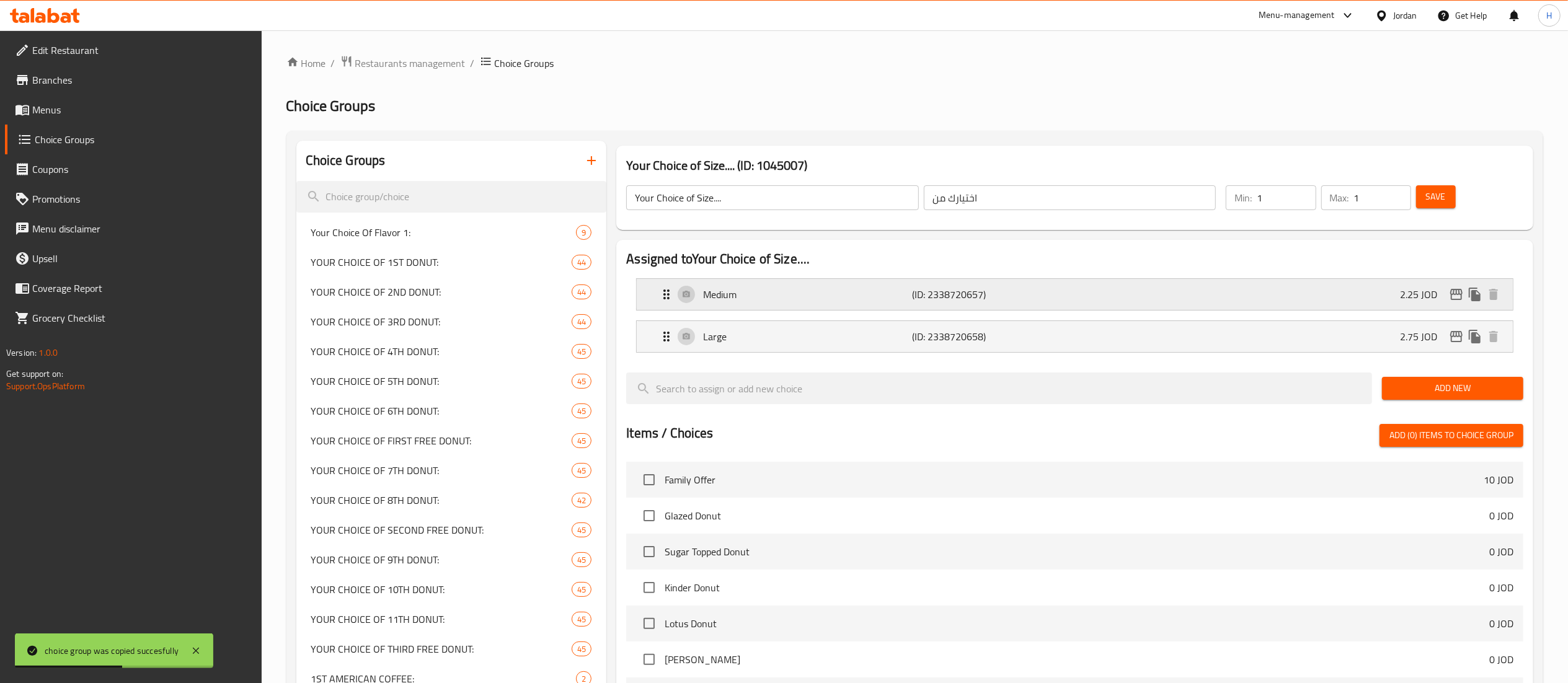
click at [1456, 294] on icon "edit" at bounding box center [1456, 294] width 12 height 11
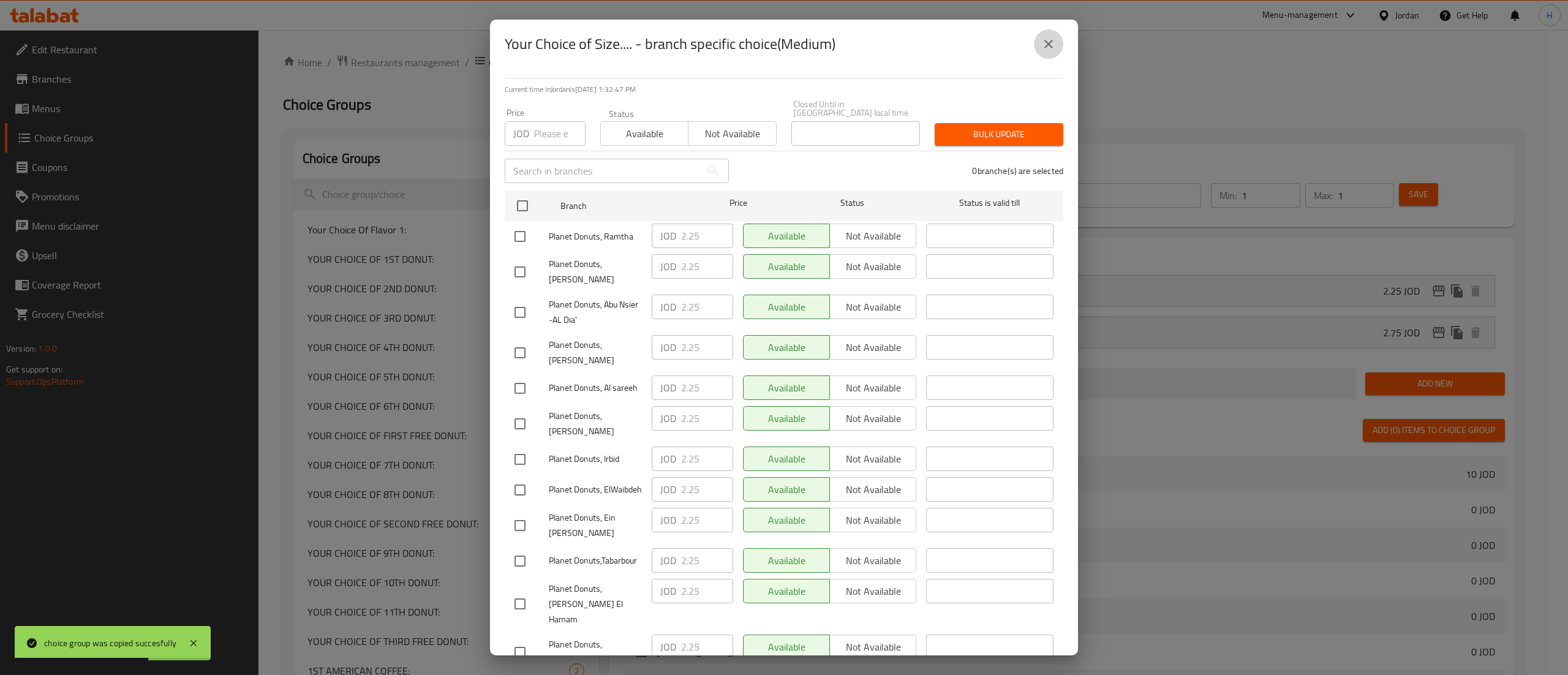
click at [1052, 39] on icon "close" at bounding box center [1049, 44] width 15 height 15
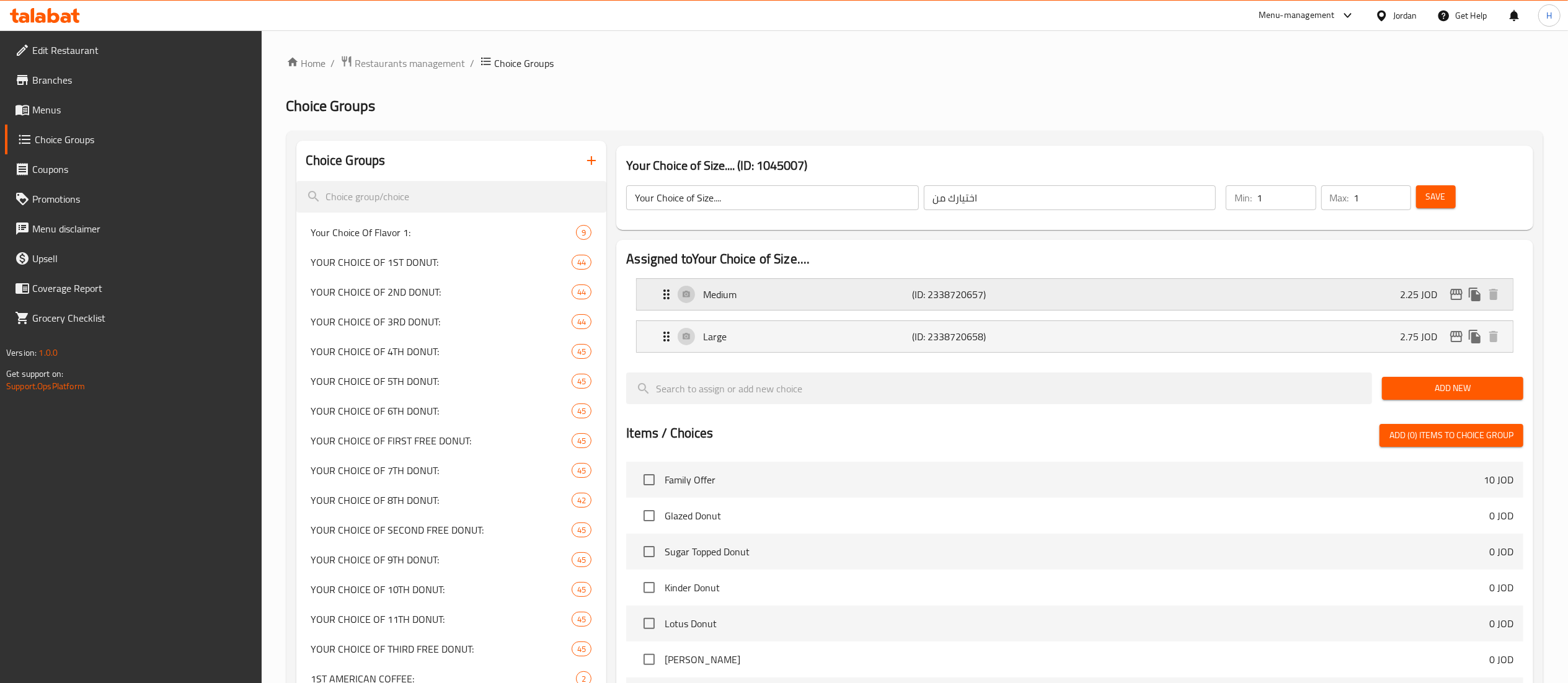
click at [1340, 301] on div "Medium (ID: 2338720657) 2.25 JOD" at bounding box center [1079, 294] width 839 height 31
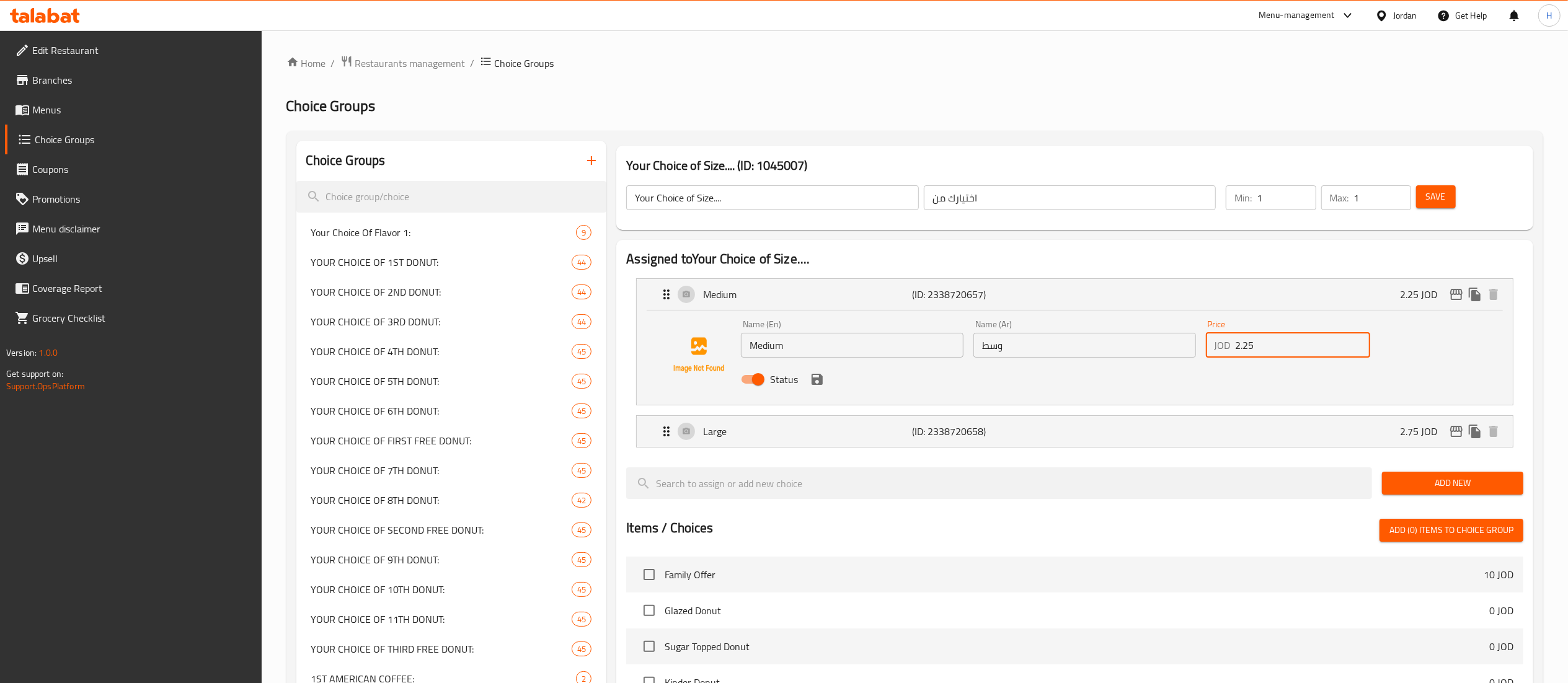
drag, startPoint x: 1260, startPoint y: 345, endPoint x: 1174, endPoint y: 341, distance: 86.1
click at [1174, 341] on div "Name (En) Medium Name (En) Name (Ar) وسط Name (Ar) Price JOD 2.25 Price Status" at bounding box center [1084, 355] width 697 height 81
click at [819, 385] on icon "save" at bounding box center [817, 379] width 11 height 11
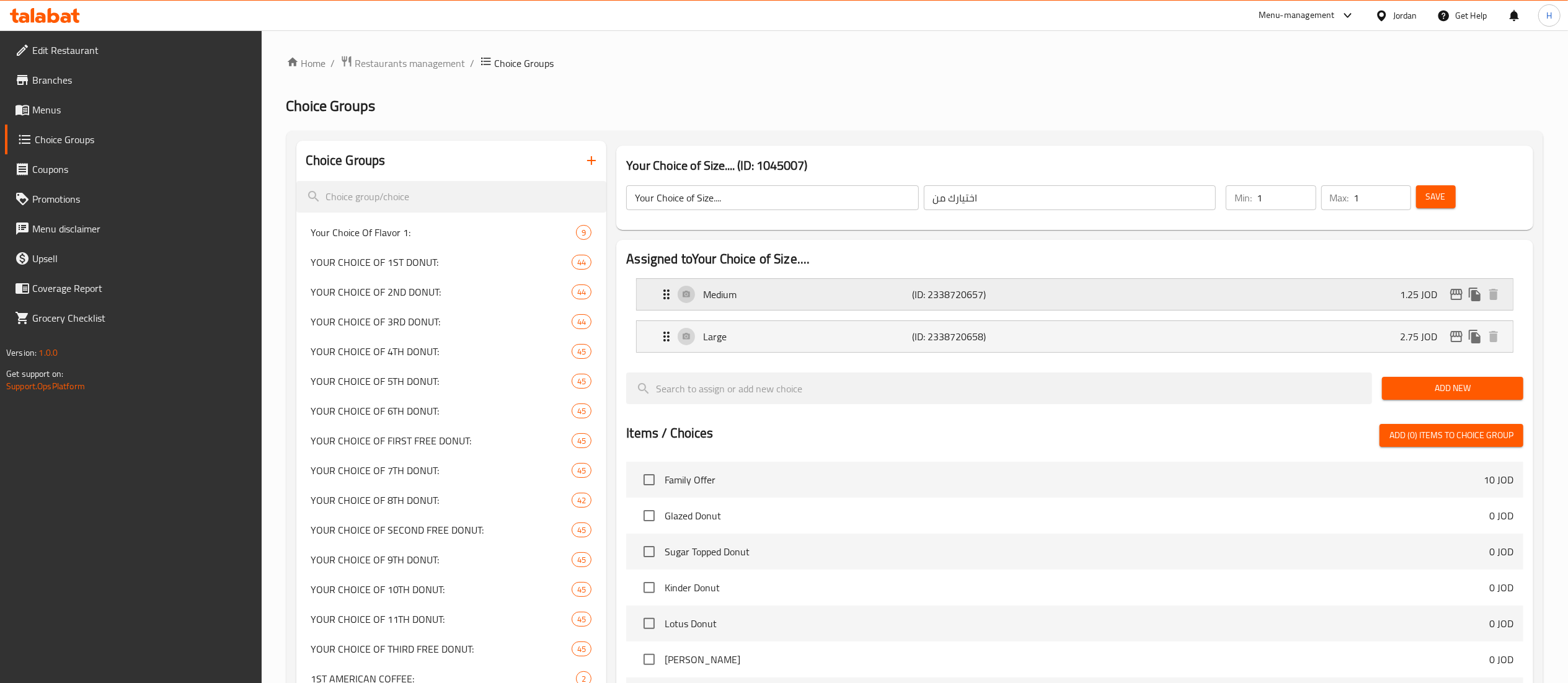
type input "1.25"
click at [1425, 193] on button "Save" at bounding box center [1436, 197] width 40 height 23
click at [1456, 296] on icon "edit" at bounding box center [1456, 294] width 15 height 15
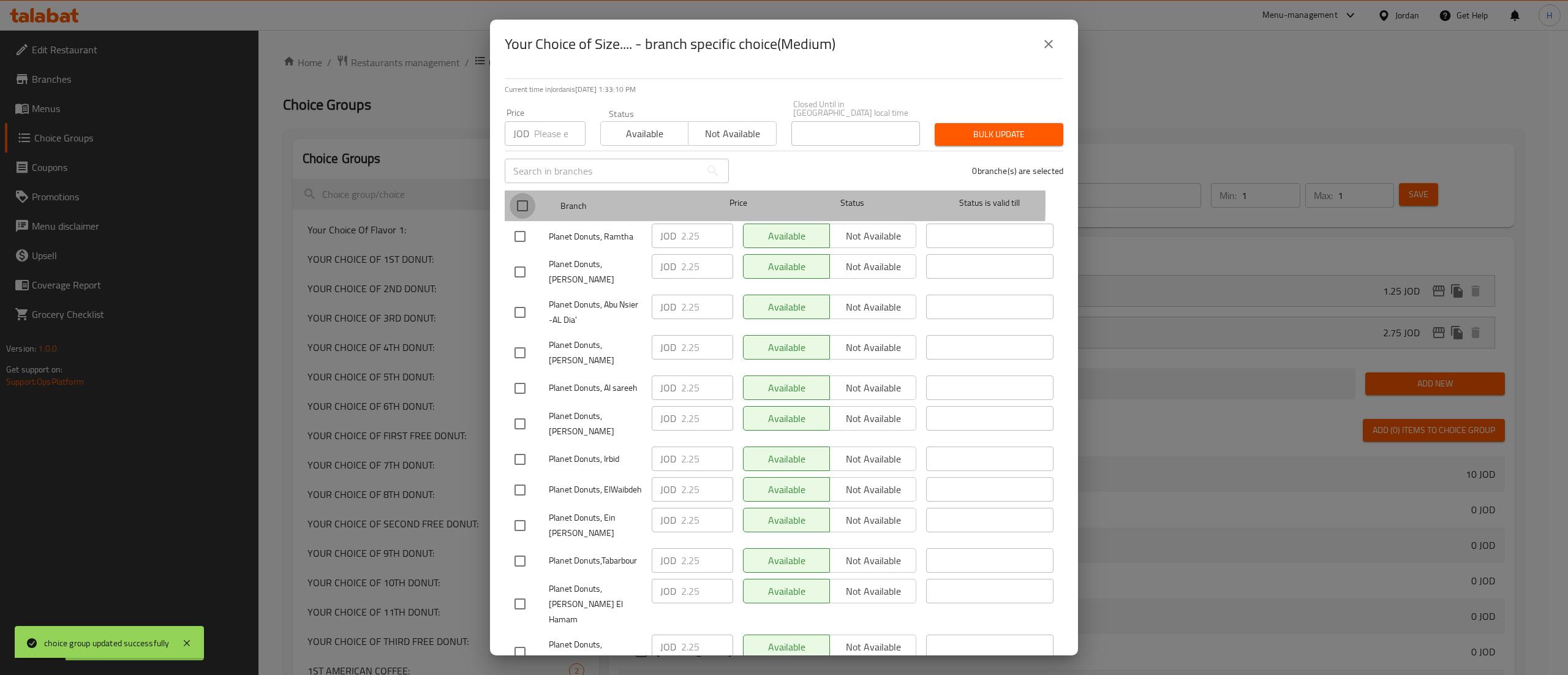
click at [513, 193] on input "checkbox" at bounding box center [523, 206] width 26 height 26
checkbox input "true"
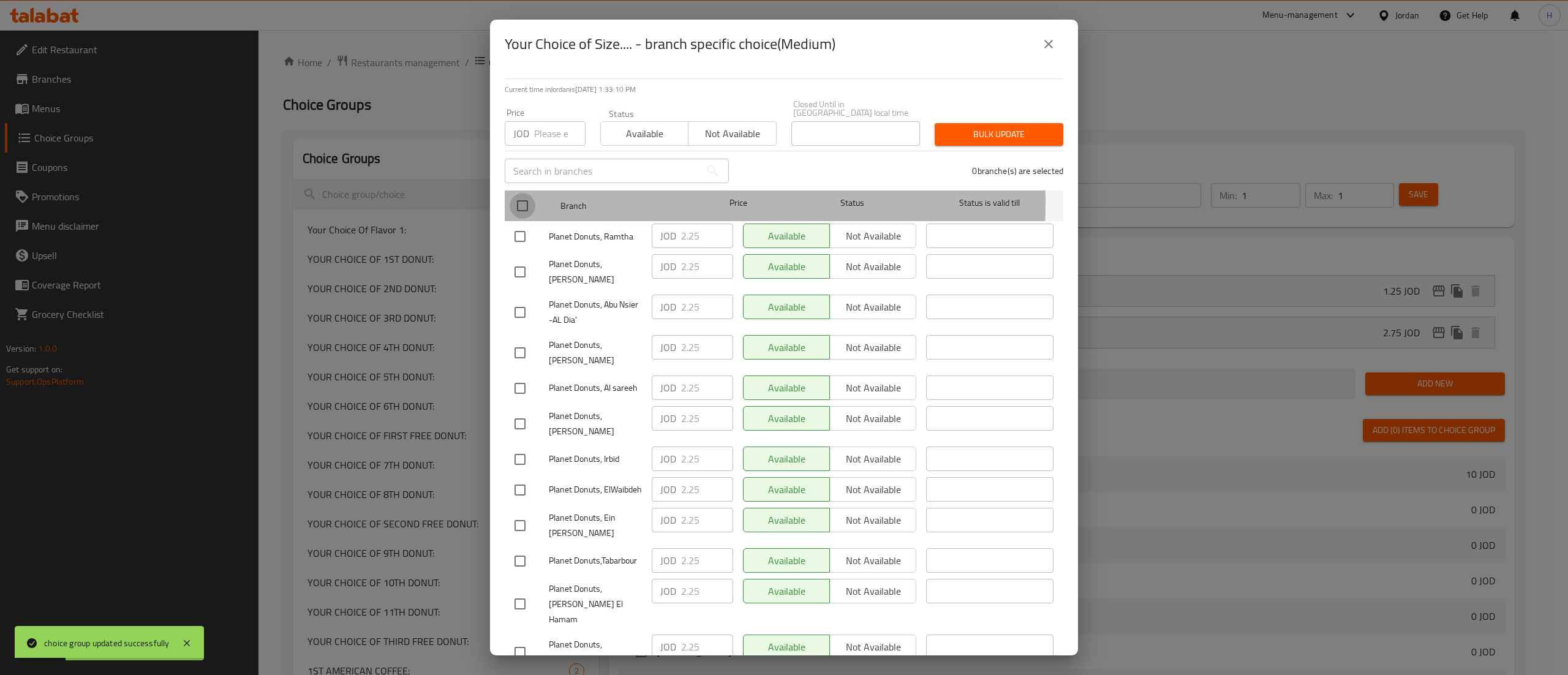
checkbox input "true"
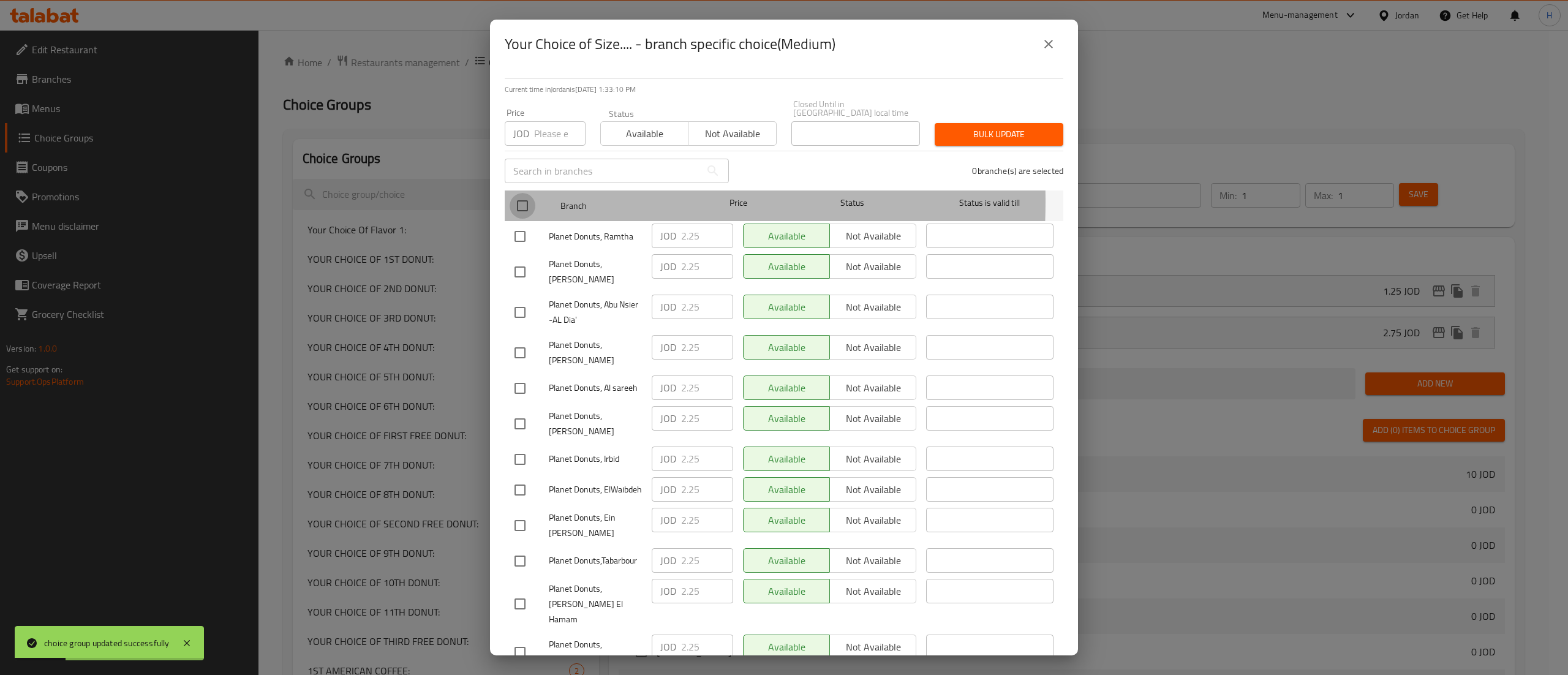
checkbox input "true"
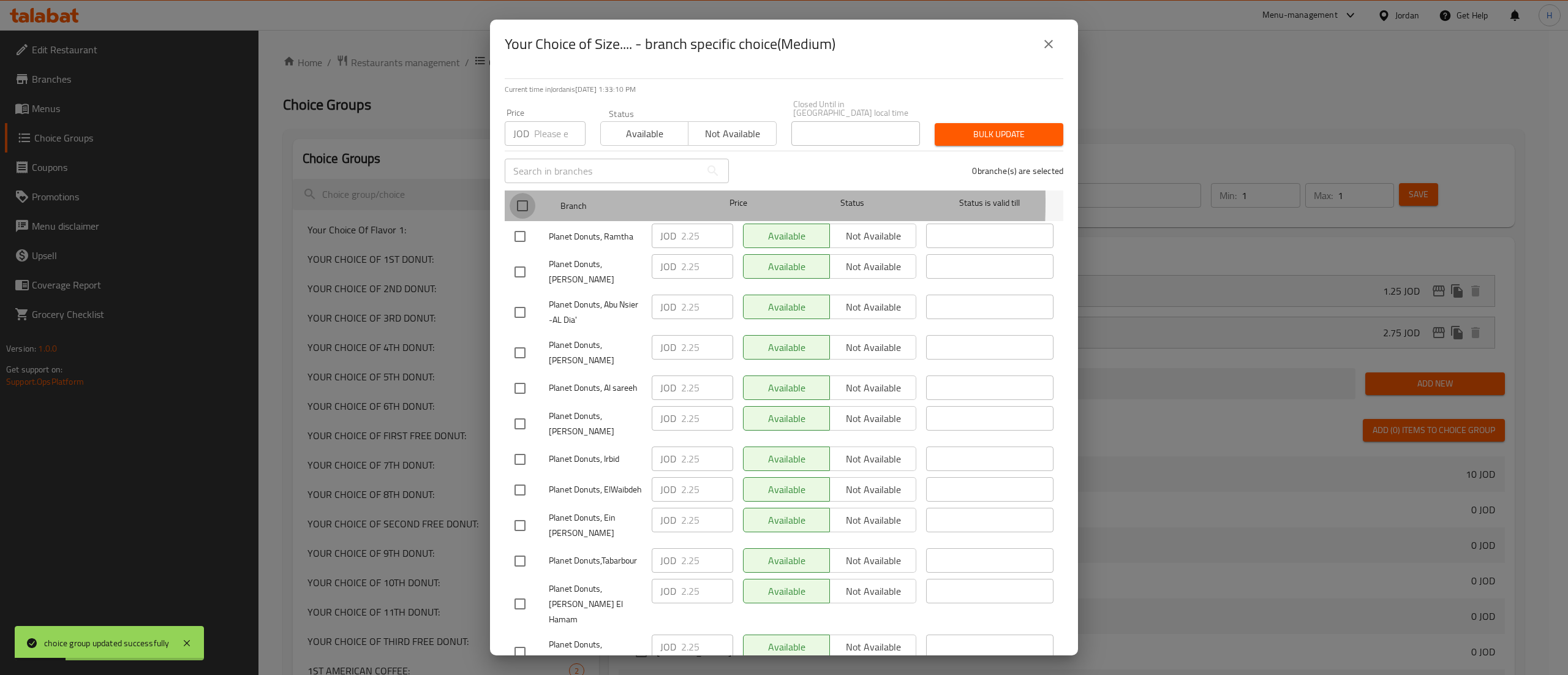
checkbox input "true"
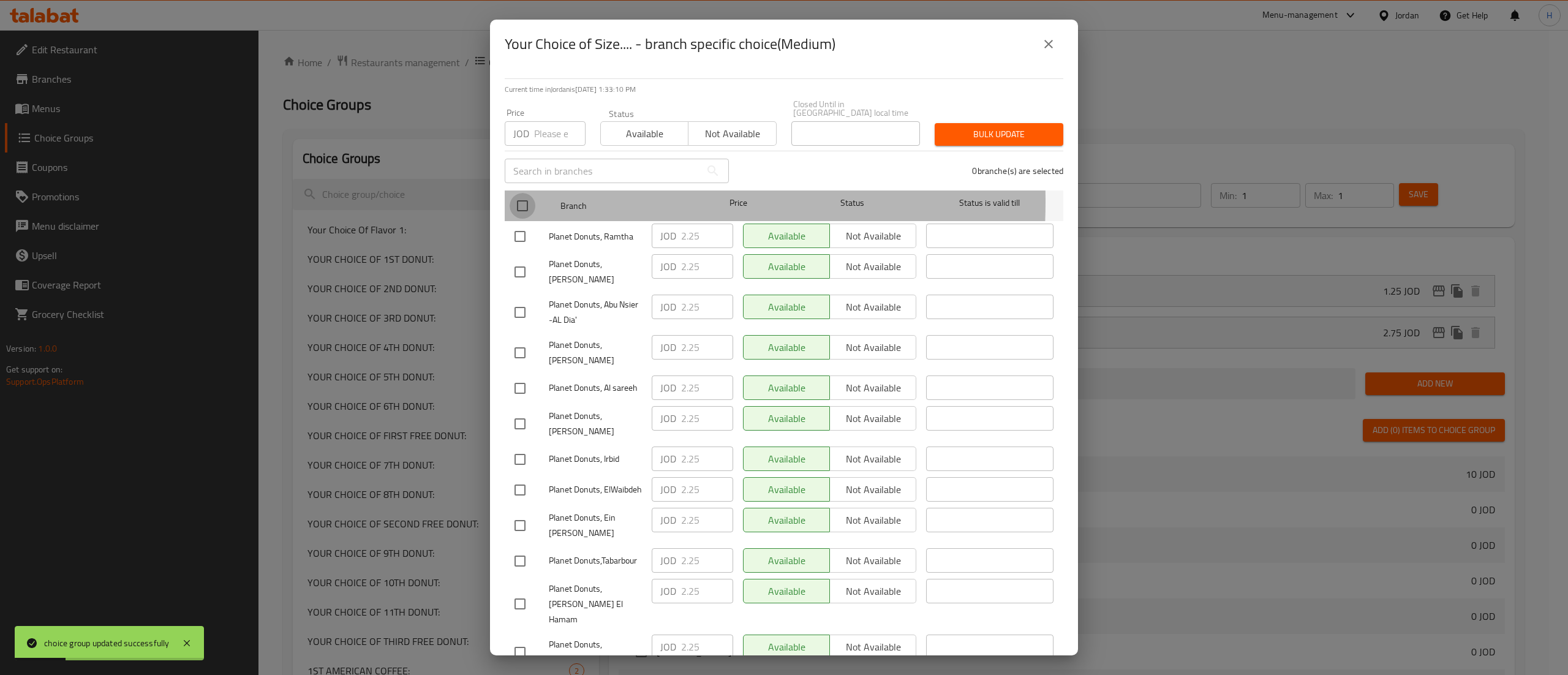
checkbox input "true"
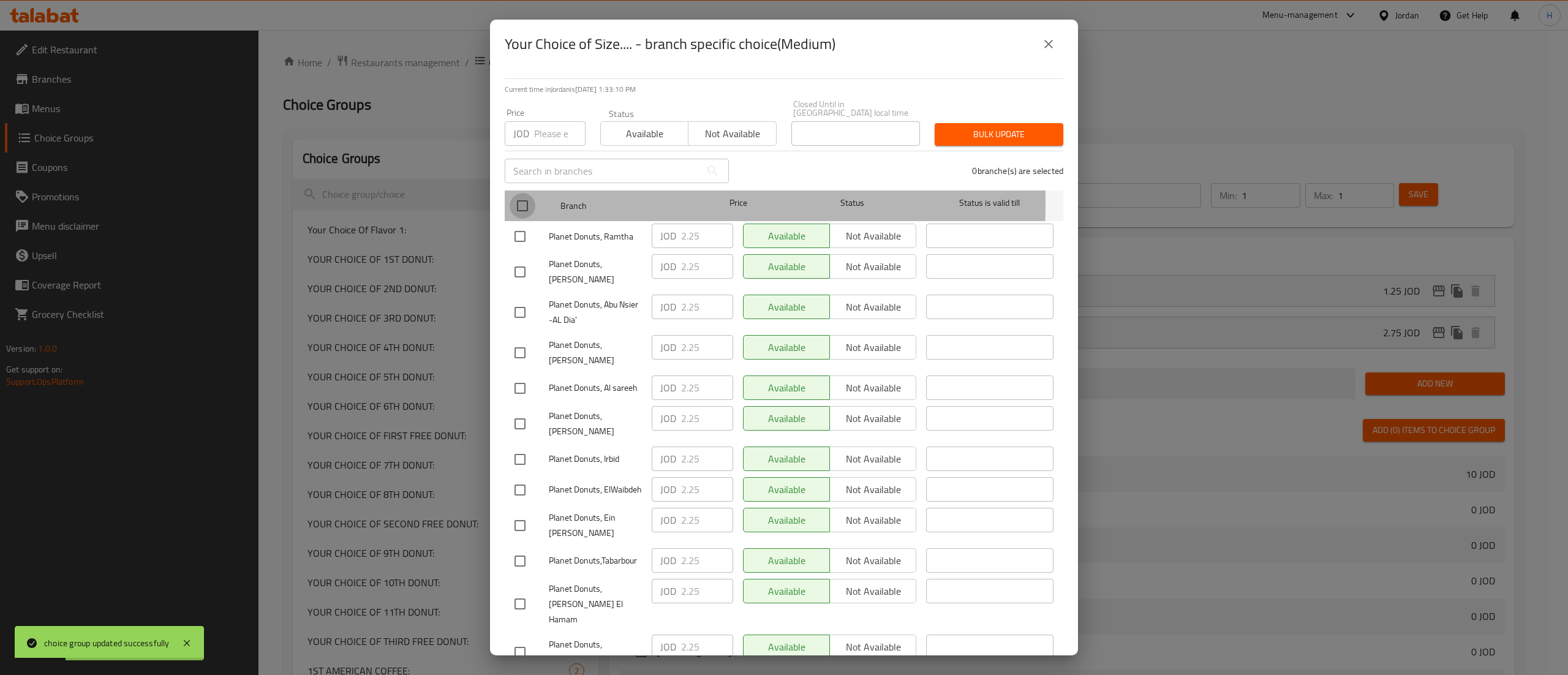
checkbox input "true"
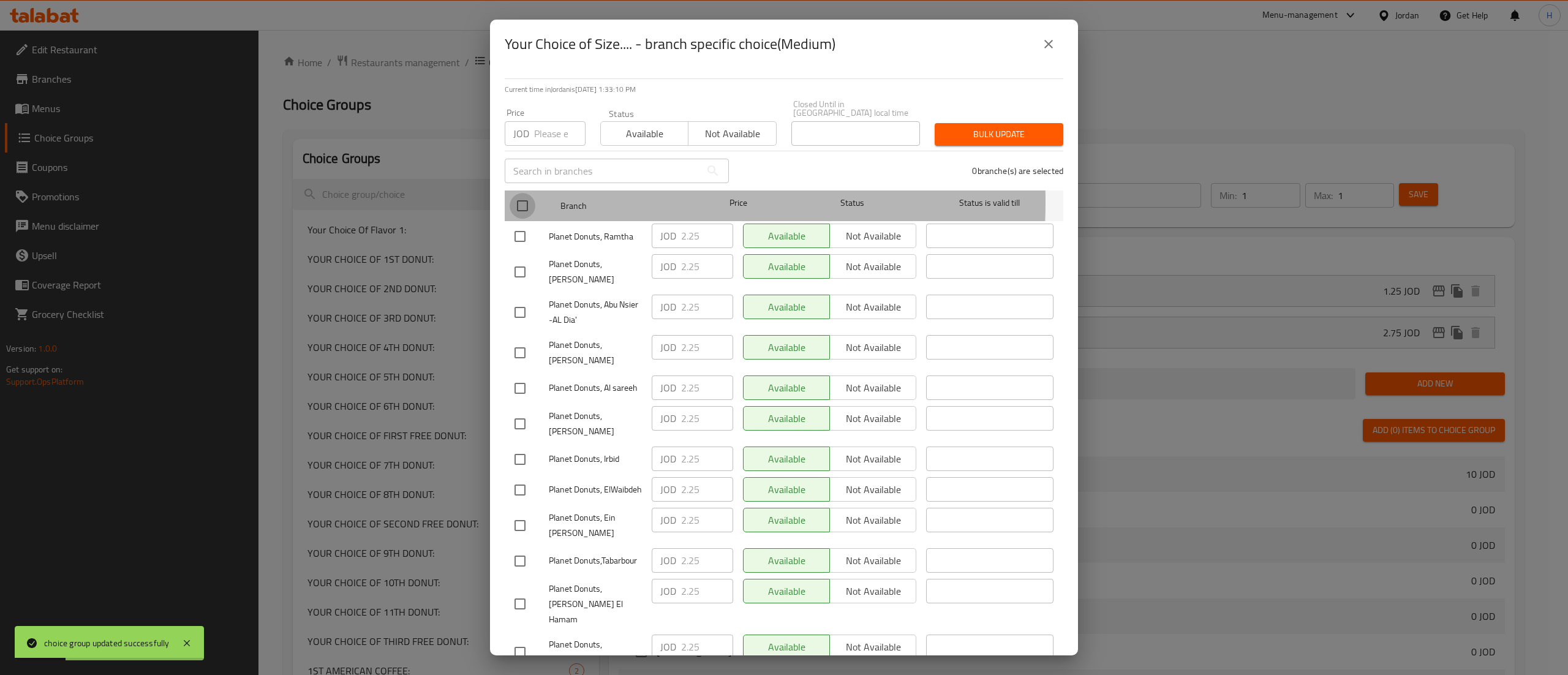
checkbox input "true"
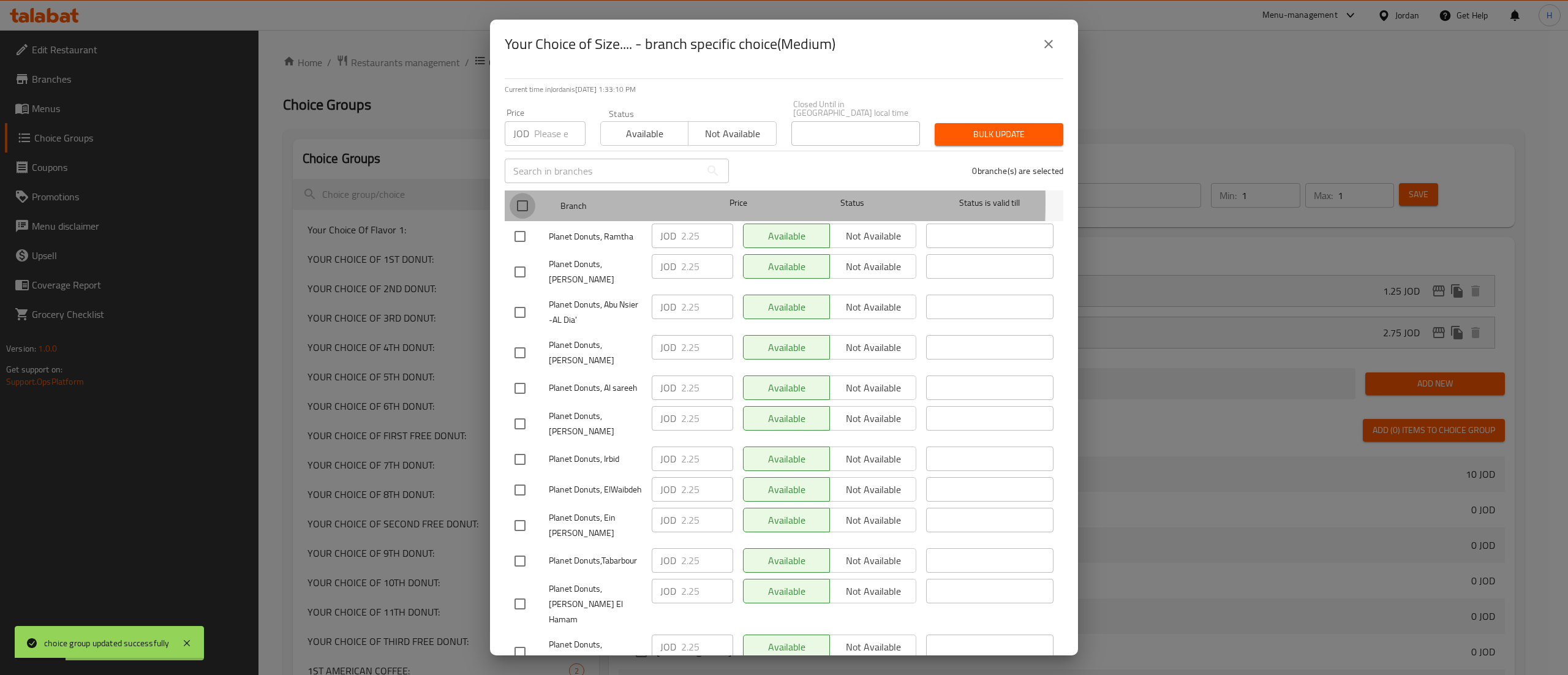
checkbox input "true"
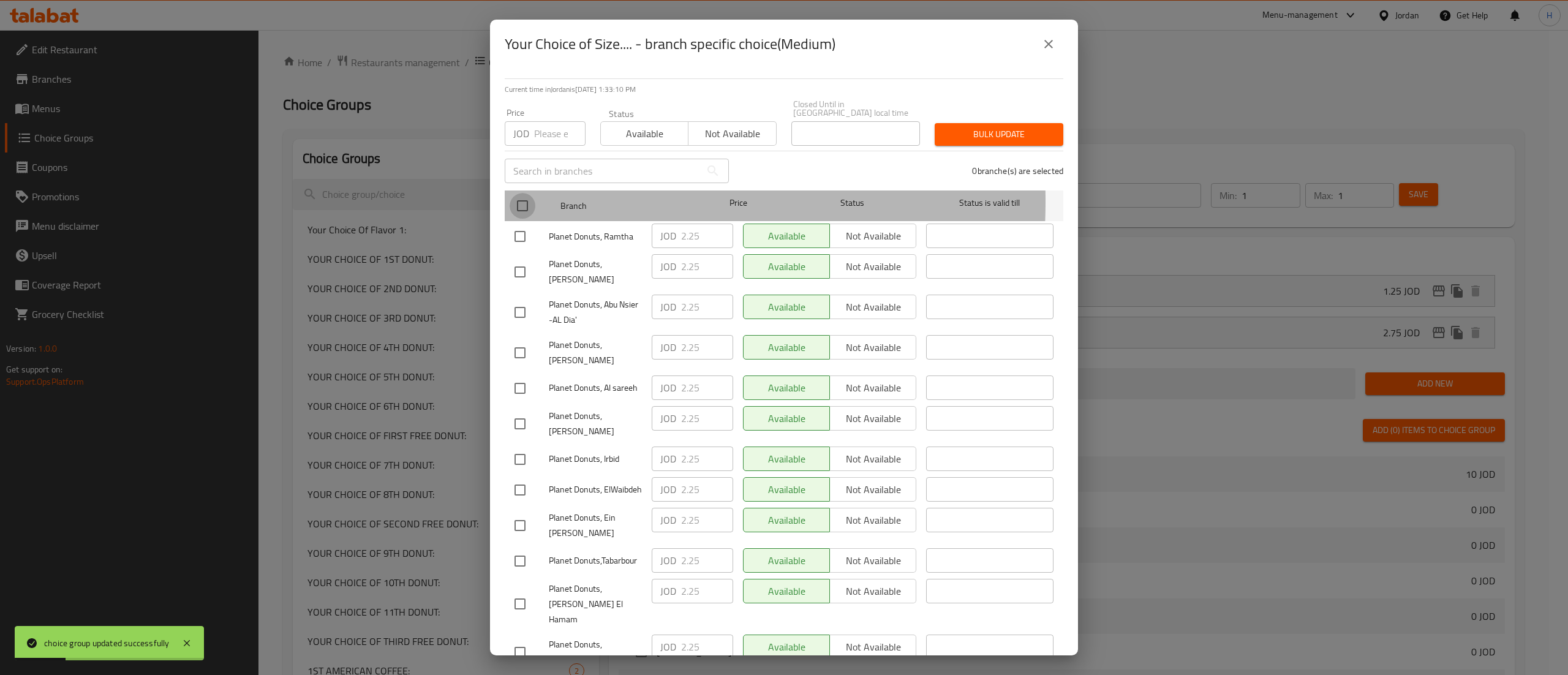
checkbox input "true"
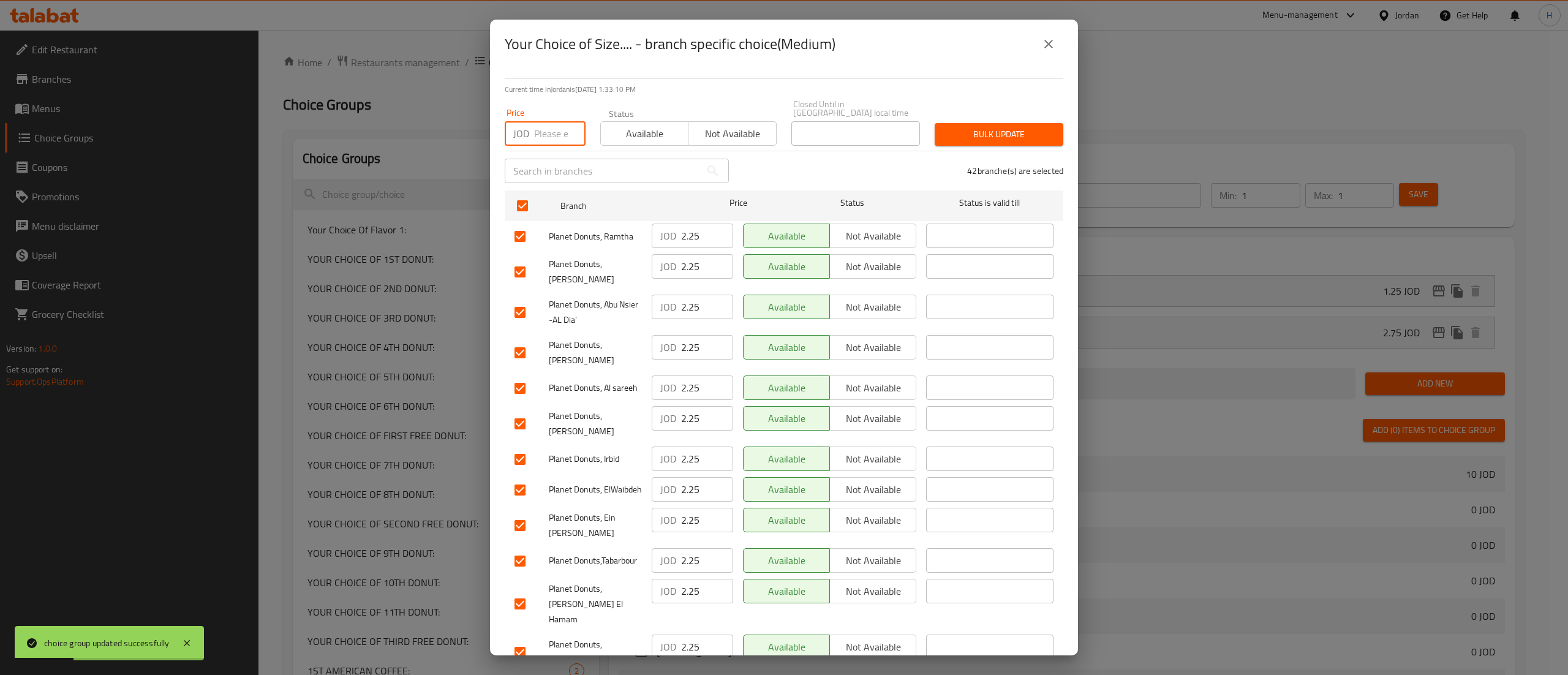
click at [548, 125] on input "number" at bounding box center [560, 133] width 51 height 24
type input "1.25"
click at [966, 127] on span "Bulk update" at bounding box center [999, 135] width 109 height 16
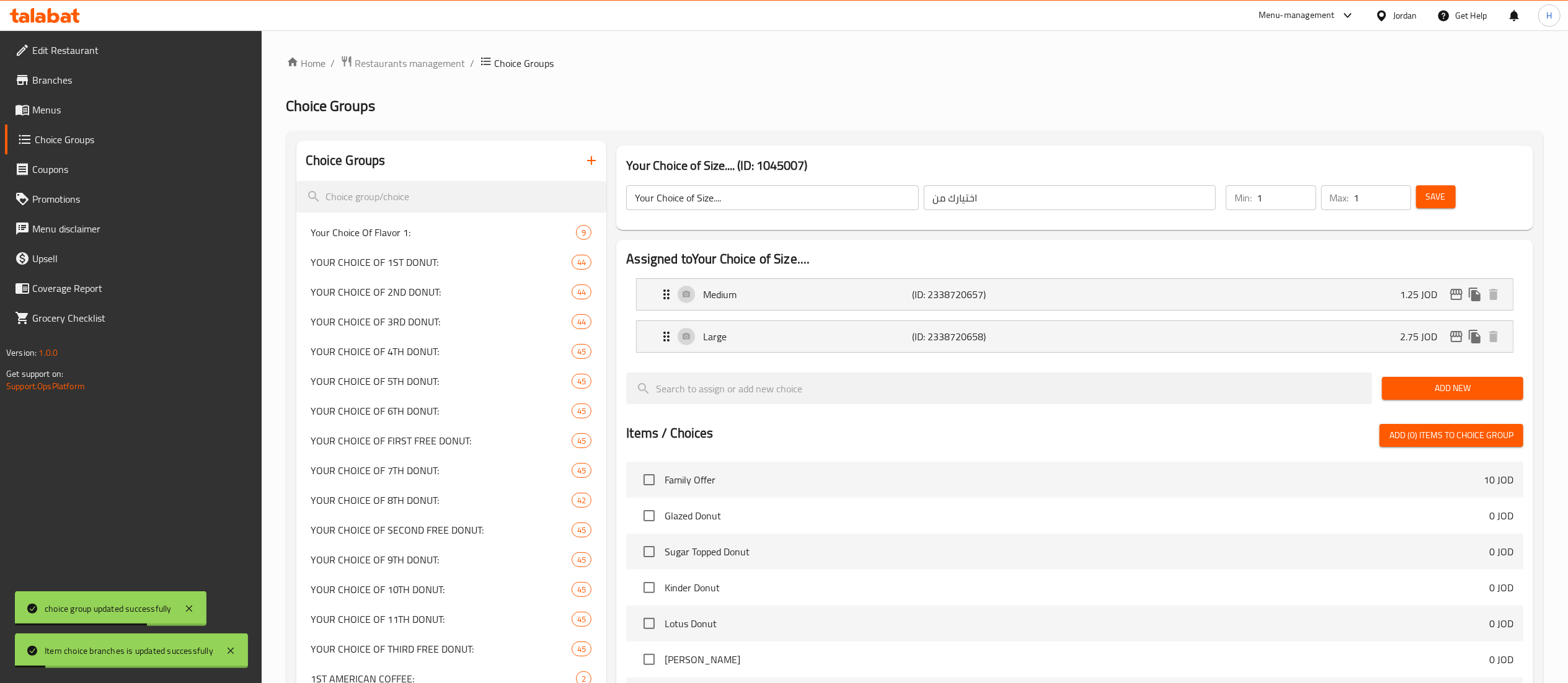
click at [1435, 205] on span "Save" at bounding box center [1435, 196] width 20 height 16
click at [58, 112] on span "Menus" at bounding box center [142, 109] width 220 height 15
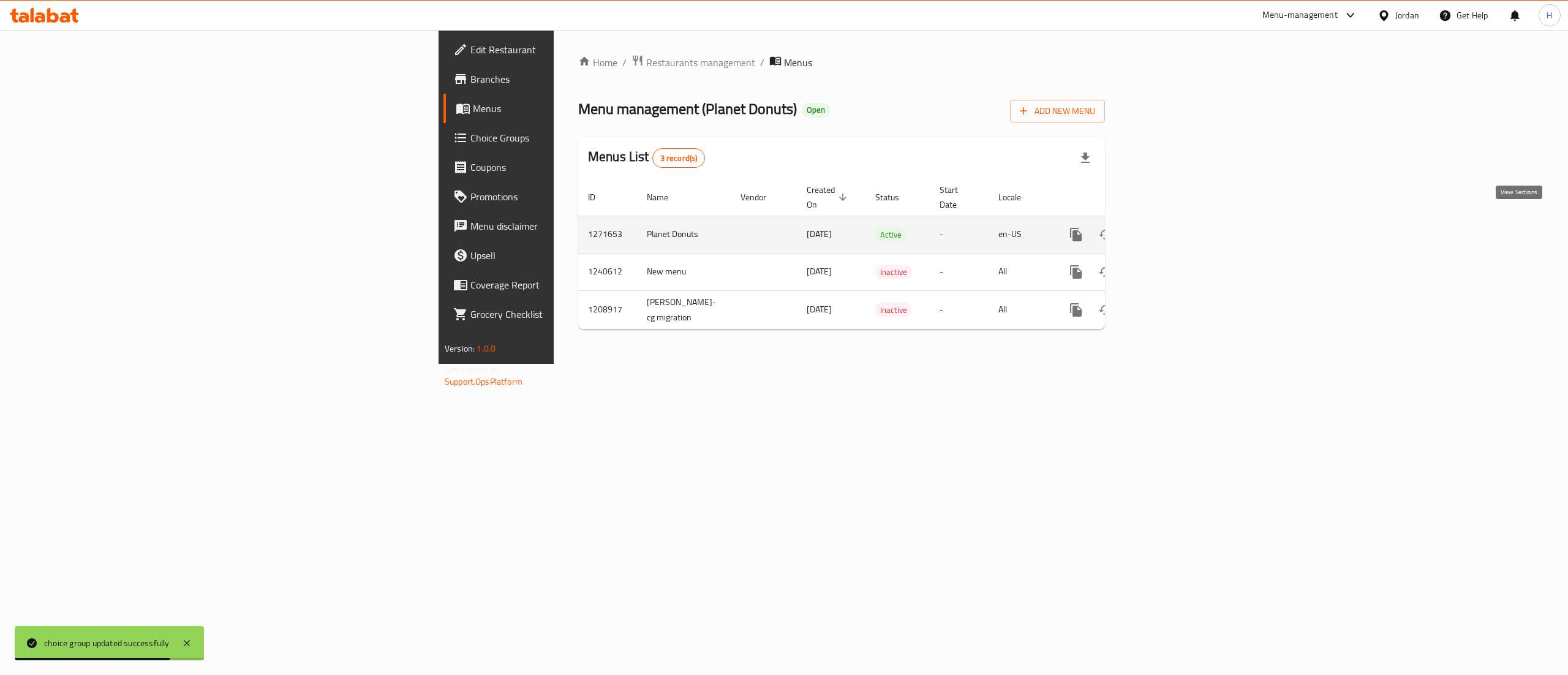
click at [1172, 227] on icon "enhanced table" at bounding box center [1164, 235] width 15 height 15
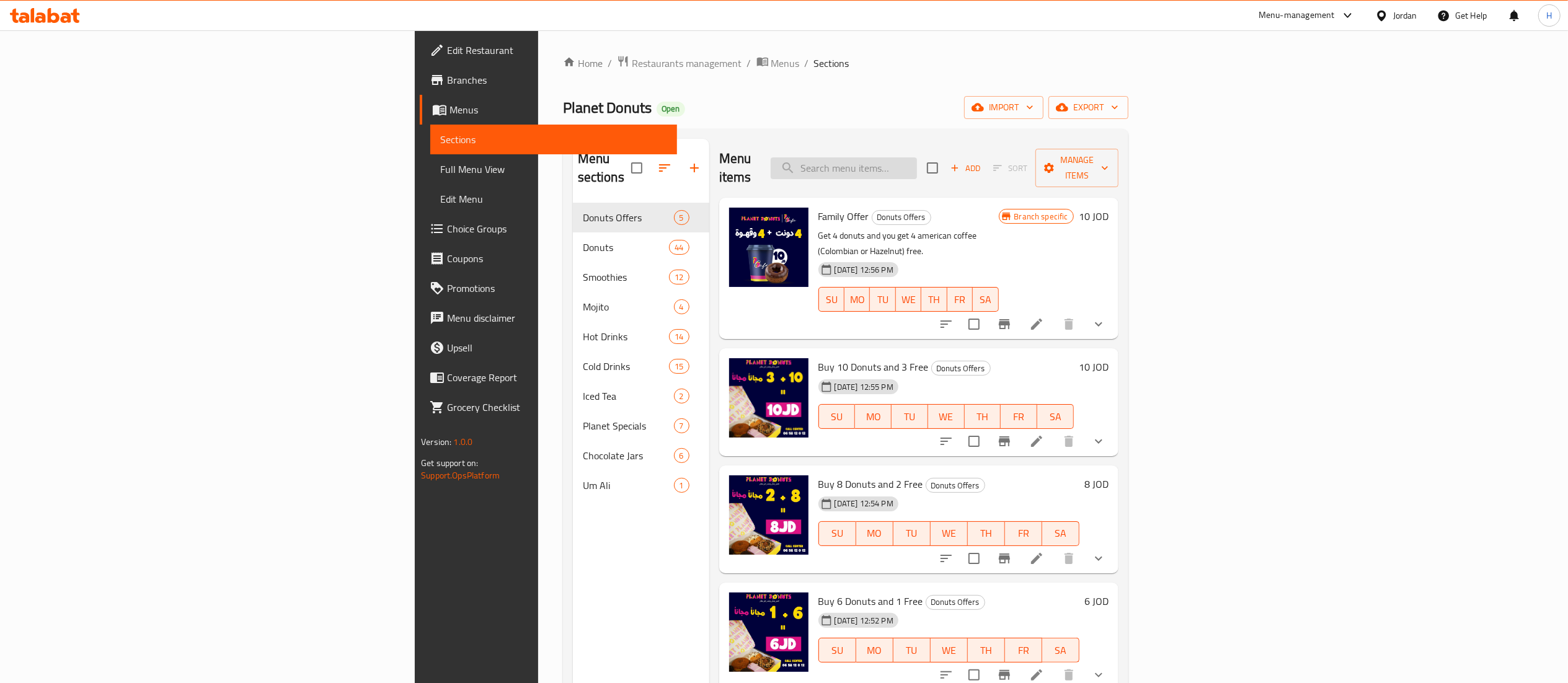
click at [917, 157] on input "search" at bounding box center [844, 168] width 146 height 22
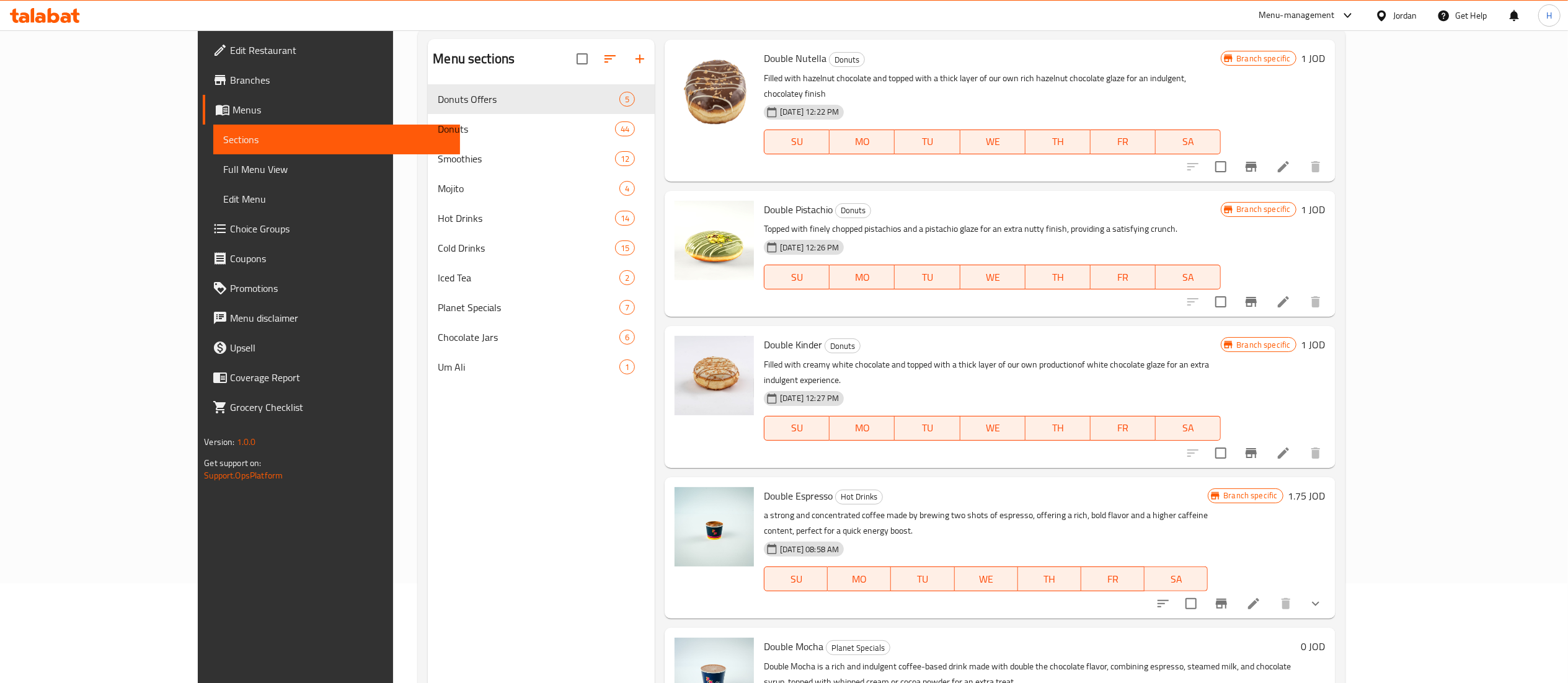
scroll to position [175, 0]
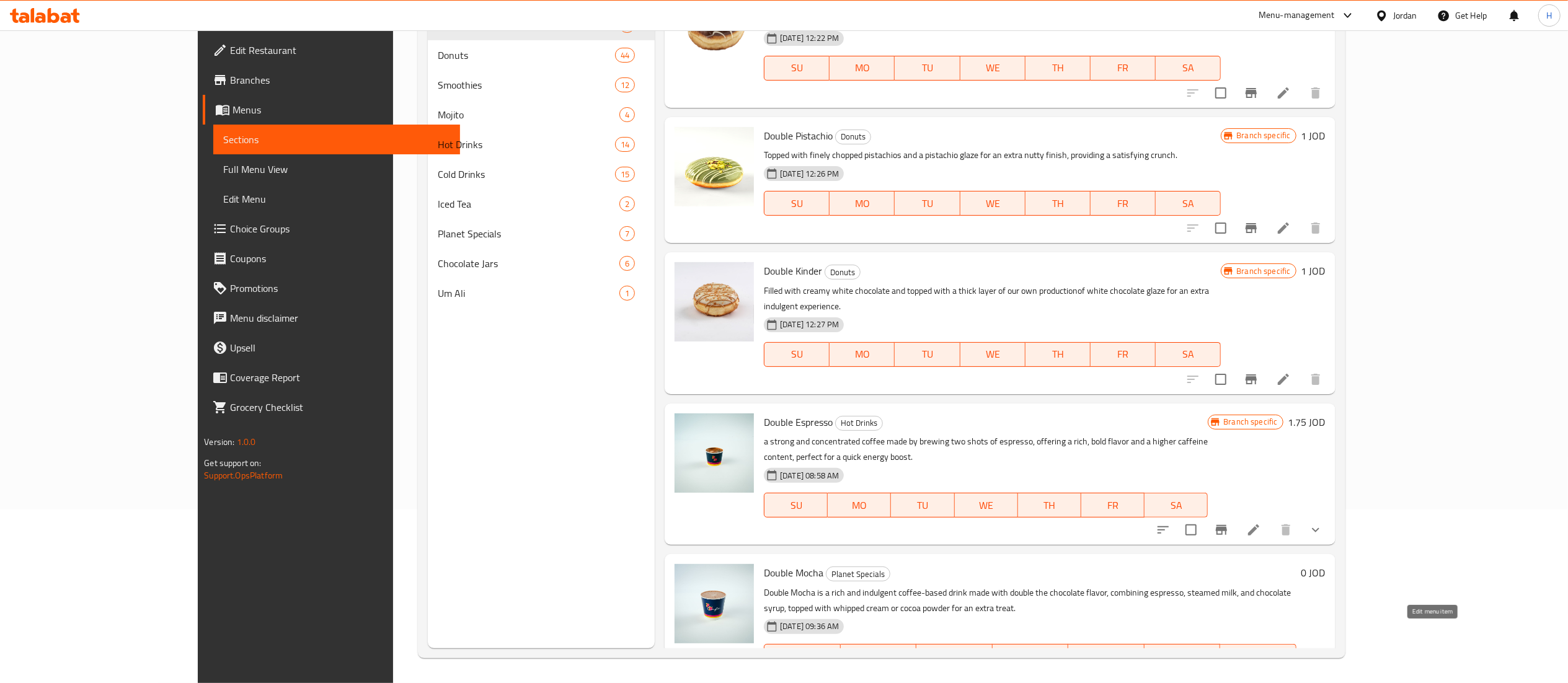
type input "double"
click at [1259, 675] on icon at bounding box center [1253, 681] width 11 height 11
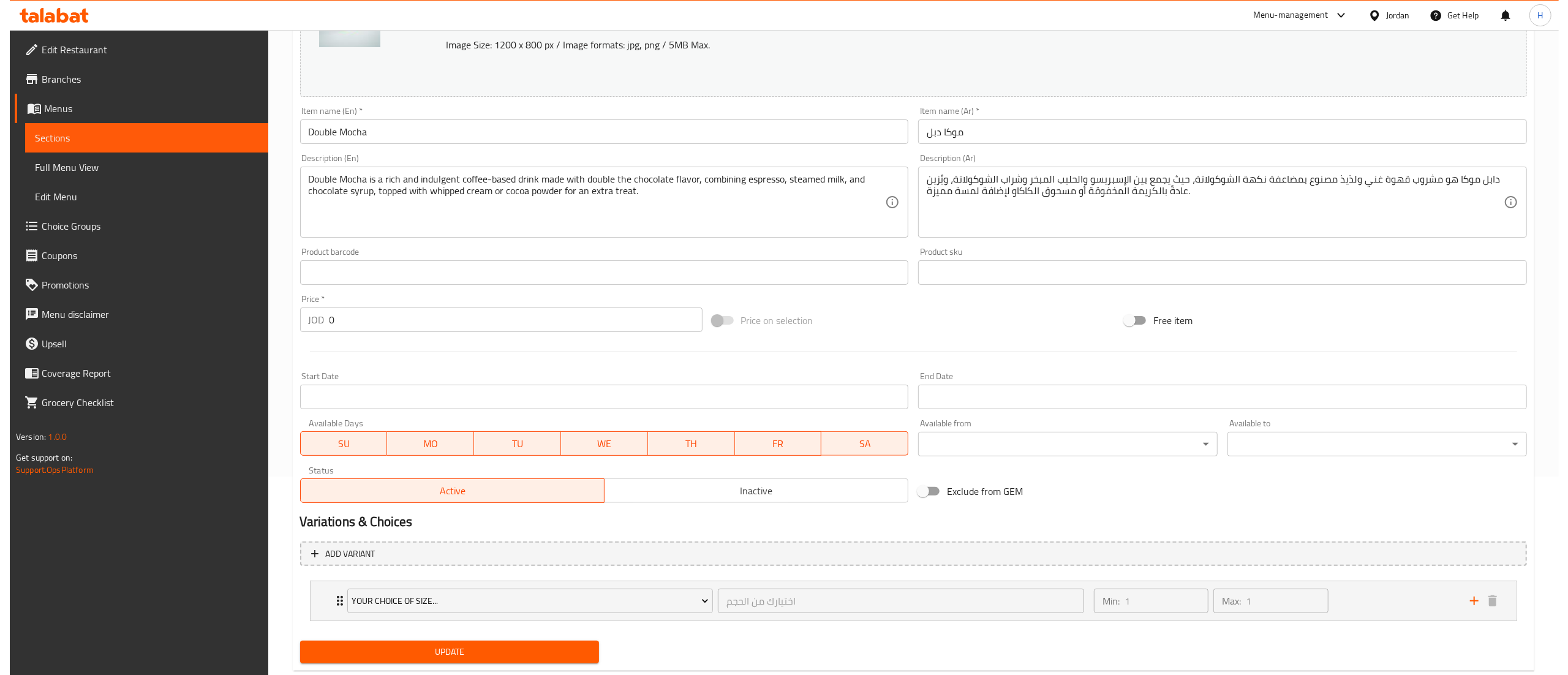
scroll to position [229, 0]
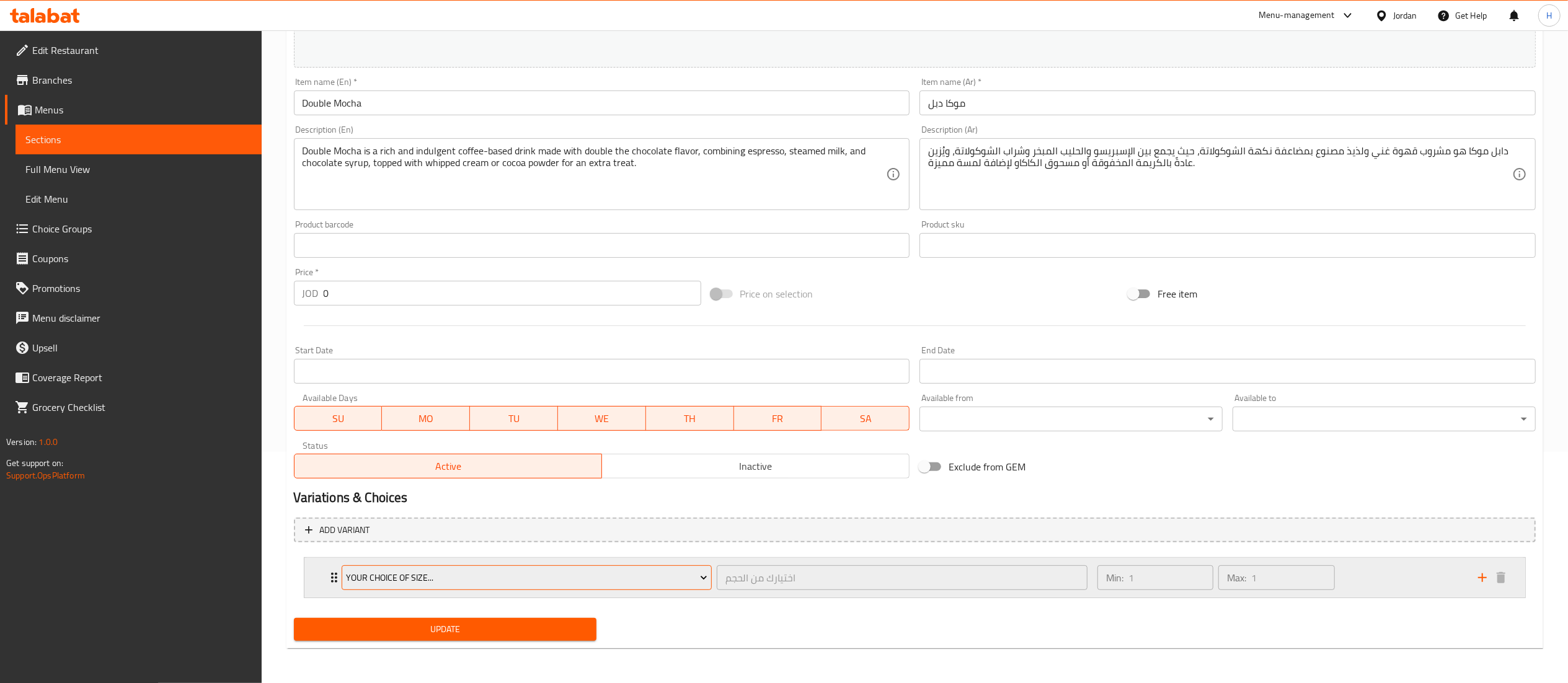
click at [433, 582] on span "Your Choice of Size..." at bounding box center [526, 578] width 361 height 16
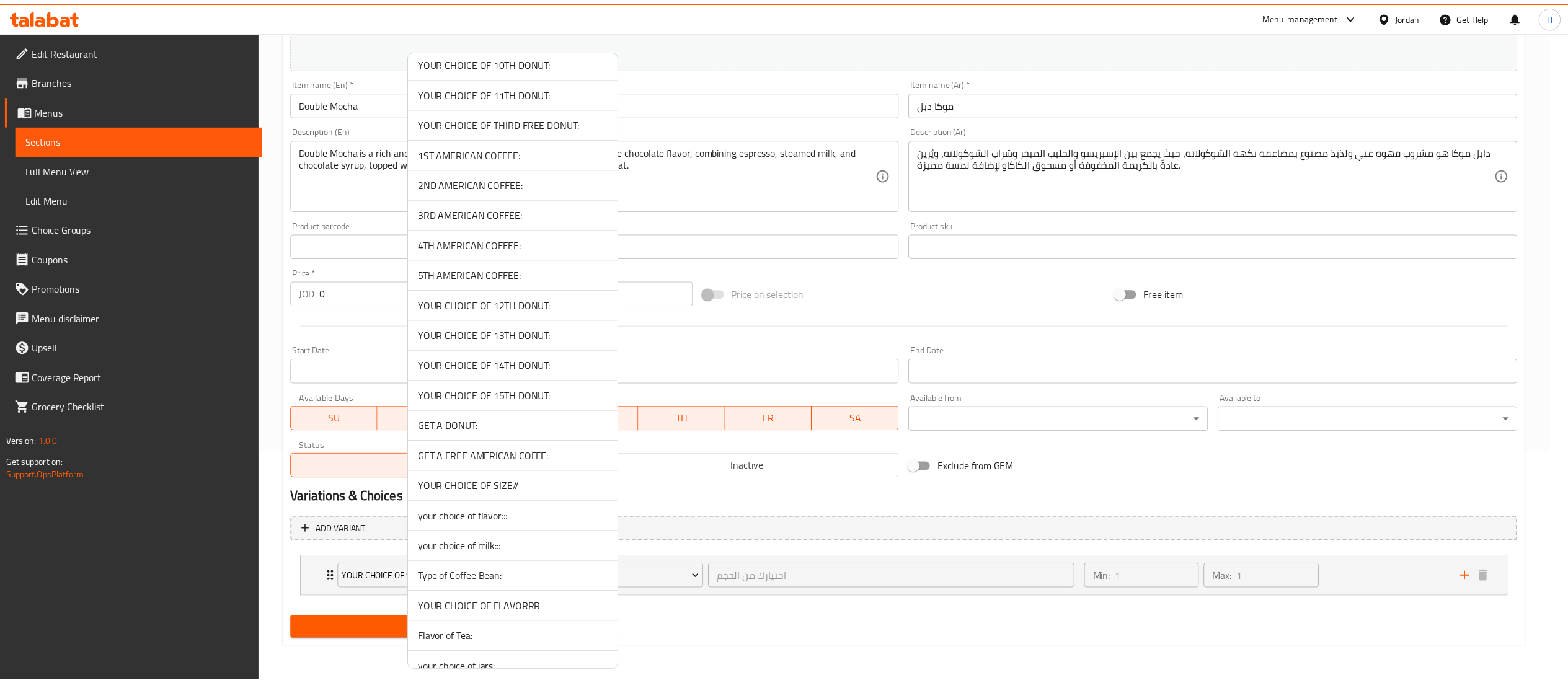
scroll to position [496, 0]
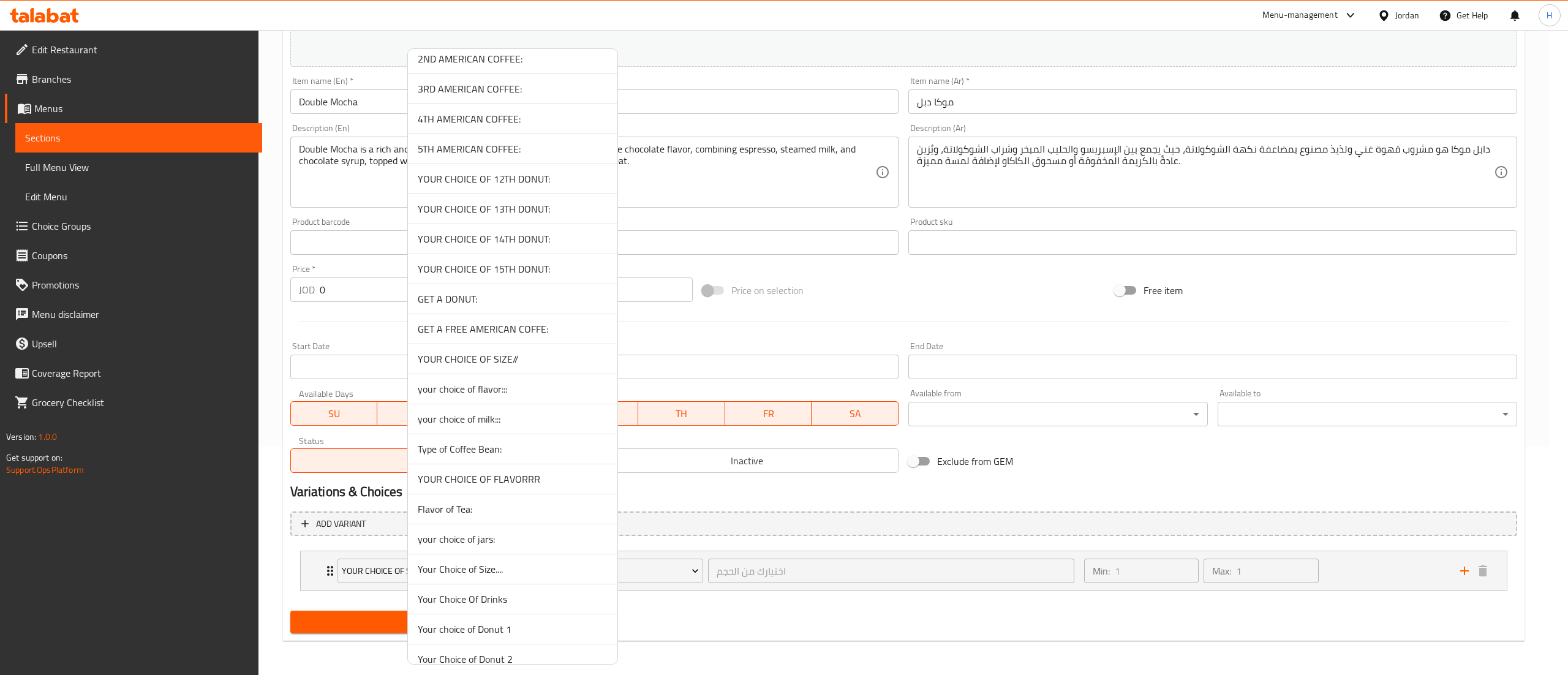
click at [548, 574] on span "Your Choice of Size...." at bounding box center [513, 569] width 190 height 15
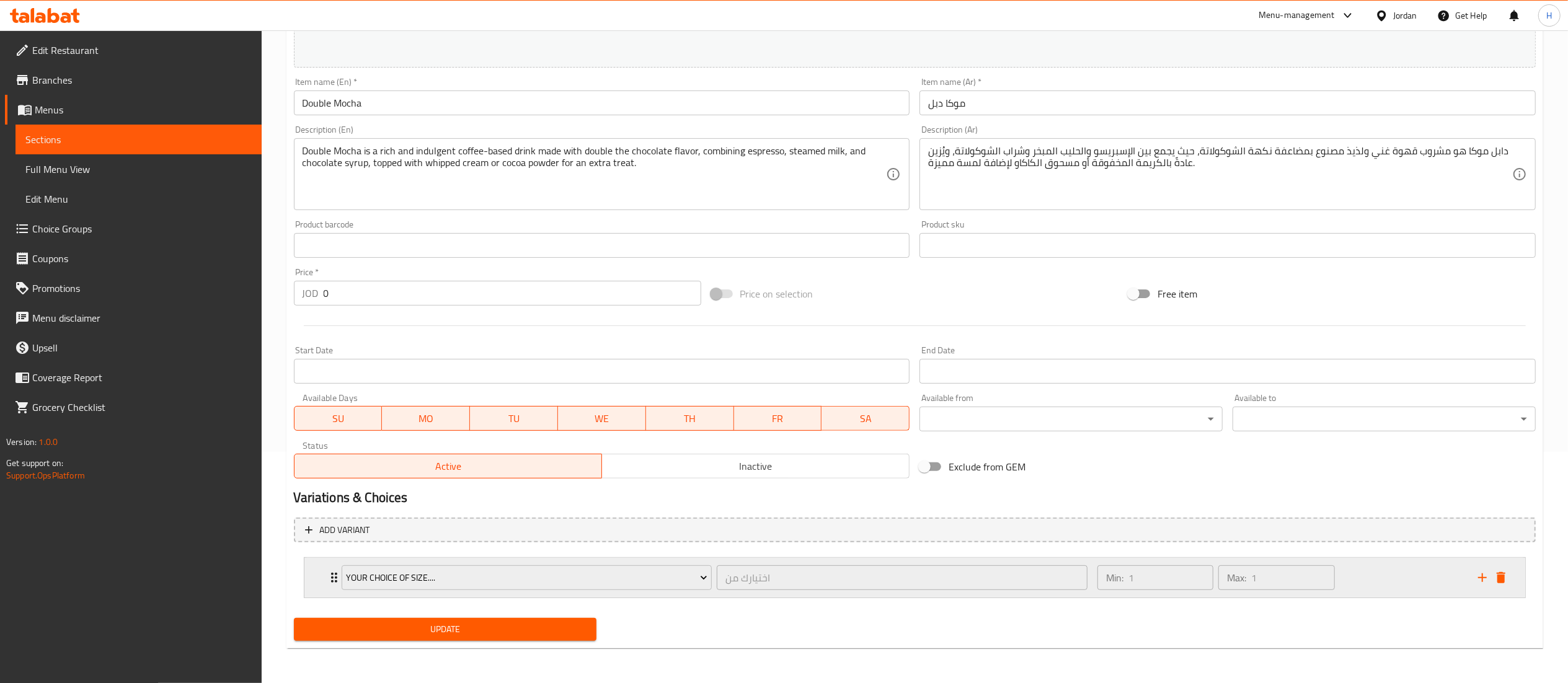
click at [1358, 565] on div "Min: 1 ​ Max: 1 ​" at bounding box center [1280, 578] width 381 height 40
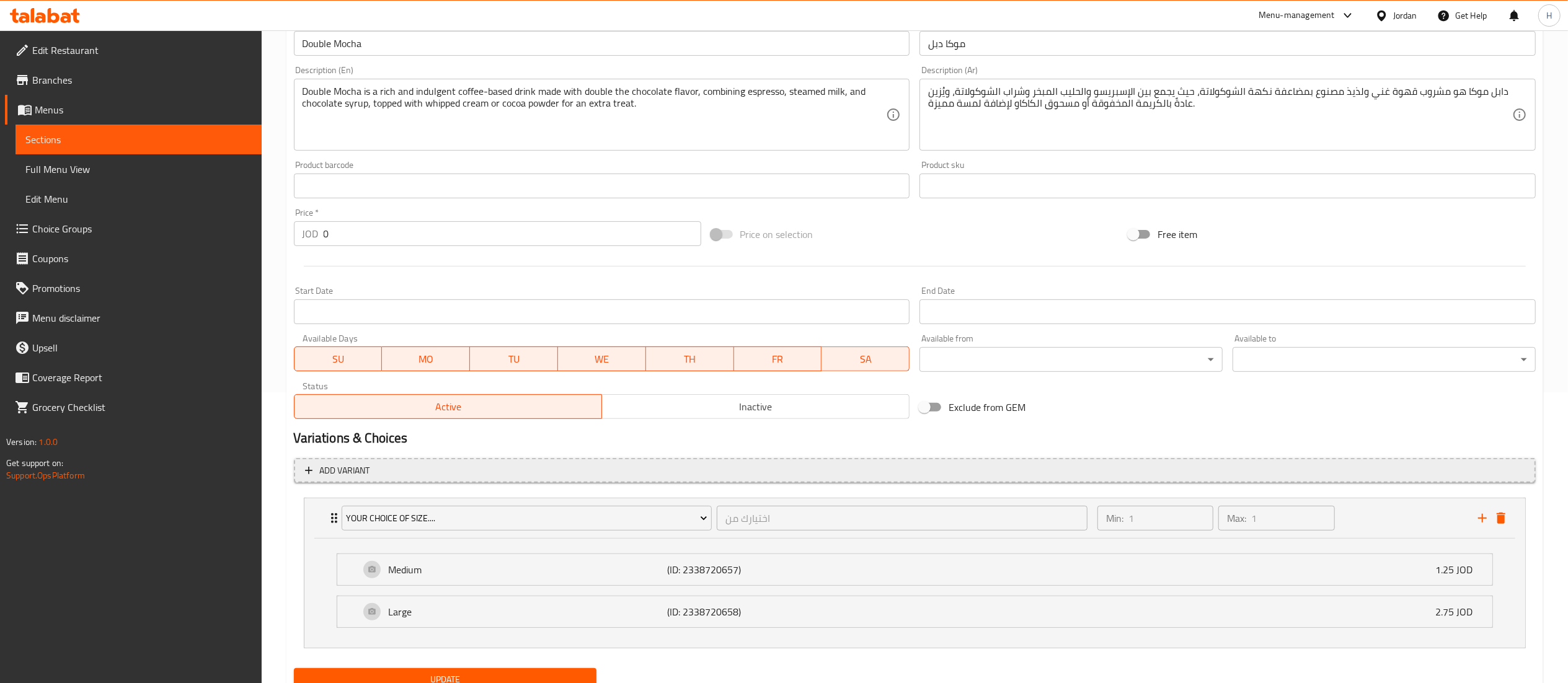
scroll to position [342, 0]
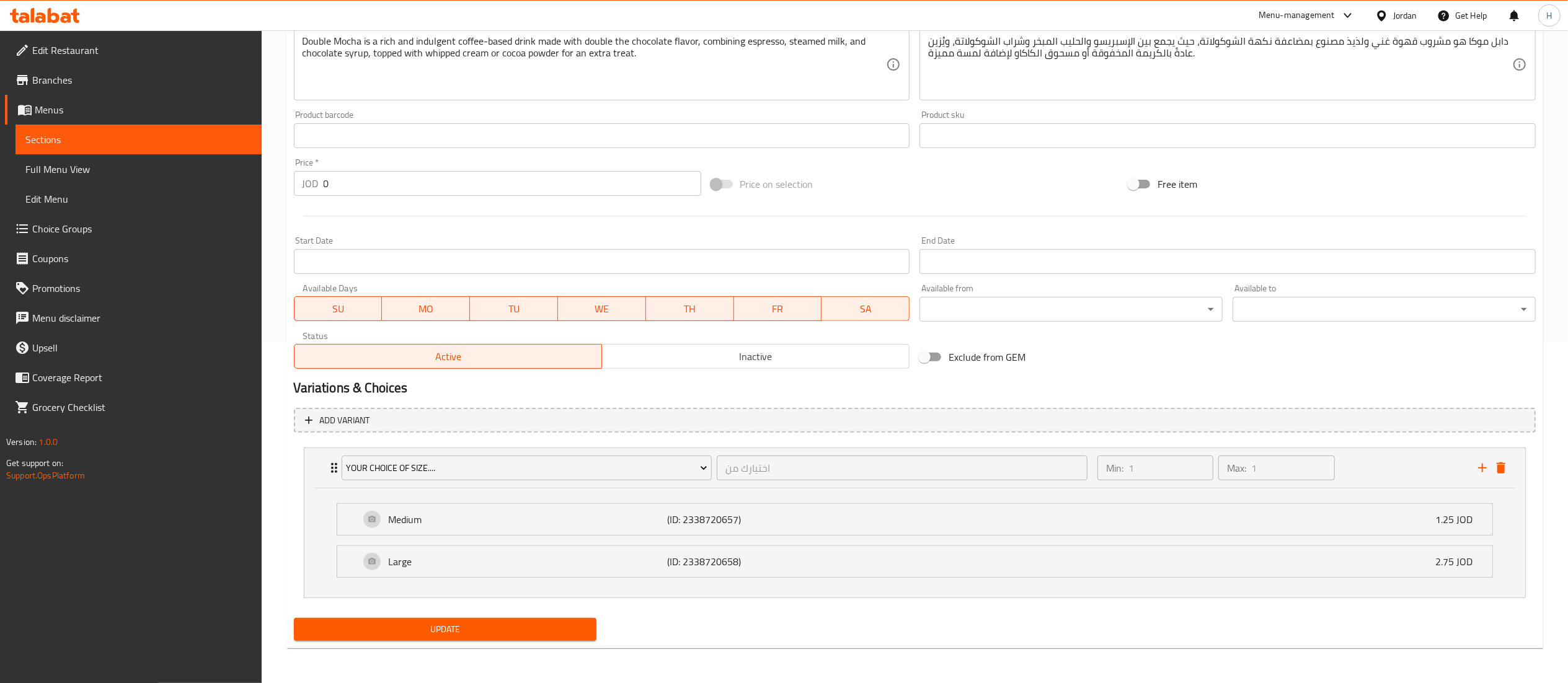
click at [496, 632] on span "Update" at bounding box center [446, 630] width 283 height 16
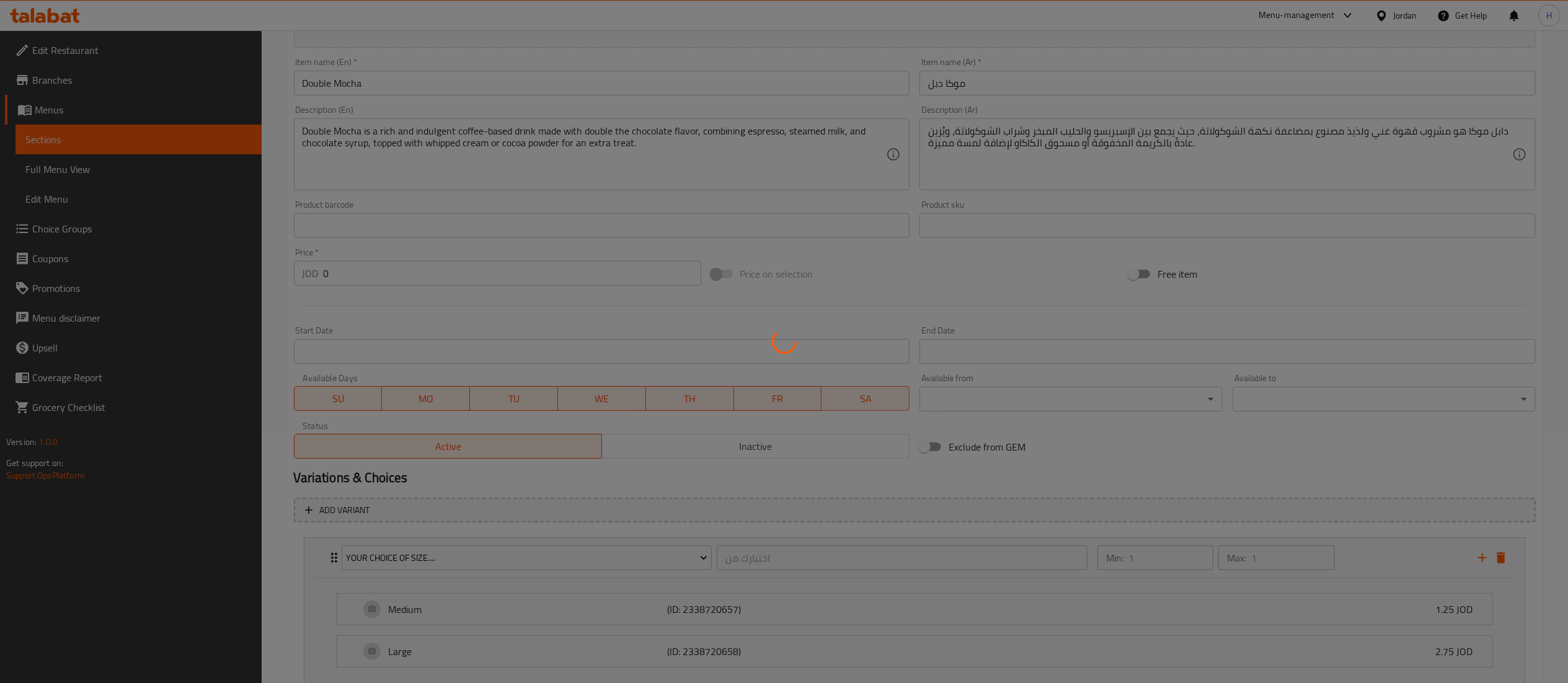
scroll to position [0, 0]
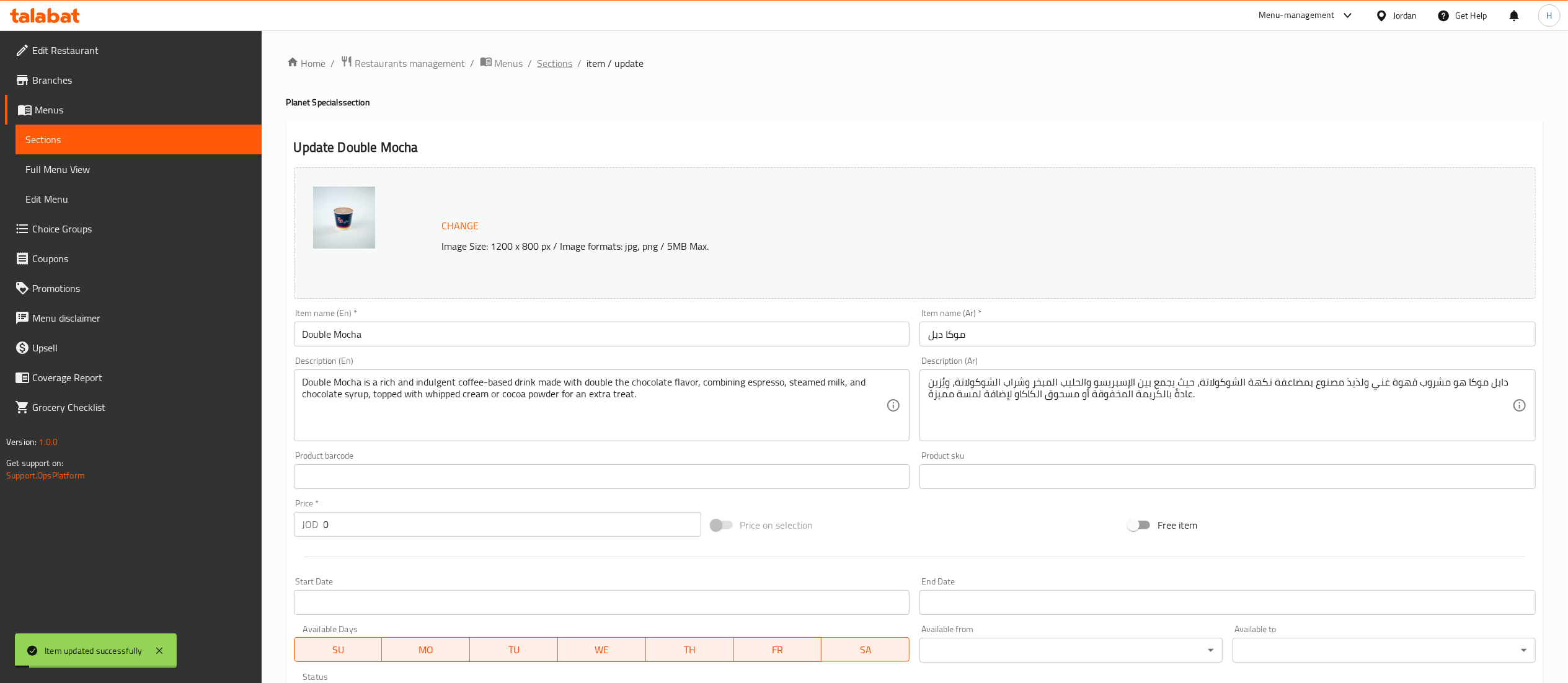
click at [566, 61] on span "Sections" at bounding box center [555, 64] width 36 height 15
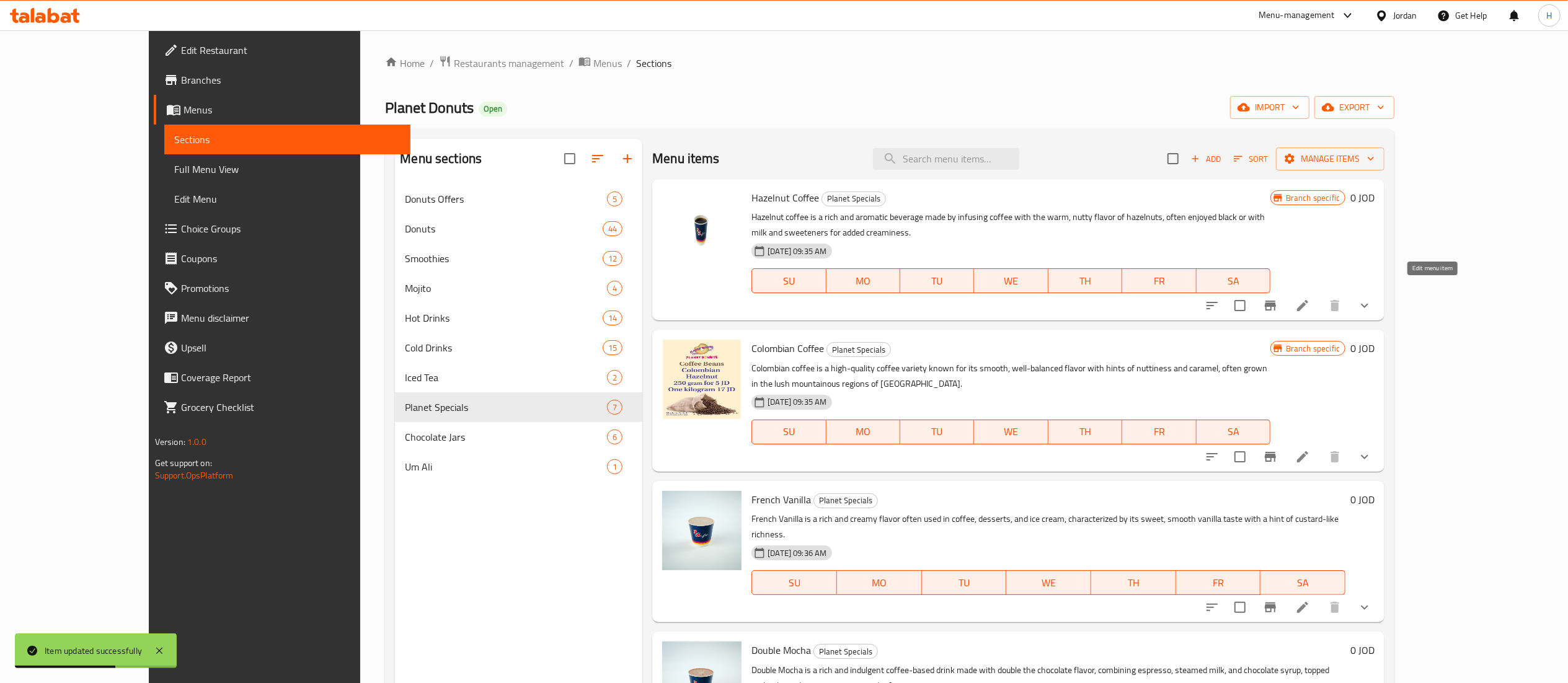
click at [1310, 298] on icon at bounding box center [1302, 306] width 15 height 15
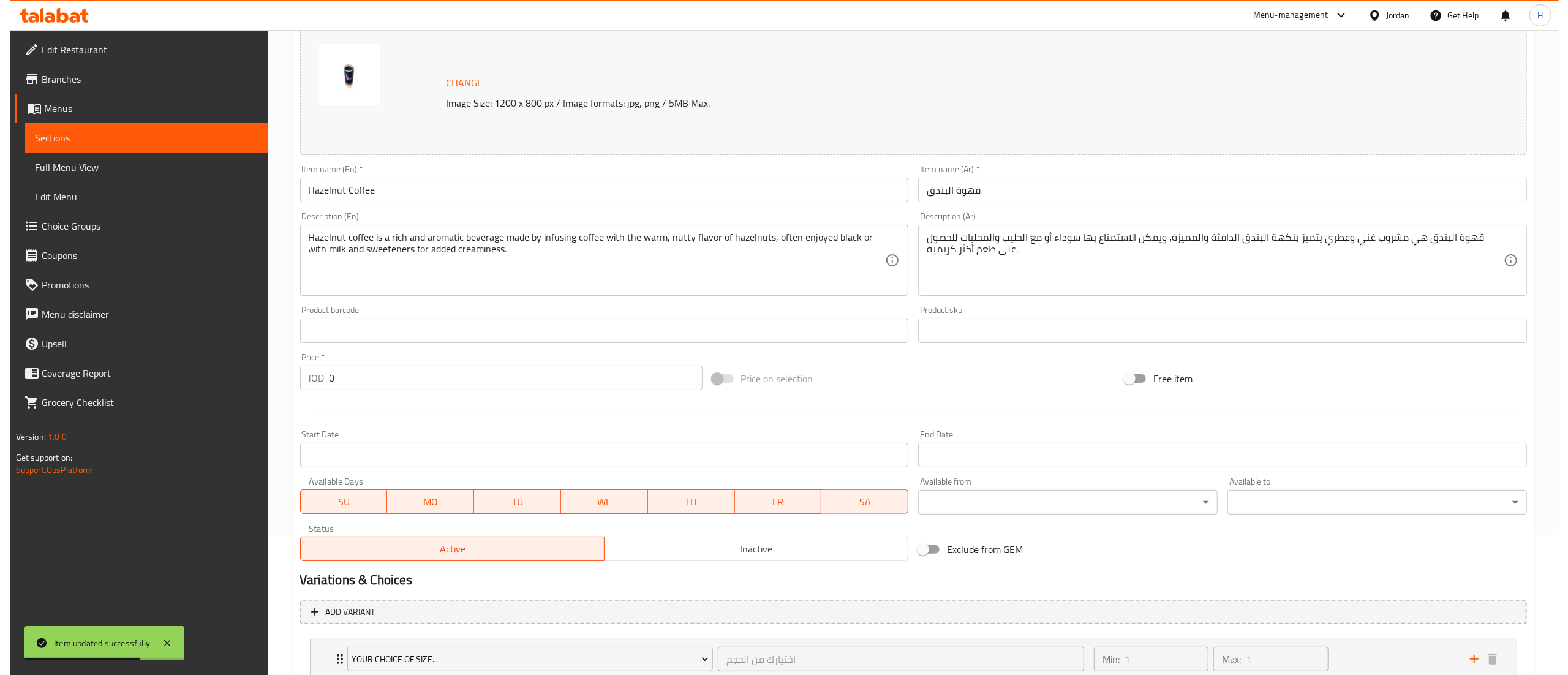
scroll to position [229, 0]
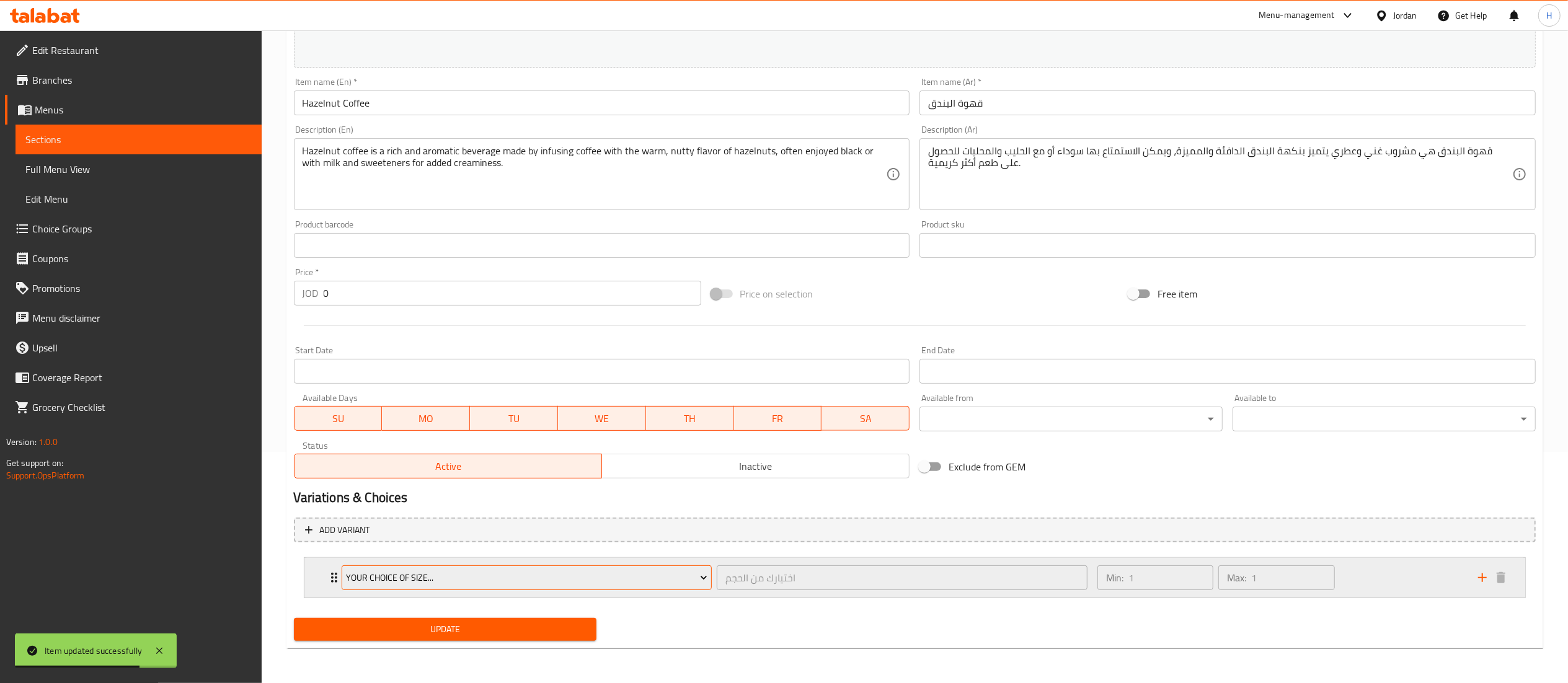
click at [541, 570] on span "Your Choice of Size..." at bounding box center [526, 578] width 361 height 16
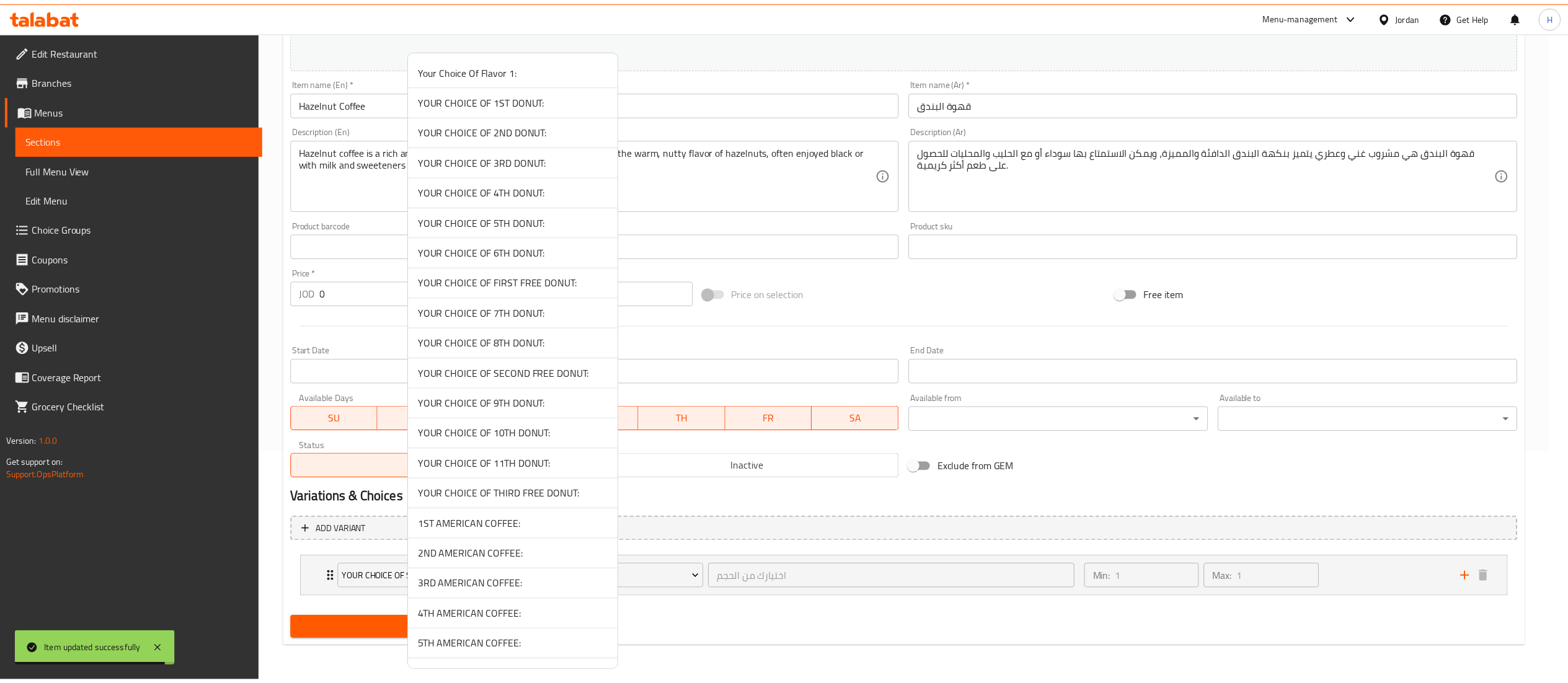
scroll to position [717, 0]
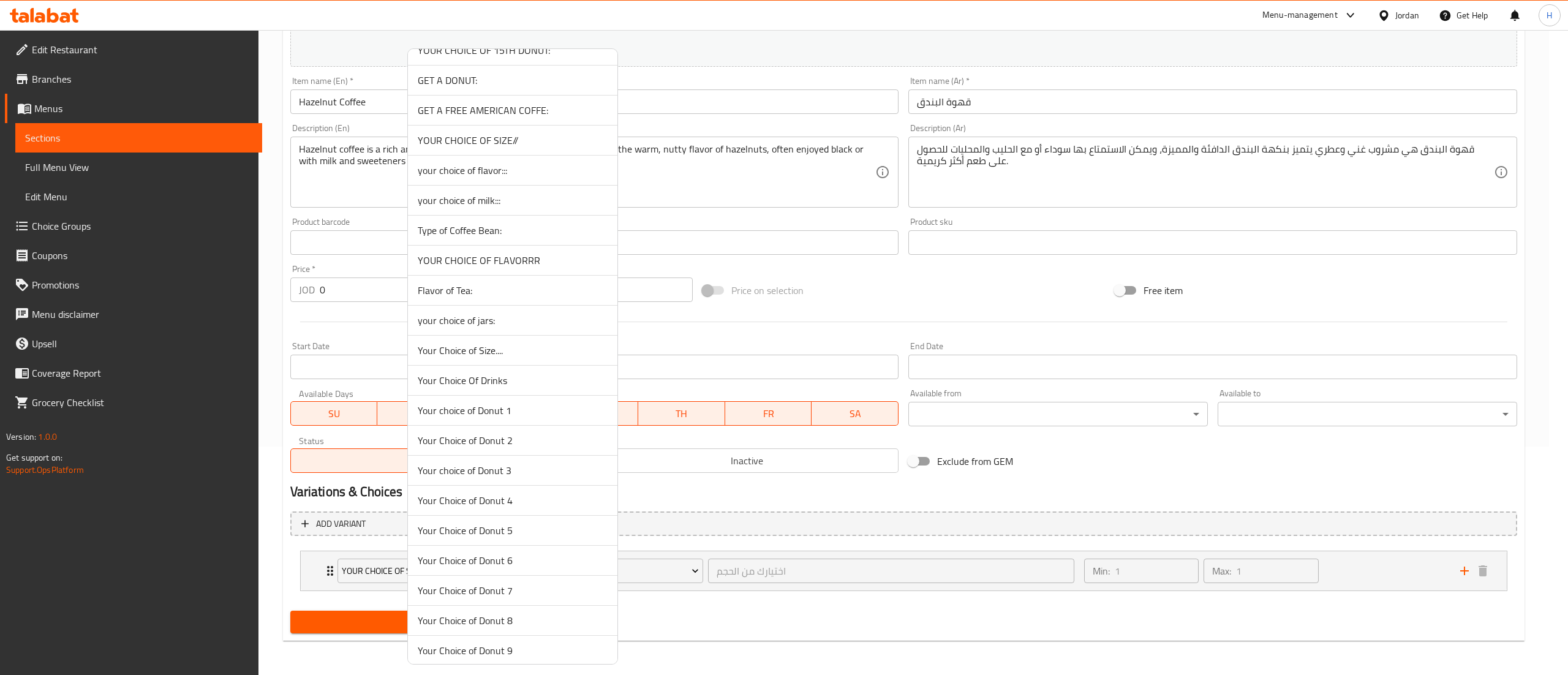
click at [515, 358] on span "Your Choice of Size...." at bounding box center [513, 350] width 190 height 15
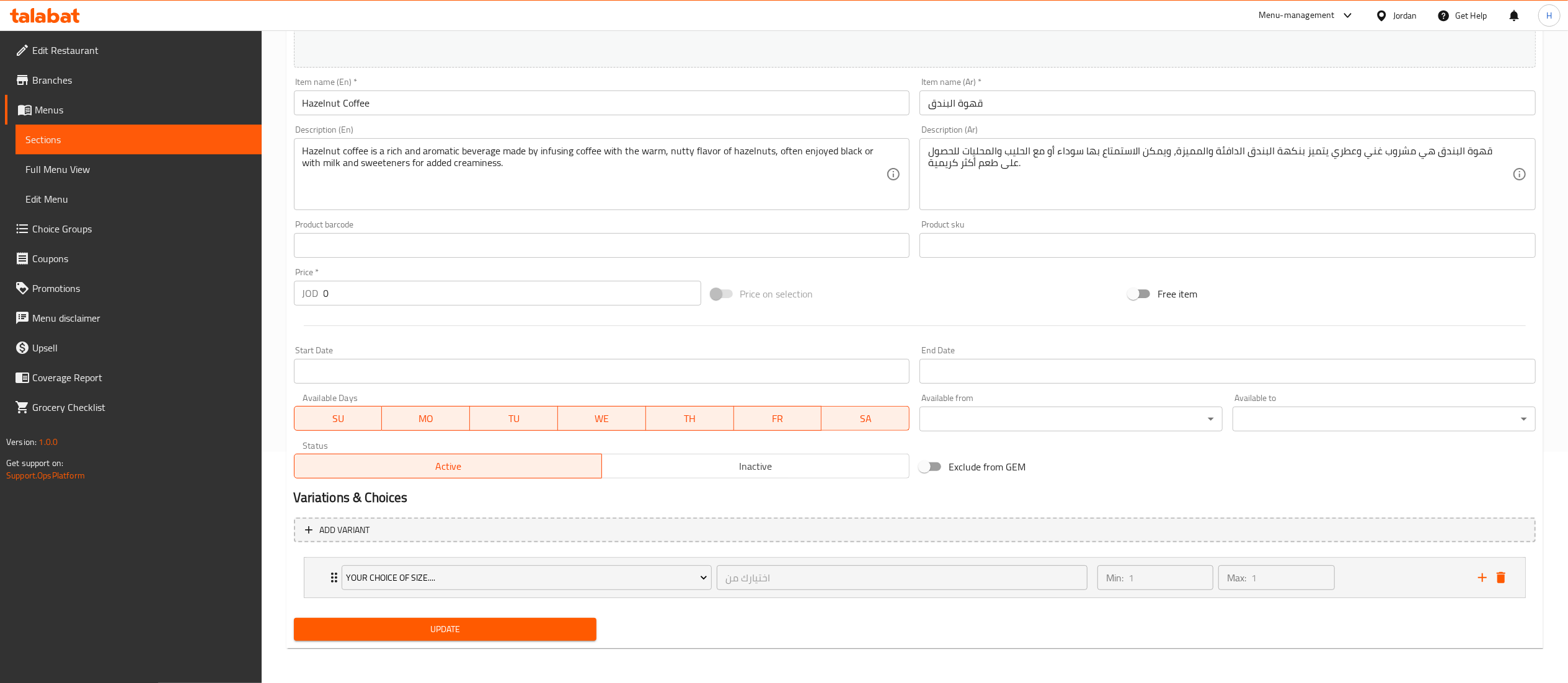
click at [522, 621] on button "Update" at bounding box center [445, 630] width 303 height 23
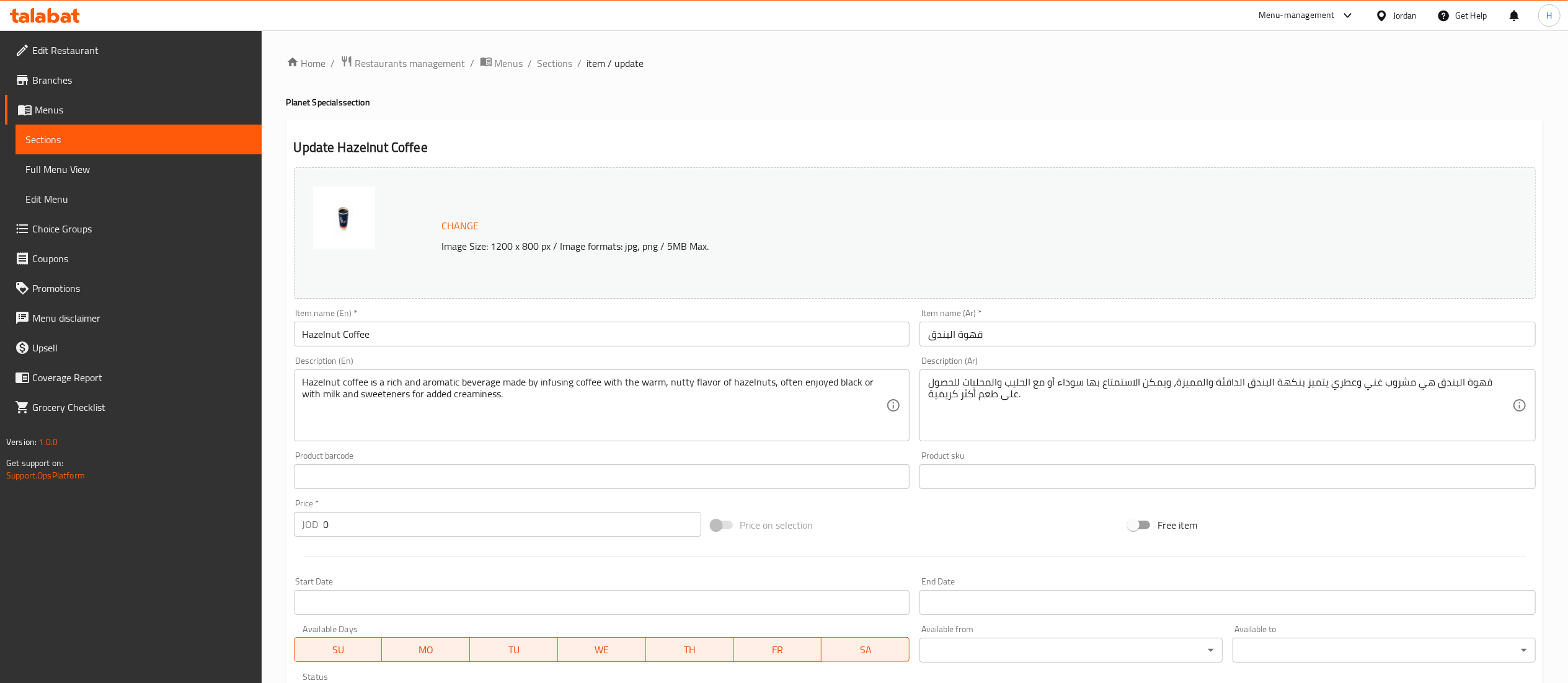
drag, startPoint x: 1253, startPoint y: 133, endPoint x: 1158, endPoint y: 141, distance: 95.3
click at [1253, 133] on div "Update Hazelnut Coffee Change Image Size: 1200 x 800 px / Image formats: jpg, p…" at bounding box center [914, 500] width 1257 height 760
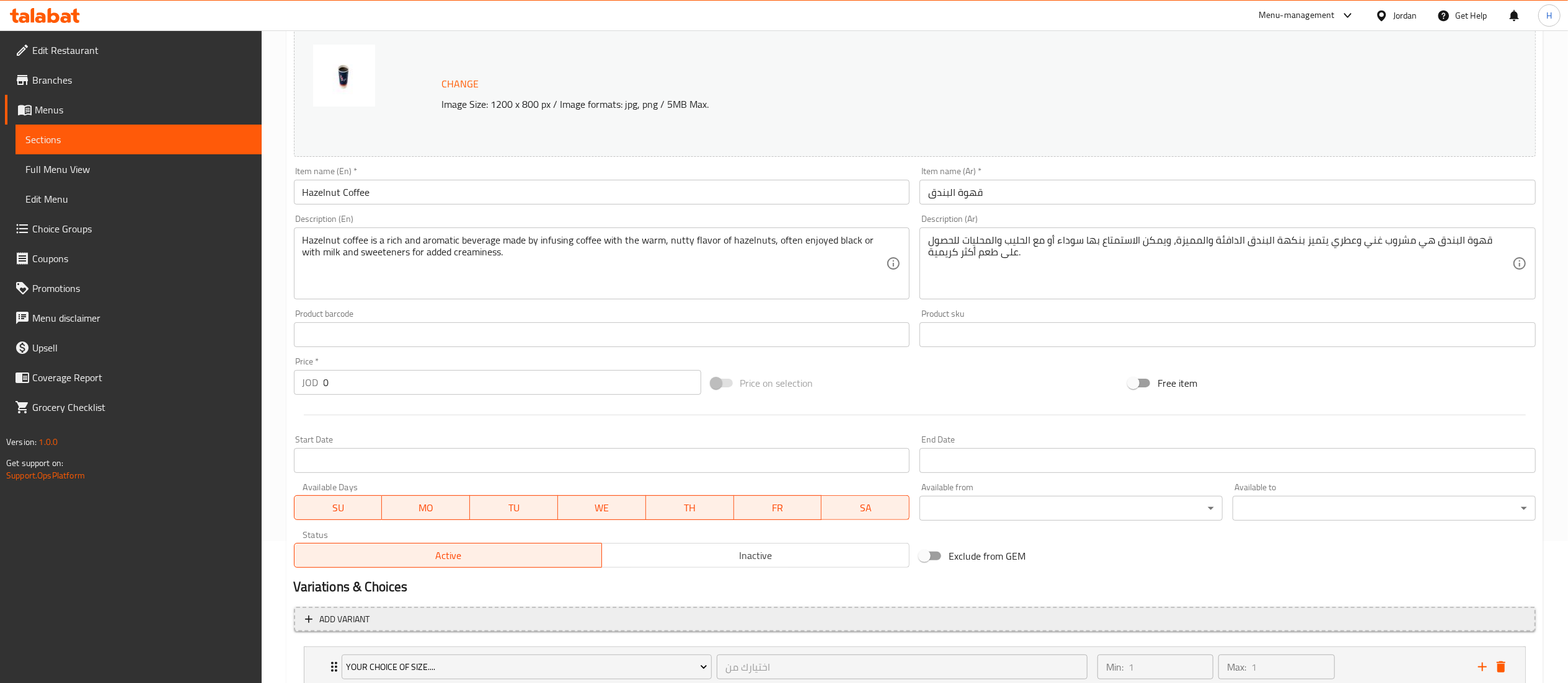
scroll to position [231, 0]
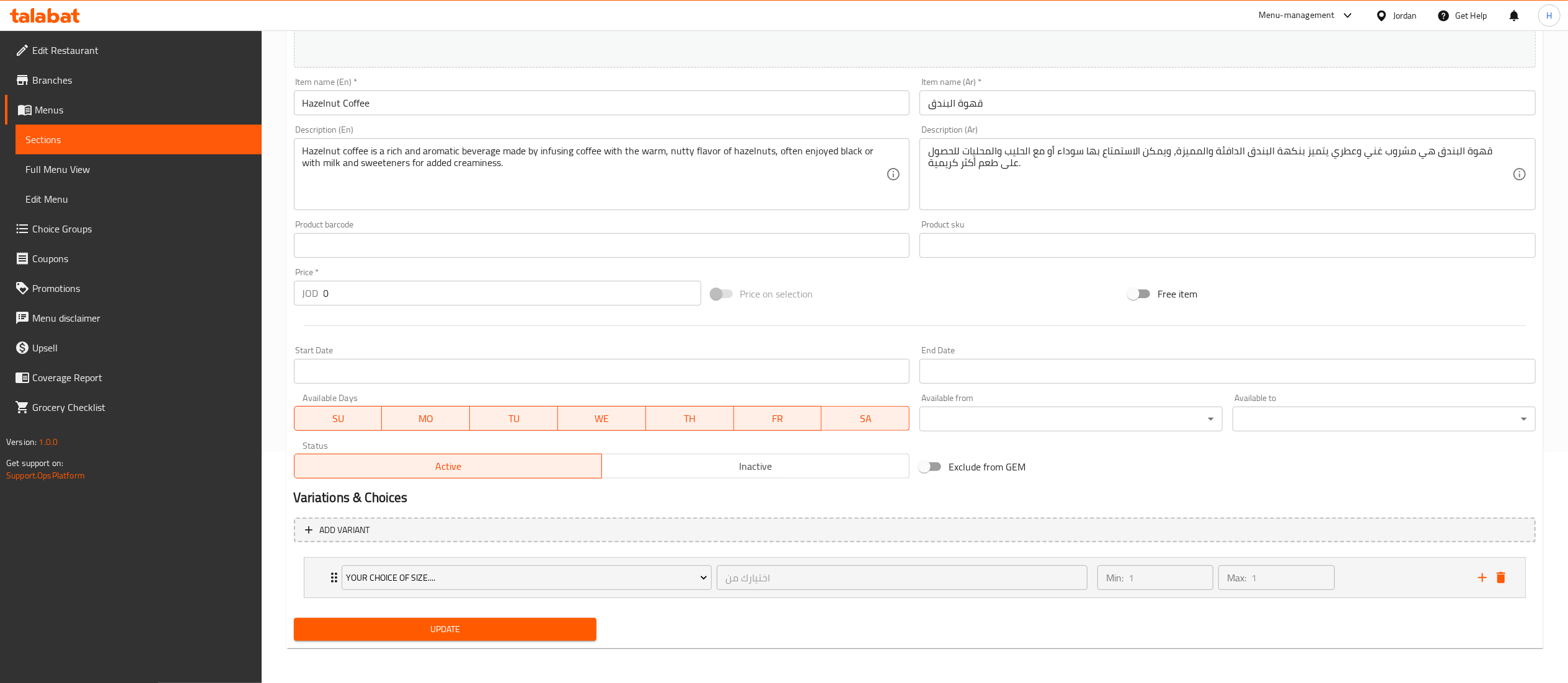
click at [441, 631] on span "Update" at bounding box center [446, 630] width 283 height 16
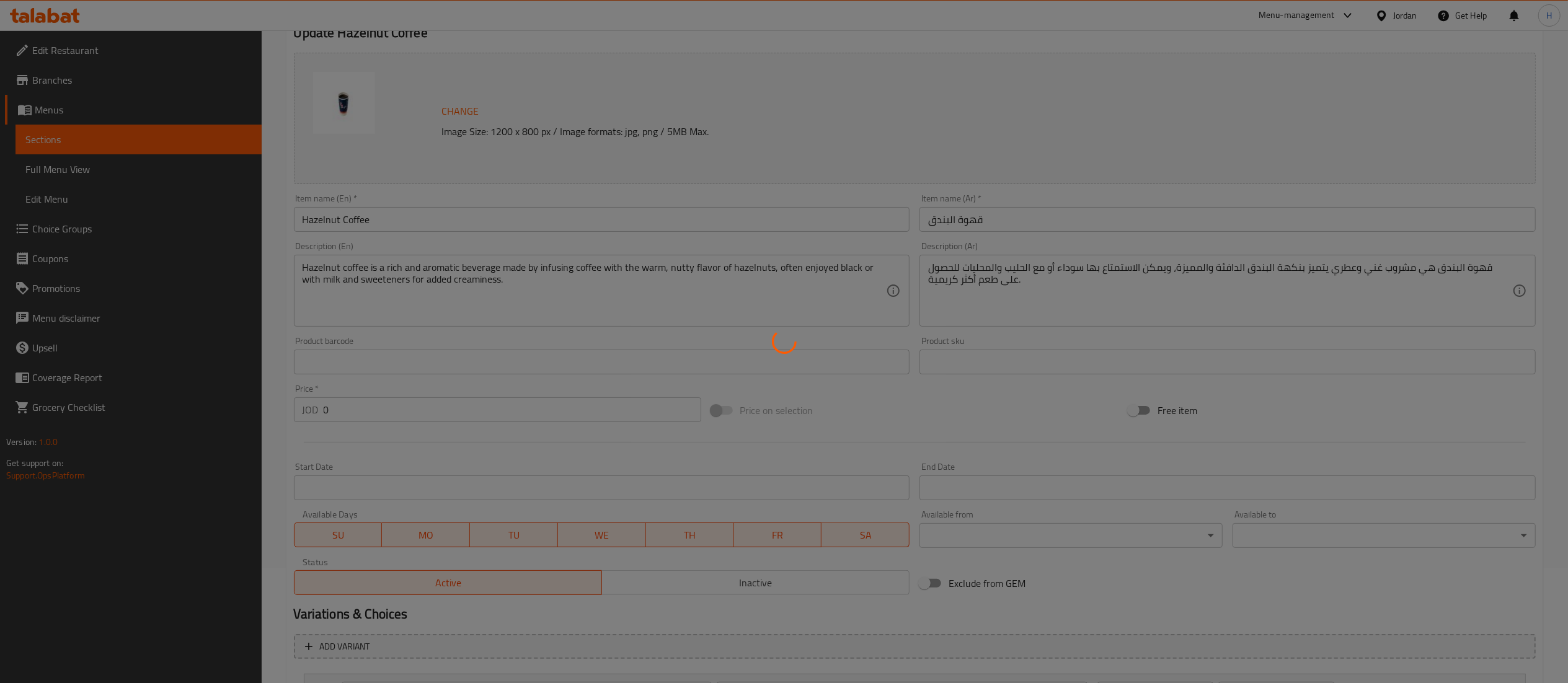
scroll to position [0, 0]
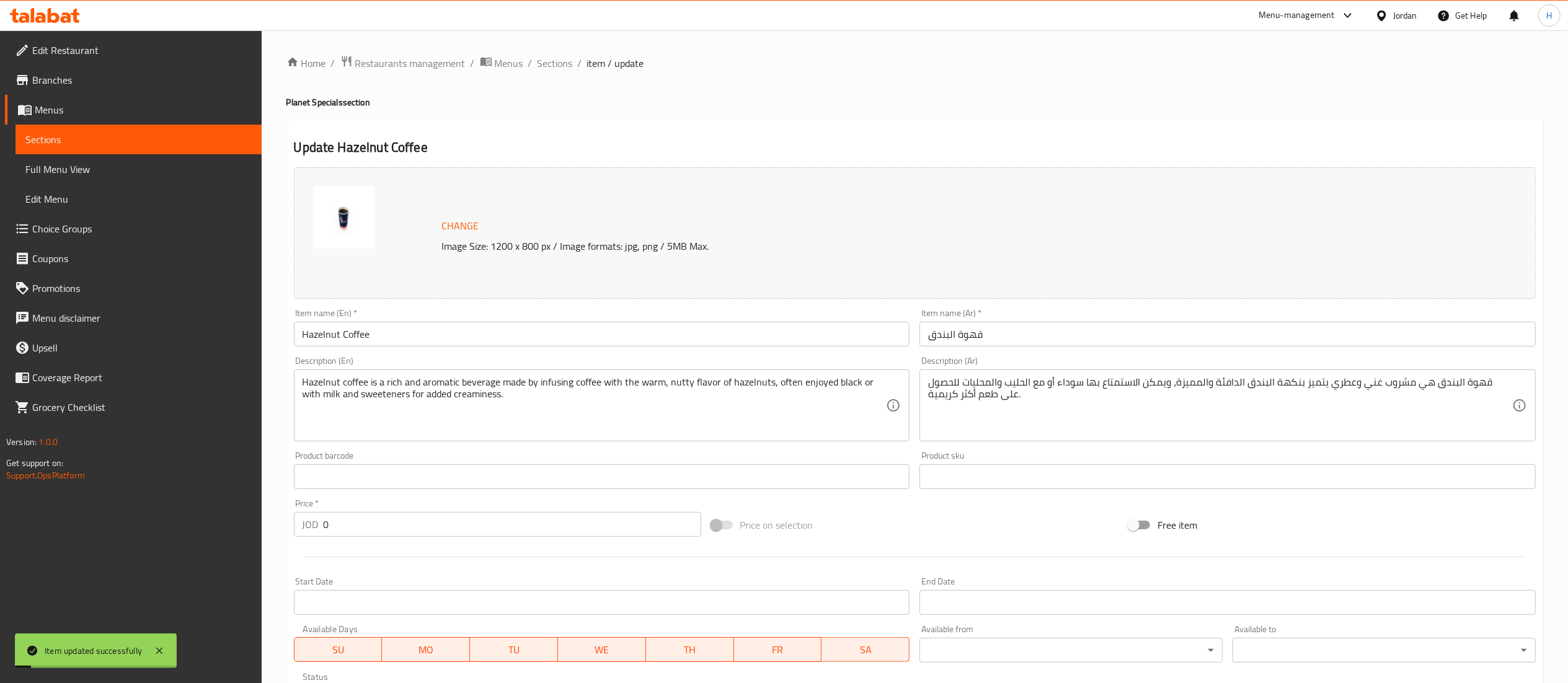
click at [53, 12] on icon at bounding box center [44, 16] width 70 height 15
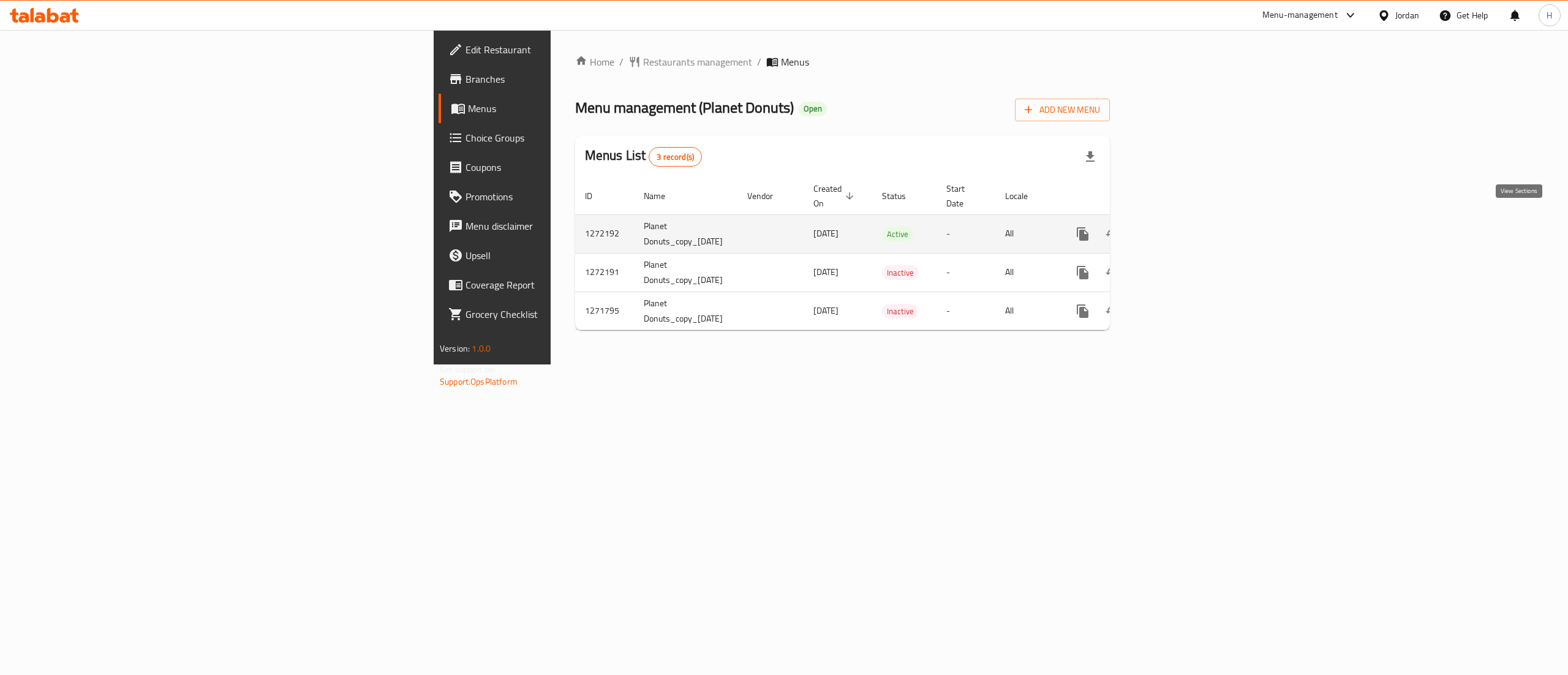
click at [1186, 227] on link "enhanced table" at bounding box center [1170, 233] width 29 height 29
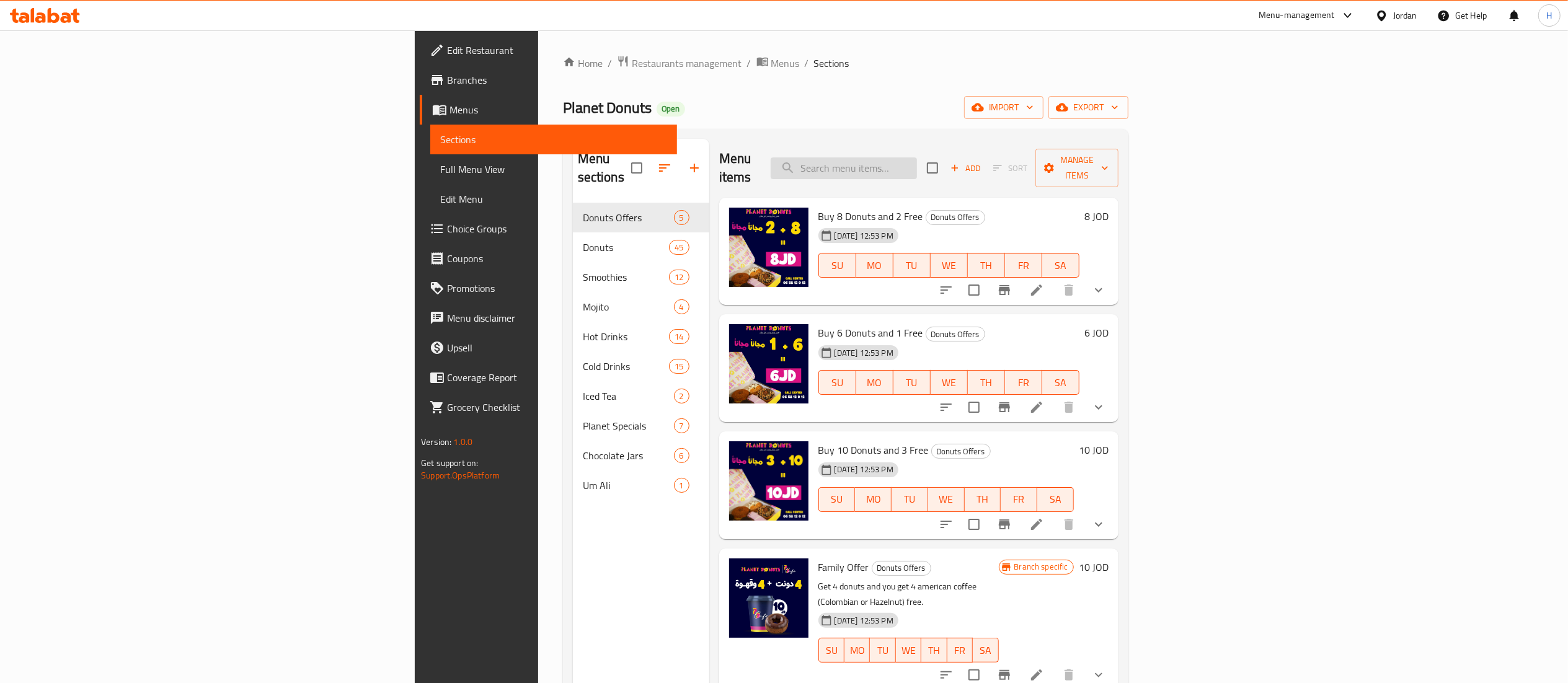
click at [917, 166] on input "search" at bounding box center [844, 168] width 146 height 22
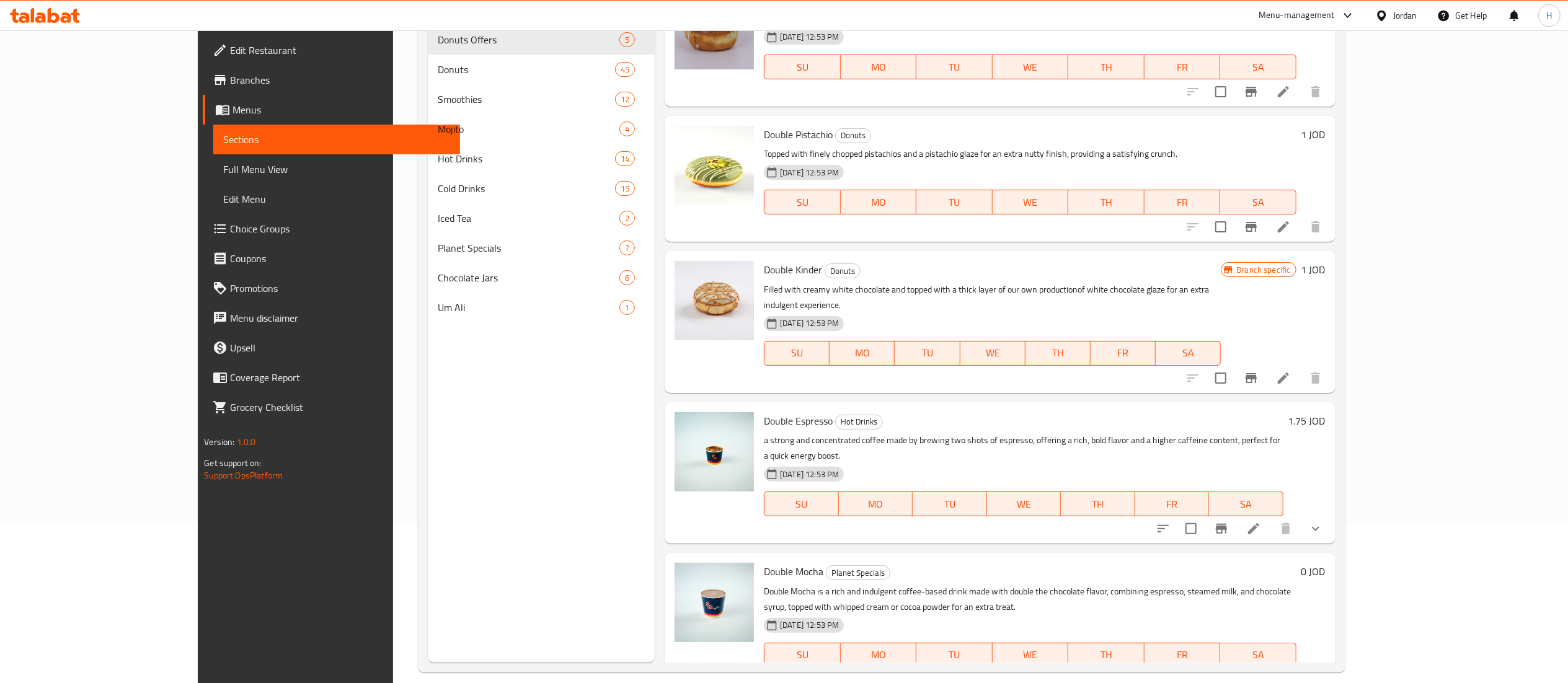
scroll to position [175, 0]
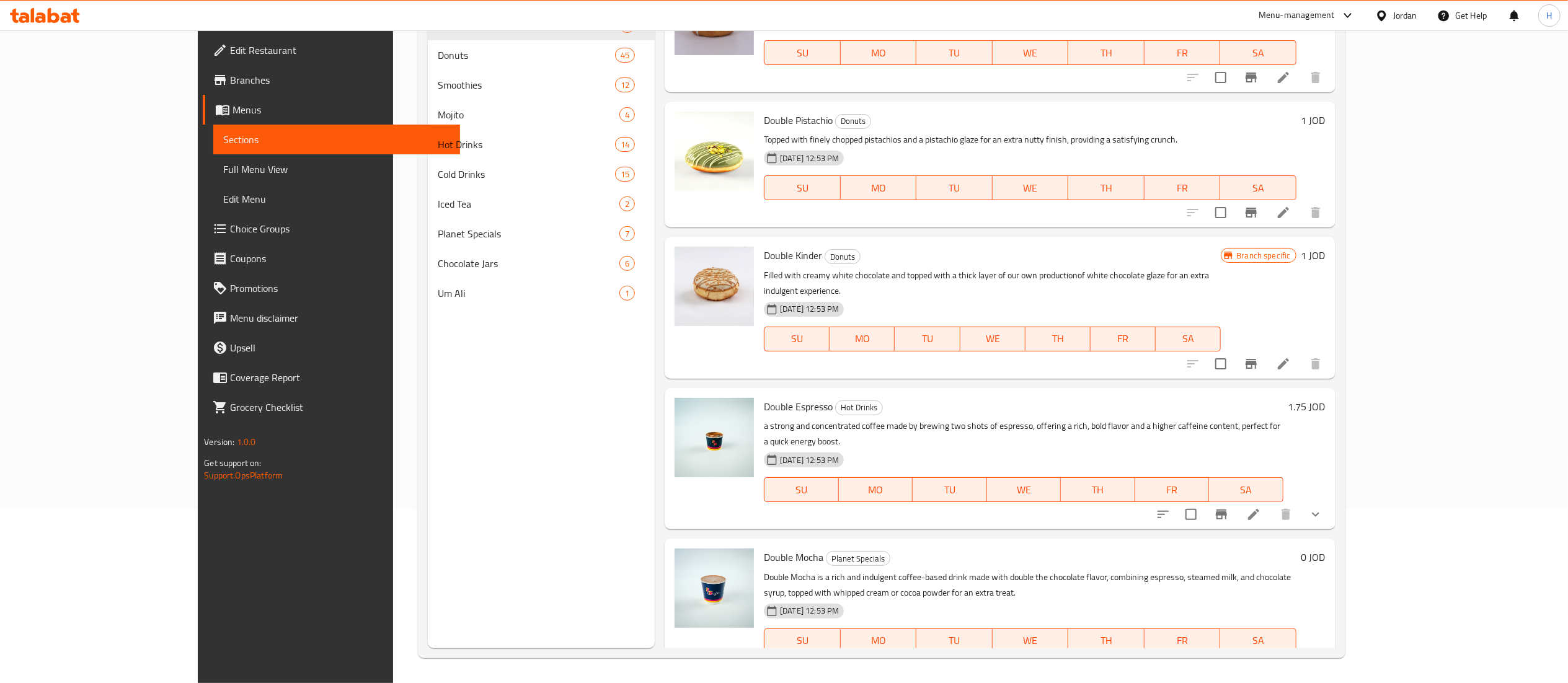
type input "double"
click at [1323, 658] on icon "show more" at bounding box center [1315, 666] width 15 height 15
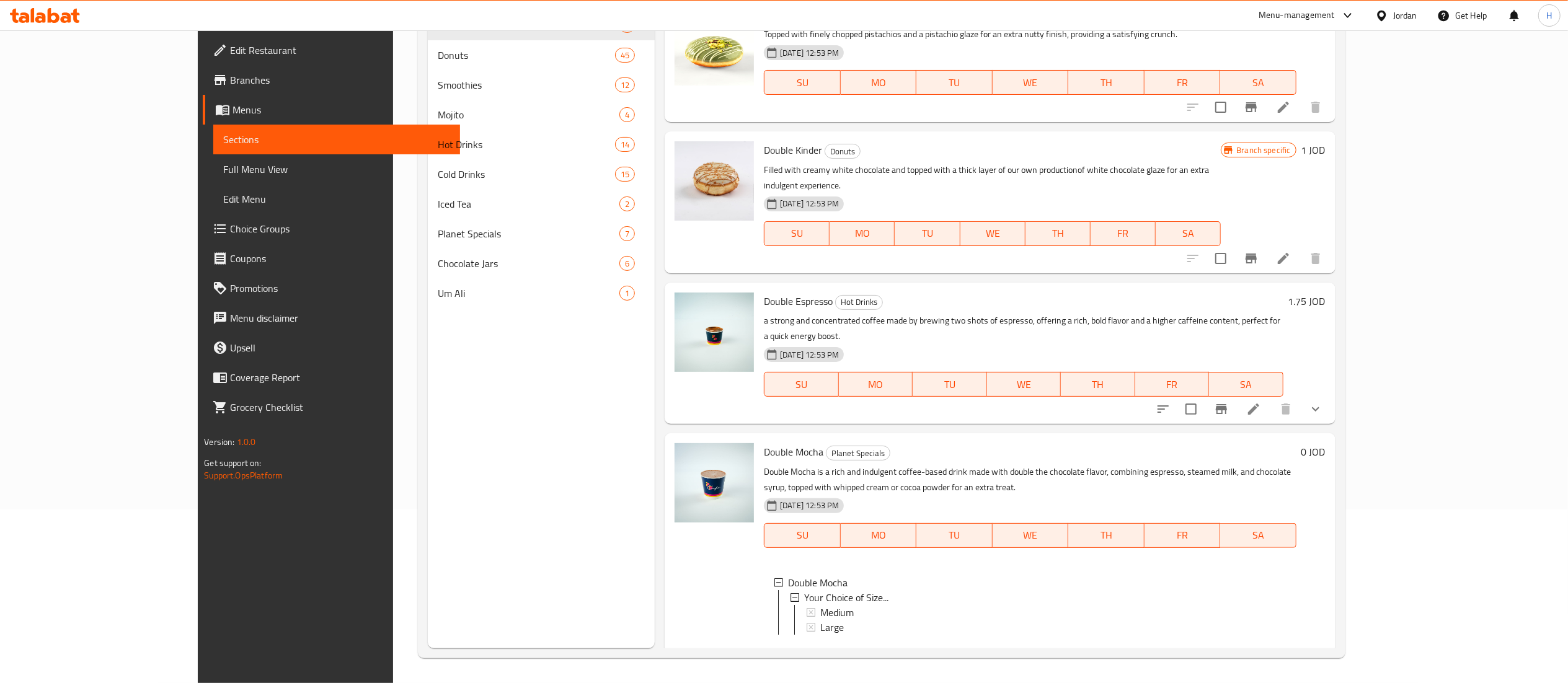
scroll to position [288, 0]
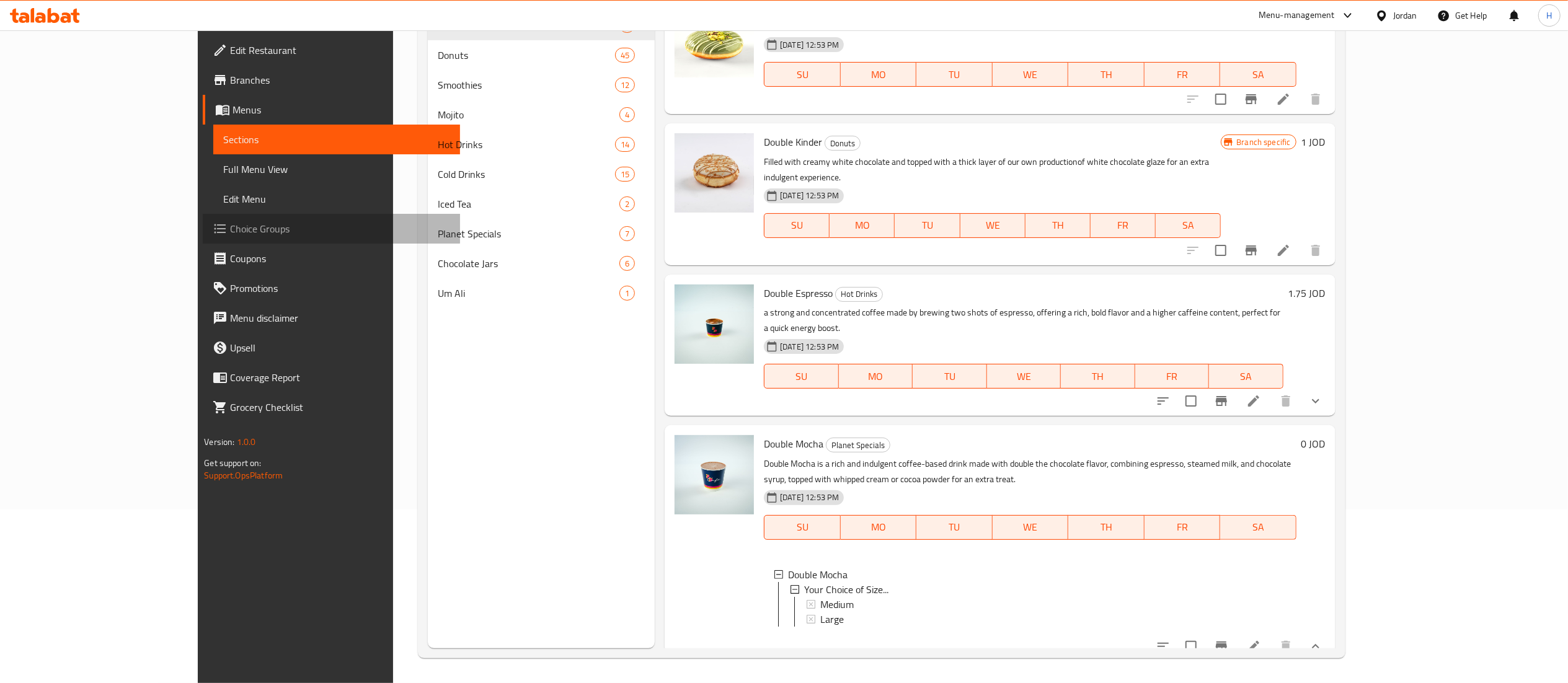
click at [230, 228] on span "Choice Groups" at bounding box center [339, 229] width 220 height 15
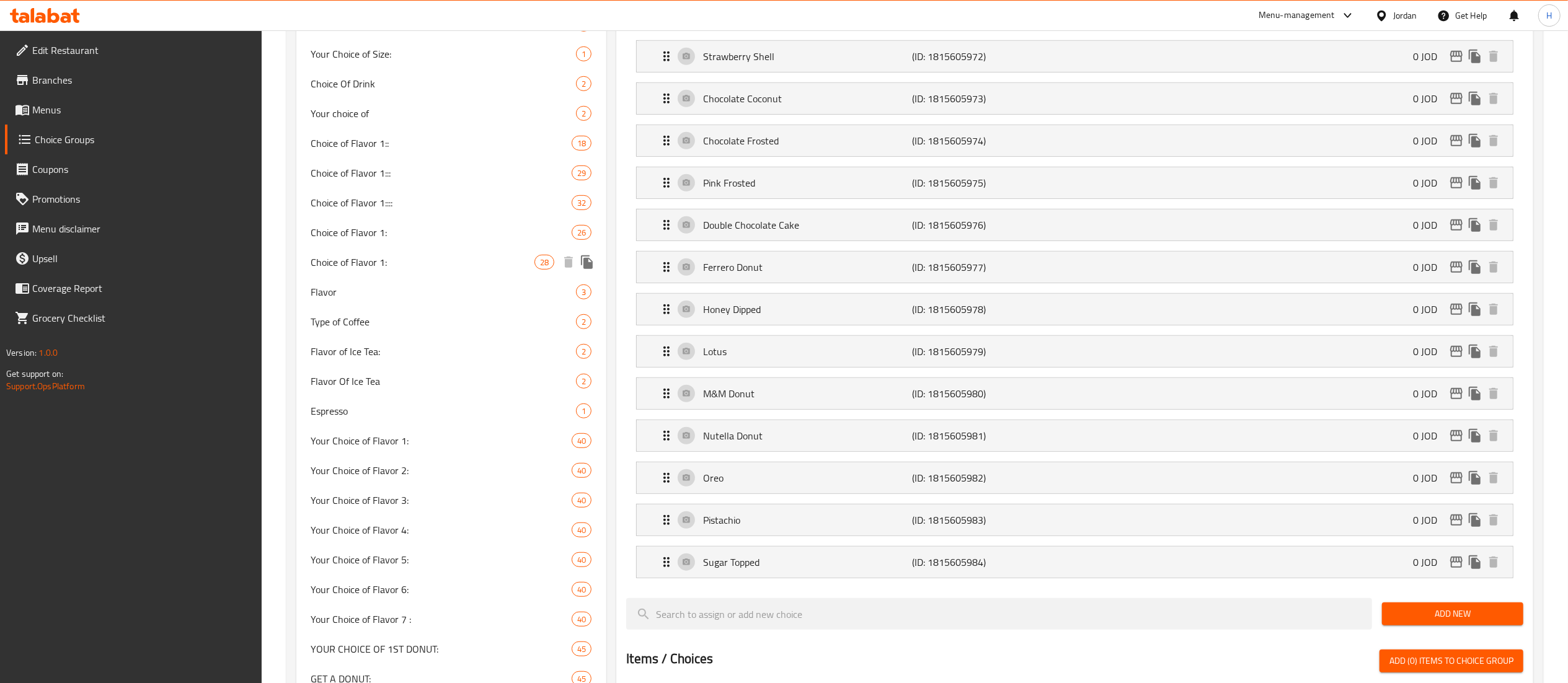
scroll to position [367, 0]
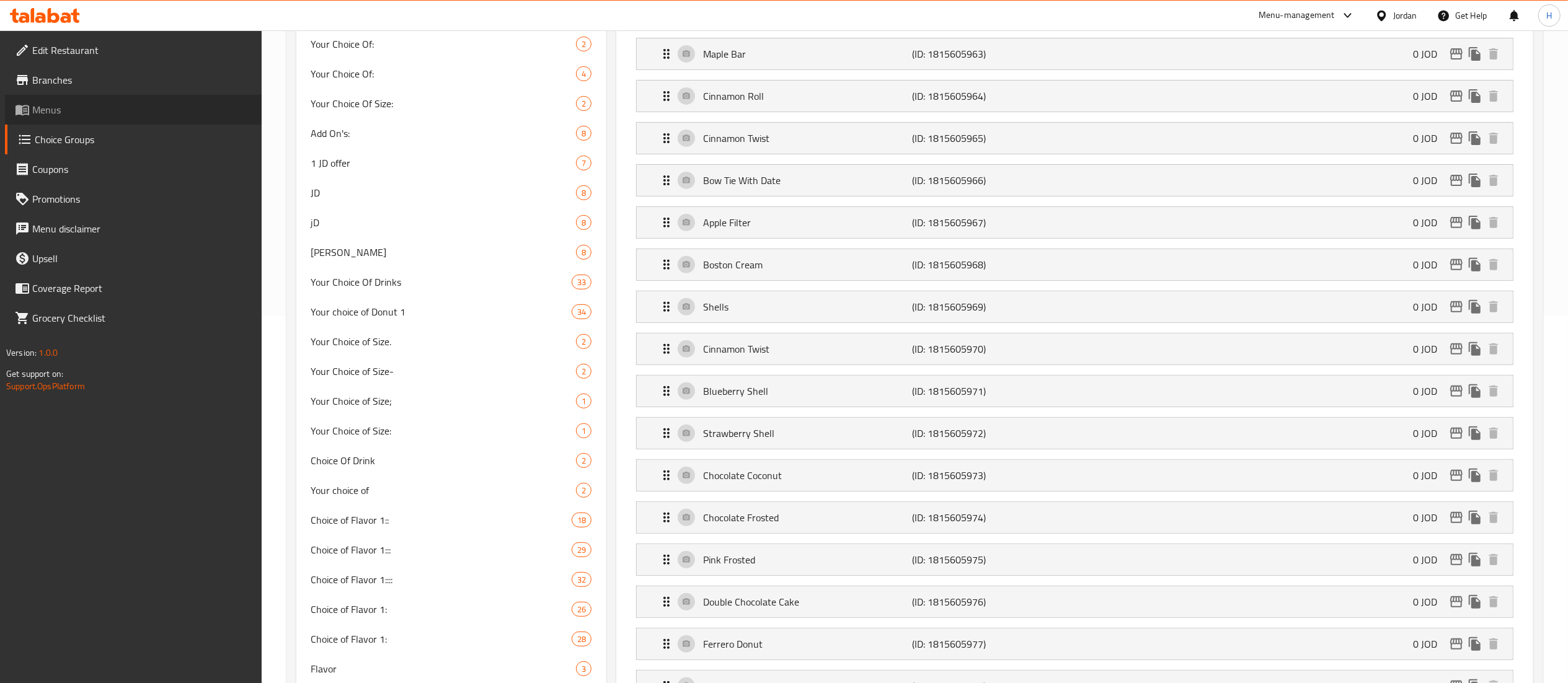
click at [56, 117] on span "Menus" at bounding box center [142, 109] width 220 height 15
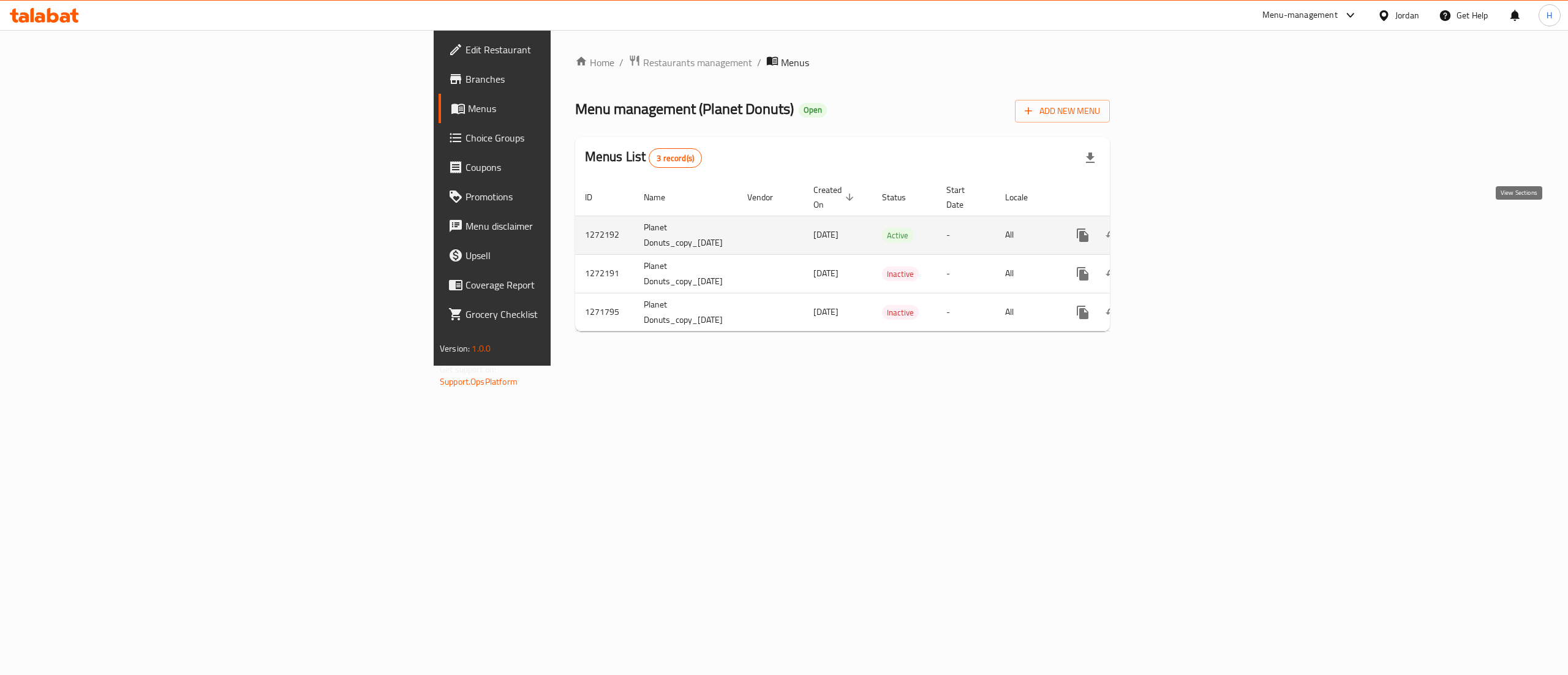
click at [1177, 230] on icon "enhanced table" at bounding box center [1171, 235] width 11 height 11
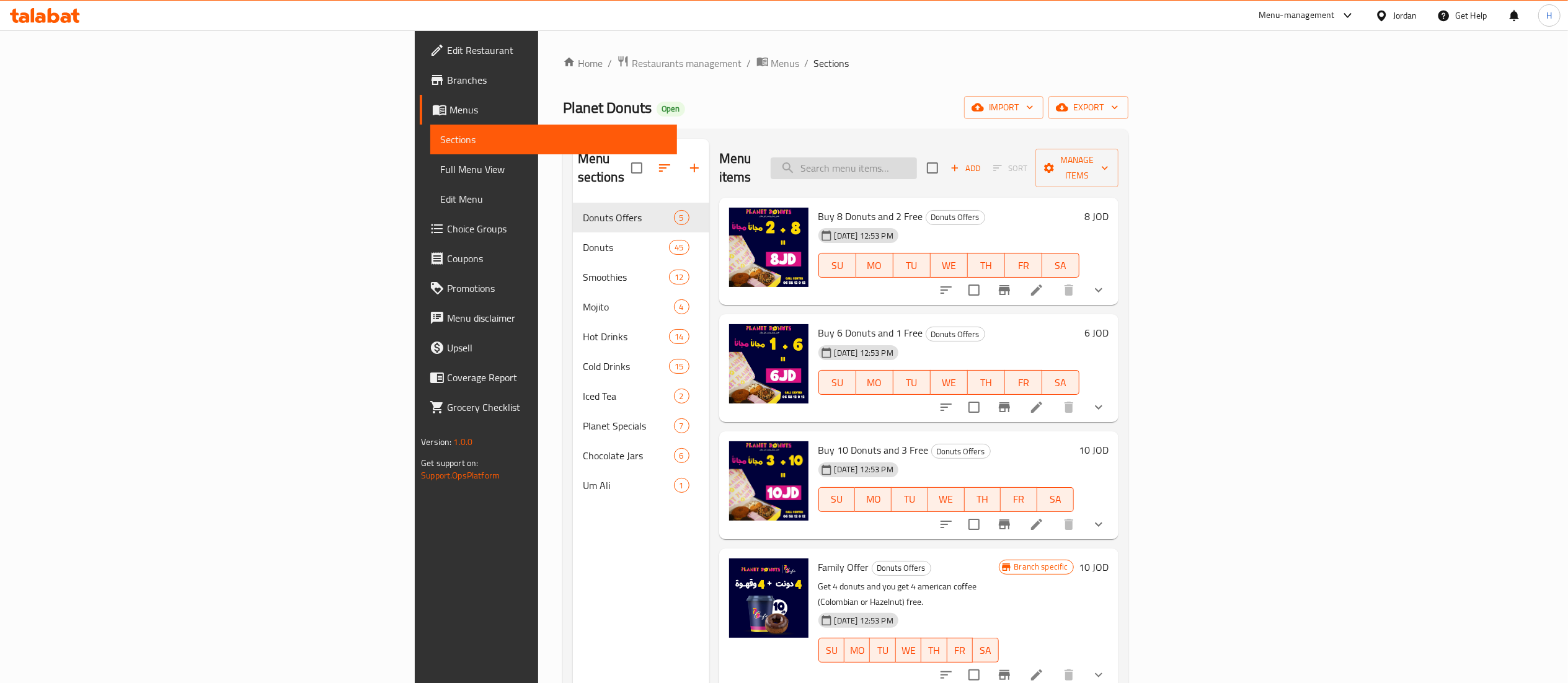
click at [917, 157] on input "search" at bounding box center [844, 168] width 146 height 22
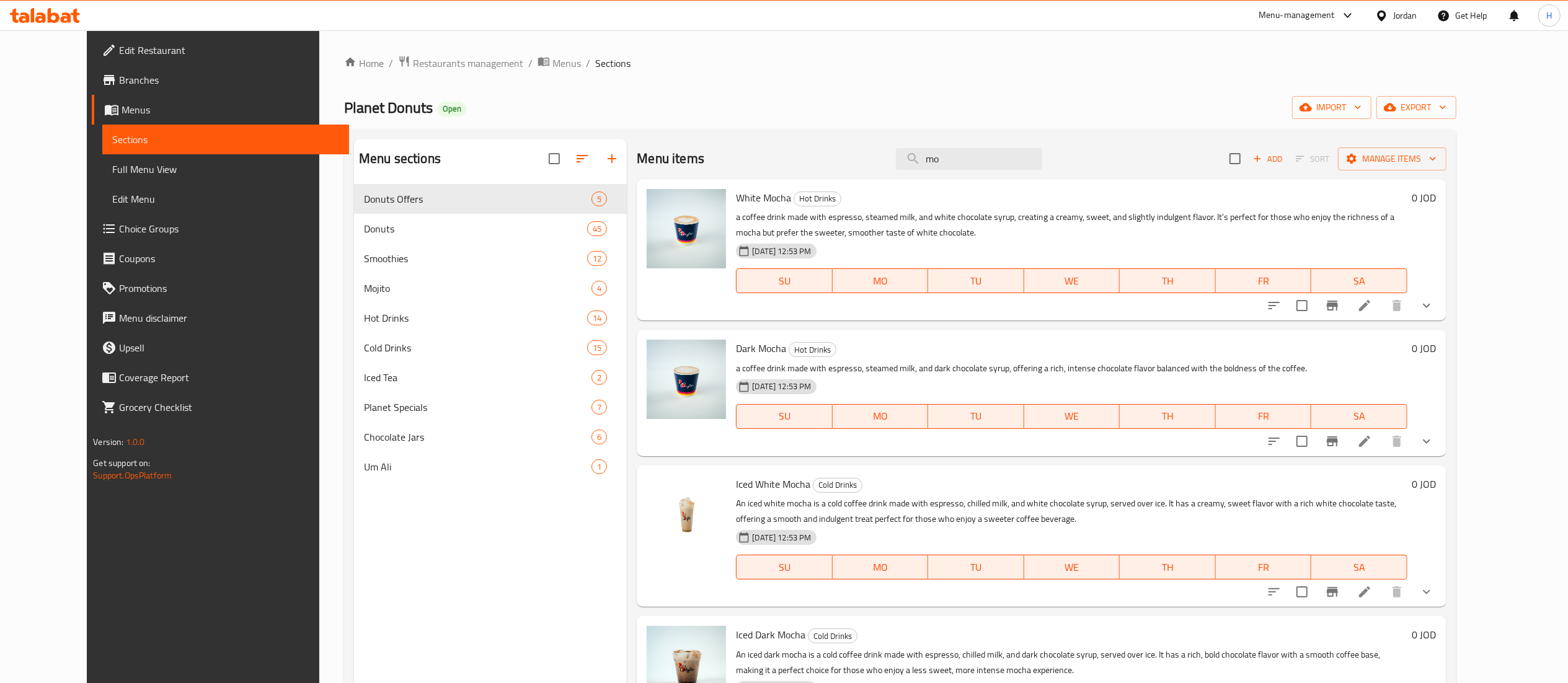
type input "m"
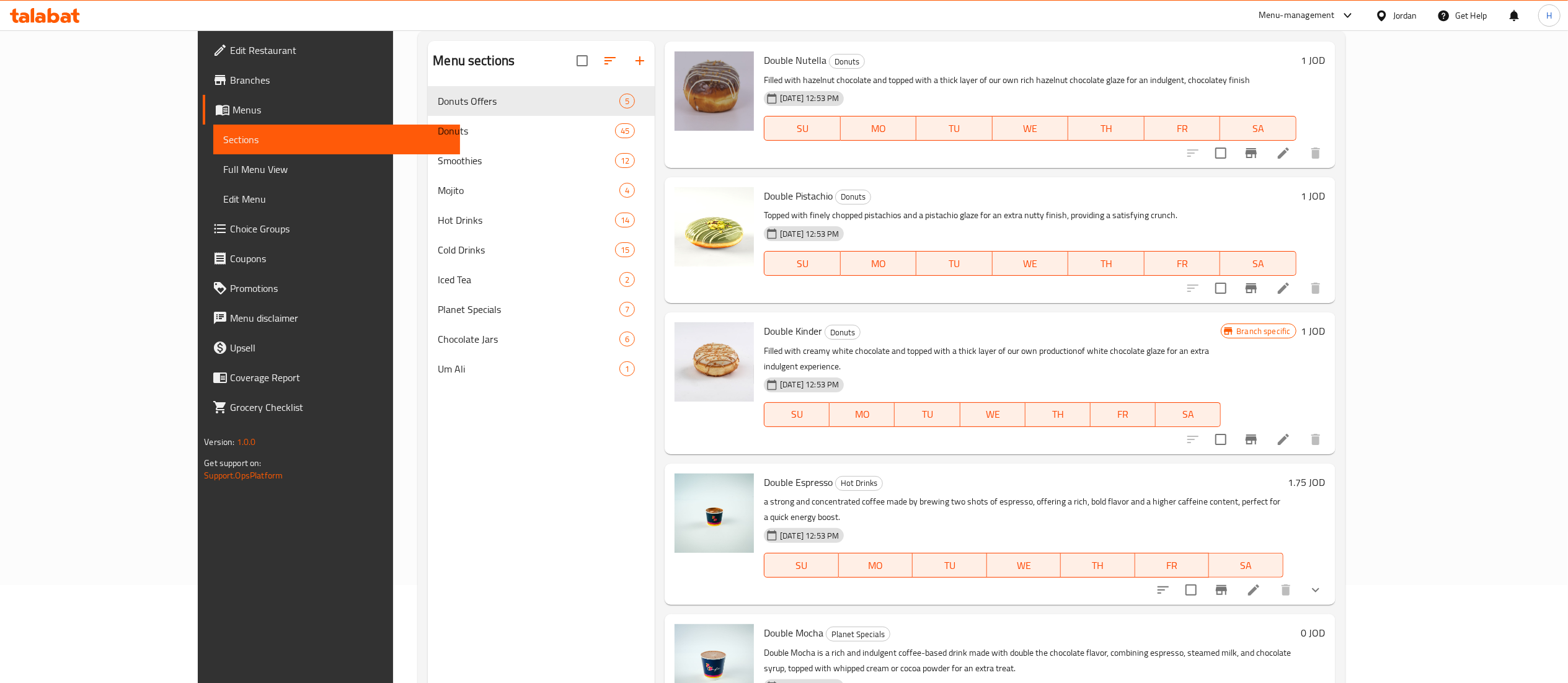
scroll to position [175, 0]
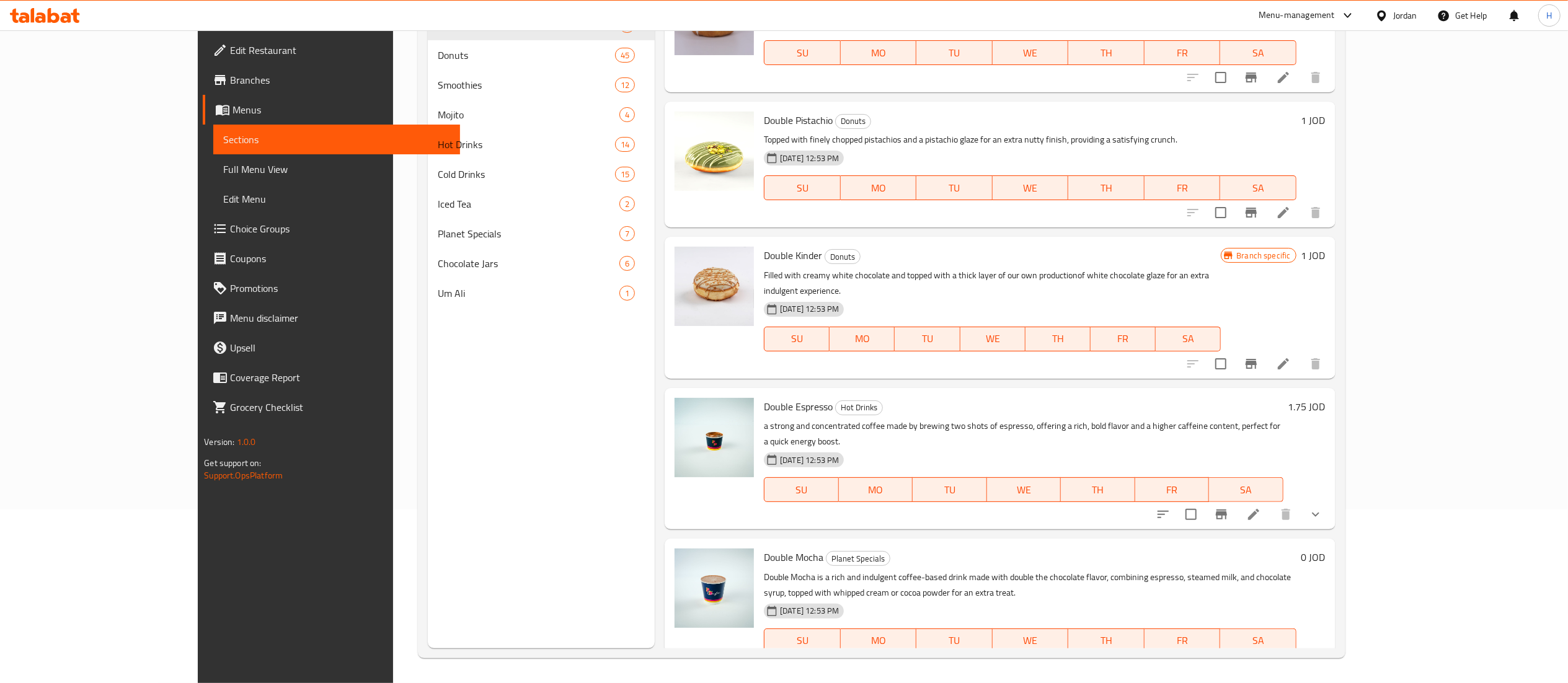
type input "double"
click at [1259, 660] on icon at bounding box center [1253, 666] width 11 height 11
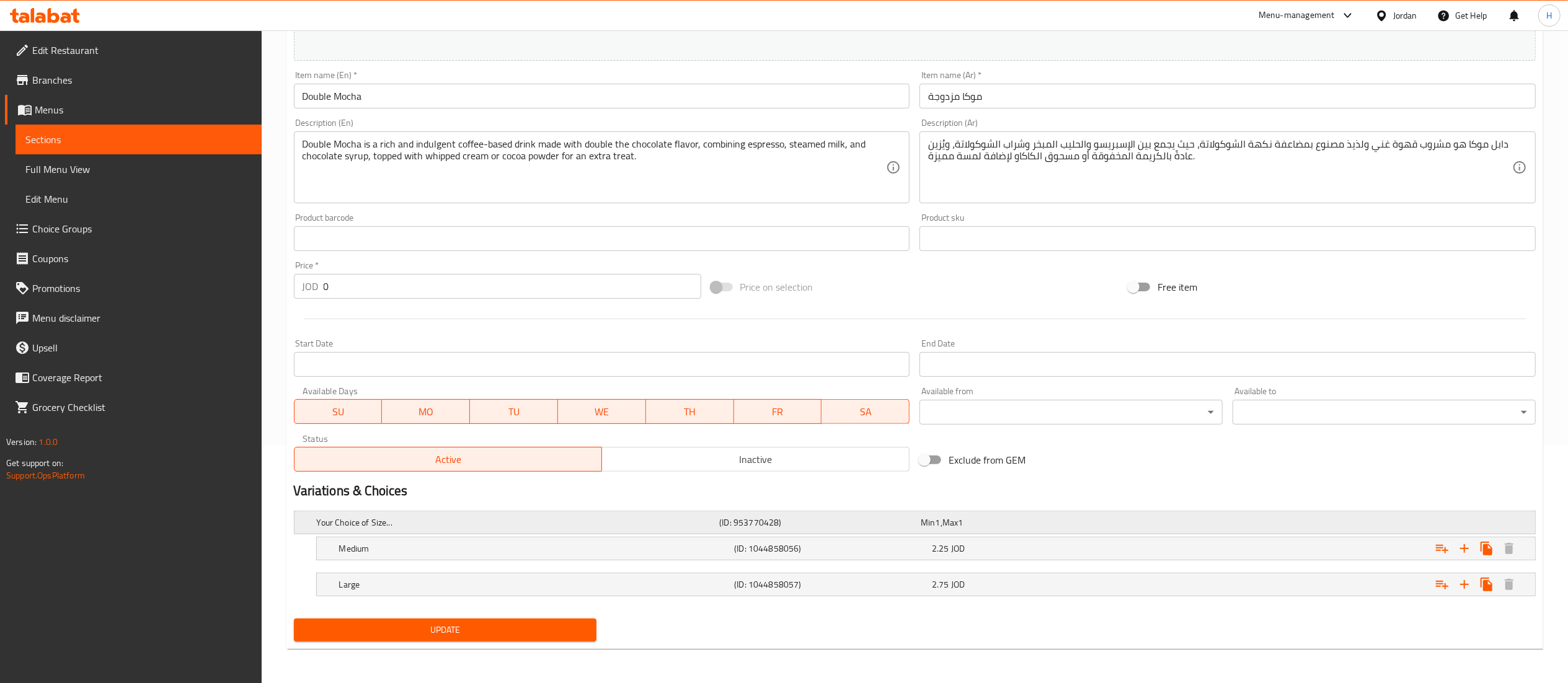
scroll to position [240, 0]
click at [1035, 550] on div "2.25 JOD" at bounding box center [1028, 548] width 193 height 12
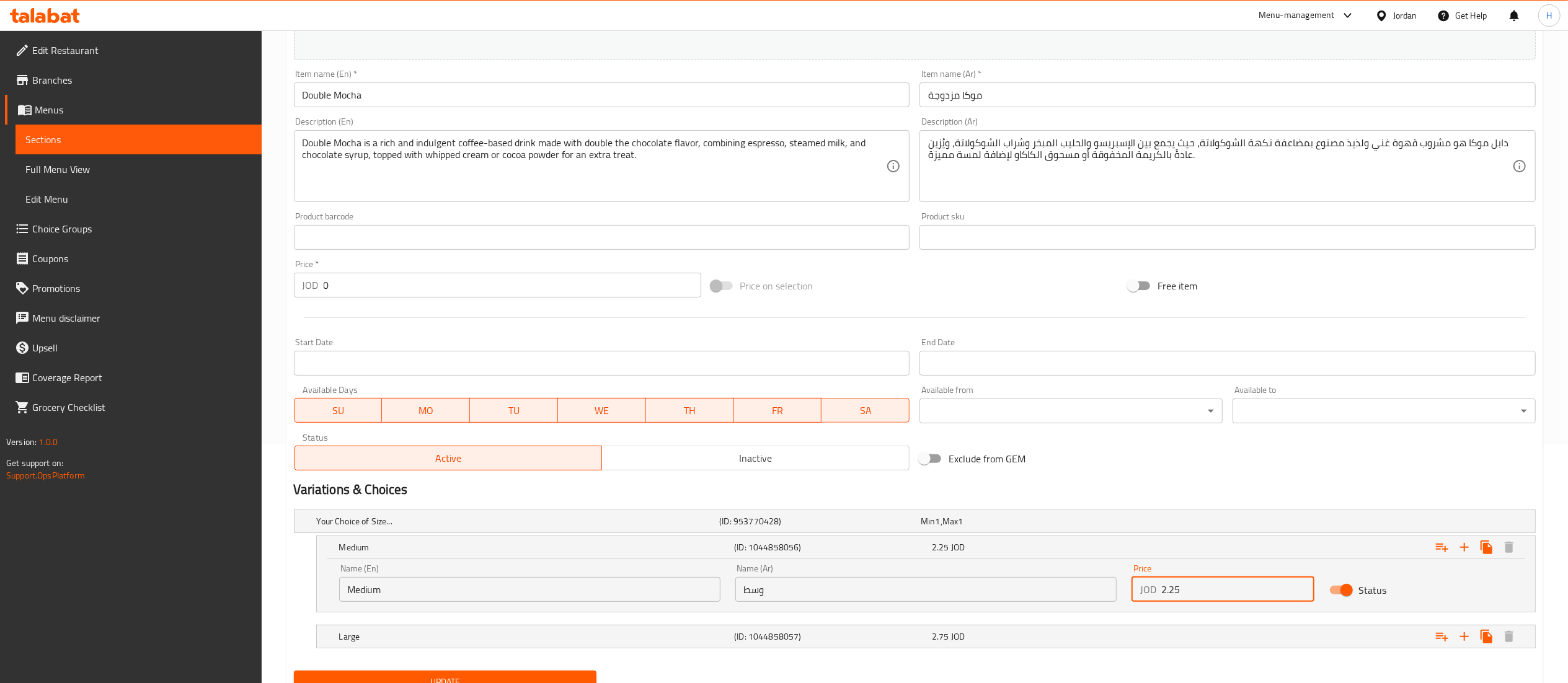
drag, startPoint x: 1050, startPoint y: 582, endPoint x: 949, endPoint y: 582, distance: 101.0
click at [950, 582] on div "Name (En) Medium Name (En) Name (Ar) وسط Name (Ar) Price JOD 2.25 Price Status" at bounding box center [926, 582] width 1188 height 53
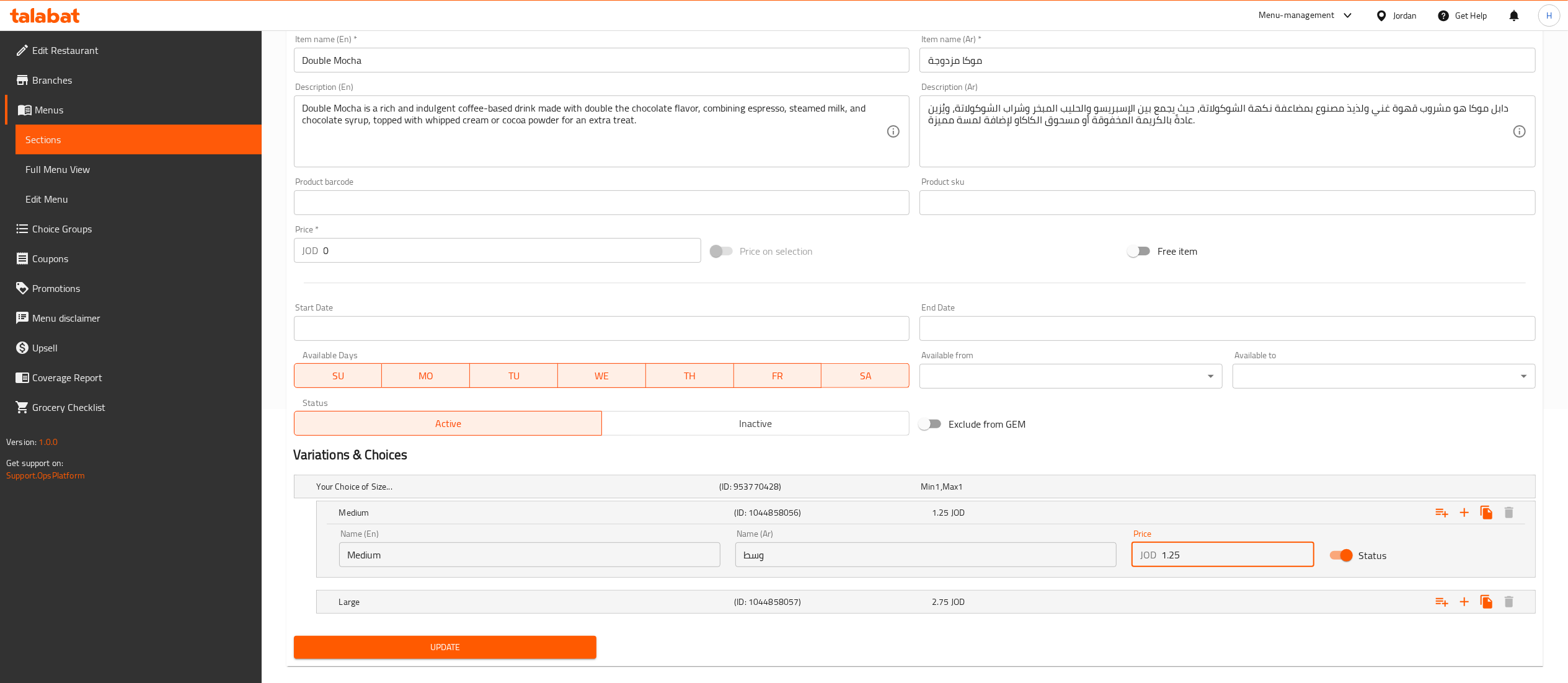
scroll to position [293, 0]
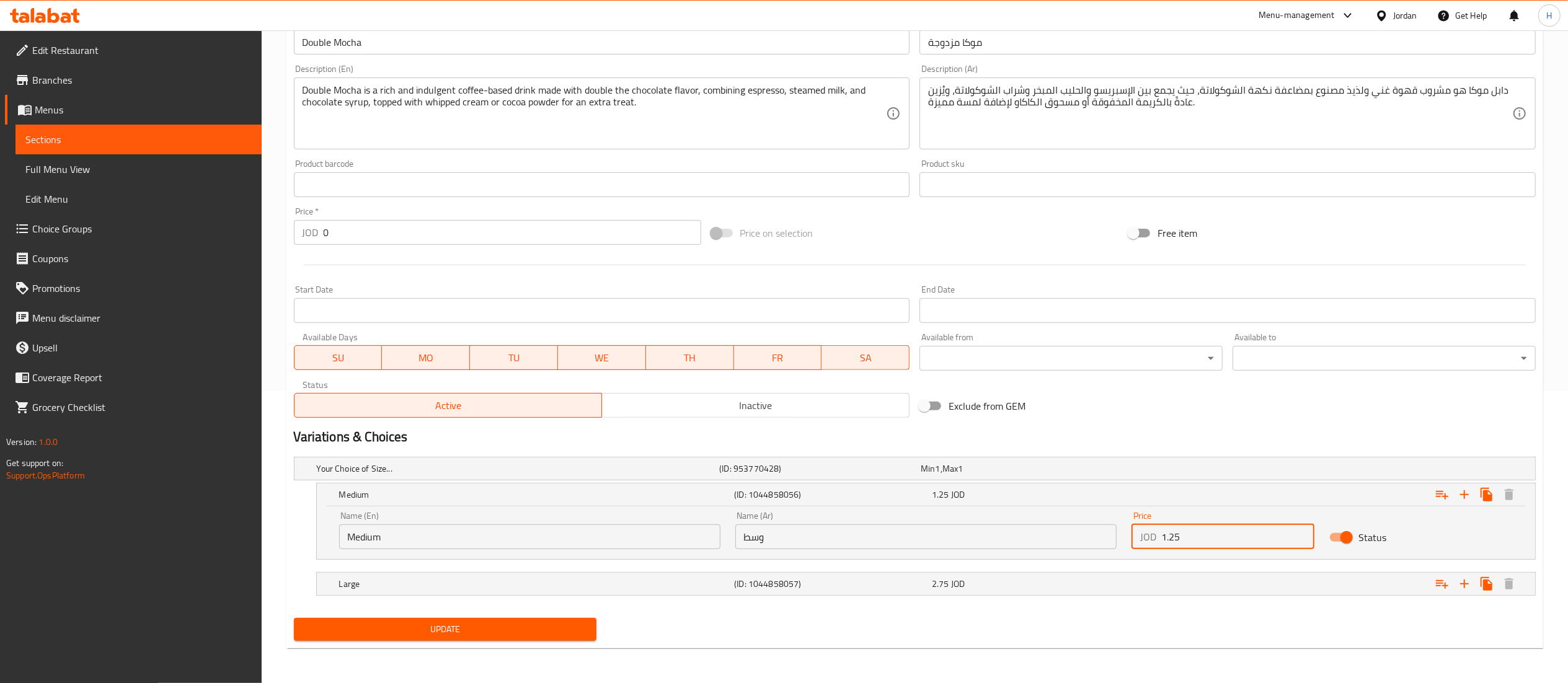
type input "1.25"
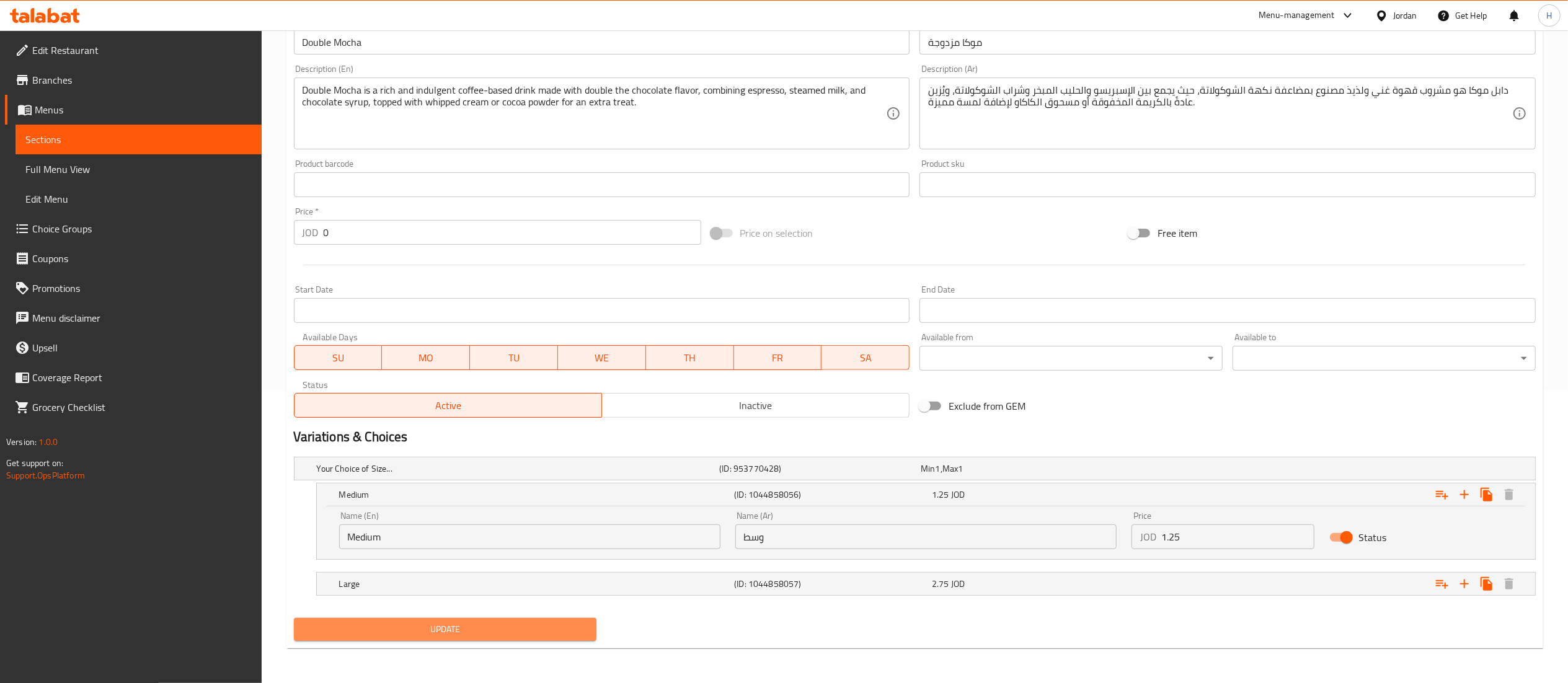
click at [457, 629] on span "Update" at bounding box center [446, 630] width 283 height 16
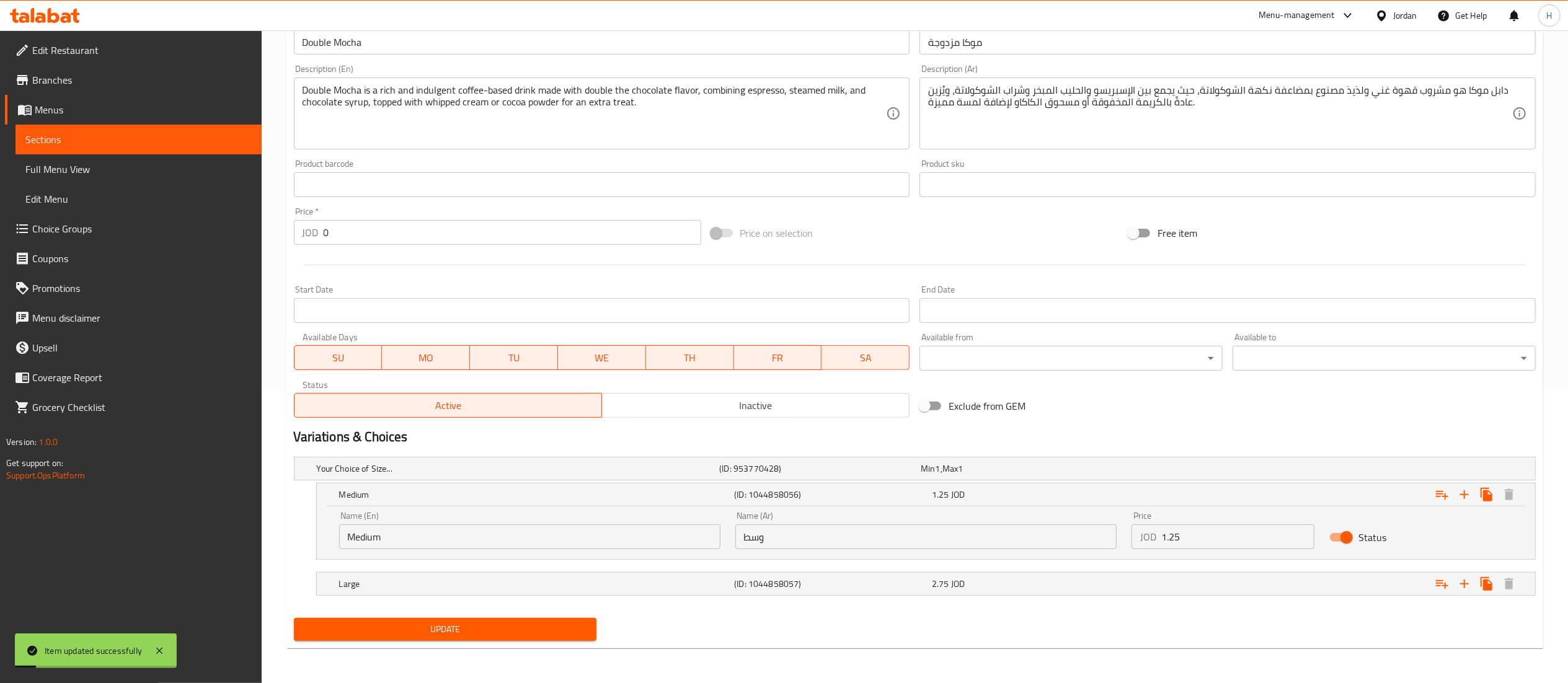
scroll to position [0, 0]
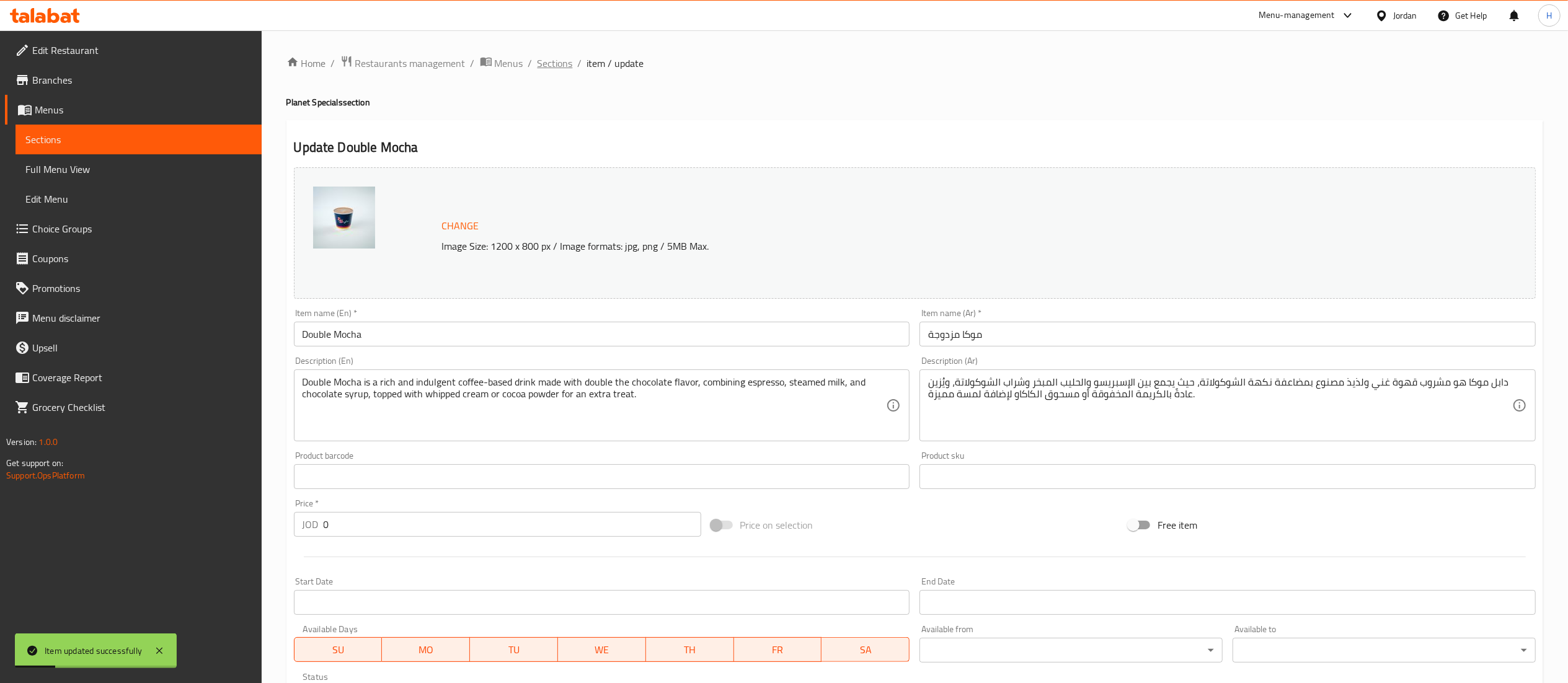
click at [544, 60] on span "Sections" at bounding box center [555, 64] width 36 height 15
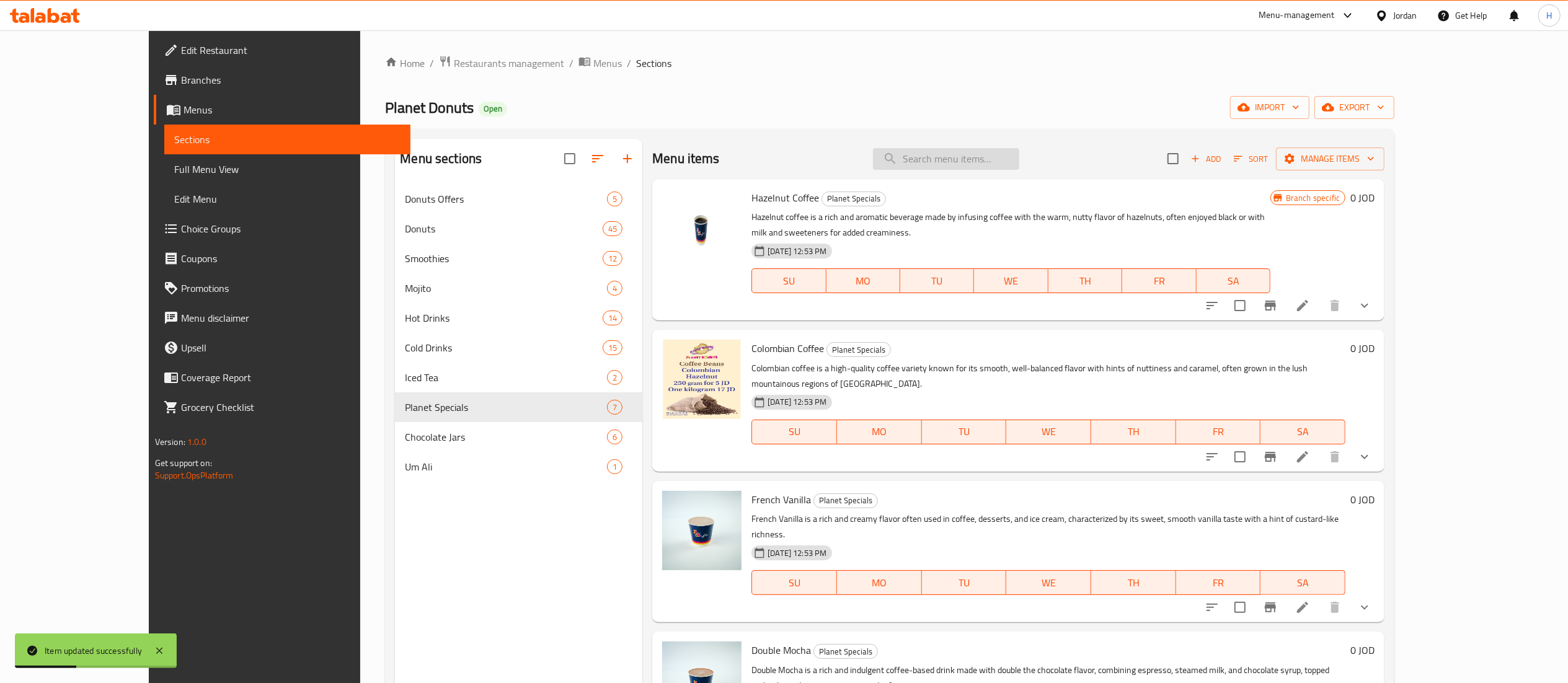
click at [1001, 163] on input "search" at bounding box center [946, 159] width 146 height 22
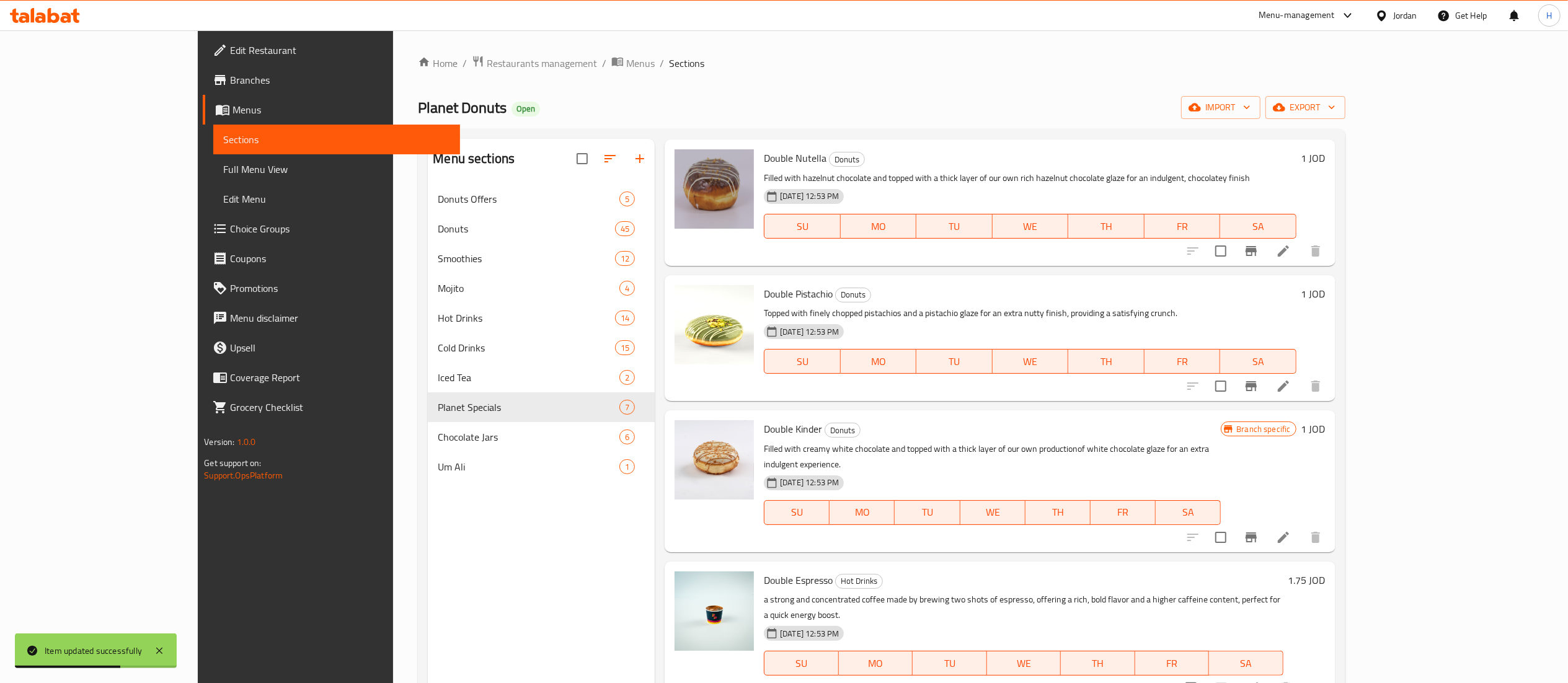
scroll to position [175, 0]
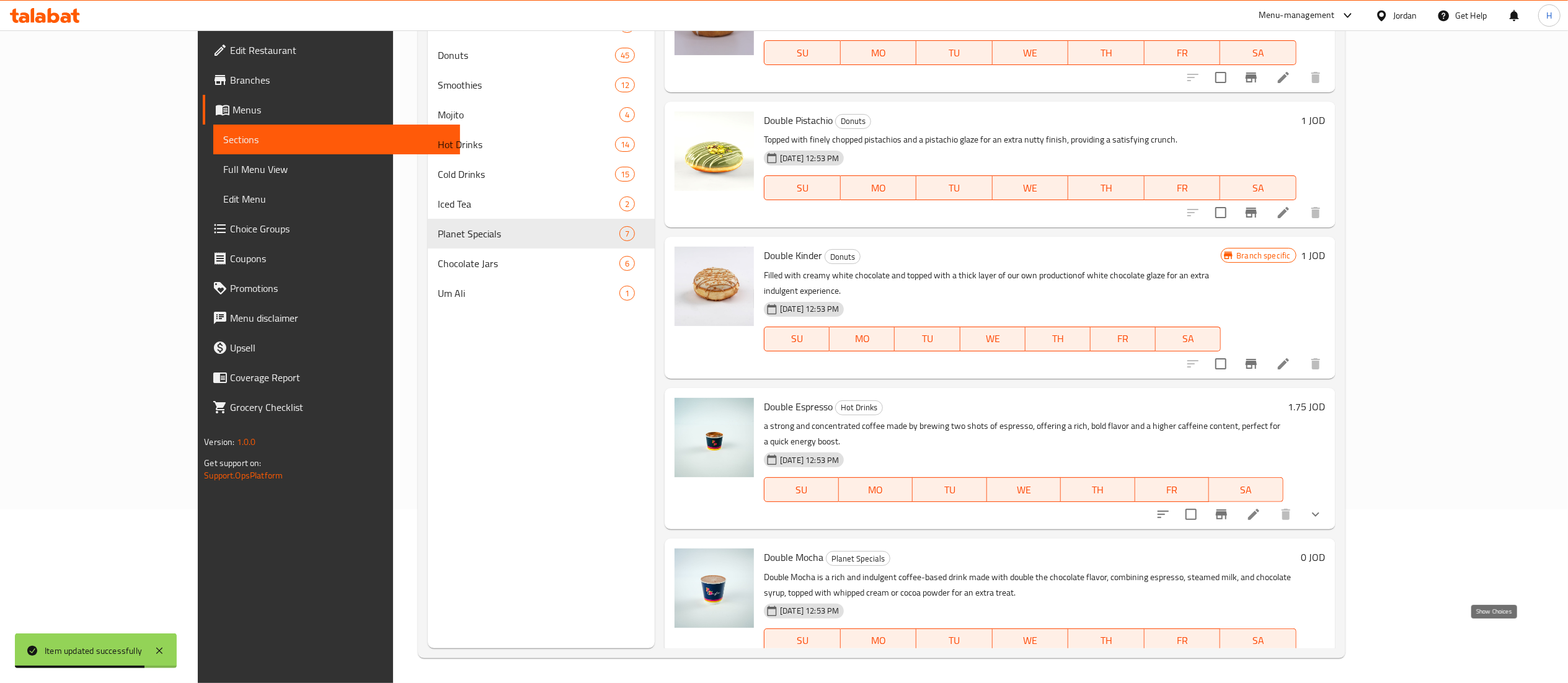
click at [1323, 658] on icon "show more" at bounding box center [1315, 666] width 15 height 15
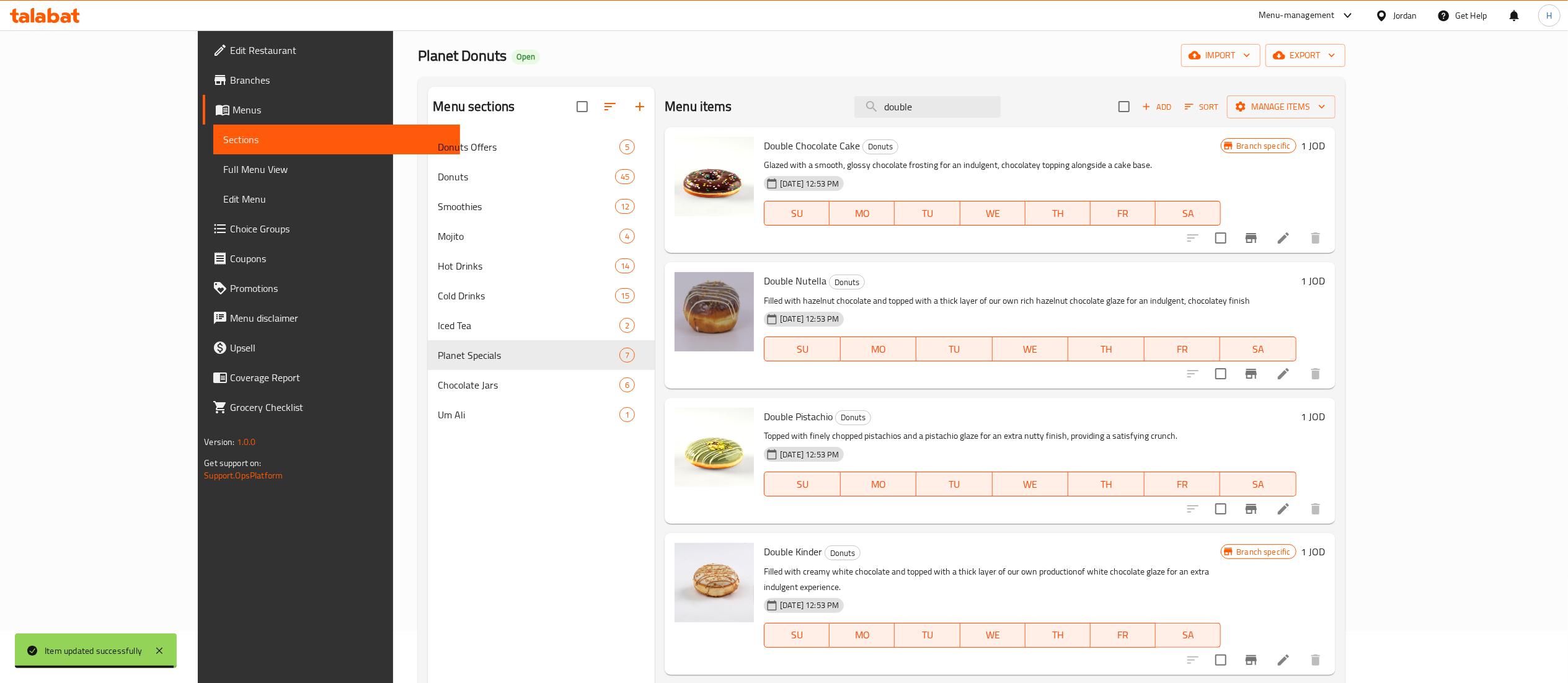
scroll to position [0, 0]
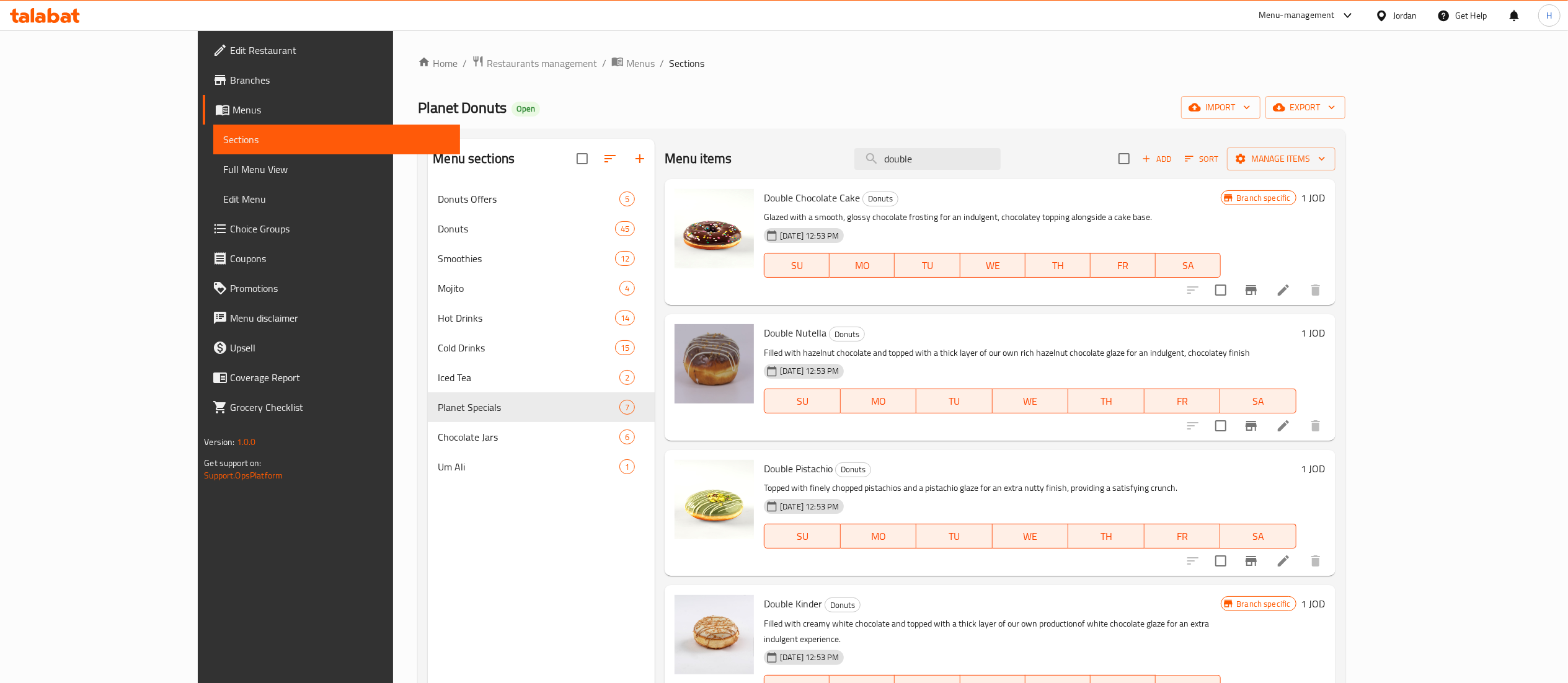
drag, startPoint x: 1004, startPoint y: 164, endPoint x: 727, endPoint y: 157, distance: 277.1
click at [728, 157] on div "Menu items double Add Sort Manage items" at bounding box center [999, 159] width 670 height 40
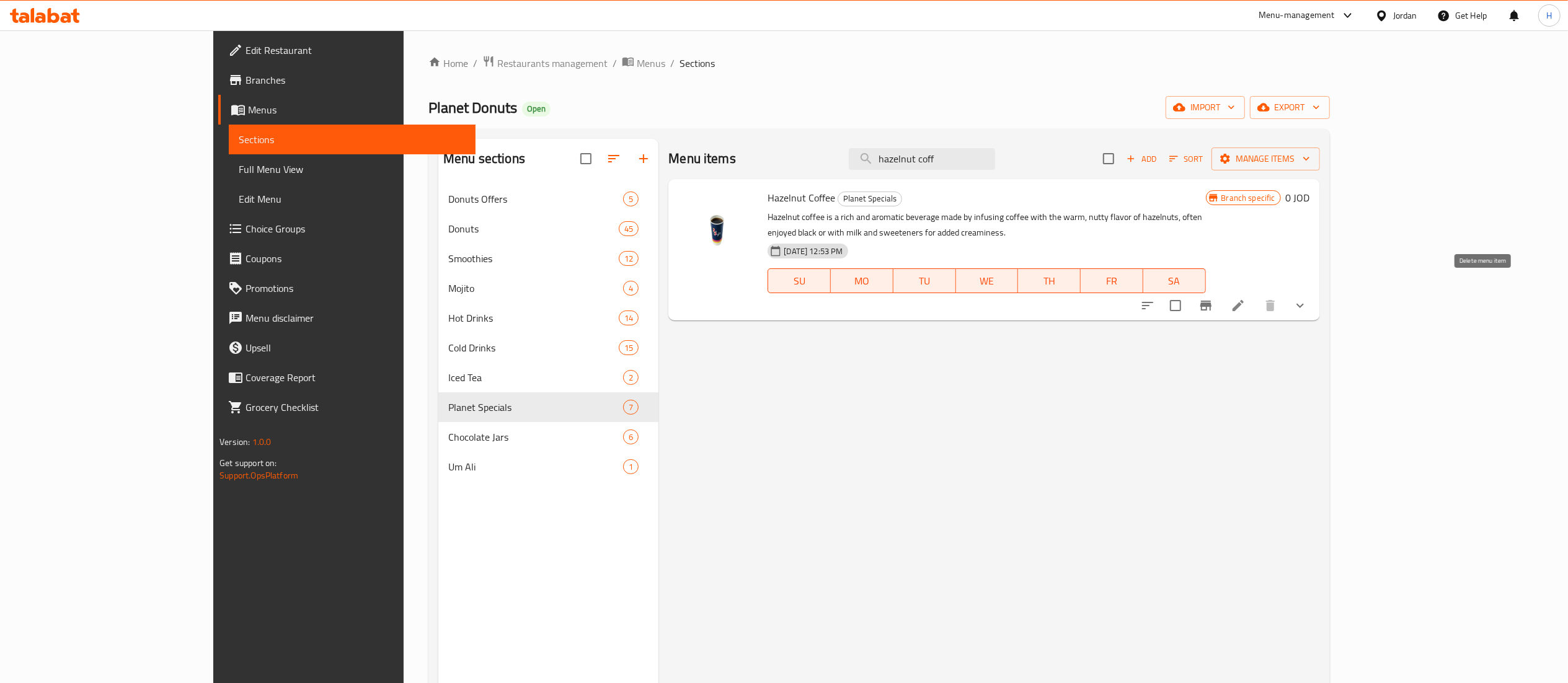
type input "hazelnut coff"
click at [1315, 291] on button "show more" at bounding box center [1300, 305] width 29 height 29
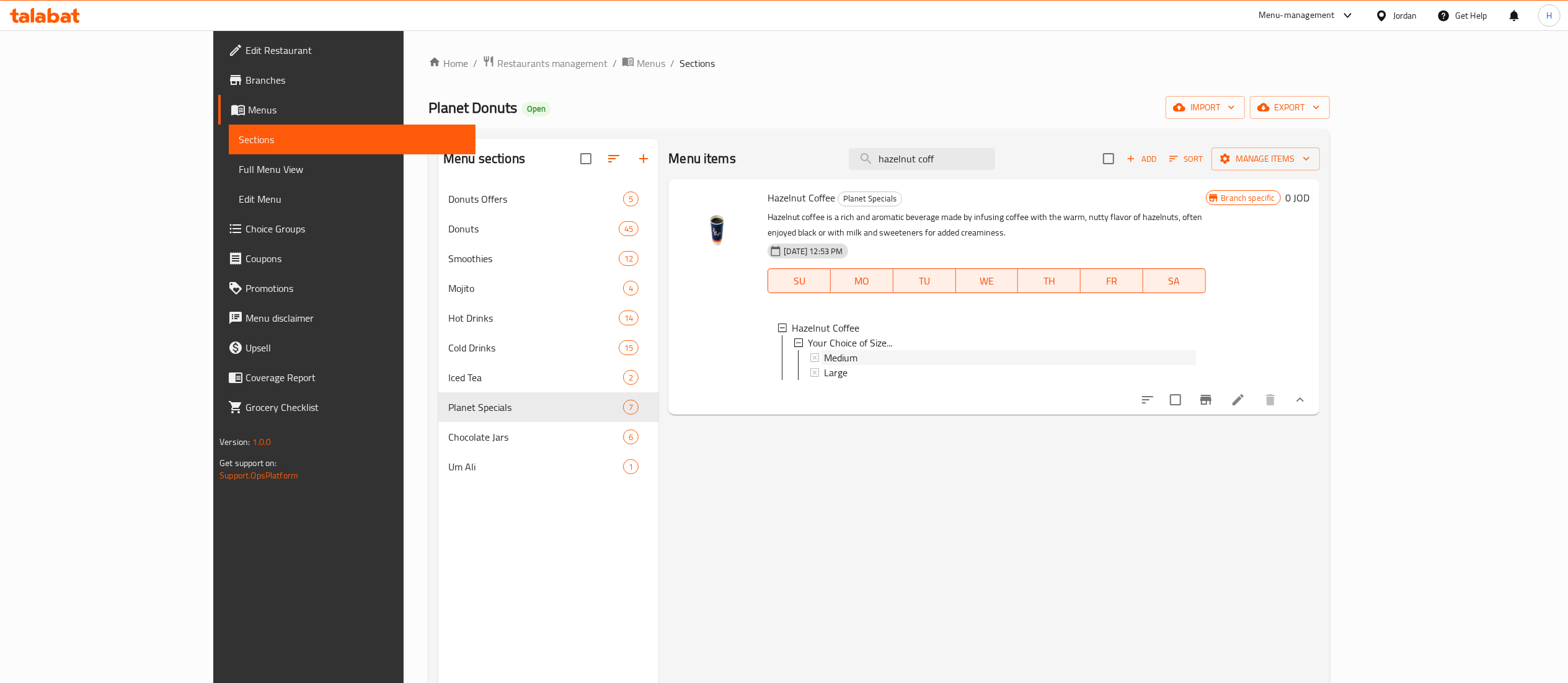
click at [856, 350] on div "Medium" at bounding box center [1010, 358] width 372 height 15
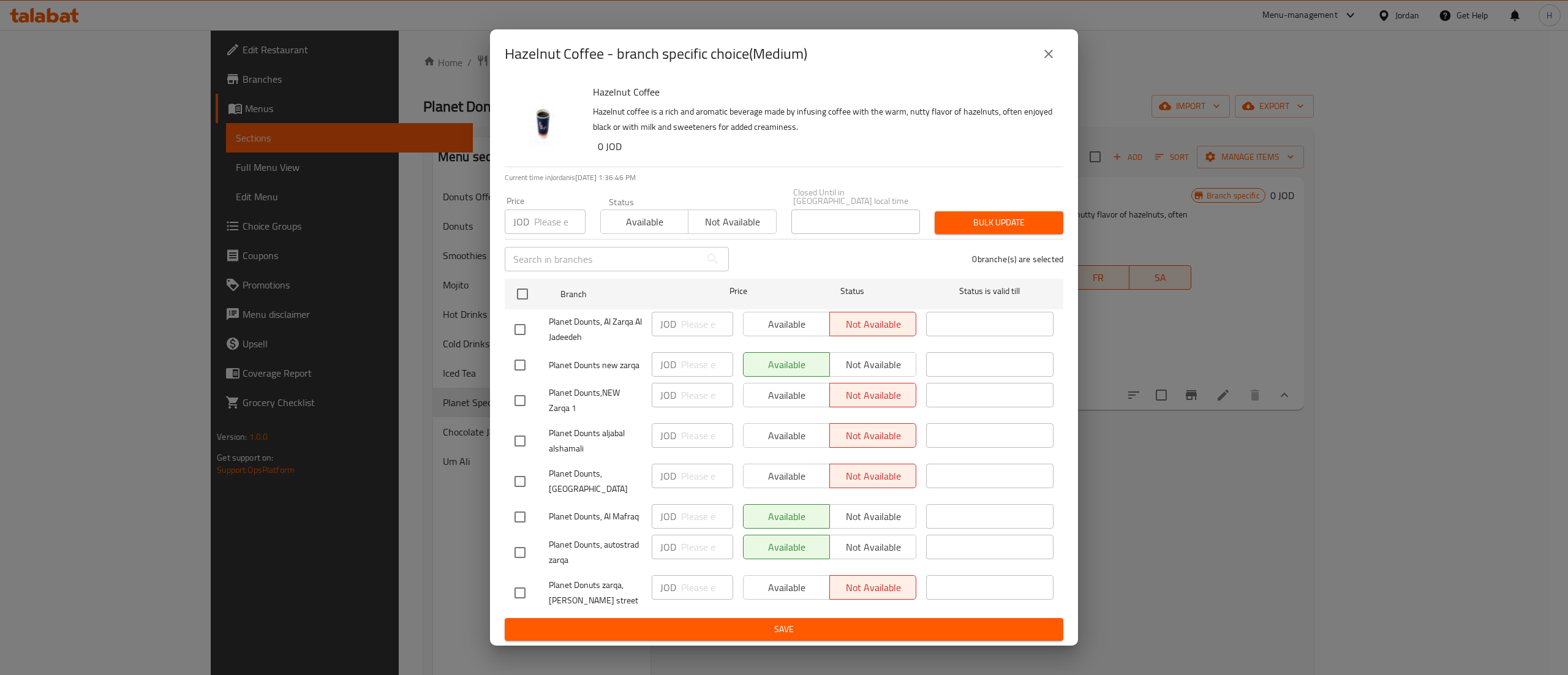
click at [1047, 62] on icon "close" at bounding box center [1049, 54] width 15 height 15
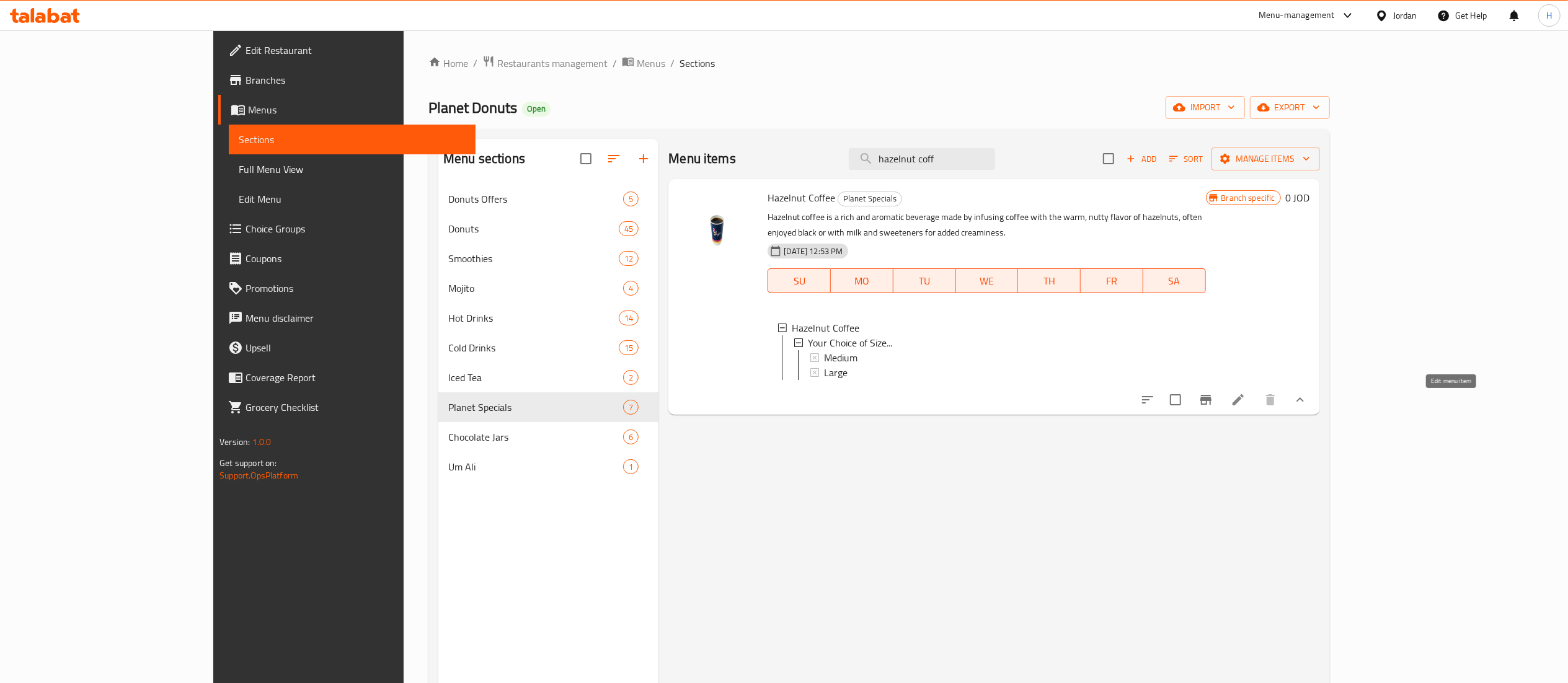
click at [1246, 403] on icon at bounding box center [1238, 400] width 15 height 15
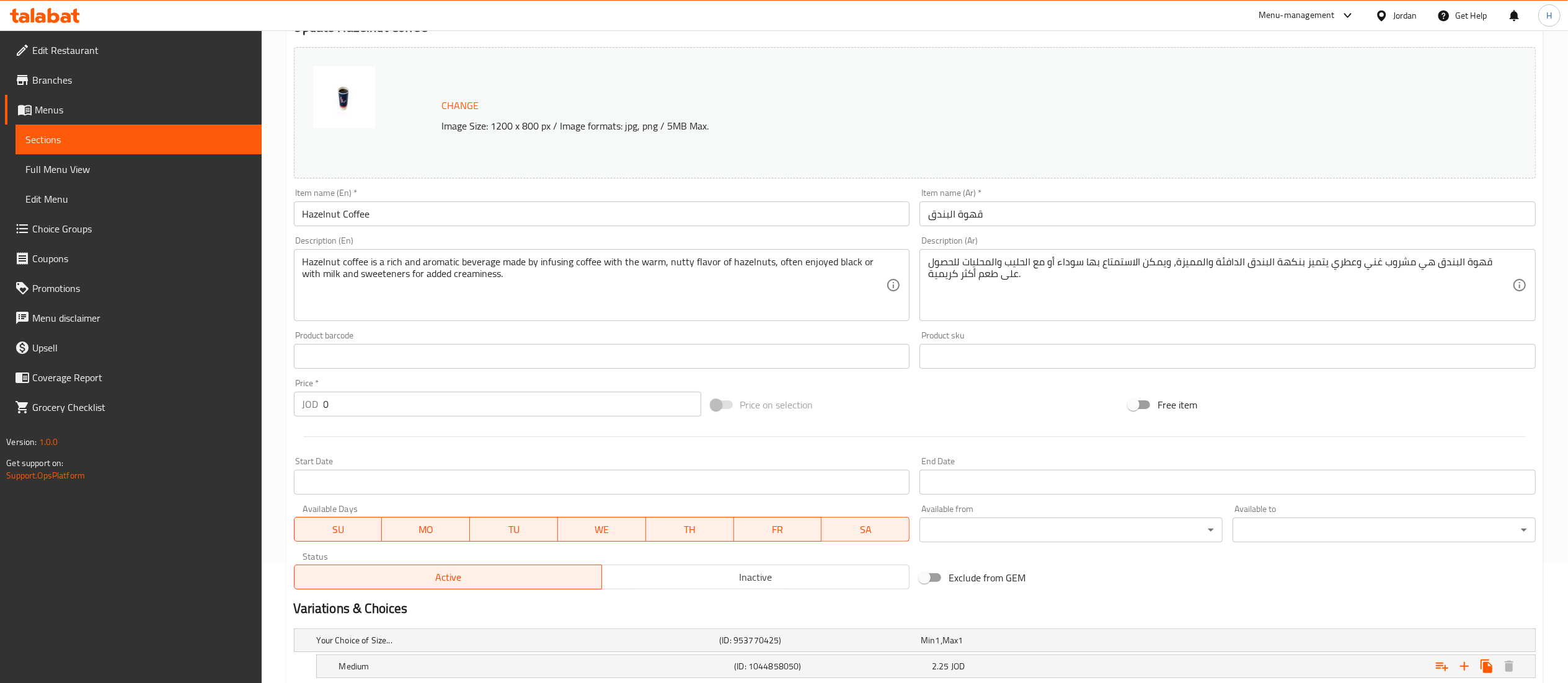
scroll to position [240, 0]
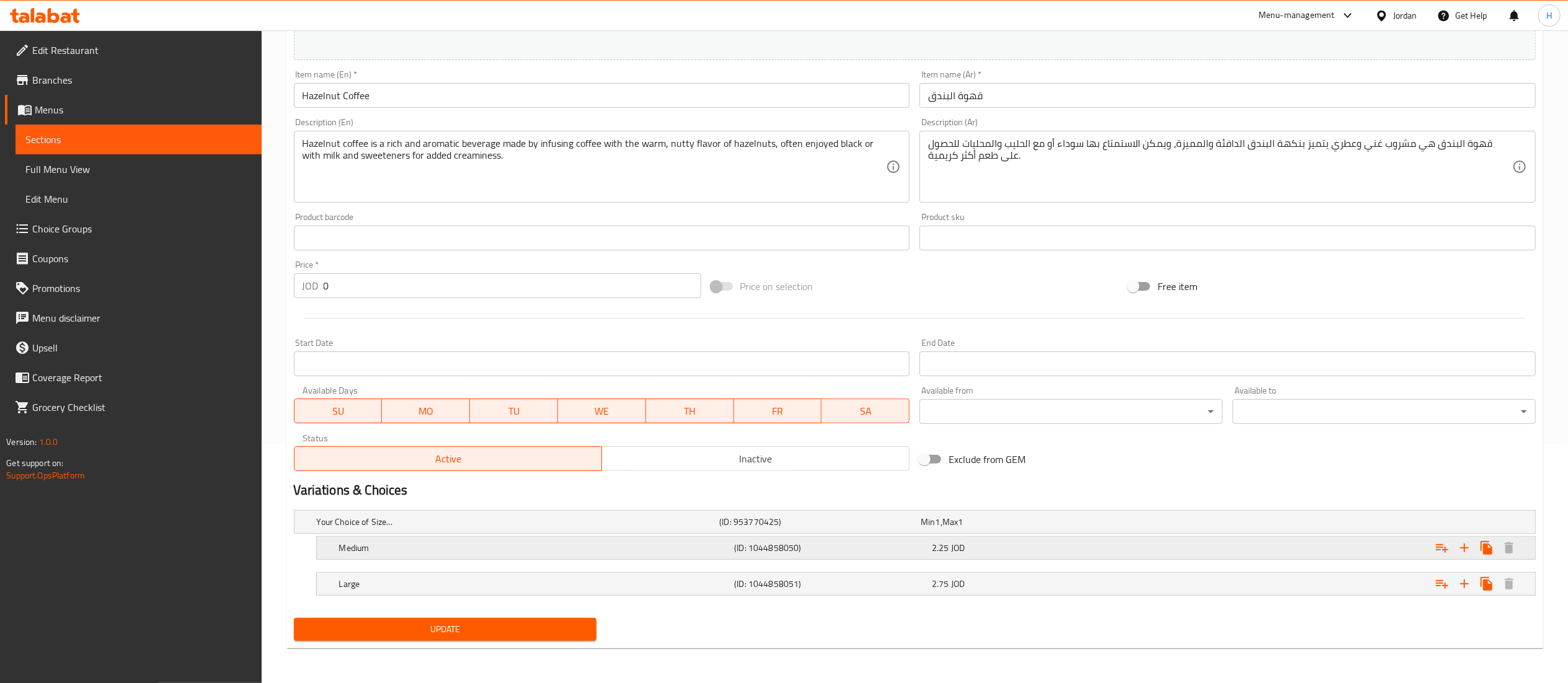
click at [1007, 550] on div "2.25 JOD" at bounding box center [1028, 548] width 193 height 12
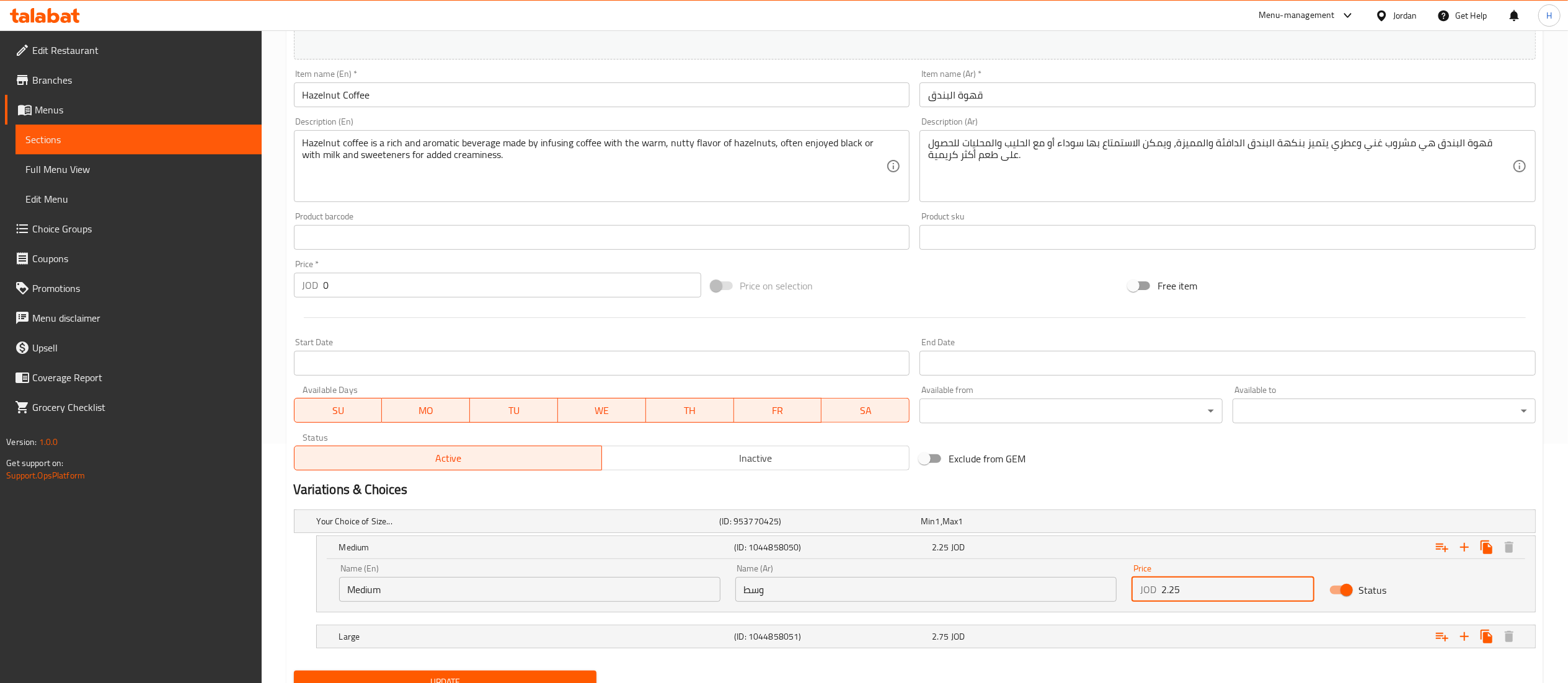
drag, startPoint x: 1215, startPoint y: 587, endPoint x: 981, endPoint y: 567, distance: 234.9
click at [981, 567] on div "Name (En) Medium Name (En) Name (Ar) وسط Name (Ar) Price JOD 2.25 Price Status" at bounding box center [926, 582] width 1188 height 53
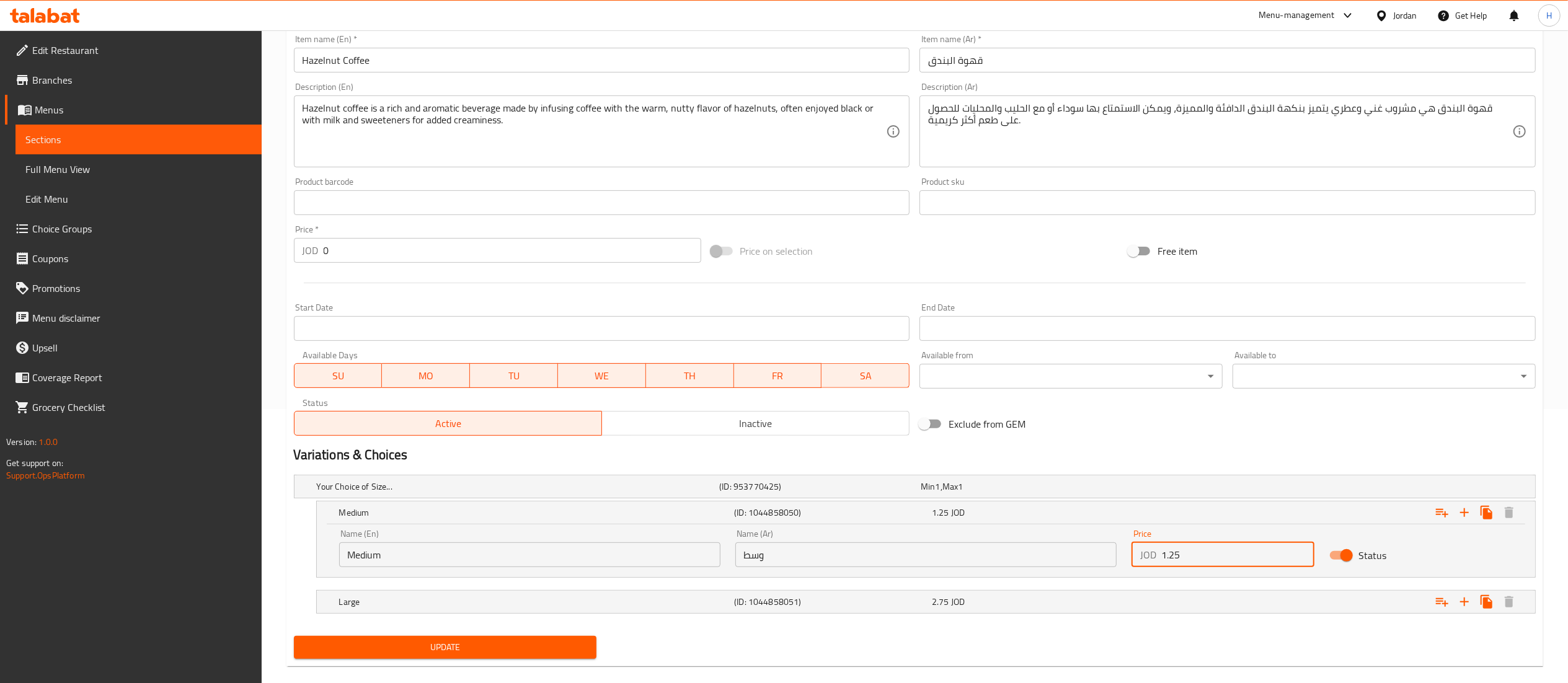
scroll to position [293, 0]
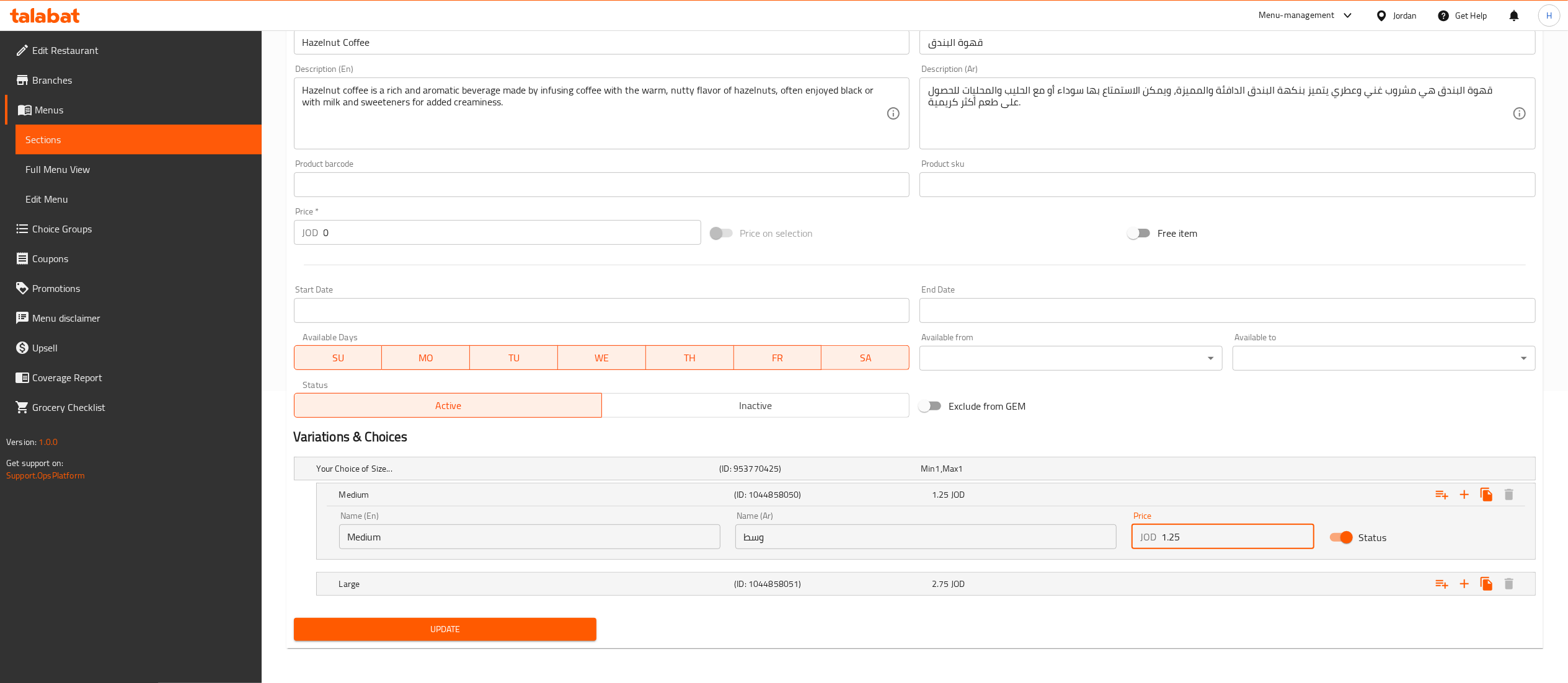
type input "1.25"
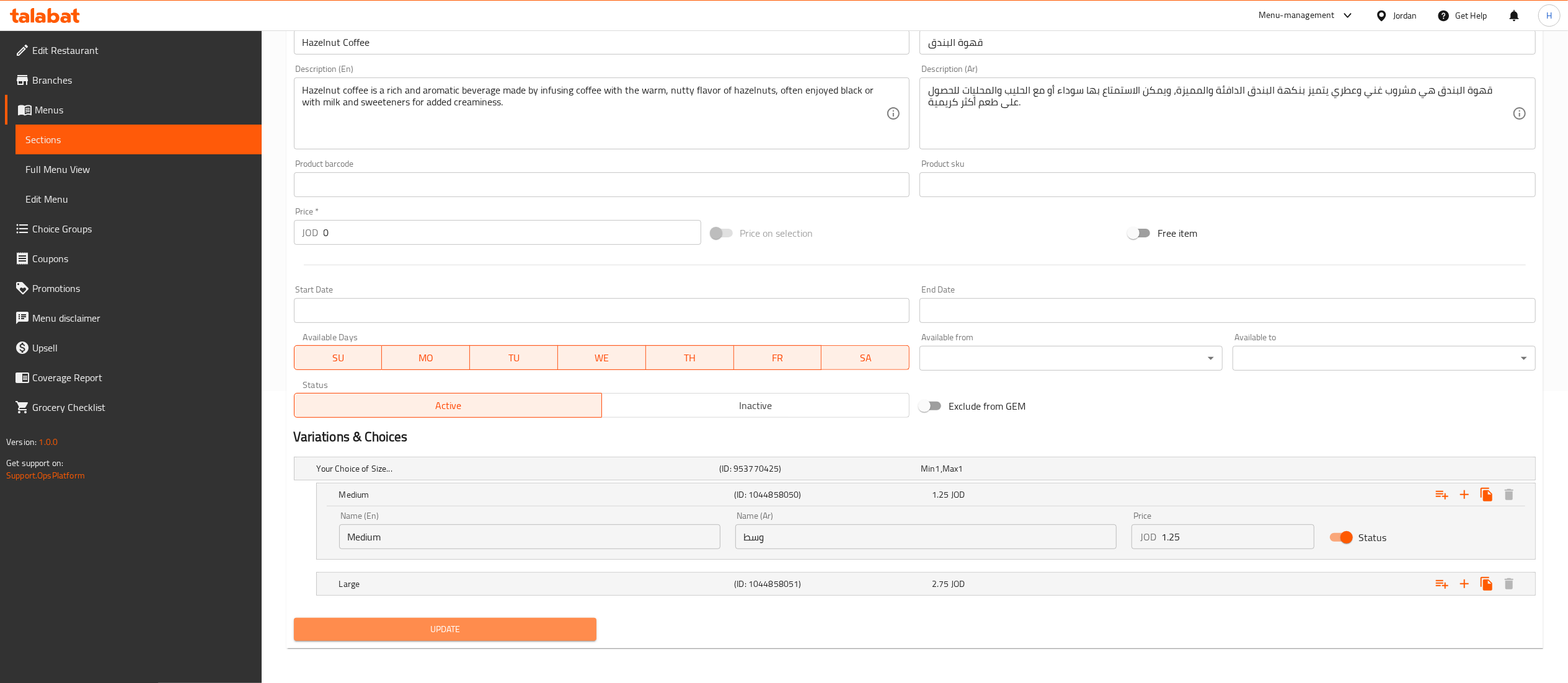
click at [484, 618] on button "Update" at bounding box center [445, 630] width 303 height 23
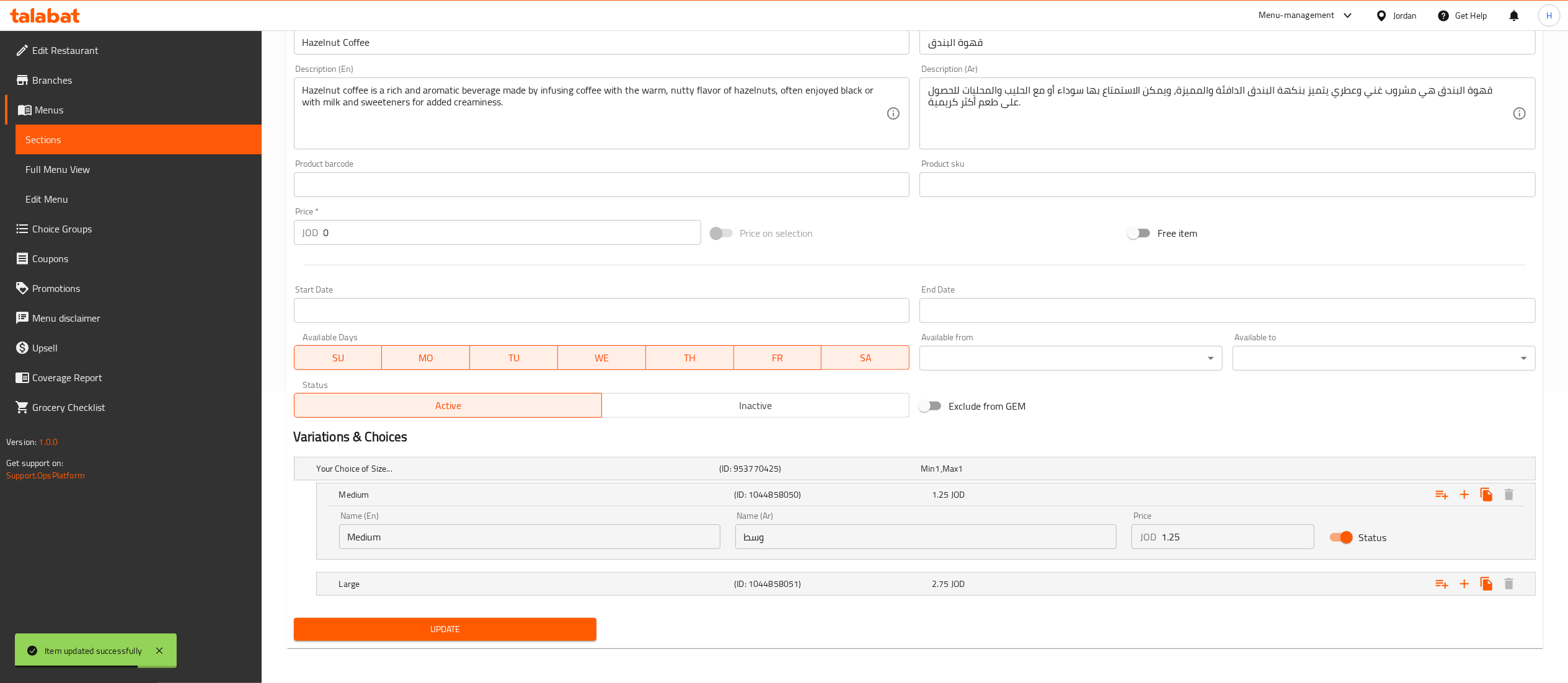
click at [385, 618] on button "Update" at bounding box center [445, 630] width 303 height 23
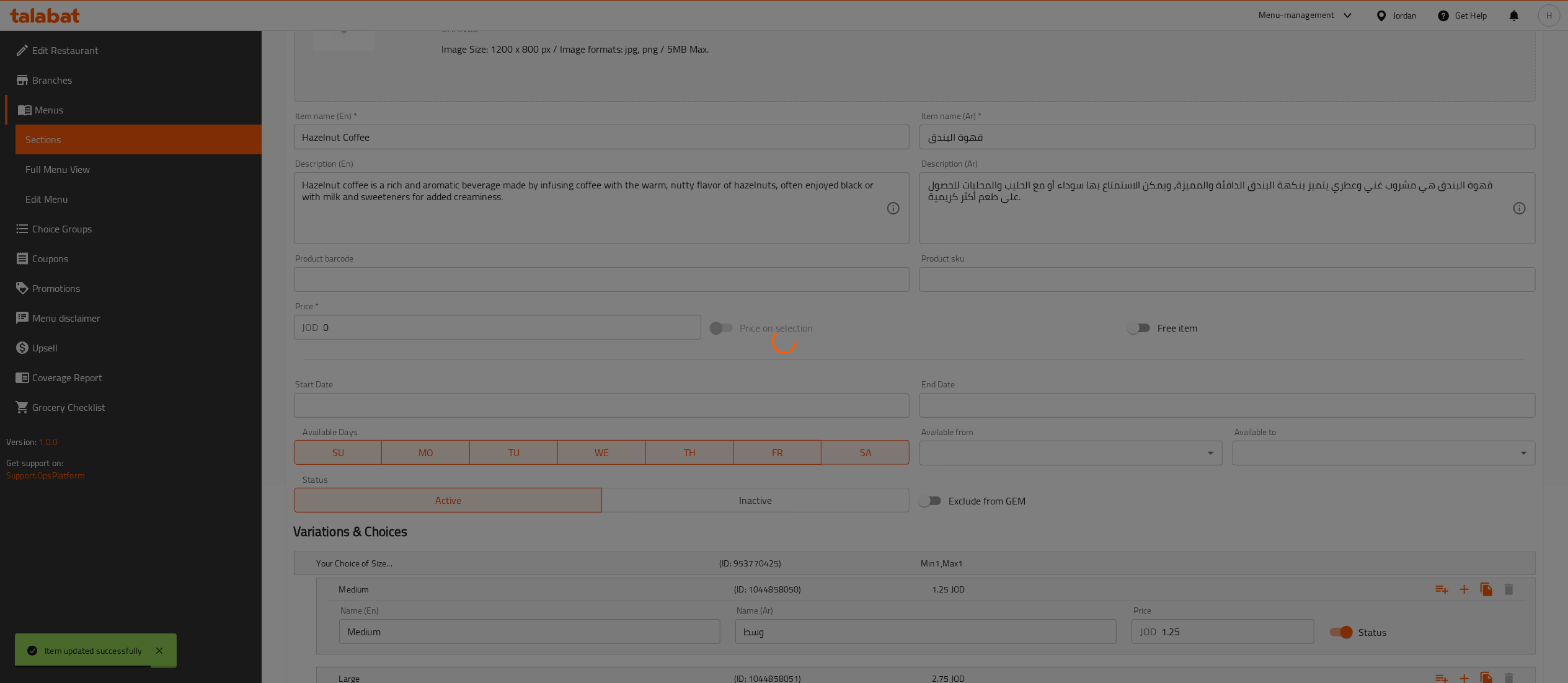
scroll to position [45, 0]
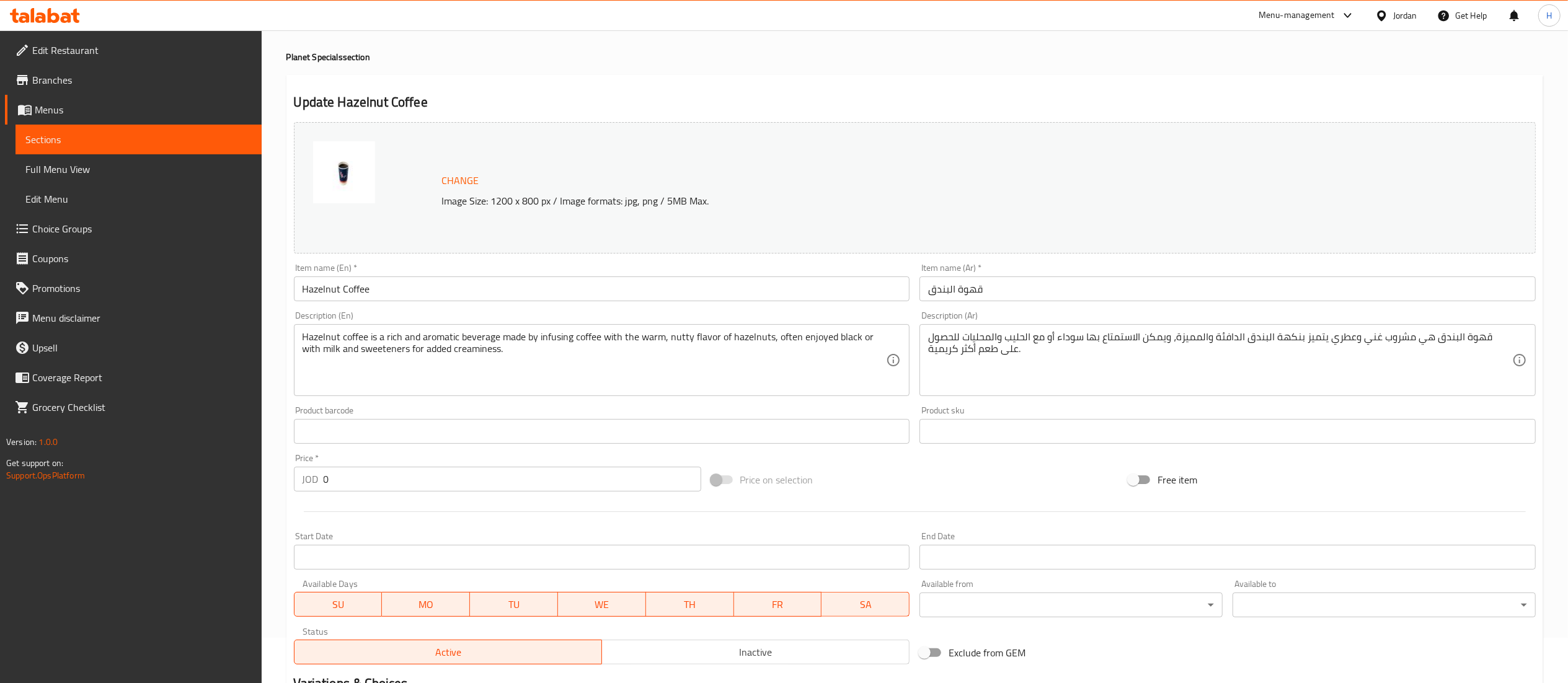
click at [49, 5] on div at bounding box center [44, 16] width 90 height 25
click at [42, 21] on icon at bounding box center [40, 17] width 10 height 10
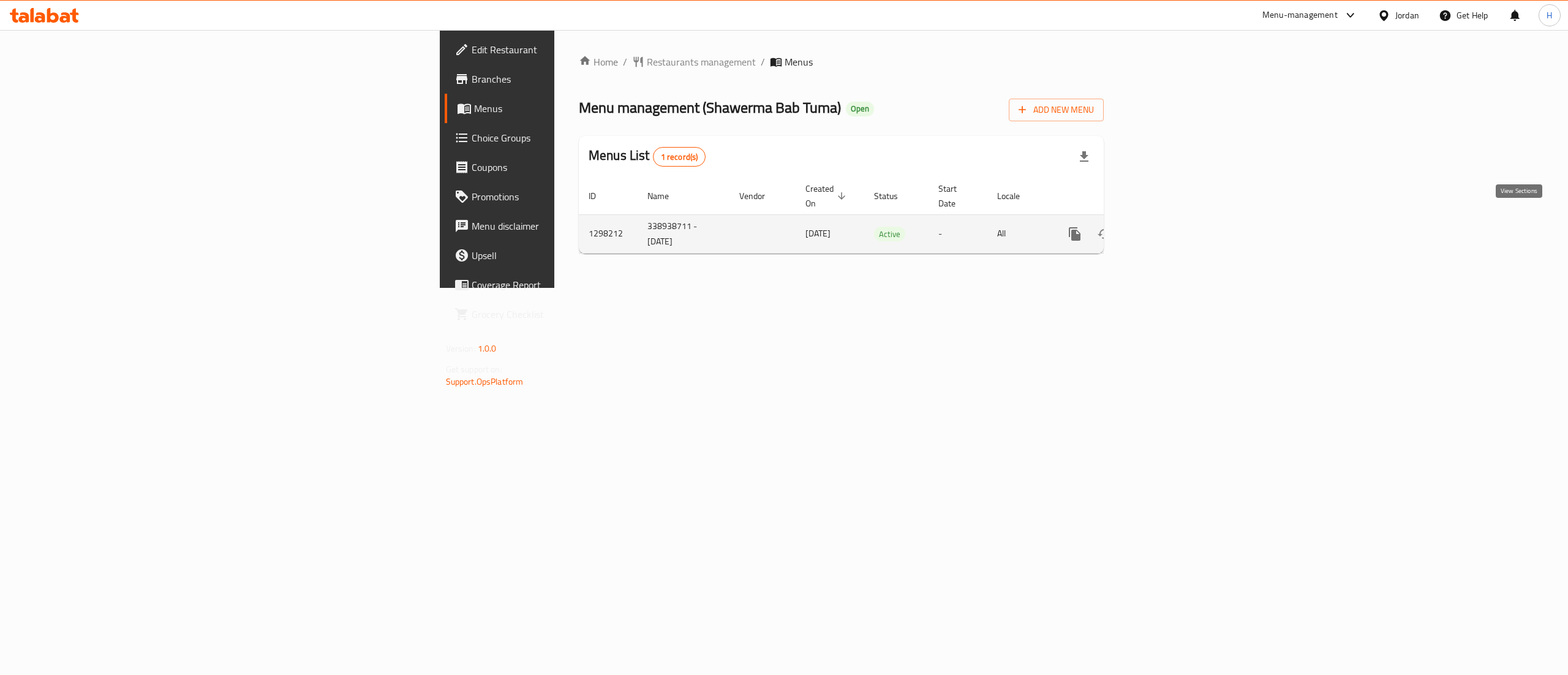
click at [1170, 227] on icon "enhanced table" at bounding box center [1163, 234] width 15 height 15
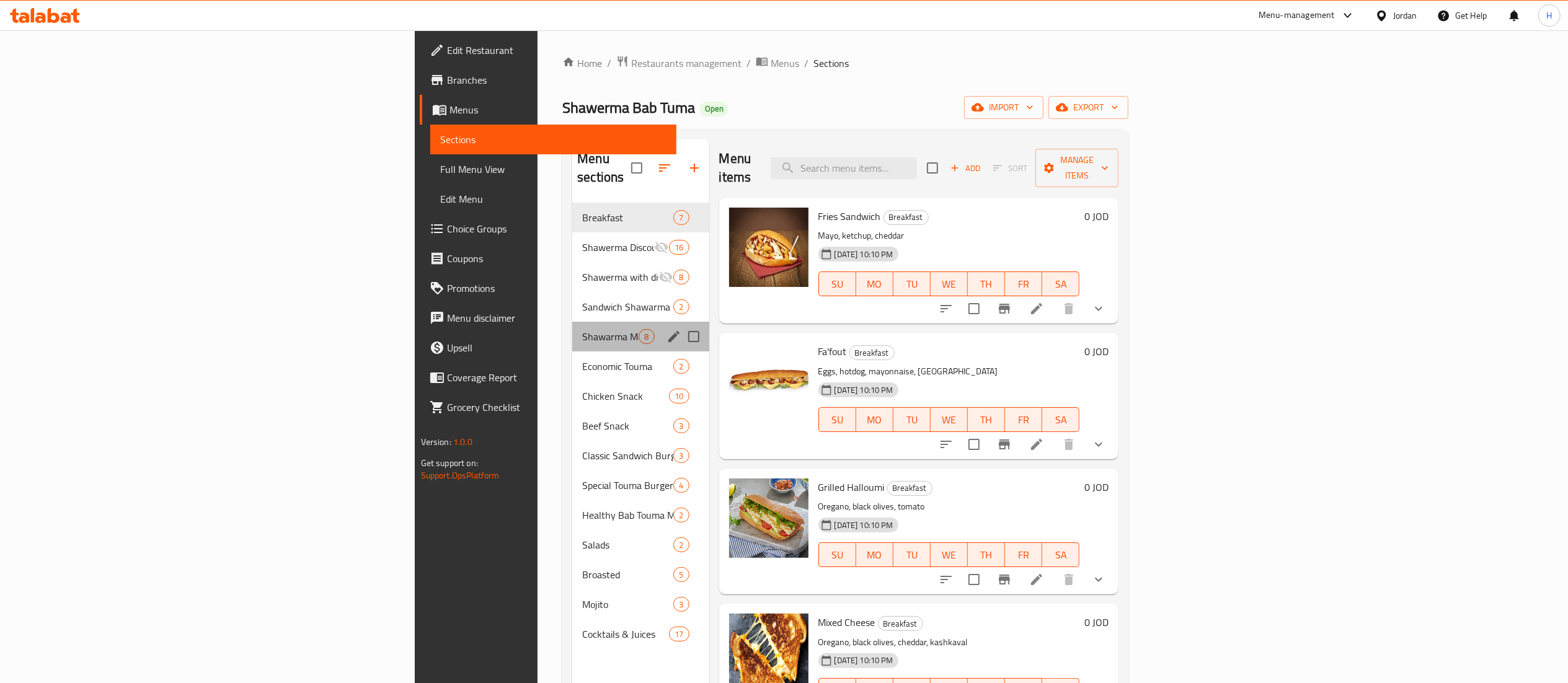
click at [572, 322] on div "Shawarma Meal 8" at bounding box center [640, 336] width 136 height 29
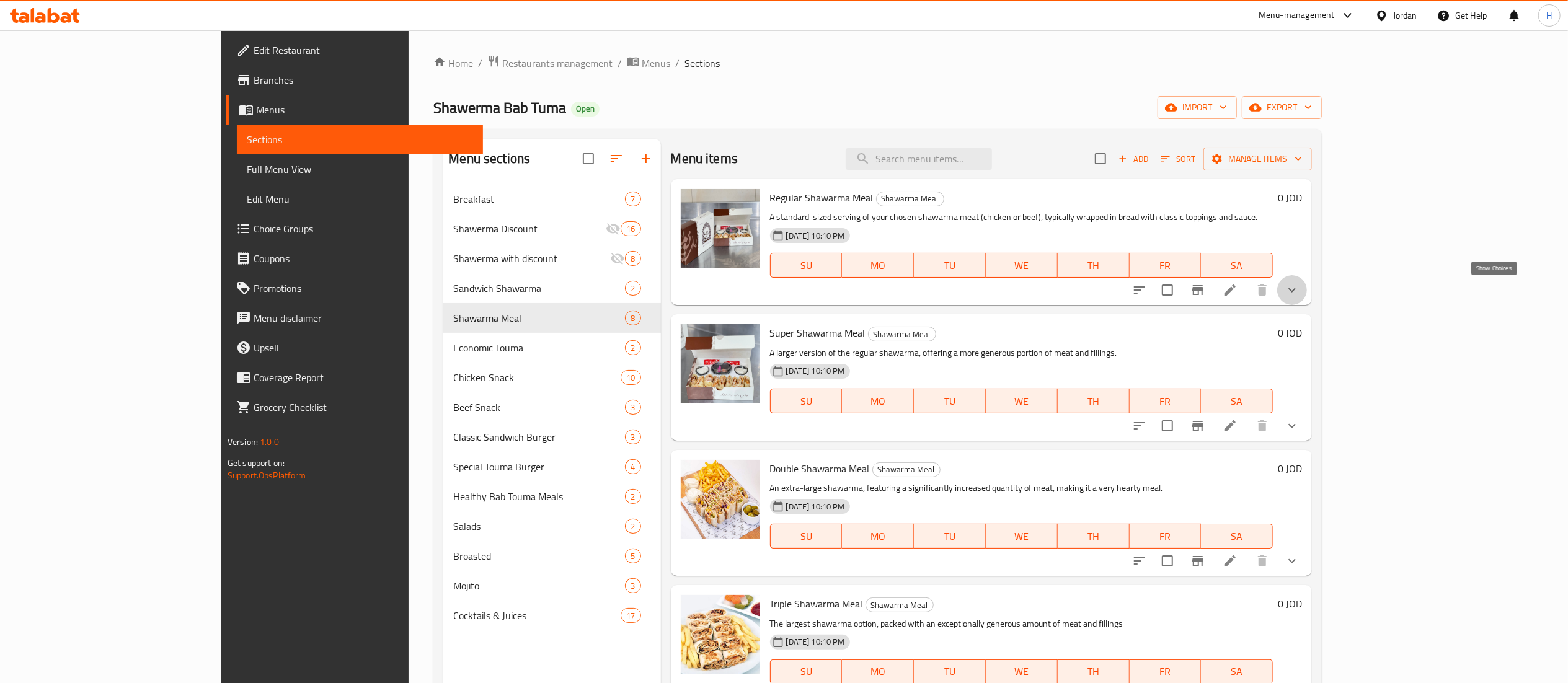
click at [1300, 289] on icon "show more" at bounding box center [1292, 290] width 15 height 15
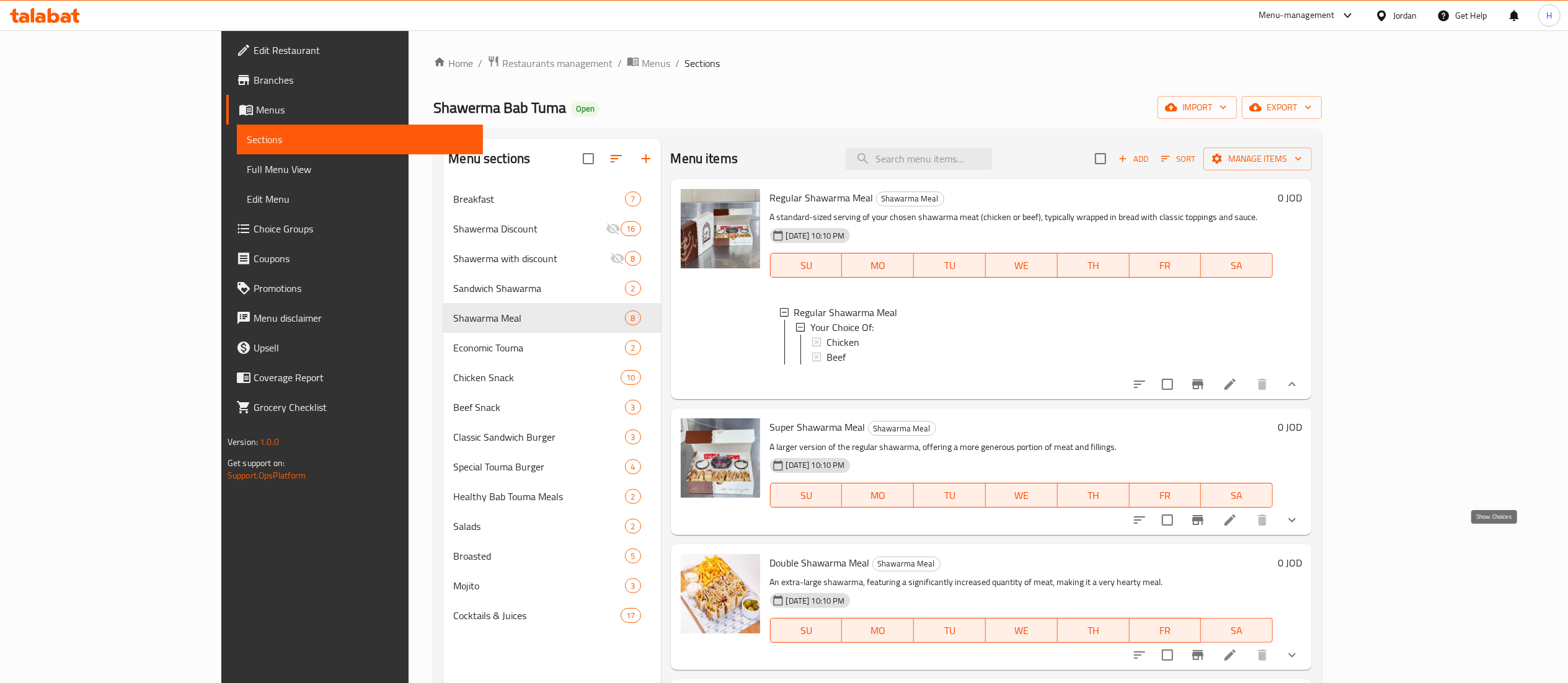
click at [1300, 528] on icon "show more" at bounding box center [1292, 520] width 15 height 15
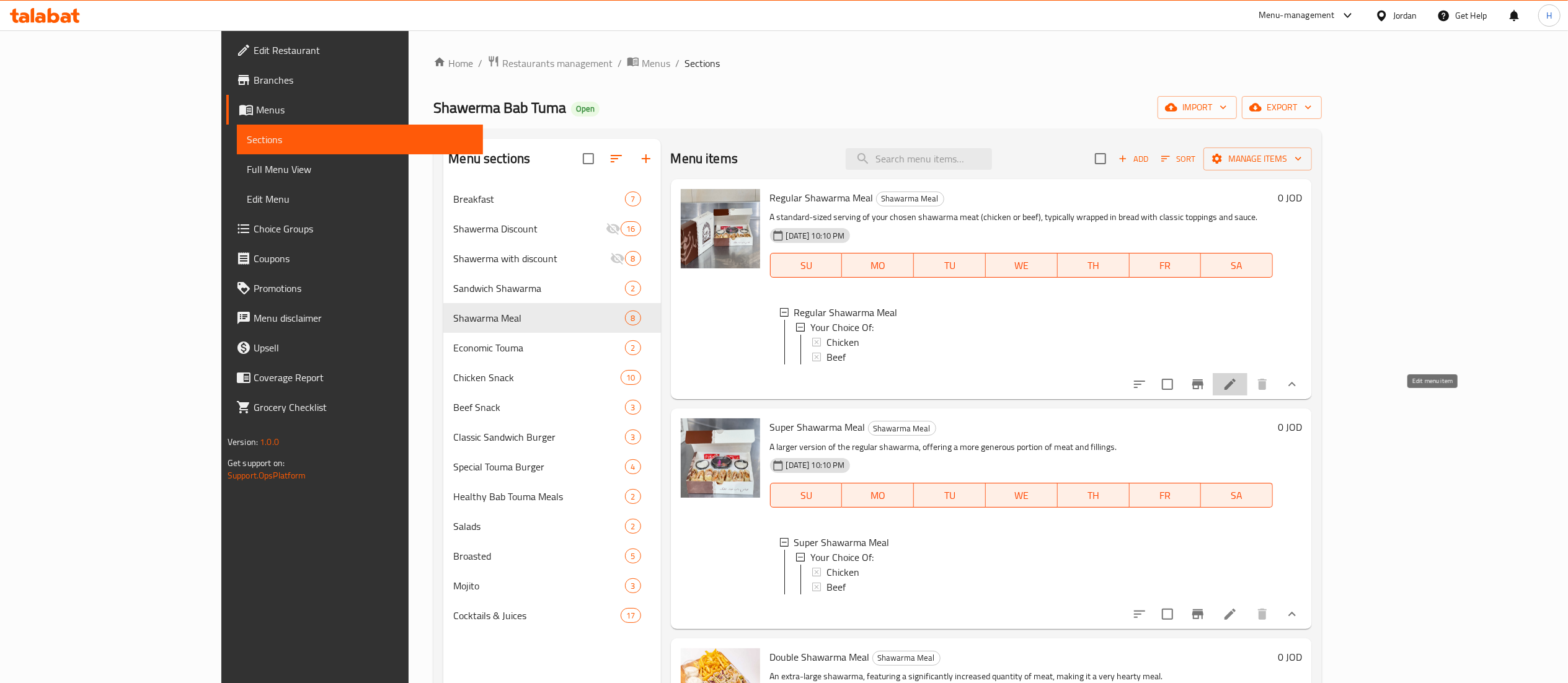
click at [1235, 390] on icon at bounding box center [1230, 384] width 11 height 11
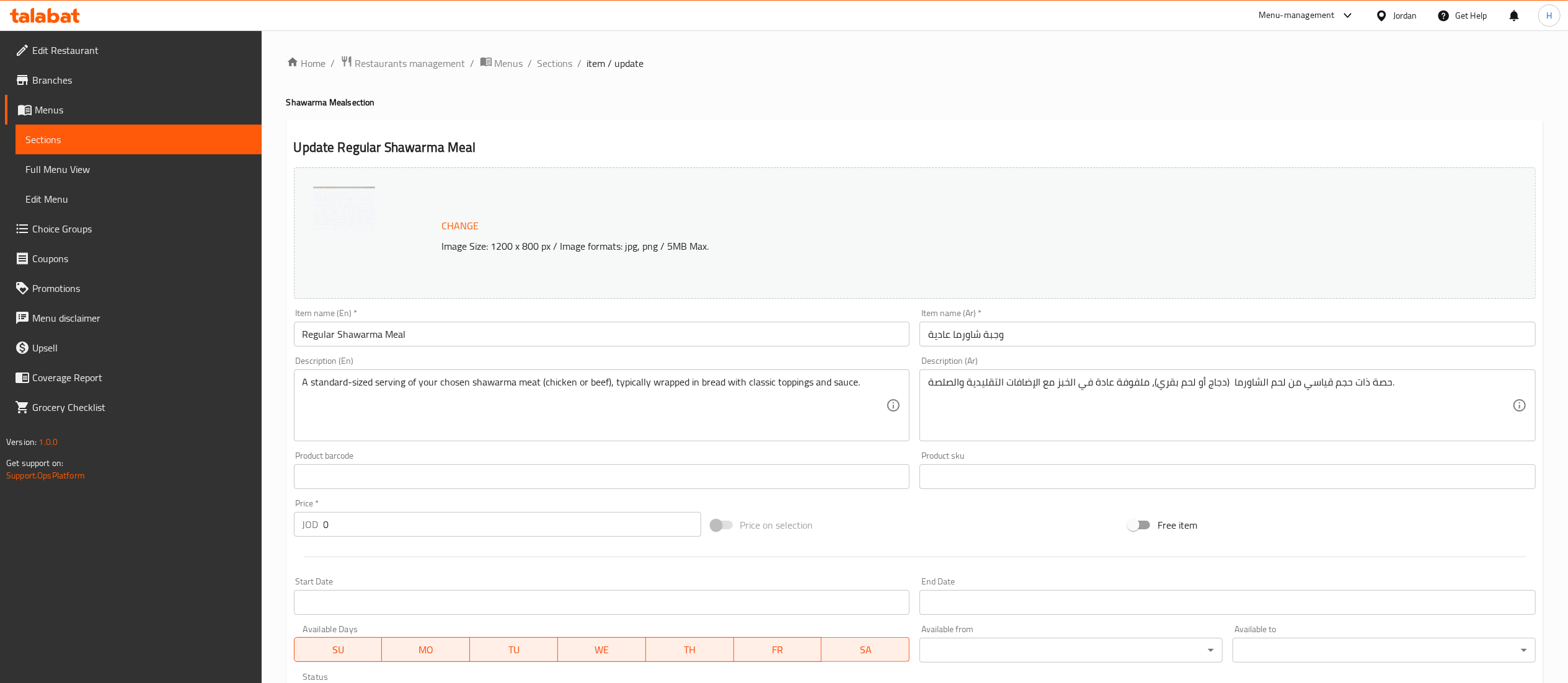
click at [556, 74] on div "Home / Restaurants management / Menus / Sections / item / update Shawarma Meal …" at bounding box center [914, 476] width 1257 height 842
click at [556, 63] on span "Sections" at bounding box center [555, 64] width 36 height 15
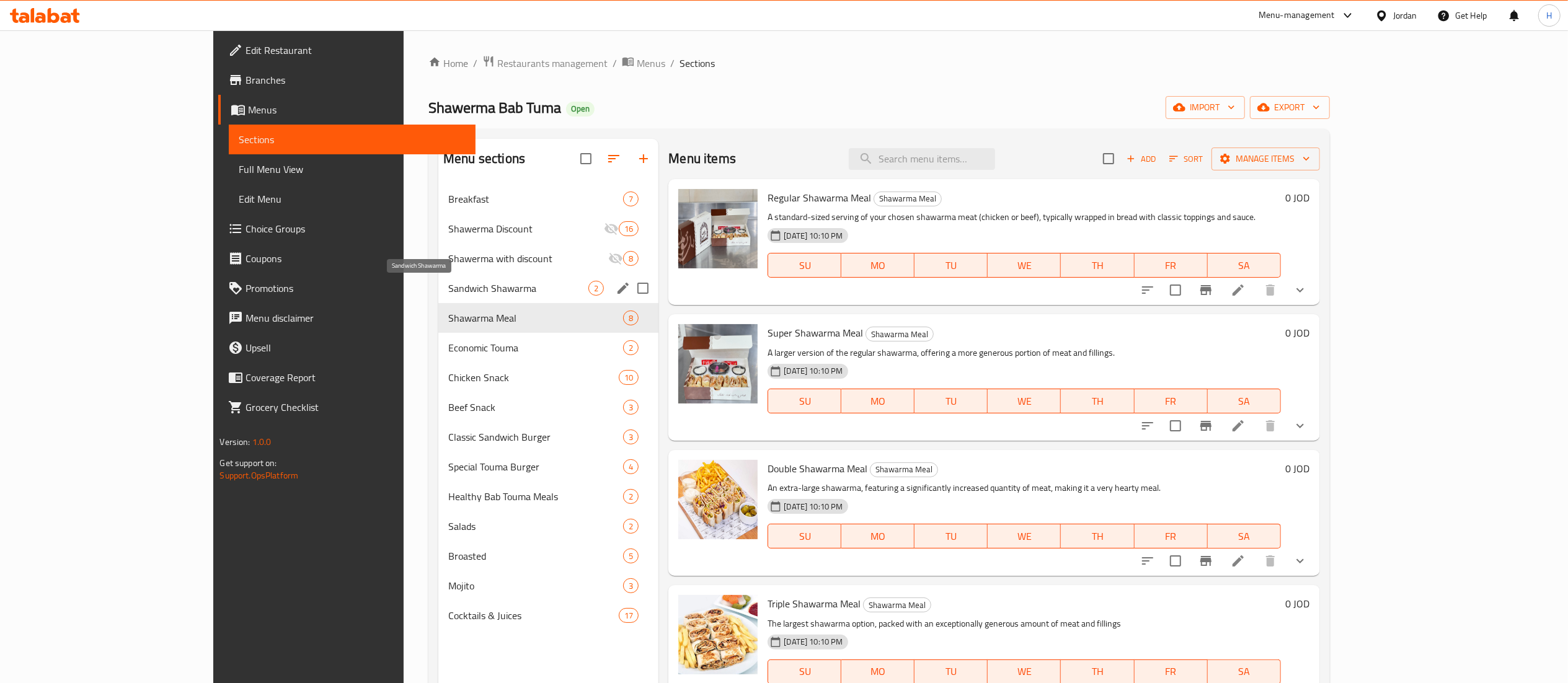
click at [448, 292] on span "Sandwich Shawarma" at bounding box center [518, 288] width 140 height 15
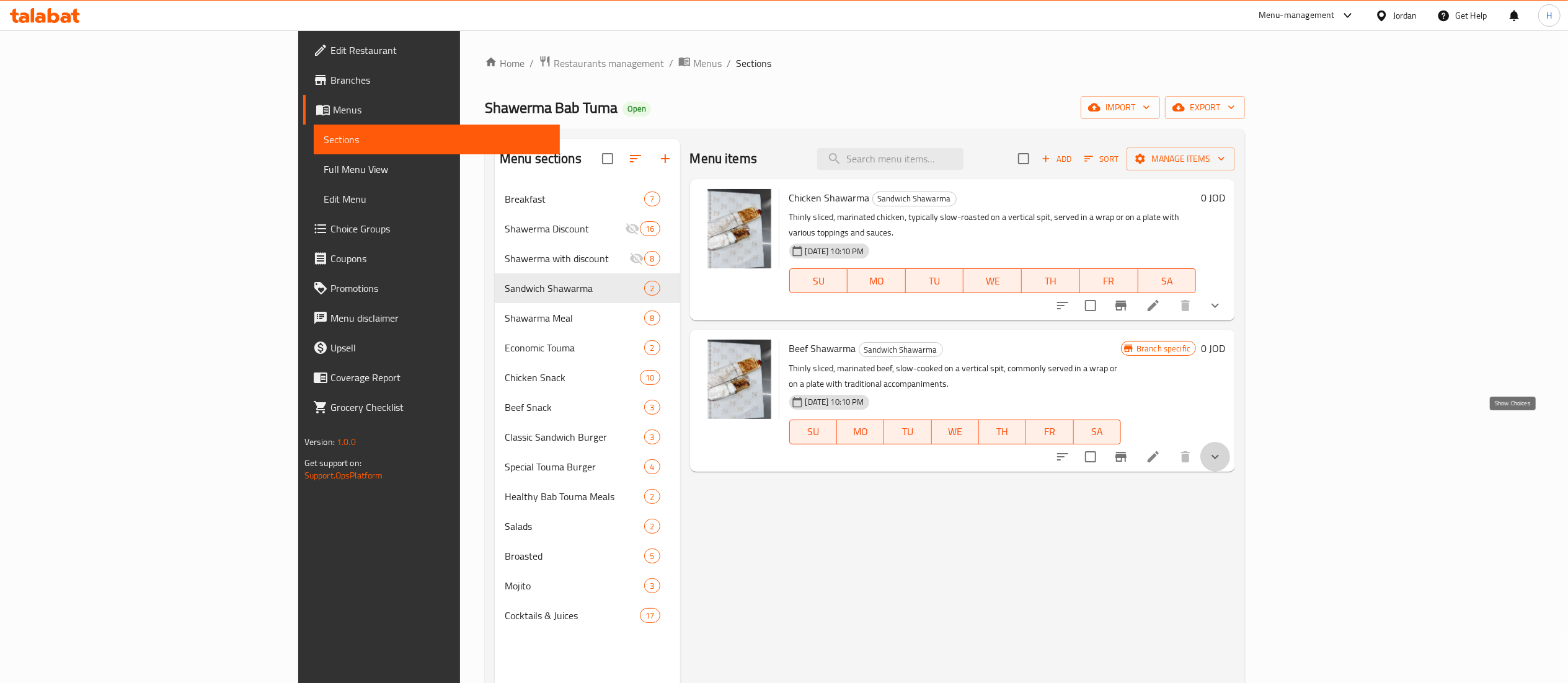
click at [1222, 450] on icon "show more" at bounding box center [1216, 457] width 15 height 15
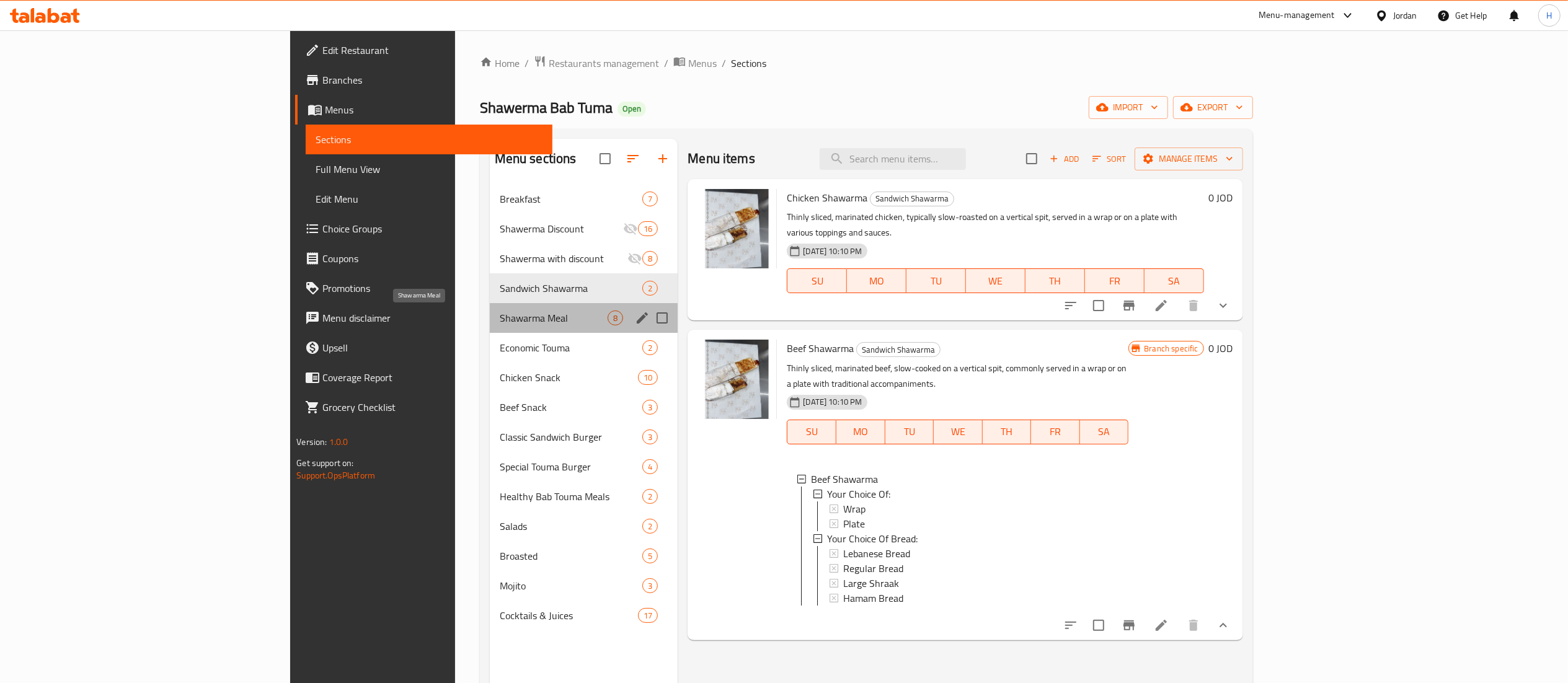
click at [500, 319] on span "Shawarma Meal" at bounding box center [554, 318] width 109 height 15
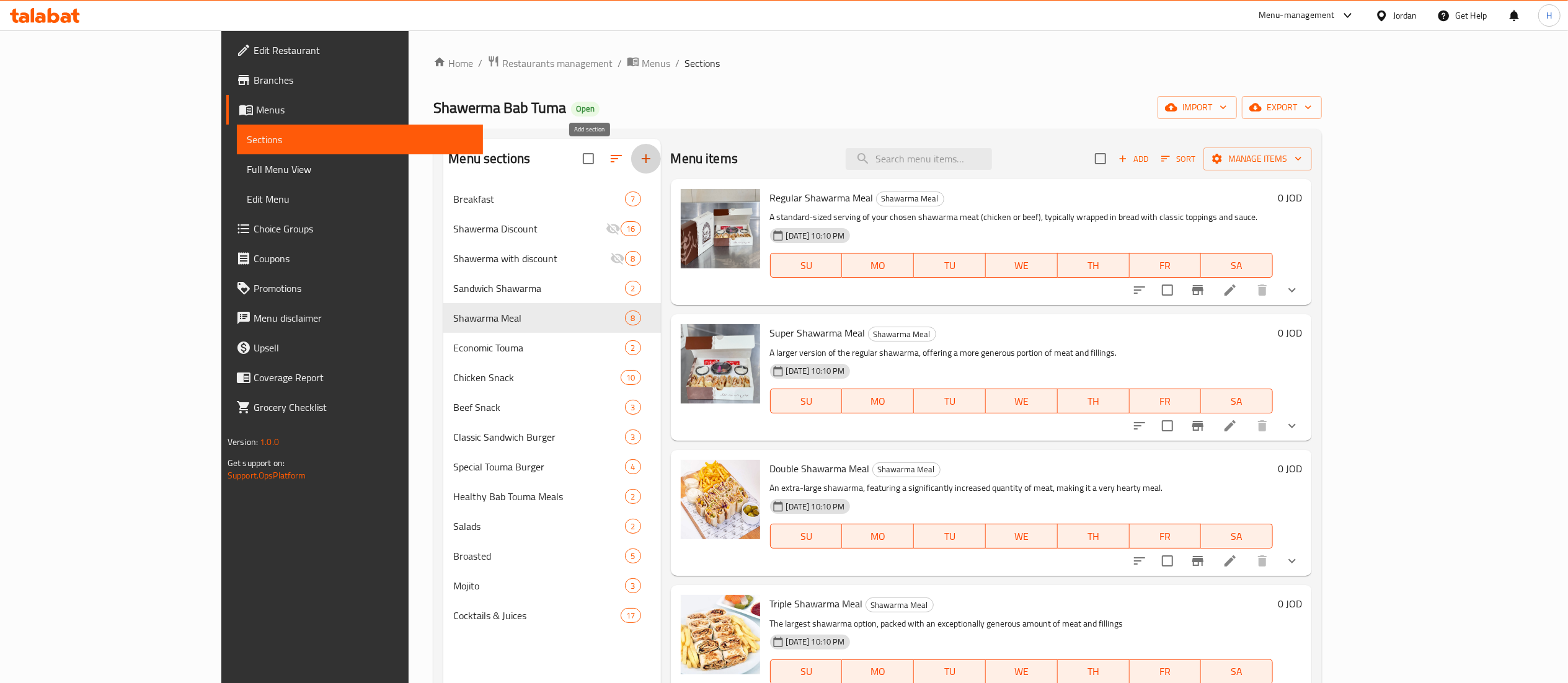
click at [639, 158] on icon "button" at bounding box center [646, 159] width 15 height 15
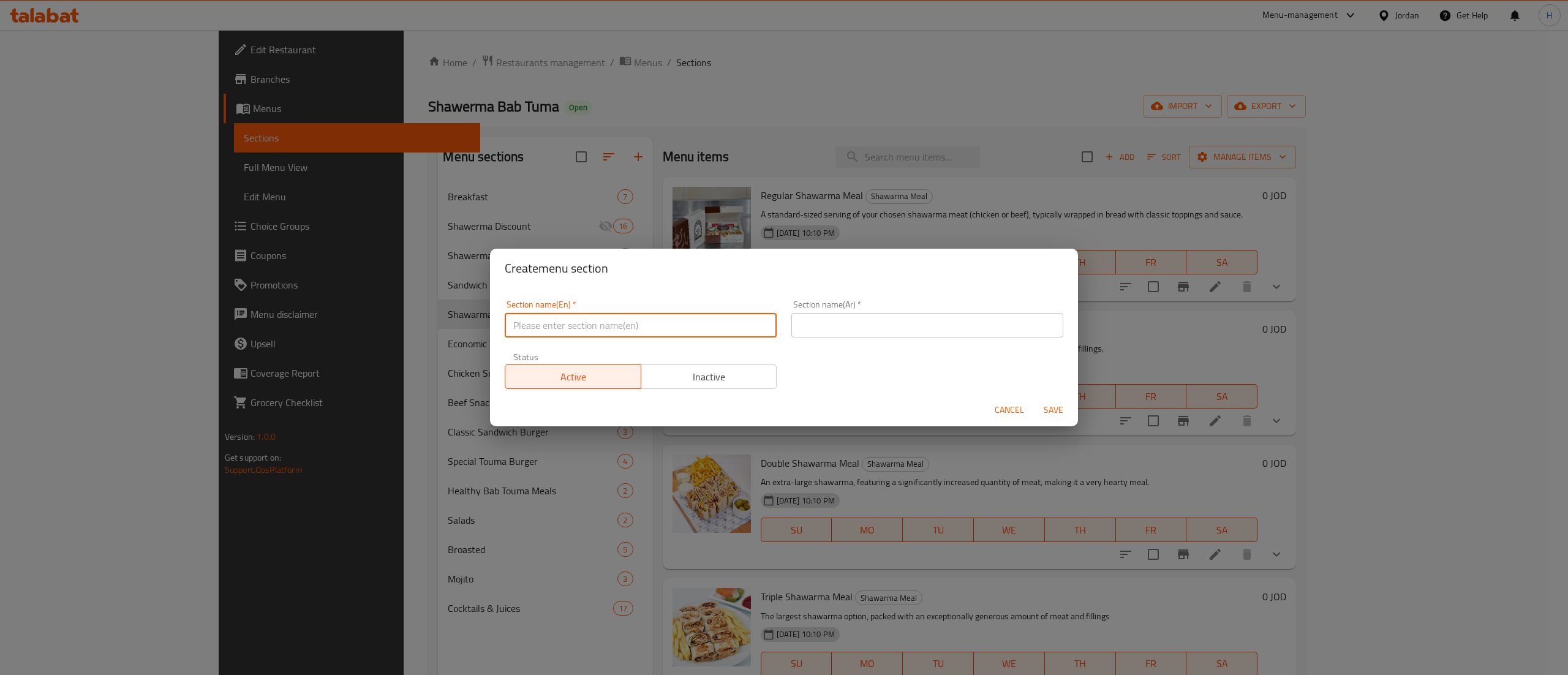
click at [596, 327] on input "text" at bounding box center [640, 325] width 272 height 24
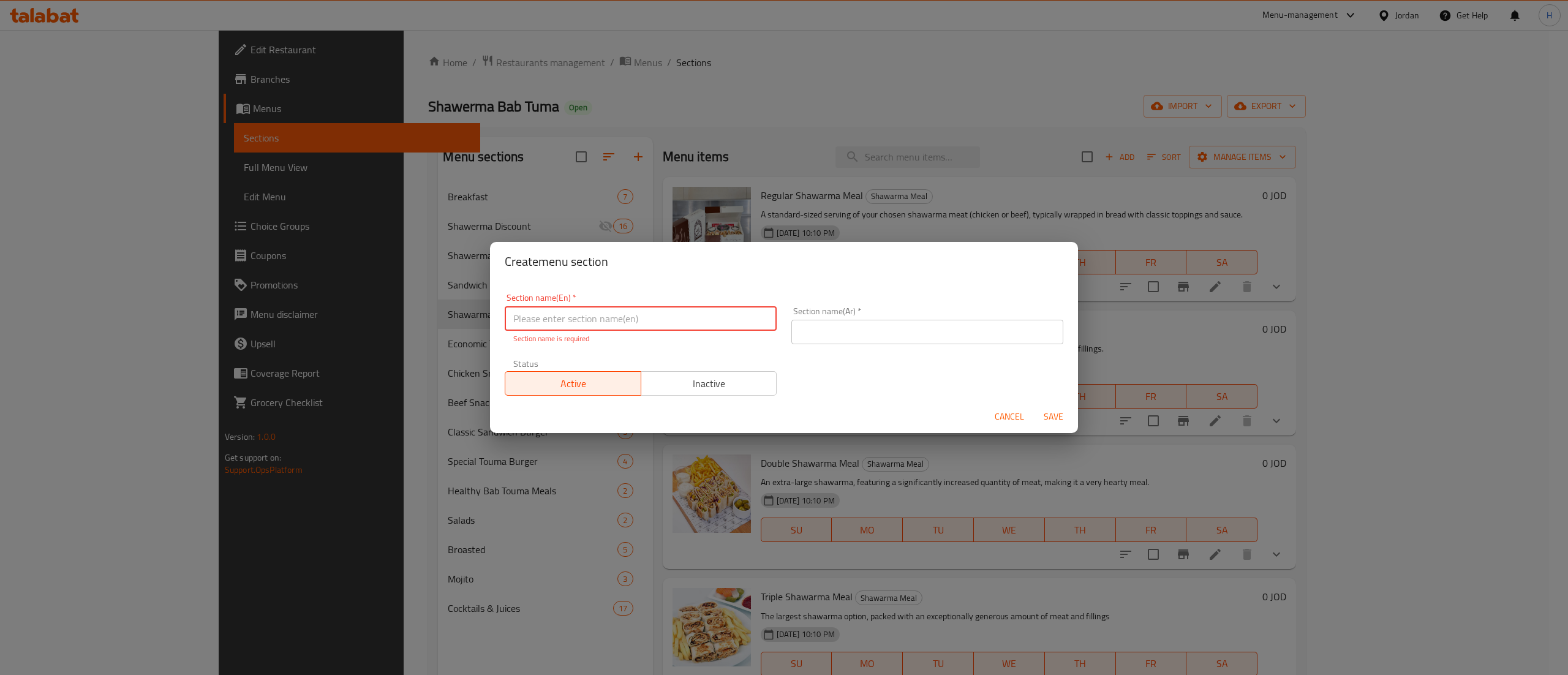
click at [638, 55] on div "Create menu section Section name(En)   * Section name(En) * Section name is req…" at bounding box center [784, 338] width 1568 height 675
click at [1013, 423] on span "Cancel" at bounding box center [1009, 417] width 29 height 16
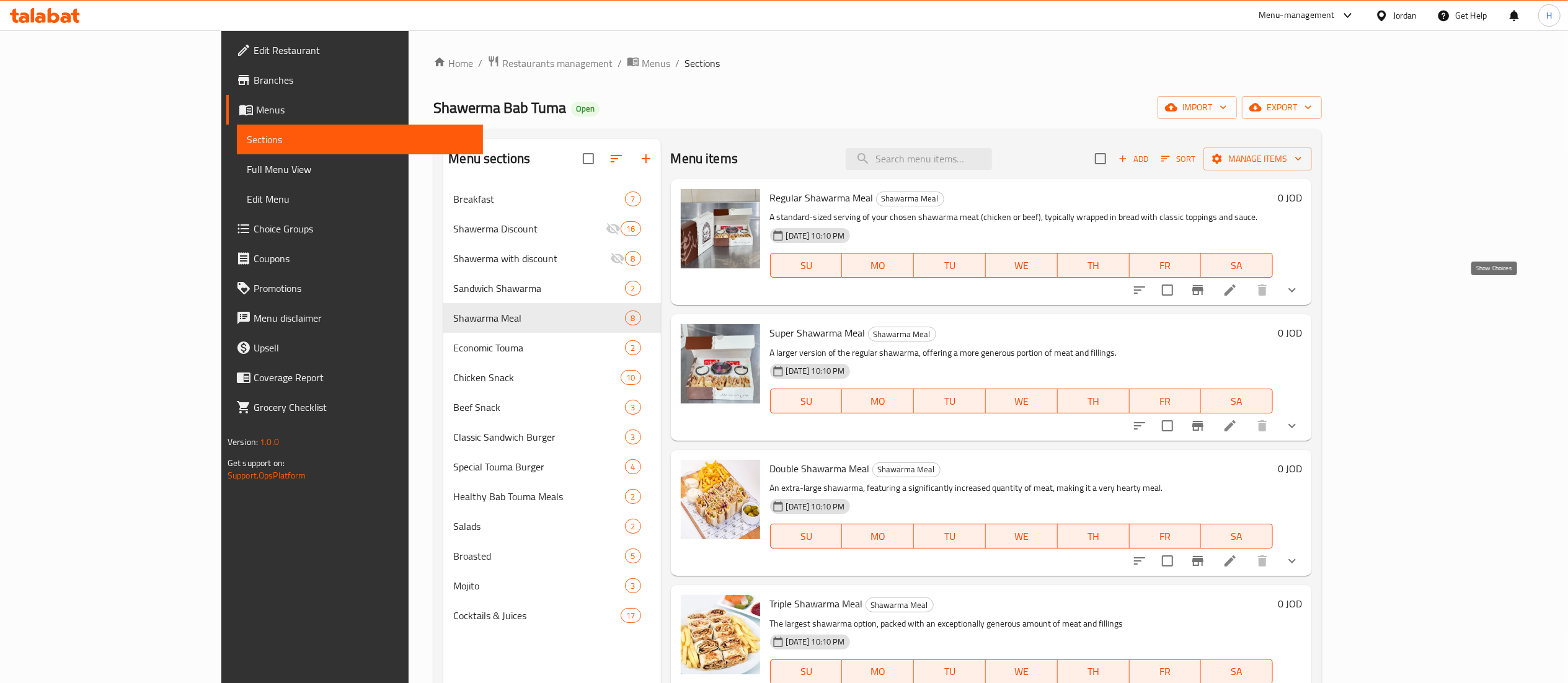
click at [1300, 287] on icon "show more" at bounding box center [1292, 290] width 15 height 15
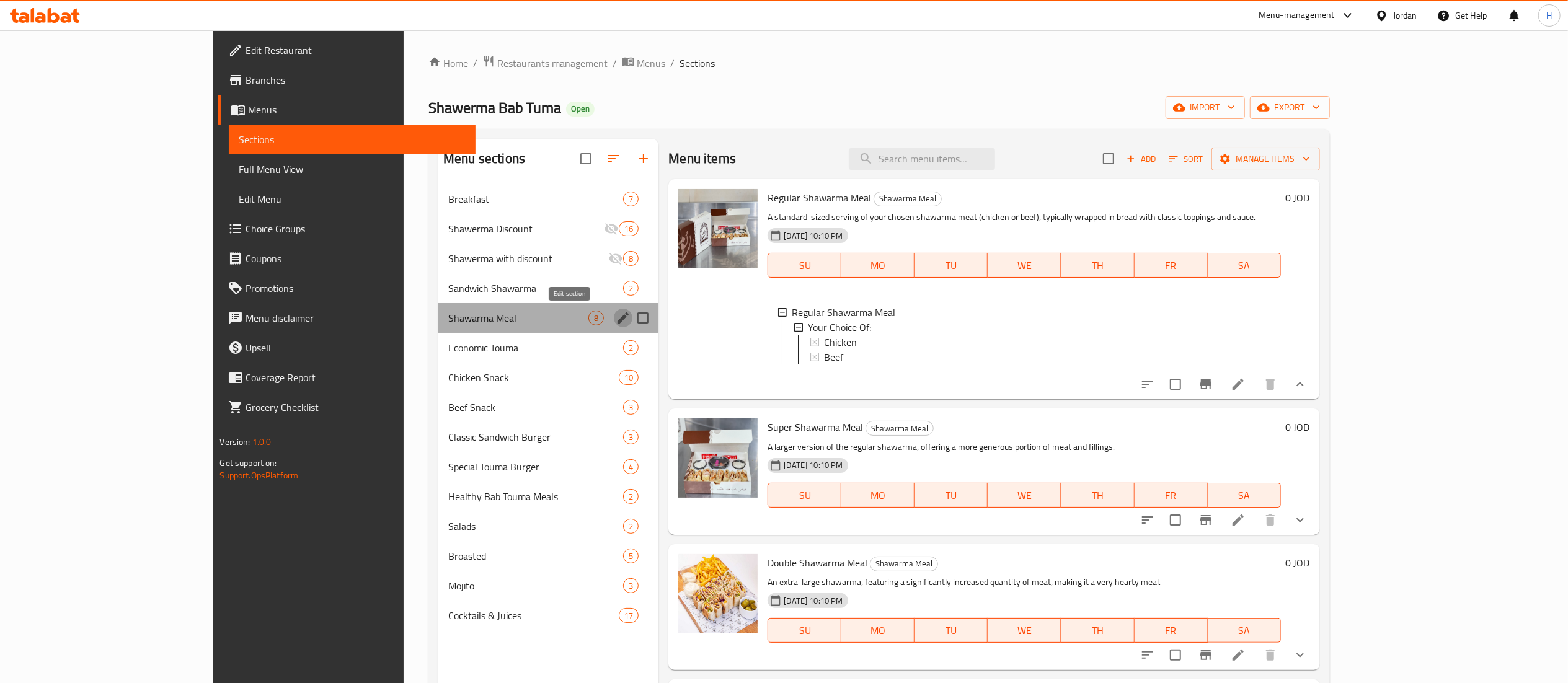
click at [615, 314] on icon "edit" at bounding box center [623, 318] width 15 height 15
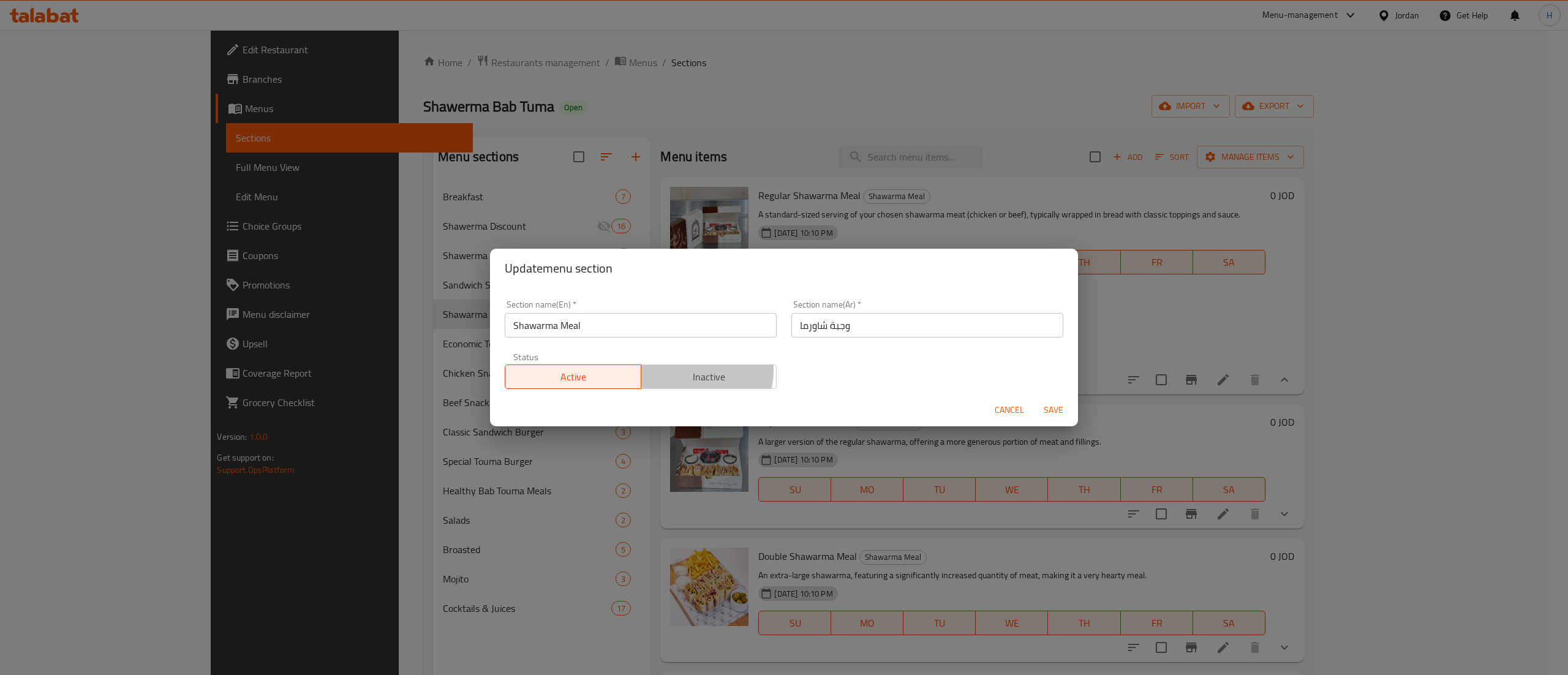
drag, startPoint x: 691, startPoint y: 371, endPoint x: 907, endPoint y: 406, distance: 218.8
click at [691, 372] on span "Inactive" at bounding box center [709, 377] width 126 height 18
click at [1055, 411] on span "Save" at bounding box center [1053, 410] width 29 height 16
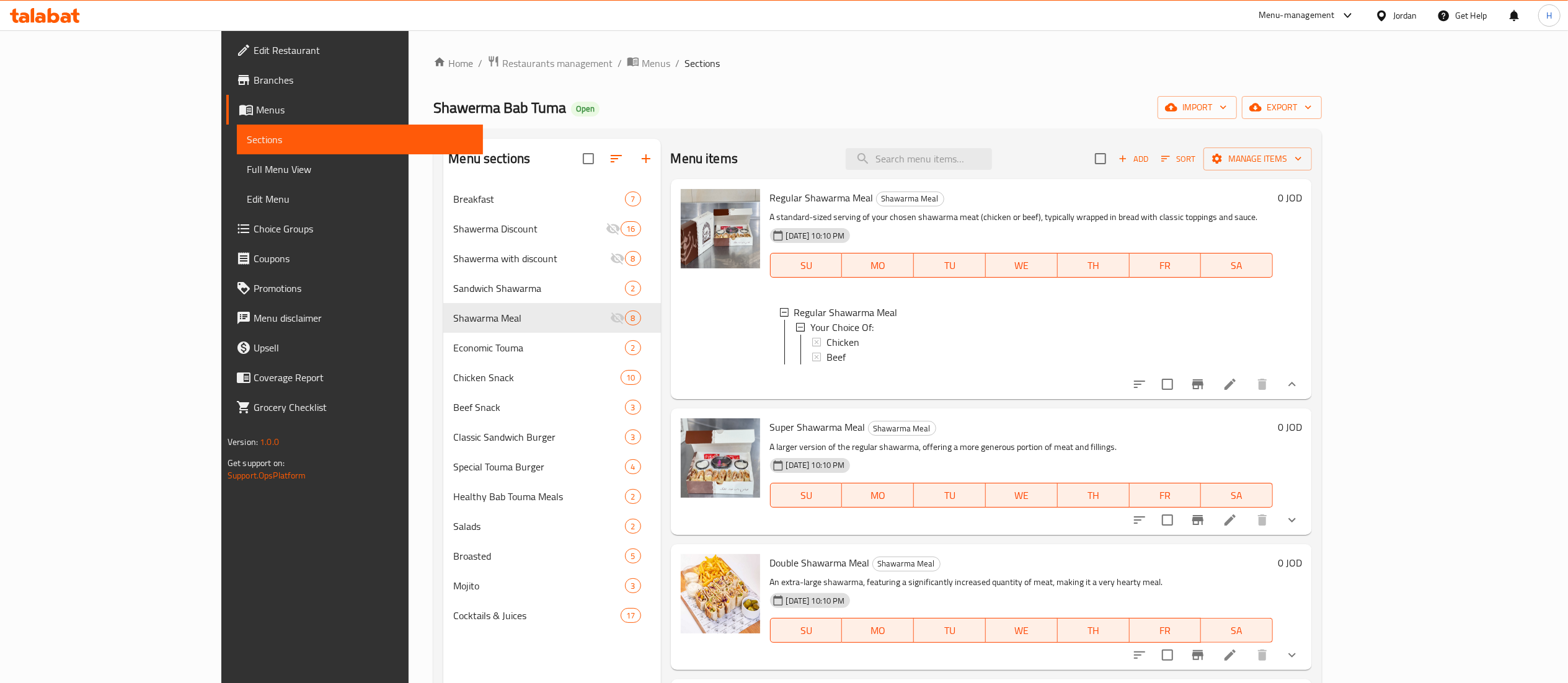
click at [1300, 528] on icon "show more" at bounding box center [1292, 520] width 15 height 15
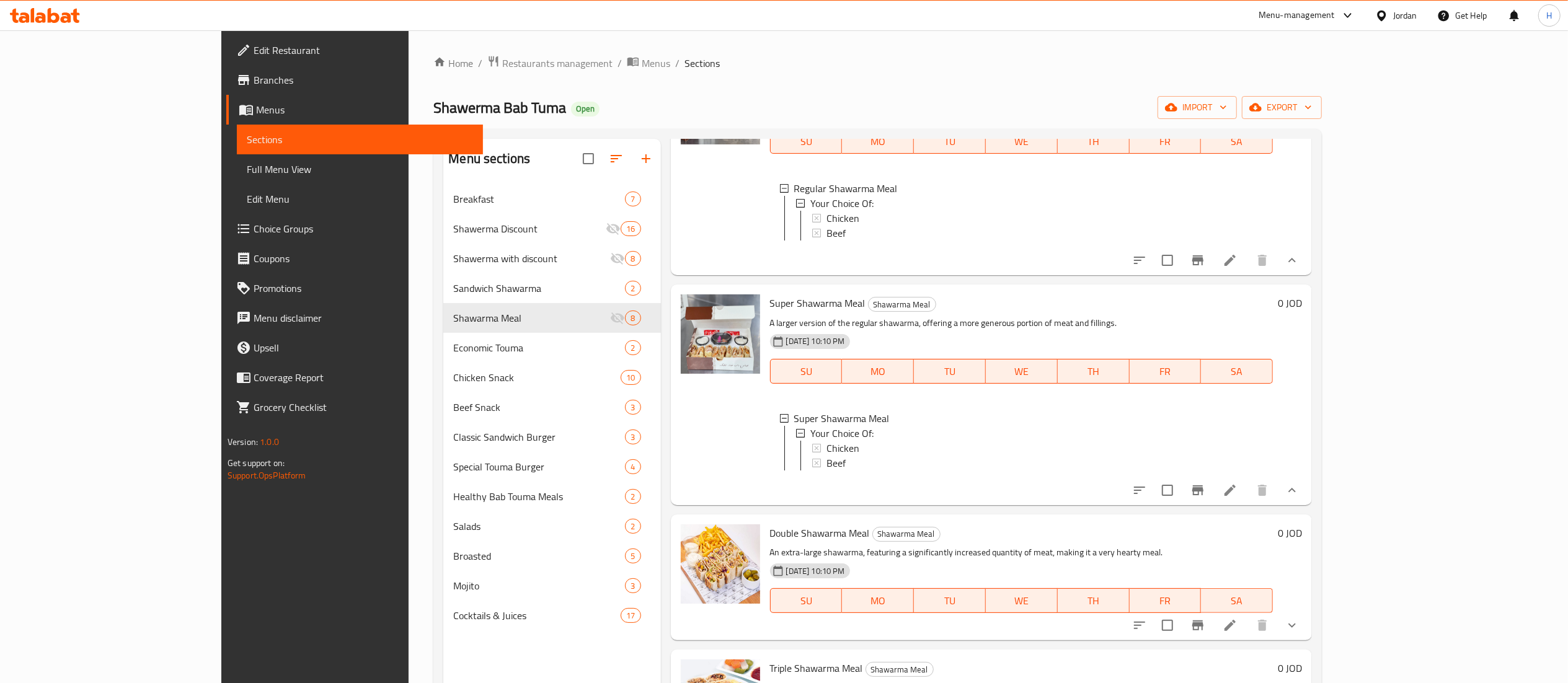
scroll to position [248, 0]
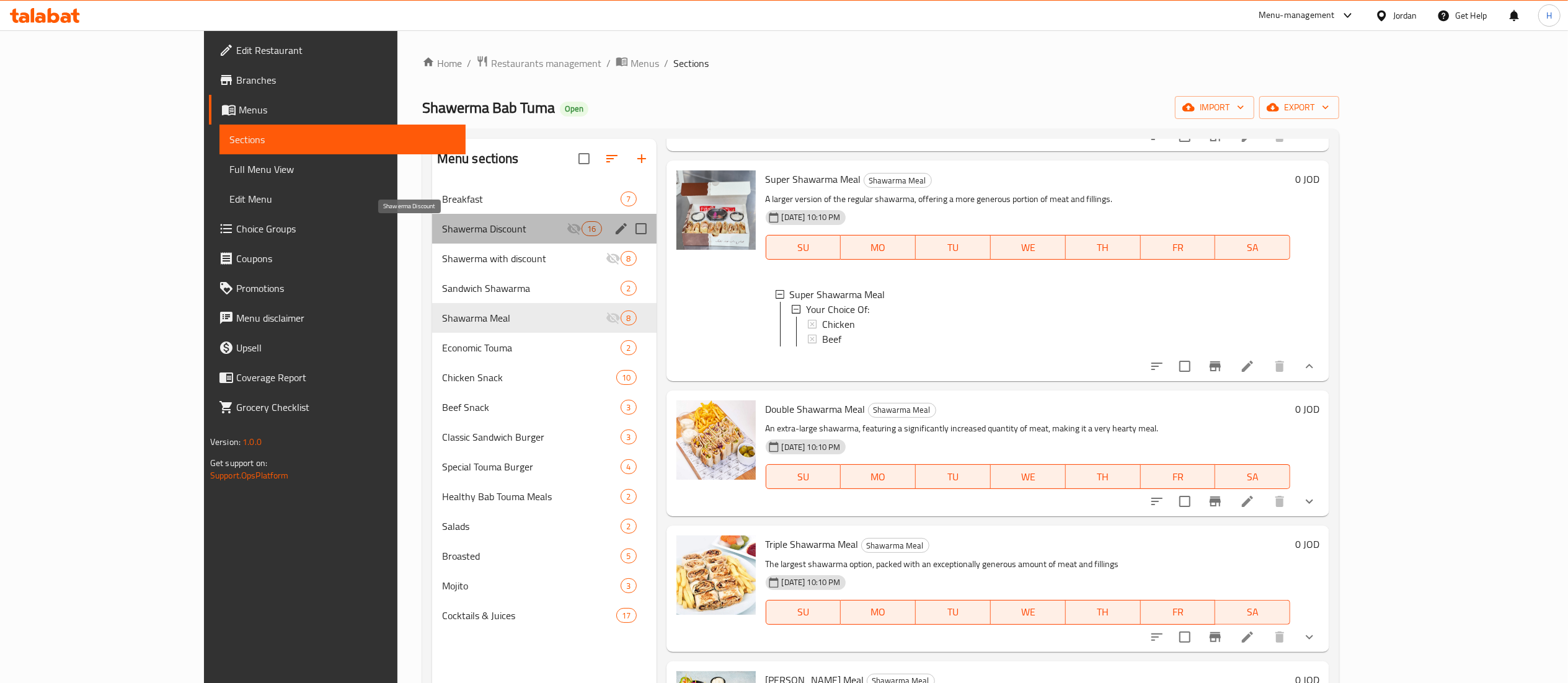
click at [442, 232] on span "Shawerma Discount" at bounding box center [504, 229] width 125 height 15
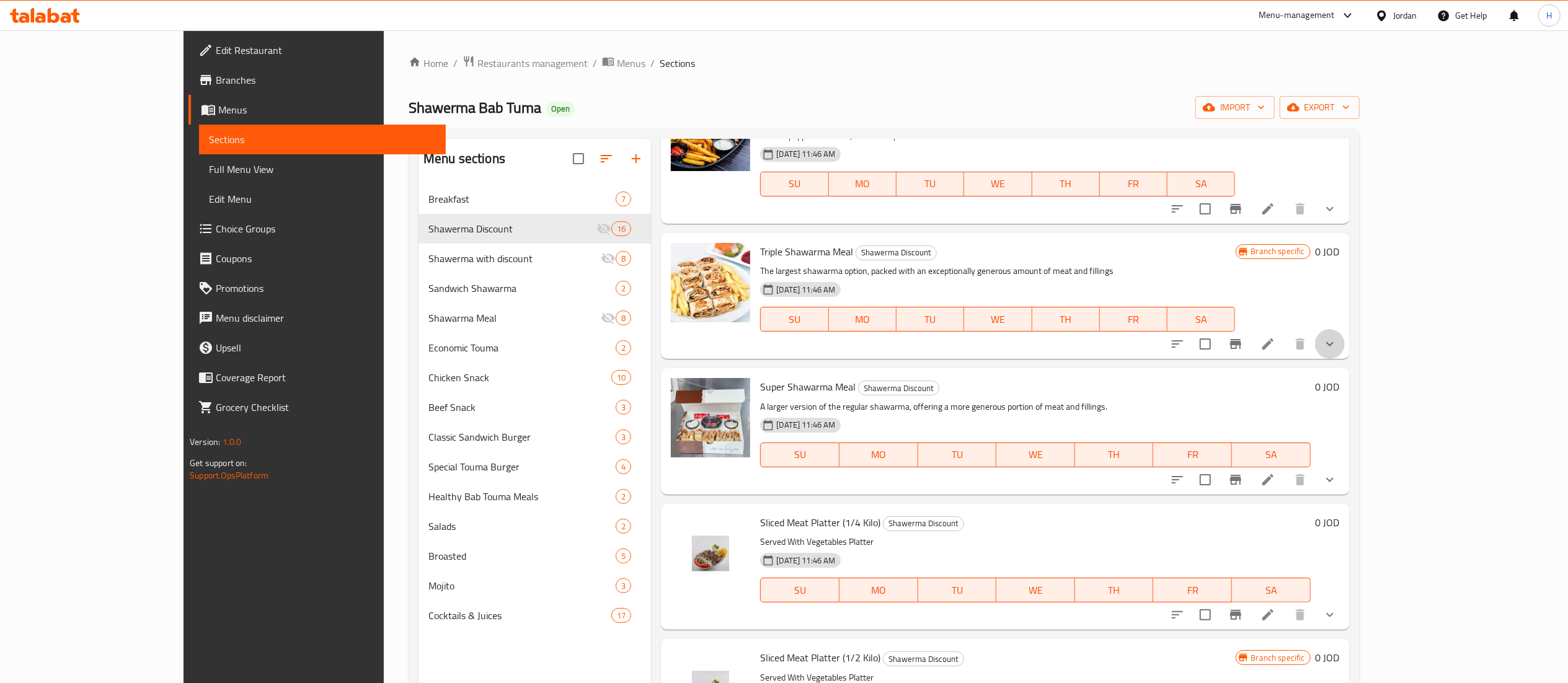
click at [1345, 335] on button "show more" at bounding box center [1329, 344] width 29 height 29
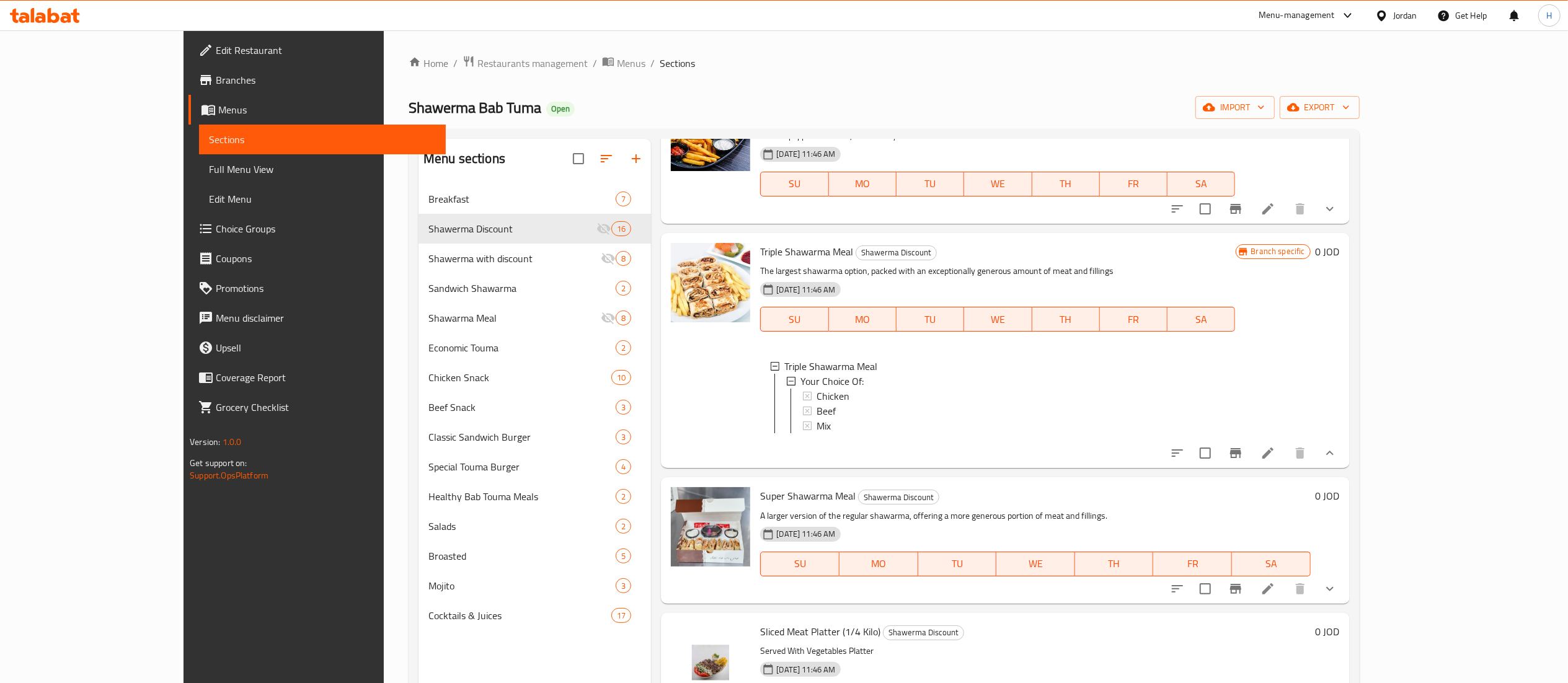
click at [1337, 451] on icon "show more" at bounding box center [1330, 453] width 15 height 15
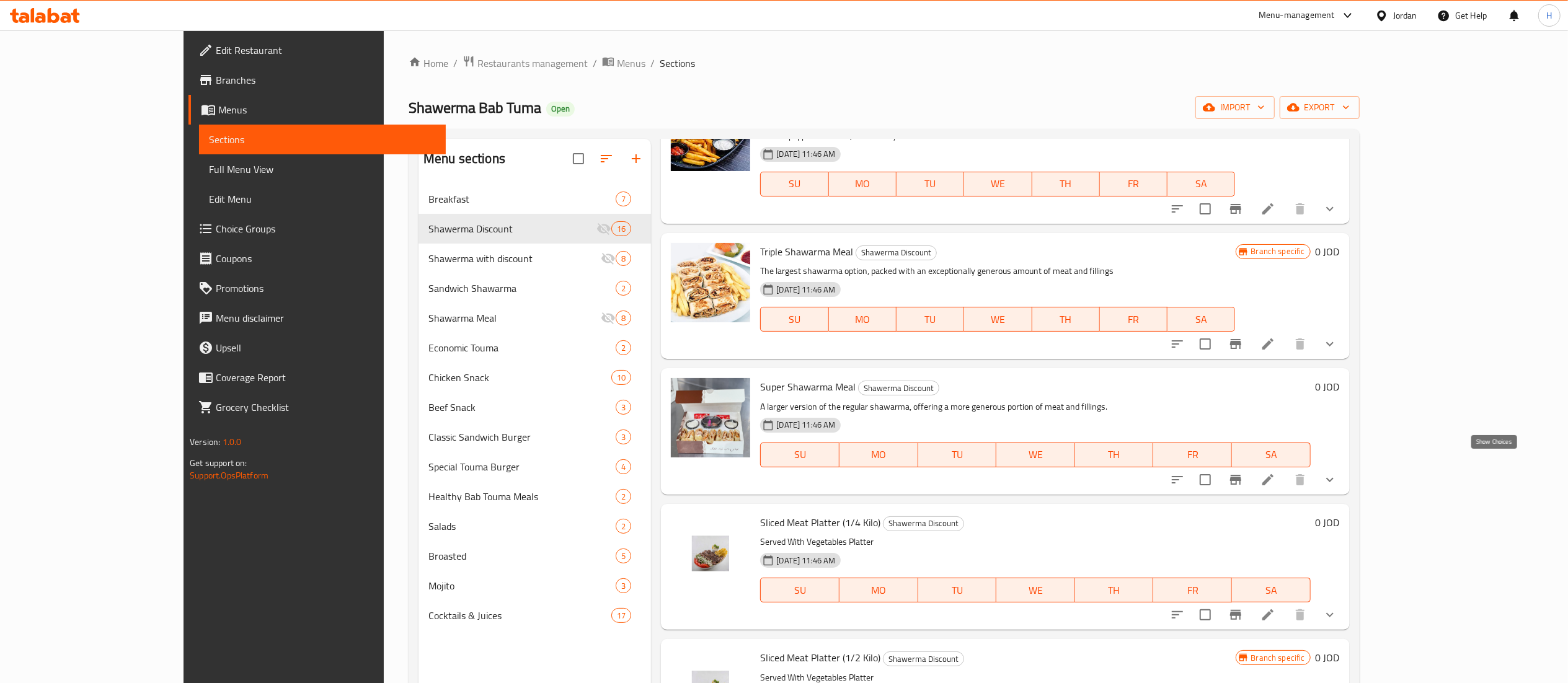
click at [1333, 477] on icon "show more" at bounding box center [1330, 479] width 8 height 4
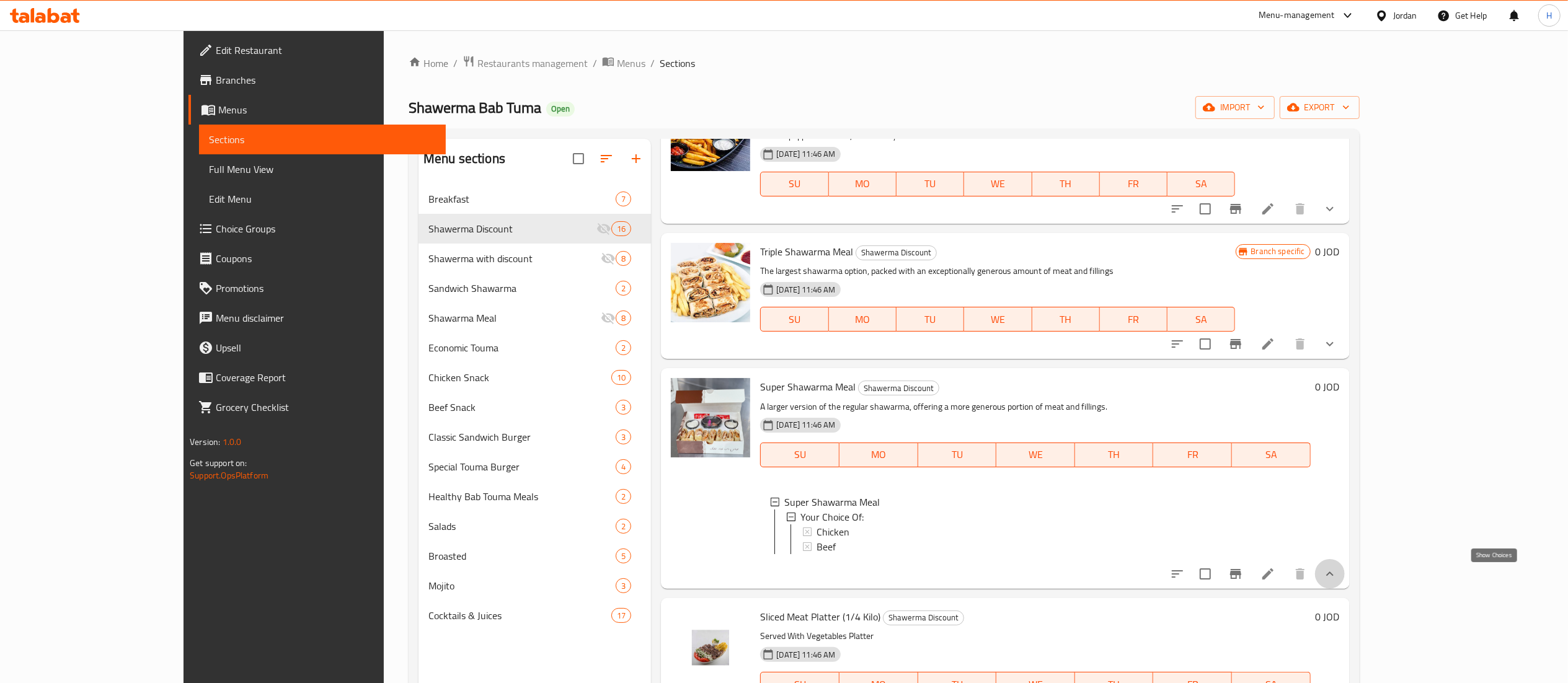
click at [1337, 572] on icon "show more" at bounding box center [1330, 574] width 15 height 15
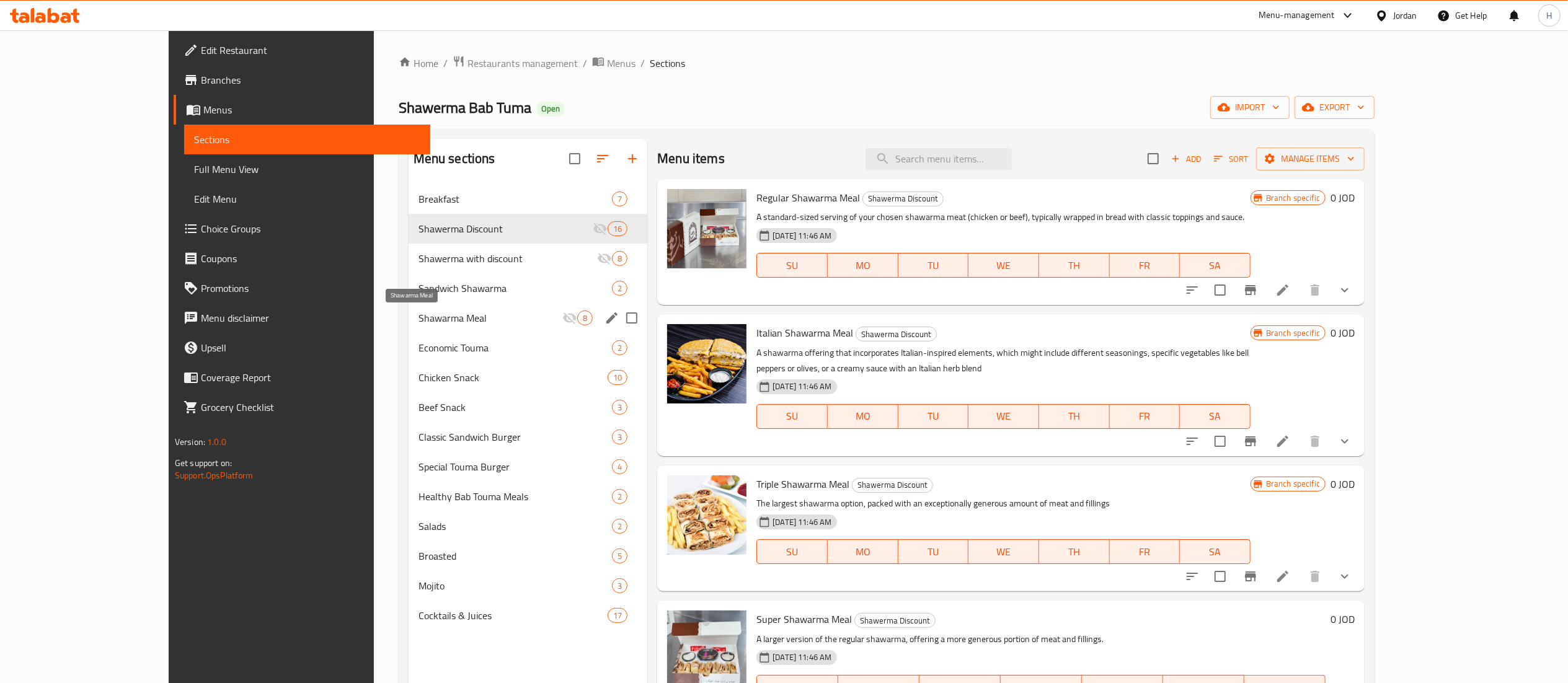
click at [420, 312] on span "Shawarma Meal" at bounding box center [490, 318] width 144 height 15
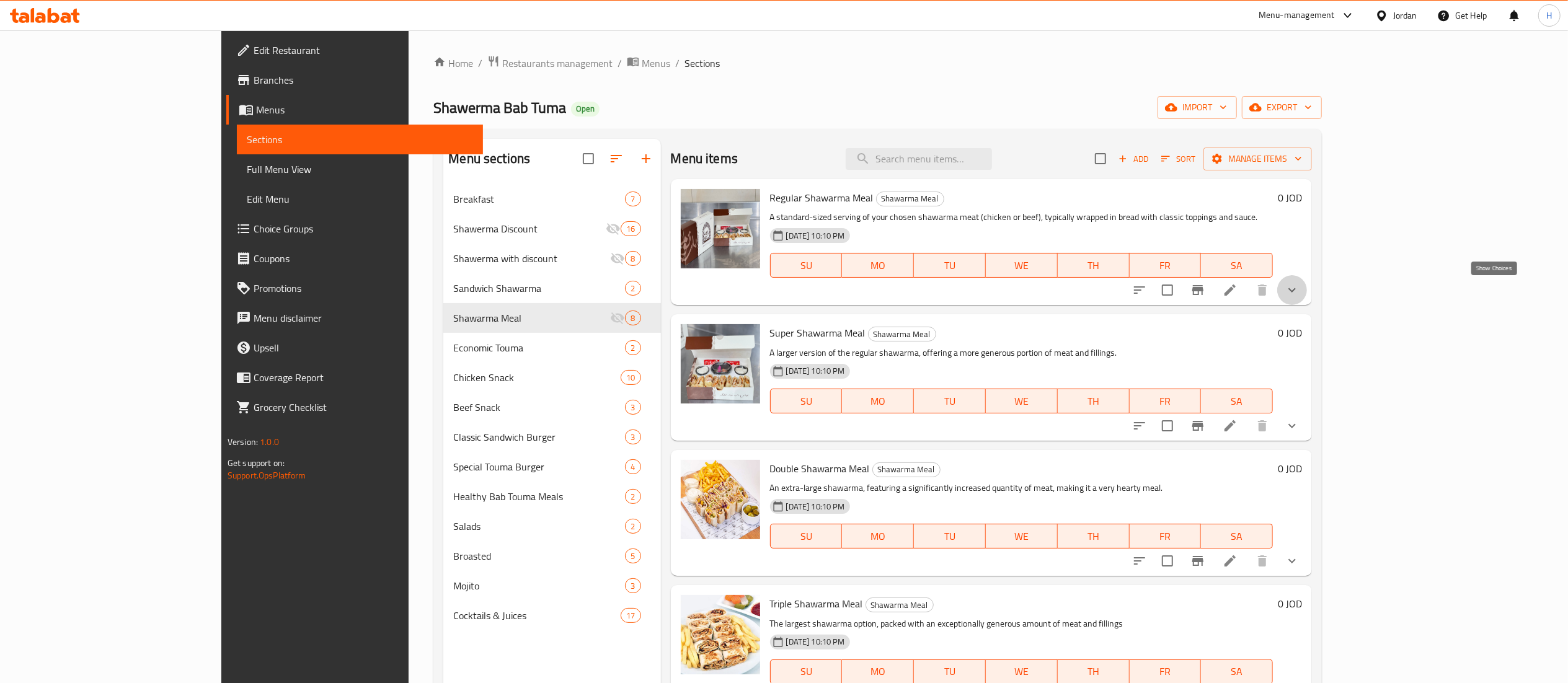
click at [1300, 292] on icon "show more" at bounding box center [1292, 290] width 15 height 15
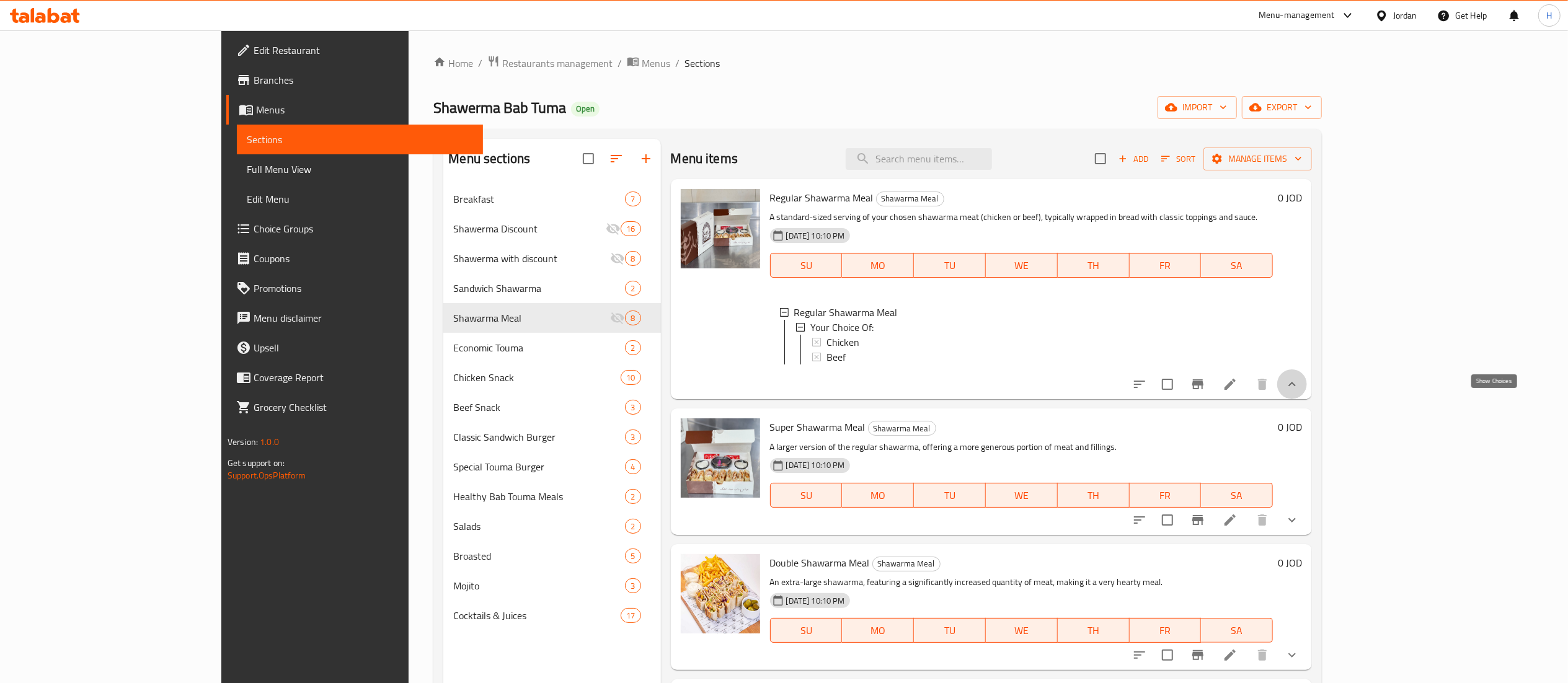
click at [1300, 391] on icon "show more" at bounding box center [1292, 385] width 15 height 15
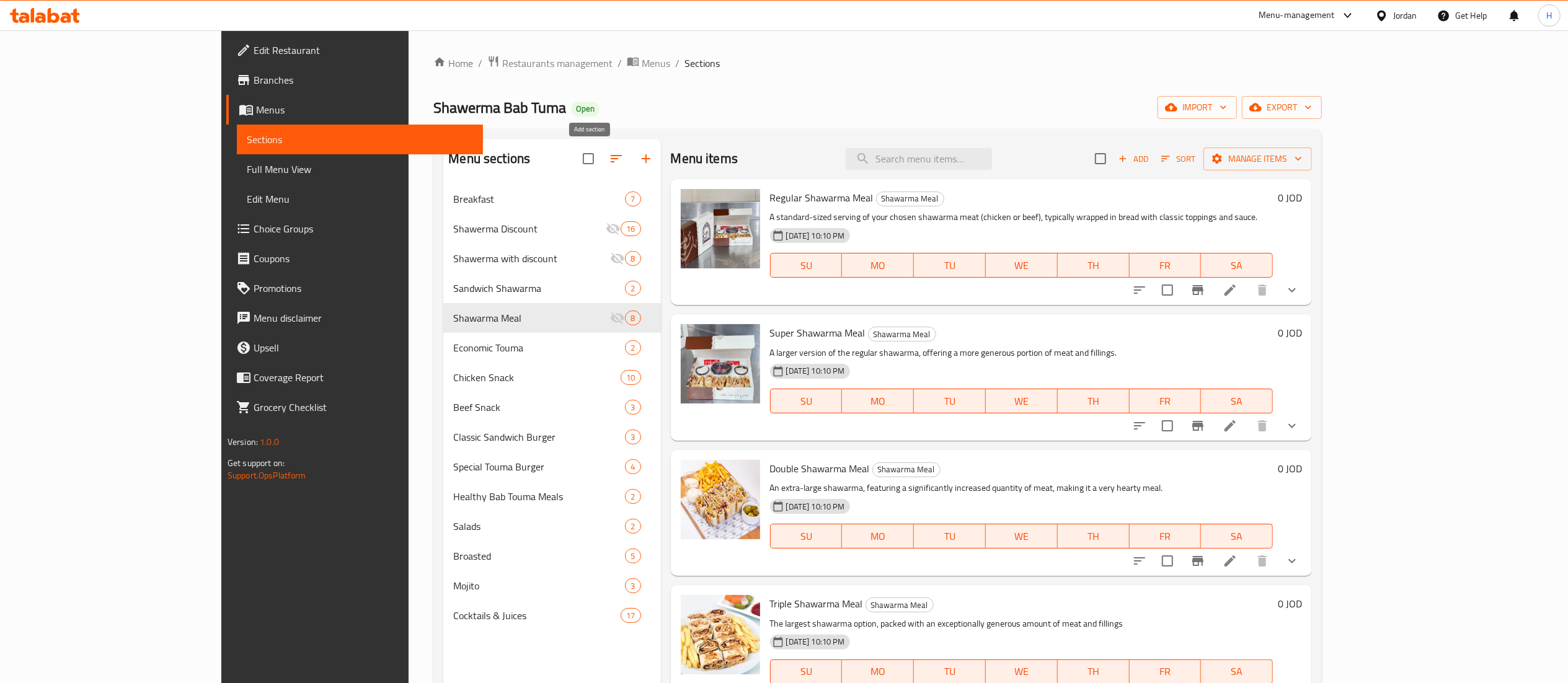
click at [639, 154] on icon "button" at bounding box center [646, 159] width 15 height 15
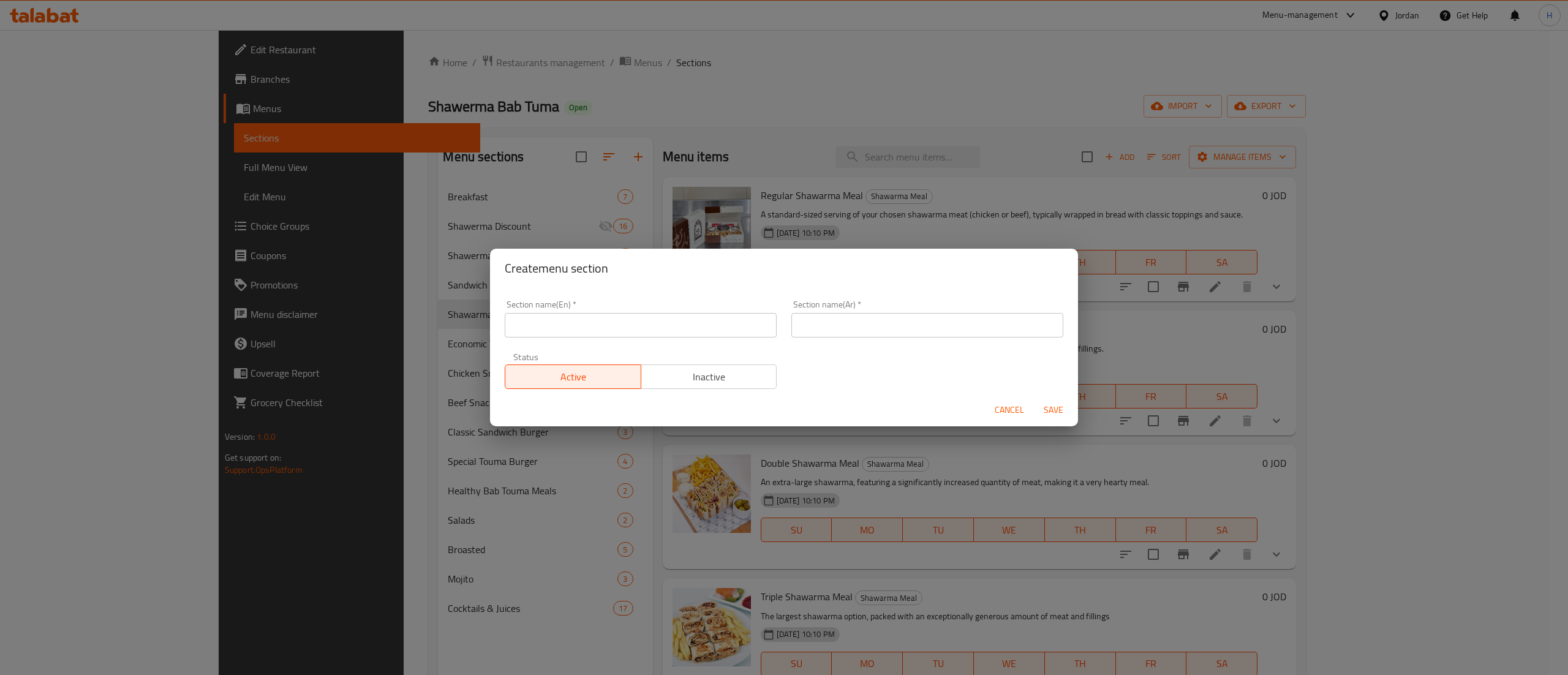
click at [586, 321] on input "text" at bounding box center [640, 325] width 272 height 24
type input "Chicken Shawarma Meals"
type input "وجبات شاورما دجاج"
click at [713, 386] on span "Inactive" at bounding box center [709, 377] width 126 height 18
click at [1047, 418] on span "Save" at bounding box center [1053, 410] width 29 height 16
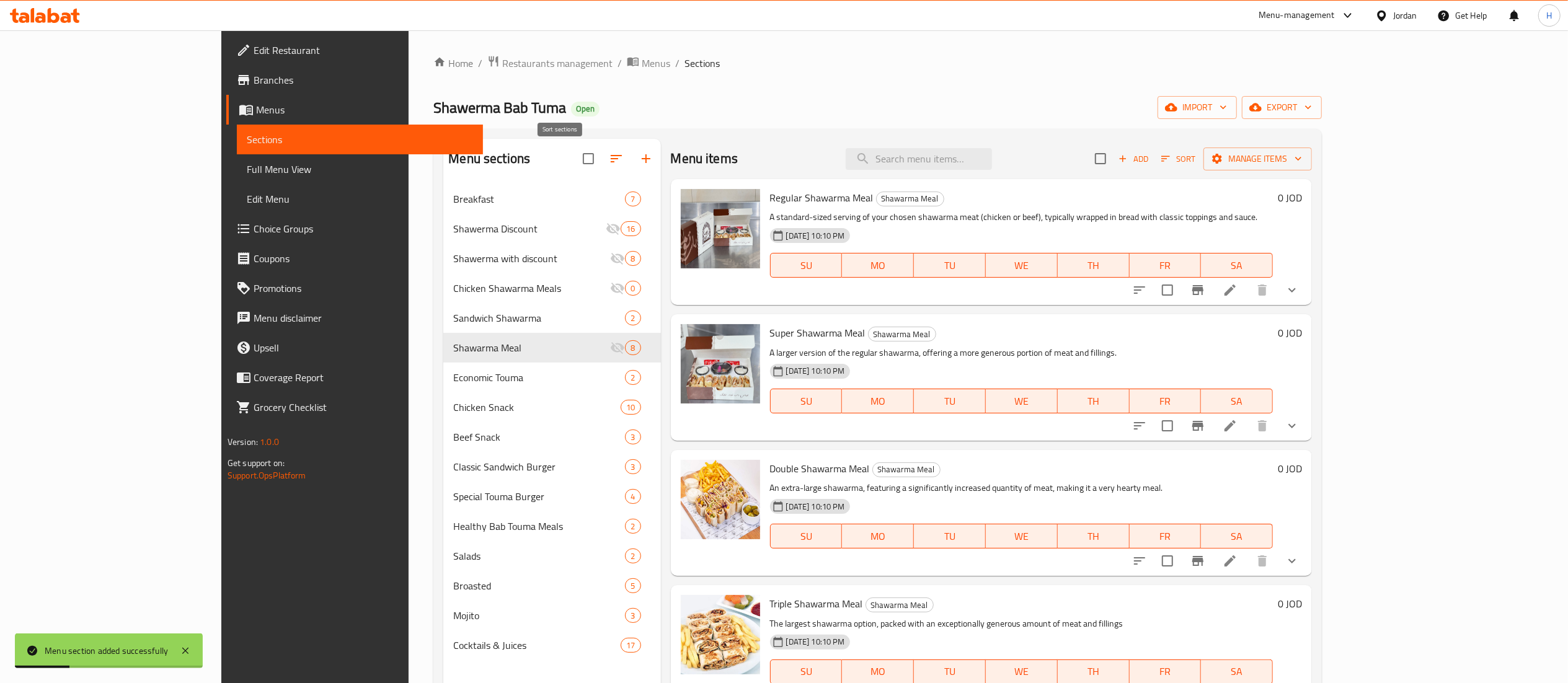
click at [609, 155] on icon "button" at bounding box center [617, 159] width 15 height 15
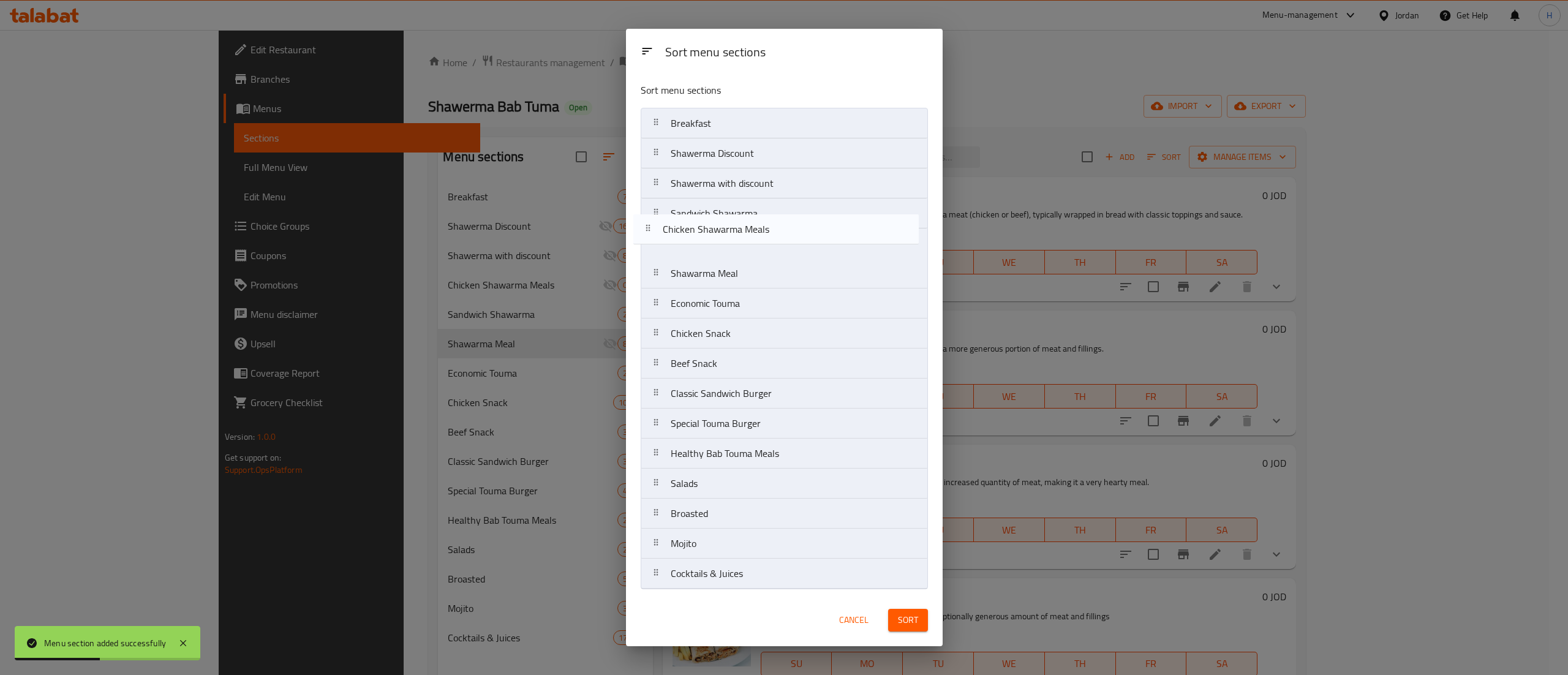
drag, startPoint x: 778, startPoint y: 214, endPoint x: 770, endPoint y: 237, distance: 24.4
click at [770, 237] on nav "Breakfast Shawerma Discount Shawerma with discount Chicken Shawarma Meals Sandw…" at bounding box center [784, 348] width 287 height 482
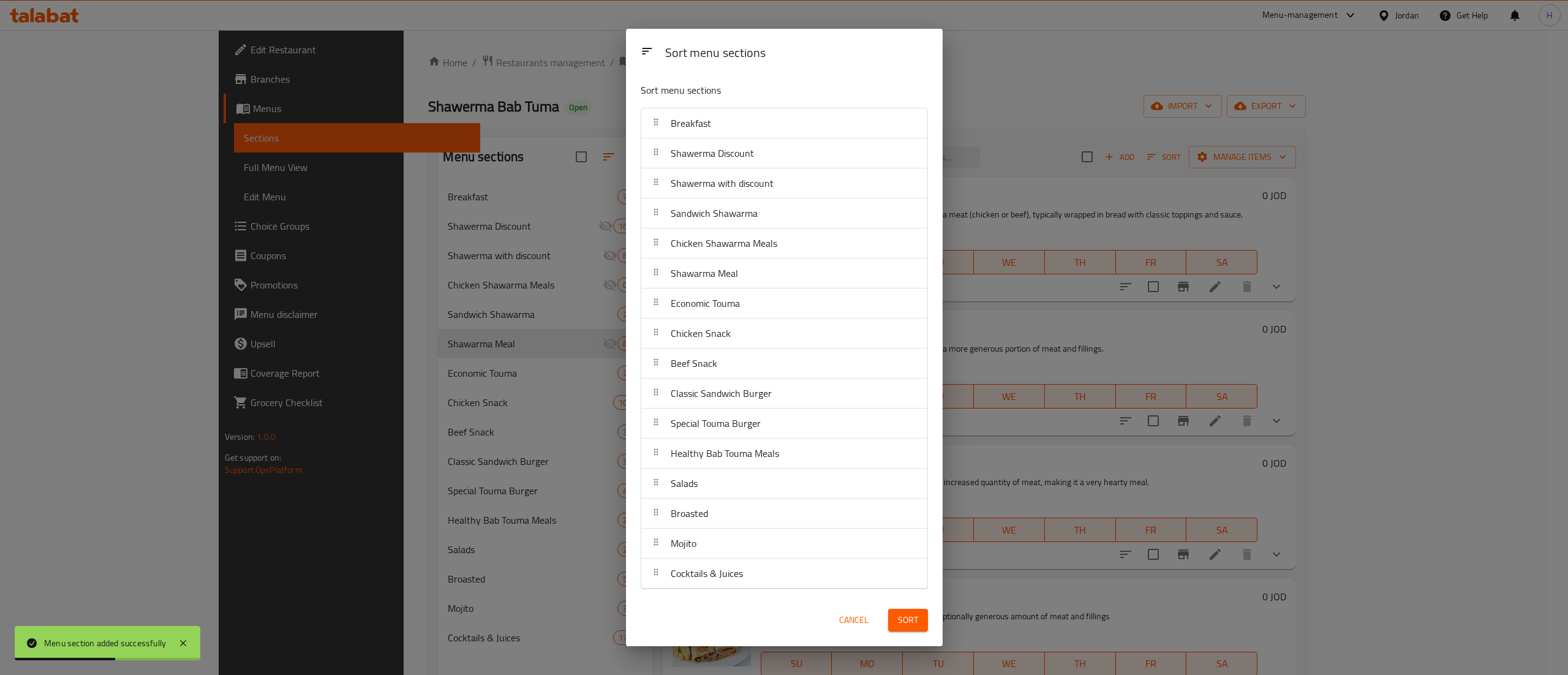
click at [913, 621] on span "Sort" at bounding box center [908, 620] width 20 height 16
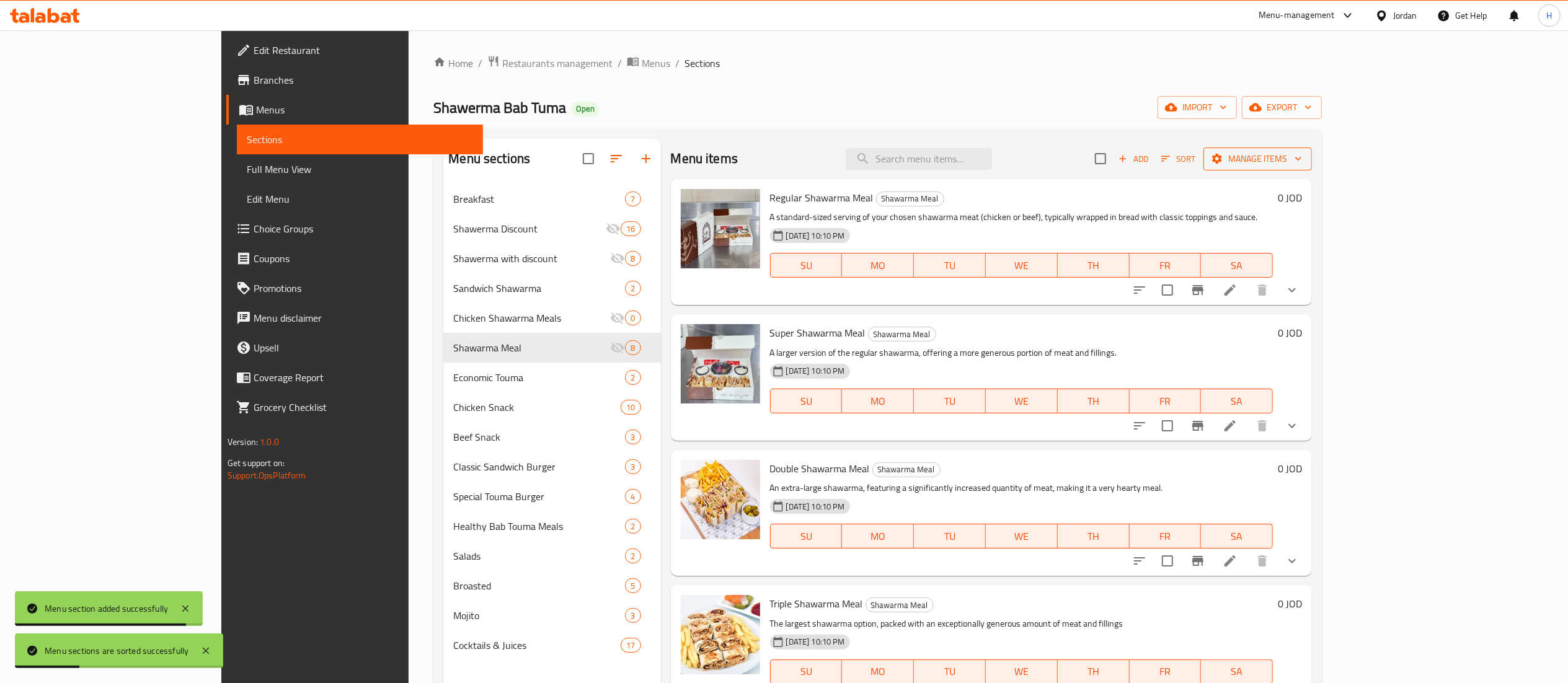
click at [1302, 158] on span "Manage items" at bounding box center [1258, 159] width 89 height 16
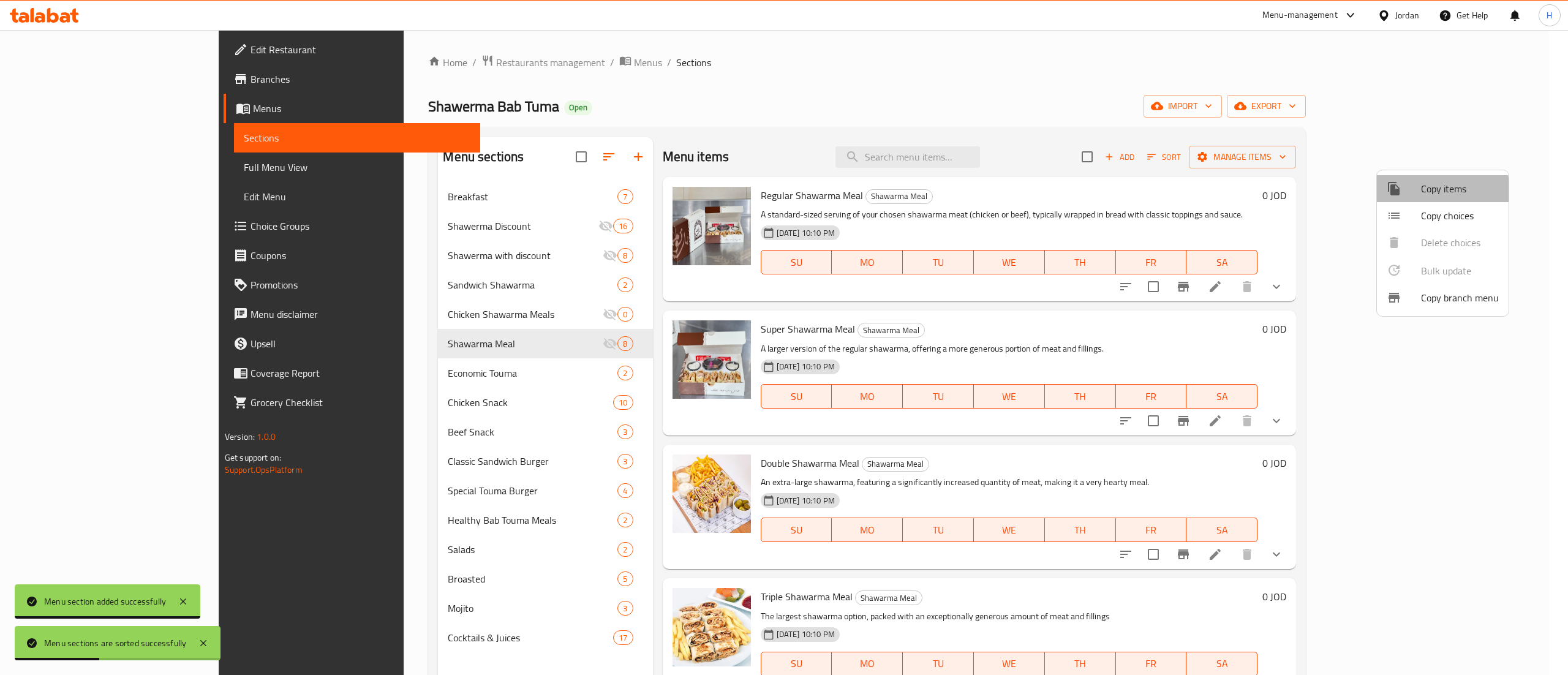
click at [1410, 193] on div at bounding box center [1404, 189] width 34 height 15
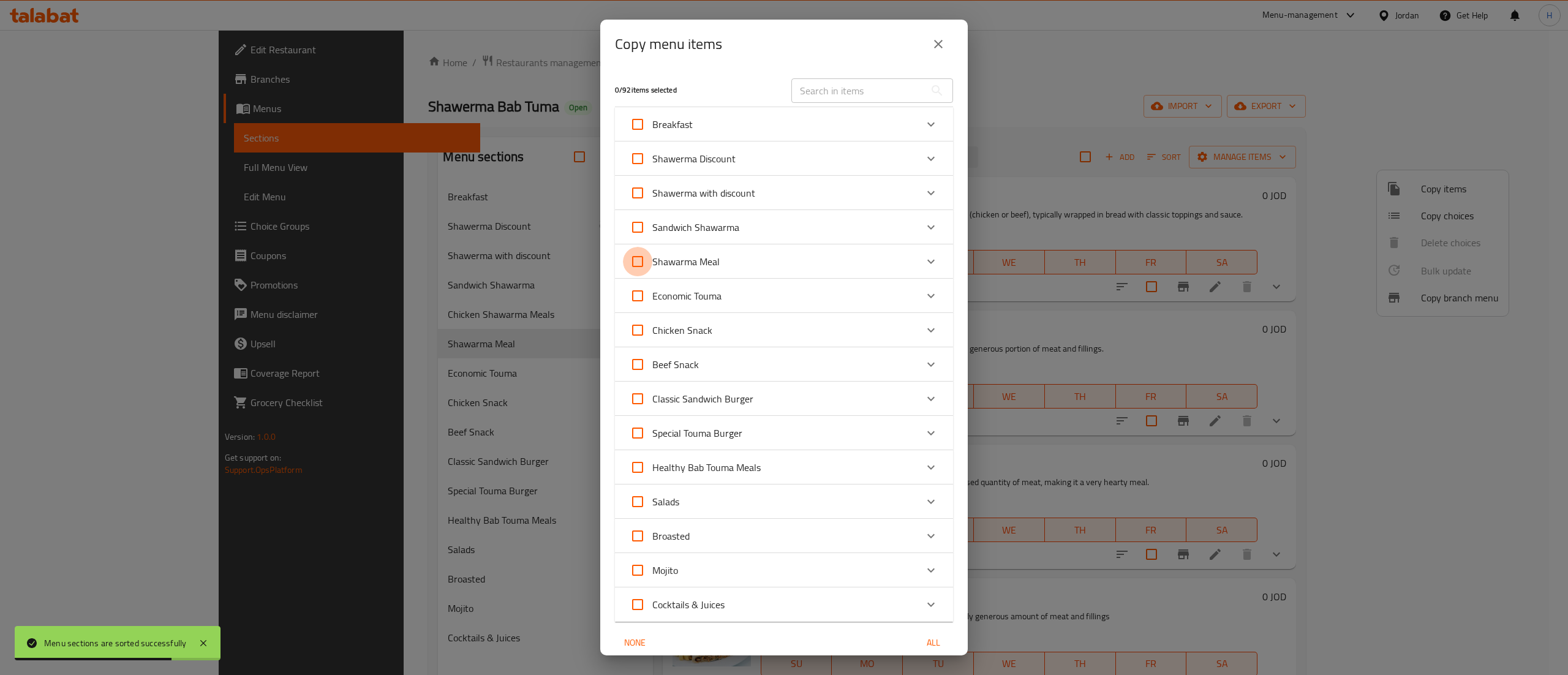
click at [638, 258] on input "Shawarma Meal" at bounding box center [637, 261] width 29 height 29
checkbox input "true"
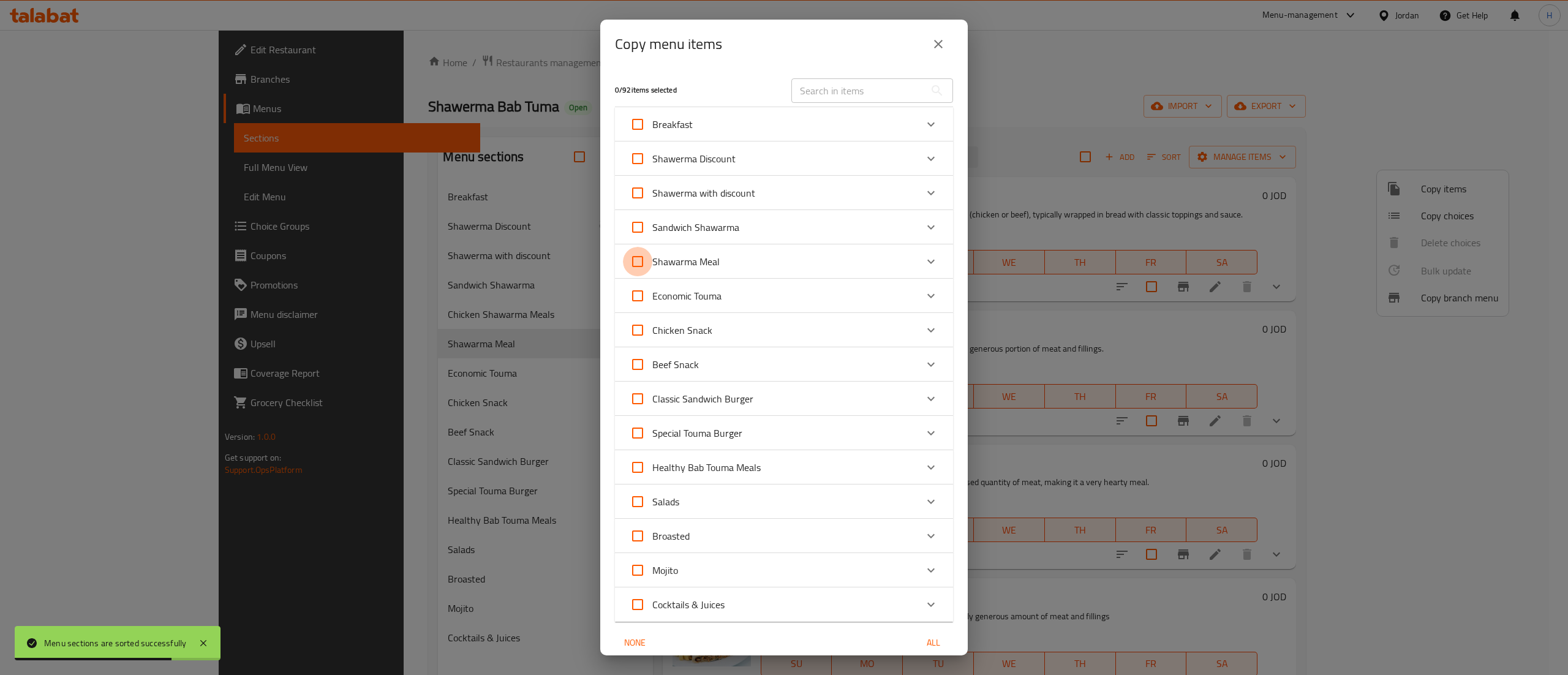
checkbox input "true"
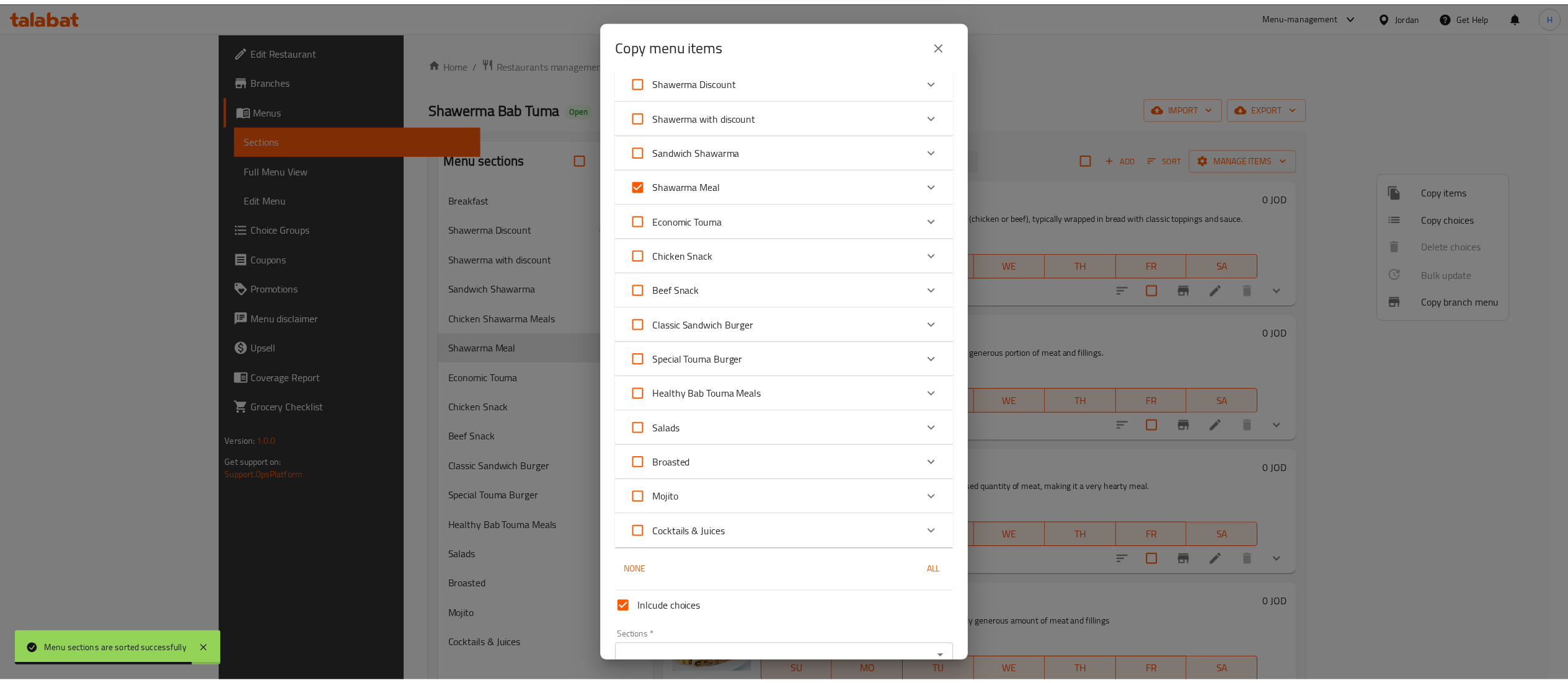
scroll to position [144, 0]
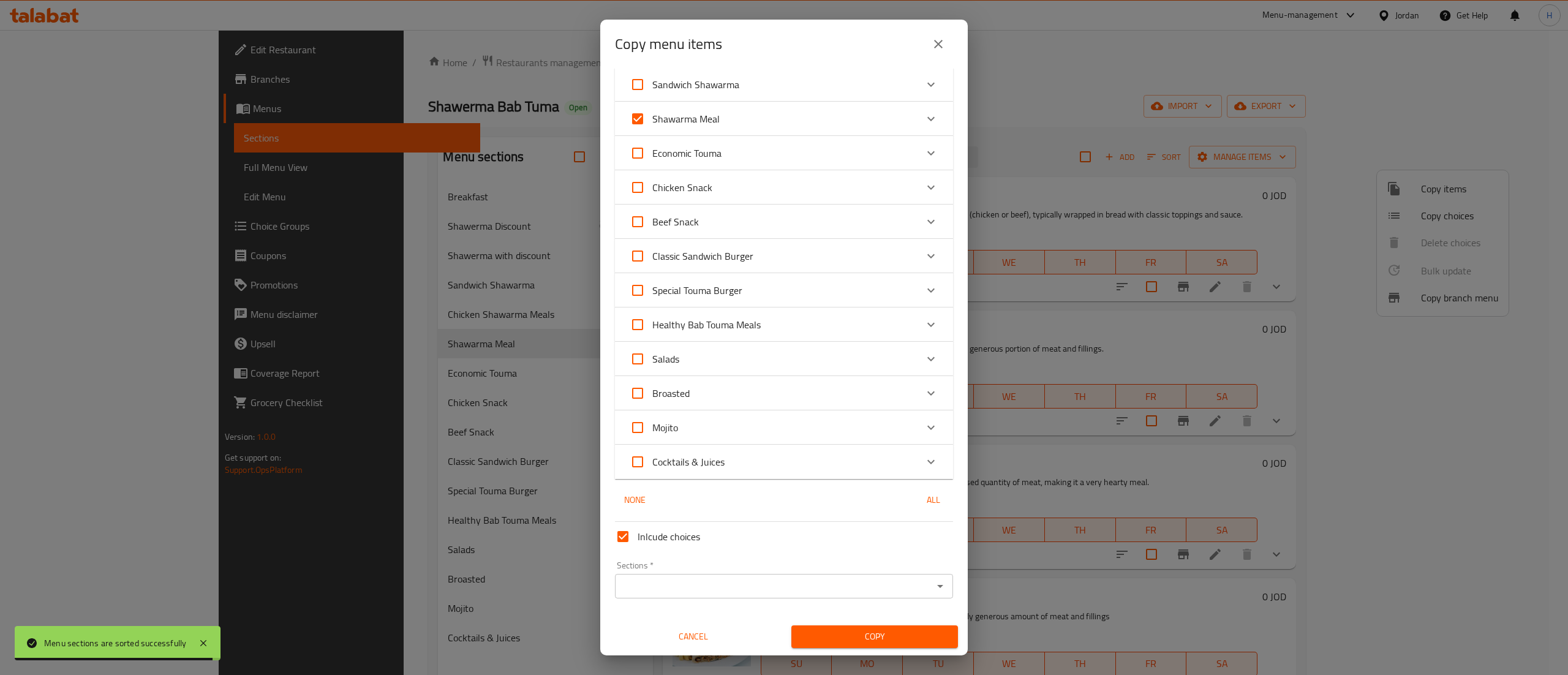
click at [623, 539] on input "Inlcude choices" at bounding box center [622, 536] width 29 height 29
checkbox input "false"
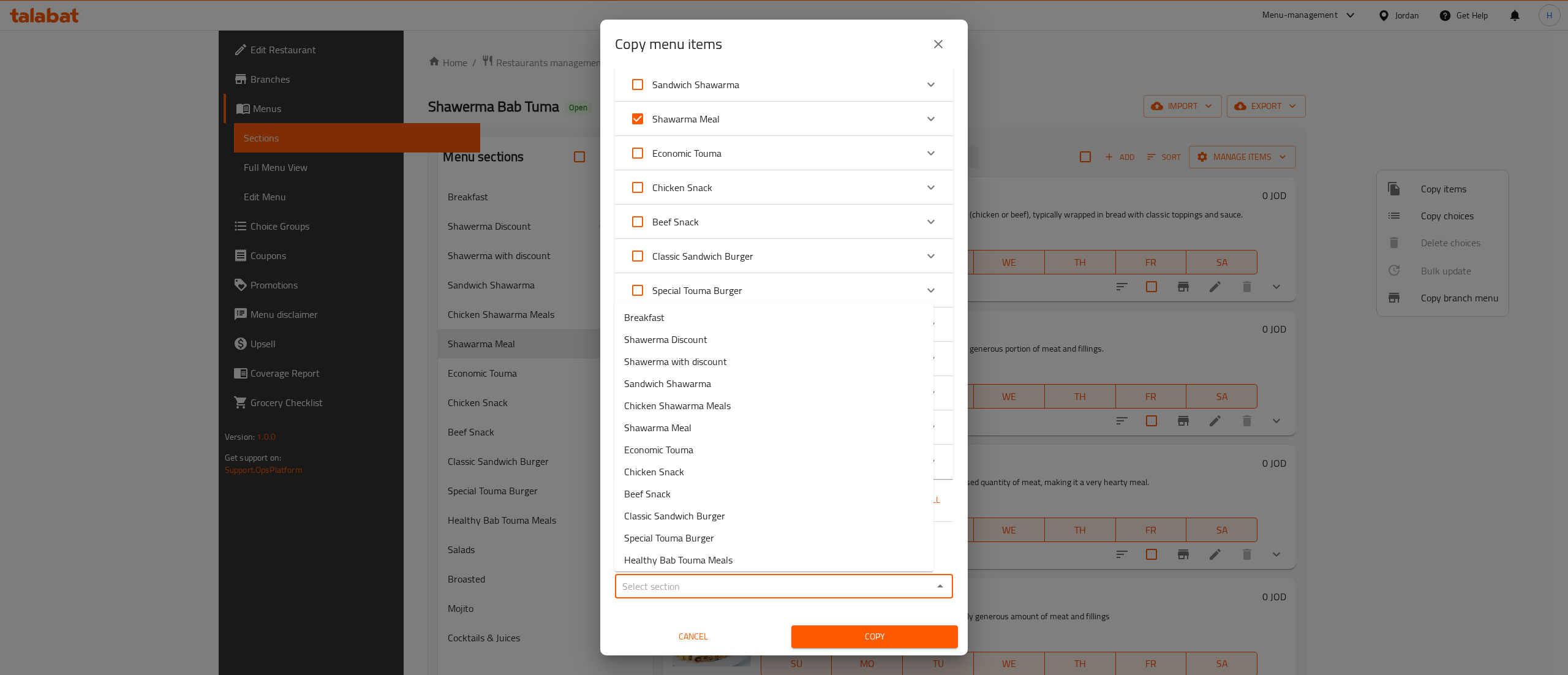
click at [673, 586] on input "Sections   *" at bounding box center [774, 586] width 310 height 17
click at [714, 403] on span "Chicken Shawarma Meals" at bounding box center [678, 406] width 107 height 15
type input "Chicken Shawarma Meals"
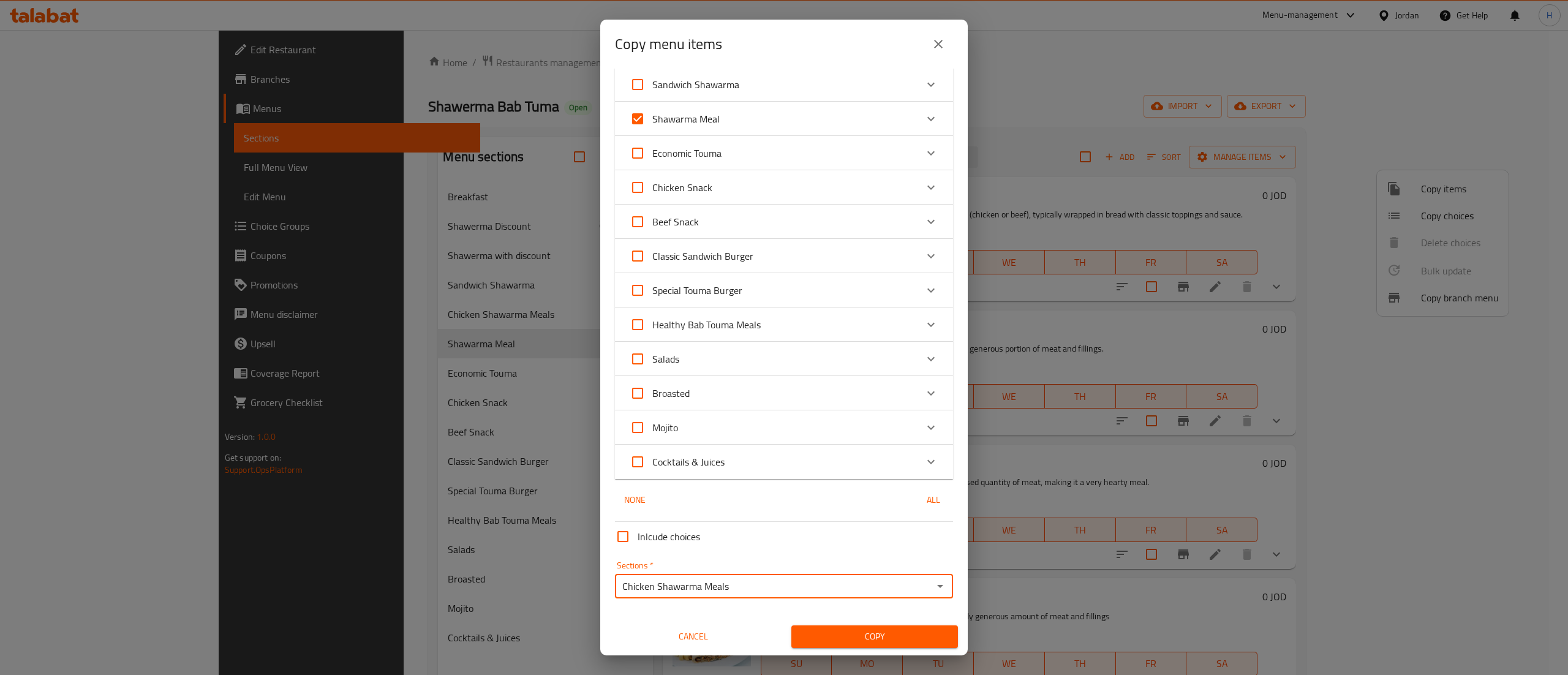
click at [828, 629] on span "Copy" at bounding box center [874, 636] width 147 height 16
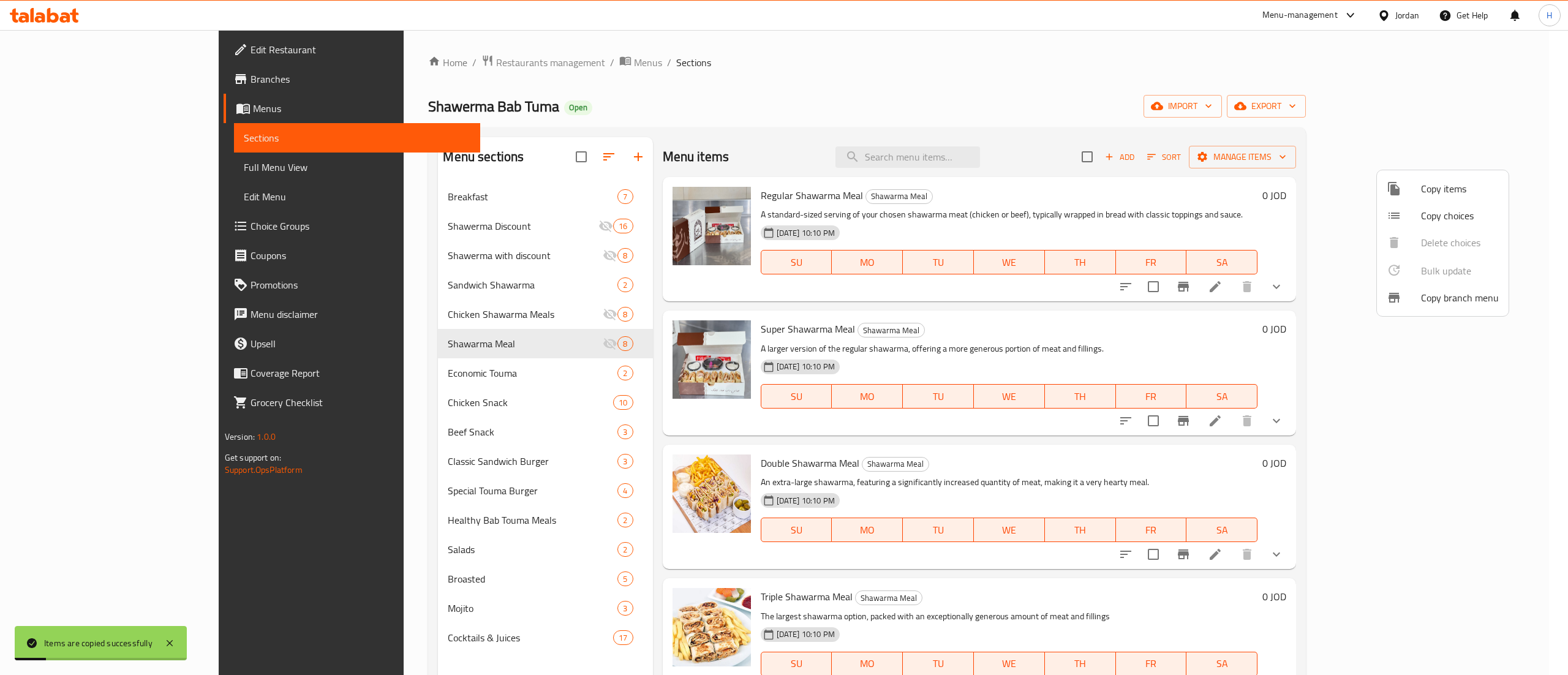
click at [420, 313] on div at bounding box center [784, 338] width 1568 height 675
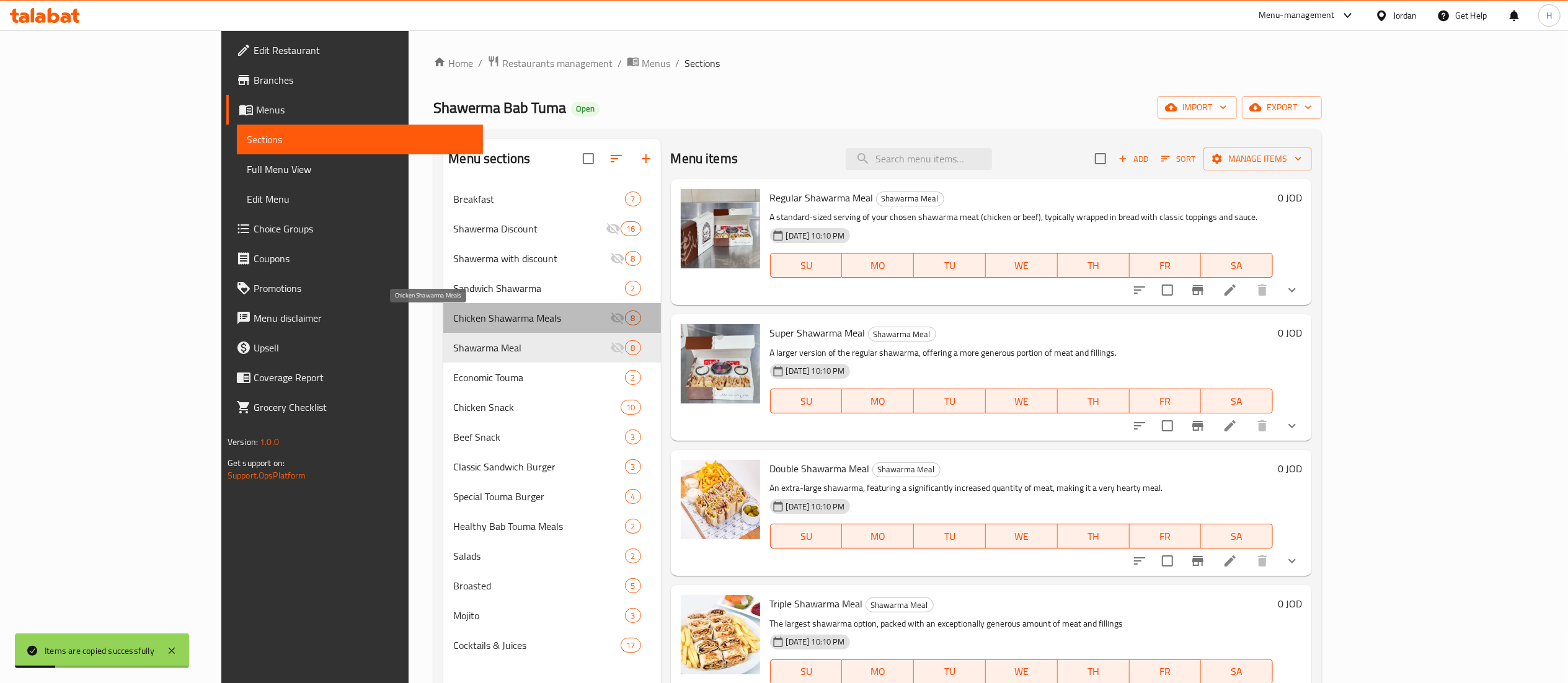
click at [453, 317] on span "Chicken Shawarma Meals" at bounding box center [531, 318] width 157 height 15
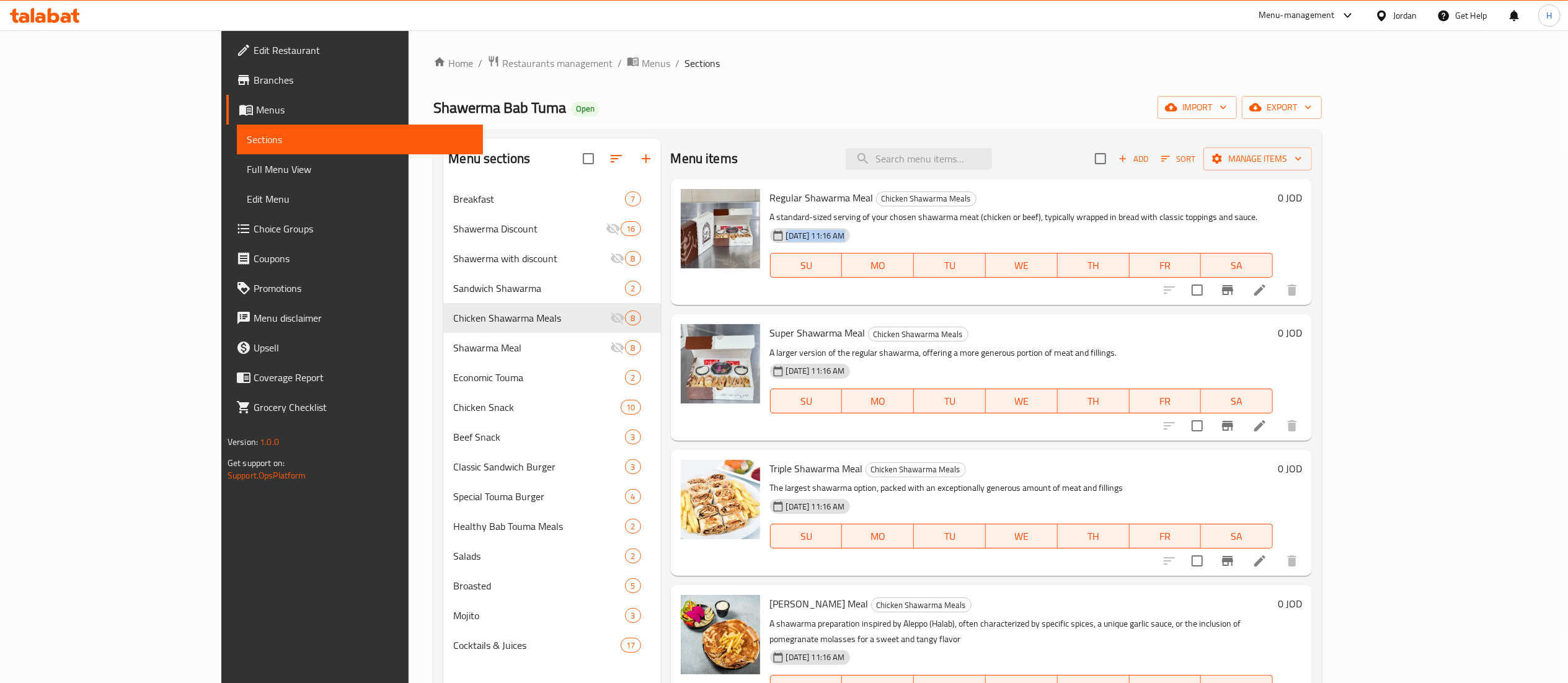
click at [1307, 207] on div "Regular Shawarma Meal Chicken Shawarma Meals A standard-sized serving of your c…" at bounding box center [1036, 242] width 543 height 116
click at [1302, 197] on h6 "0 JOD" at bounding box center [1289, 197] width 24 height 17
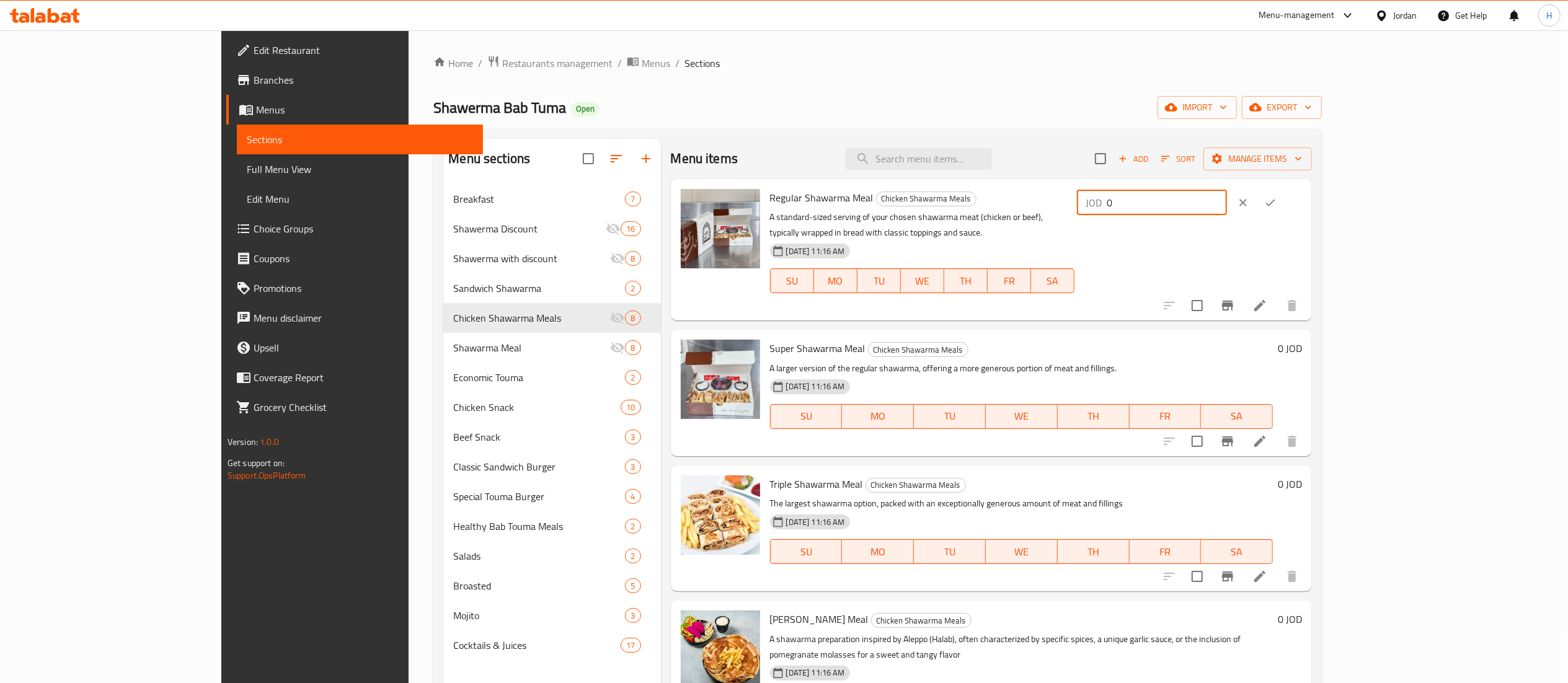
drag, startPoint x: 1374, startPoint y: 207, endPoint x: 1096, endPoint y: 190, distance: 278.5
click at [1096, 190] on div "Regular Shawarma Meal Chicken Shawarma Meals A standard-sized serving of your c…" at bounding box center [1036, 250] width 543 height 131
type input "3.5"
click at [1284, 193] on button "ok" at bounding box center [1270, 203] width 27 height 27
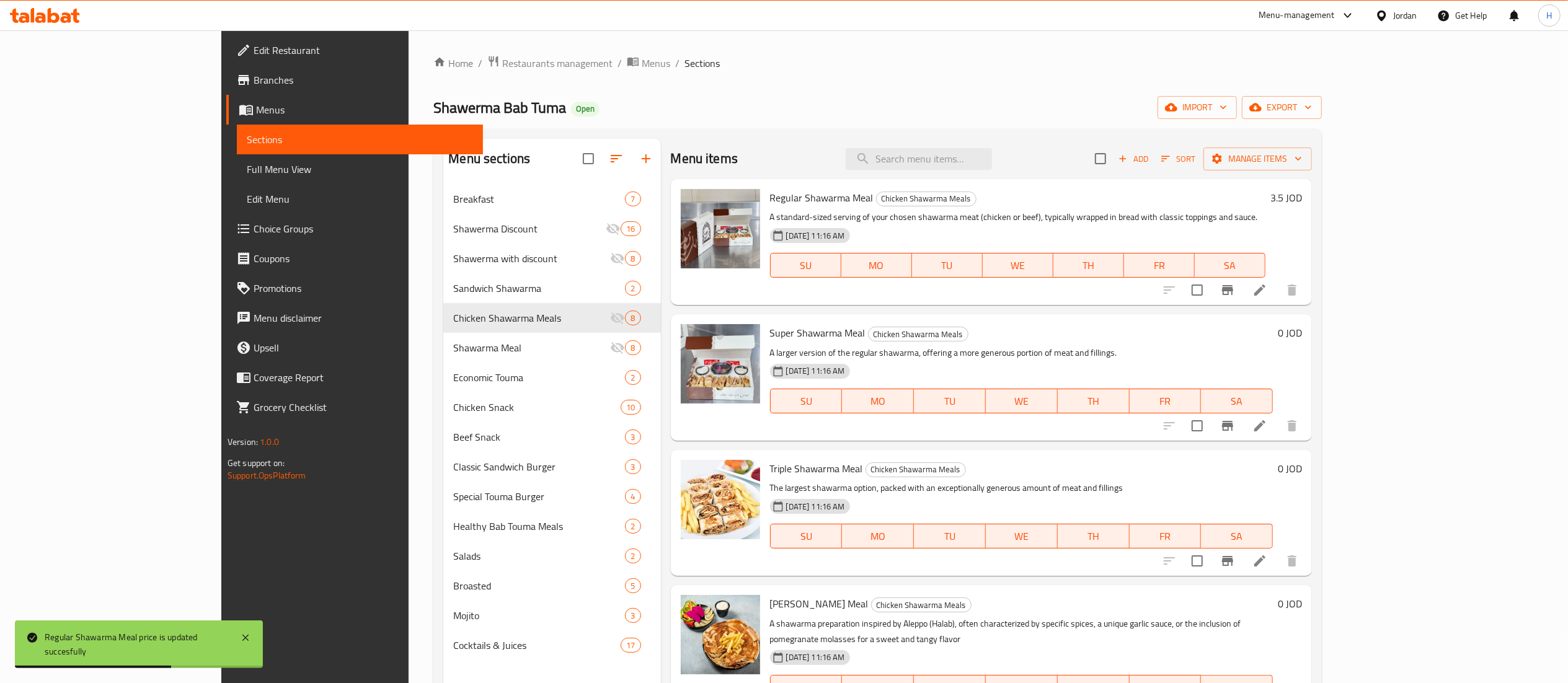
click at [1302, 332] on h6 "0 JOD" at bounding box center [1289, 333] width 24 height 17
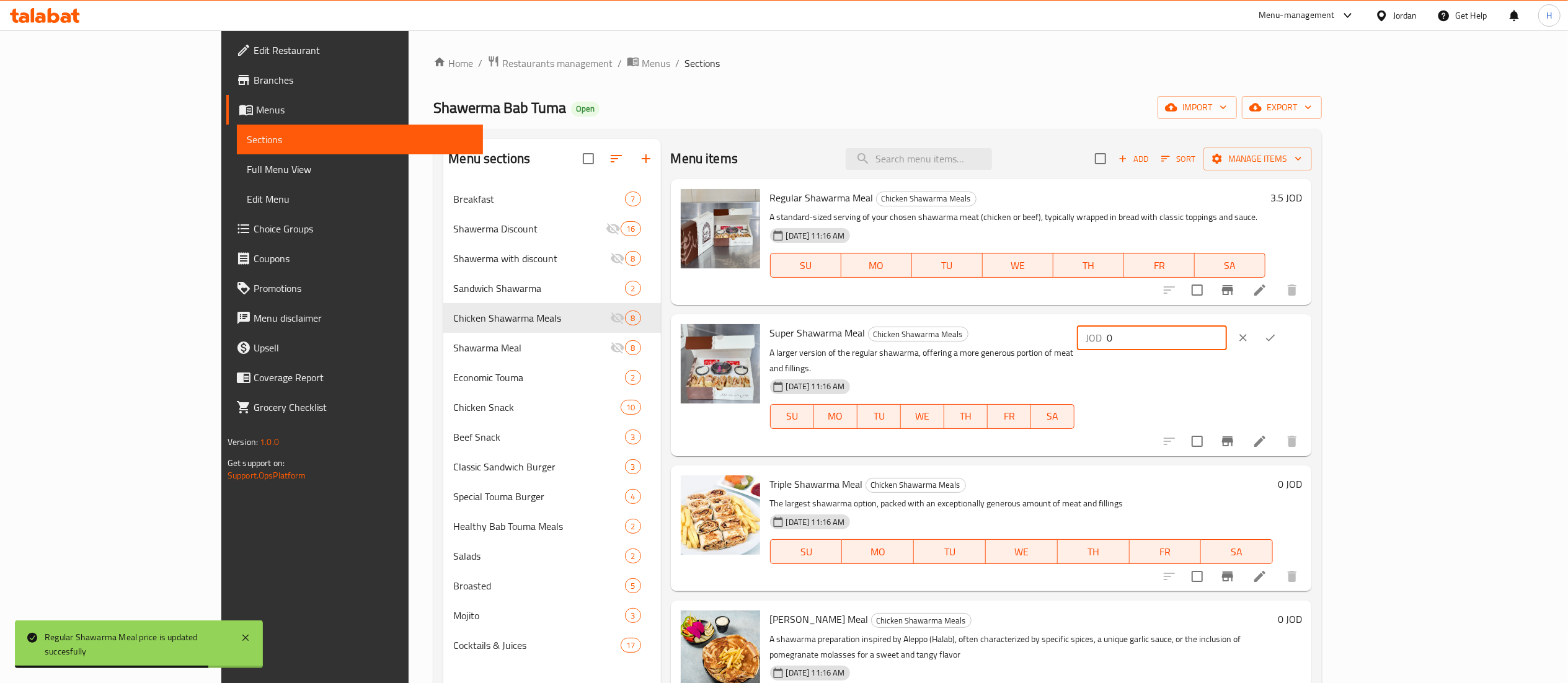
drag, startPoint x: 1218, startPoint y: 333, endPoint x: 1157, endPoint y: 329, distance: 61.1
click at [1161, 332] on div "Super Shawarma Meal Chicken Shawarma Meals A larger version of the regular shaw…" at bounding box center [1036, 385] width 543 height 131
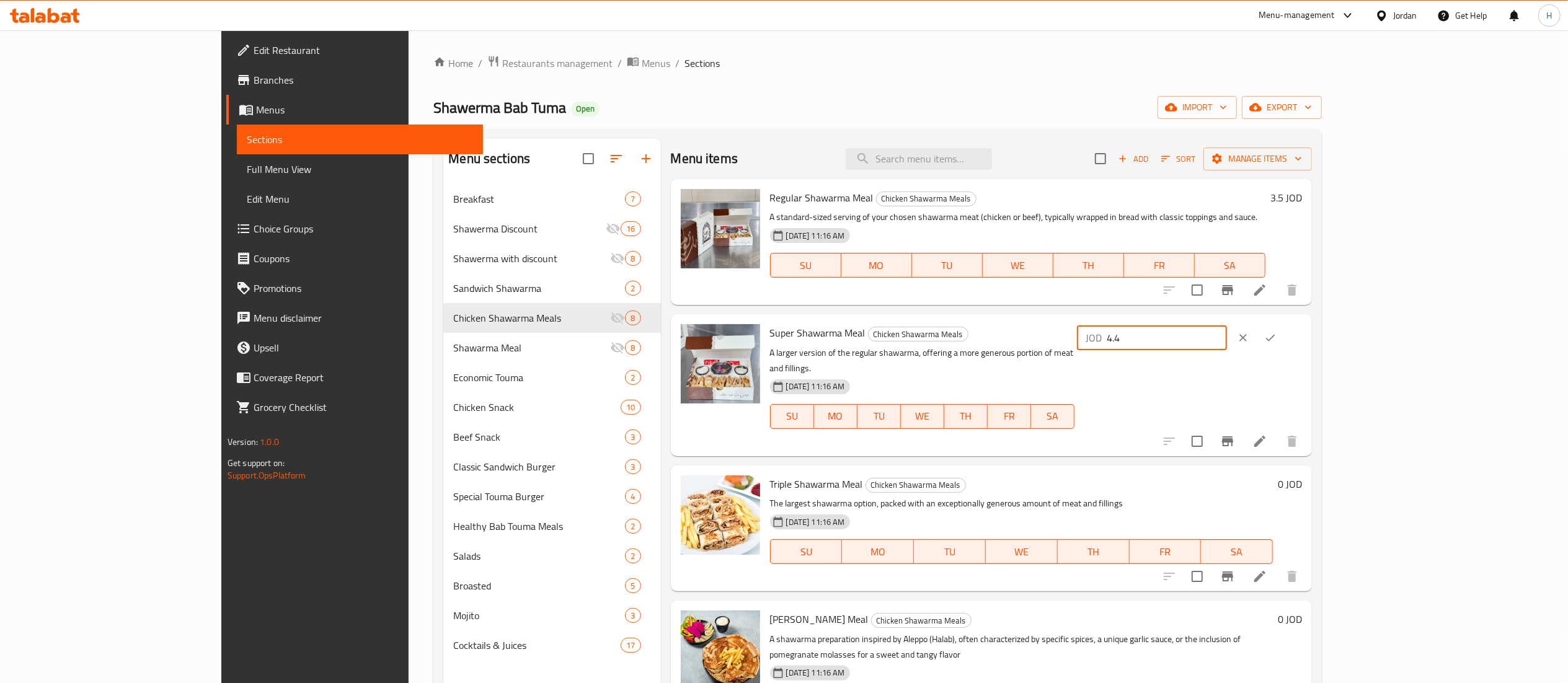
type input "4.4"
click at [1284, 331] on button "ok" at bounding box center [1270, 338] width 27 height 27
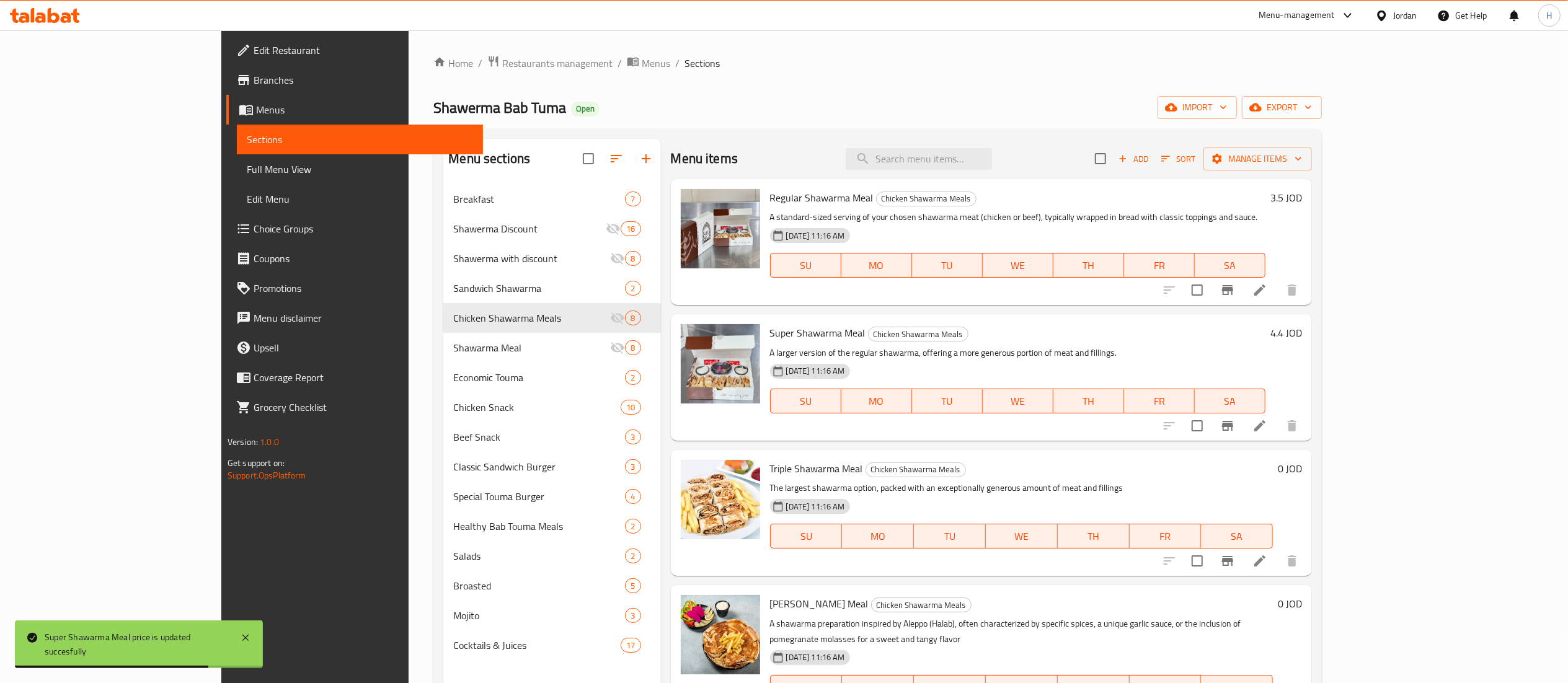
click at [1302, 475] on h6 "0 JOD" at bounding box center [1289, 468] width 24 height 17
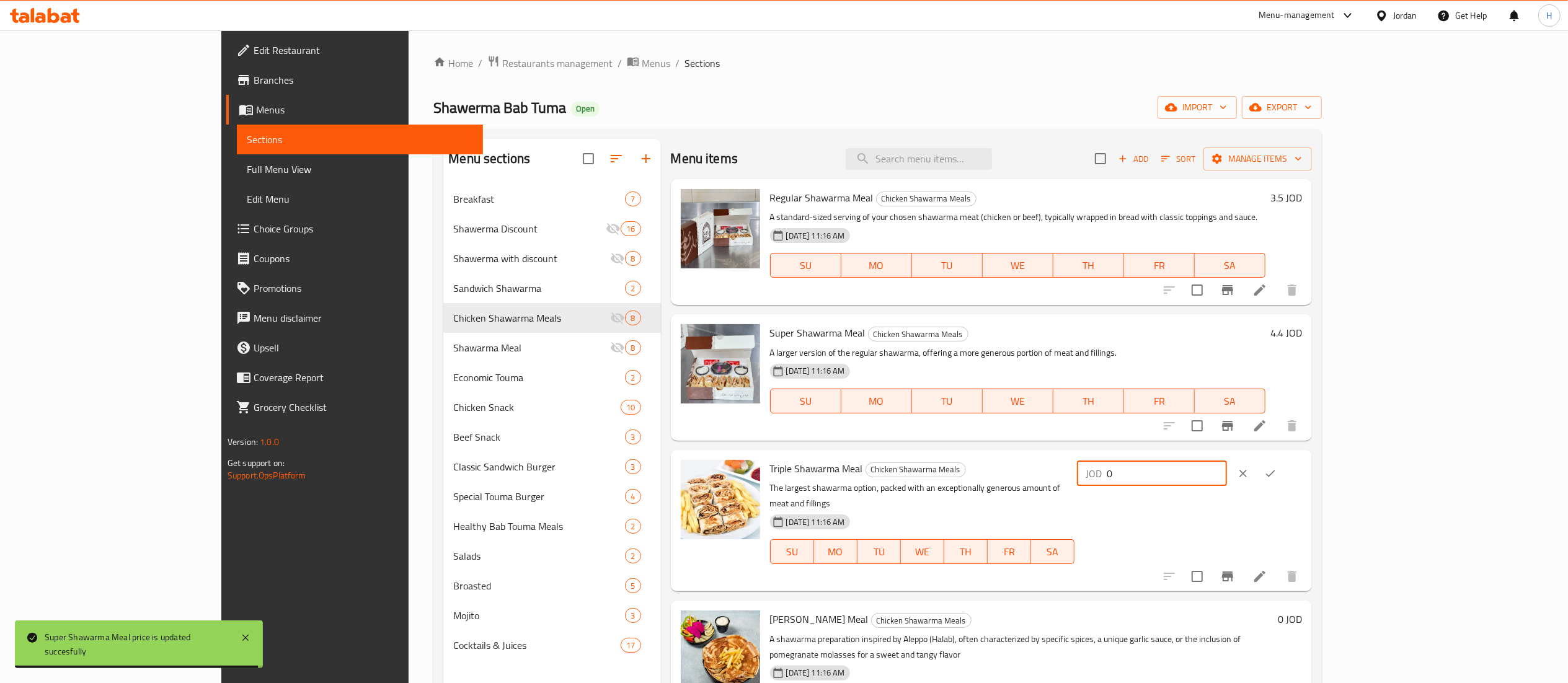
drag, startPoint x: 1360, startPoint y: 469, endPoint x: 1123, endPoint y: 458, distance: 237.3
click at [1123, 458] on div "Triple Shawarma Meal Chicken Shawarma Meals The largest shawarma option, packed…" at bounding box center [1036, 521] width 543 height 131
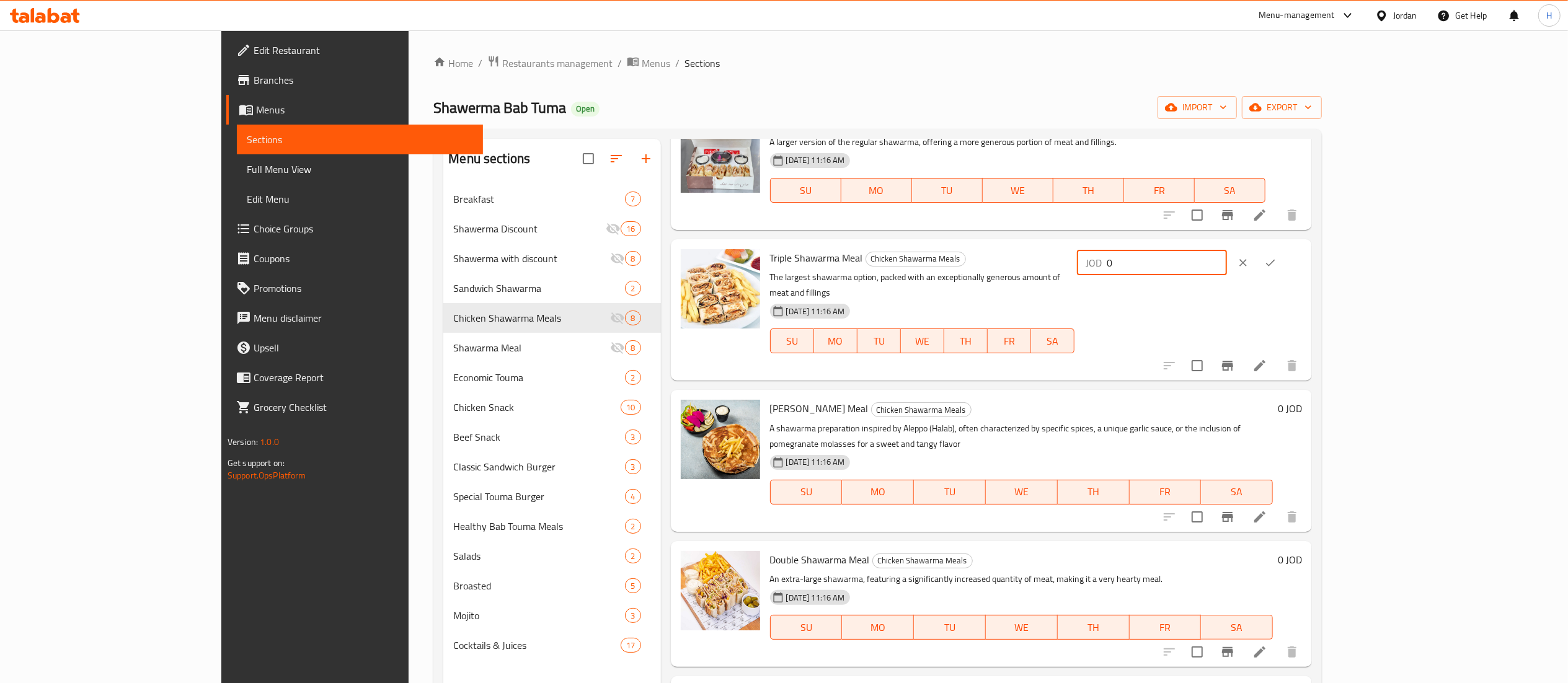
scroll to position [248, 0]
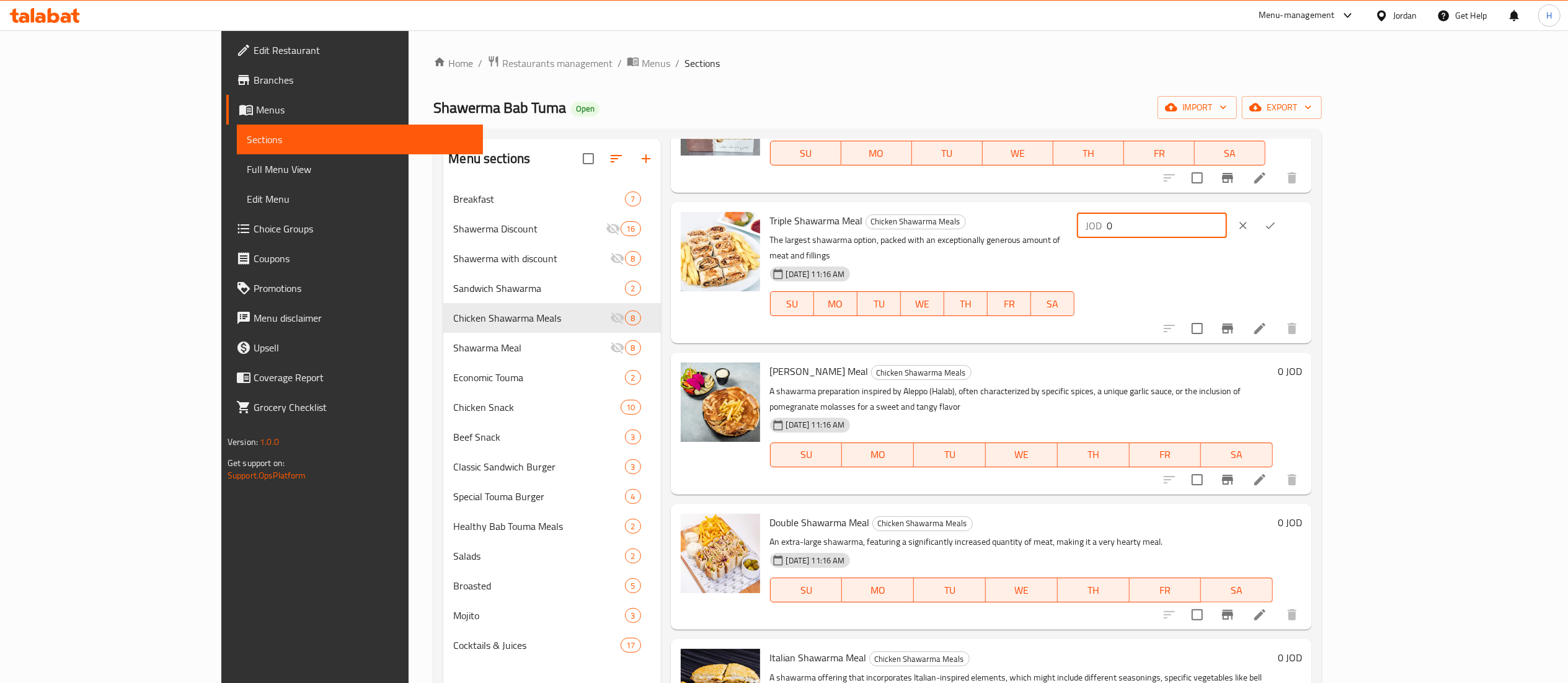
click at [1302, 514] on h6 "0 JOD" at bounding box center [1289, 522] width 24 height 17
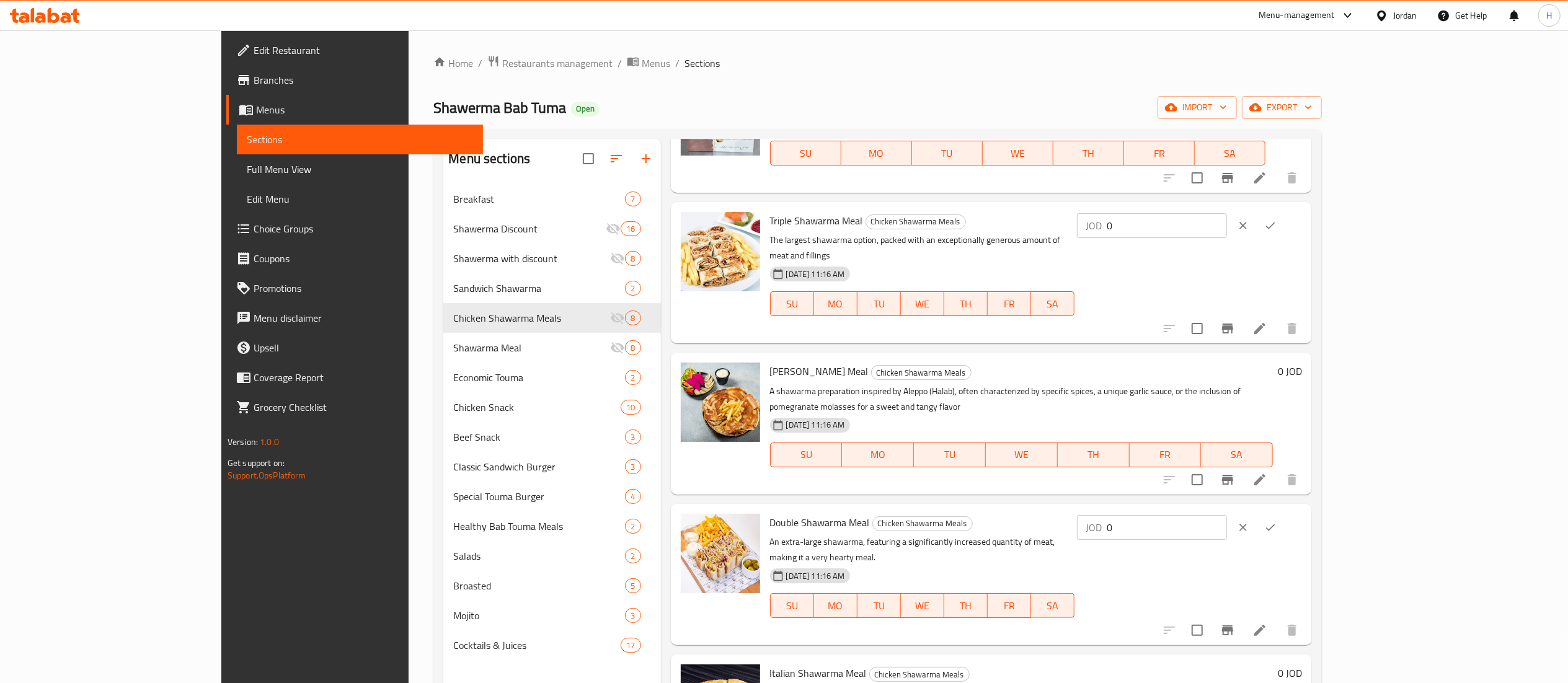
drag, startPoint x: 1346, startPoint y: 495, endPoint x: 1106, endPoint y: 463, distance: 242.1
type input "5"
click at [1276, 521] on icon "ok" at bounding box center [1270, 528] width 12 height 12
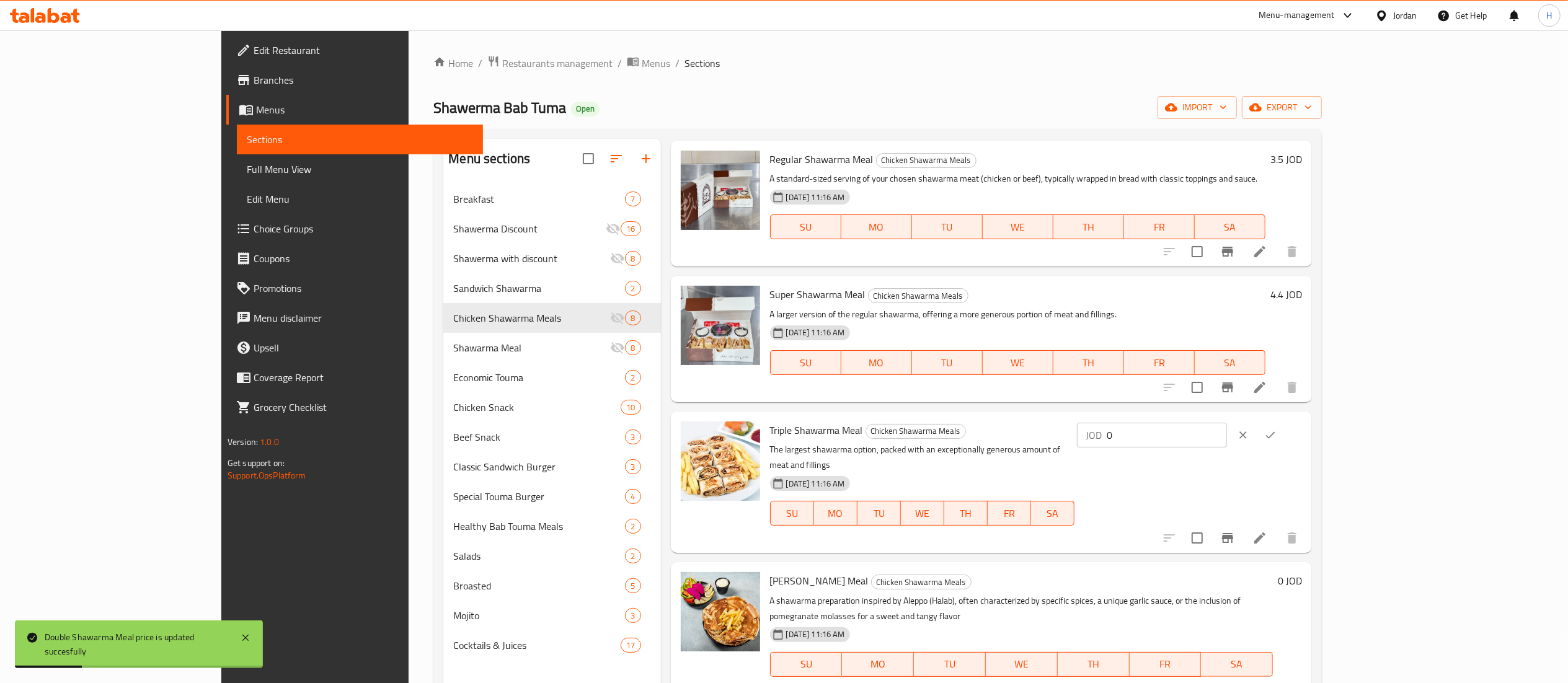
scroll to position [0, 0]
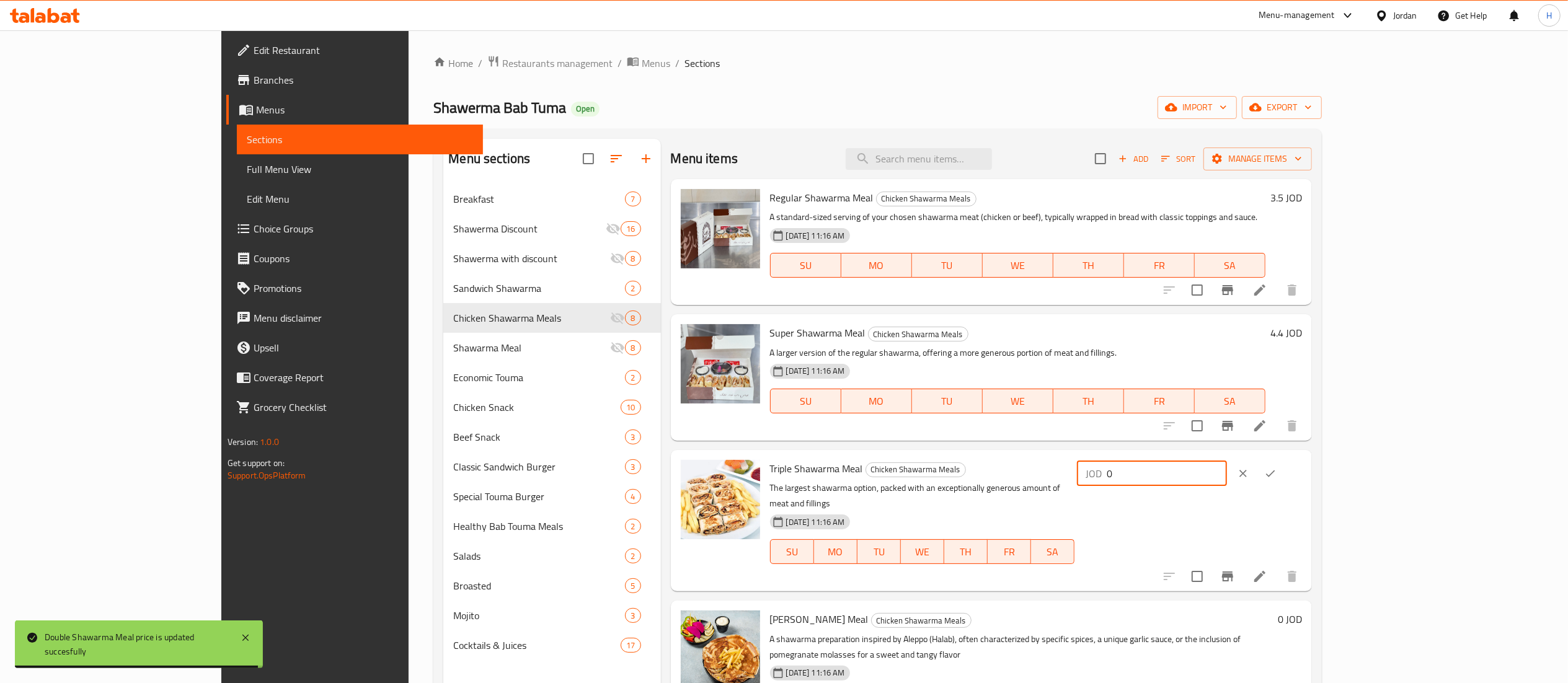
drag, startPoint x: 1348, startPoint y: 482, endPoint x: 1083, endPoint y: 466, distance: 265.5
click at [1083, 466] on div "Triple Shawarma Meal Chicken Shawarma Meals The largest shawarma option, packed…" at bounding box center [1036, 521] width 543 height 131
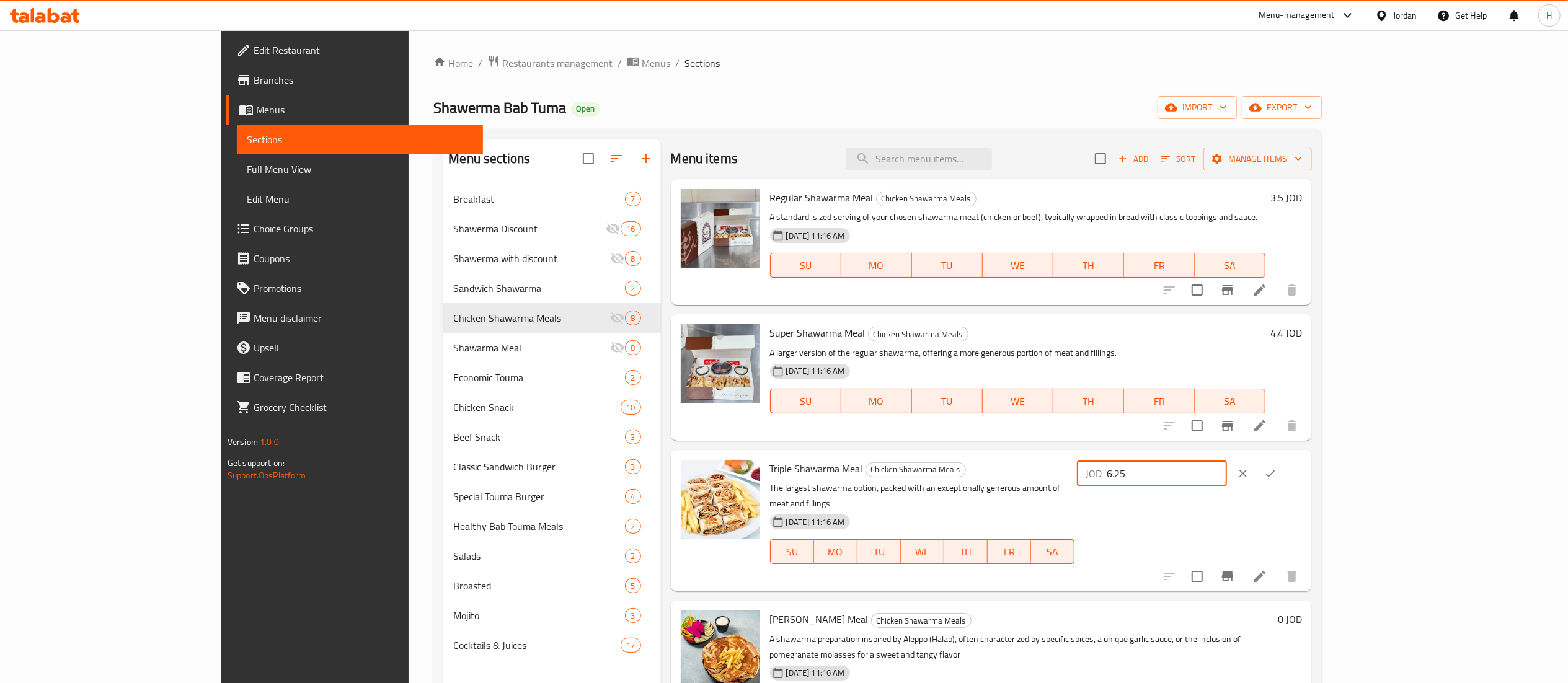
type input "6.25"
click at [1276, 474] on icon "ok" at bounding box center [1270, 474] width 12 height 12
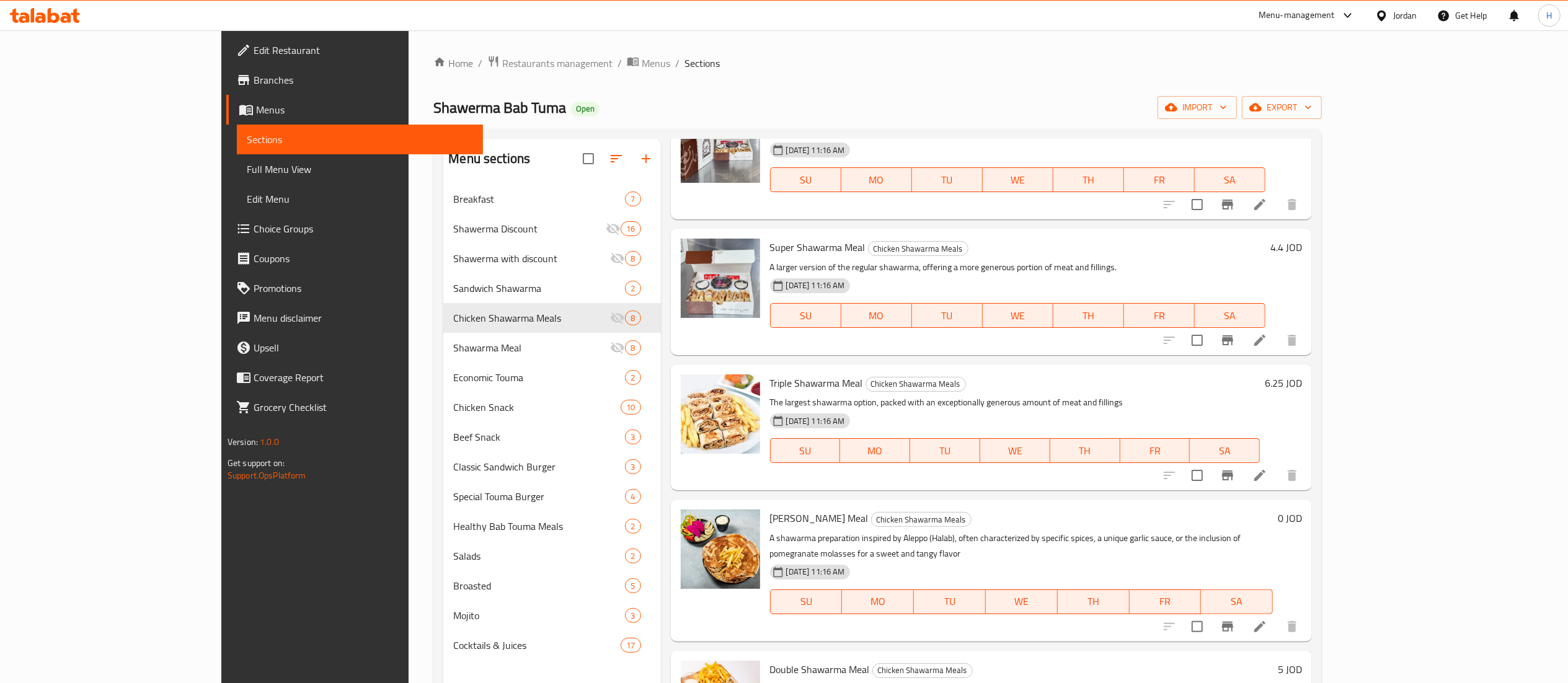
scroll to position [124, 0]
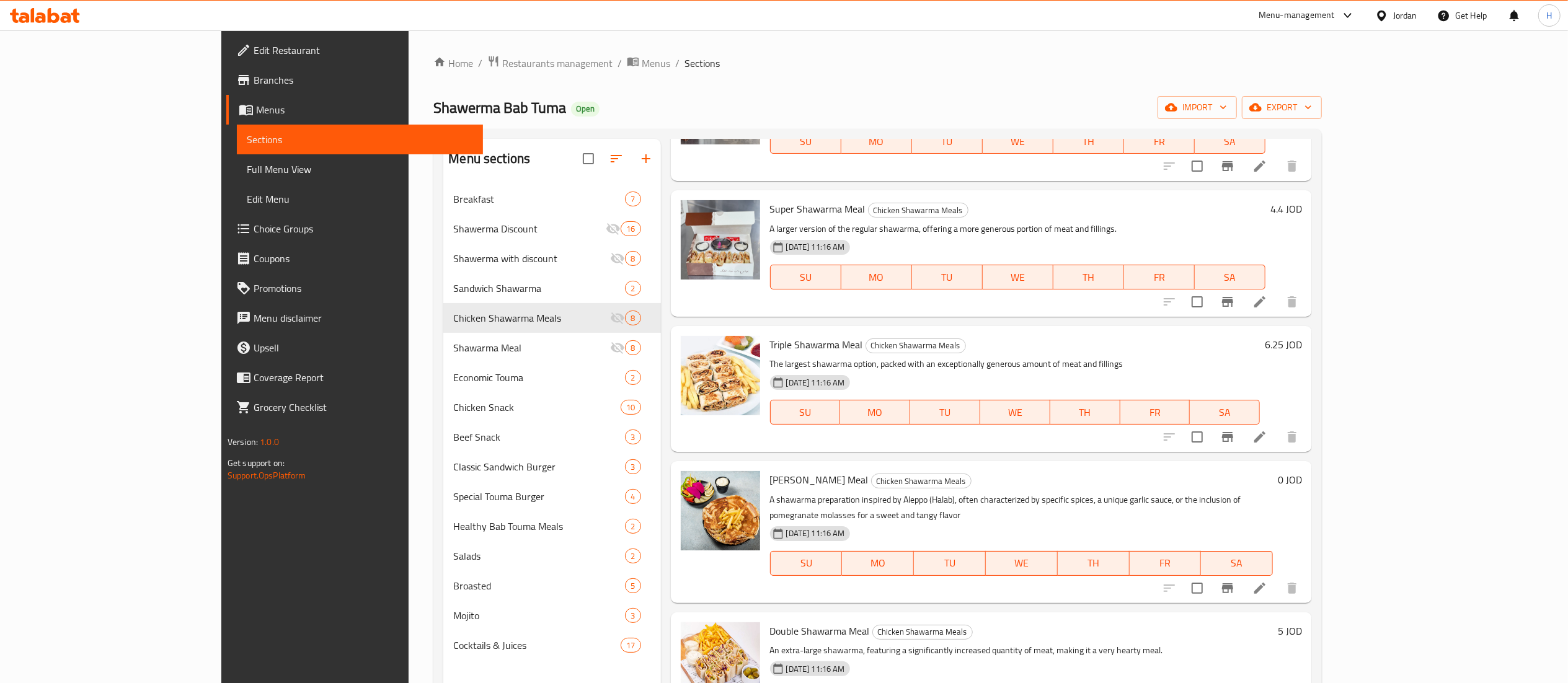
click at [1302, 481] on div "0 JOD" at bounding box center [1287, 479] width 29 height 17
click at [1302, 478] on h6 "0 JOD" at bounding box center [1289, 479] width 24 height 17
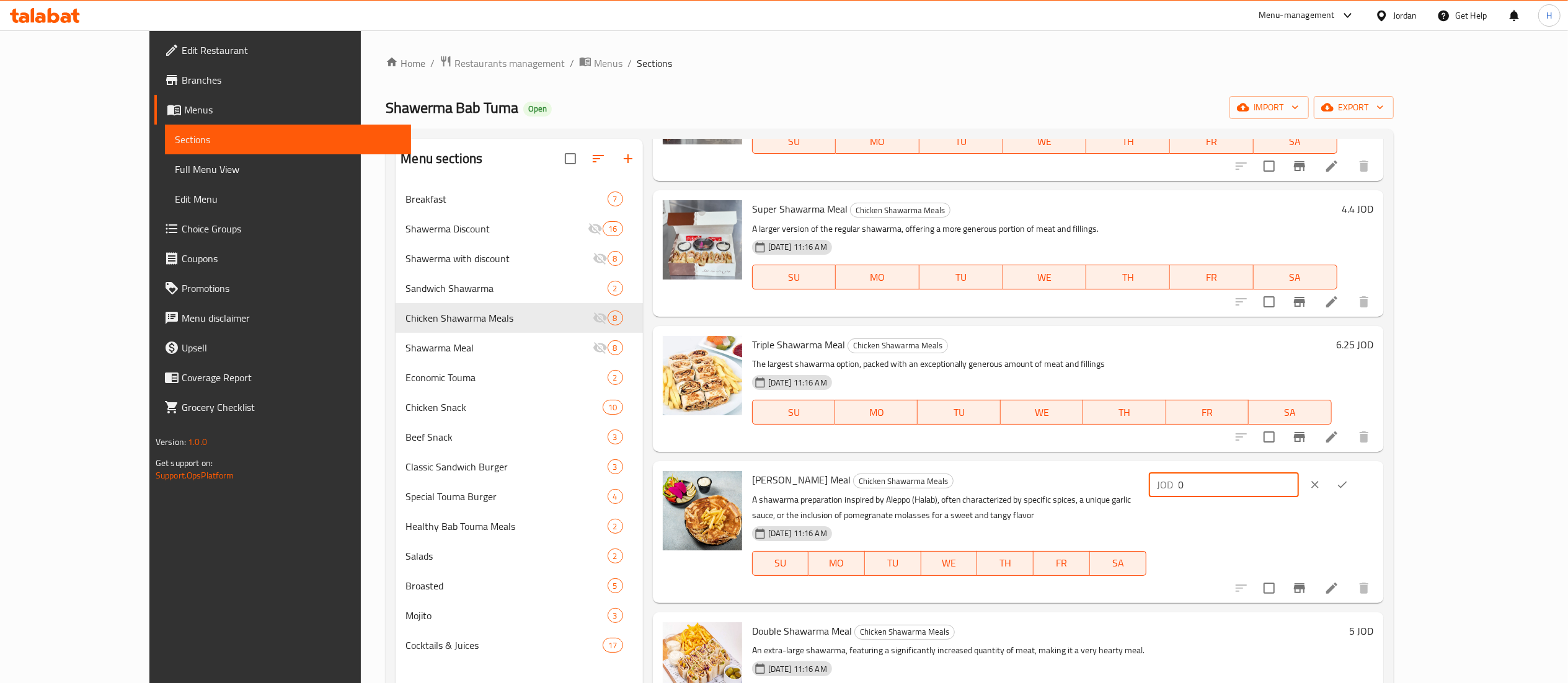
drag, startPoint x: 1328, startPoint y: 493, endPoint x: 1277, endPoint y: 496, distance: 51.1
click at [1238, 495] on div "Halabi Shawarma Meal Chicken Shawarma Meals A shawarma preparation inspired by …" at bounding box center [1063, 532] width 632 height 131
type input "5"
click at [1356, 492] on button "ok" at bounding box center [1342, 485] width 27 height 27
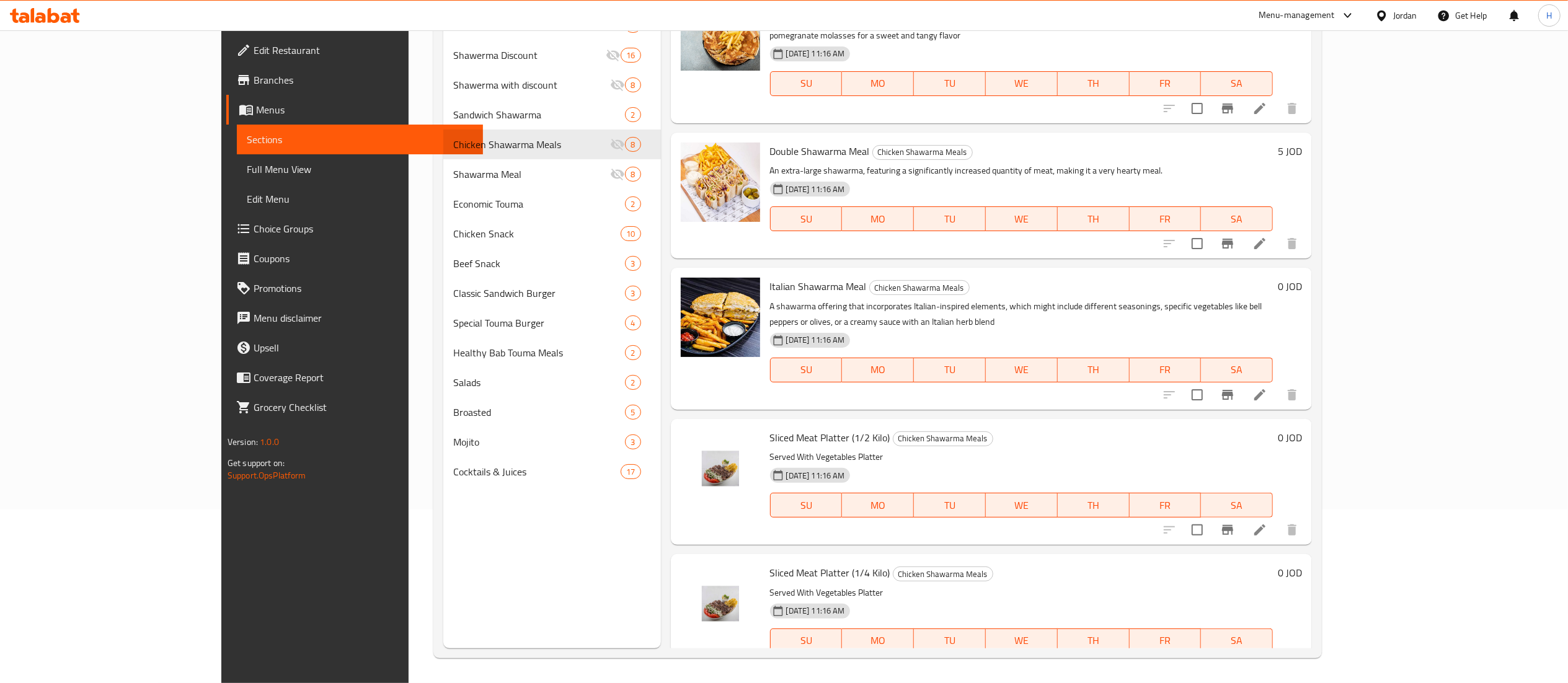
scroll to position [175, 0]
click at [1302, 278] on h6 "0 JOD" at bounding box center [1289, 286] width 24 height 17
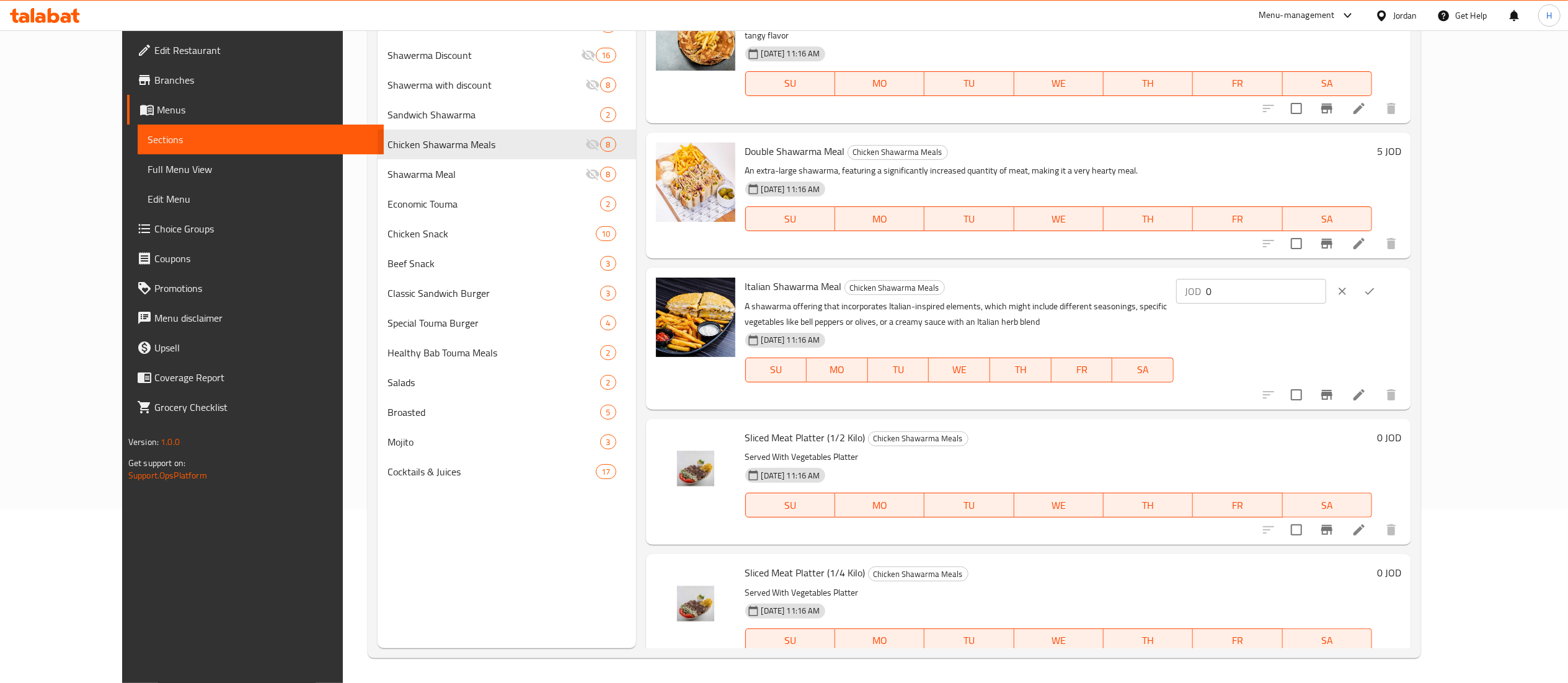
drag, startPoint x: 1339, startPoint y: 275, endPoint x: 1290, endPoint y: 255, distance: 52.9
click at [1293, 268] on div "Italian Shawarma Meal Chicken Shawarma Meals A shawarma offering that incorpora…" at bounding box center [1029, 338] width 766 height 142
type input "5"
click at [1376, 285] on icon "ok" at bounding box center [1370, 292] width 12 height 12
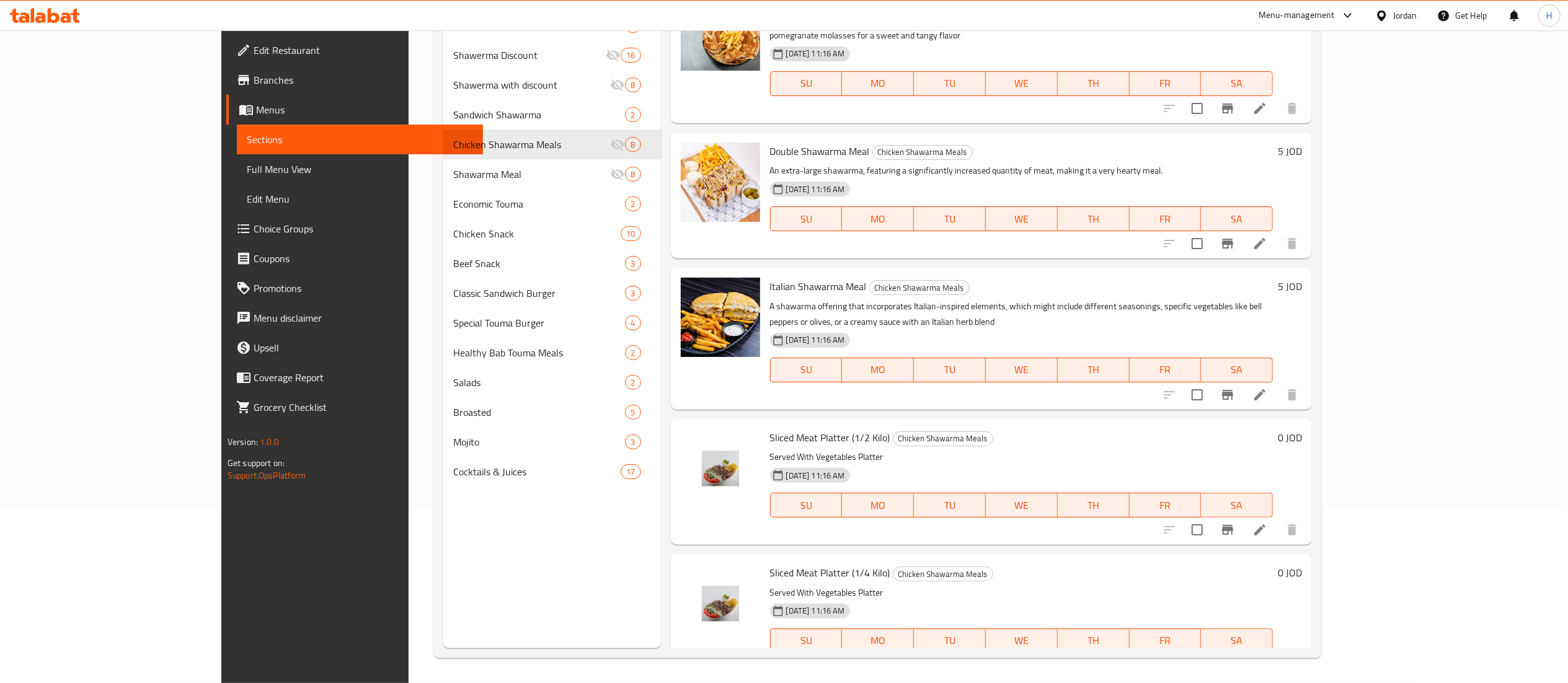
click at [1302, 429] on h6 "0 JOD" at bounding box center [1289, 437] width 24 height 17
drag, startPoint x: 1419, startPoint y: 409, endPoint x: 1214, endPoint y: 398, distance: 205.3
click at [1214, 424] on div "Sliced Meat Platter (1/2 Kilo) Chicken Shawarma Meals Served With Vegetables Pl…" at bounding box center [1036, 482] width 543 height 116
type input "5"
click at [1276, 437] on icon "ok" at bounding box center [1270, 443] width 12 height 12
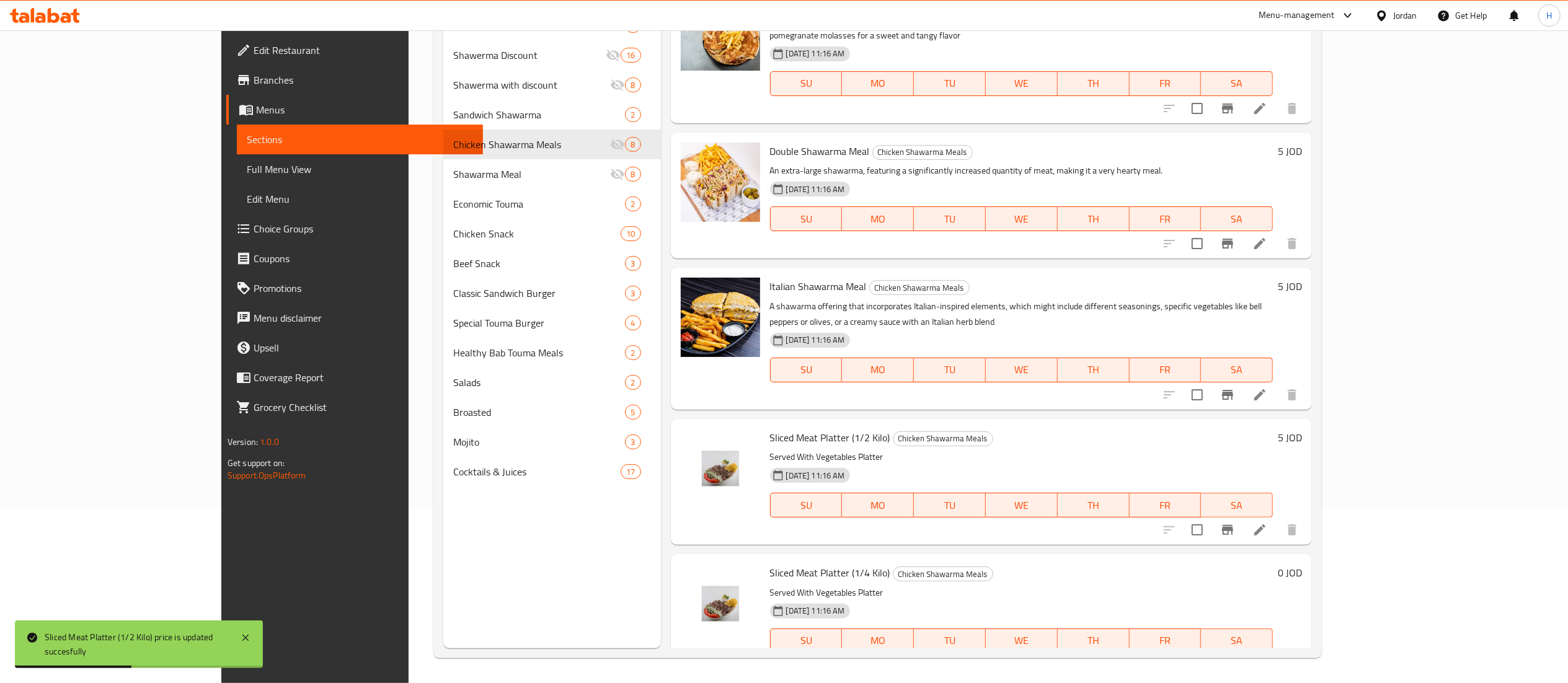
click at [1302, 564] on h6 "0 JOD" at bounding box center [1289, 572] width 24 height 17
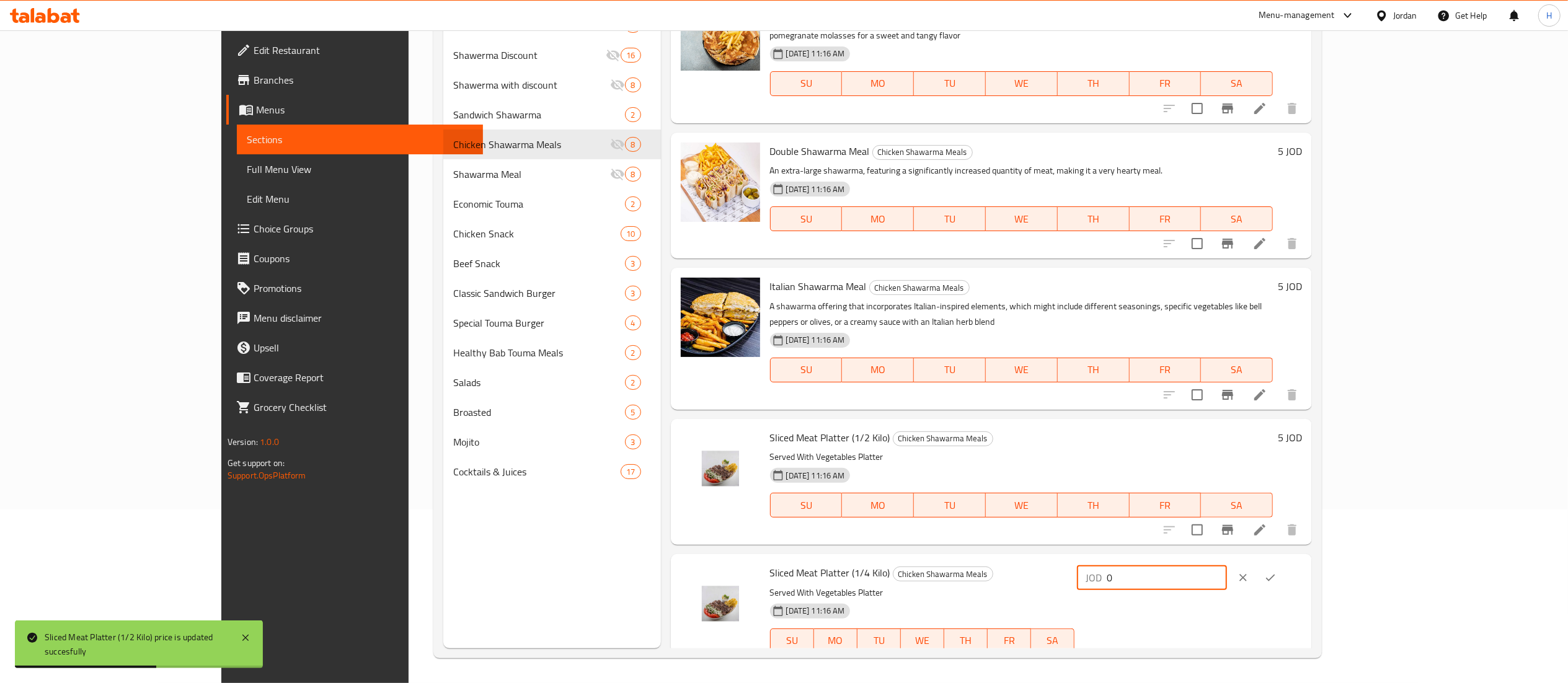
drag, startPoint x: 1364, startPoint y: 534, endPoint x: 1151, endPoint y: 515, distance: 213.8
click at [1164, 521] on div "Menu items Add Sort Manage items Regular Shawarma Meal Chicken Shawarma Meals A…" at bounding box center [987, 307] width 652 height 683
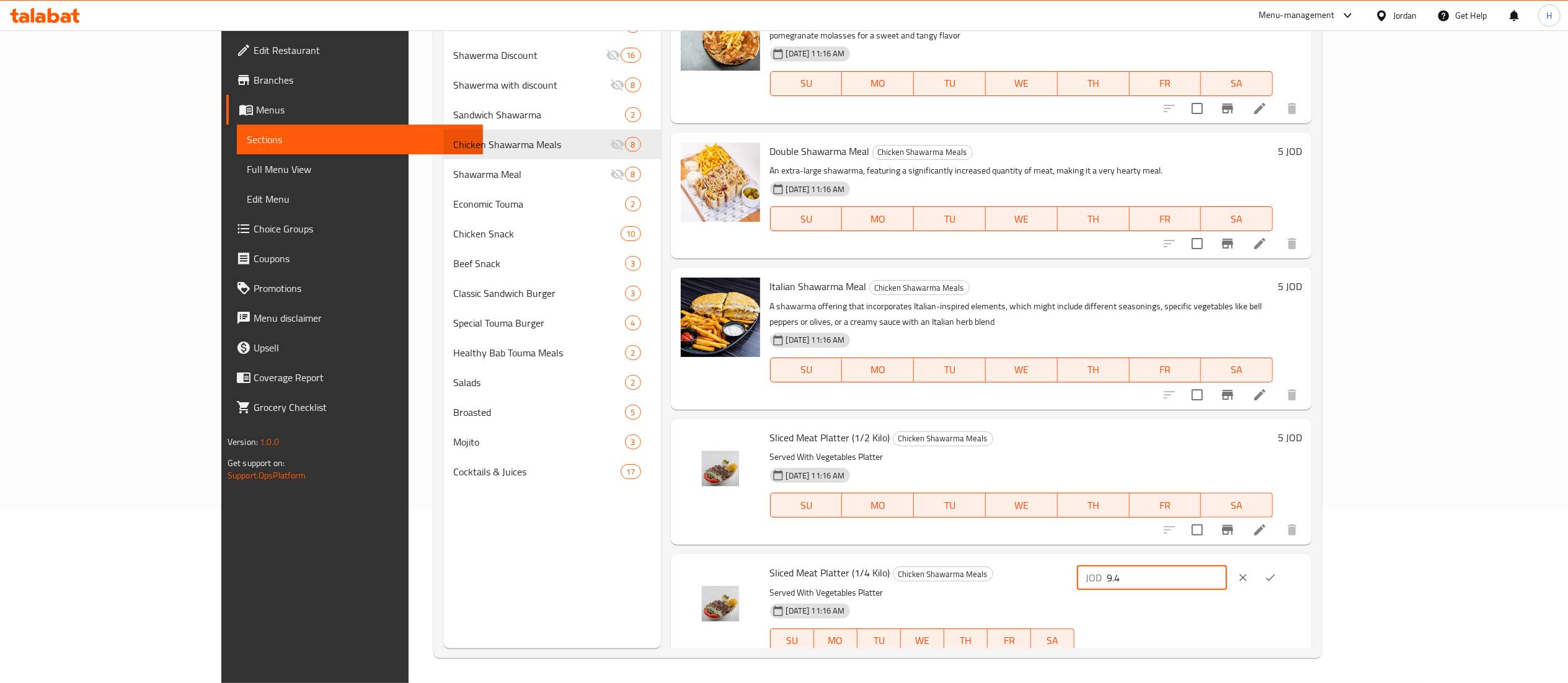
type input "9.4"
click at [1276, 571] on icon "ok" at bounding box center [1270, 578] width 12 height 12
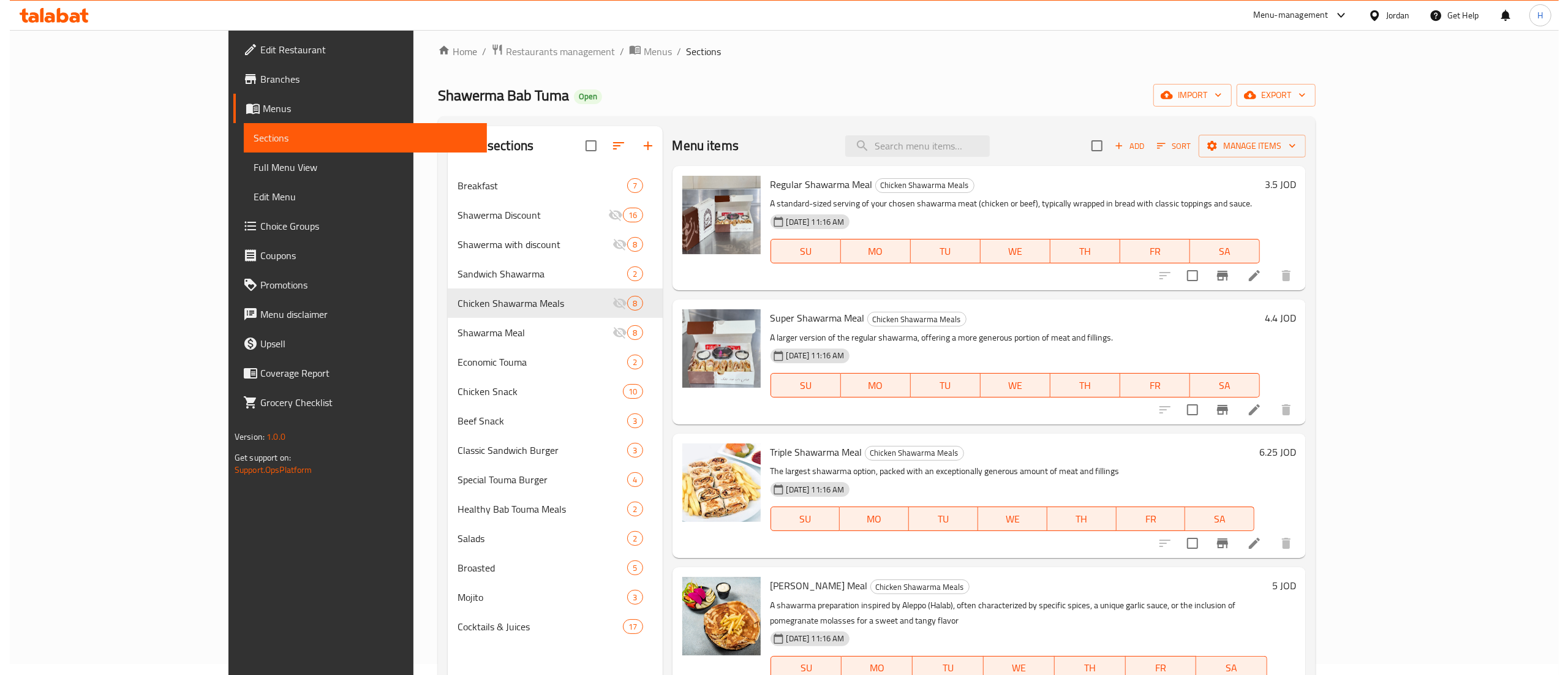
scroll to position [0, 0]
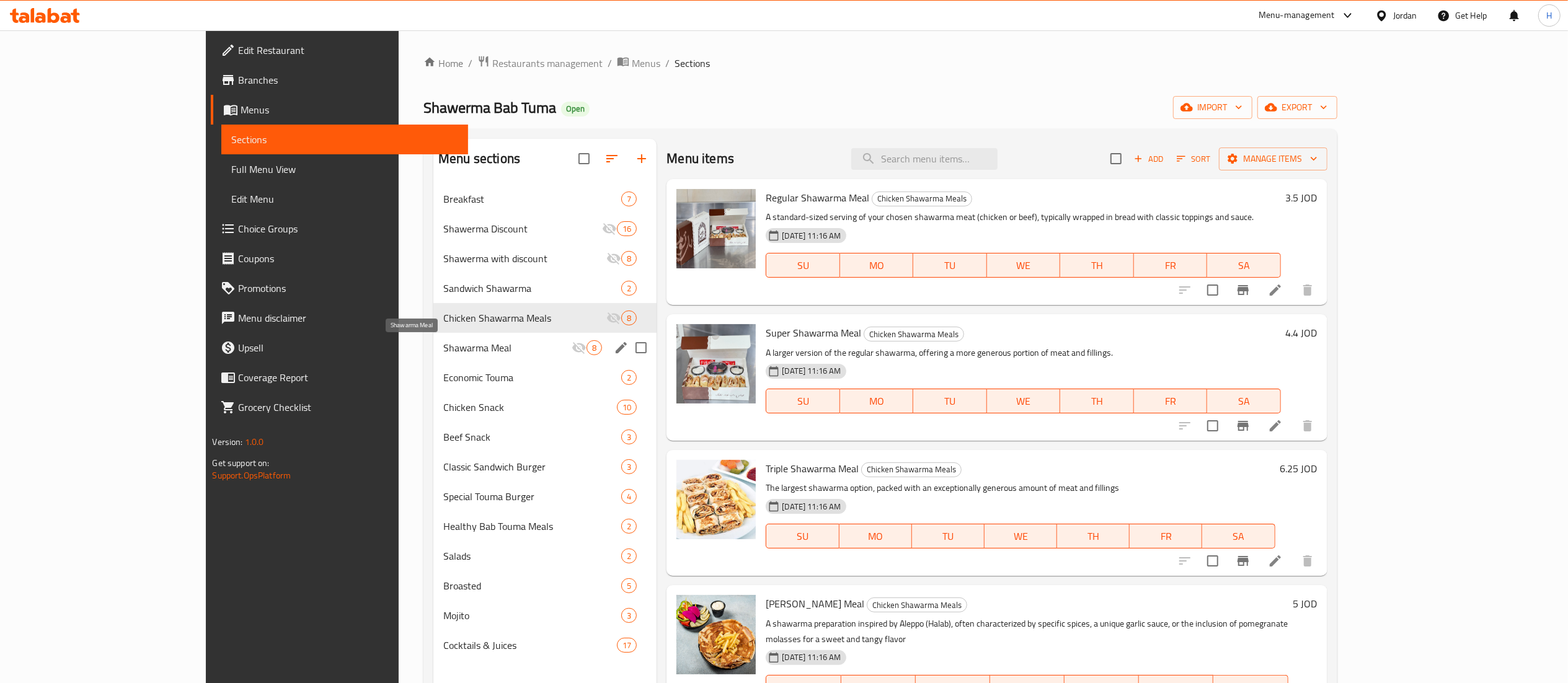
click at [444, 344] on span "Shawarma Meal" at bounding box center [508, 348] width 129 height 15
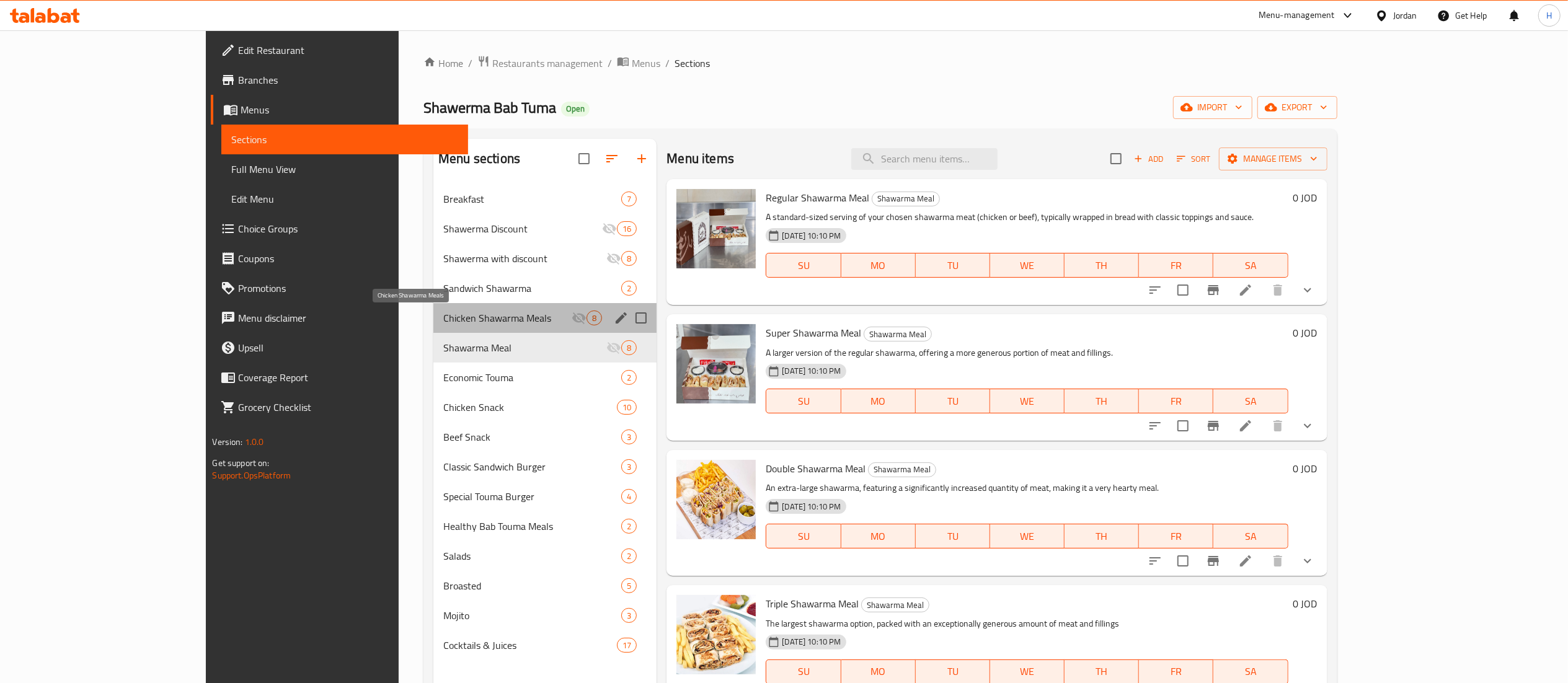
click at [444, 320] on span "Chicken Shawarma Meals" at bounding box center [508, 318] width 129 height 15
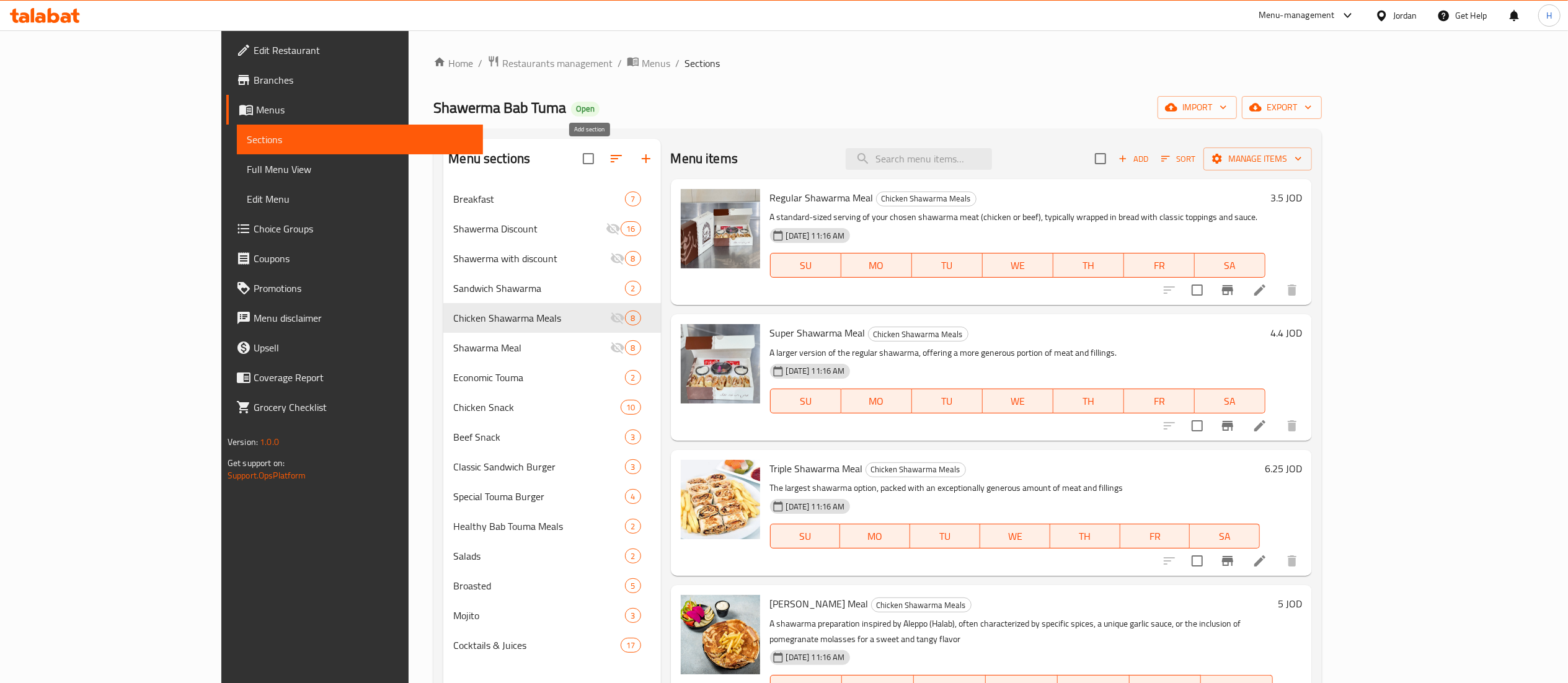
click at [642, 160] on icon "button" at bounding box center [646, 159] width 9 height 9
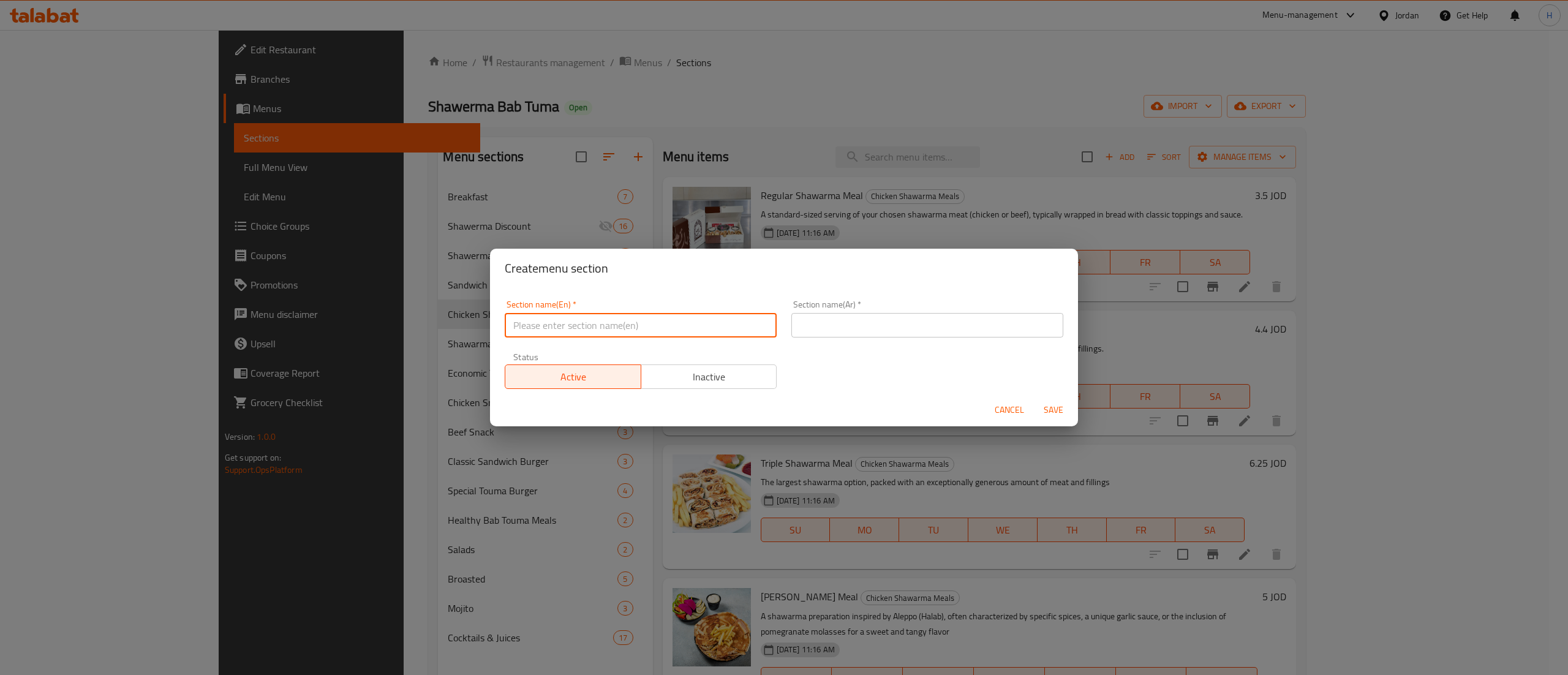
click at [621, 332] on input "text" at bounding box center [640, 325] width 272 height 24
type input "Beef Shawarma Meals"
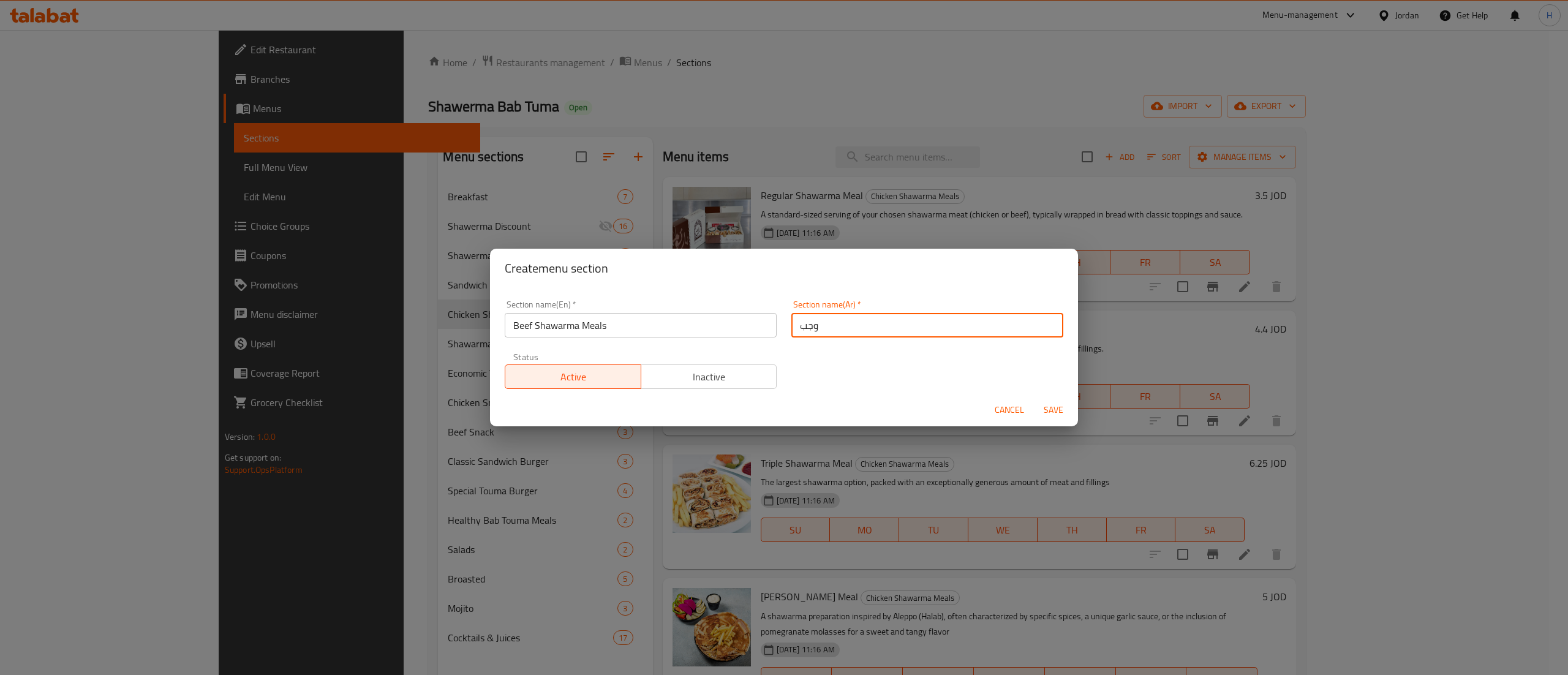
type input "وجبات شاورما لحم"
click at [1034, 399] on button "Save" at bounding box center [1053, 411] width 39 height 23
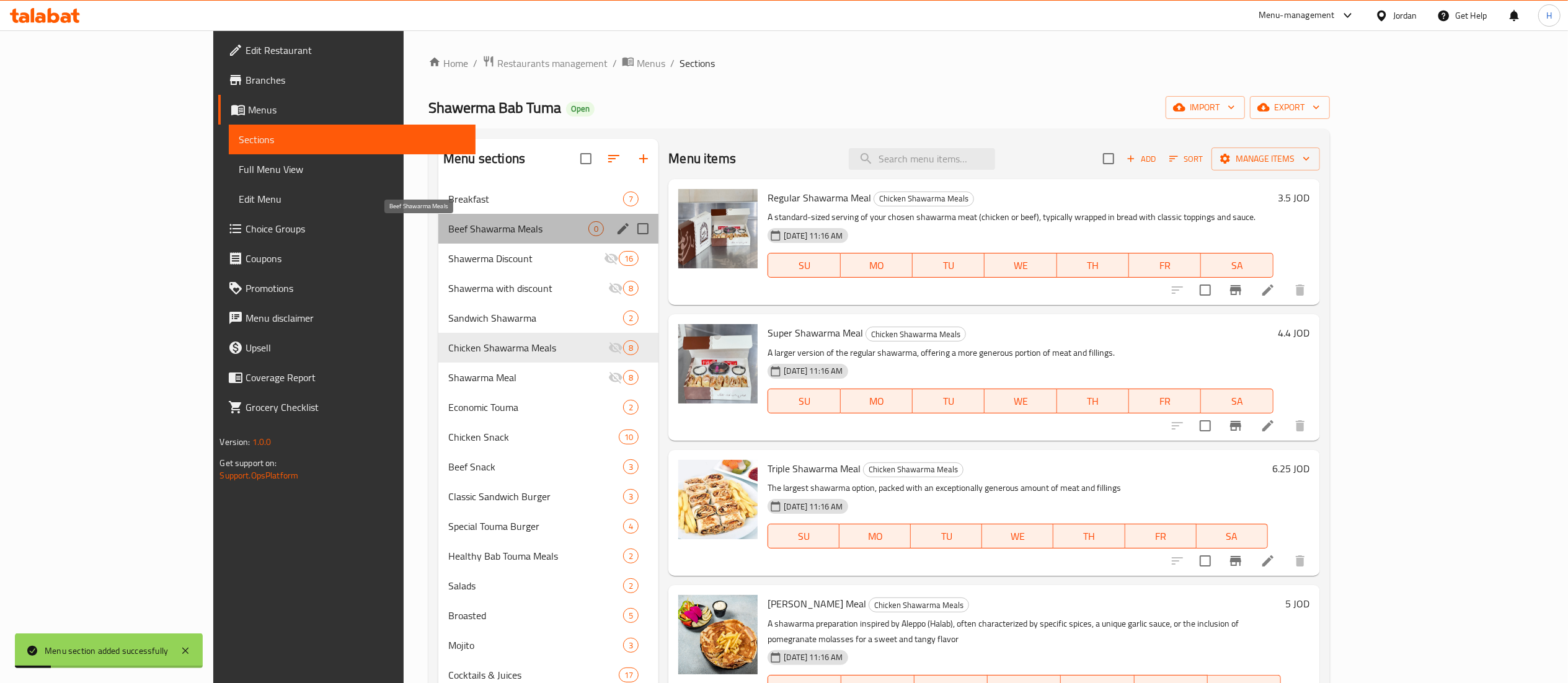
click at [448, 225] on span "Beef Shawarma Meals" at bounding box center [518, 229] width 140 height 15
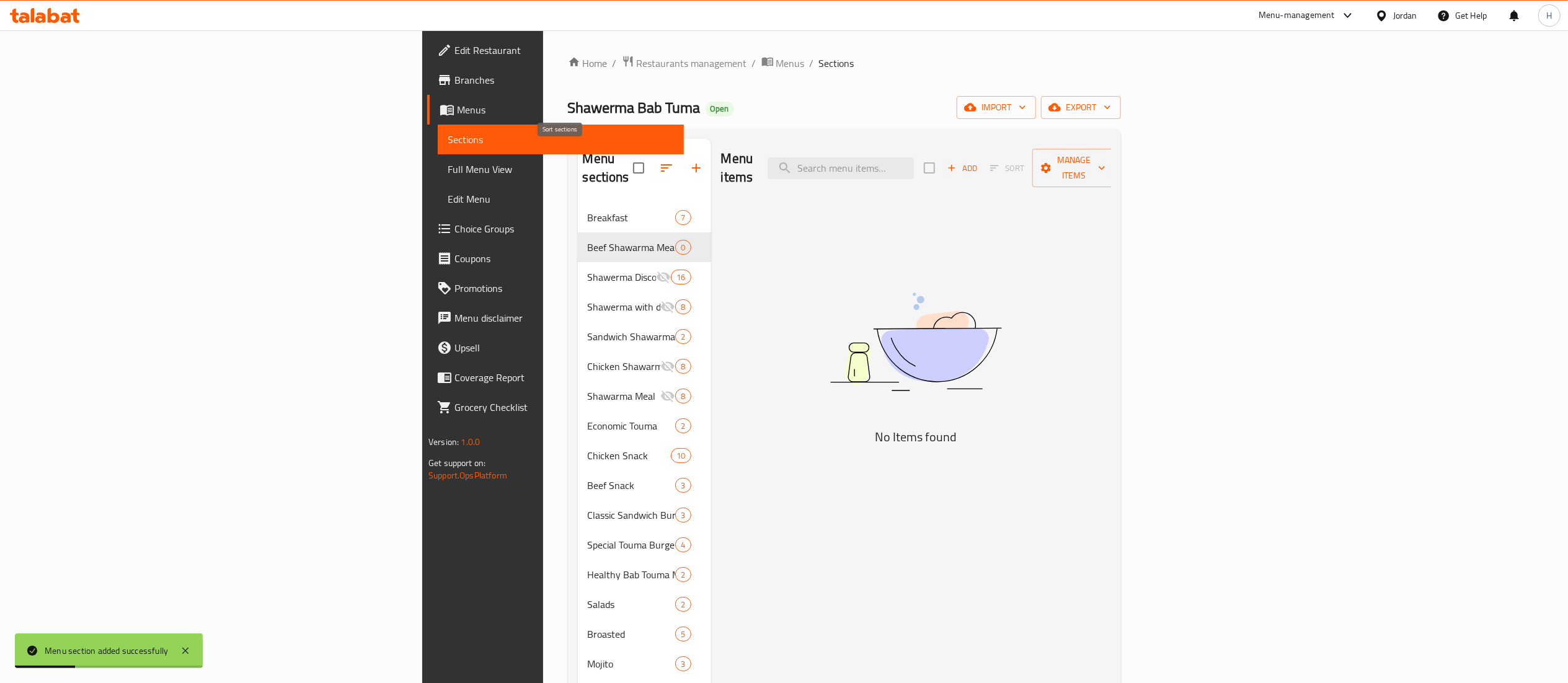
click at [659, 162] on icon "button" at bounding box center [667, 168] width 15 height 15
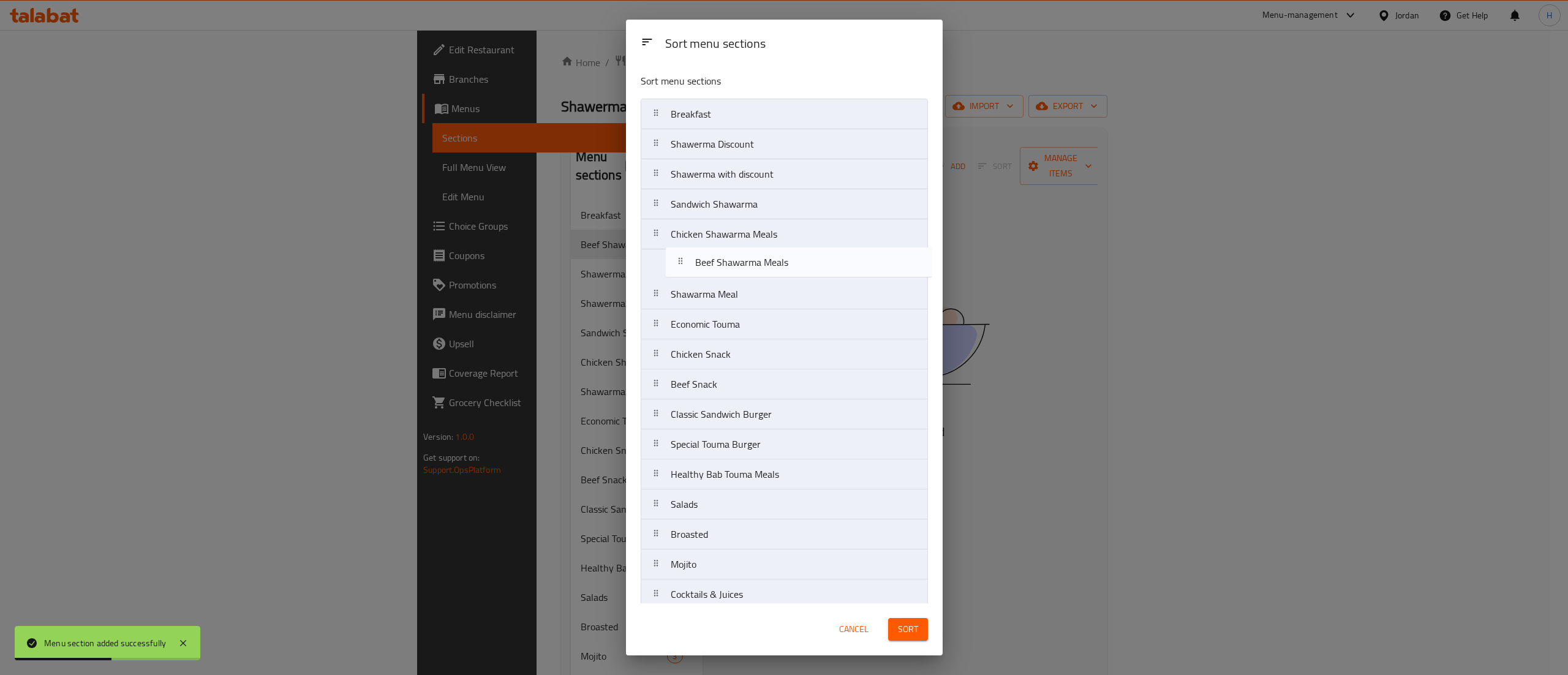
drag, startPoint x: 744, startPoint y: 152, endPoint x: 769, endPoint y: 275, distance: 125.5
click at [769, 275] on nav "Breakfast Beef Shawarma Meals Shawerma Discount Shawerma with discount Sandwich…" at bounding box center [784, 354] width 287 height 511
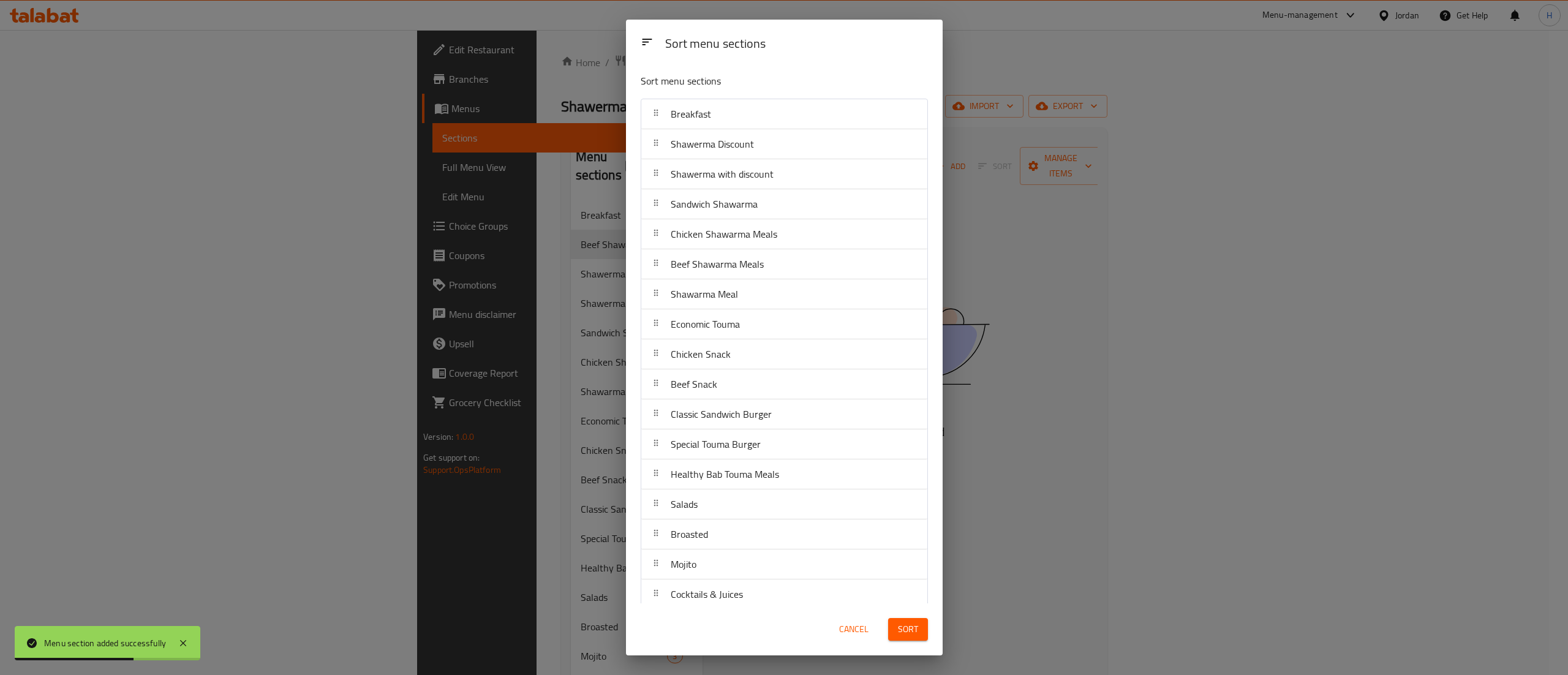
click at [913, 628] on span "Sort" at bounding box center [908, 629] width 20 height 16
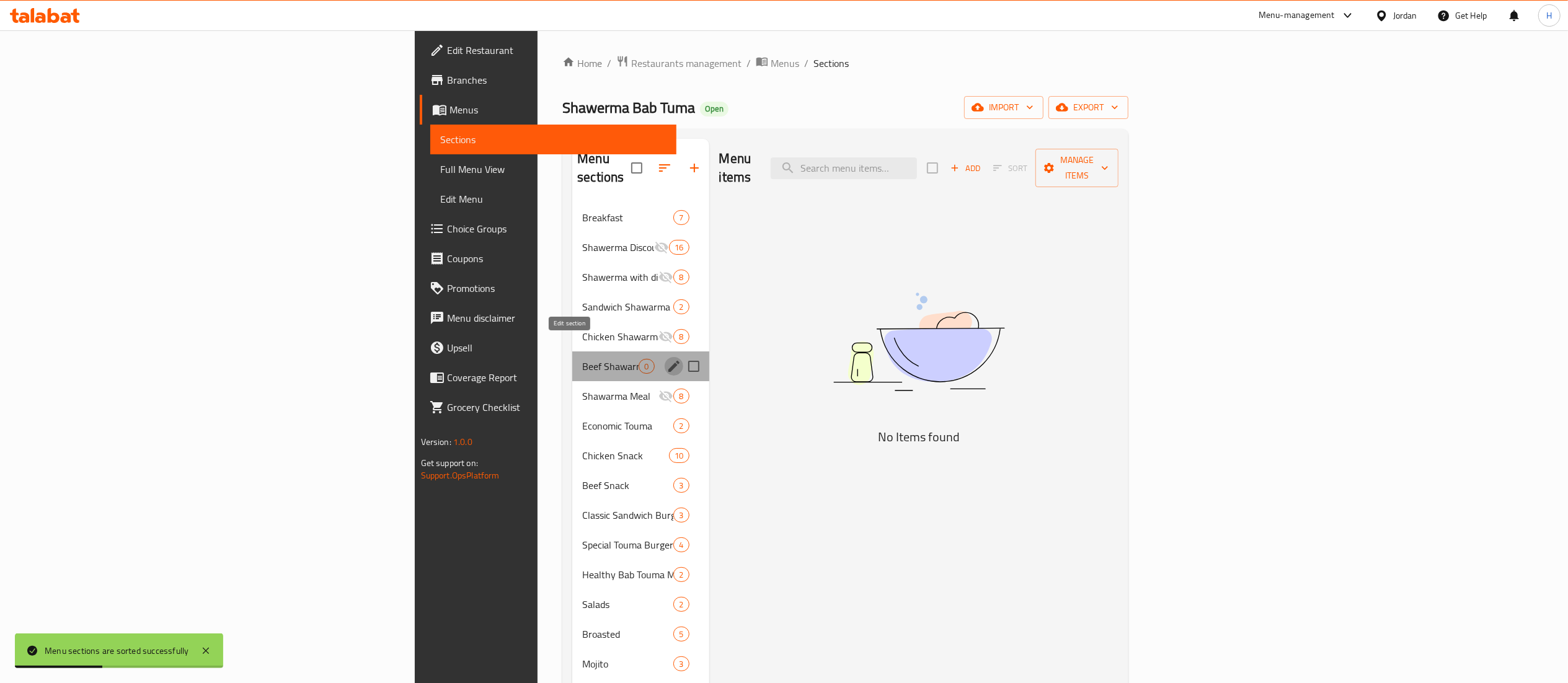
click at [667, 359] on icon "edit" at bounding box center [674, 366] width 15 height 15
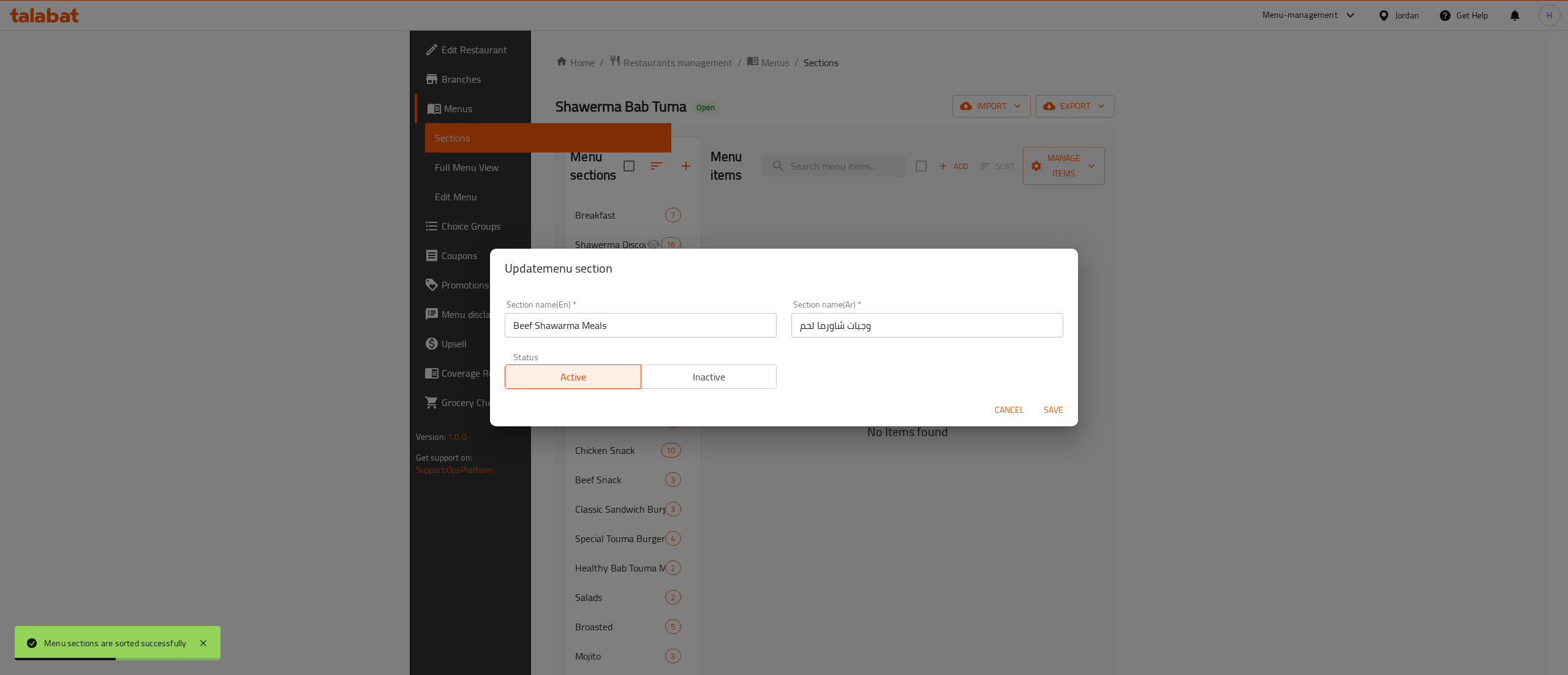
click at [684, 375] on span "Inactive" at bounding box center [709, 377] width 126 height 18
click at [1052, 411] on span "Save" at bounding box center [1053, 410] width 29 height 16
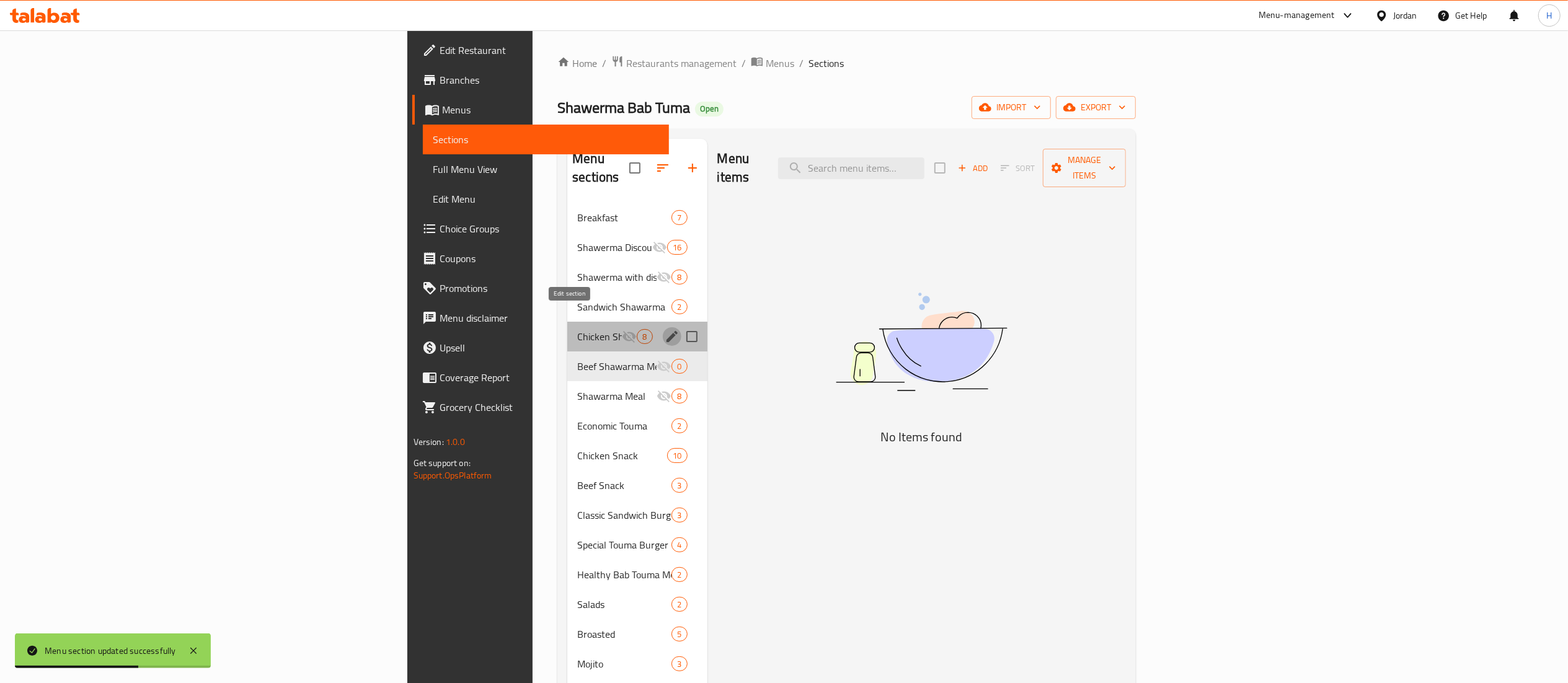
click at [665, 329] on icon "edit" at bounding box center [672, 337] width 15 height 15
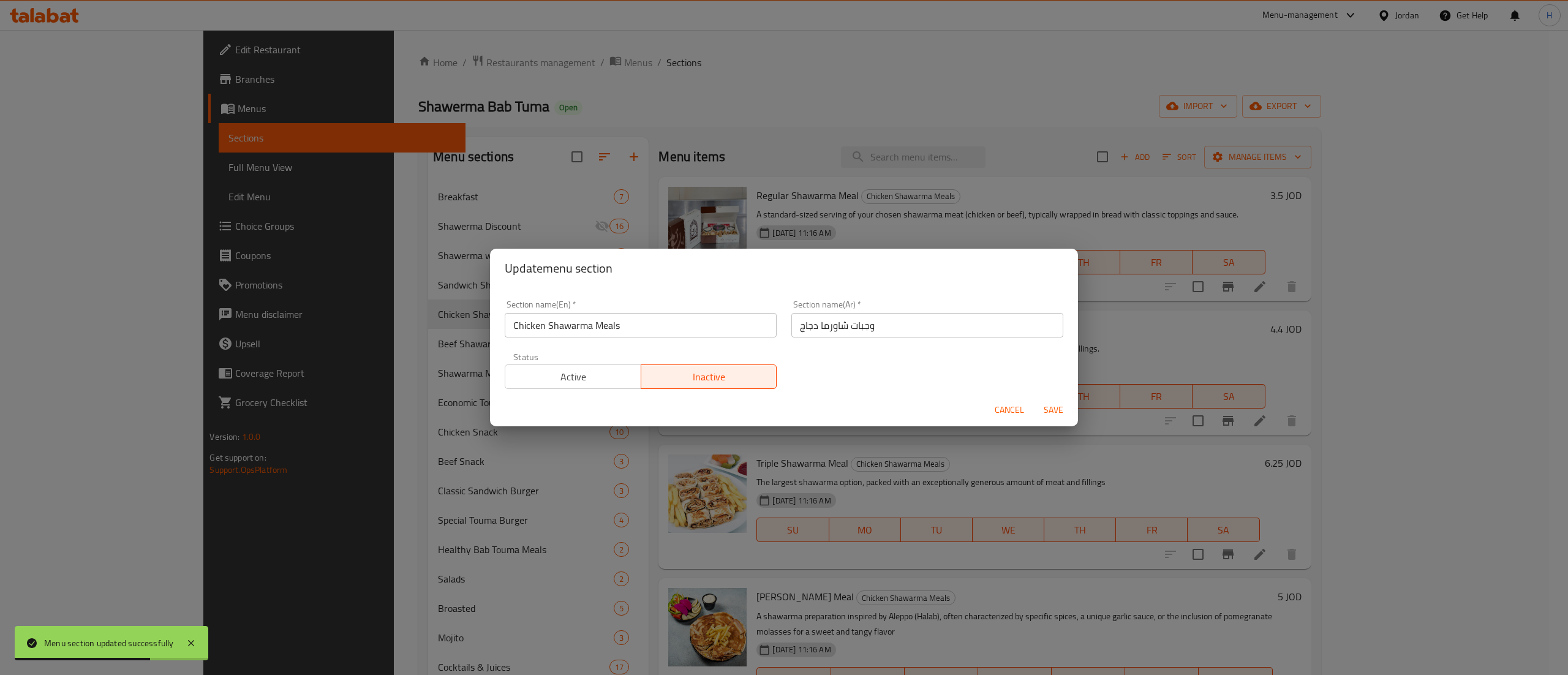
click at [544, 376] on span "Active" at bounding box center [573, 377] width 126 height 18
click at [1051, 408] on span "Save" at bounding box center [1053, 410] width 29 height 16
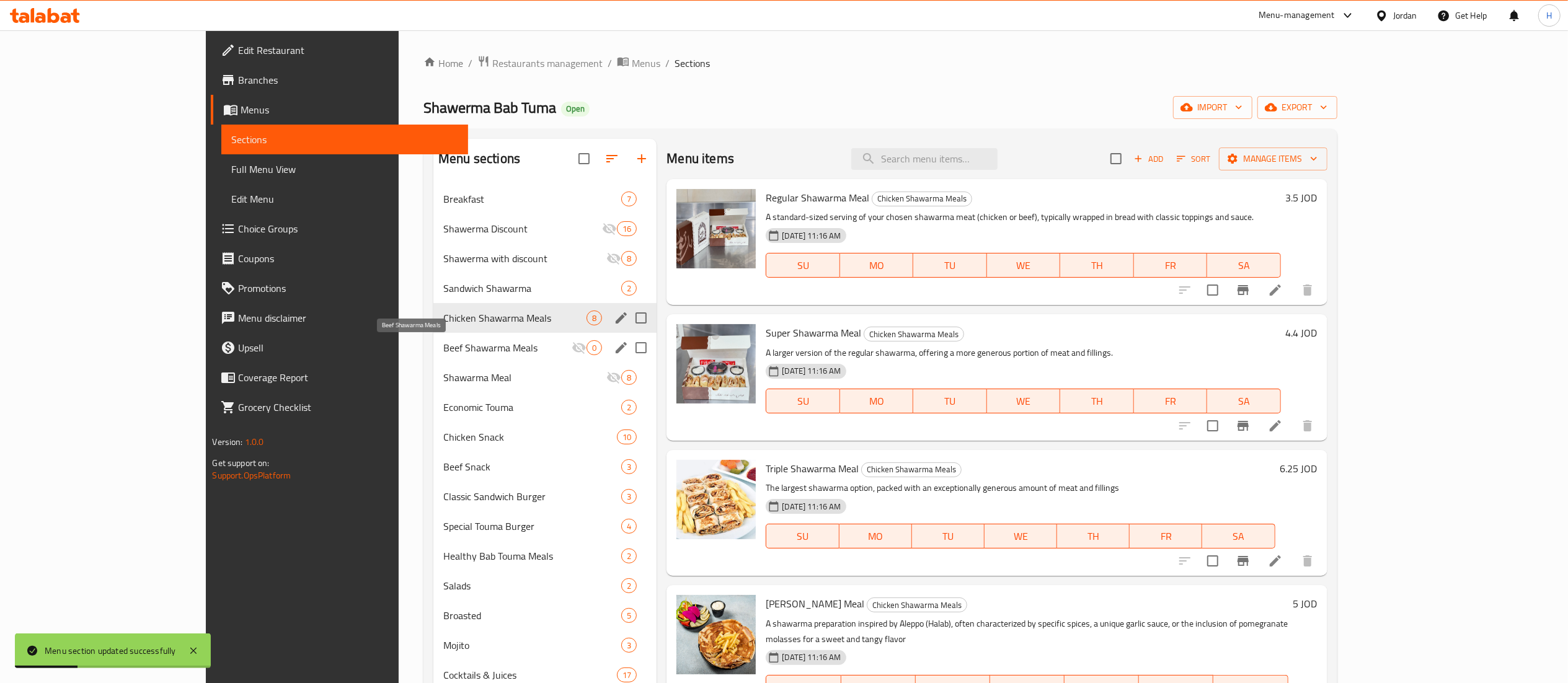
click at [444, 351] on span "Beef Shawarma Meals" at bounding box center [508, 348] width 129 height 15
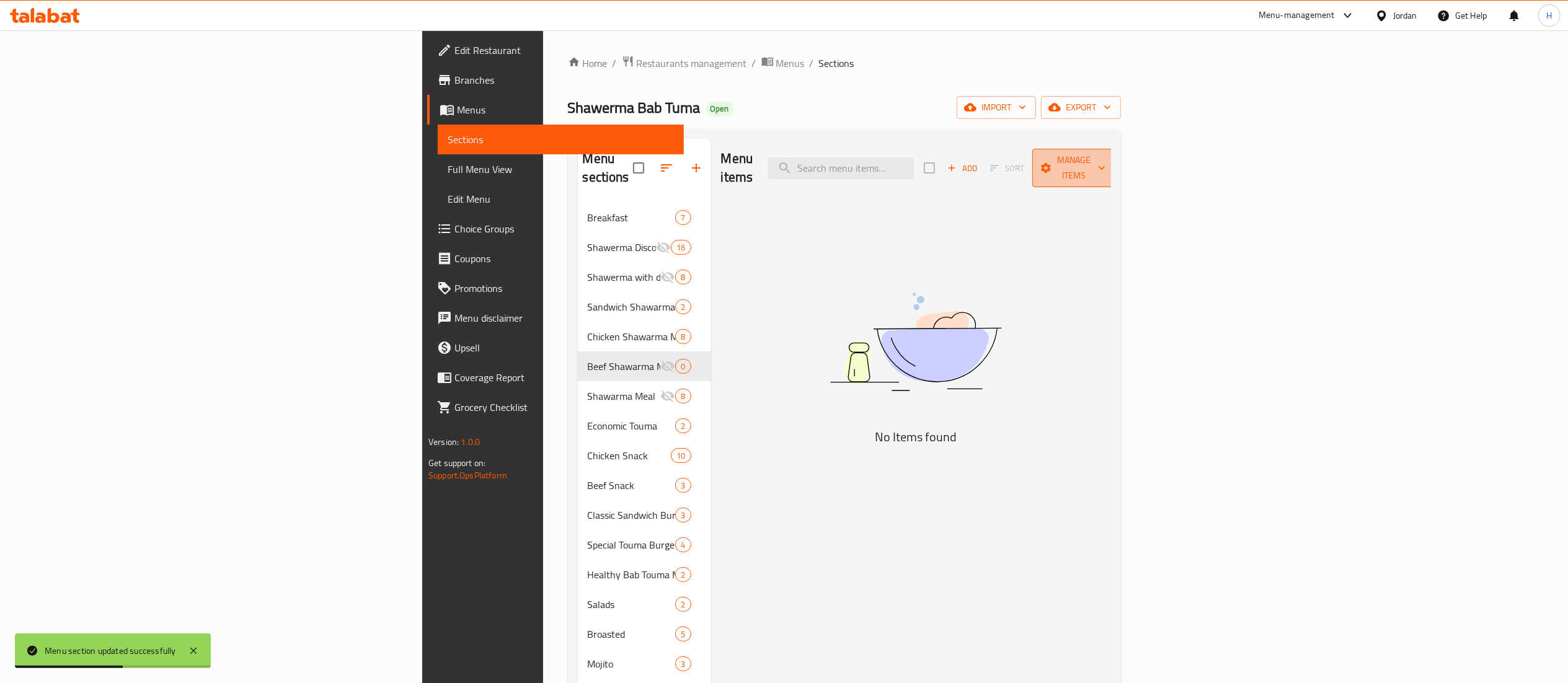
click at [1105, 160] on span "Manage items" at bounding box center [1074, 168] width 63 height 31
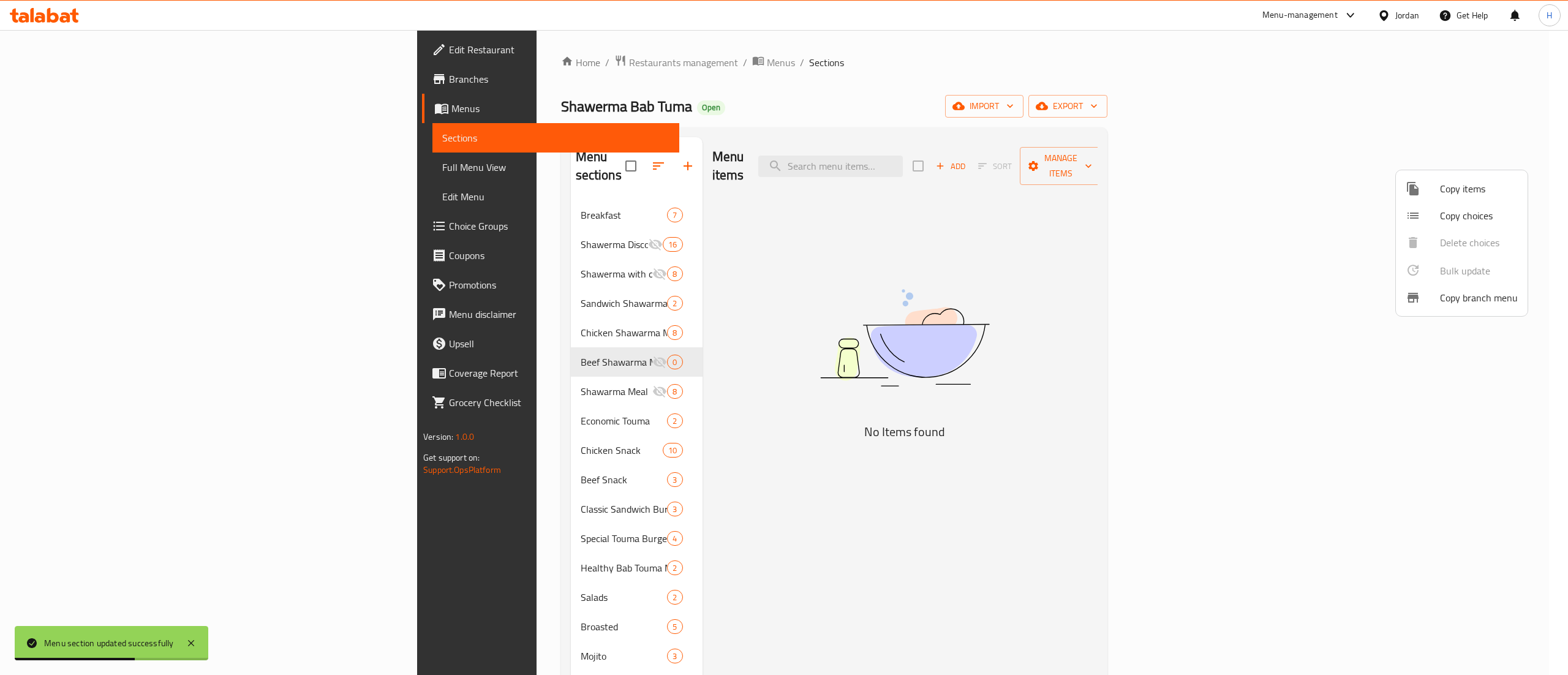
click at [1440, 185] on span "Copy items" at bounding box center [1479, 189] width 78 height 15
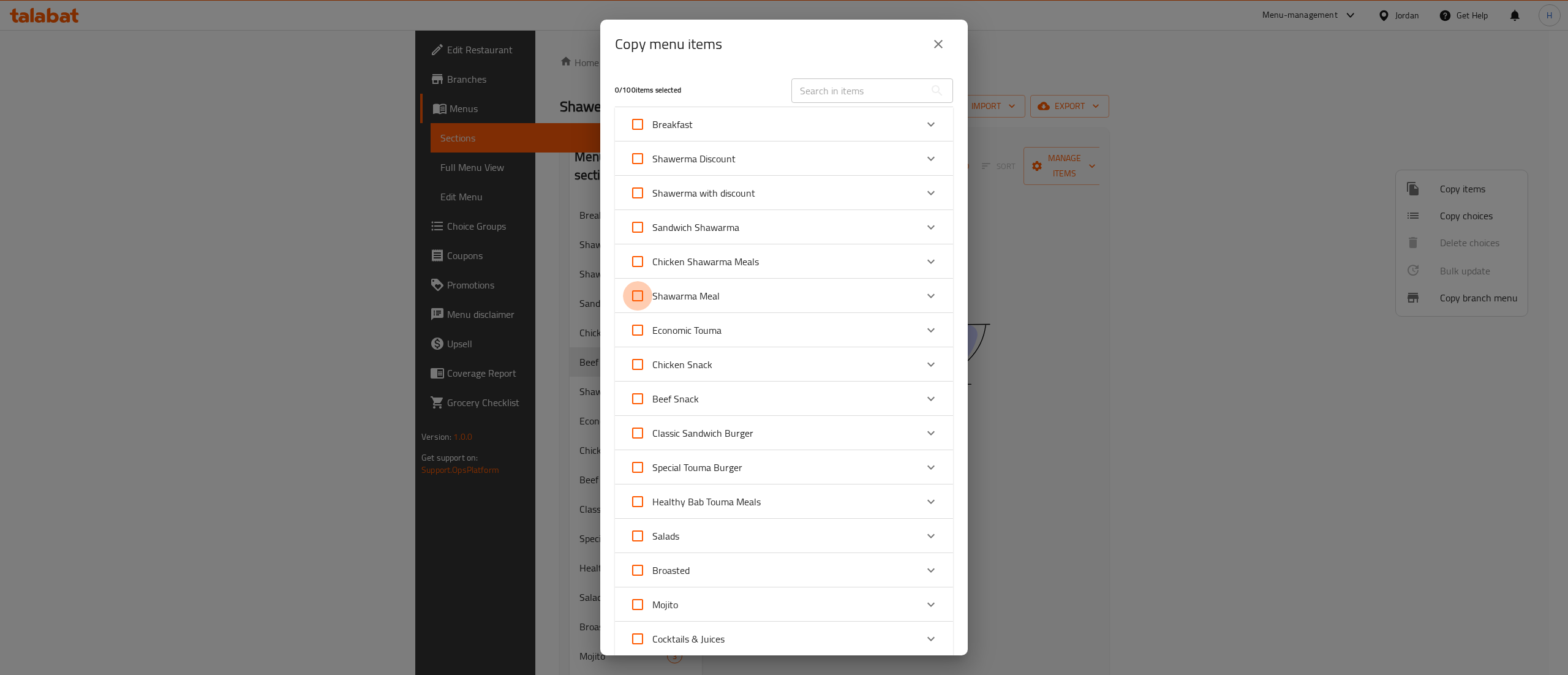
click at [635, 291] on input "Shawarma Meal" at bounding box center [637, 296] width 29 height 29
checkbox input "true"
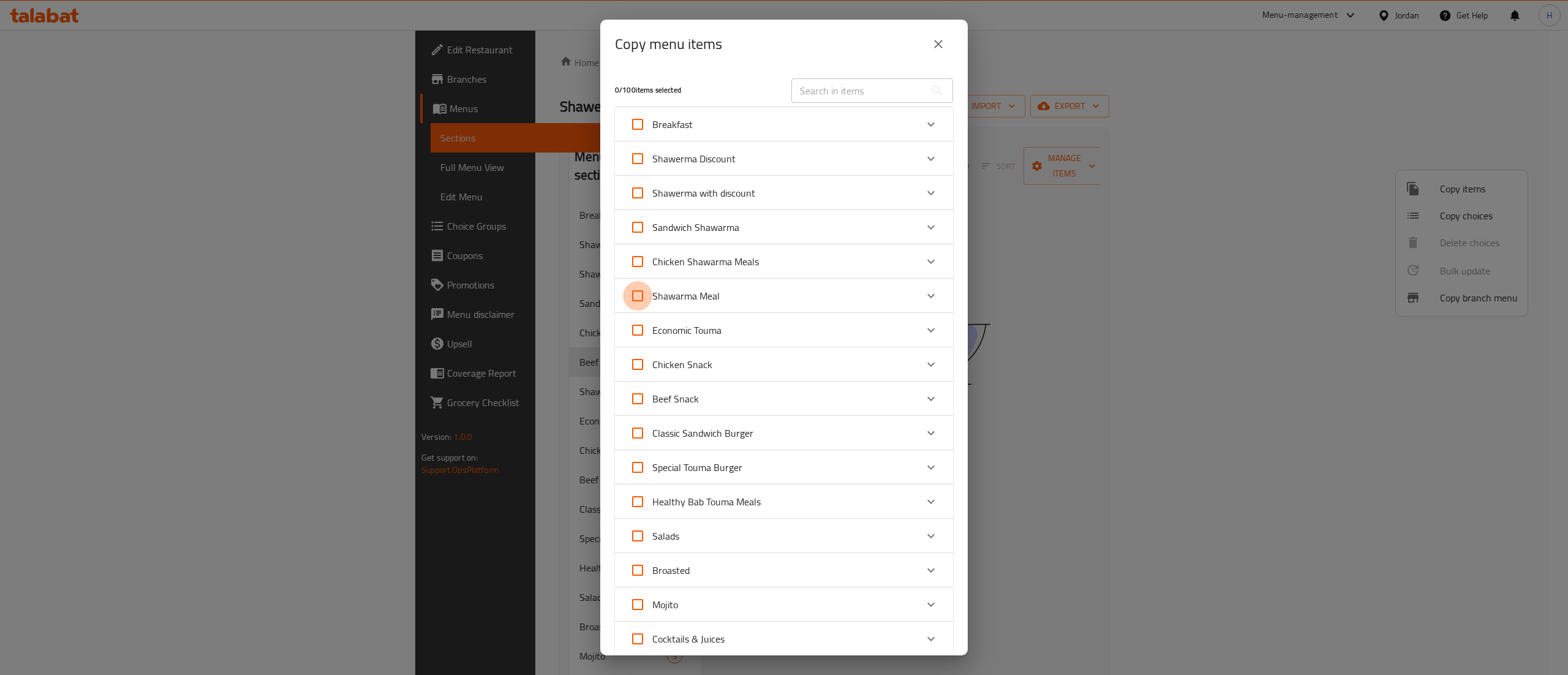
checkbox input "true"
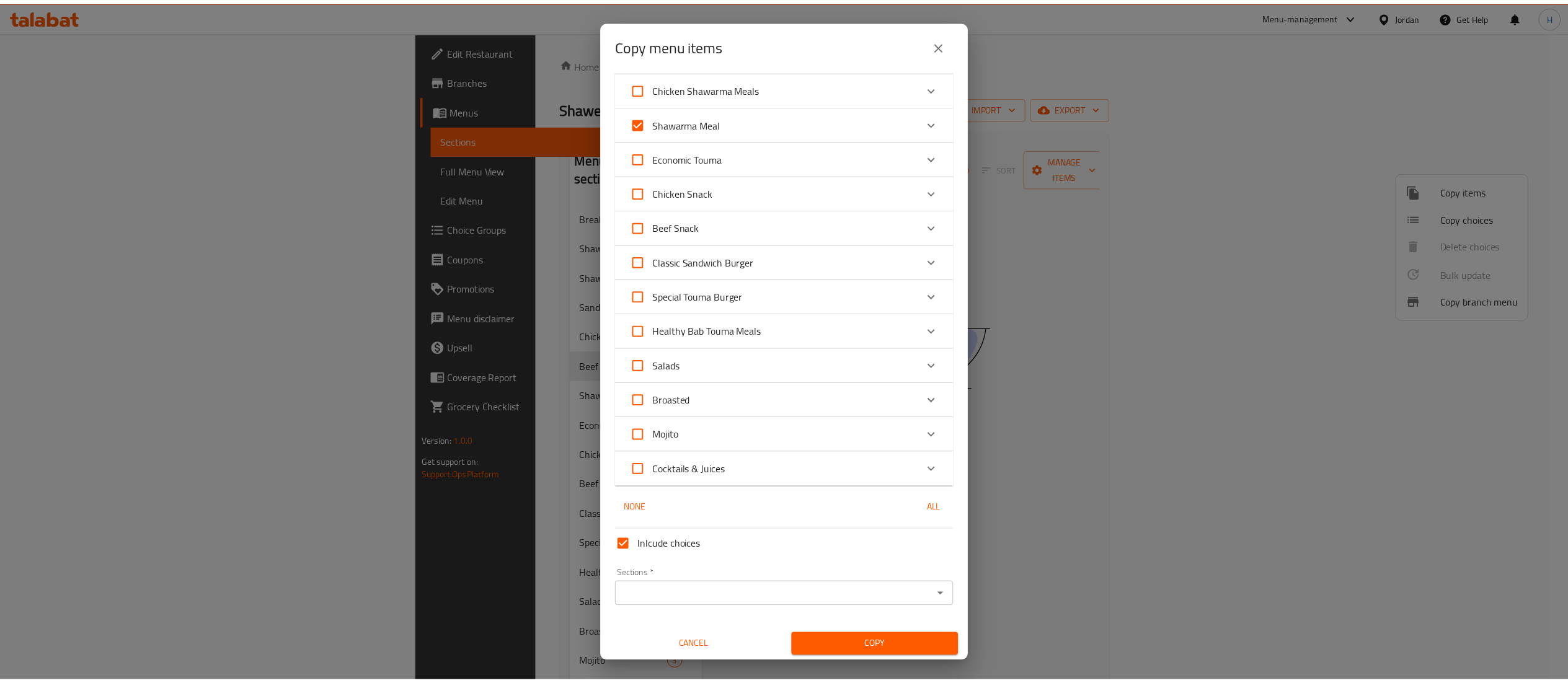
scroll to position [179, 0]
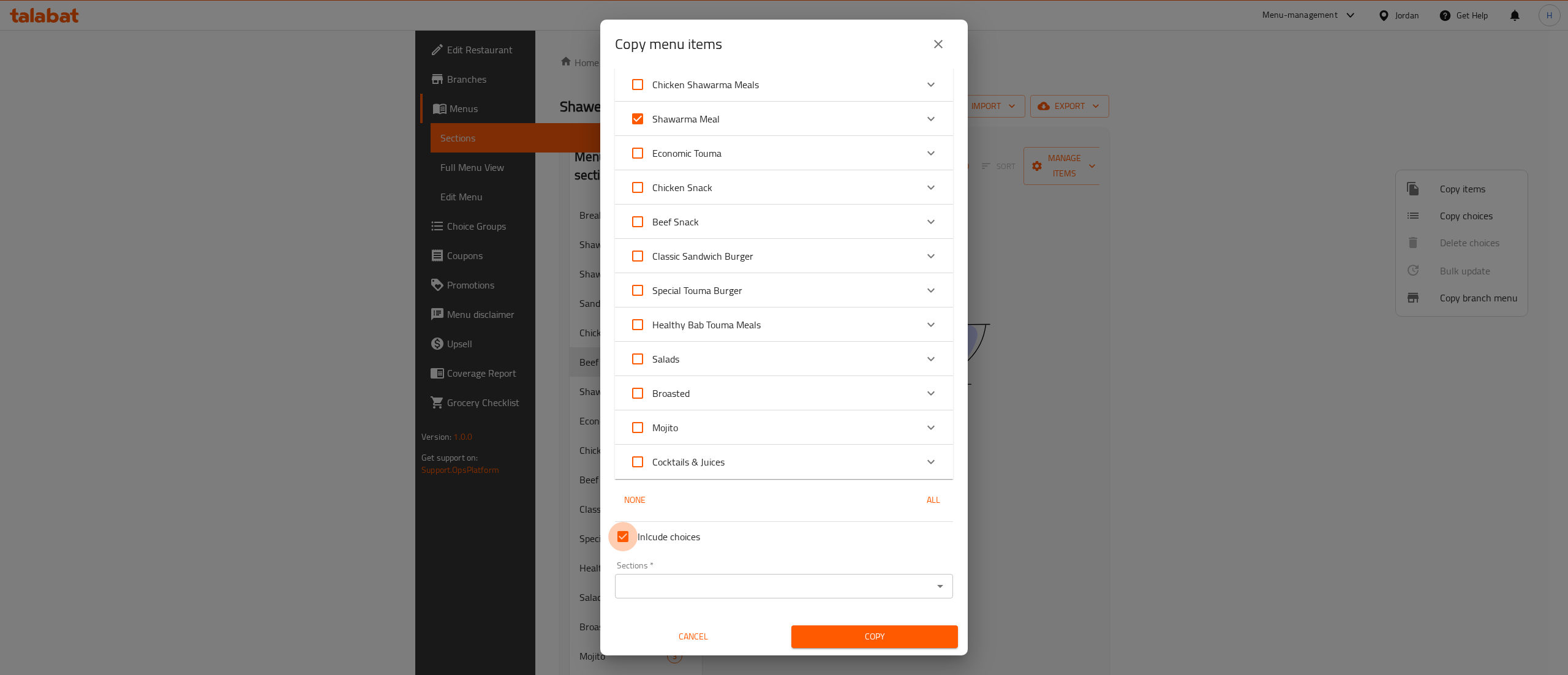
click at [627, 534] on input "Inlcude choices" at bounding box center [622, 536] width 29 height 29
checkbox input "false"
click at [665, 585] on input "Sections   *" at bounding box center [774, 586] width 310 height 17
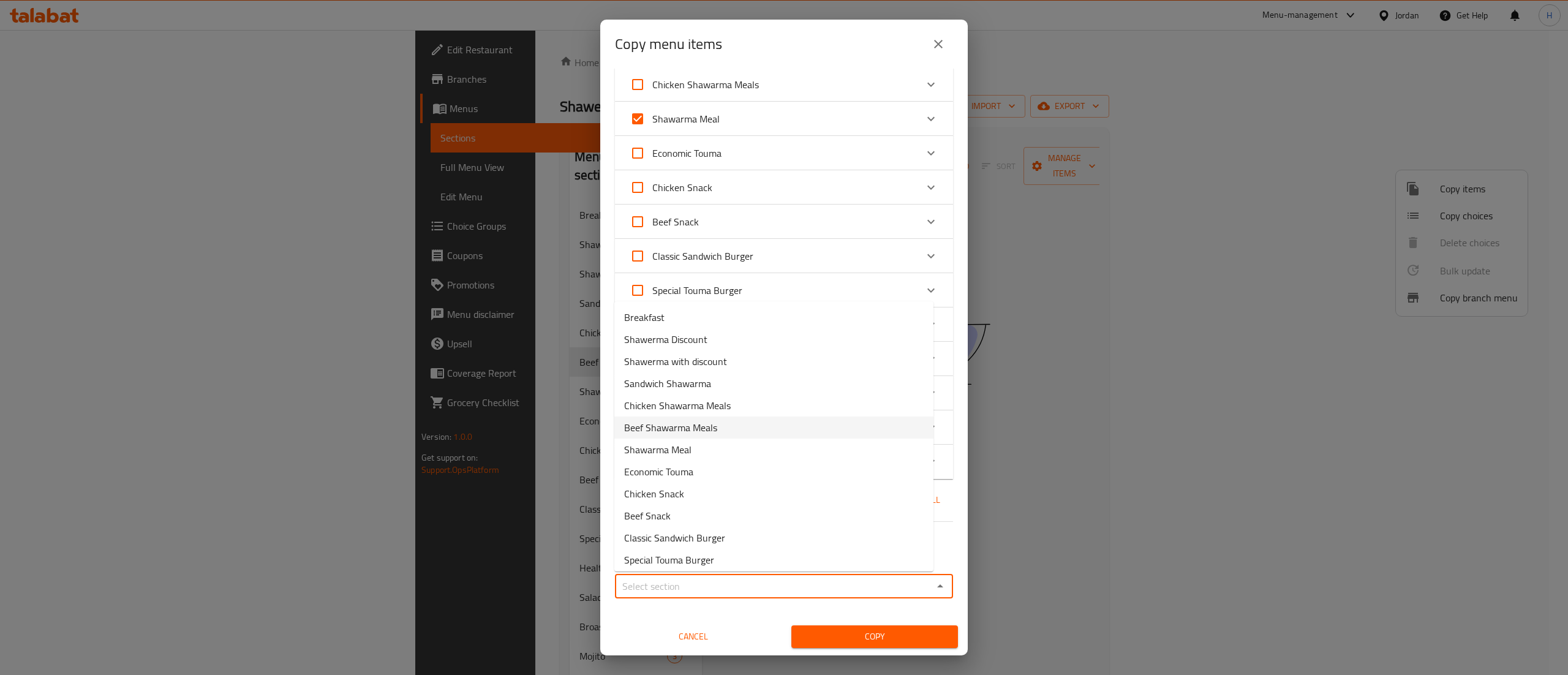
click at [684, 427] on span "Beef Shawarma Meals" at bounding box center [671, 427] width 93 height 15
type input "Beef Shawarma Meals"
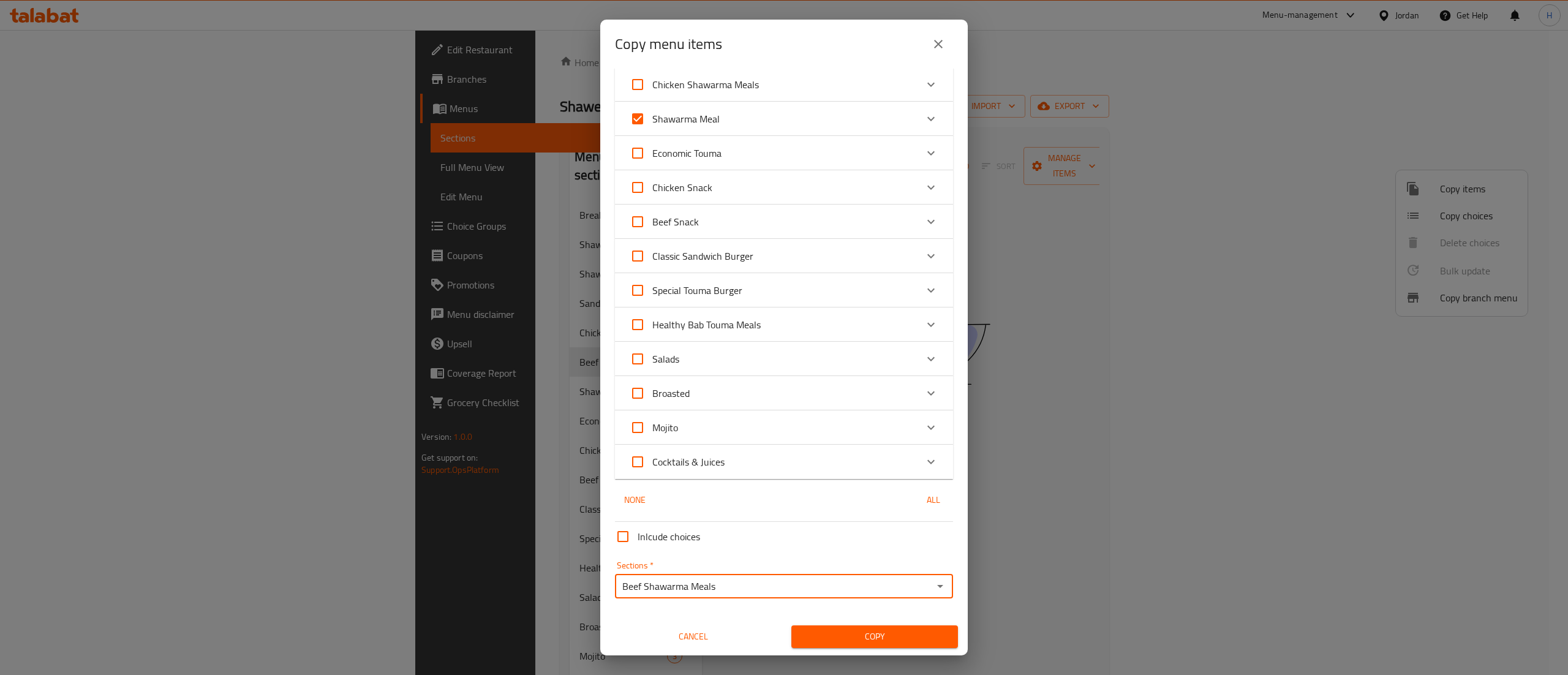
click at [822, 629] on span "Copy" at bounding box center [874, 636] width 147 height 16
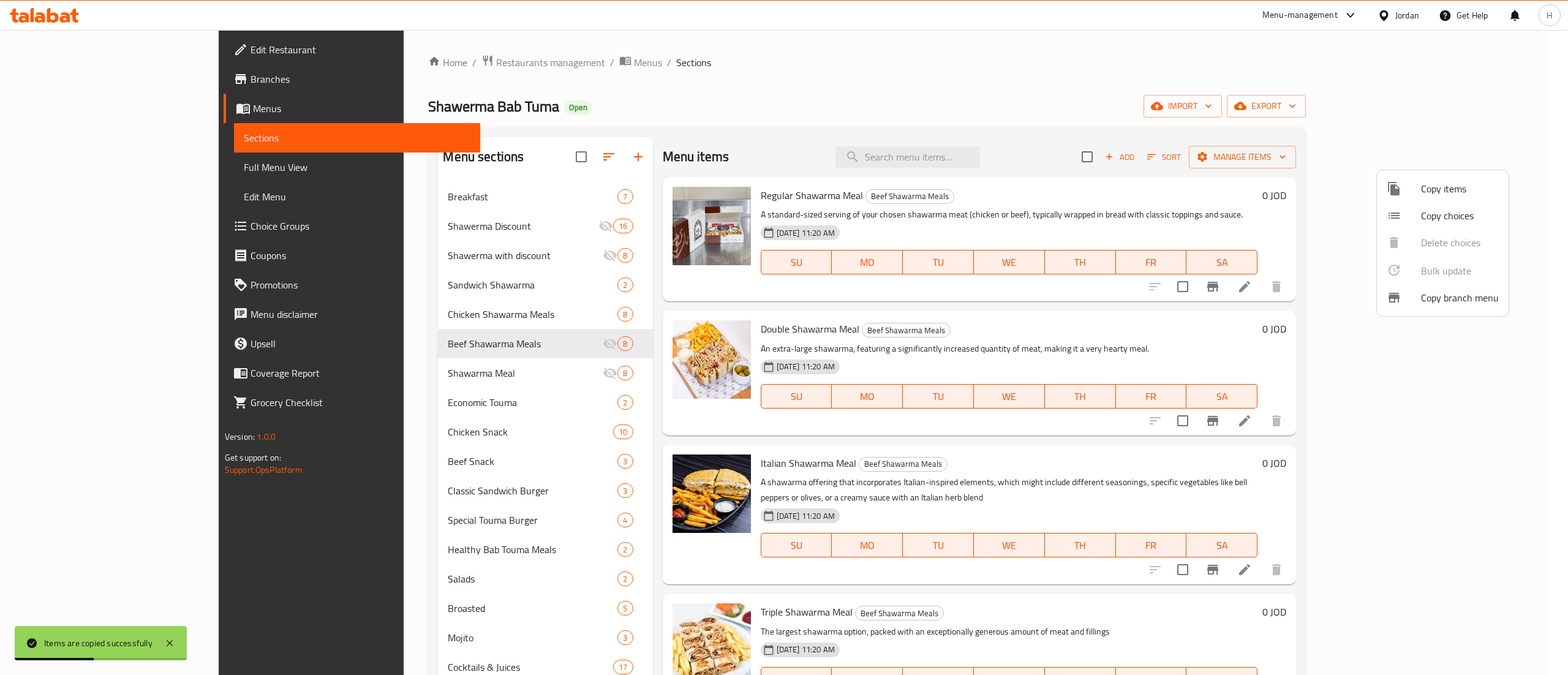
click at [389, 313] on div at bounding box center [784, 338] width 1568 height 675
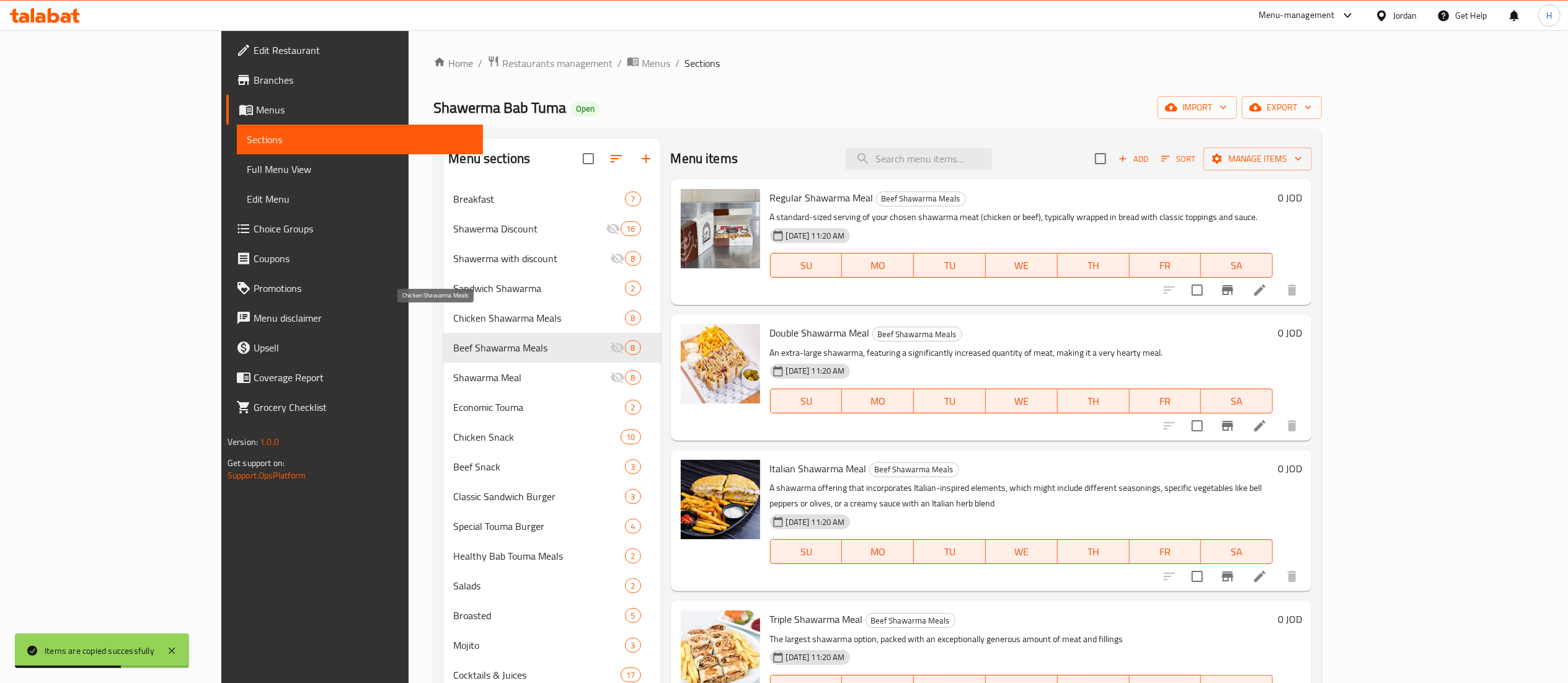
click at [453, 322] on span "Chicken Shawarma Meals" at bounding box center [539, 318] width 172 height 15
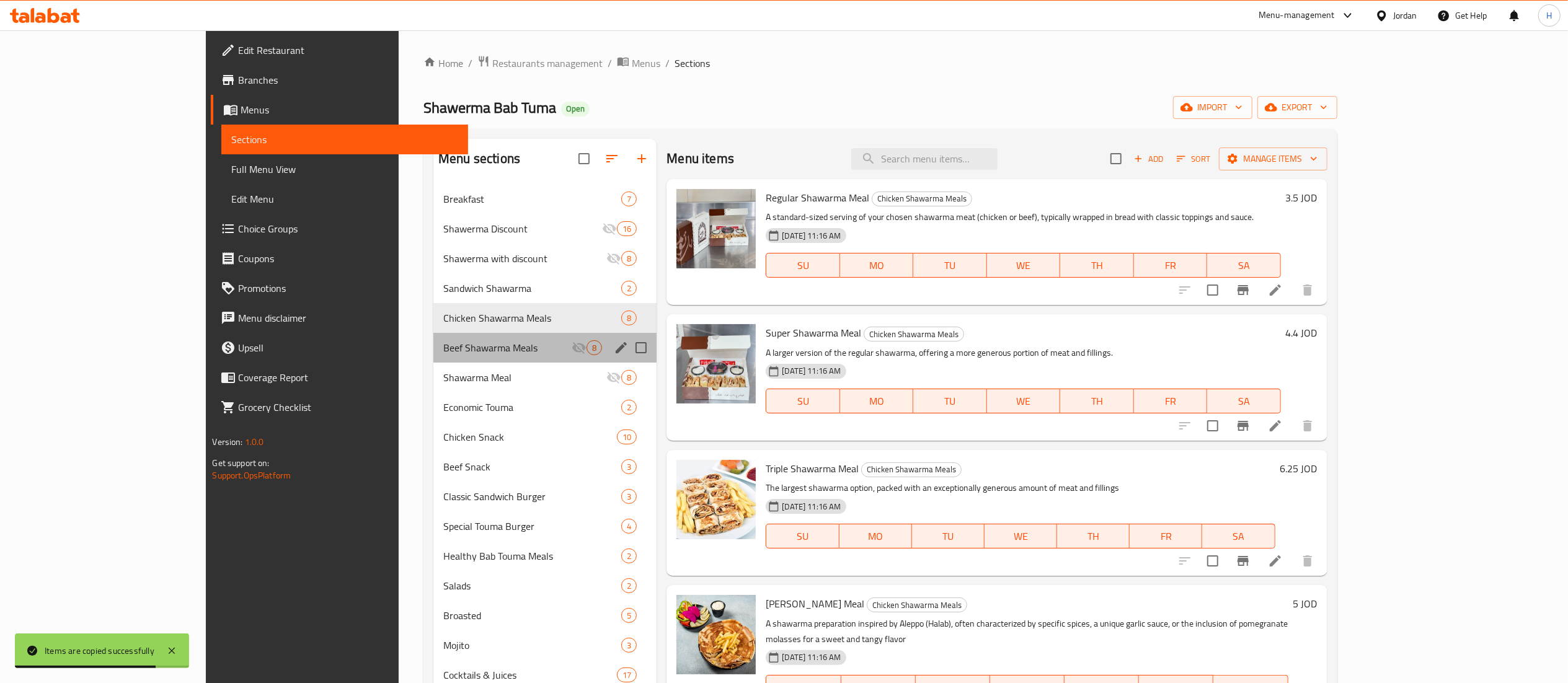
click at [433, 337] on div "Beef Shawarma Meals 8" at bounding box center [545, 347] width 223 height 29
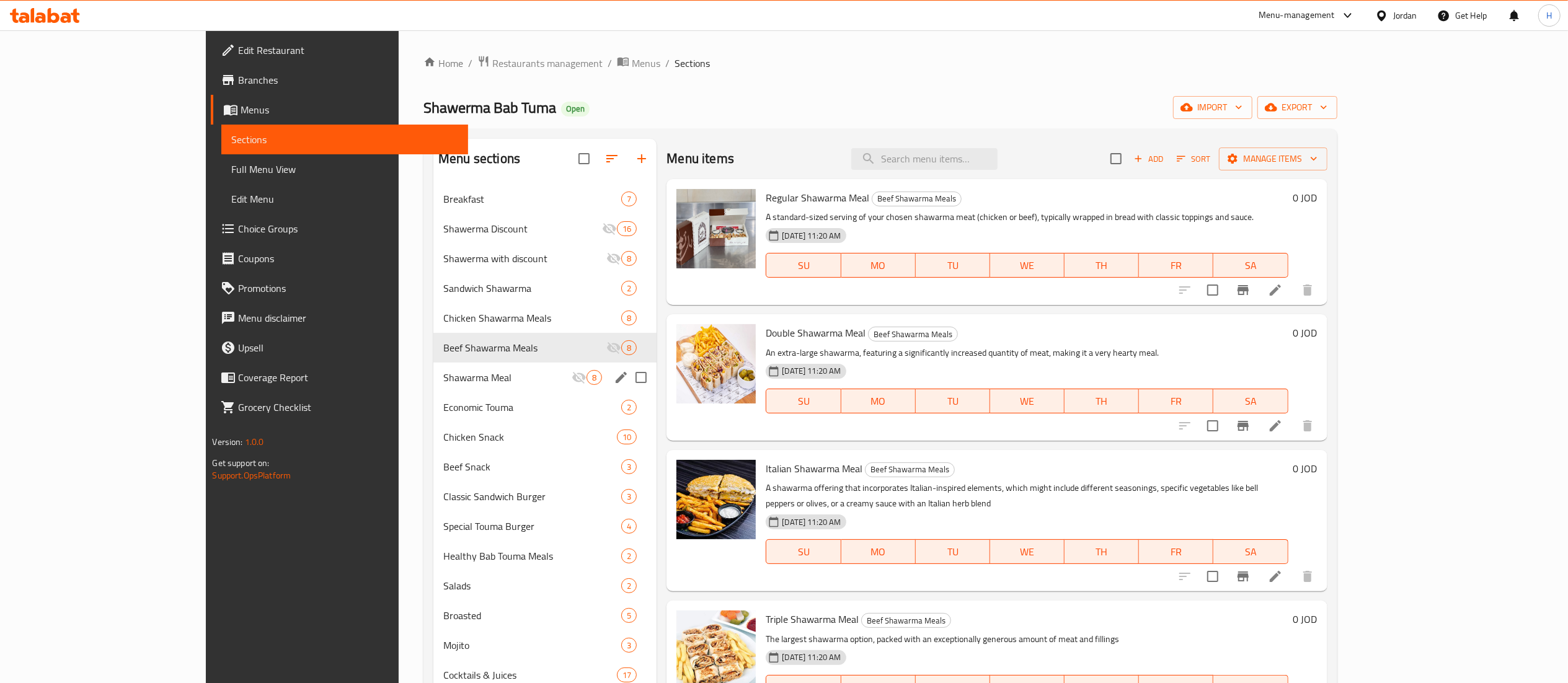
click at [433, 364] on div "Shawarma Meal 8" at bounding box center [545, 377] width 223 height 29
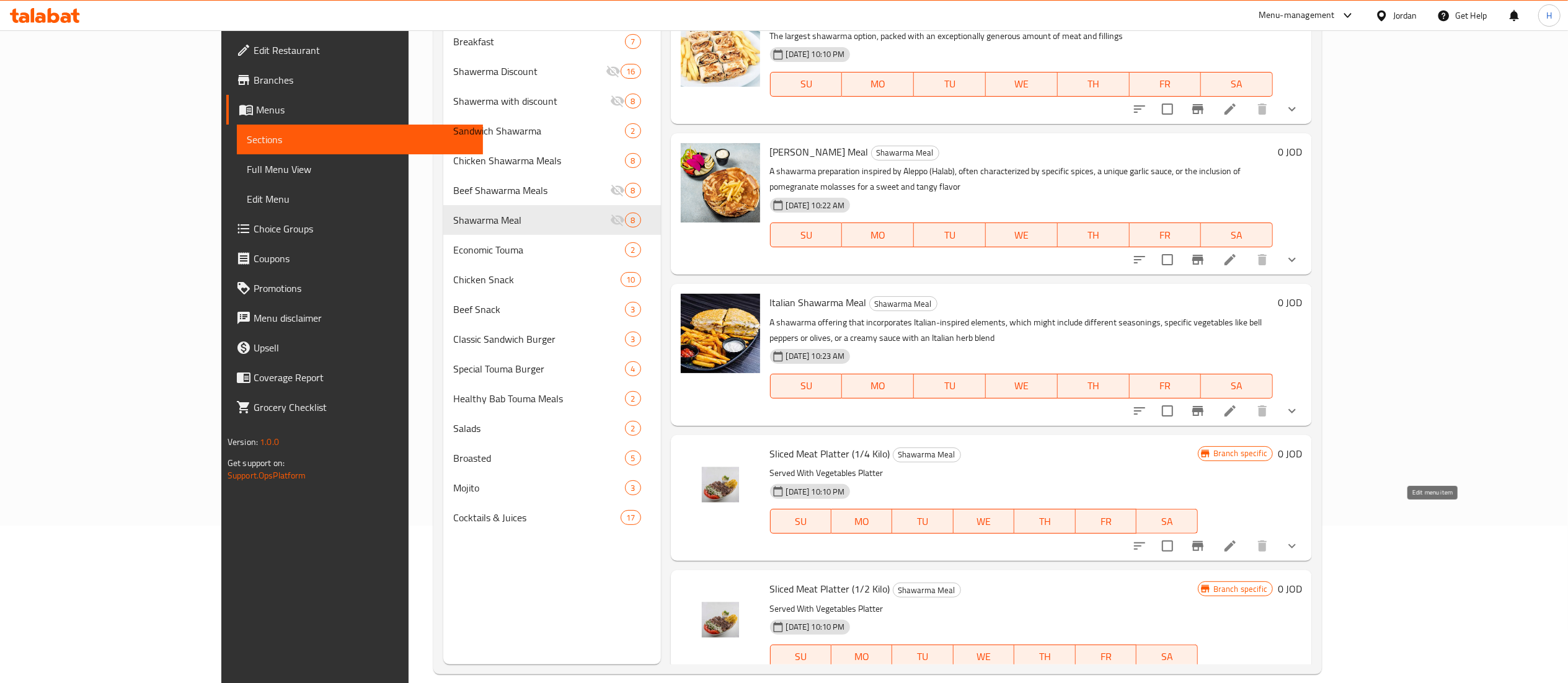
scroll to position [175, 0]
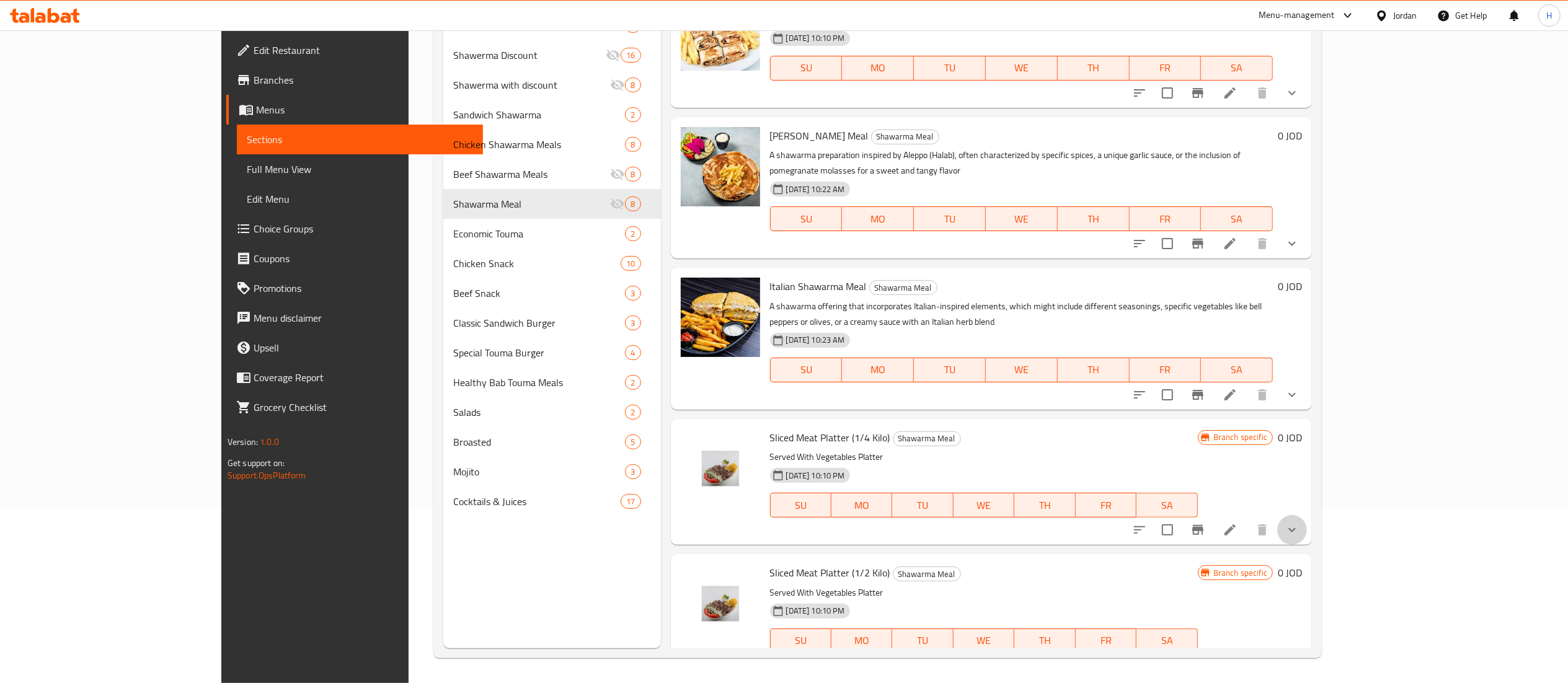
click at [1307, 515] on button "show more" at bounding box center [1291, 530] width 29 height 29
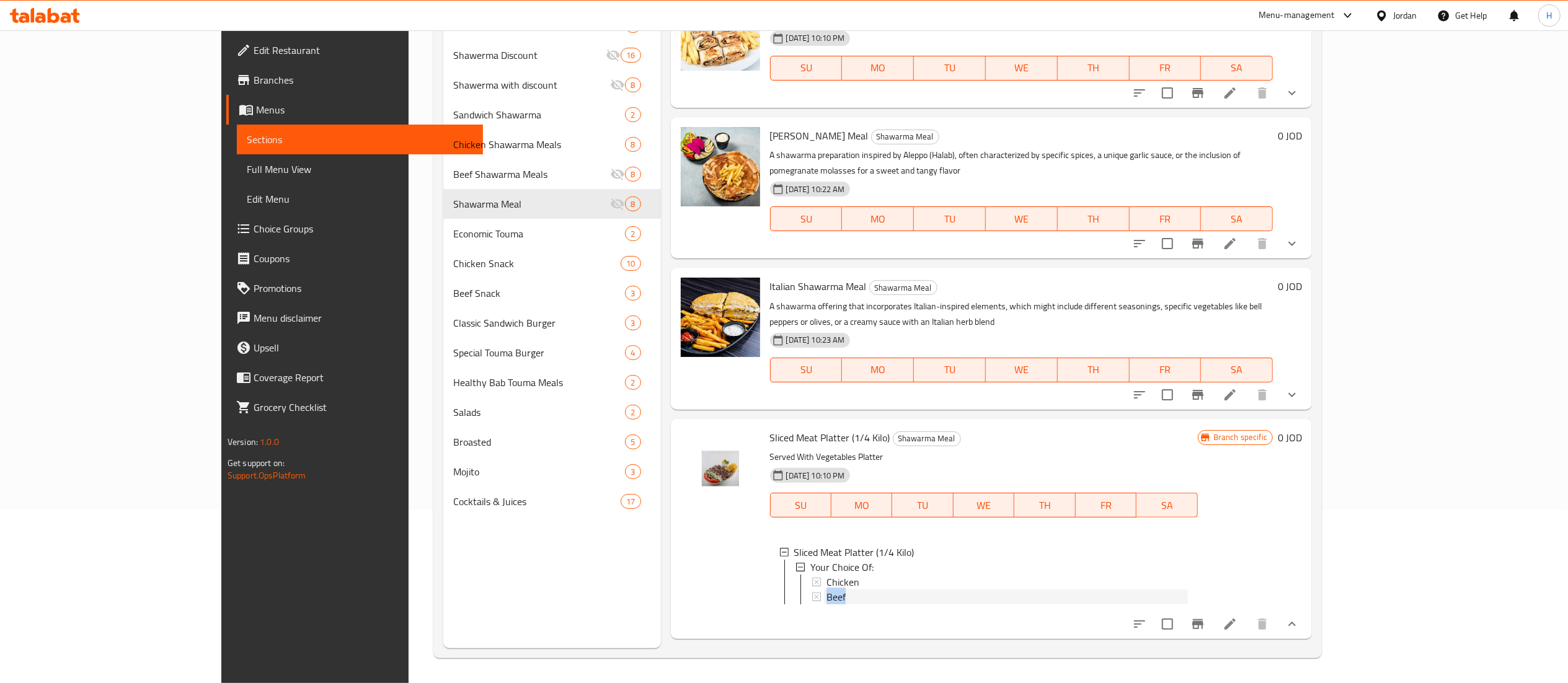
drag, startPoint x: 892, startPoint y: 559, endPoint x: 886, endPoint y: 553, distance: 8.5
click at [886, 575] on div "Chicken Beef" at bounding box center [1000, 589] width 376 height 29
click at [878, 575] on div "Chicken" at bounding box center [1007, 582] width 361 height 15
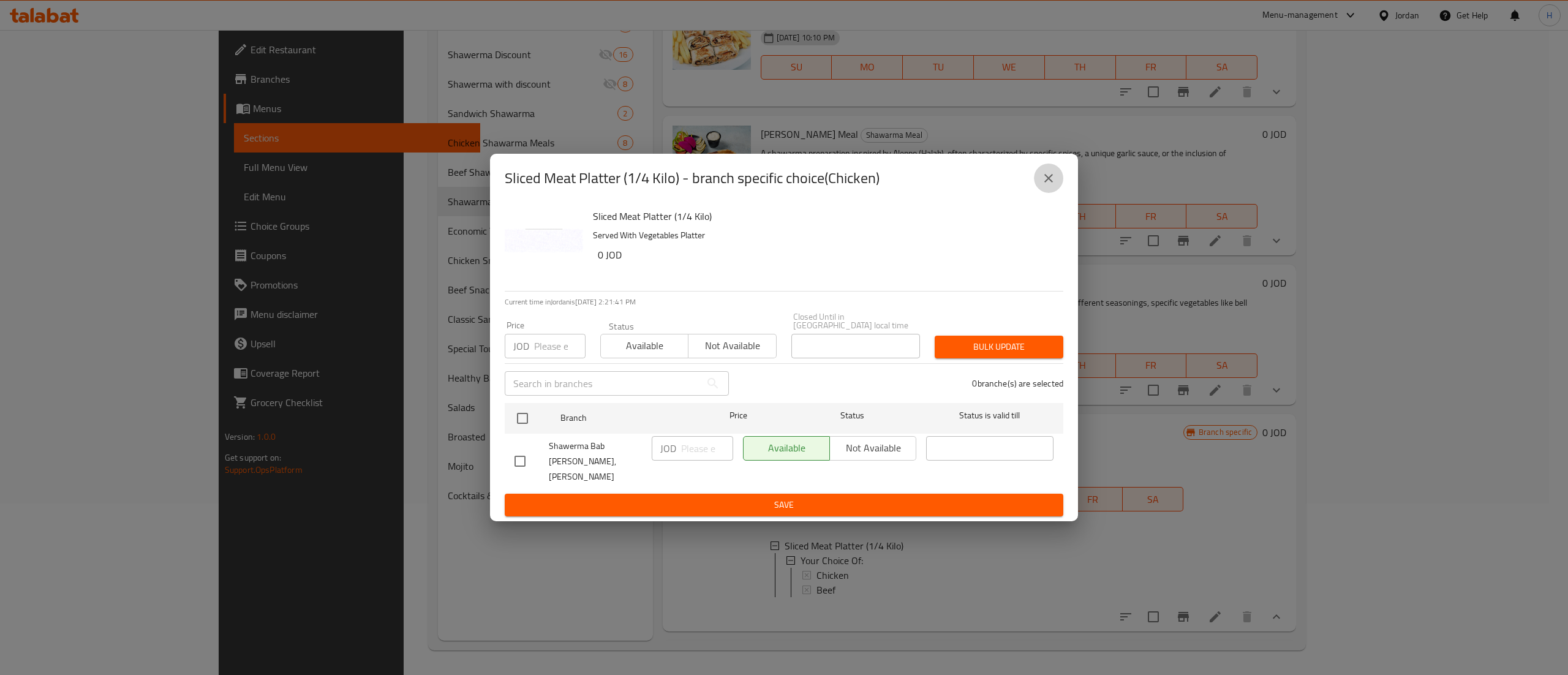
drag, startPoint x: 1051, startPoint y: 195, endPoint x: 976, endPoint y: 352, distance: 174.0
click at [1049, 185] on icon "close" at bounding box center [1049, 179] width 15 height 15
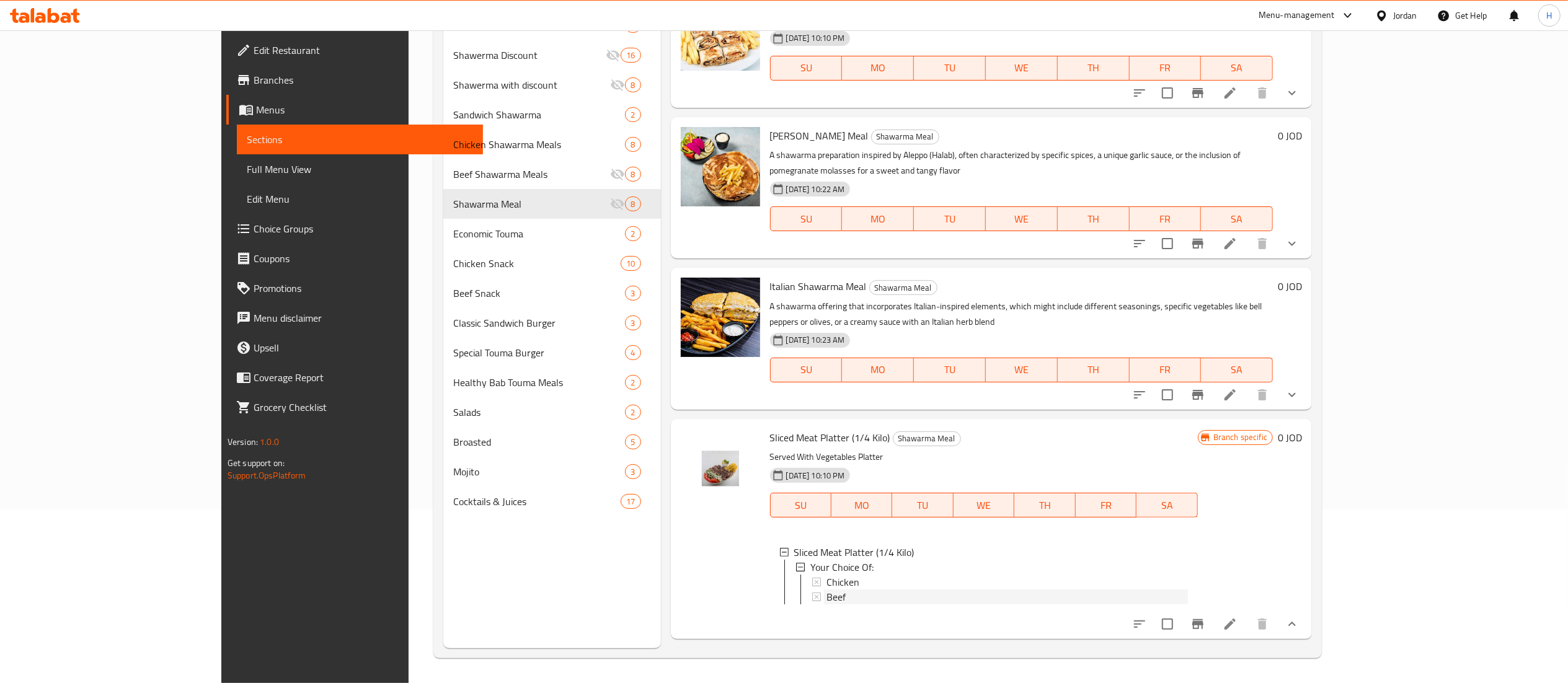
click at [826, 589] on div "Beef" at bounding box center [1007, 597] width 361 height 15
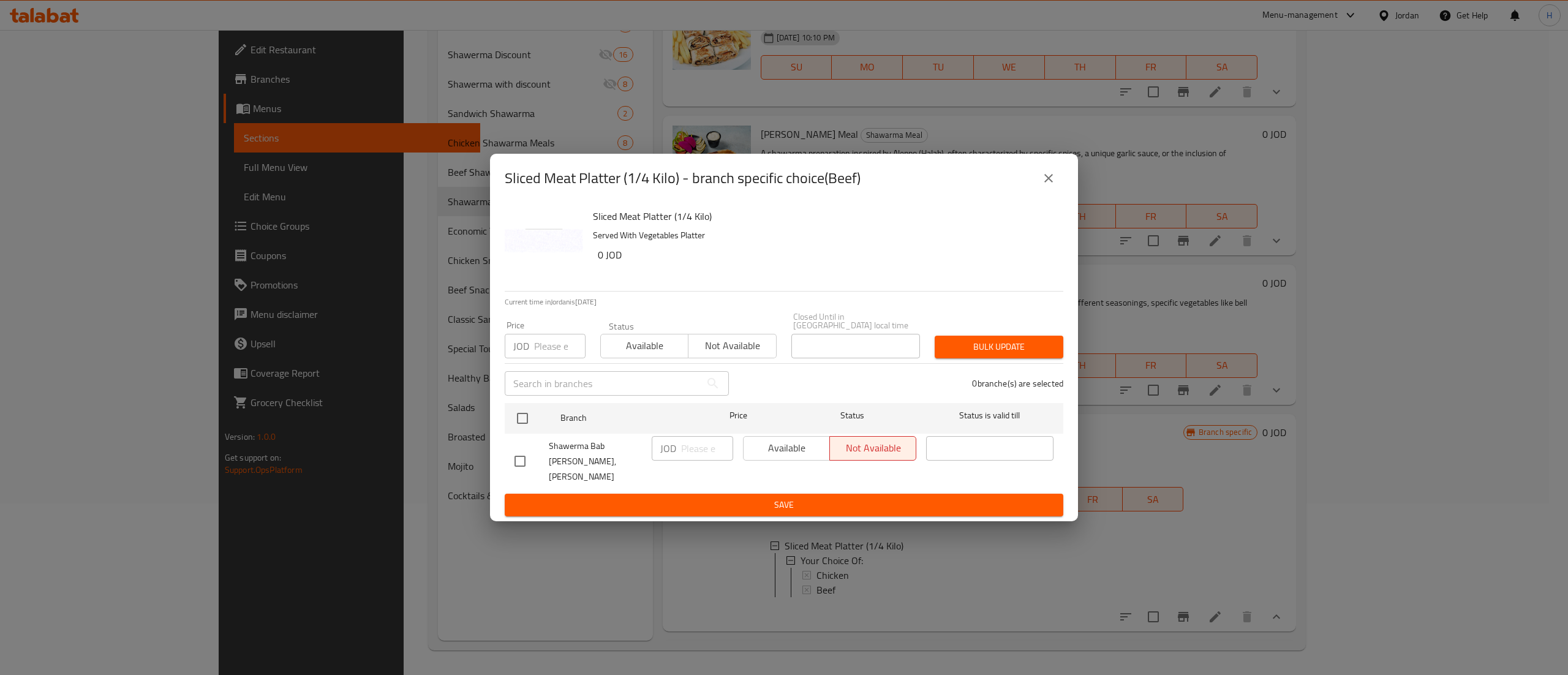
click at [1046, 185] on icon "close" at bounding box center [1049, 179] width 15 height 15
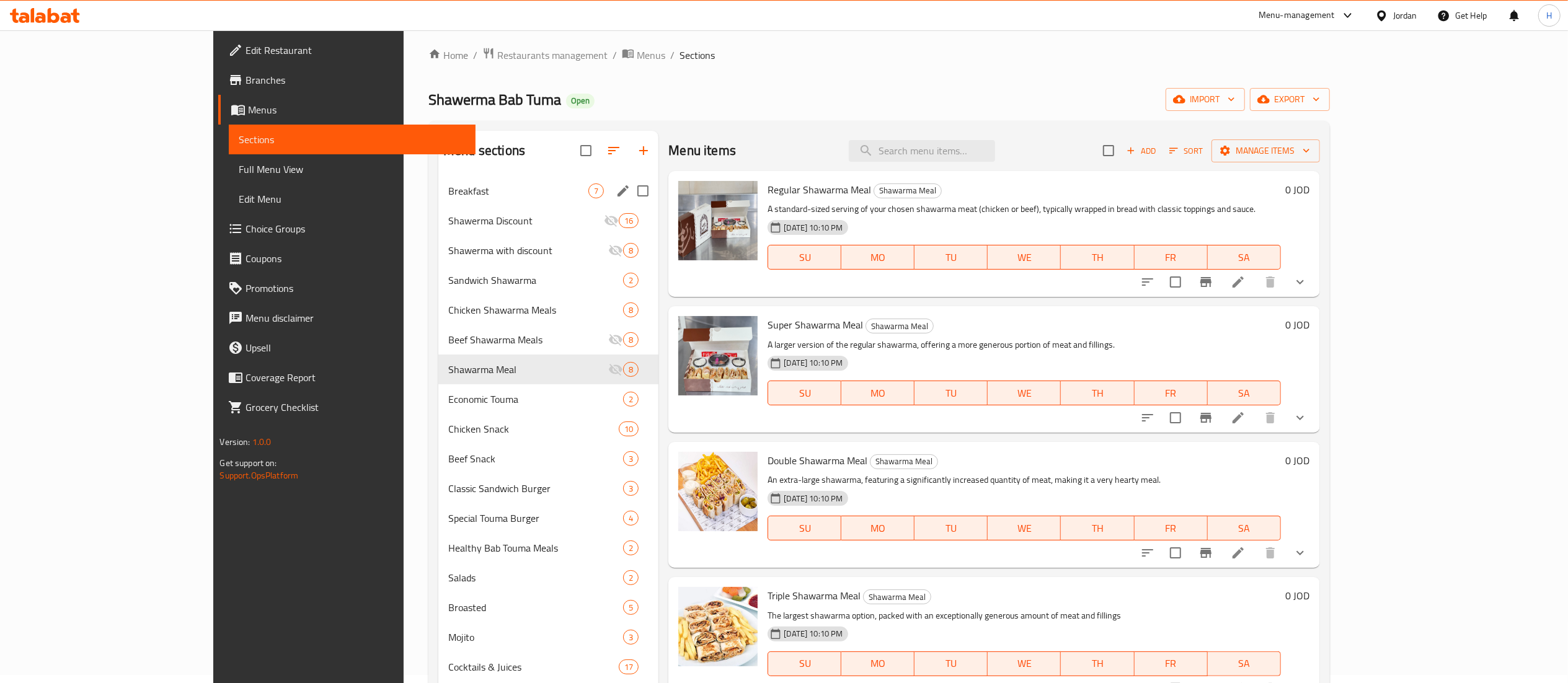
scroll to position [0, 0]
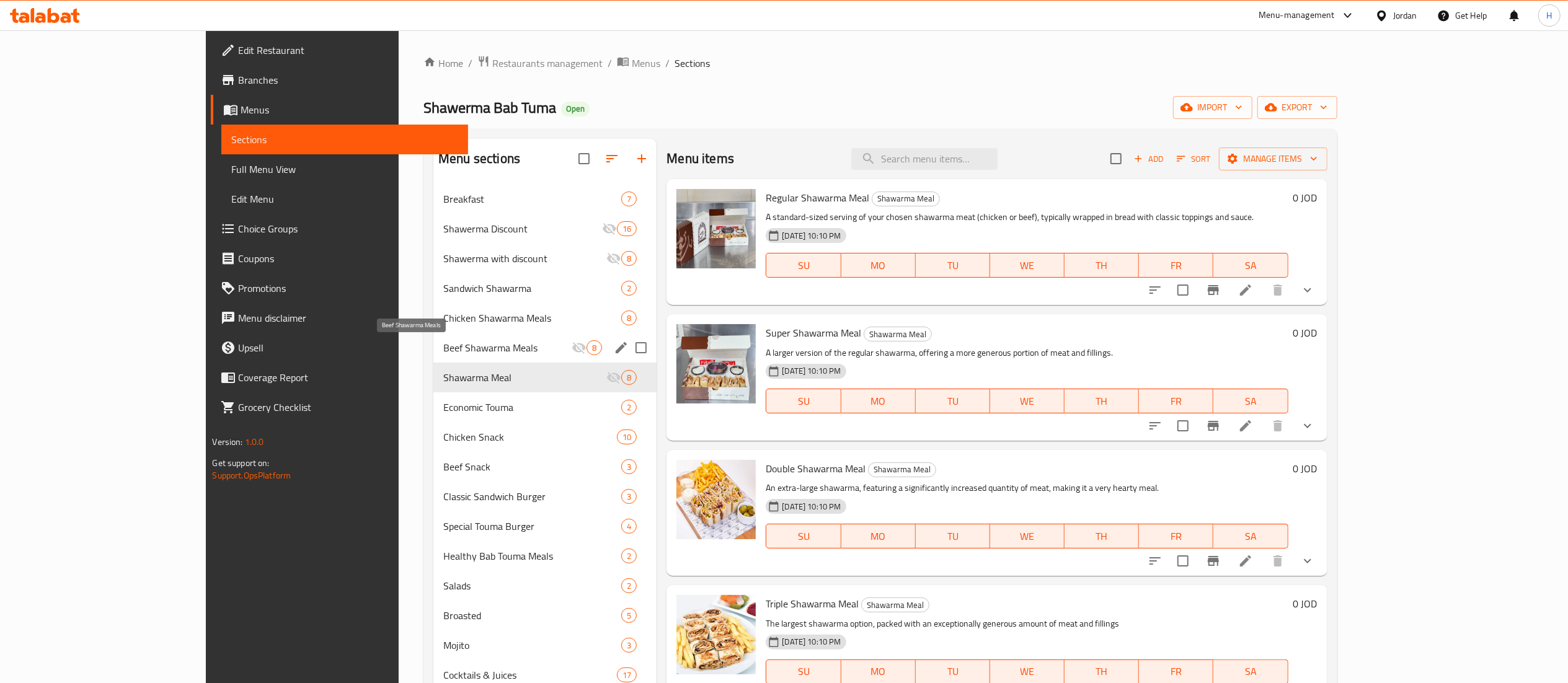
click at [444, 352] on span "Beef Shawarma Meals" at bounding box center [508, 348] width 129 height 15
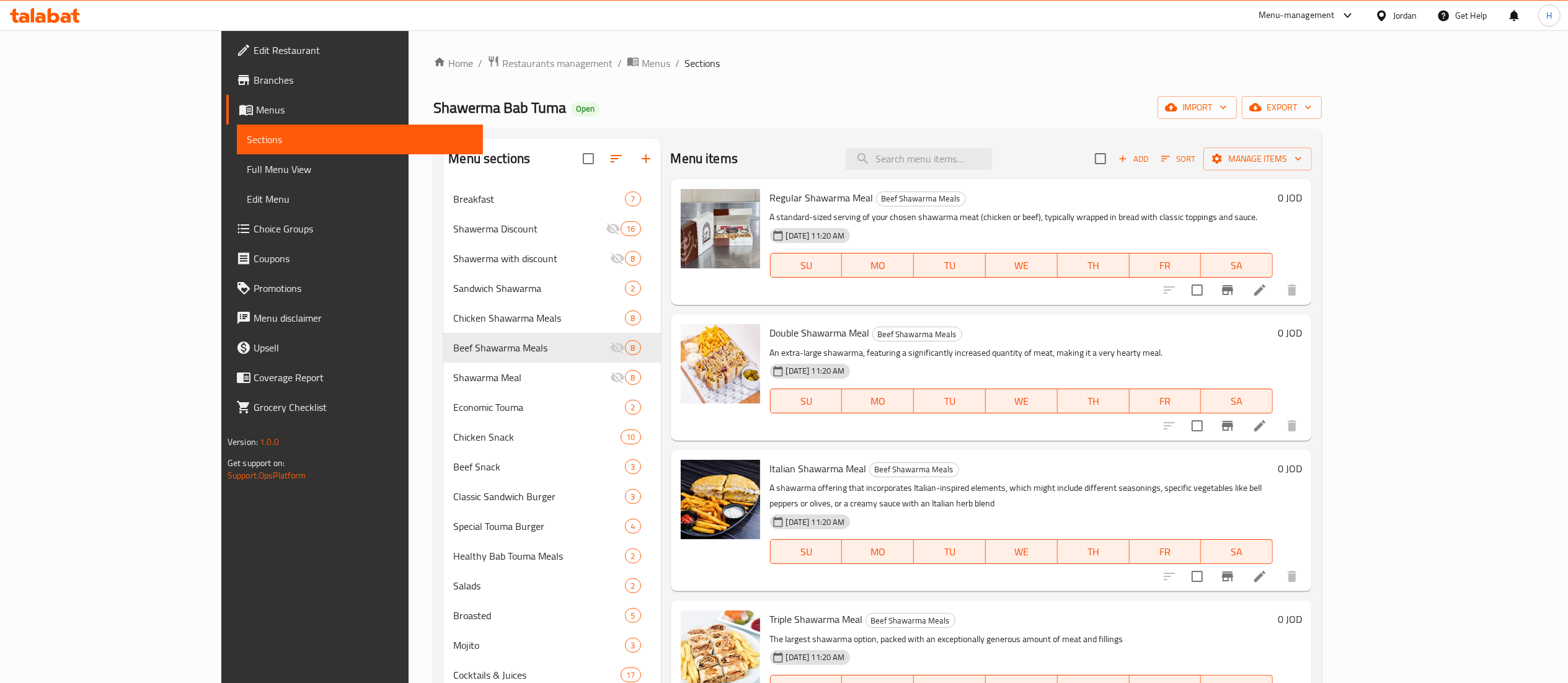
click at [1302, 205] on h6 "0 JOD" at bounding box center [1289, 197] width 24 height 17
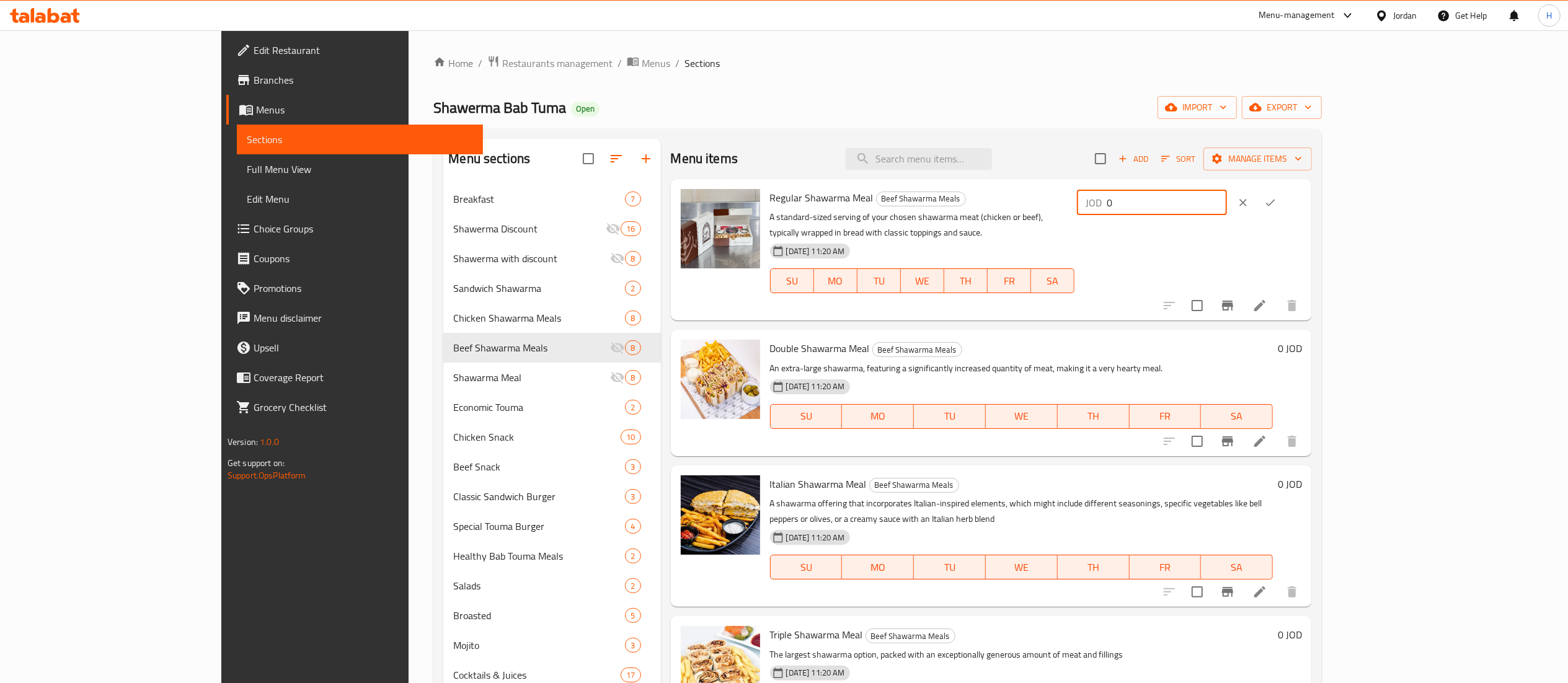
drag, startPoint x: 1367, startPoint y: 205, endPoint x: 1136, endPoint y: 196, distance: 231.2
click at [1136, 196] on div "Regular Shawarma Meal Beef Shawarma Meals A standard-sized serving of your chos…" at bounding box center [1036, 250] width 543 height 131
type input "4"
click at [1276, 203] on icon "ok" at bounding box center [1270, 203] width 12 height 12
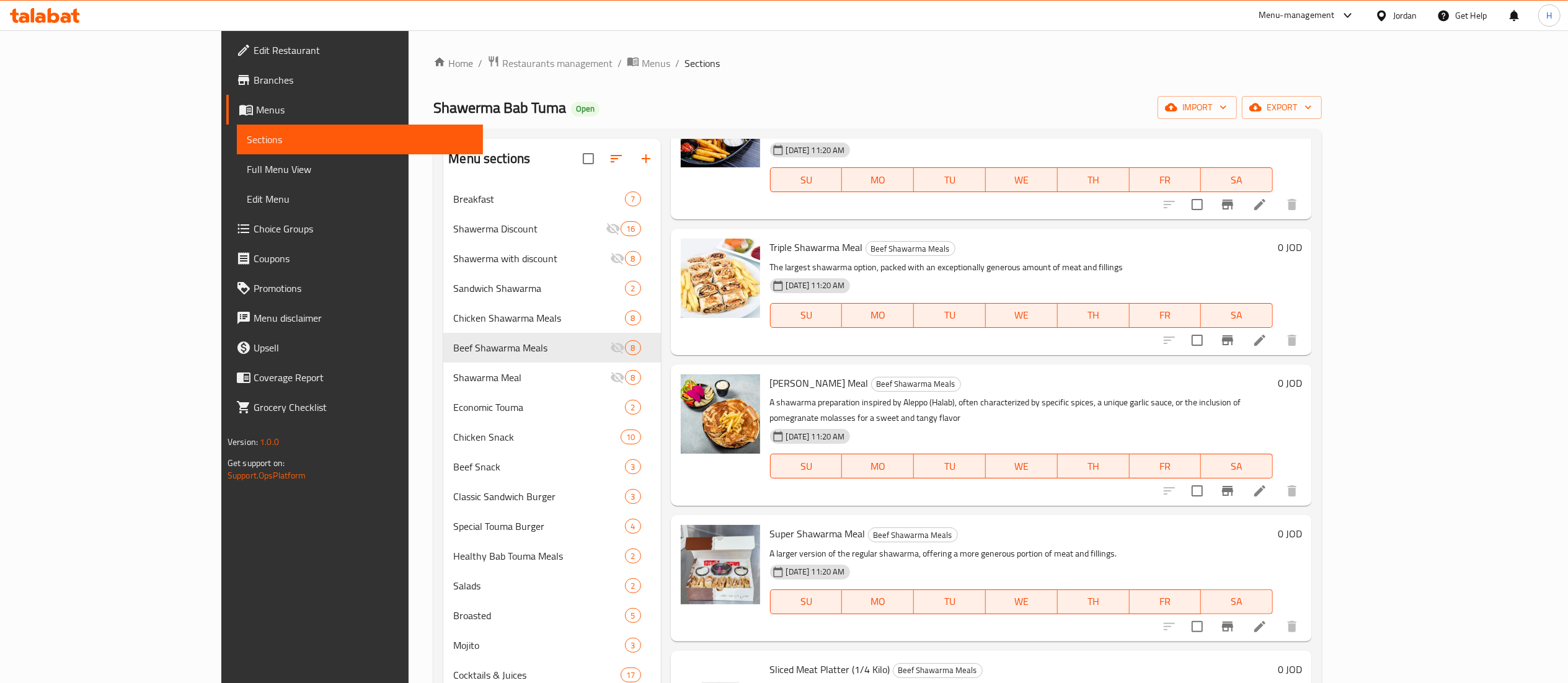
scroll to position [430, 0]
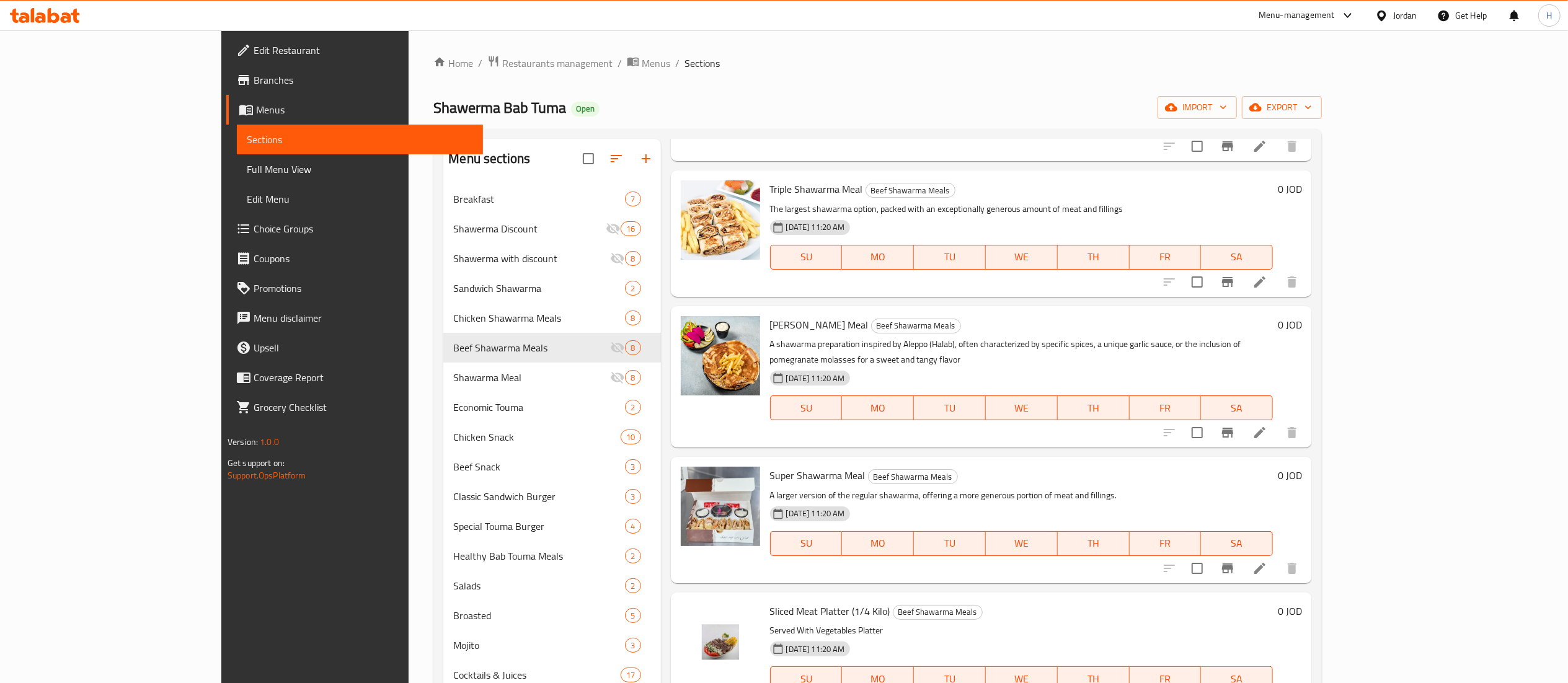
click at [1302, 467] on h6 "0 JOD" at bounding box center [1289, 475] width 24 height 17
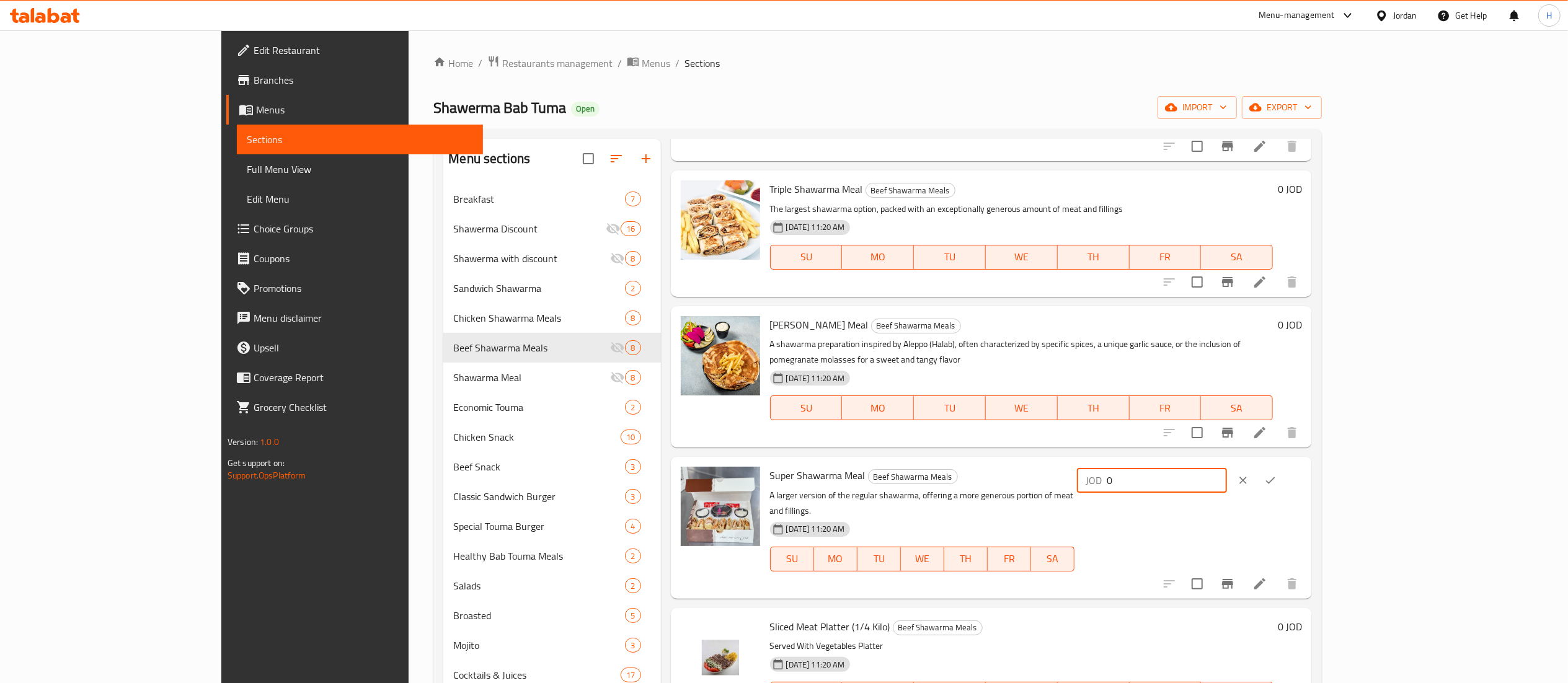
drag, startPoint x: 1343, startPoint y: 453, endPoint x: 1256, endPoint y: 452, distance: 87.0
click at [1255, 462] on div "Super Shawarma Meal Beef Shawarma Meals A larger version of the regular shawarm…" at bounding box center [1036, 528] width 543 height 131
type input "5"
click at [1276, 474] on icon "ok" at bounding box center [1270, 480] width 12 height 12
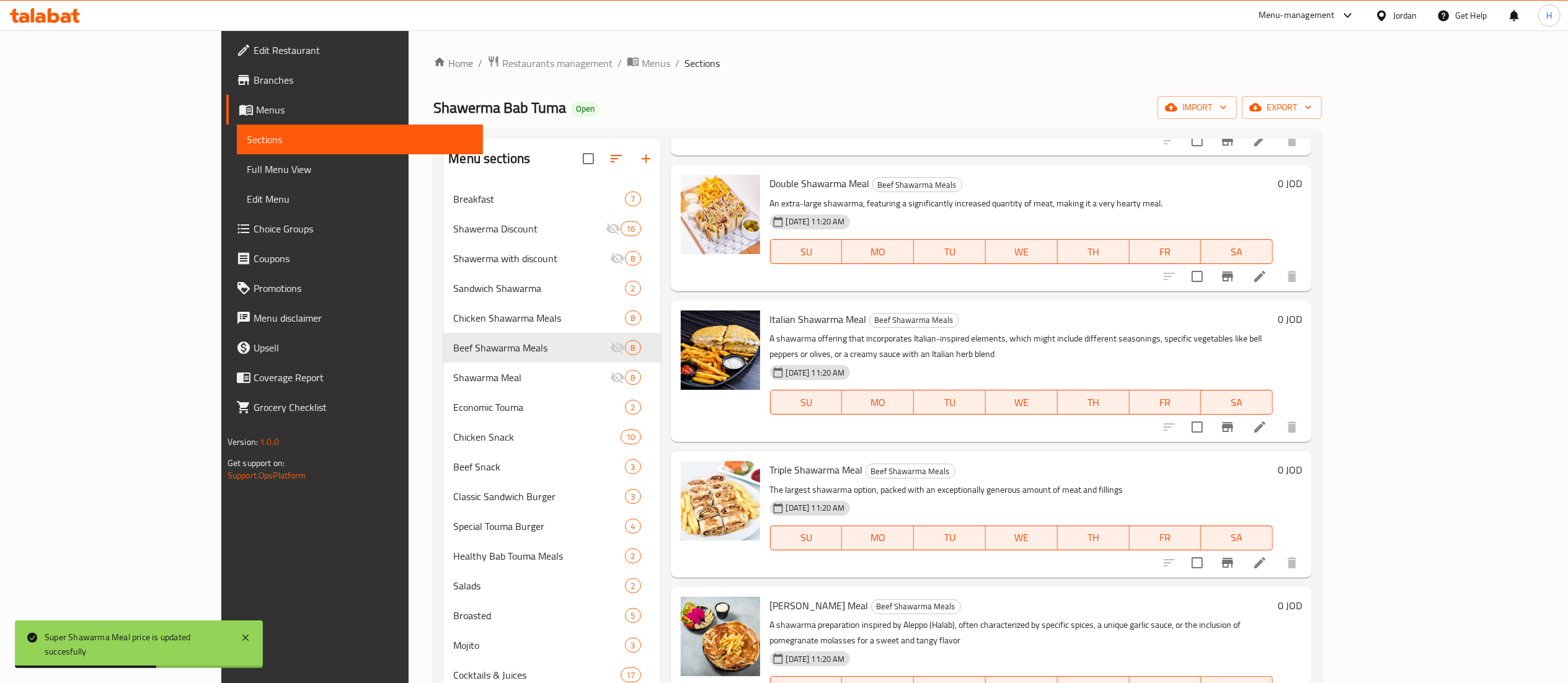
scroll to position [0, 0]
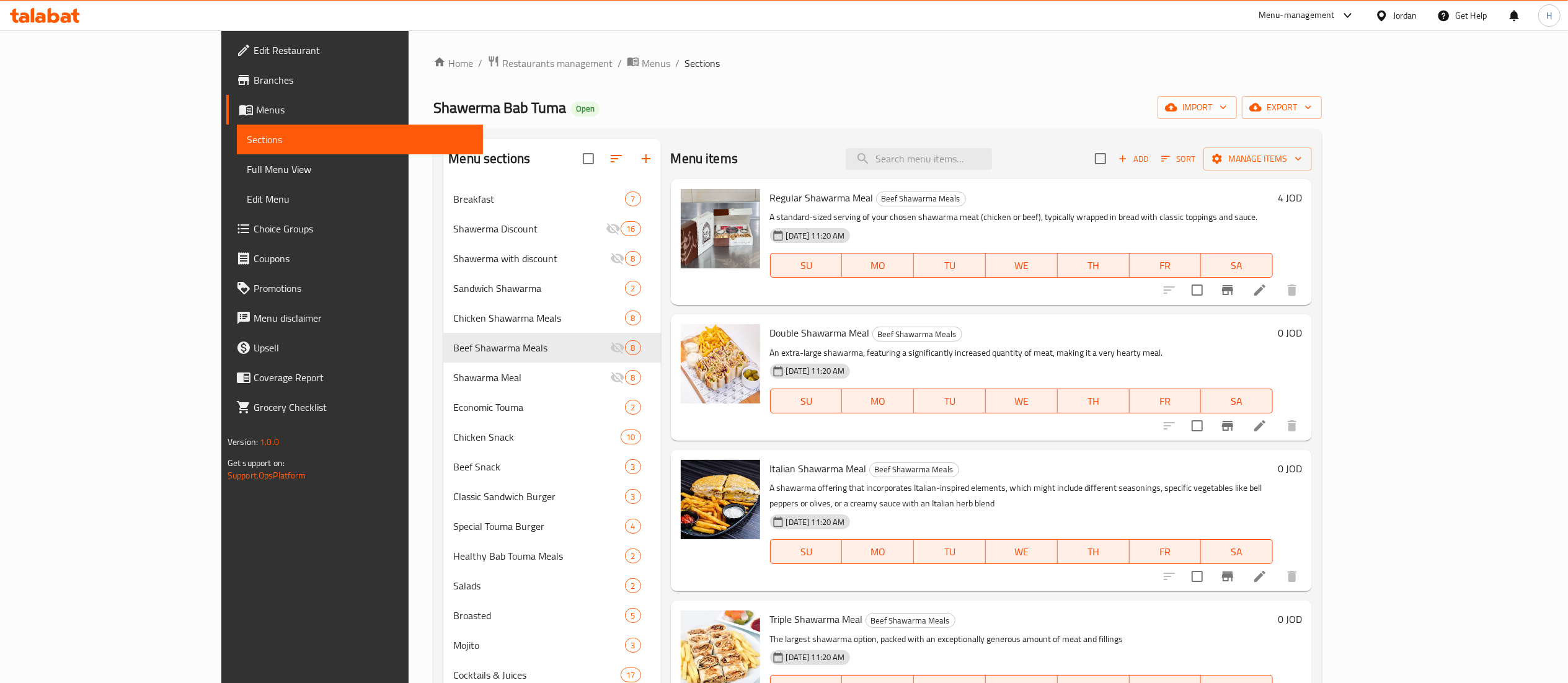
click at [1302, 325] on h6 "0 JOD" at bounding box center [1289, 333] width 24 height 17
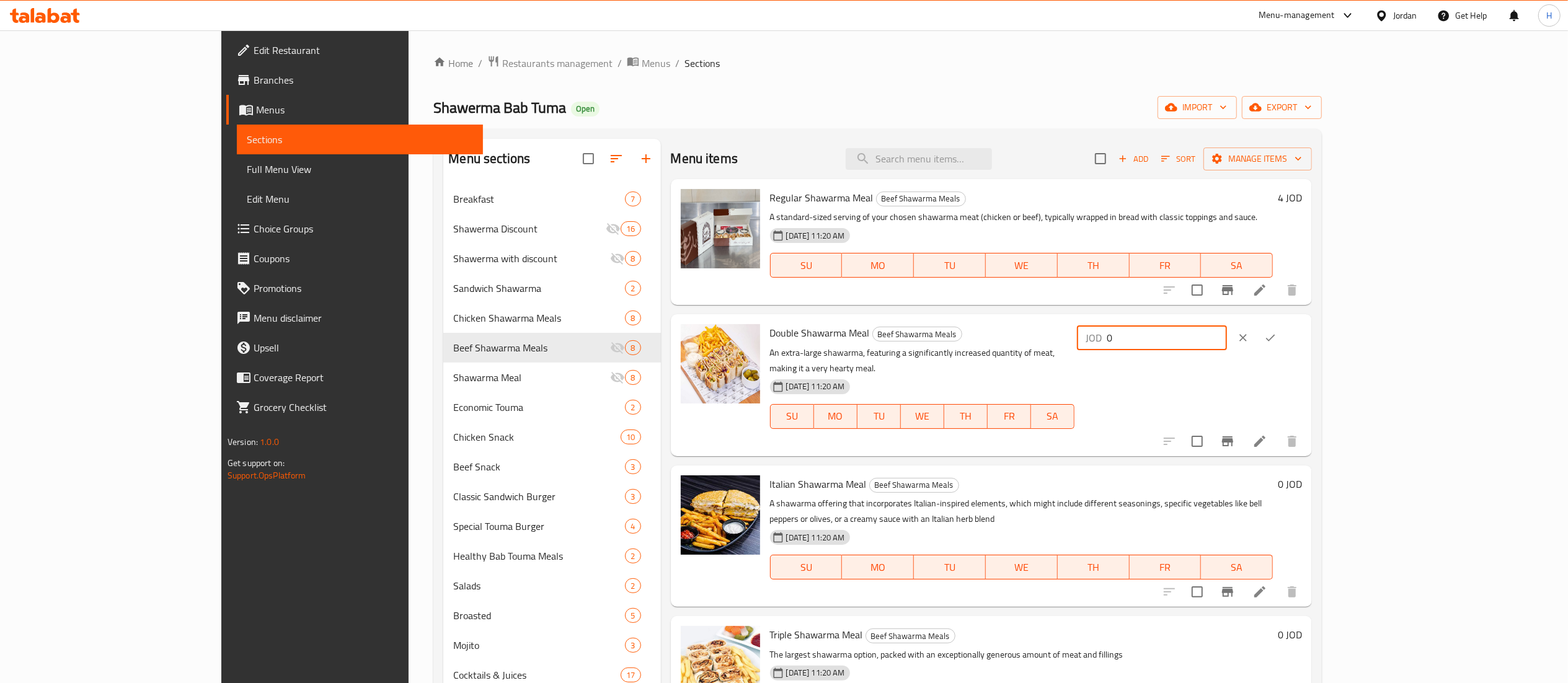
drag, startPoint x: 1397, startPoint y: 336, endPoint x: 1137, endPoint y: 329, distance: 260.1
click at [1156, 334] on div "Double Shawarma Meal Beef Shawarma Meals An extra-large shawarma, featuring a s…" at bounding box center [1036, 385] width 543 height 131
type input "5.9"
click at [1275, 337] on icon "ok" at bounding box center [1271, 338] width 10 height 7
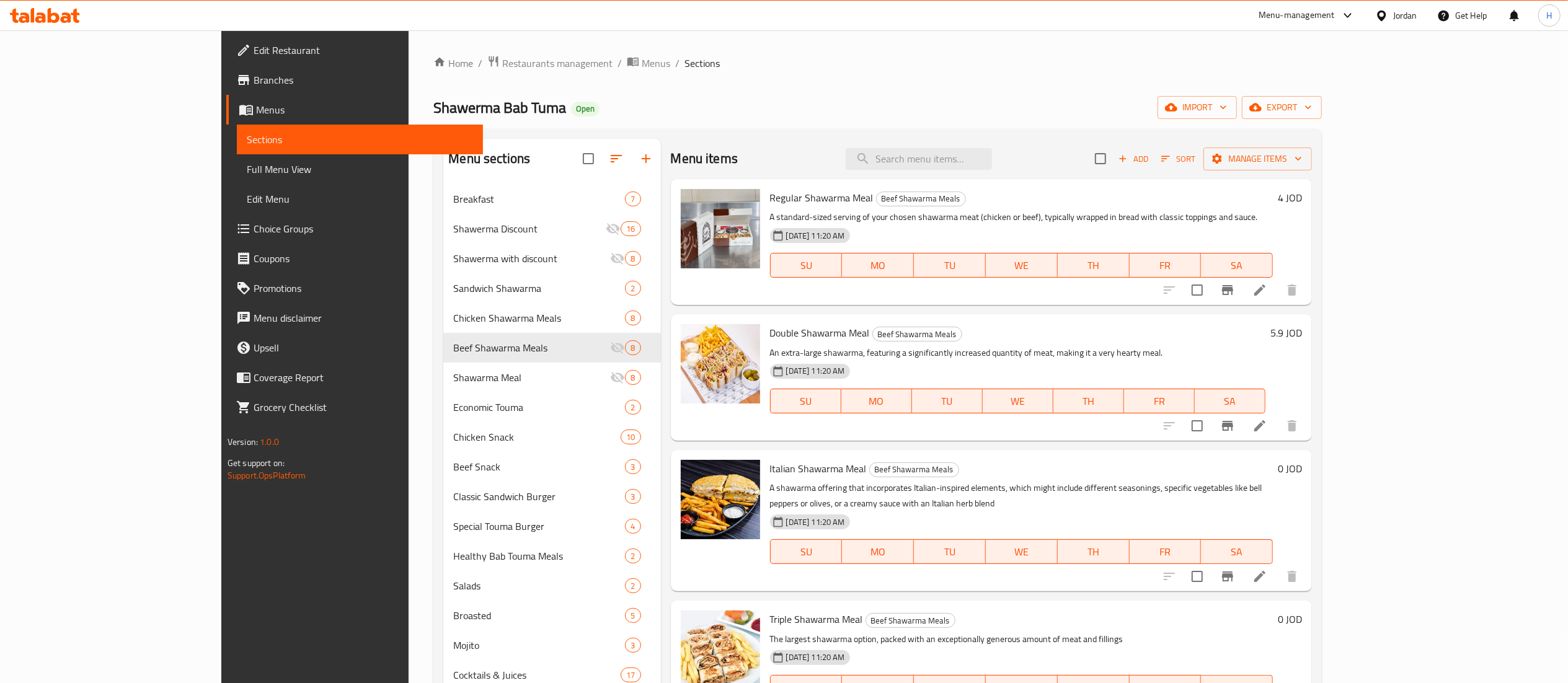
scroll to position [248, 0]
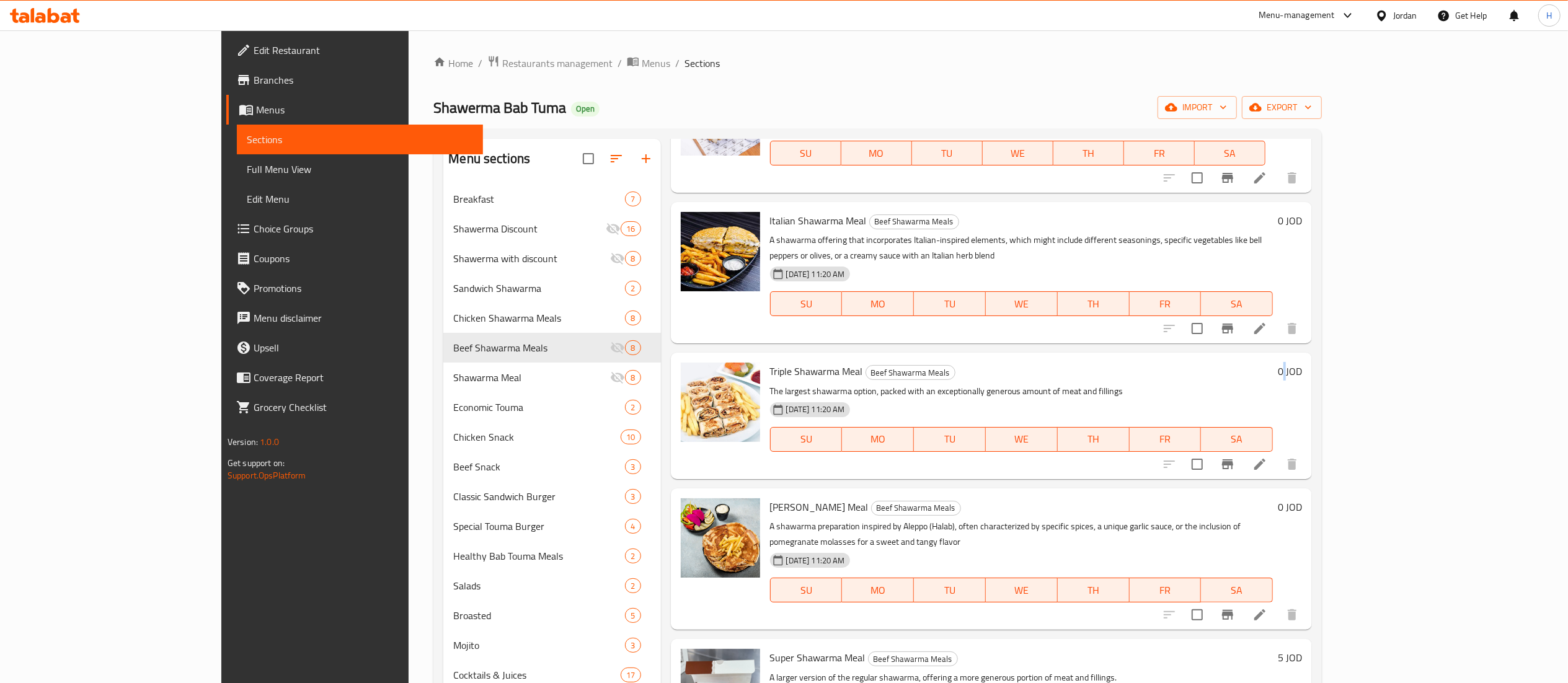
click at [1302, 363] on h6 "0 JOD" at bounding box center [1289, 371] width 24 height 17
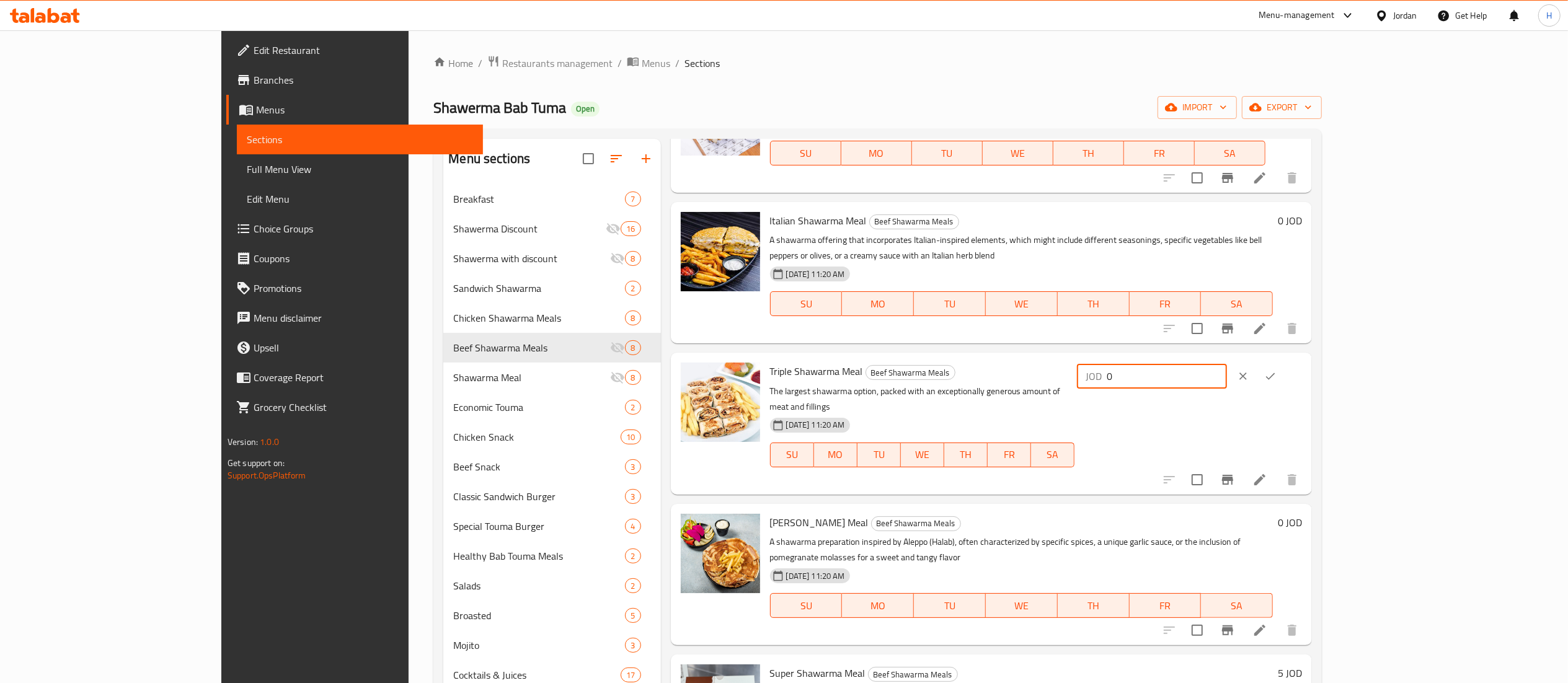
drag, startPoint x: 1383, startPoint y: 355, endPoint x: 1174, endPoint y: 355, distance: 209.0
click at [1205, 358] on div "Triple Shawarma Meal Beef Shawarma Meals The largest shawarma option, packed wi…" at bounding box center [1036, 424] width 543 height 131
type input "7.5"
click at [1276, 370] on icon "ok" at bounding box center [1270, 376] width 12 height 12
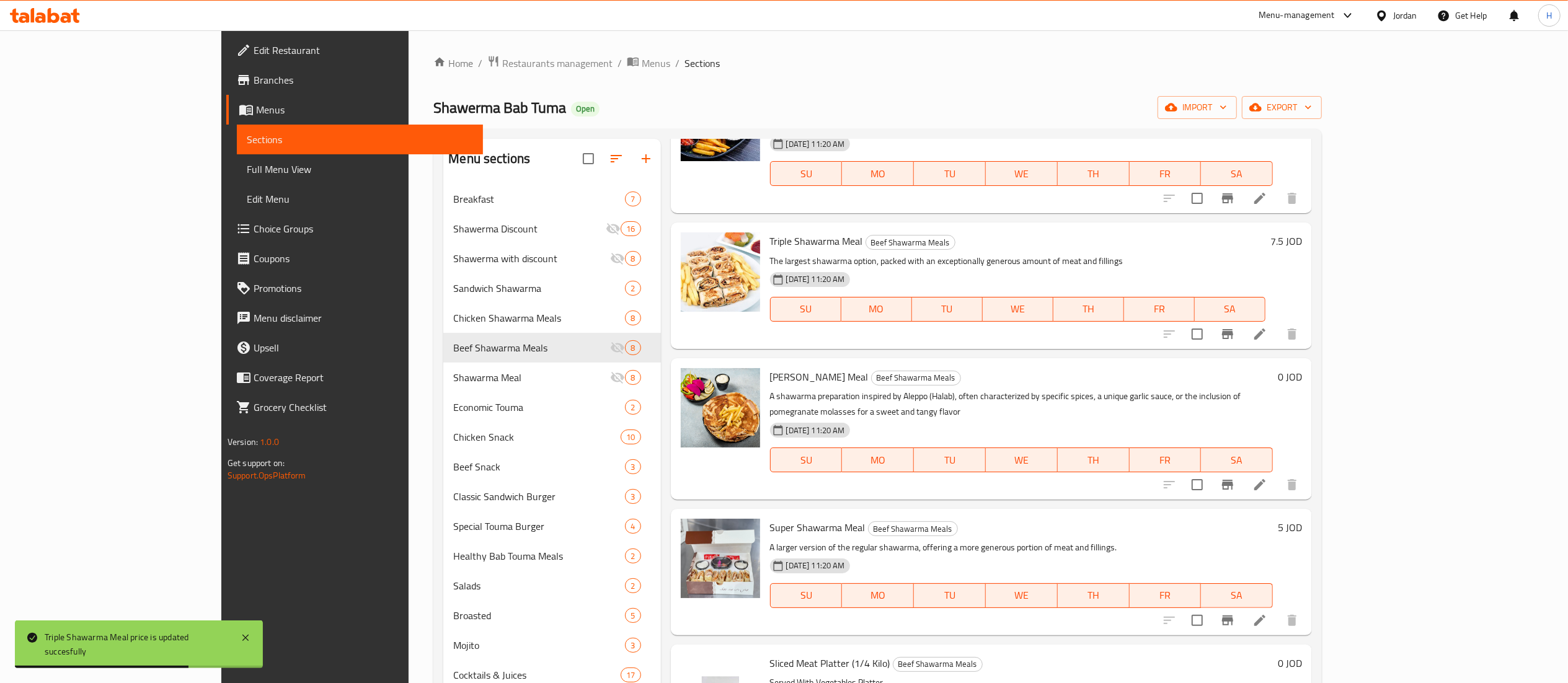
scroll to position [430, 0]
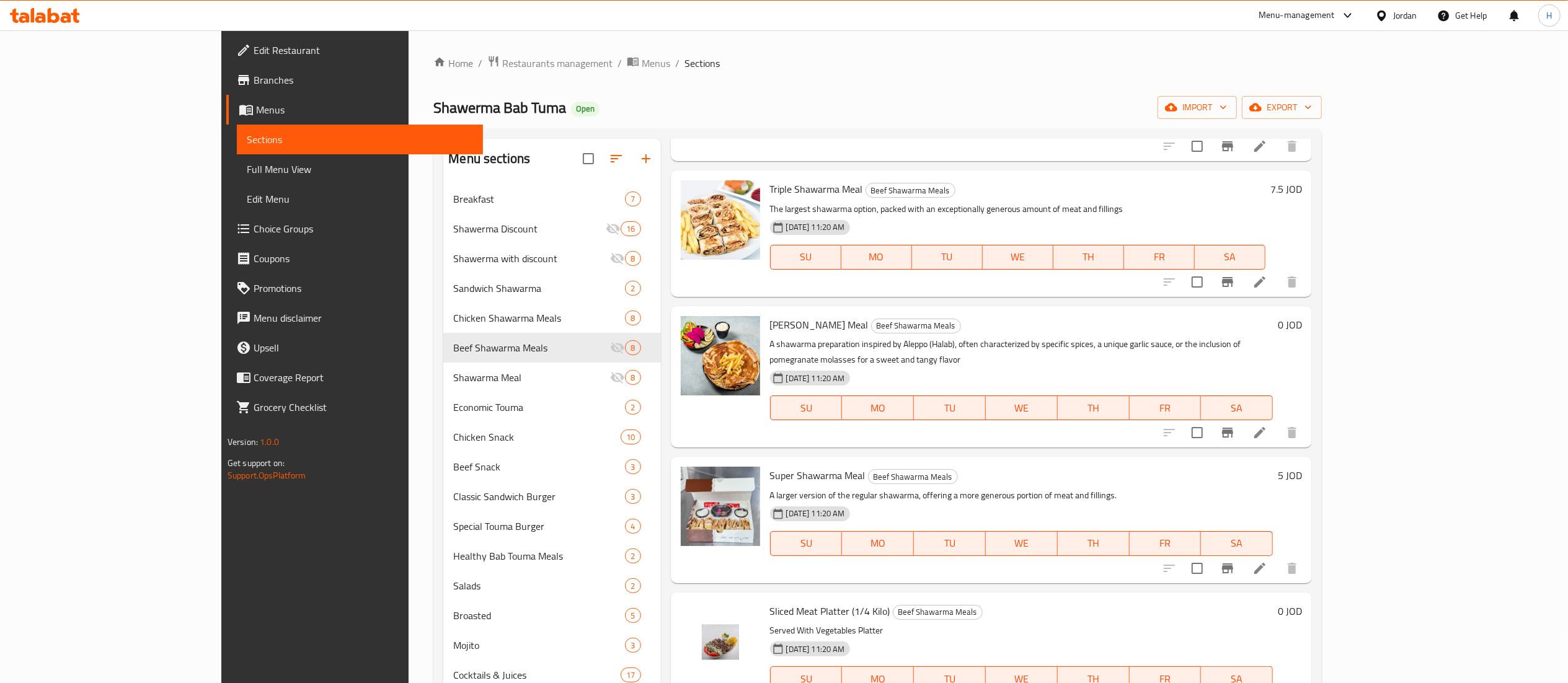
click at [1302, 316] on h6 "0 JOD" at bounding box center [1289, 324] width 24 height 17
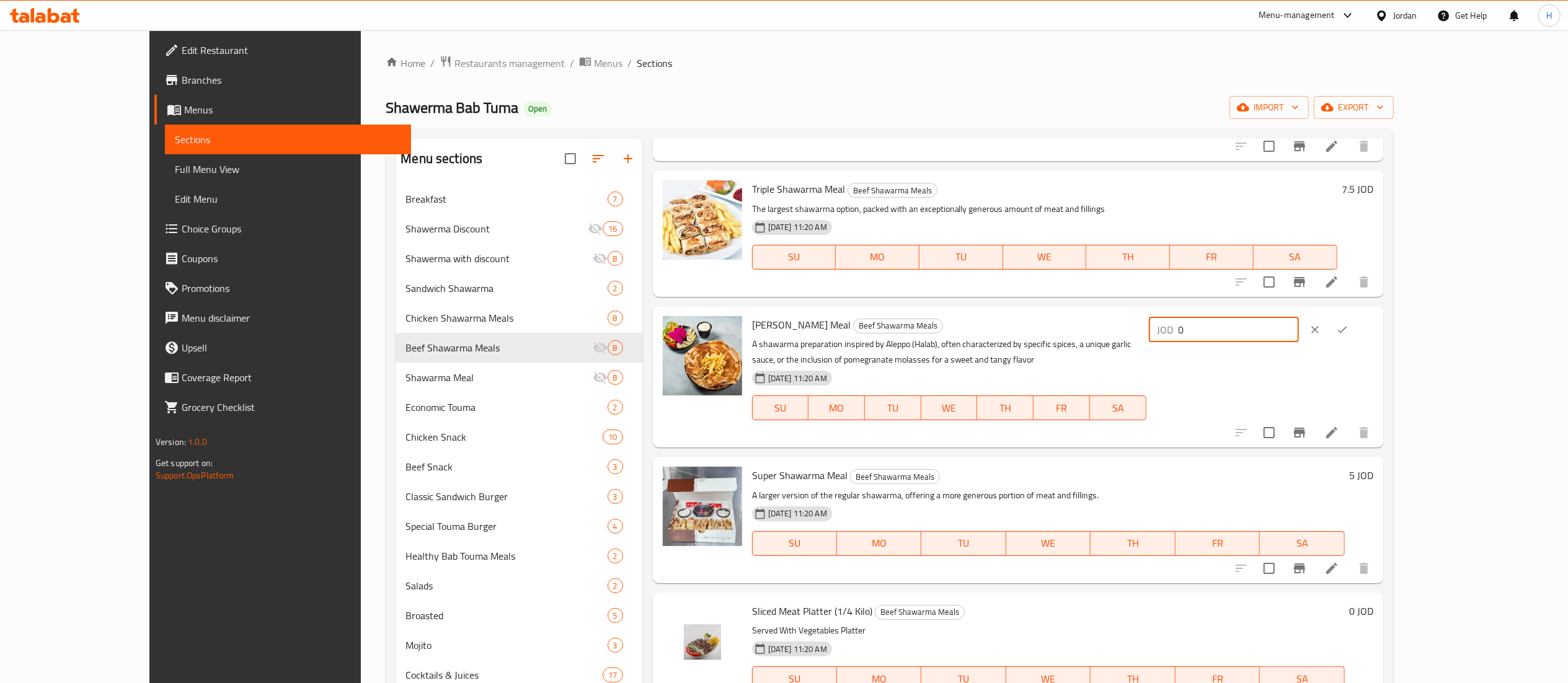
drag, startPoint x: 1352, startPoint y: 307, endPoint x: 1229, endPoint y: 294, distance: 123.7
click at [1229, 306] on div "Halabi Shawarma Meal Beef Shawarma Meals A shawarma preparation inspired by Ale…" at bounding box center [1018, 376] width 731 height 142
type input "6.25"
click at [1348, 324] on icon "ok" at bounding box center [1342, 330] width 12 height 12
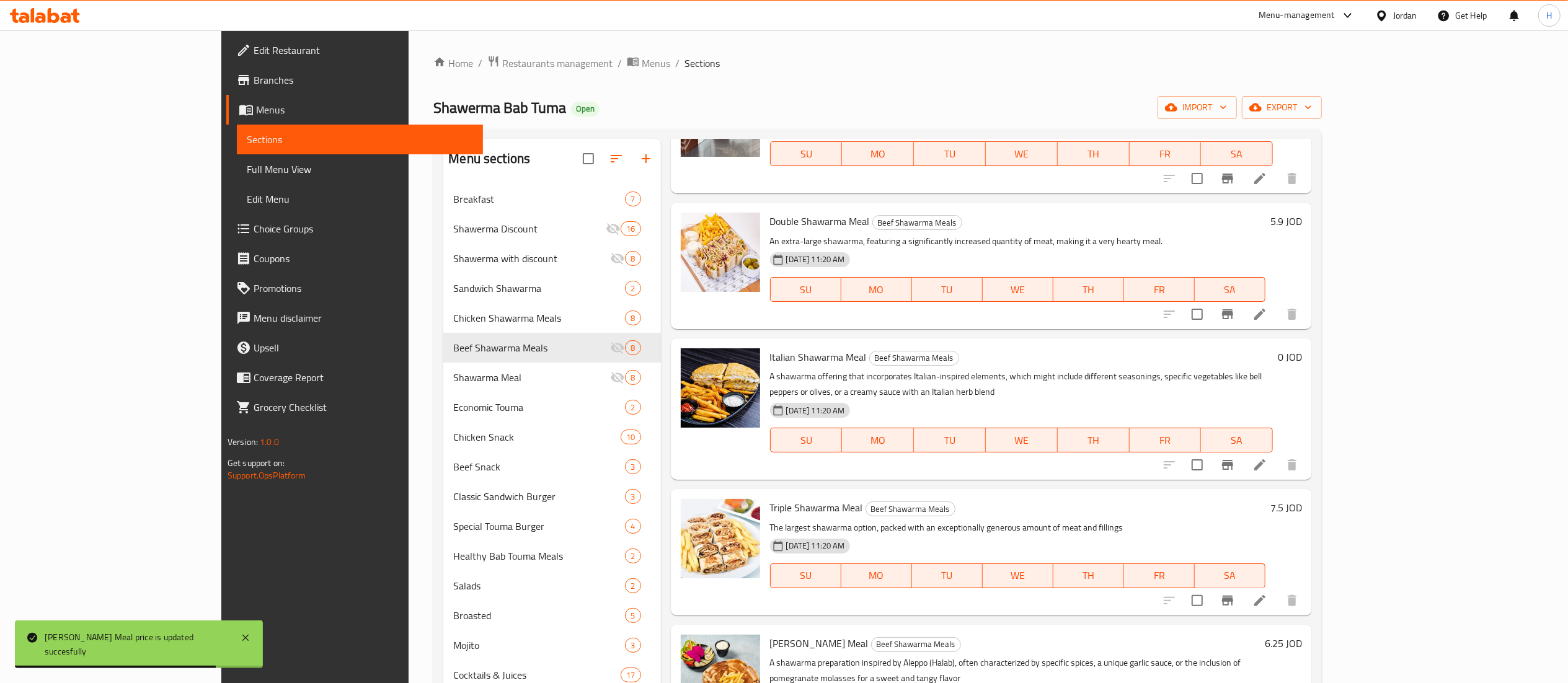
scroll to position [58, 0]
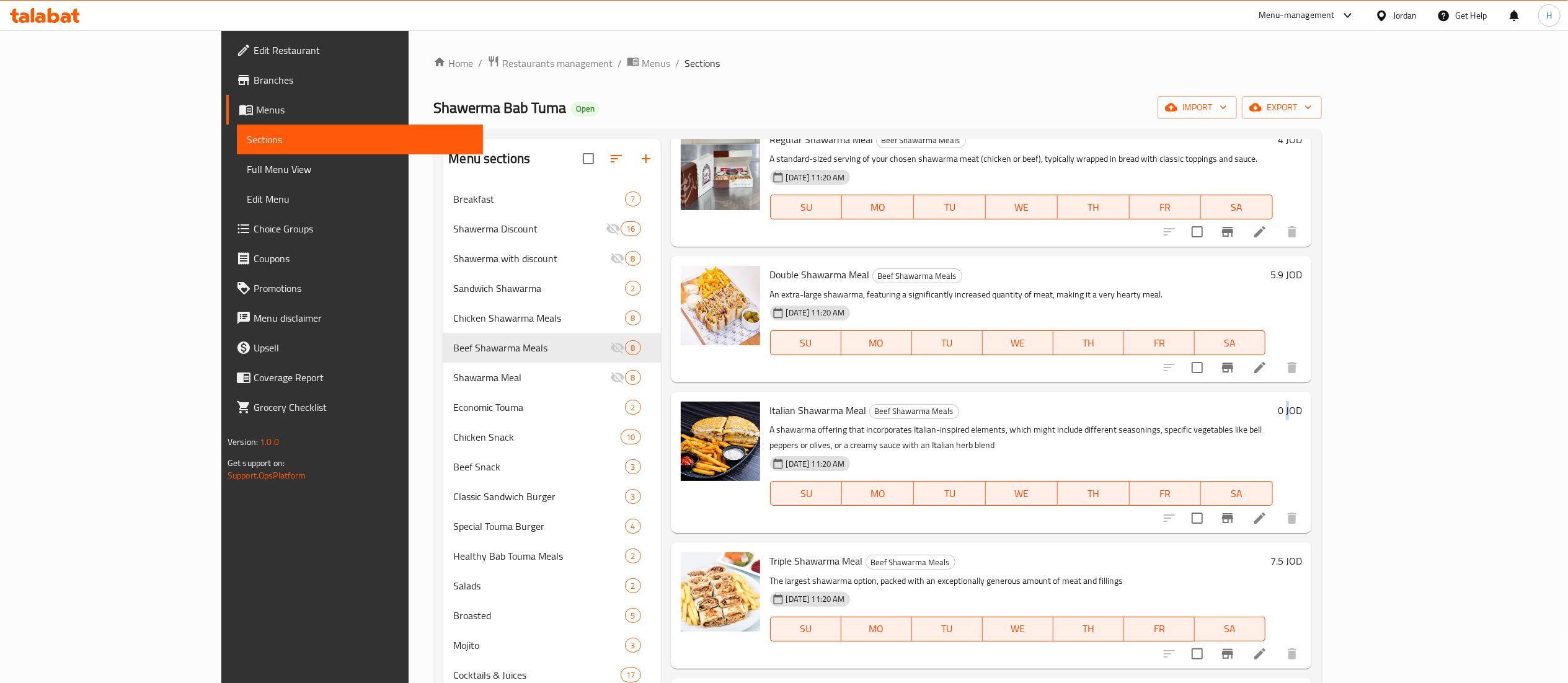
click at [1302, 413] on h6 "0 JOD" at bounding box center [1289, 410] width 24 height 17
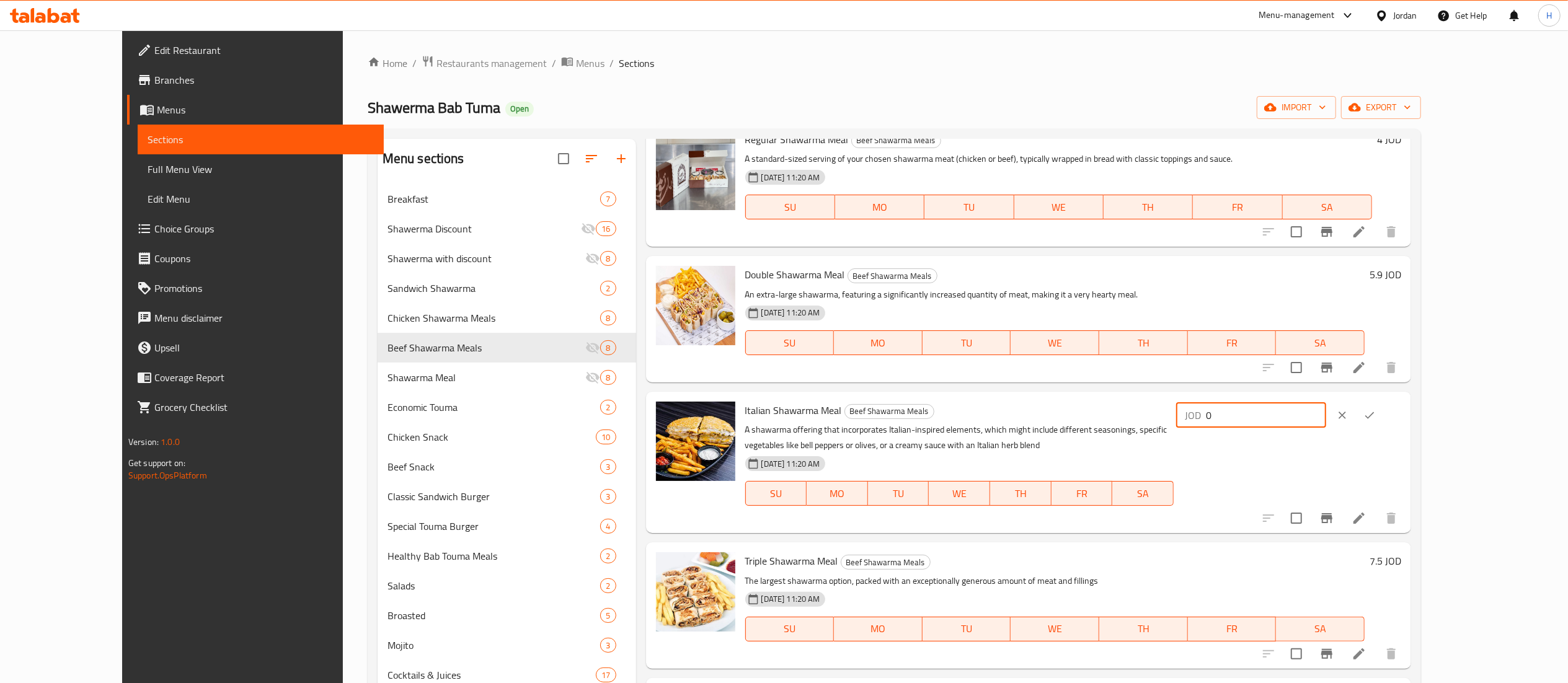
drag, startPoint x: 1372, startPoint y: 414, endPoint x: 1238, endPoint y: 400, distance: 134.7
click at [1291, 413] on div "Italian Shawarma Meal Beef Shawarma Meals A shawarma offering that incorporates…" at bounding box center [1074, 463] width 667 height 131
type input "6.25"
click at [1376, 416] on icon "ok" at bounding box center [1370, 415] width 12 height 12
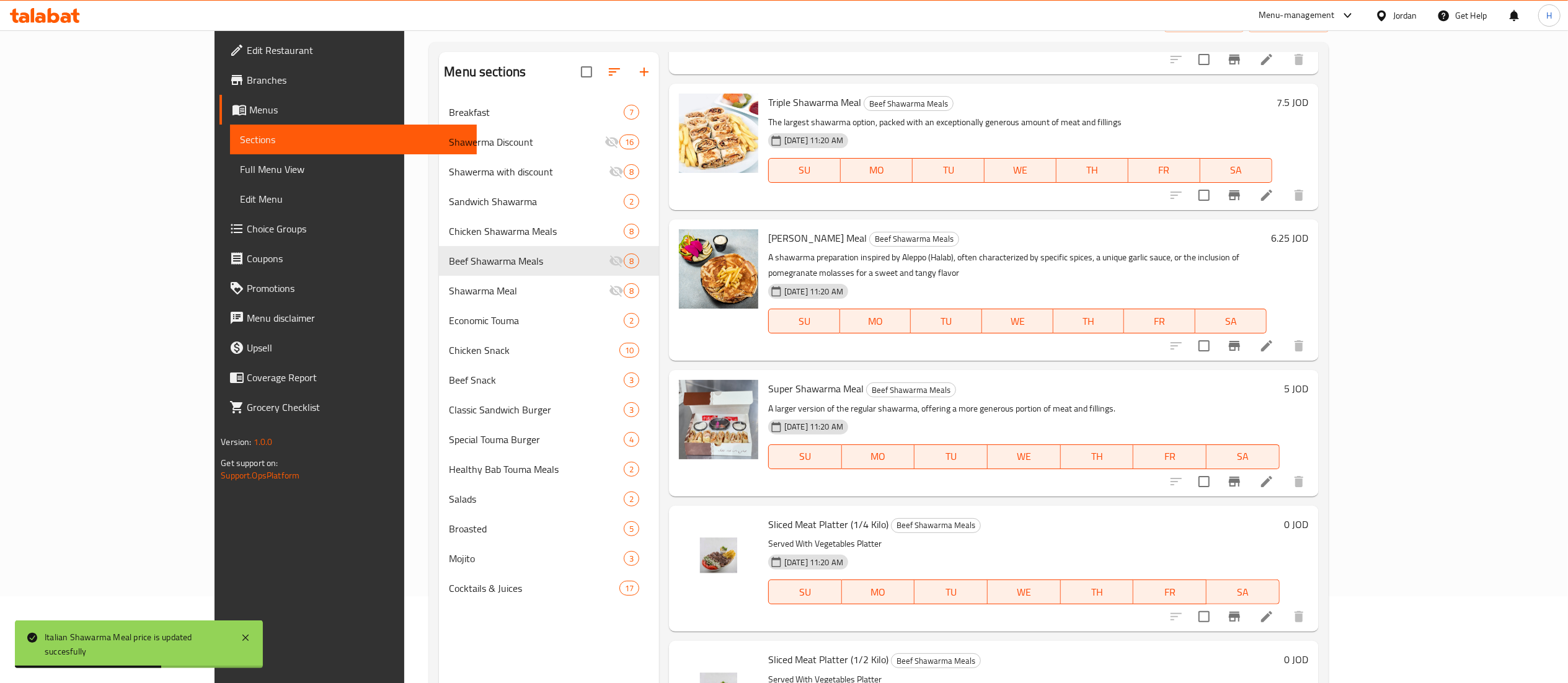
scroll to position [175, 0]
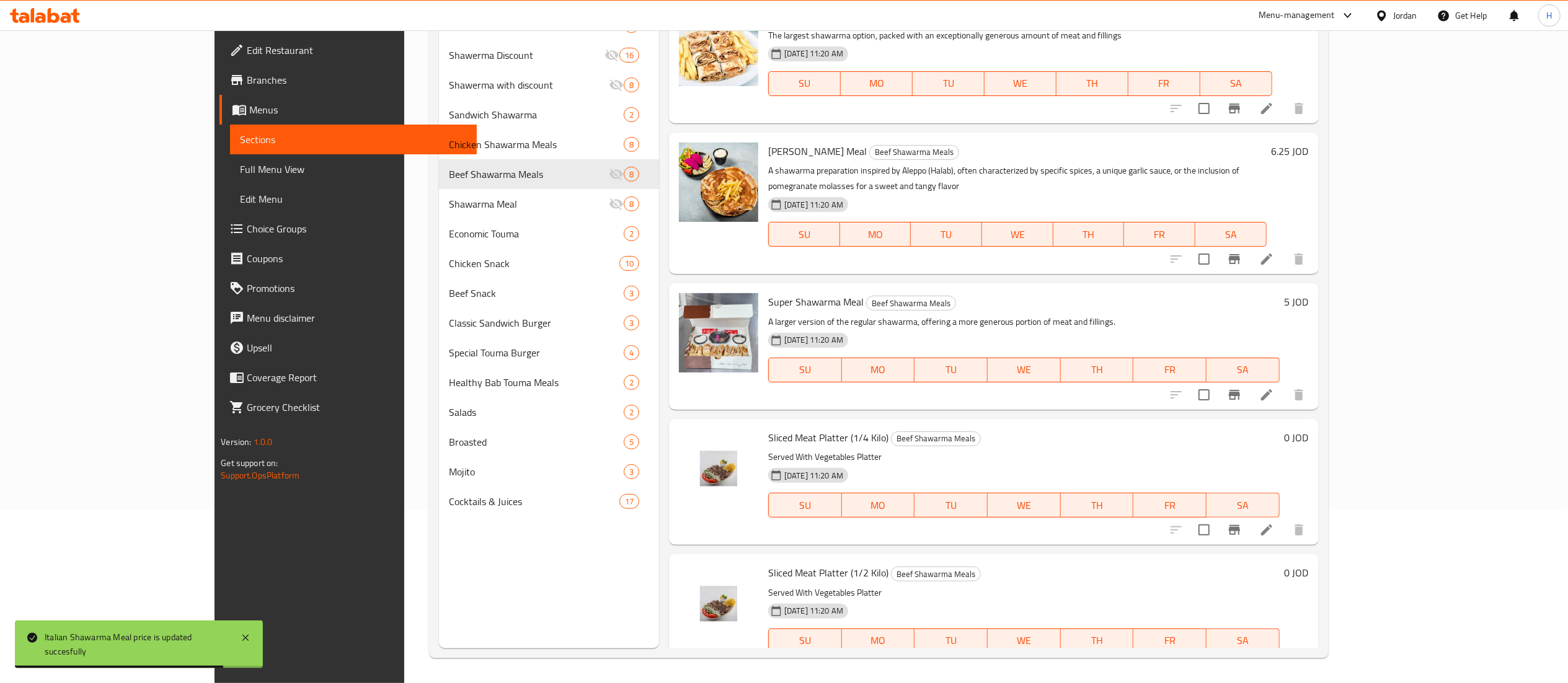
click at [1309, 429] on h6 "0 JOD" at bounding box center [1296, 437] width 24 height 17
drag, startPoint x: 1367, startPoint y: 401, endPoint x: 1138, endPoint y: 391, distance: 229.2
click at [1157, 419] on div "Sliced Meat Platter (1/4 Kilo) Beef Shawarma Meals Served With Vegetables Platt…" at bounding box center [993, 482] width 650 height 126
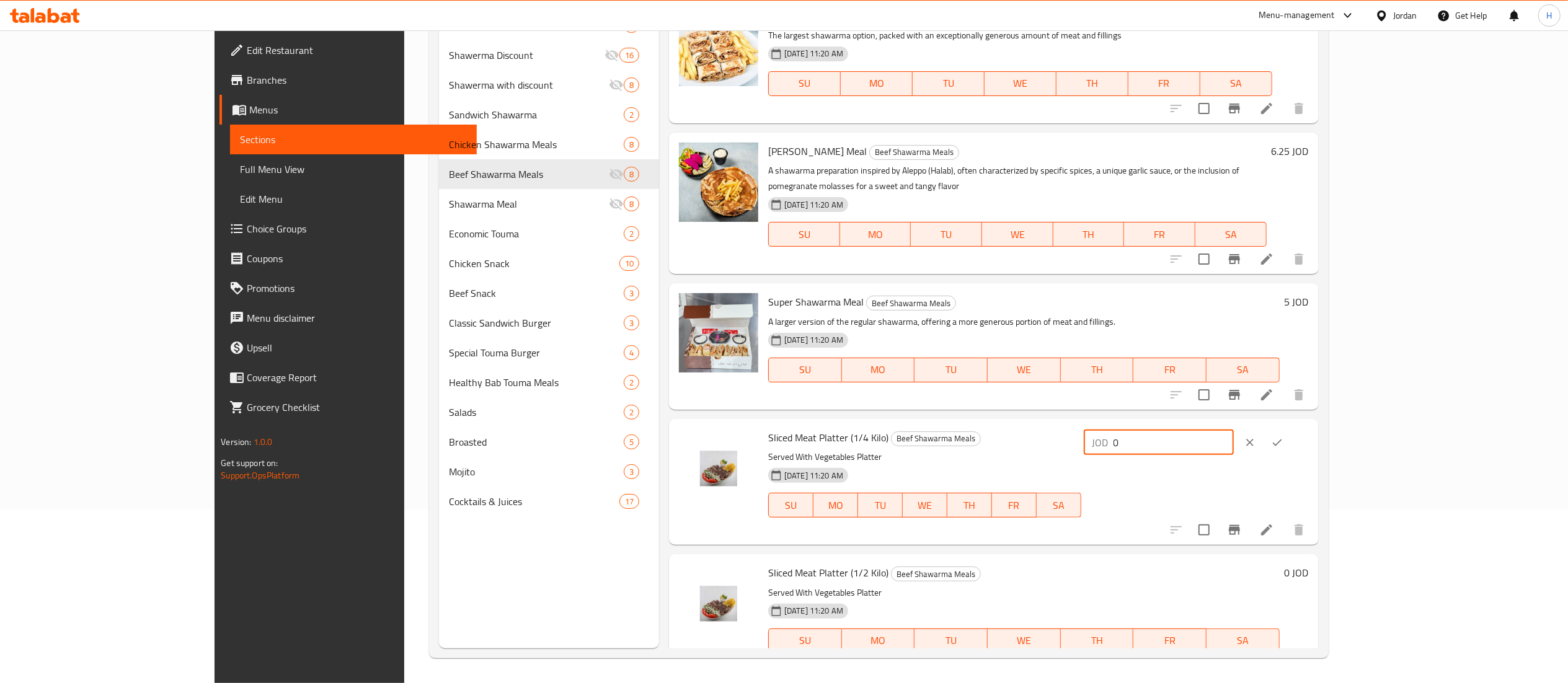
type input "6"
type input "6.25"
click at [1319, 419] on div "Sliced Meat Platter (1/4 Kilo) Beef Shawarma Meals Served With Vegetables Platt…" at bounding box center [993, 482] width 650 height 126
click at [1283, 437] on icon "ok" at bounding box center [1277, 443] width 12 height 12
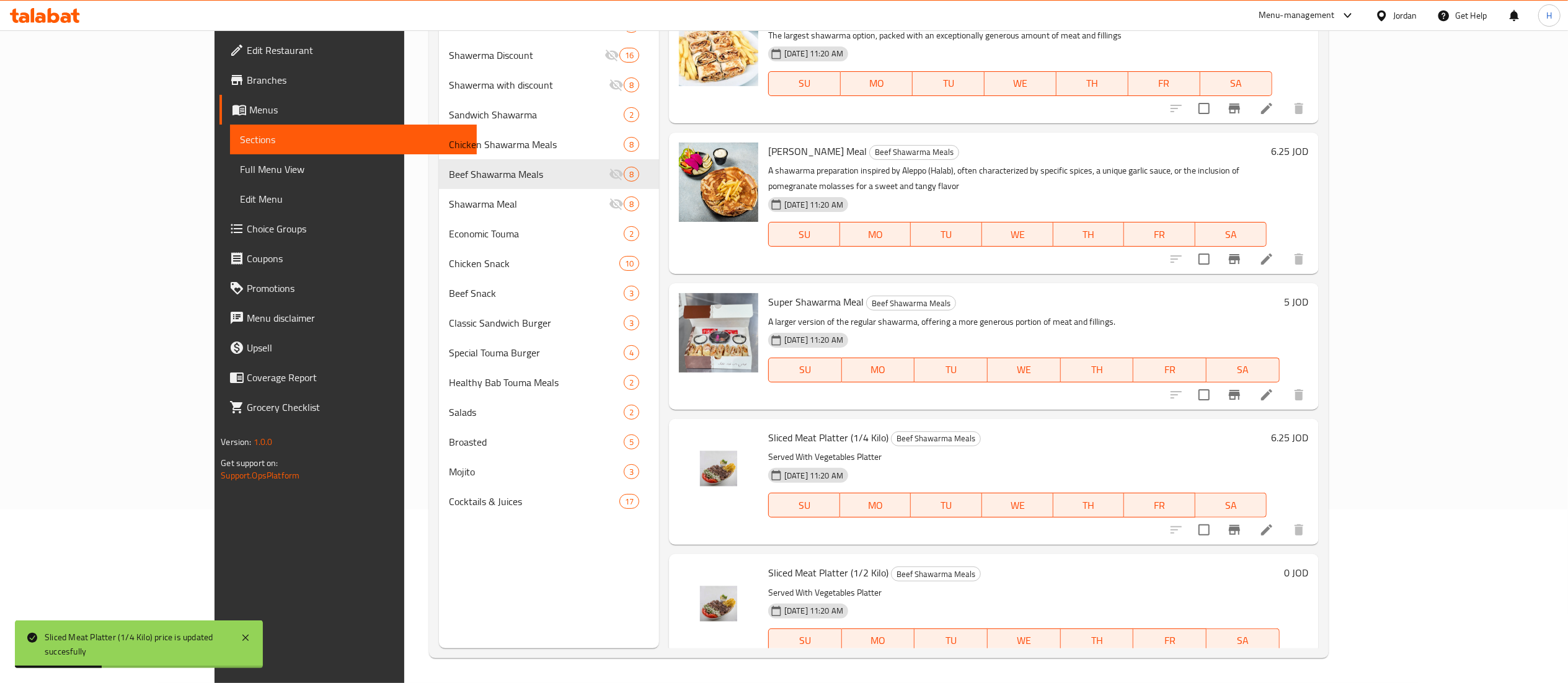
click at [1309, 564] on h6 "0 JOD" at bounding box center [1296, 572] width 24 height 17
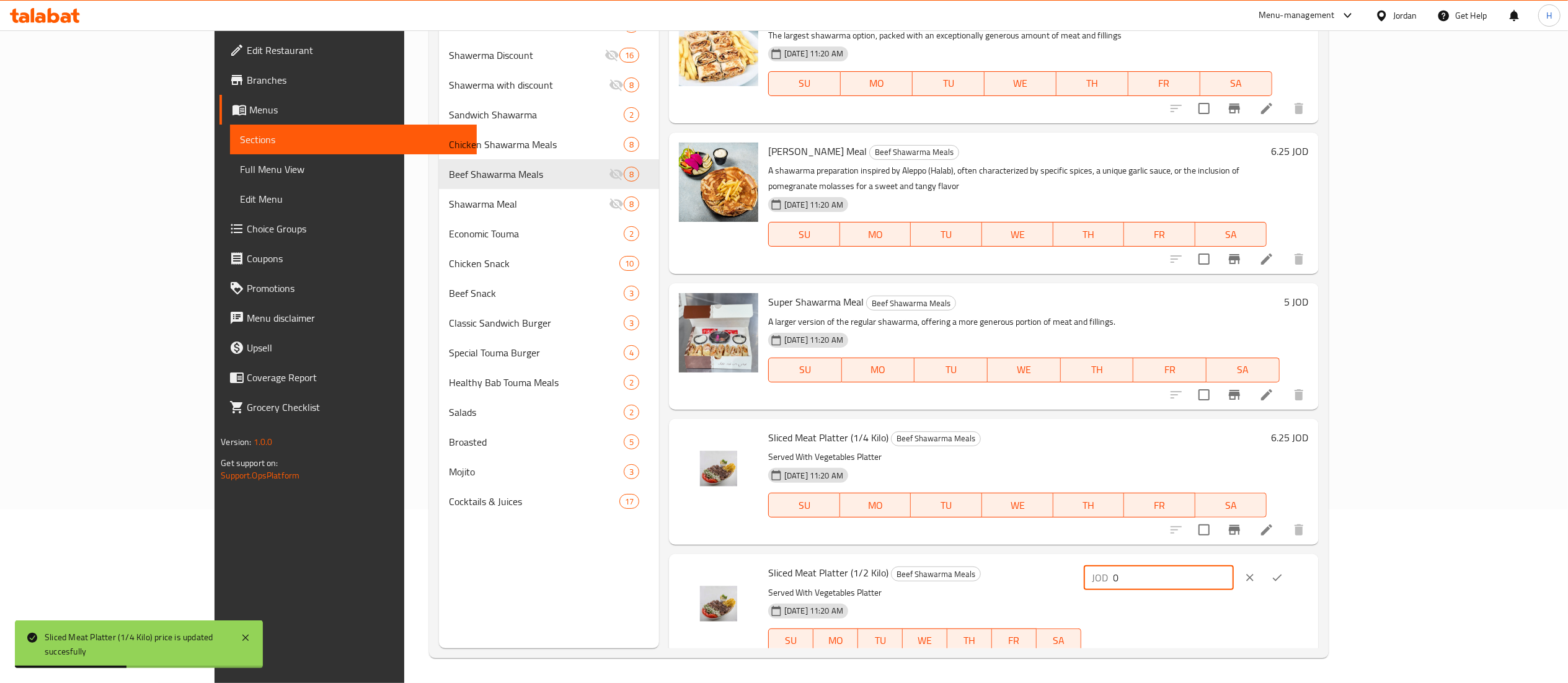
drag, startPoint x: 1405, startPoint y: 537, endPoint x: 1241, endPoint y: 533, distance: 164.0
click at [1241, 559] on div "Sliced Meat Platter (1/2 Kilo) Beef Shawarma Meals Served With Vegetables Platt…" at bounding box center [1038, 617] width 550 height 116
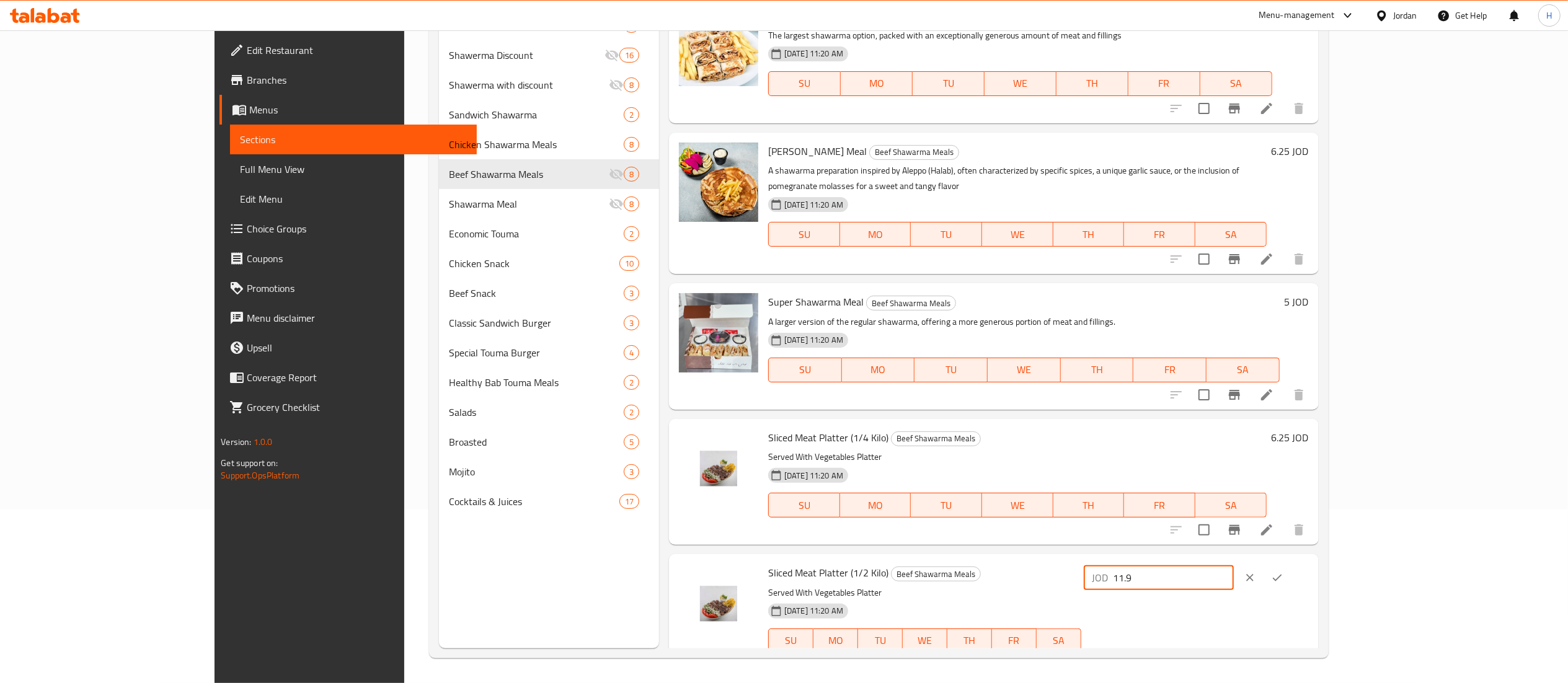
type input "11.9"
click at [1283, 571] on icon "ok" at bounding box center [1277, 578] width 12 height 12
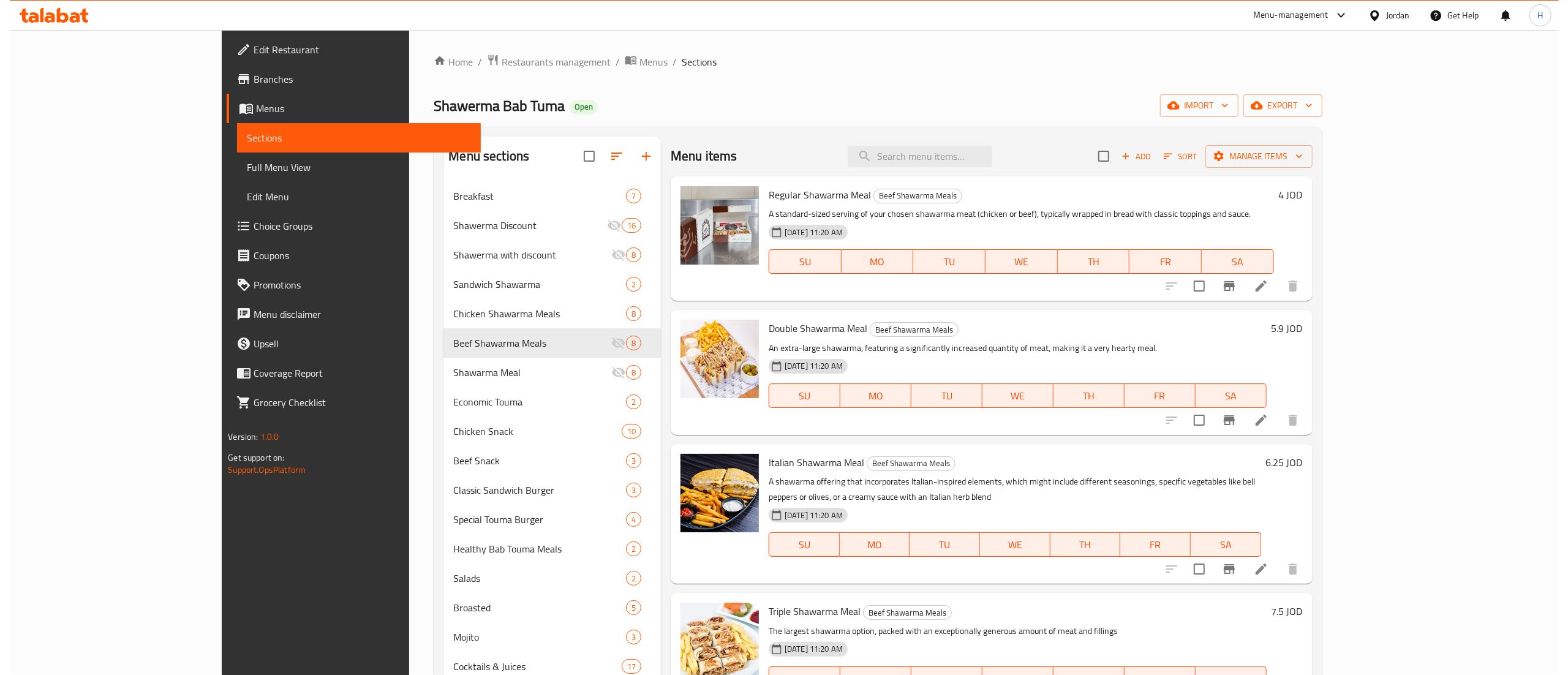
scroll to position [0, 0]
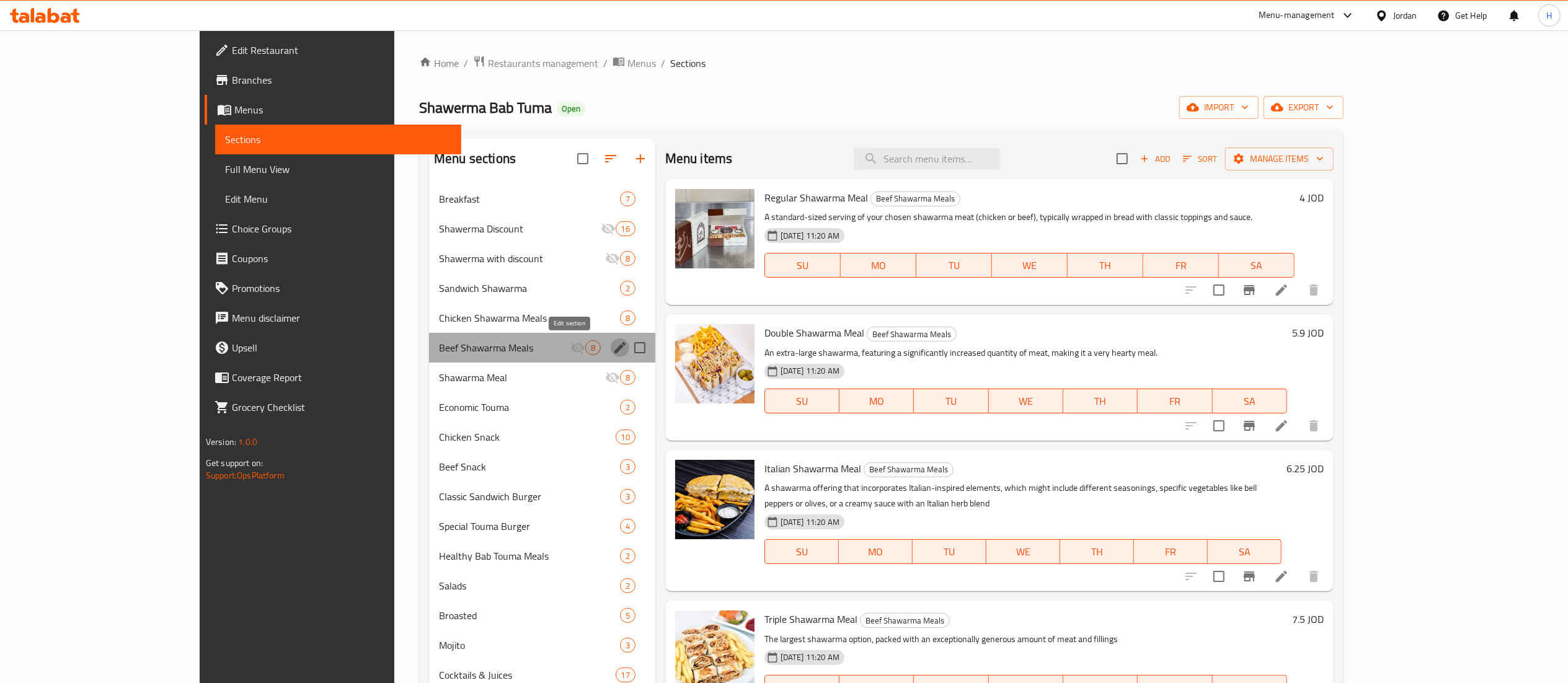
click at [613, 347] on icon "edit" at bounding box center [620, 348] width 15 height 15
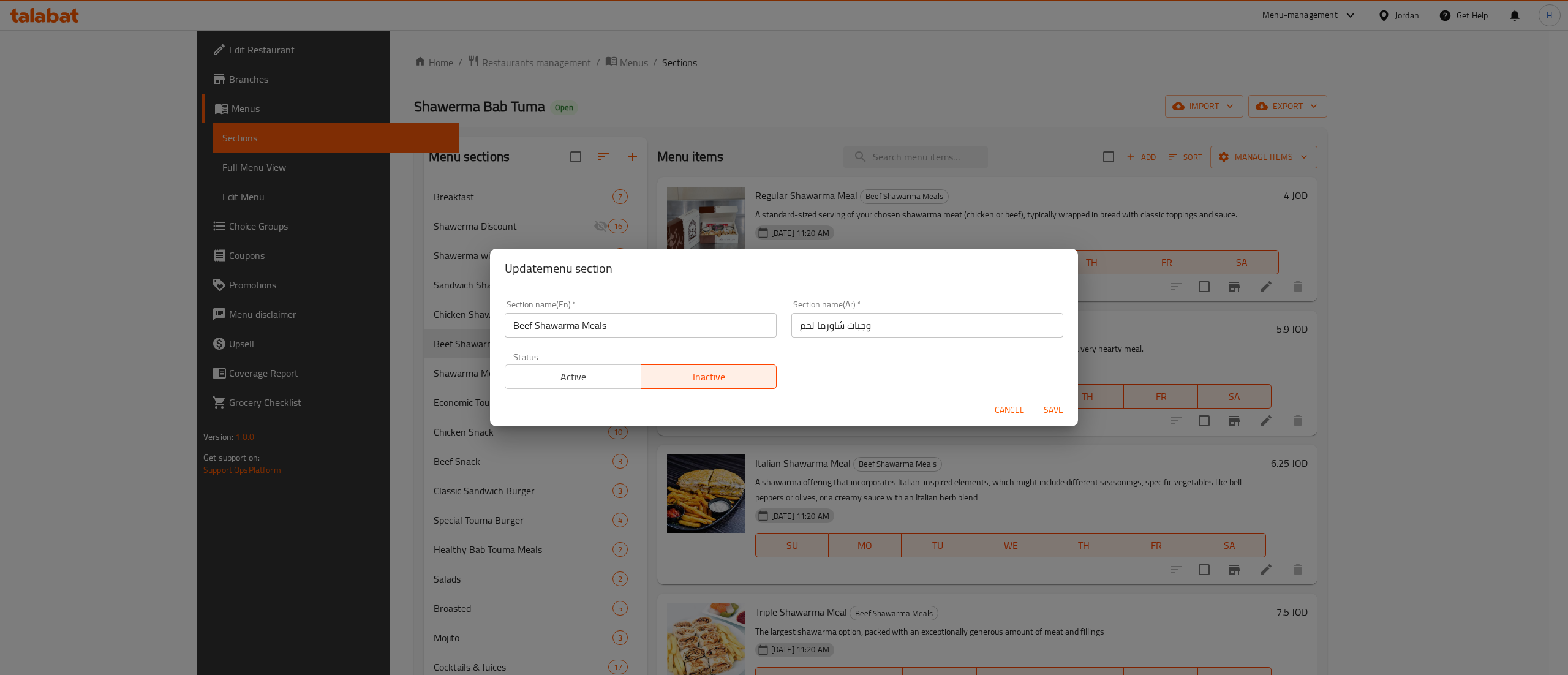
click at [551, 374] on span "Active" at bounding box center [573, 377] width 126 height 18
click at [1066, 416] on span "Save" at bounding box center [1053, 410] width 29 height 16
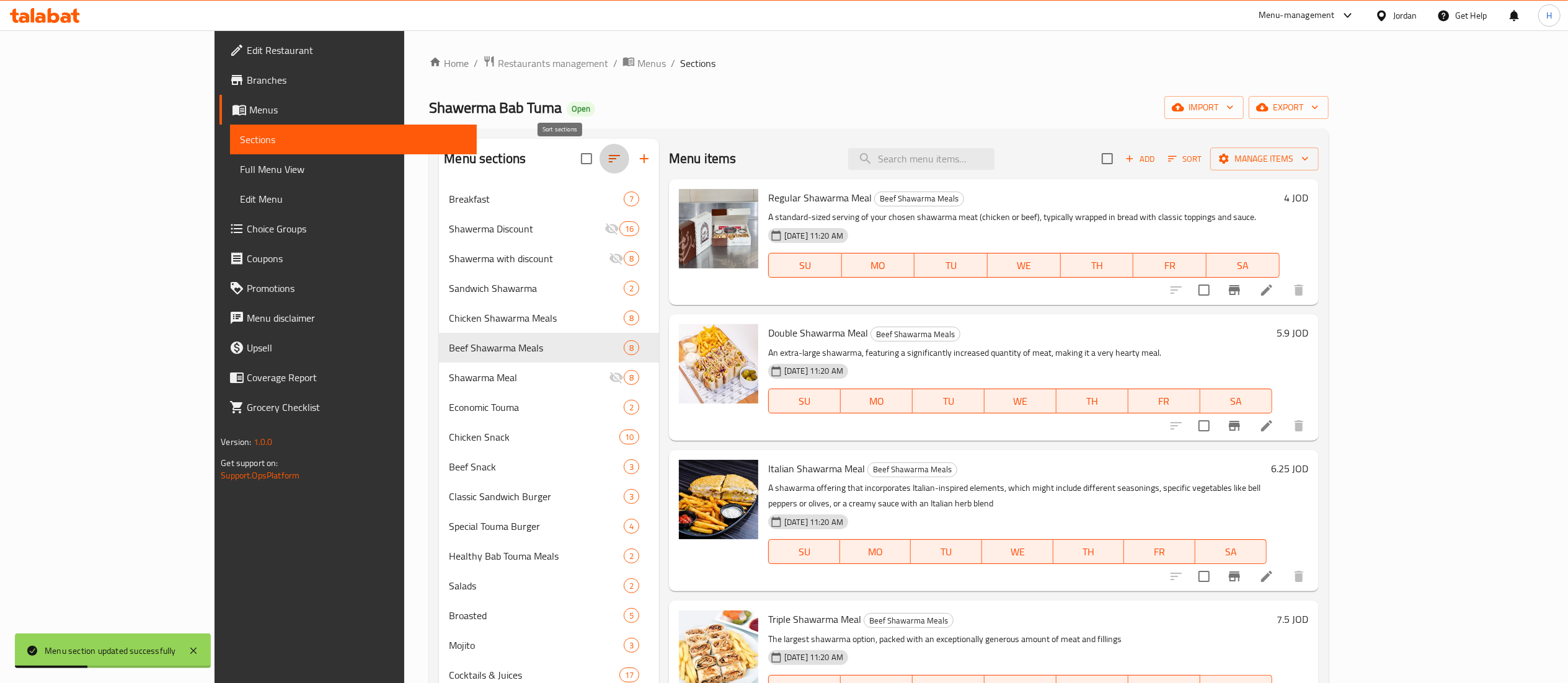
click at [607, 157] on icon "button" at bounding box center [615, 159] width 15 height 15
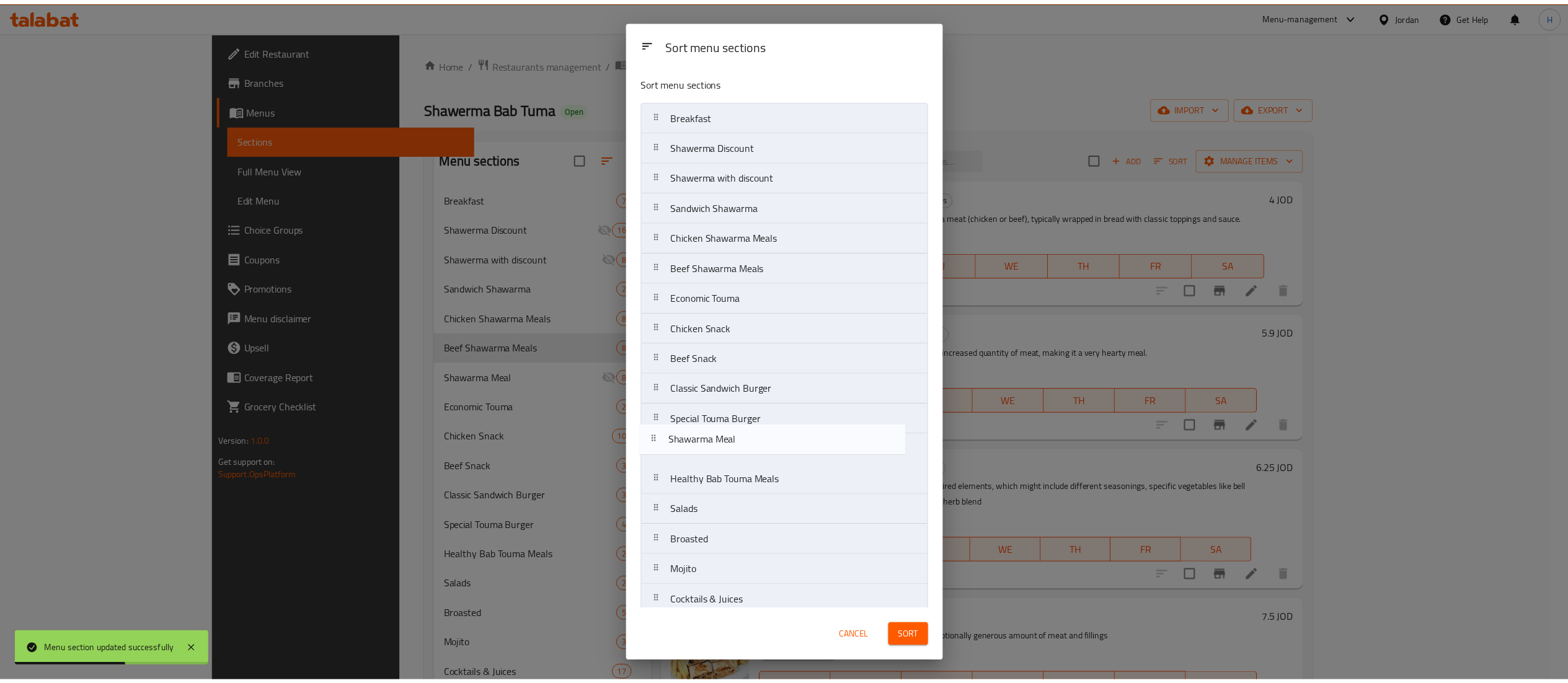
scroll to position [16, 0]
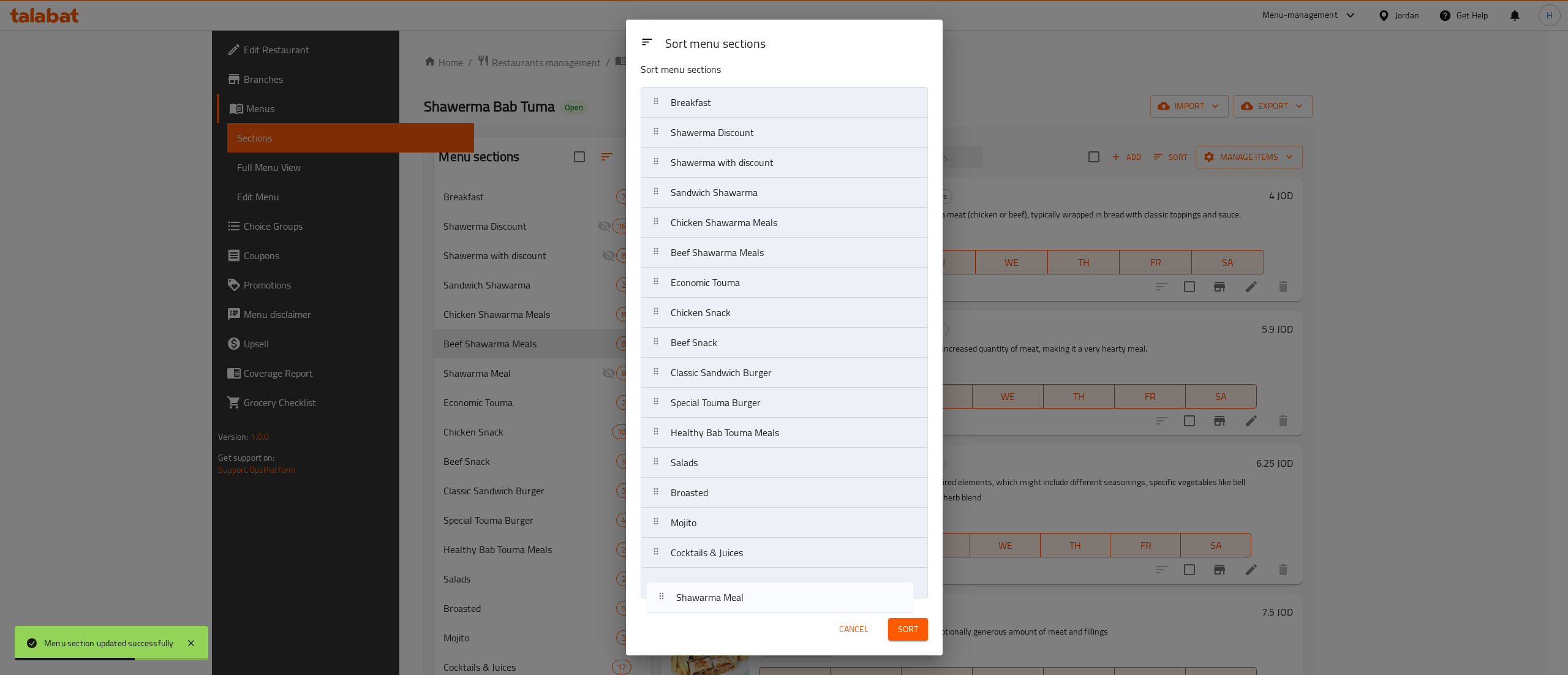
drag, startPoint x: 790, startPoint y: 293, endPoint x: 792, endPoint y: 600, distance: 307.0
click at [792, 600] on div "Sort menu sections Breakfast Shawerma Discount Shawerma with discount Sandwich …" at bounding box center [784, 333] width 316 height 540
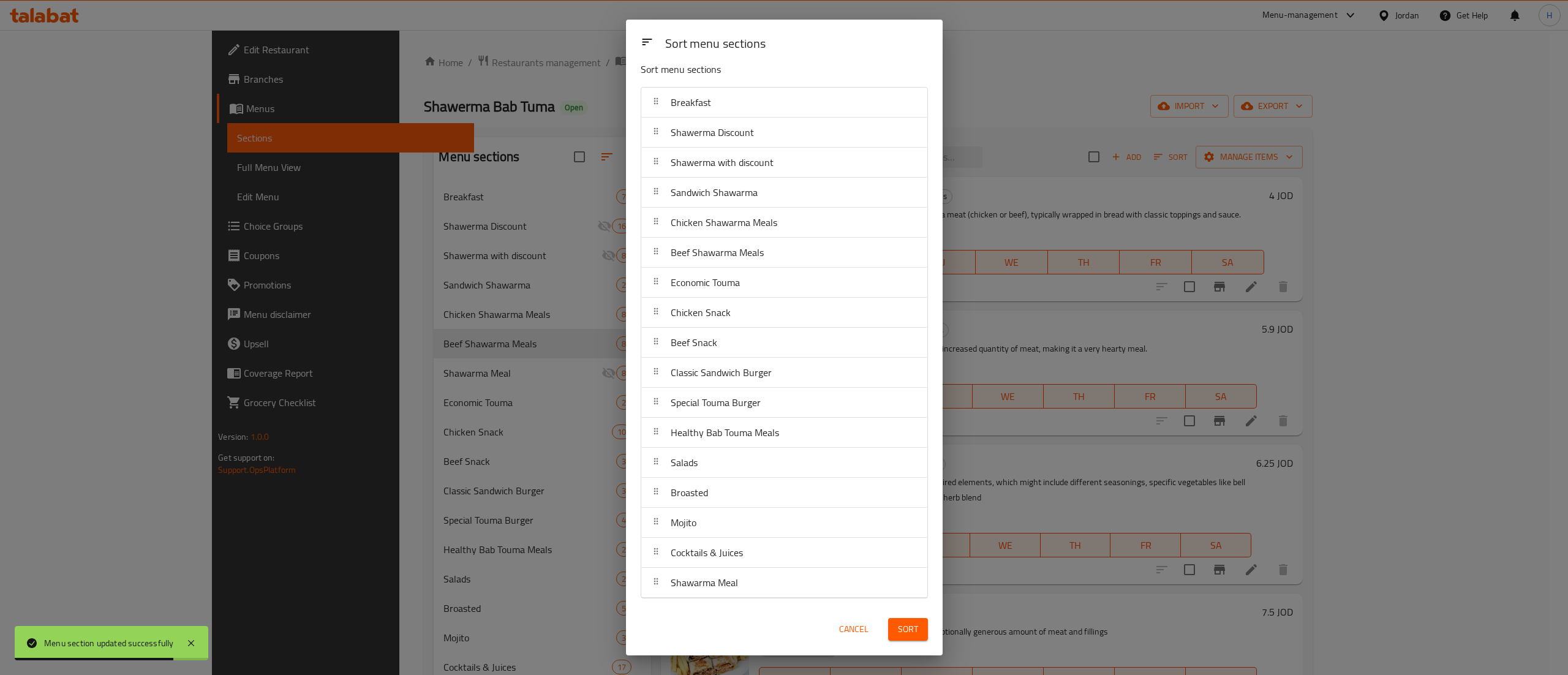
click at [914, 632] on span "Sort" at bounding box center [908, 629] width 20 height 16
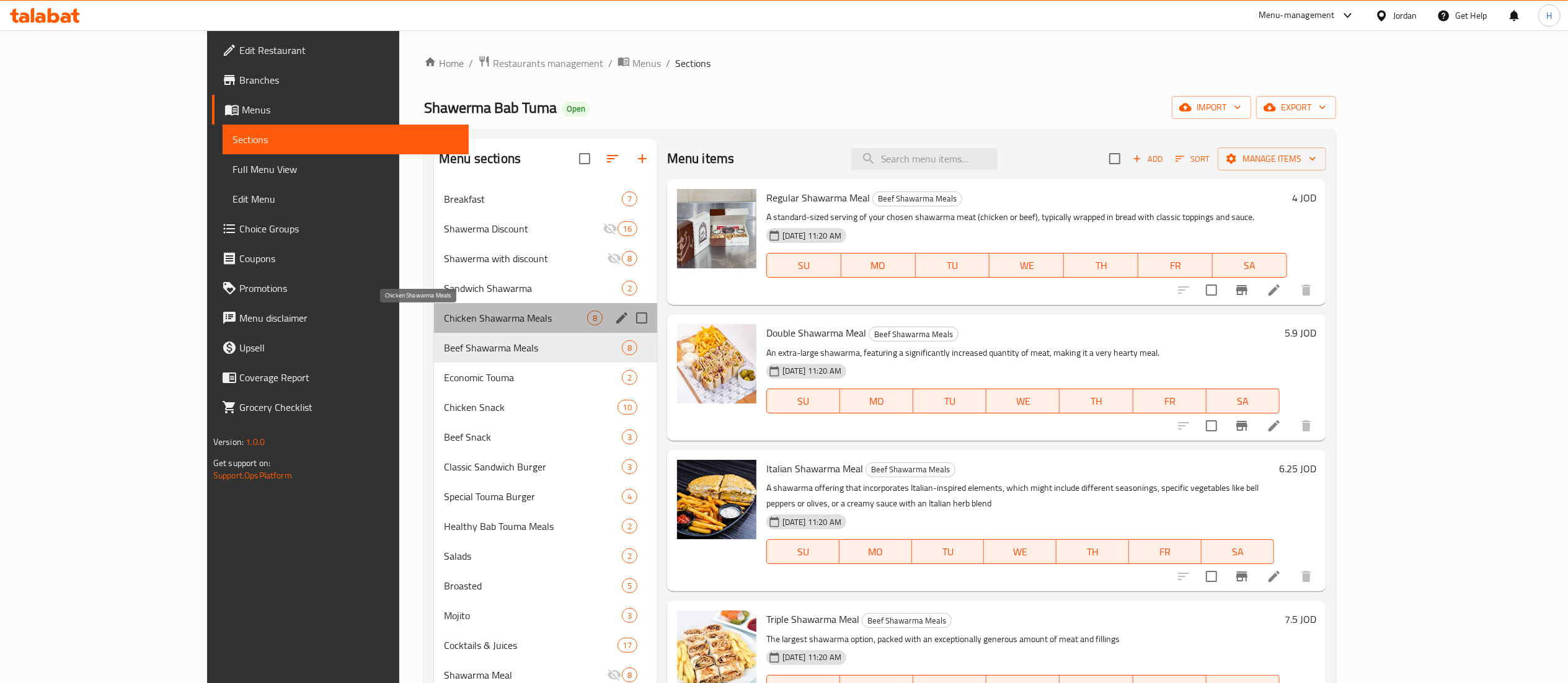
click at [444, 324] on span "Chicken Shawarma Meals" at bounding box center [515, 318] width 143 height 15
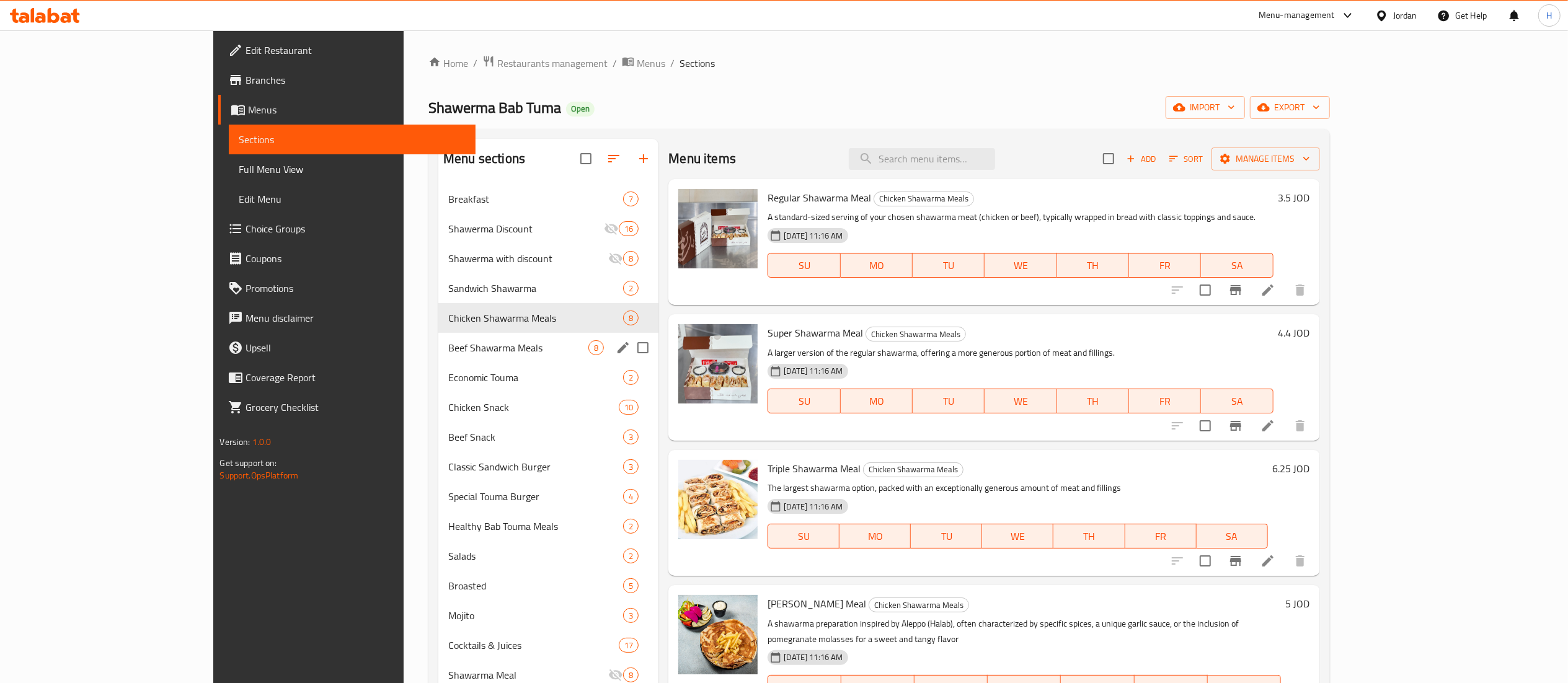
click at [448, 342] on span "Beef Shawarma Meals" at bounding box center [518, 348] width 140 height 15
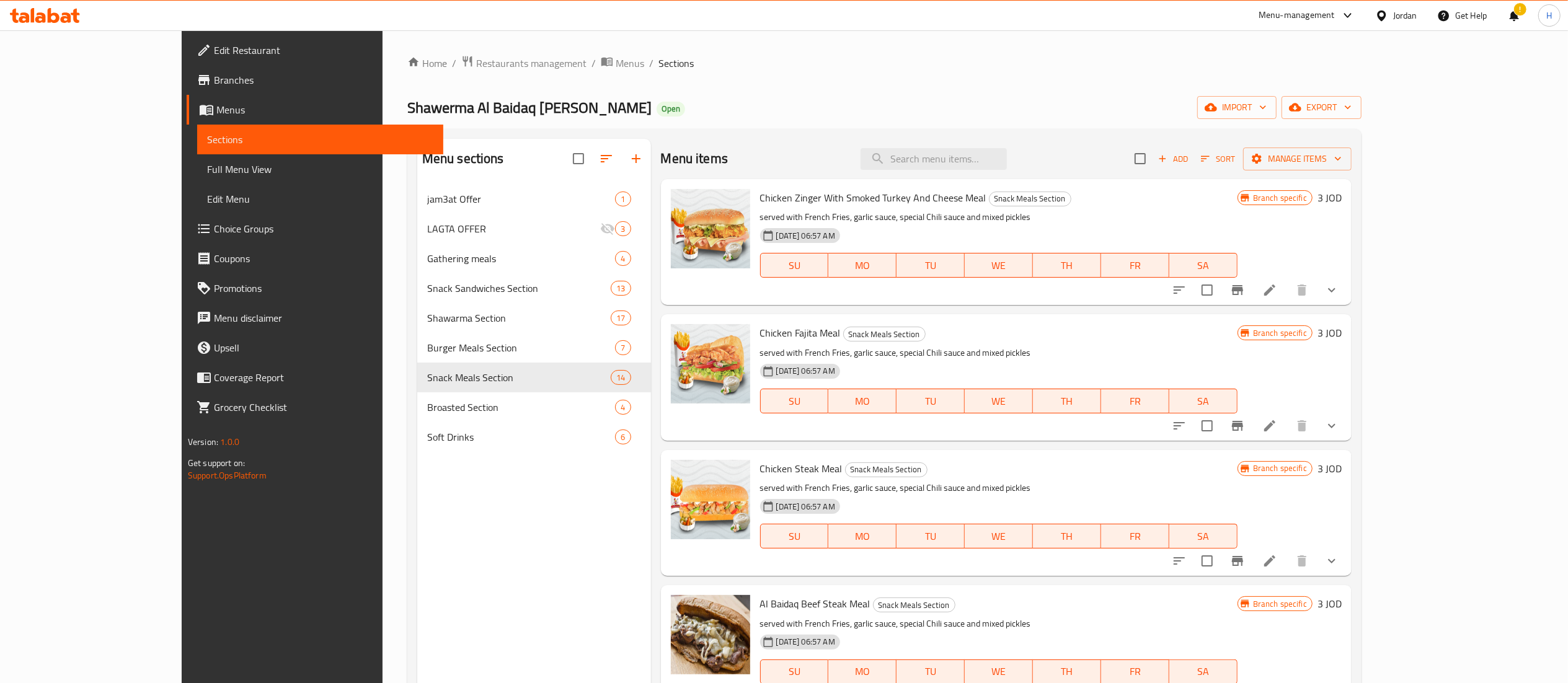
click at [51, 10] on icon at bounding box center [44, 16] width 70 height 15
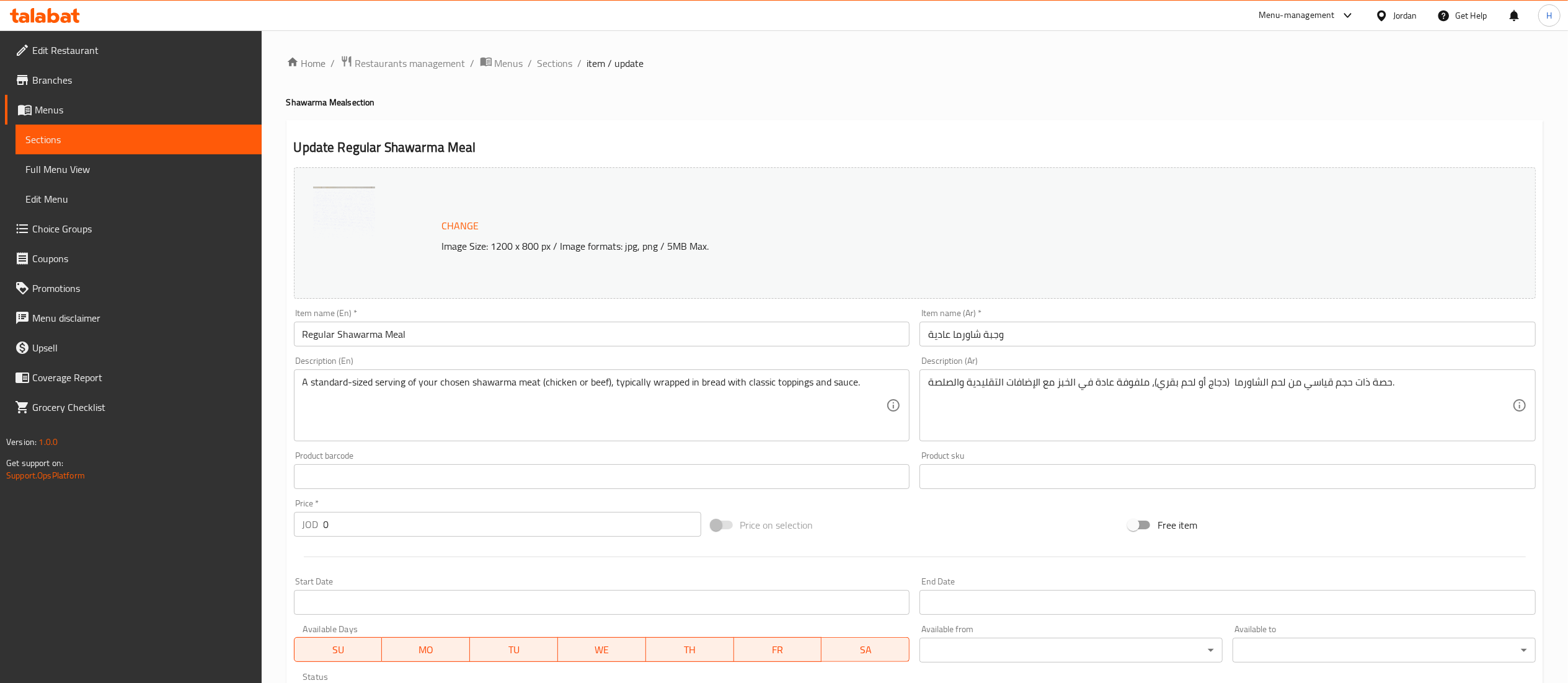
click at [1434, 108] on h4 "Shawarma Meal section" at bounding box center [914, 102] width 1257 height 12
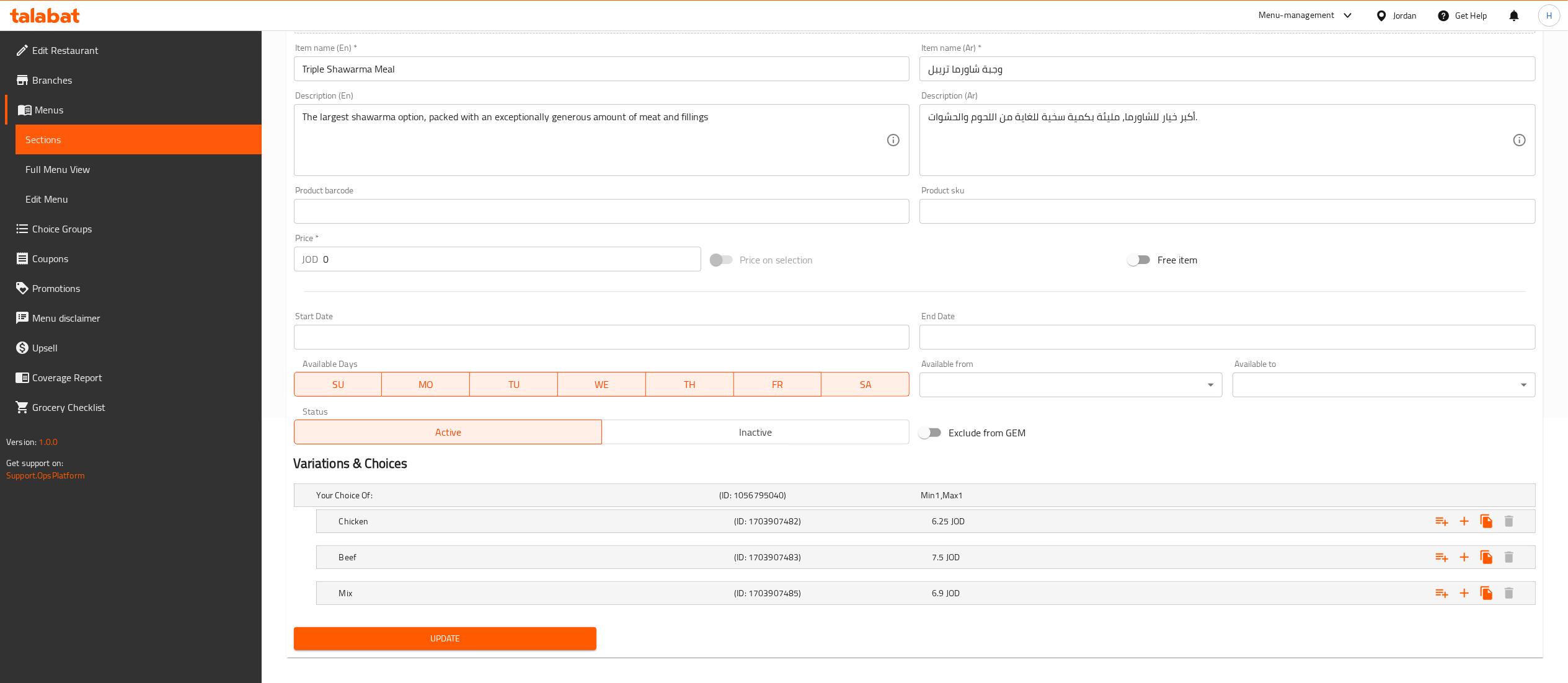
scroll to position [276, 0]
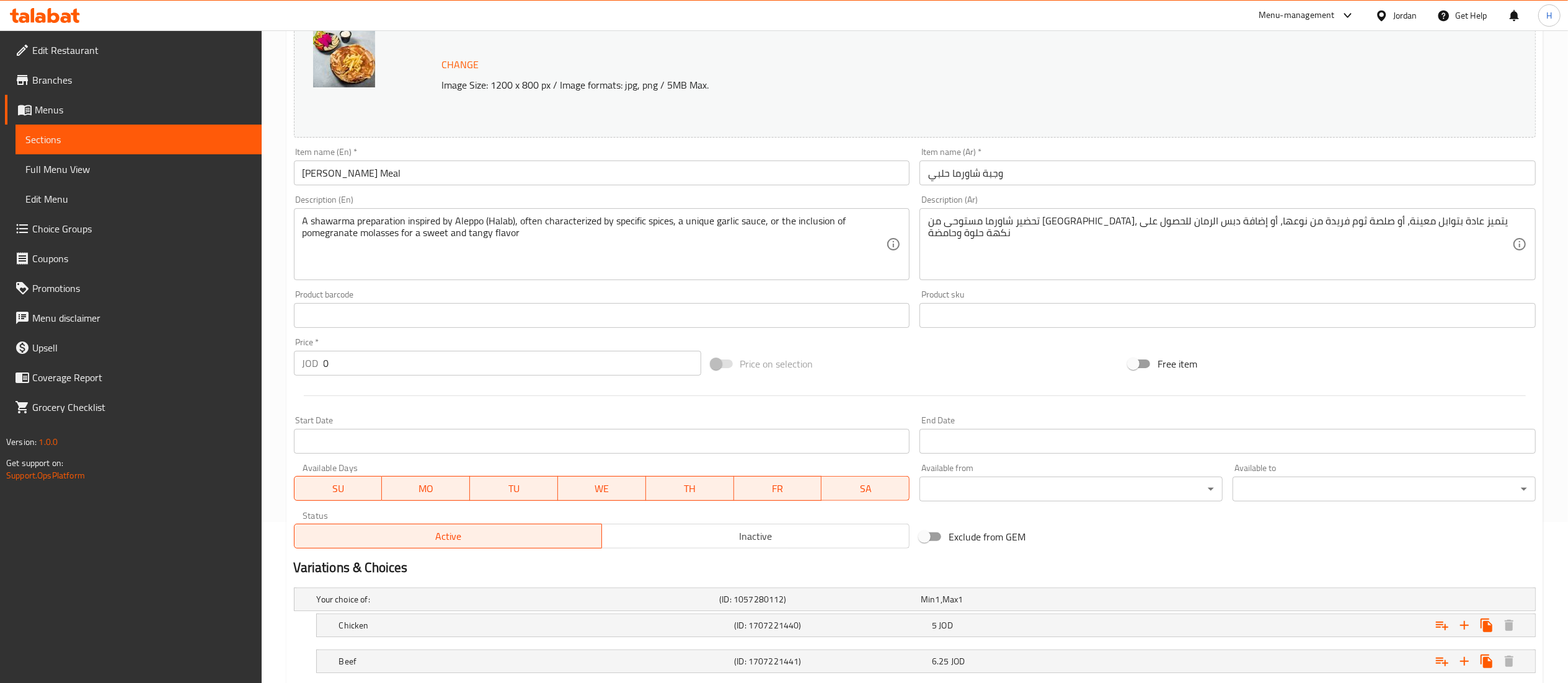
scroll to position [240, 0]
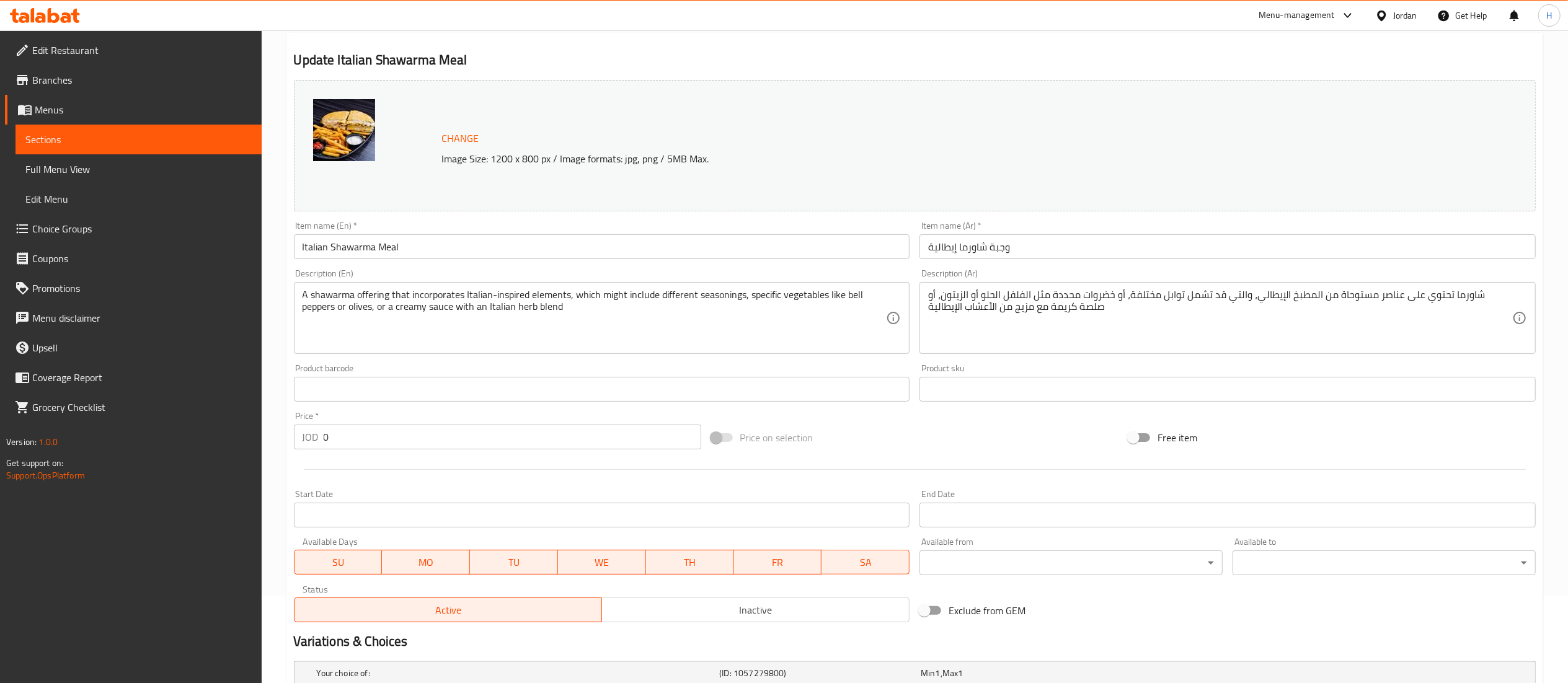
scroll to position [240, 0]
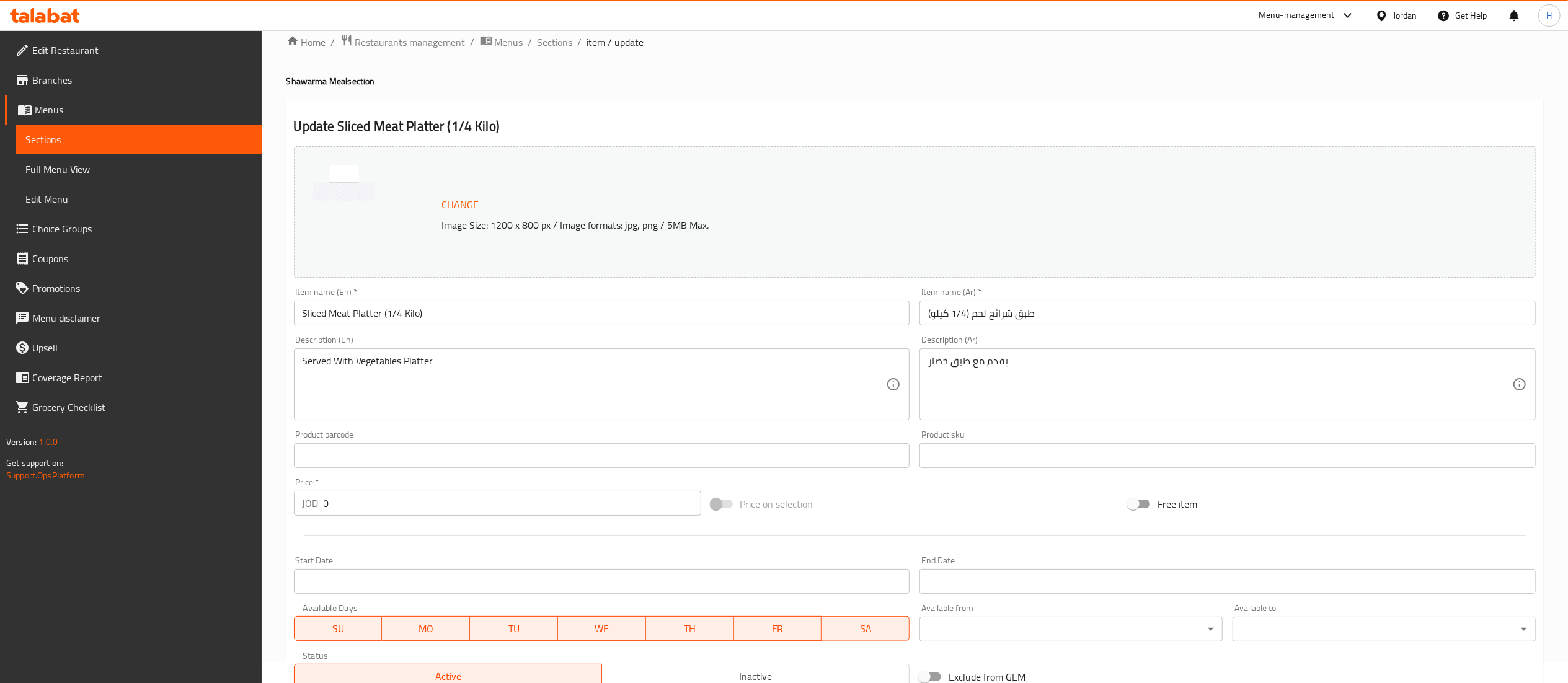
scroll to position [240, 0]
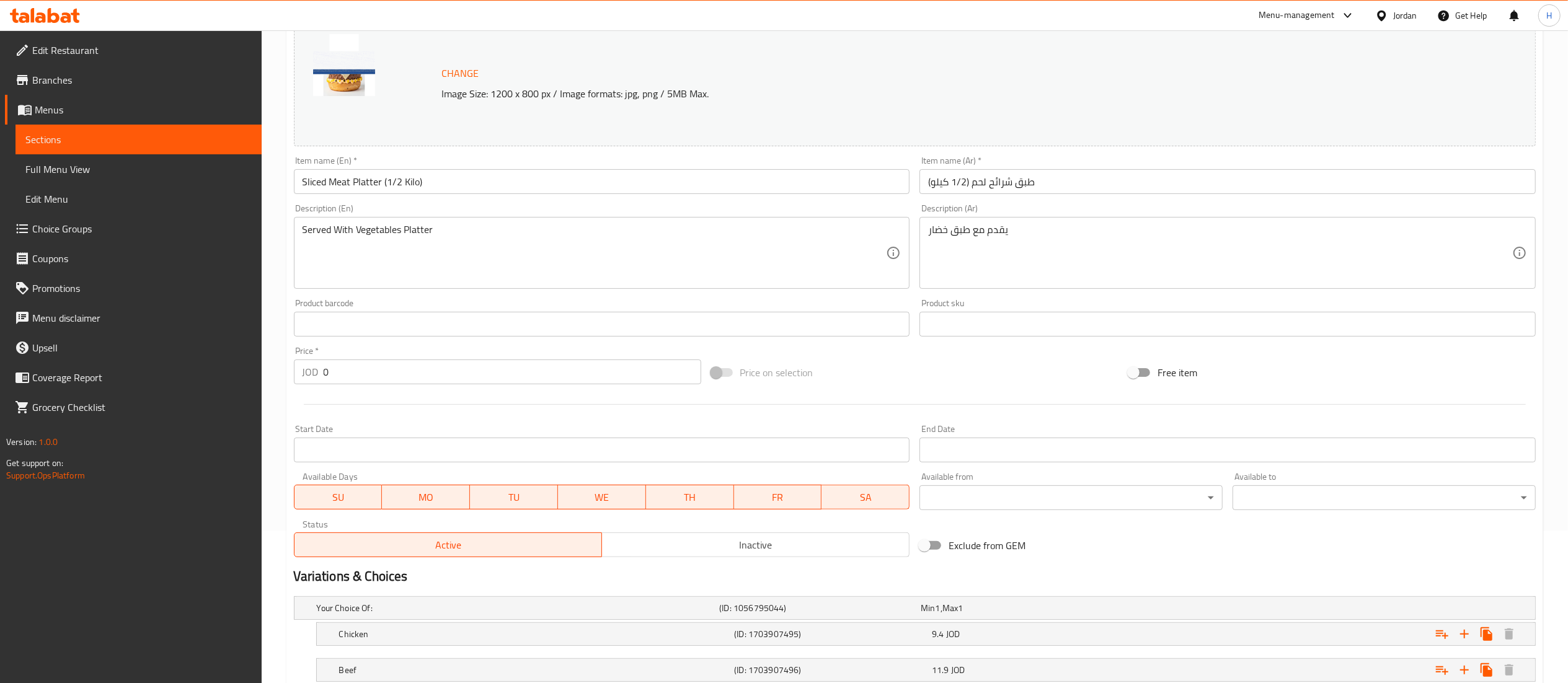
scroll to position [240, 0]
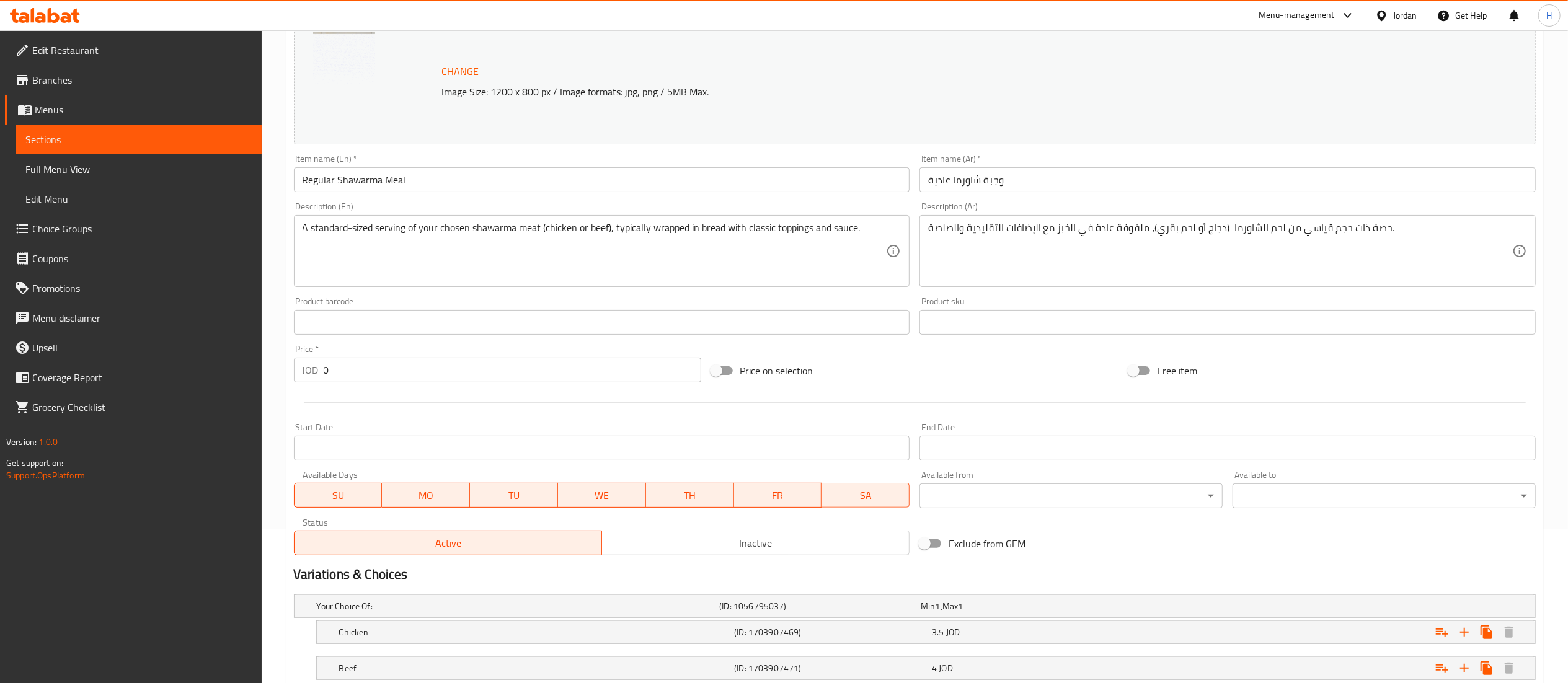
scroll to position [115, 0]
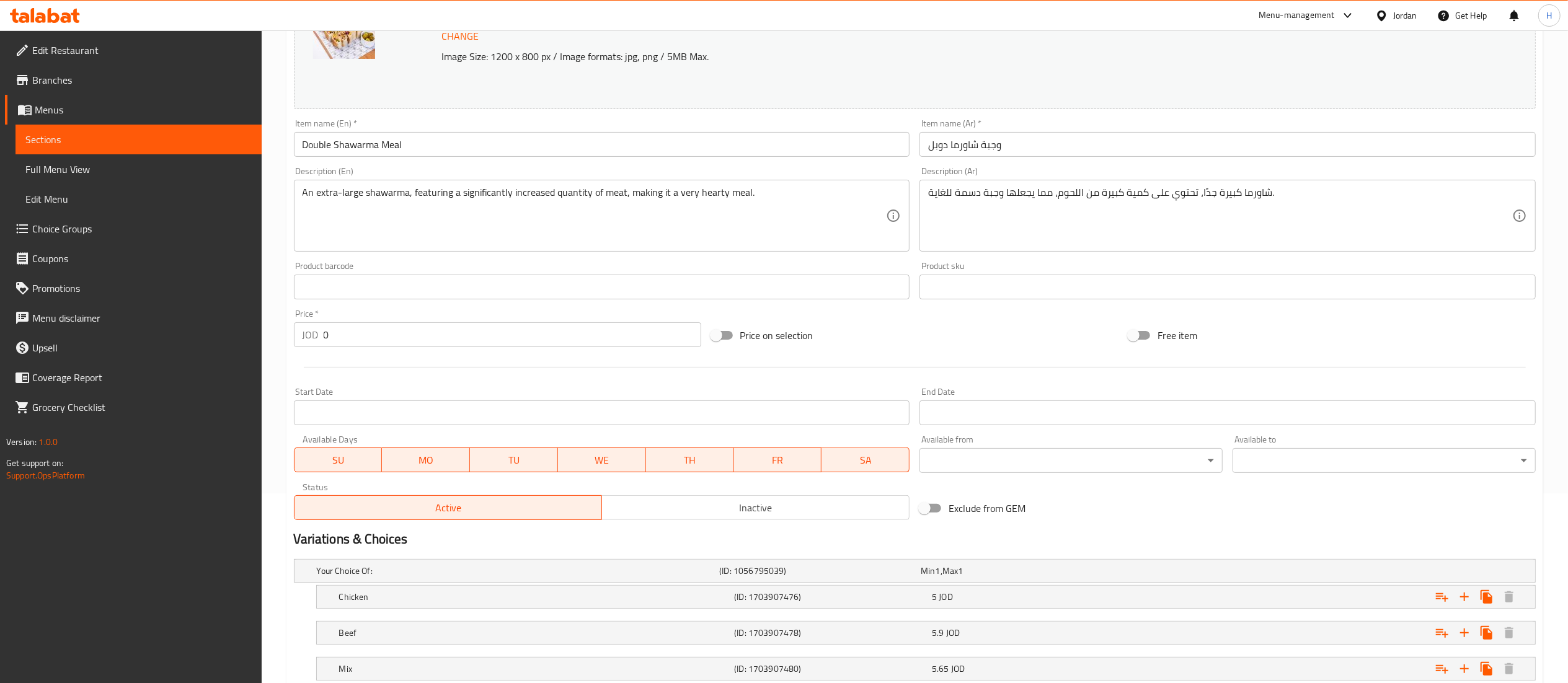
scroll to position [276, 0]
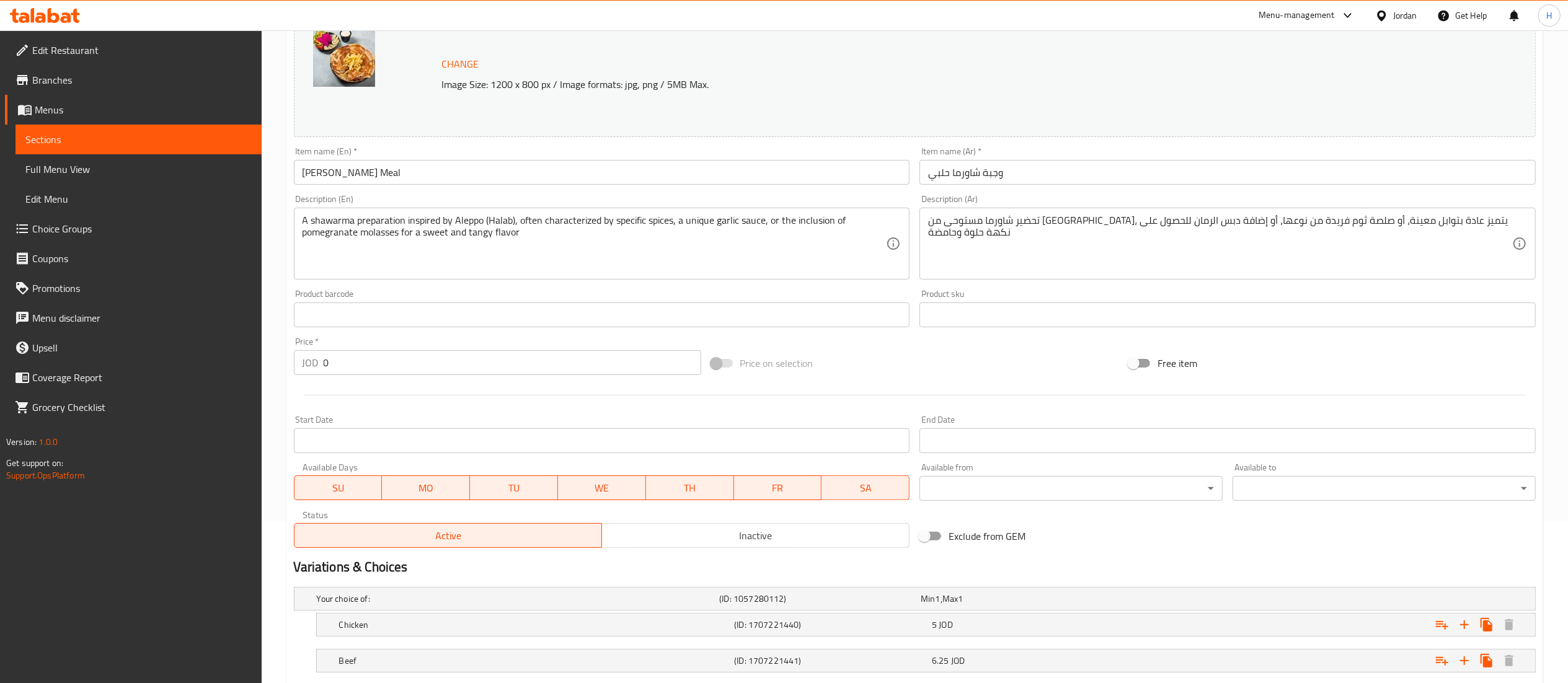
scroll to position [240, 0]
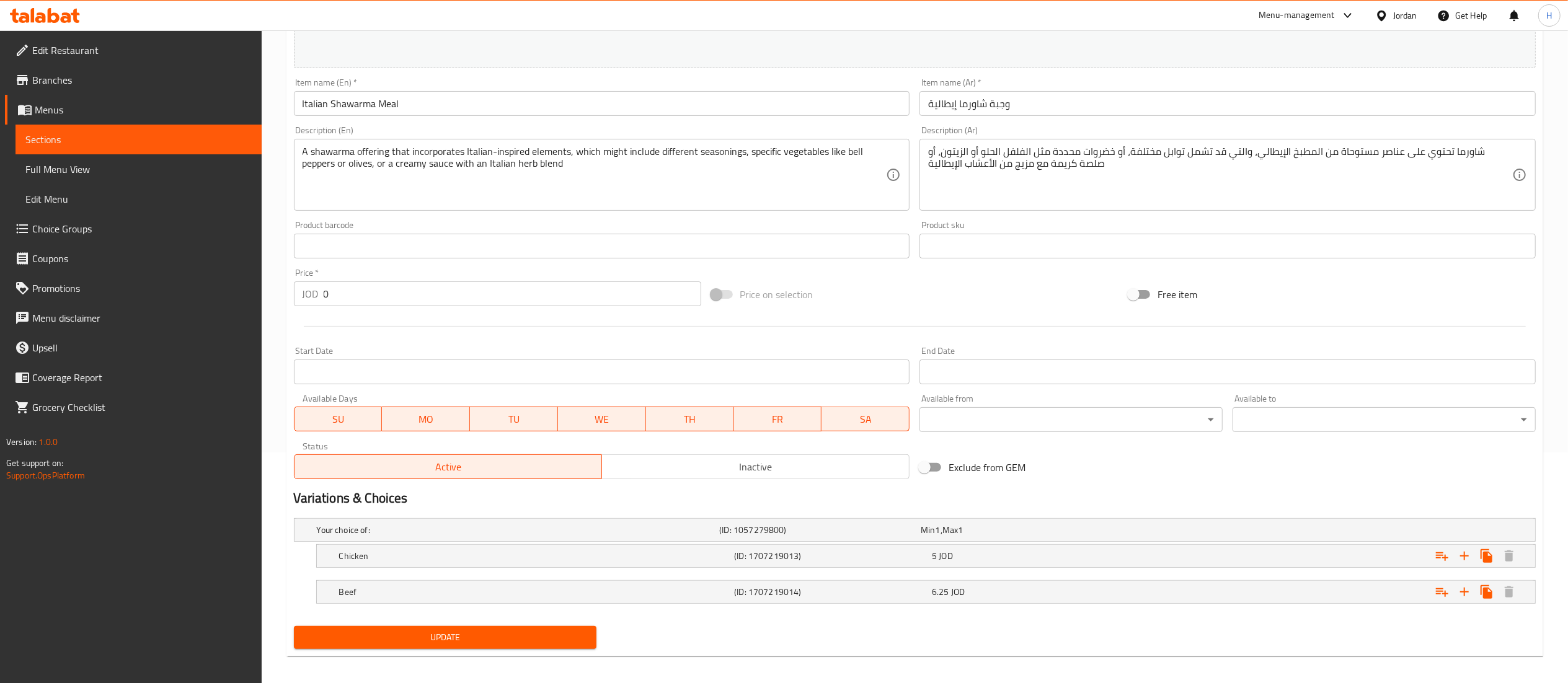
scroll to position [240, 0]
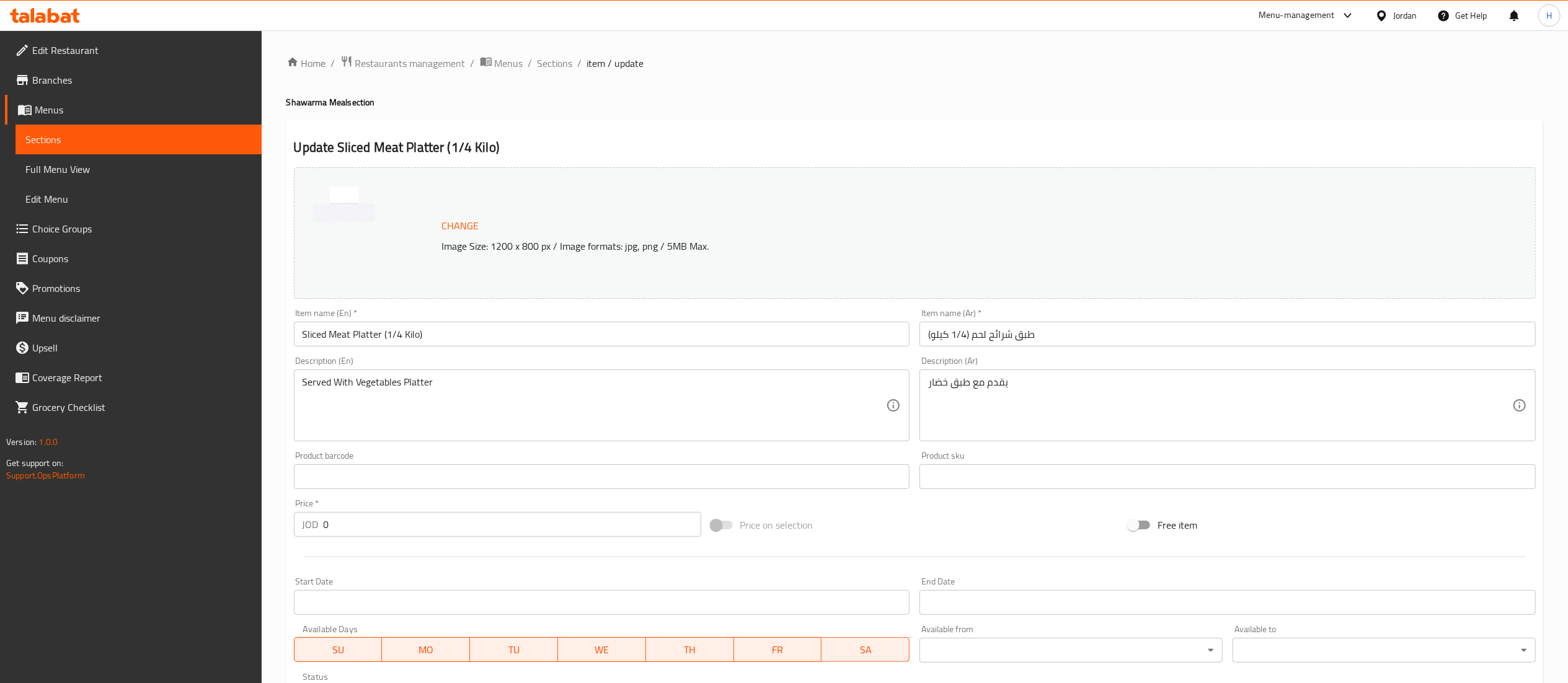
scroll to position [240, 0]
